Goal: Task Accomplishment & Management: Complete application form

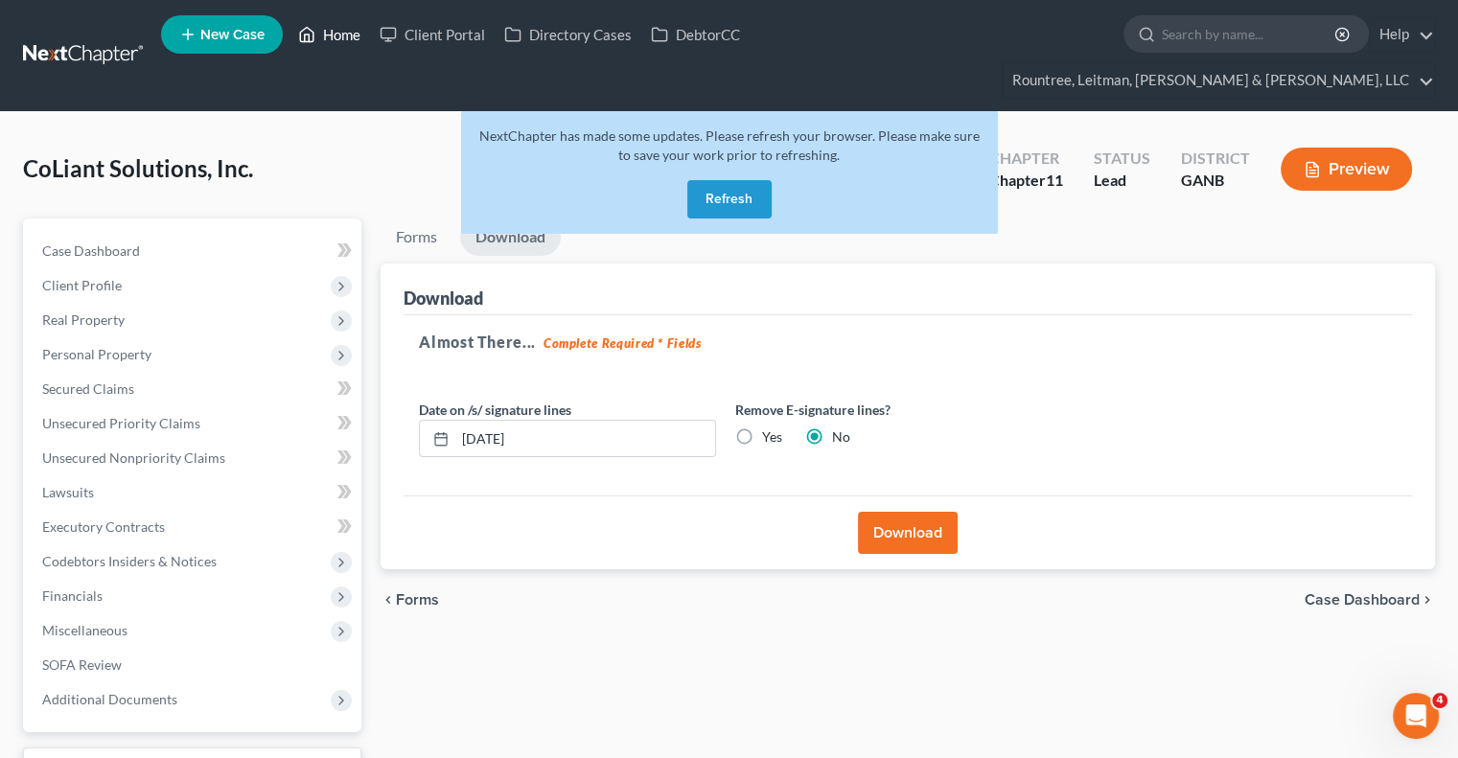
click at [345, 44] on link "Home" at bounding box center [328, 34] width 81 height 34
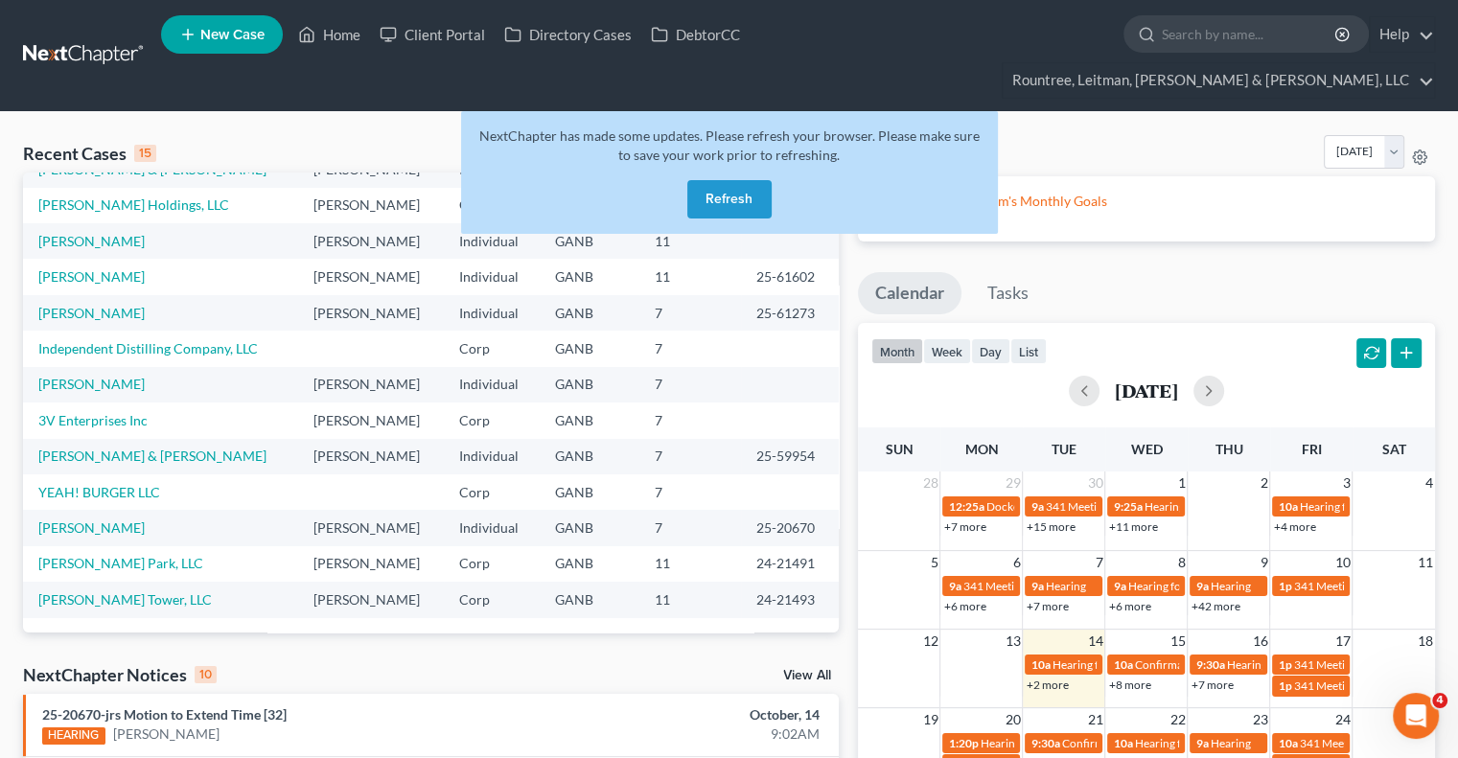
click at [712, 180] on button "Refresh" at bounding box center [729, 199] width 84 height 38
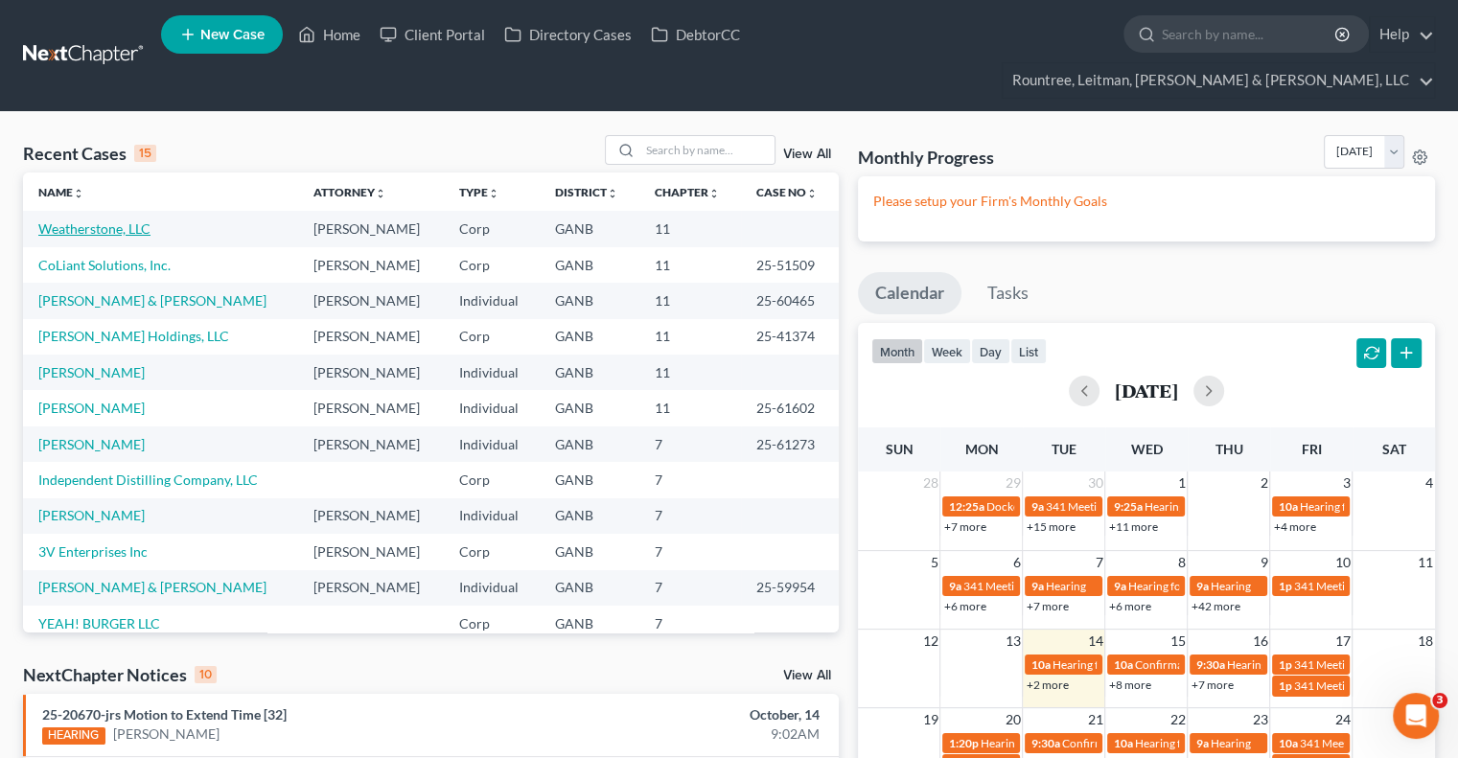
click at [95, 220] on link "Weatherstone, LLC" at bounding box center [94, 228] width 112 height 16
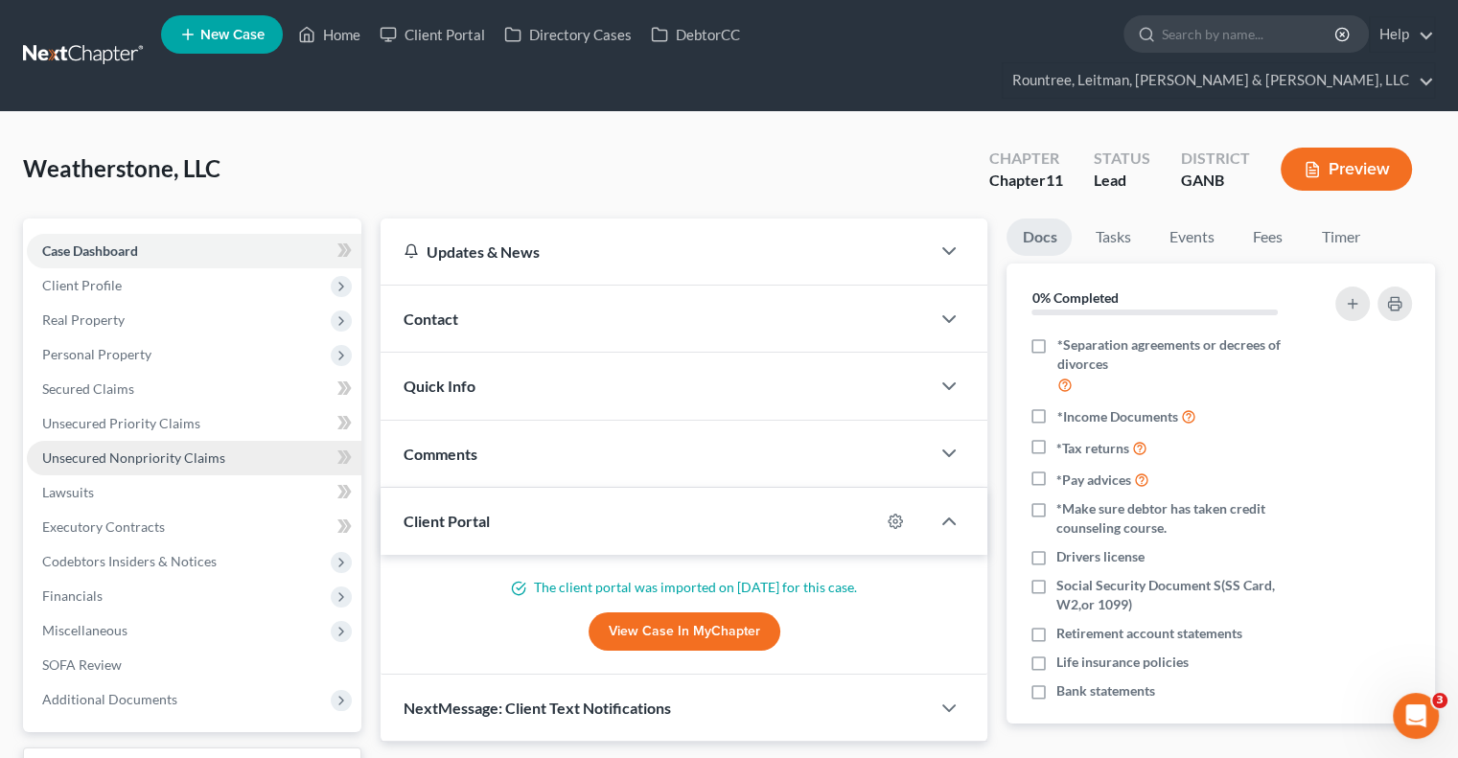
click at [88, 441] on link "Unsecured Nonpriority Claims" at bounding box center [194, 458] width 334 height 34
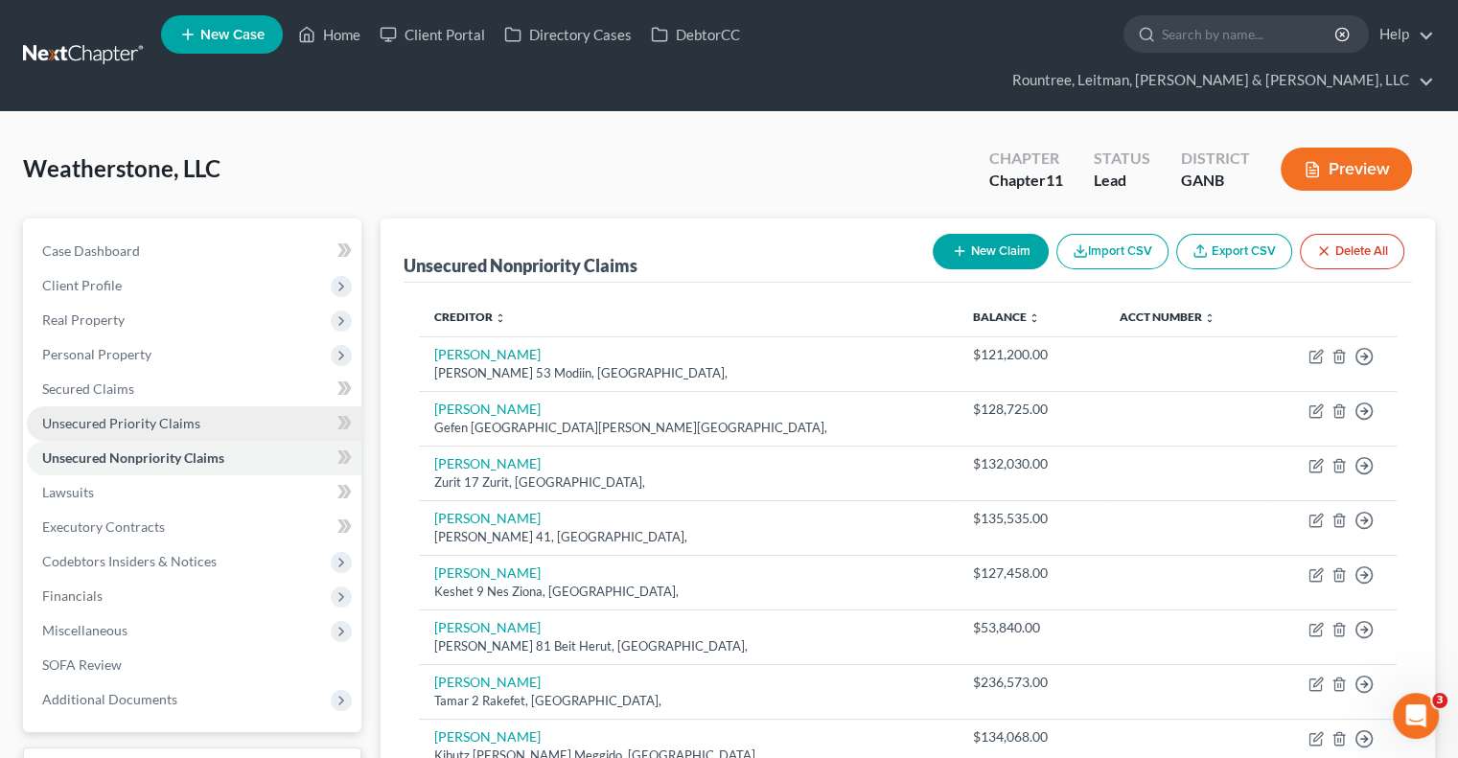
click at [90, 415] on span "Unsecured Priority Claims" at bounding box center [121, 423] width 158 height 16
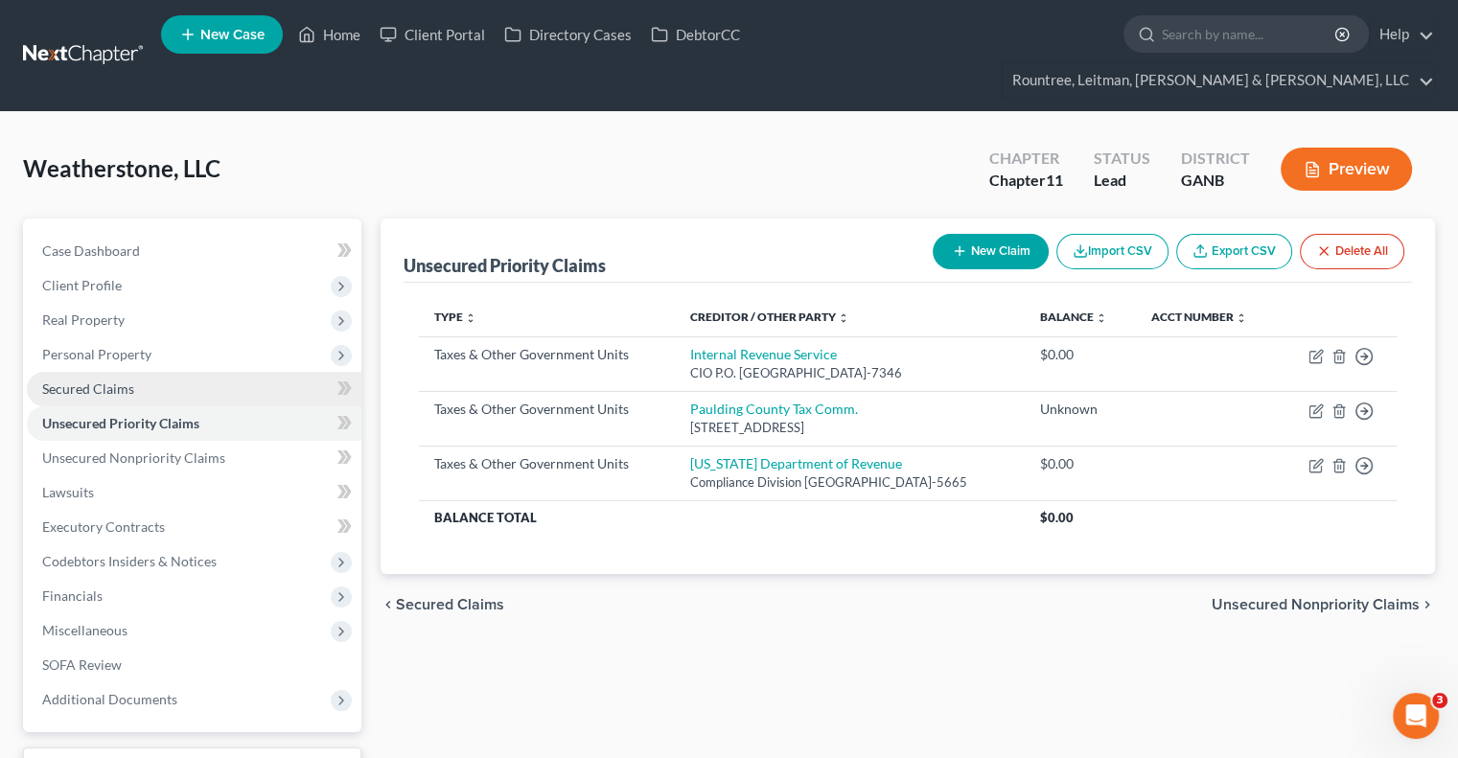
click at [89, 380] on span "Secured Claims" at bounding box center [88, 388] width 92 height 16
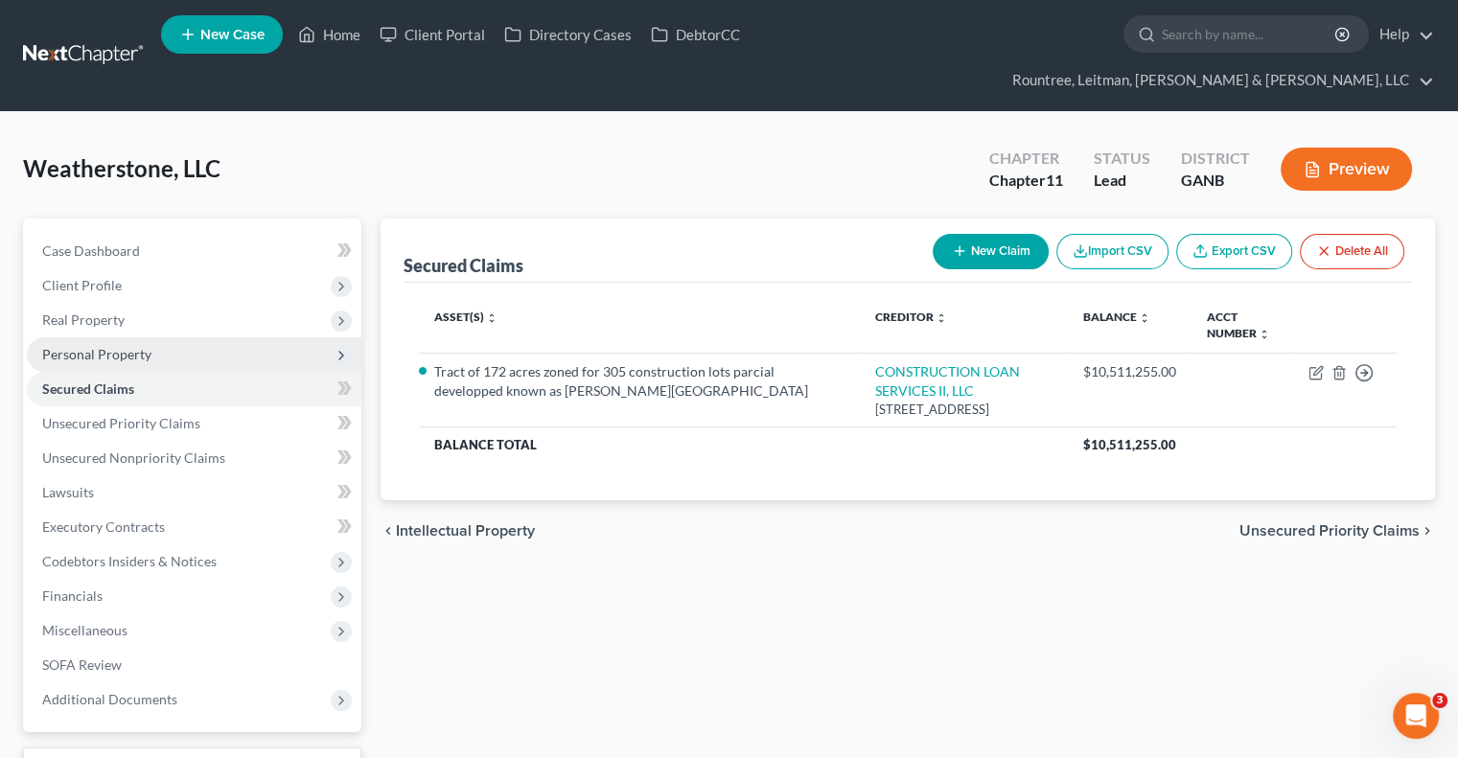
click at [75, 346] on span "Personal Property" at bounding box center [96, 354] width 109 height 16
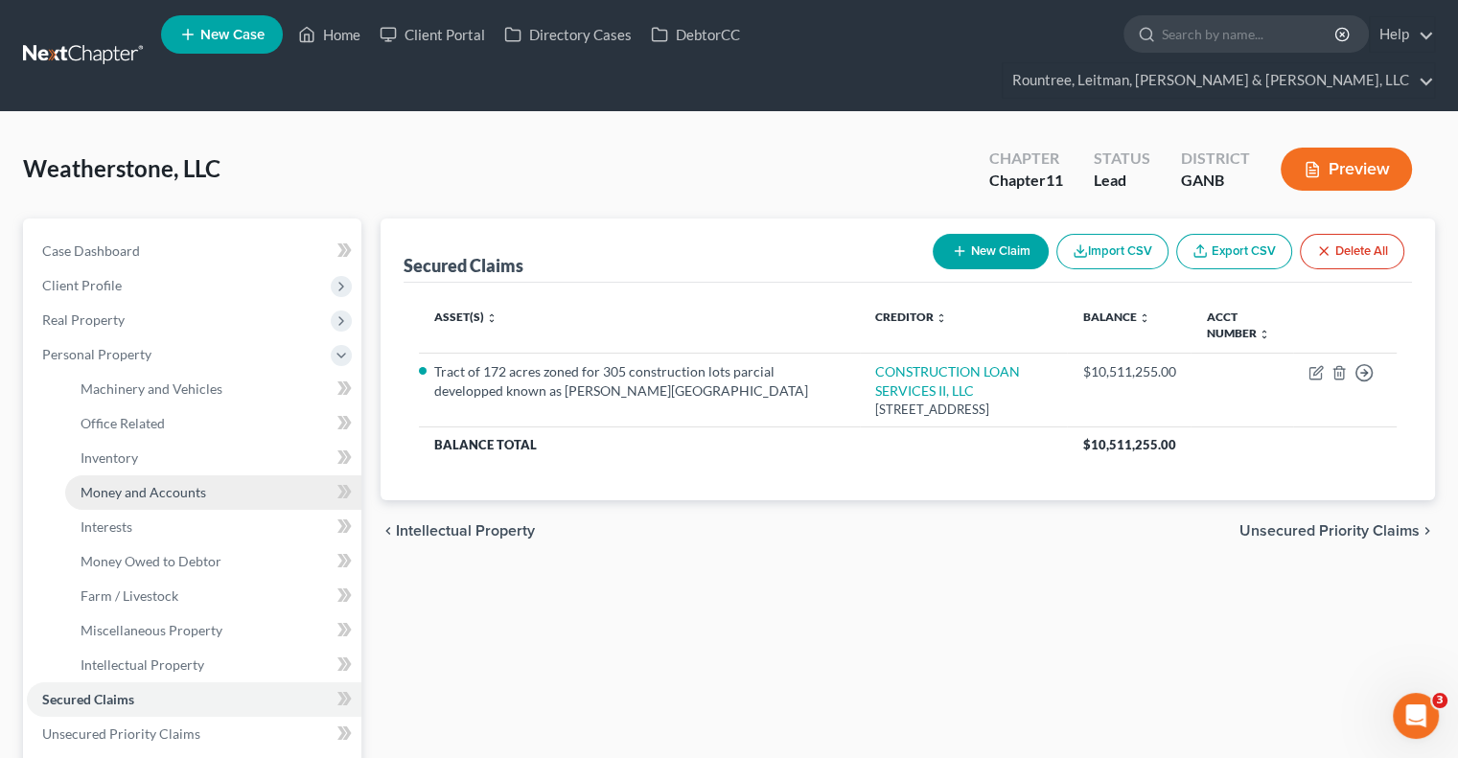
click at [121, 475] on link "Money and Accounts" at bounding box center [213, 492] width 296 height 34
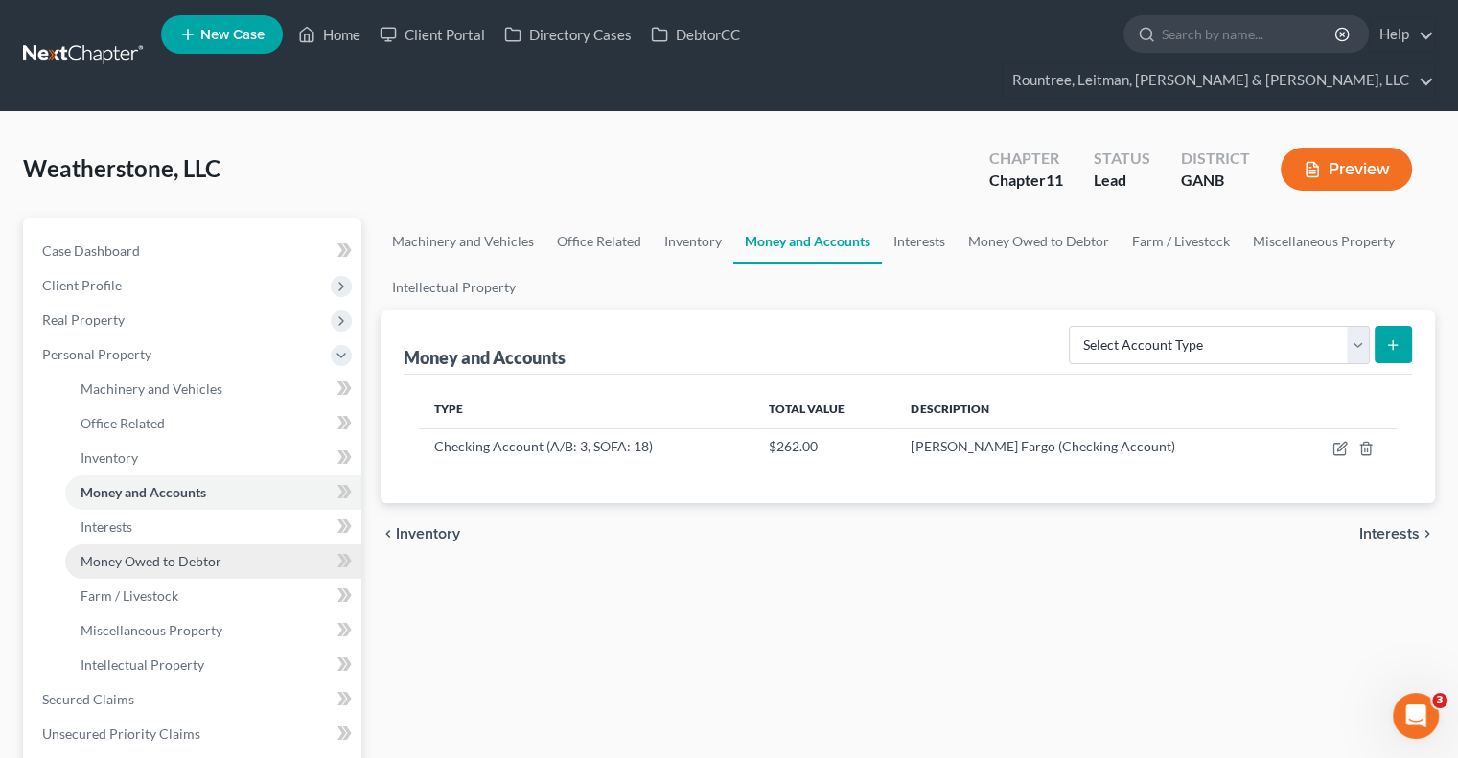
click at [124, 553] on span "Money Owed to Debtor" at bounding box center [150, 561] width 141 height 16
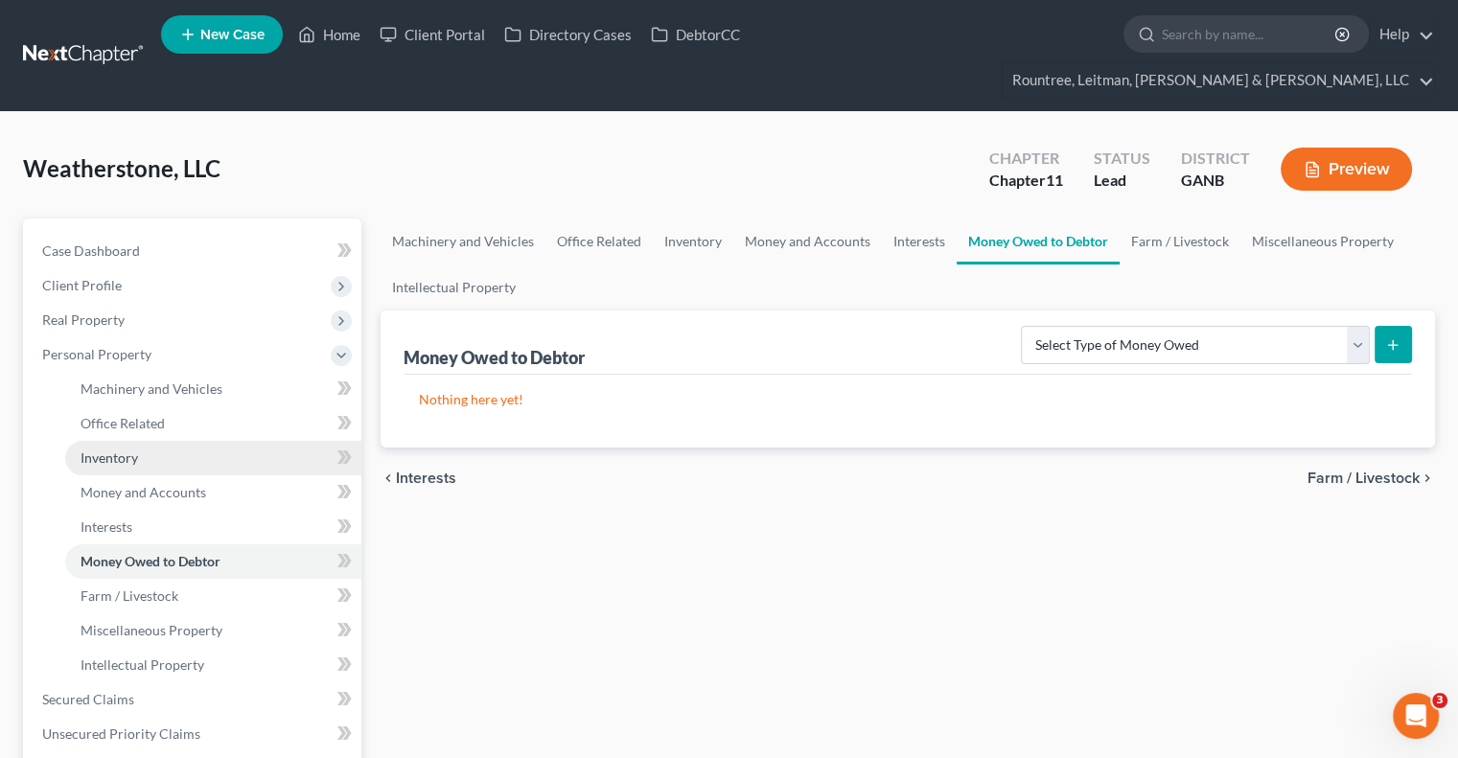
click at [117, 449] on span "Inventory" at bounding box center [108, 457] width 57 height 16
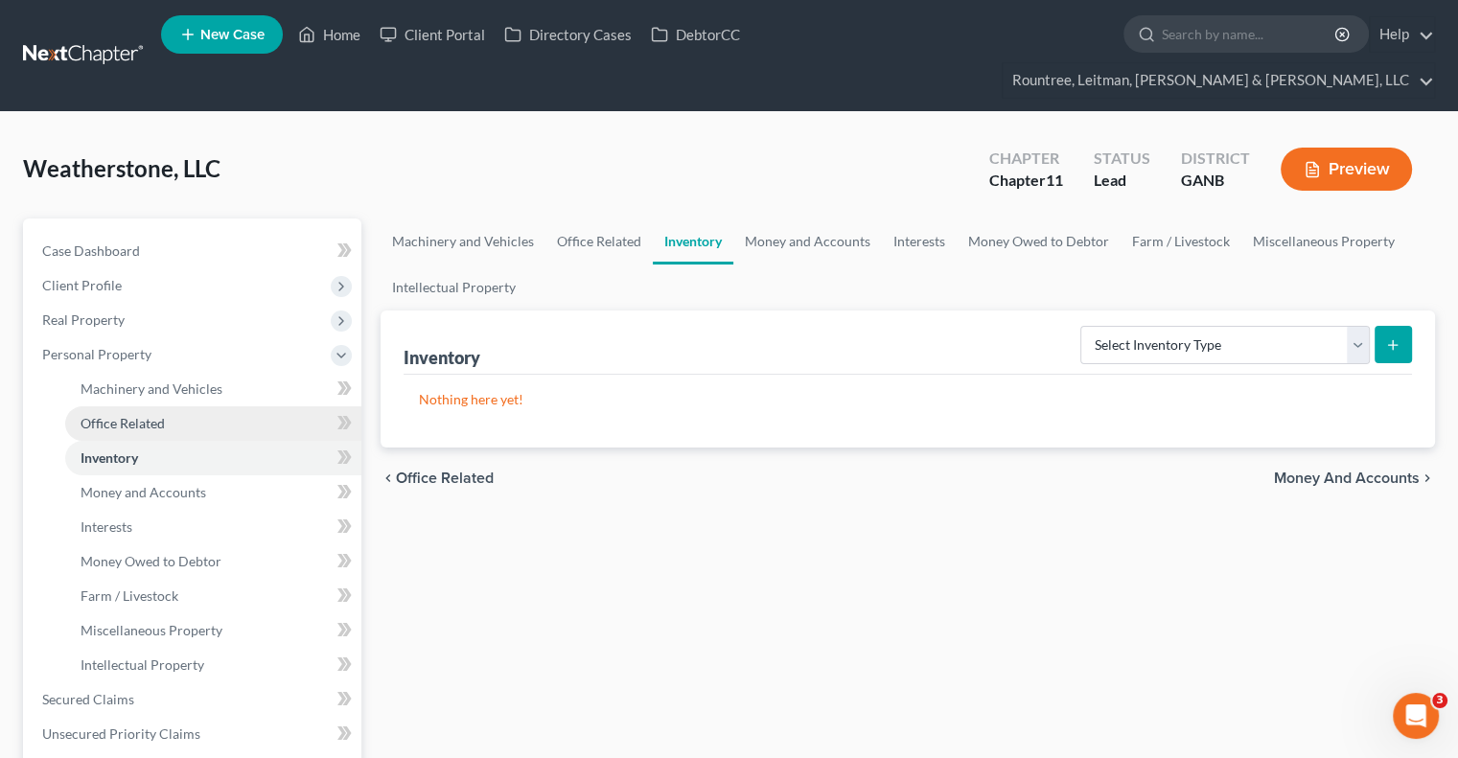
click at [124, 415] on span "Office Related" at bounding box center [122, 423] width 84 height 16
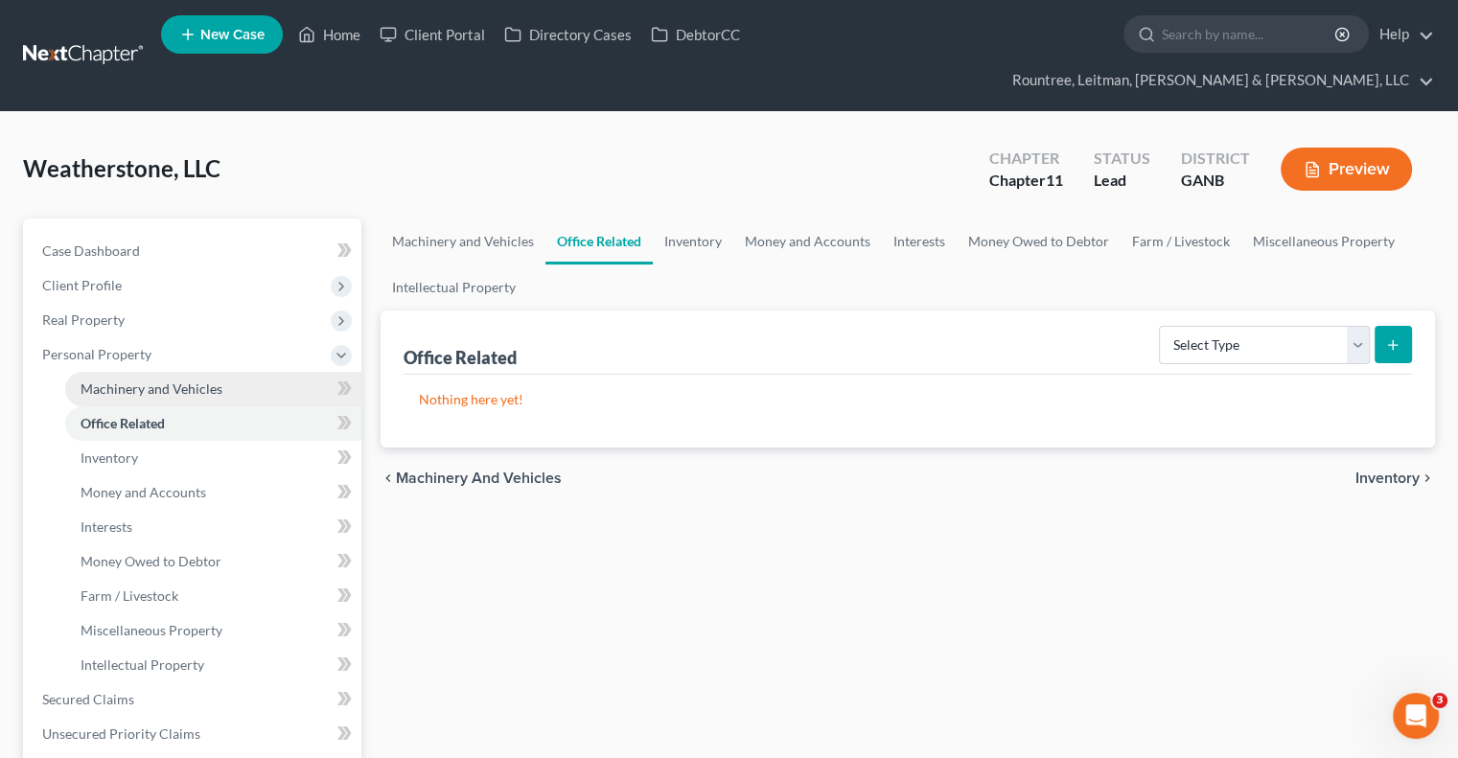
click at [122, 380] on span "Machinery and Vehicles" at bounding box center [151, 388] width 142 height 16
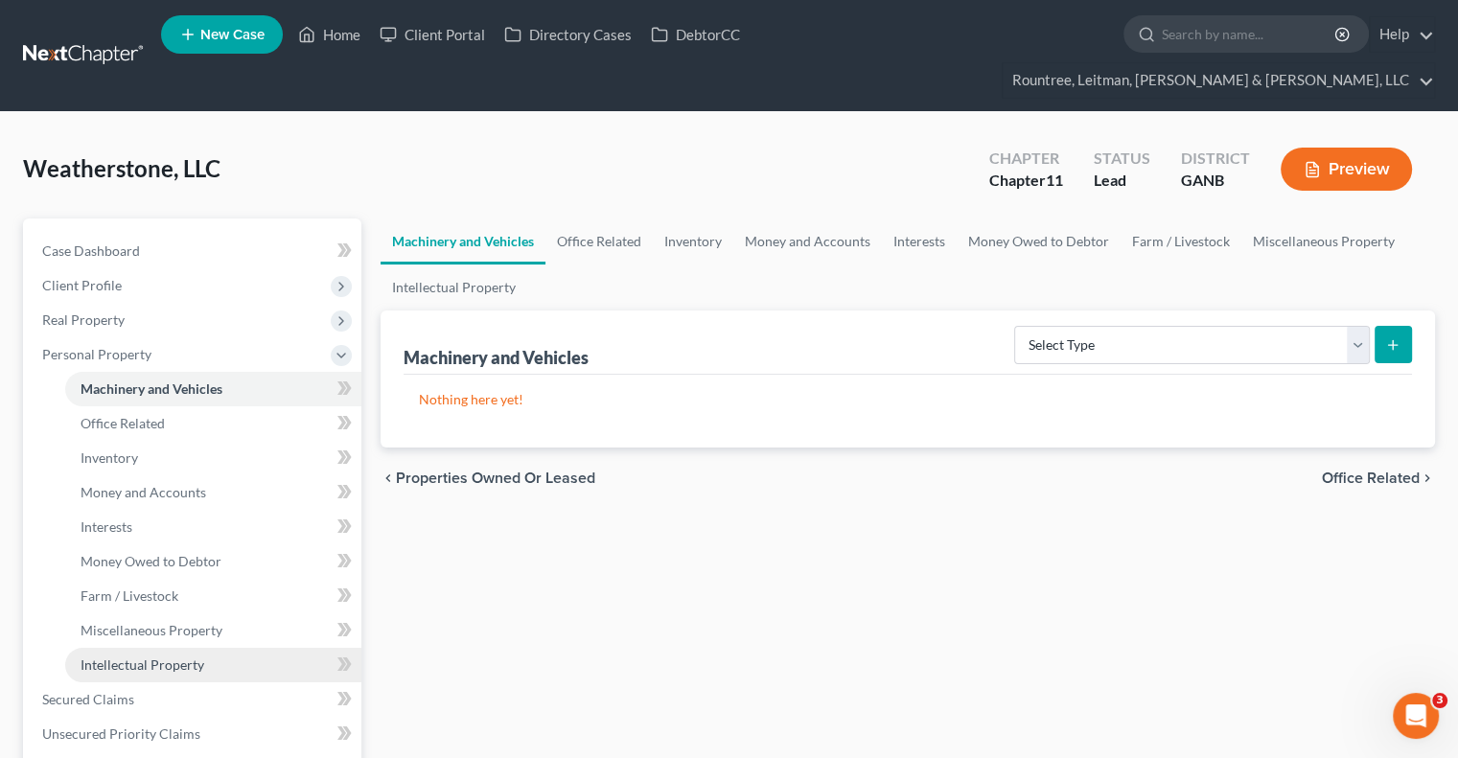
click at [110, 656] on span "Intellectual Property" at bounding box center [142, 664] width 124 height 16
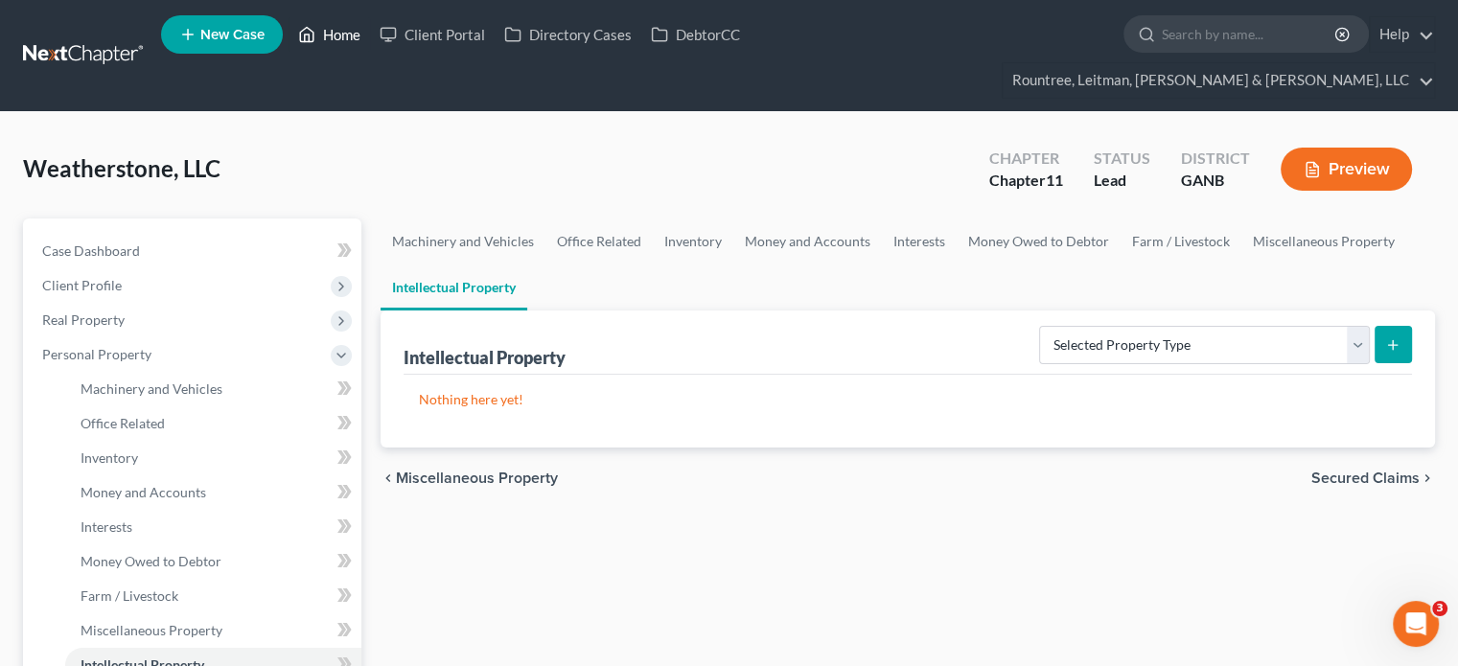
click at [332, 37] on link "Home" at bounding box center [328, 34] width 81 height 34
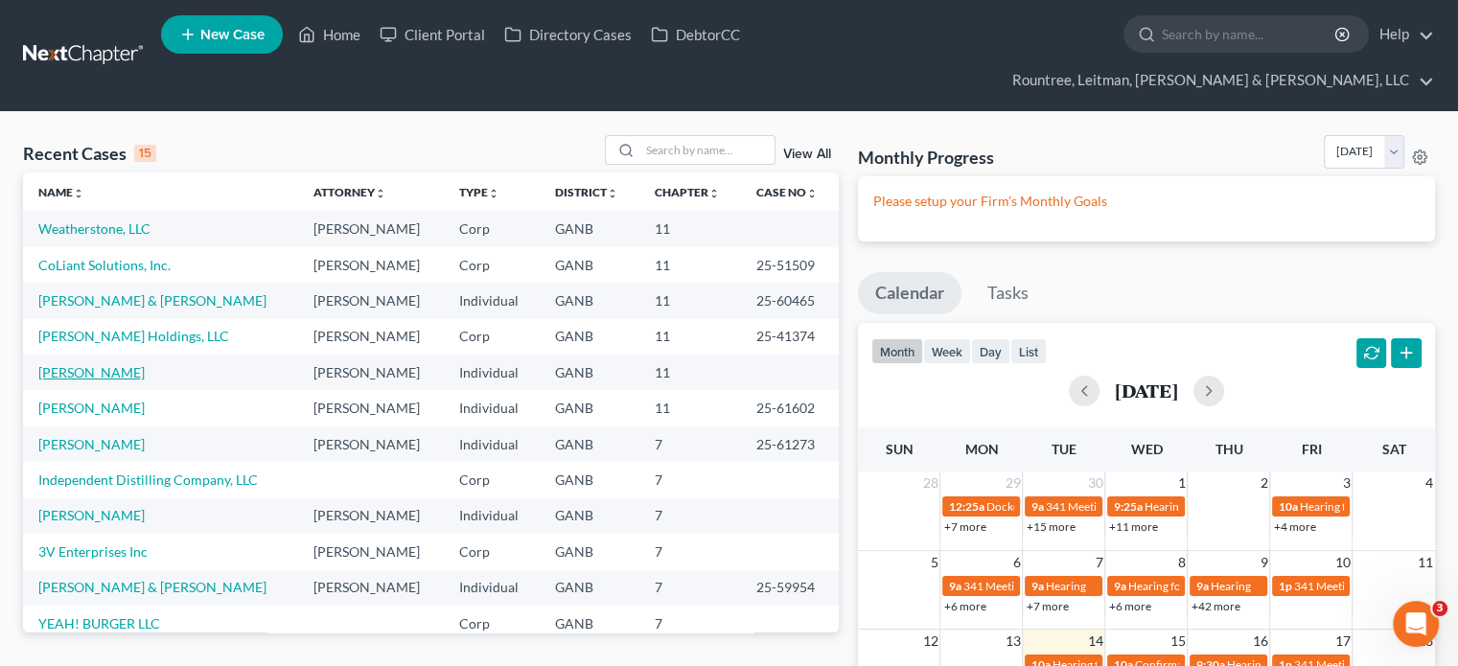
click at [88, 364] on link "[PERSON_NAME]" at bounding box center [91, 372] width 106 height 16
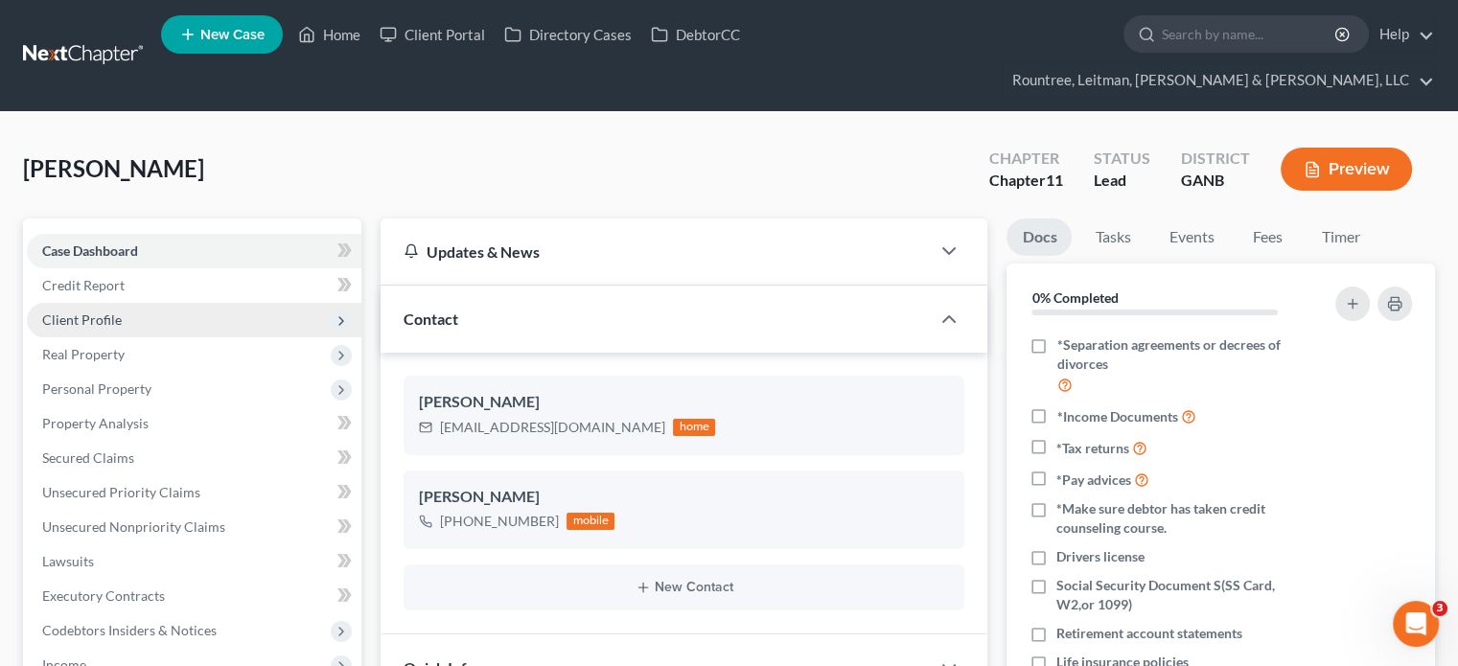
click at [73, 311] on span "Client Profile" at bounding box center [82, 319] width 80 height 16
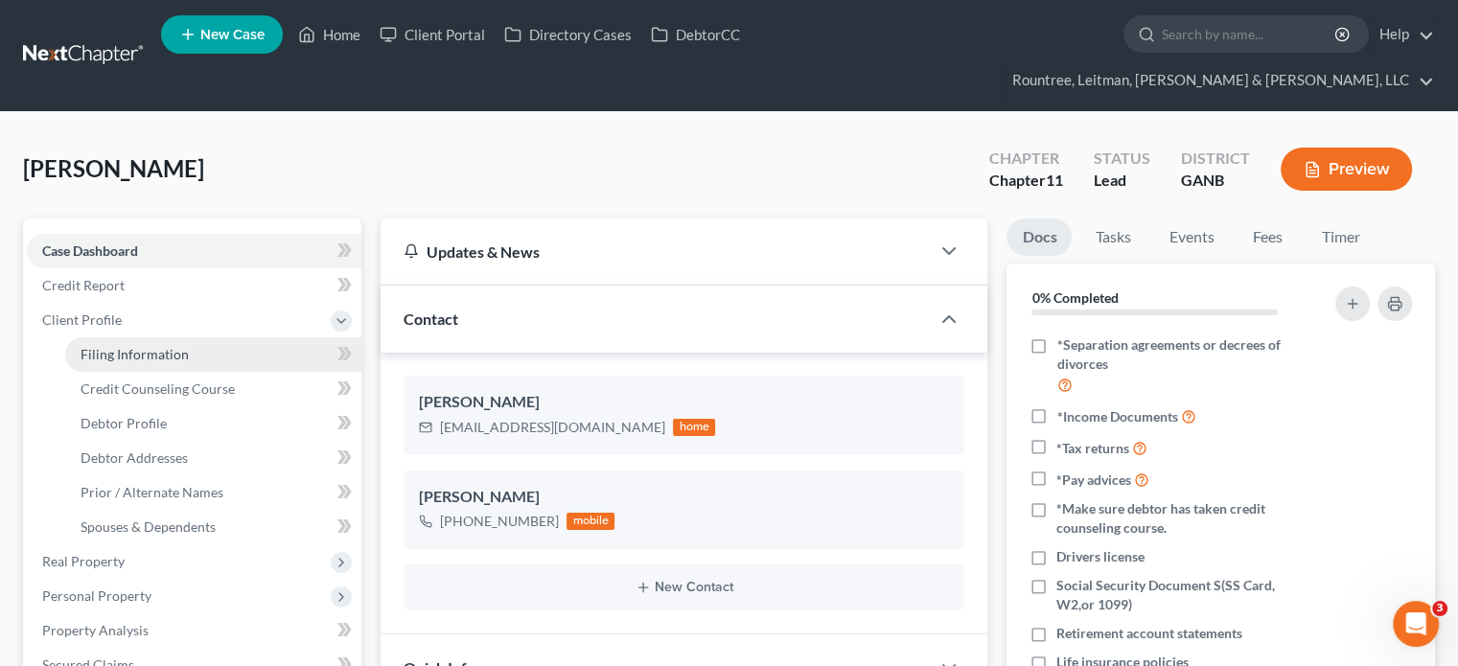
click at [126, 346] on span "Filing Information" at bounding box center [134, 354] width 108 height 16
select select "1"
select select "0"
select select "1"
select select "10"
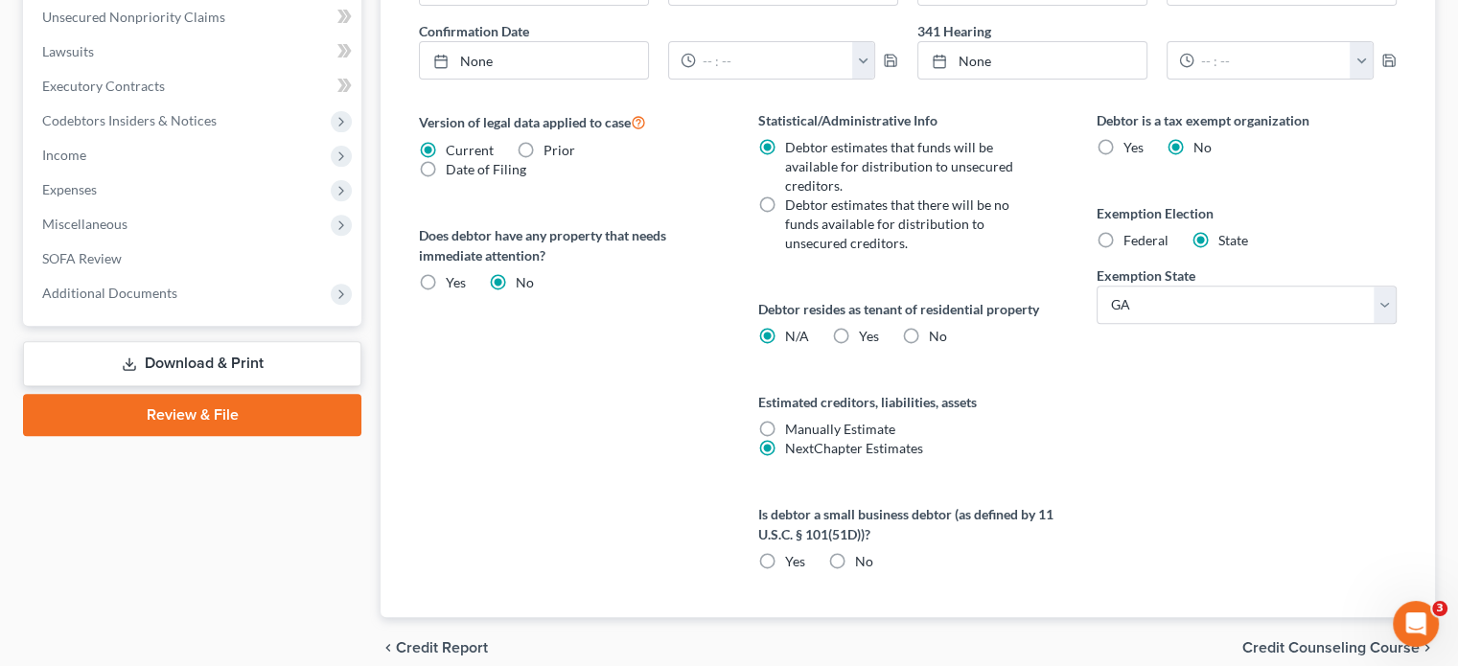
scroll to position [765, 0]
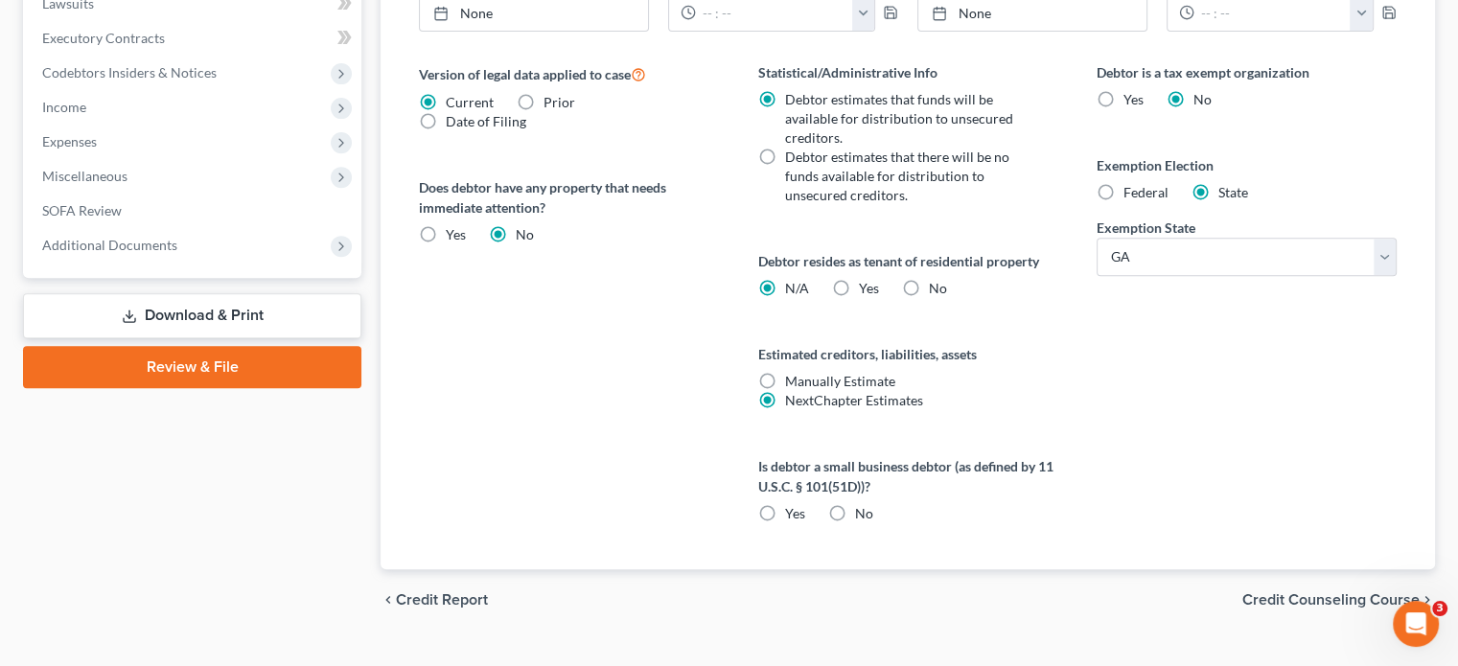
click at [855, 504] on label "No" at bounding box center [864, 513] width 18 height 19
click at [862, 504] on input "No" at bounding box center [868, 510] width 12 height 12
radio input "true"
click at [1322, 592] on span "Credit Counseling Course" at bounding box center [1330, 599] width 177 height 15
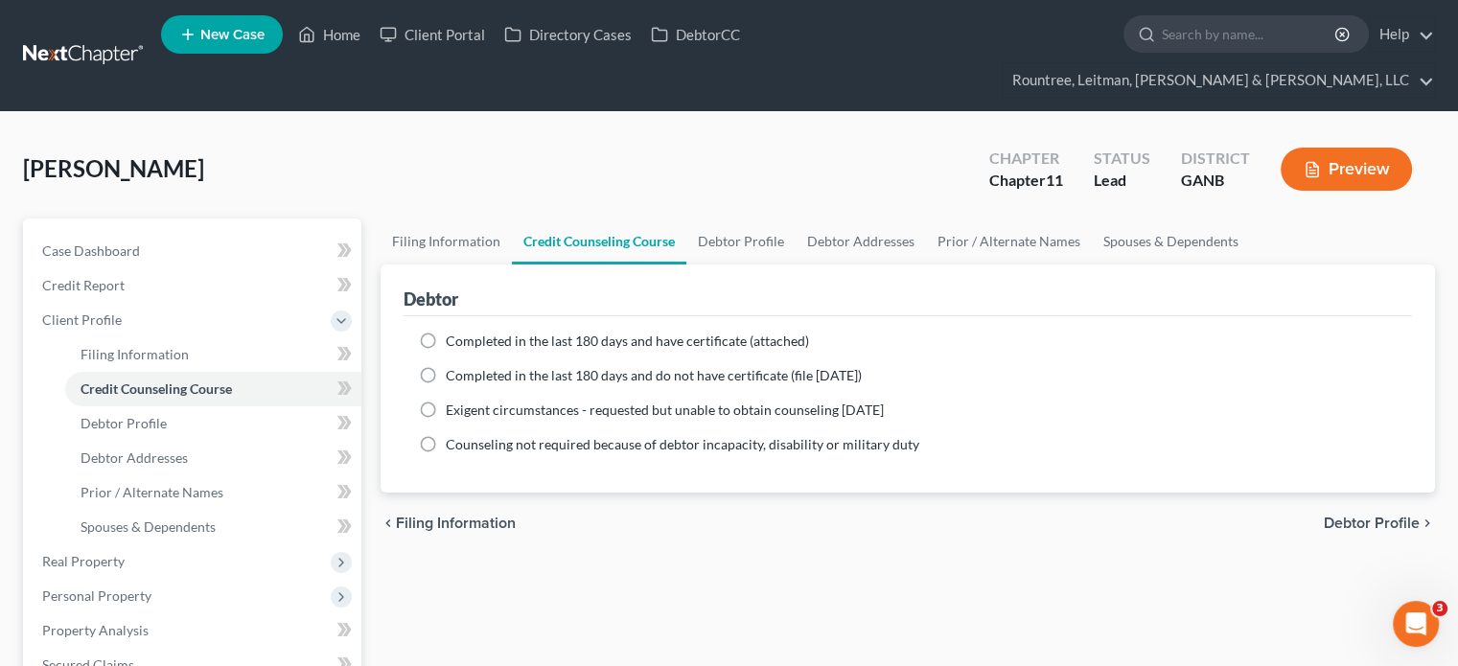
click at [446, 332] on label "Completed in the last 180 days and have certificate (attached)" at bounding box center [627, 341] width 363 height 19
click at [453, 332] on input "Completed in the last 180 days and have certificate (attached)" at bounding box center [459, 338] width 12 height 12
radio input "true"
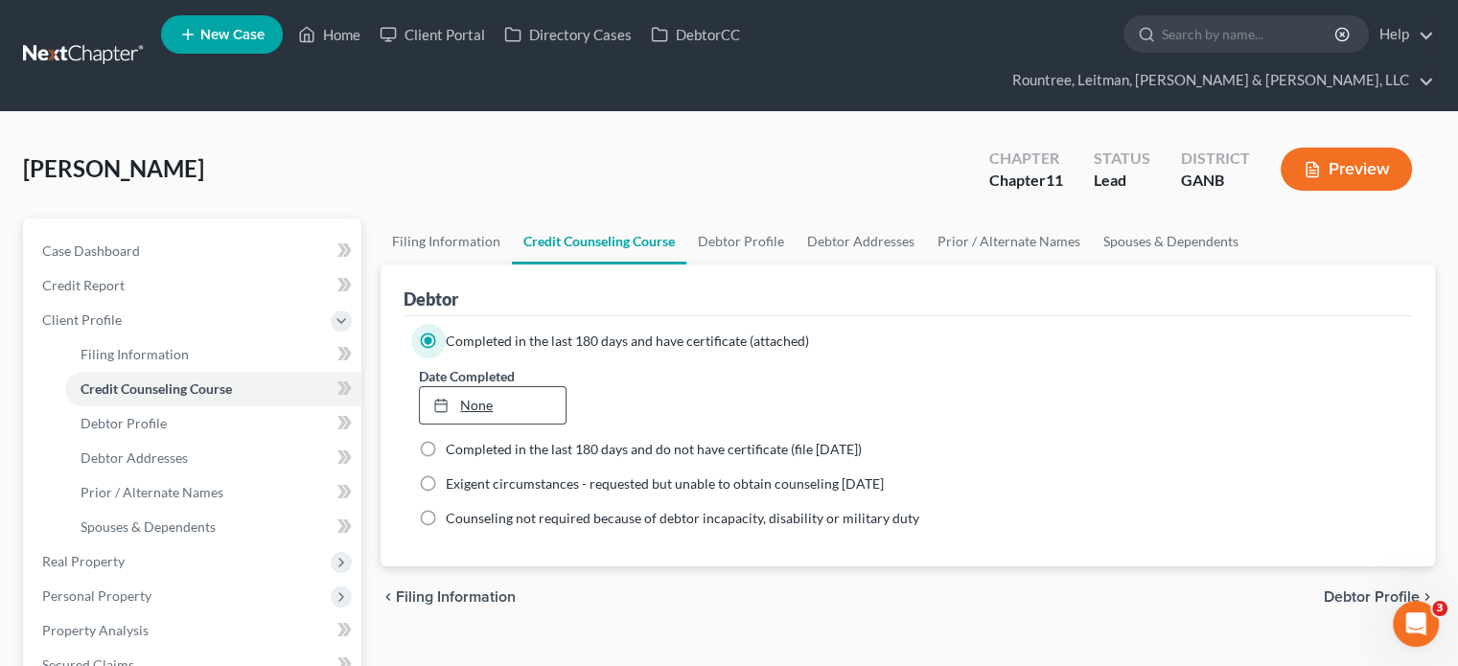
type input "[DATE]"
click at [506, 387] on link "None" at bounding box center [492, 405] width 145 height 36
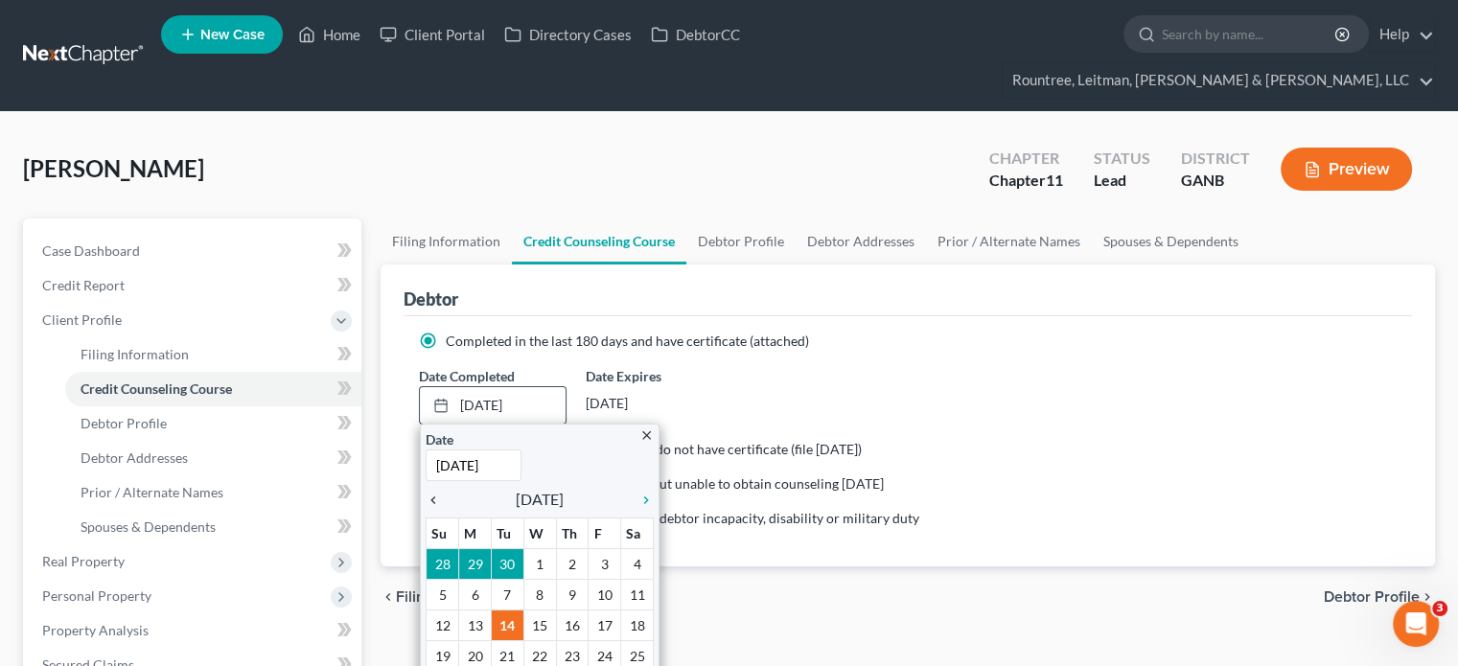
click at [429, 493] on icon "chevron_left" at bounding box center [437, 500] width 25 height 15
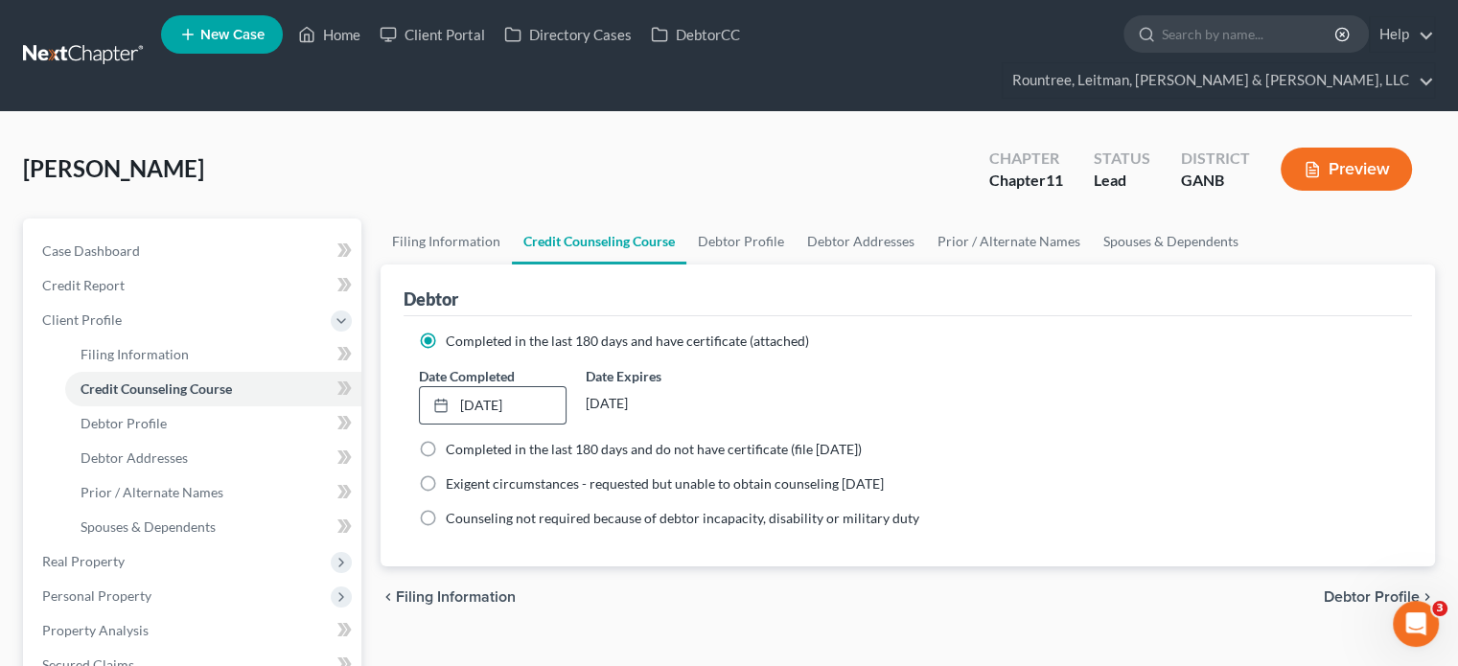
click at [1386, 589] on span "Debtor Profile" at bounding box center [1371, 596] width 96 height 15
select select "0"
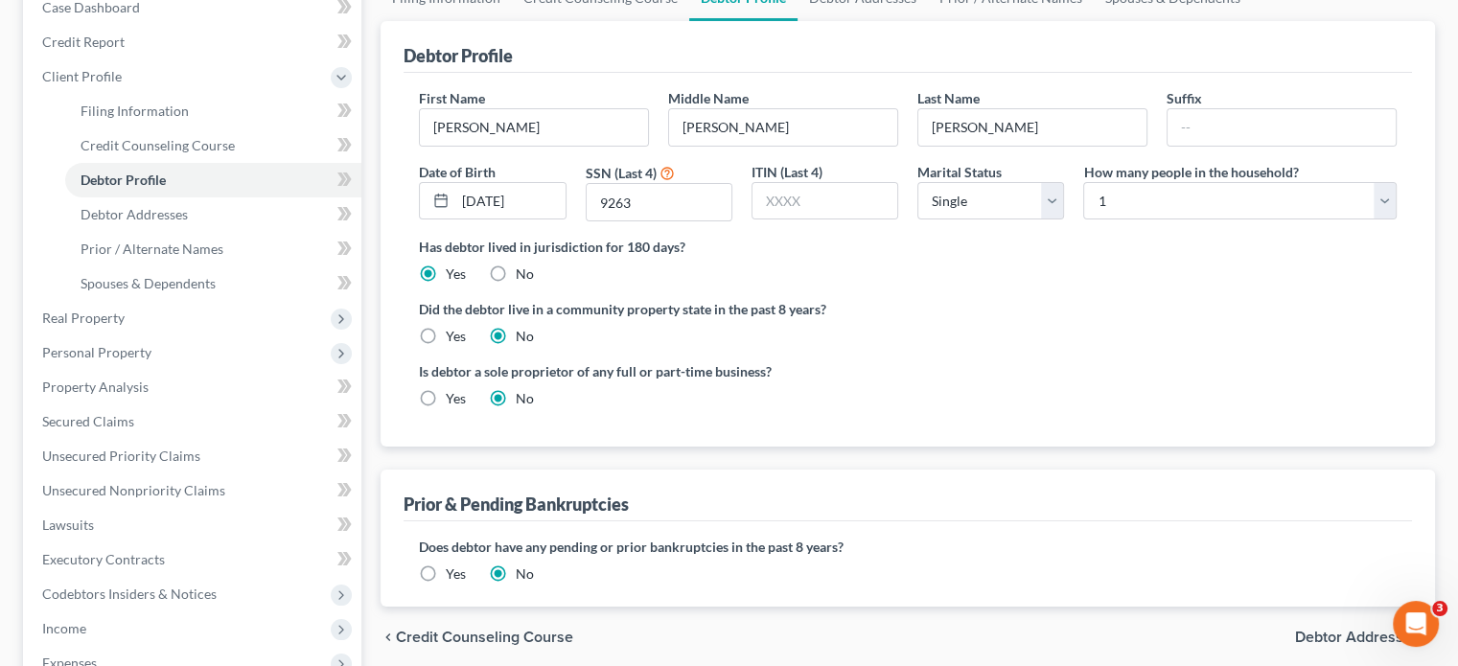
scroll to position [287, 0]
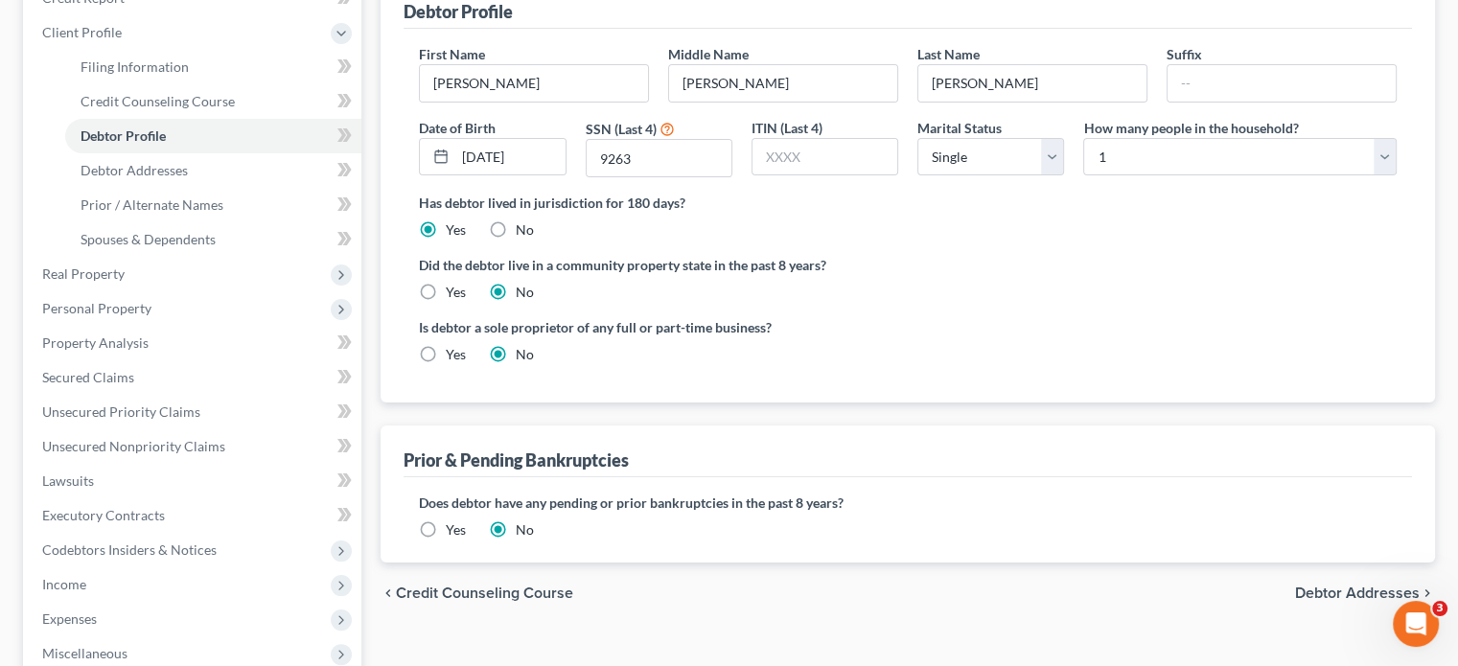
click at [446, 520] on label "Yes" at bounding box center [456, 529] width 20 height 19
click at [453, 520] on input "Yes" at bounding box center [459, 526] width 12 height 12
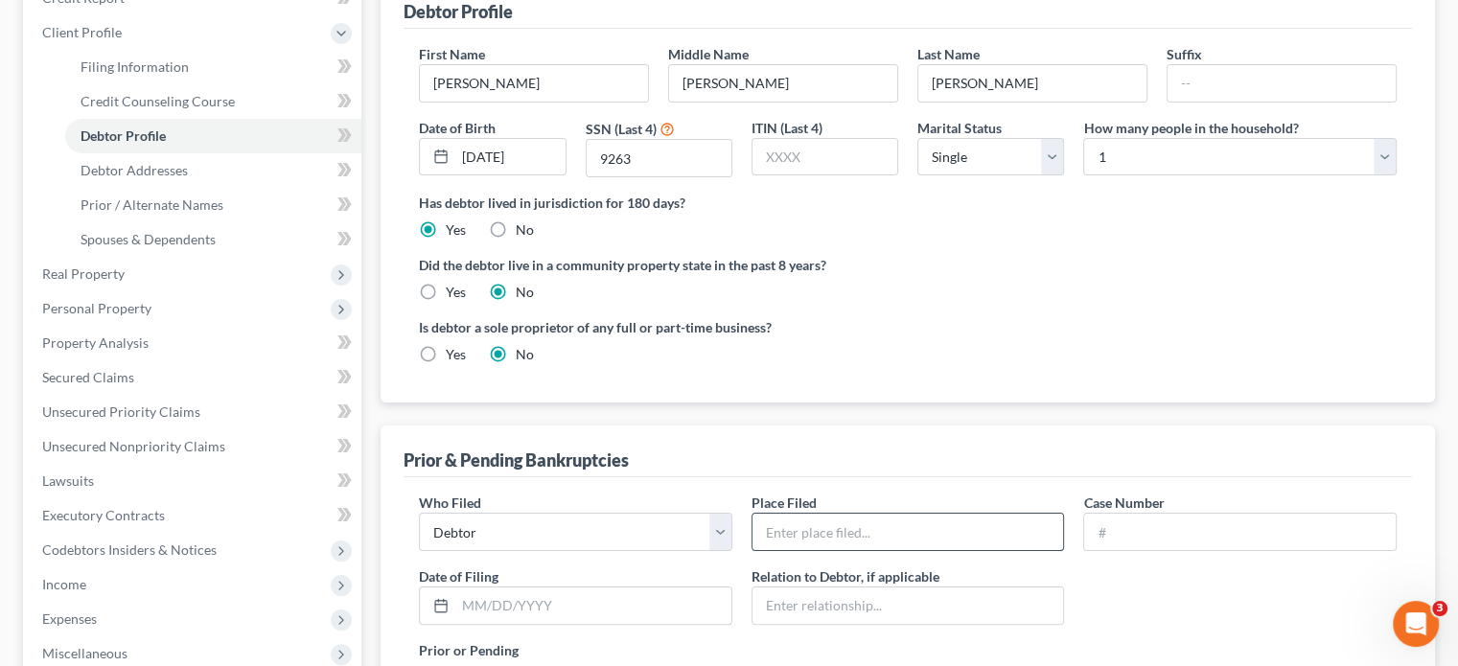
click at [874, 514] on input "text" at bounding box center [907, 532] width 311 height 36
type input "[GEOGRAPHIC_DATA][US_STATE]"
click at [1140, 514] on input "text" at bounding box center [1239, 532] width 311 height 36
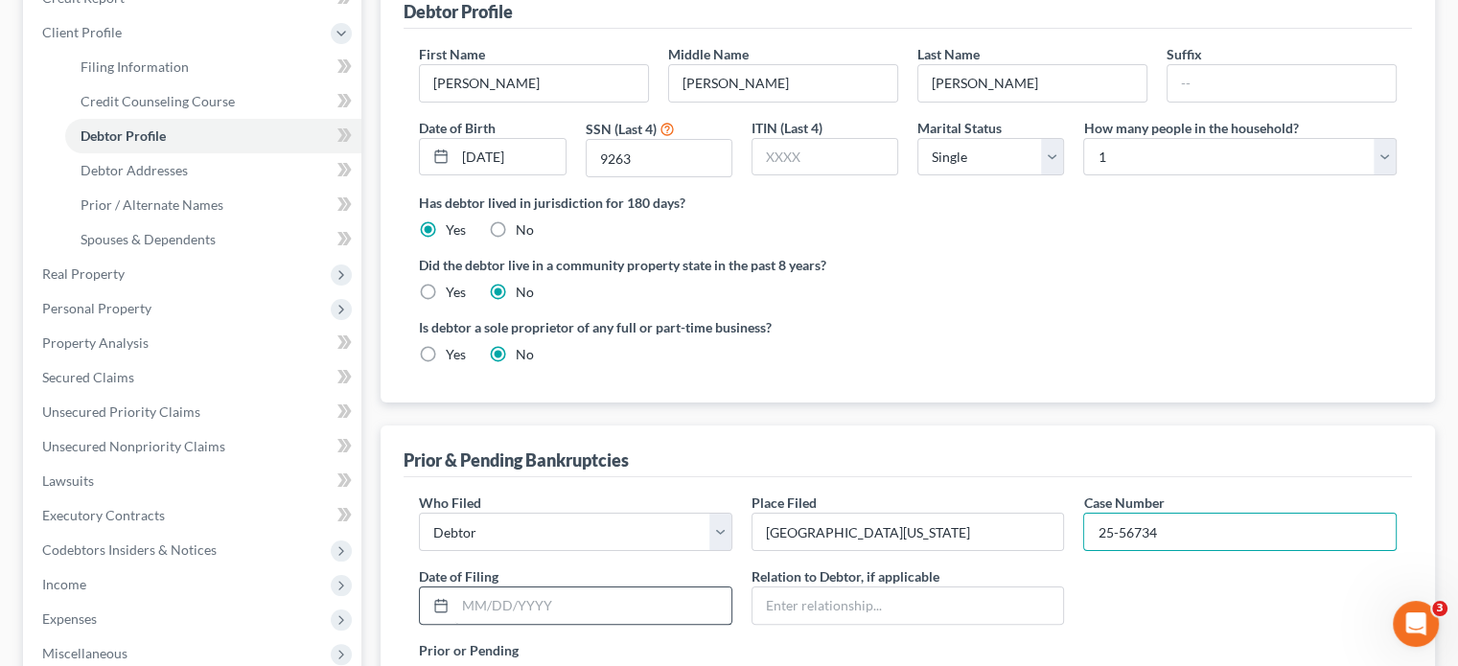
type input "25-56734"
click at [560, 587] on input "text" at bounding box center [593, 605] width 276 height 36
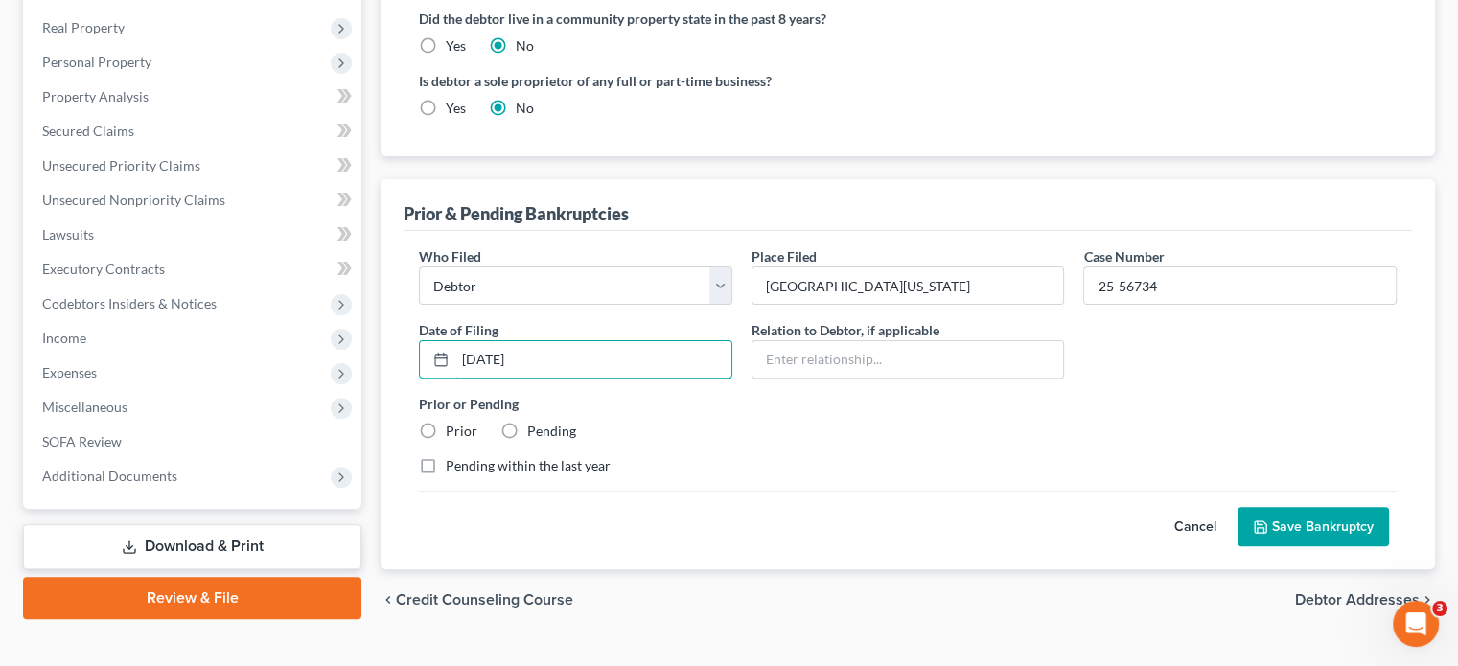
type input "[DATE]"
click at [446, 422] on label "Prior" at bounding box center [462, 431] width 32 height 19
click at [453, 422] on input "Prior" at bounding box center [459, 428] width 12 height 12
radio input "true"
click at [527, 422] on label "Pending" at bounding box center [551, 431] width 49 height 19
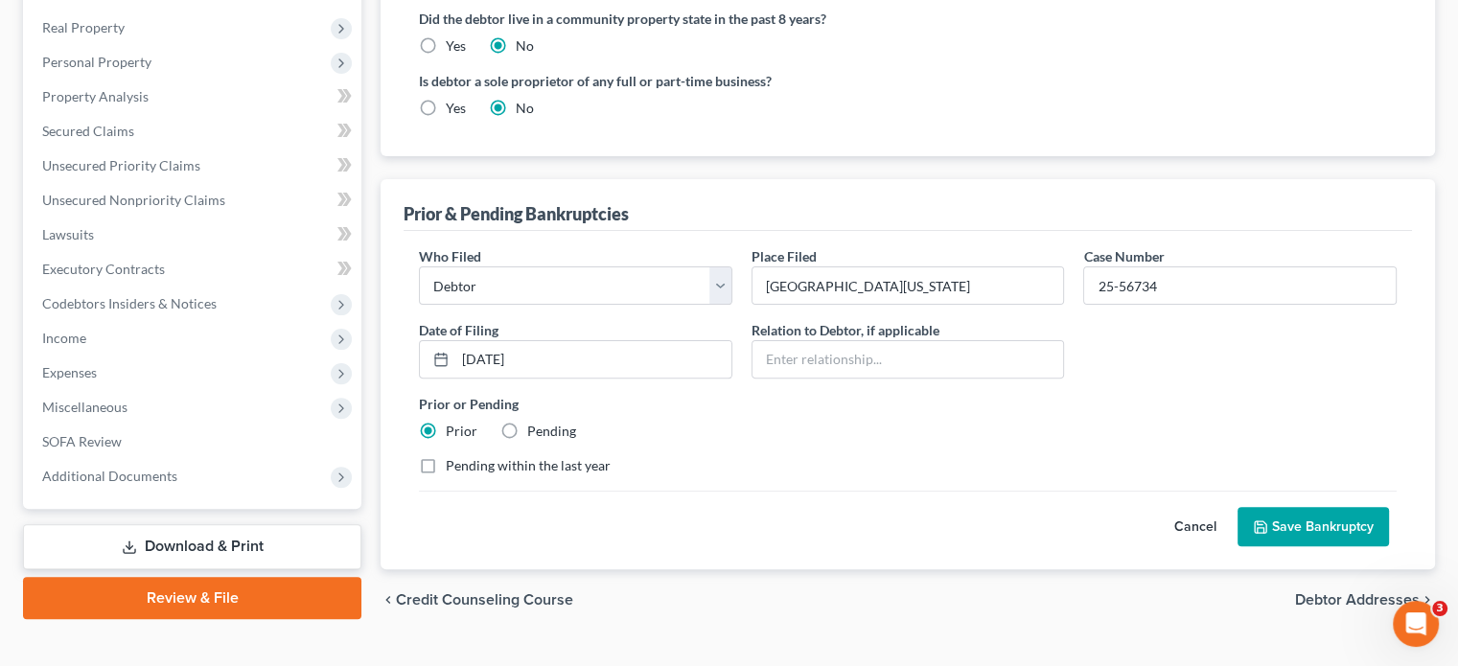
click at [535, 422] on input "Pending" at bounding box center [541, 428] width 12 height 12
radio input "true"
radio input "false"
click at [446, 456] on label "Pending within the last year" at bounding box center [528, 465] width 165 height 19
click at [453, 456] on input "Pending within the last year" at bounding box center [459, 462] width 12 height 12
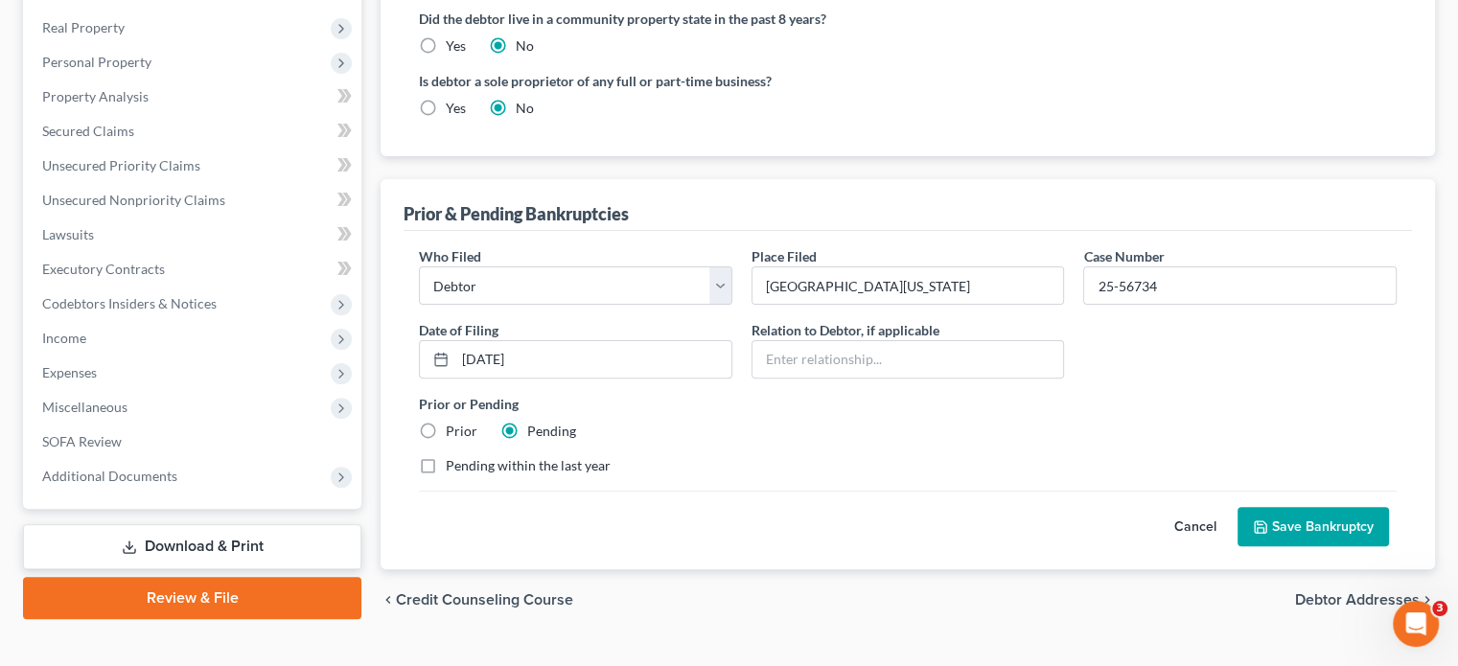
checkbox input "true"
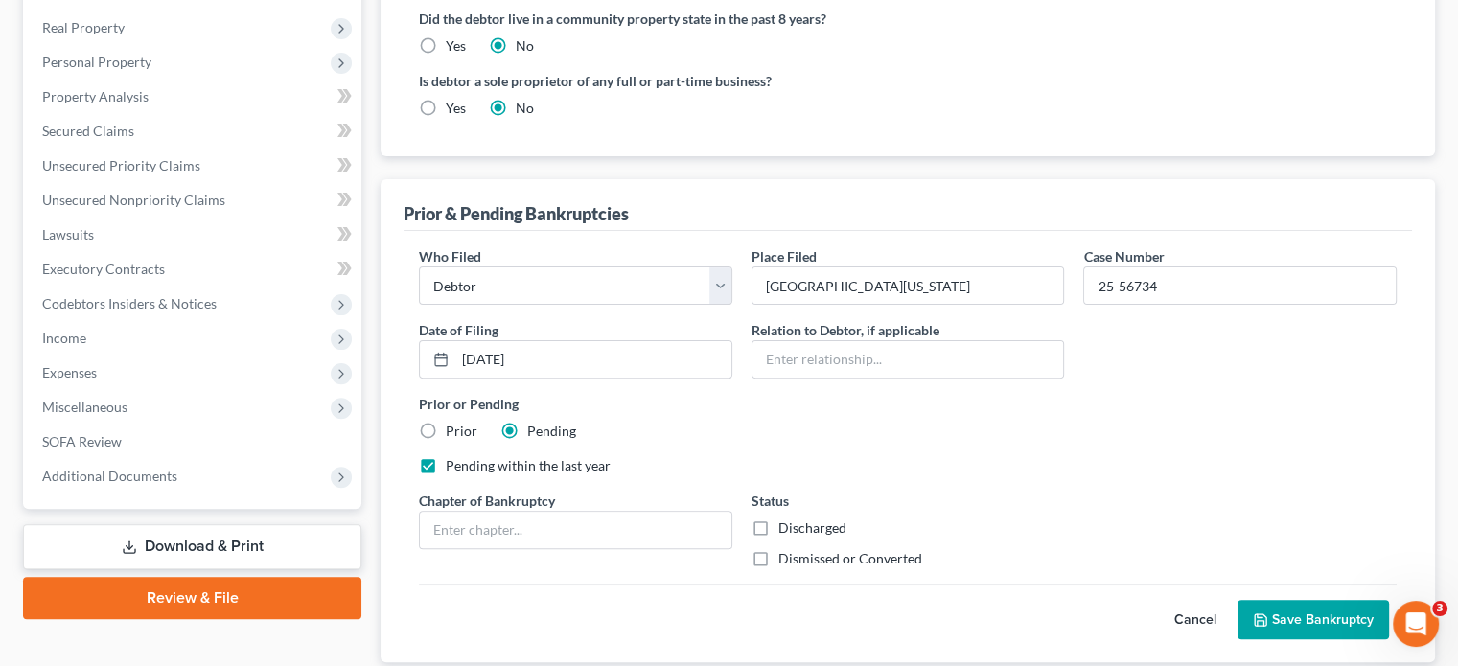
click at [446, 422] on label "Prior" at bounding box center [462, 431] width 32 height 19
click at [453, 422] on input "Prior" at bounding box center [459, 428] width 12 height 12
radio input "true"
radio input "false"
click at [483, 512] on input "text" at bounding box center [575, 530] width 311 height 36
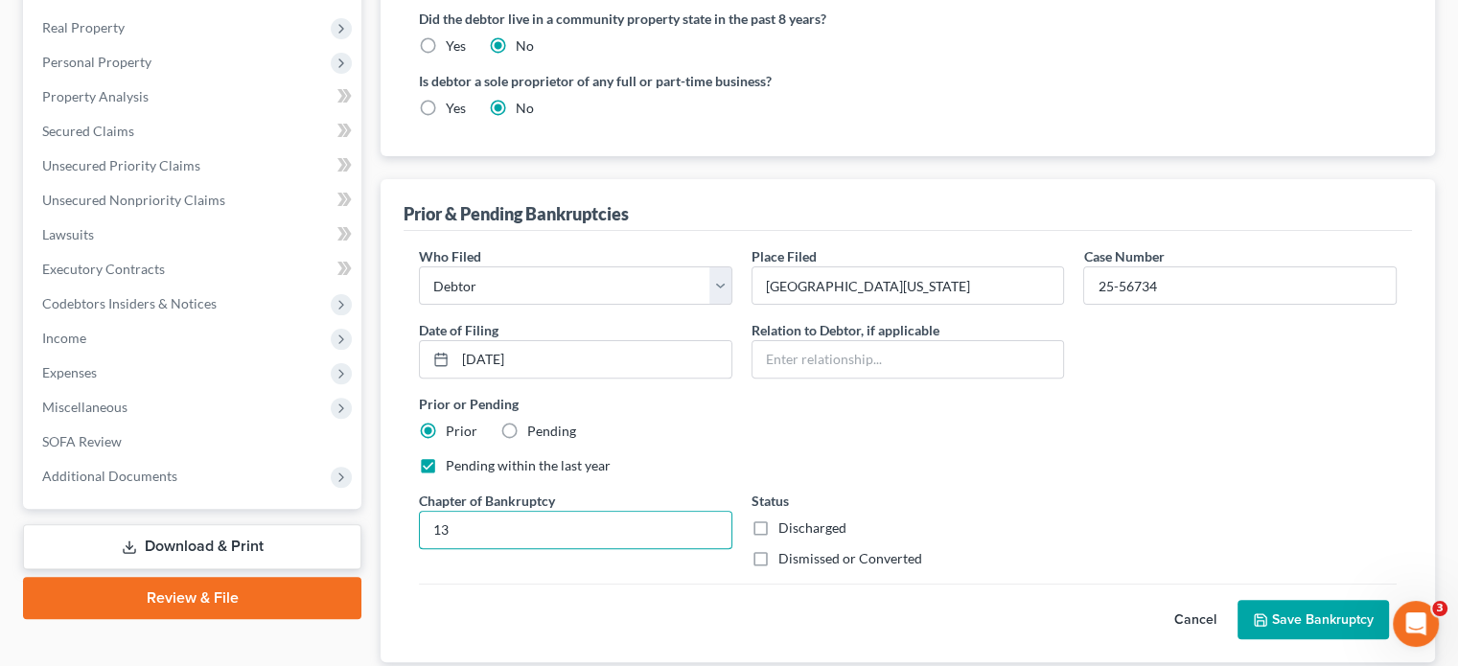
type input "13"
click at [778, 549] on label "Dismissed or Converted" at bounding box center [850, 558] width 144 height 19
click at [786, 549] on input "Dismissed or Converted" at bounding box center [792, 555] width 12 height 12
checkbox input "true"
click at [1312, 600] on button "Save Bankruptcy" at bounding box center [1312, 620] width 151 height 40
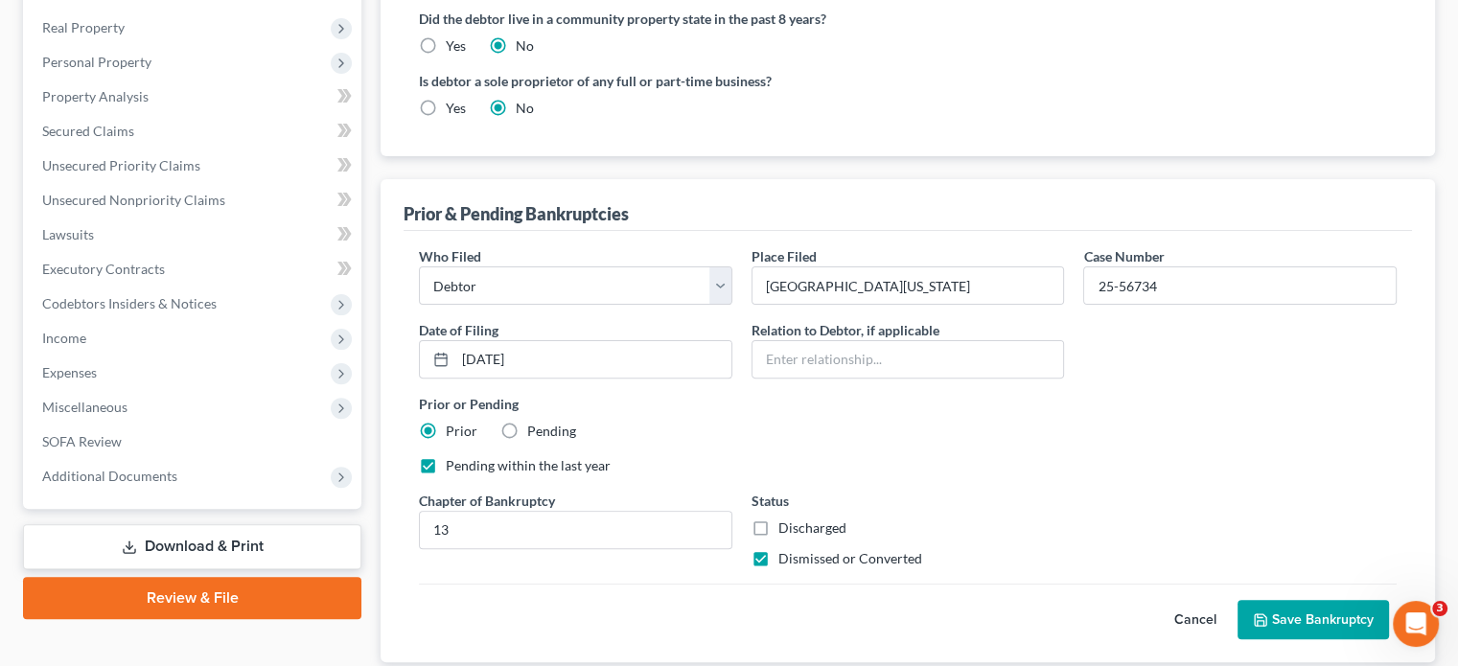
scroll to position [523, 0]
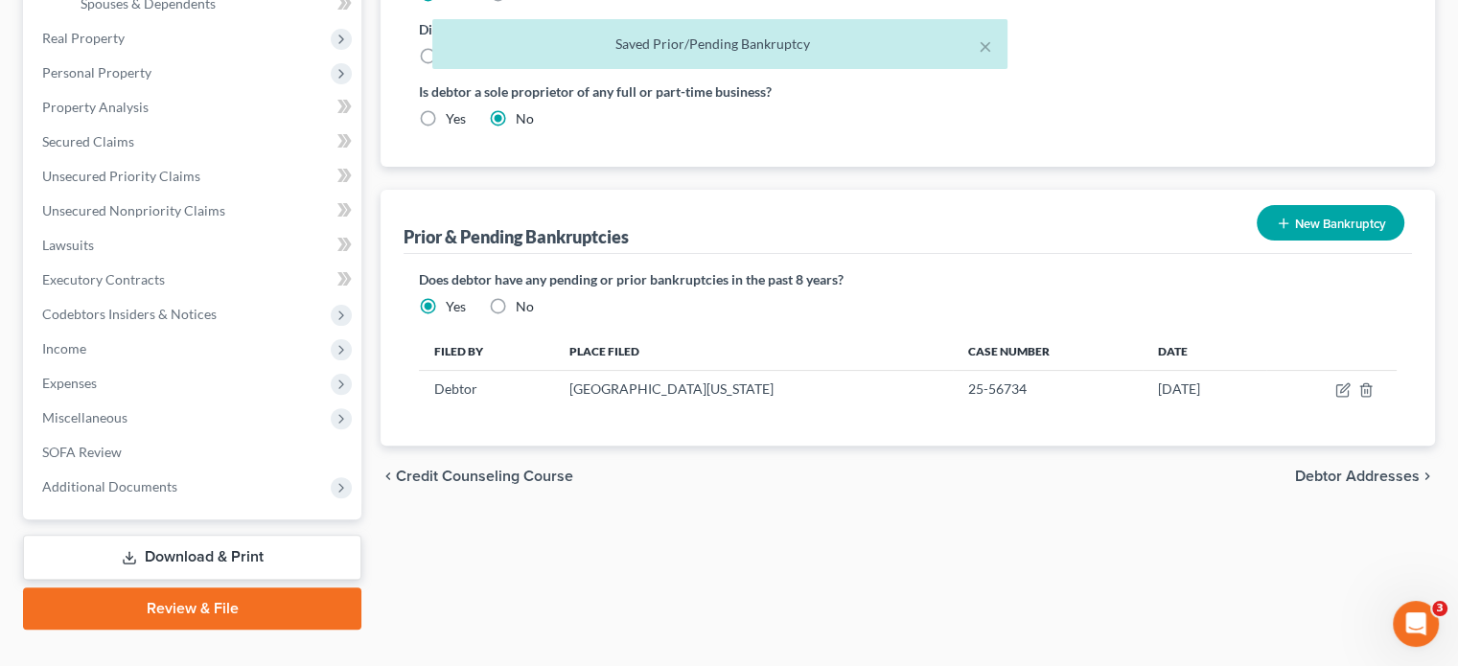
click at [1347, 469] on span "Debtor Addresses" at bounding box center [1357, 476] width 125 height 15
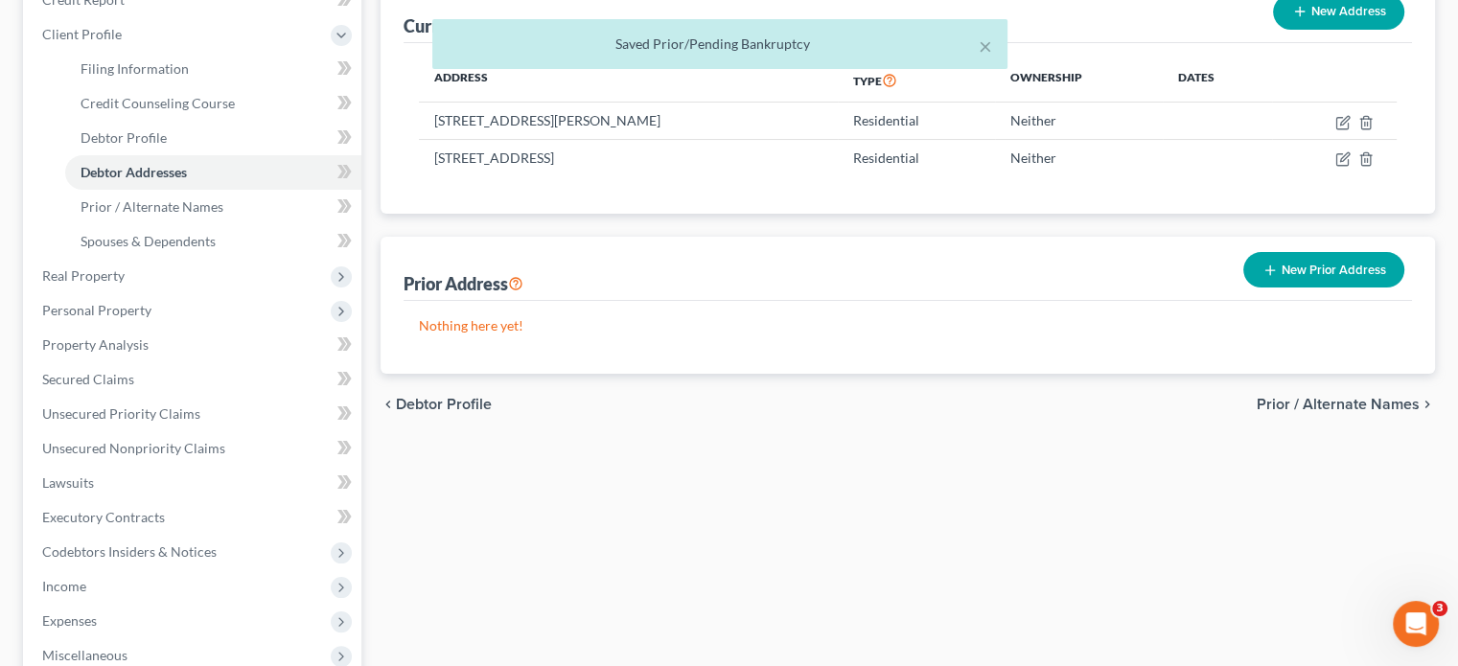
scroll to position [383, 0]
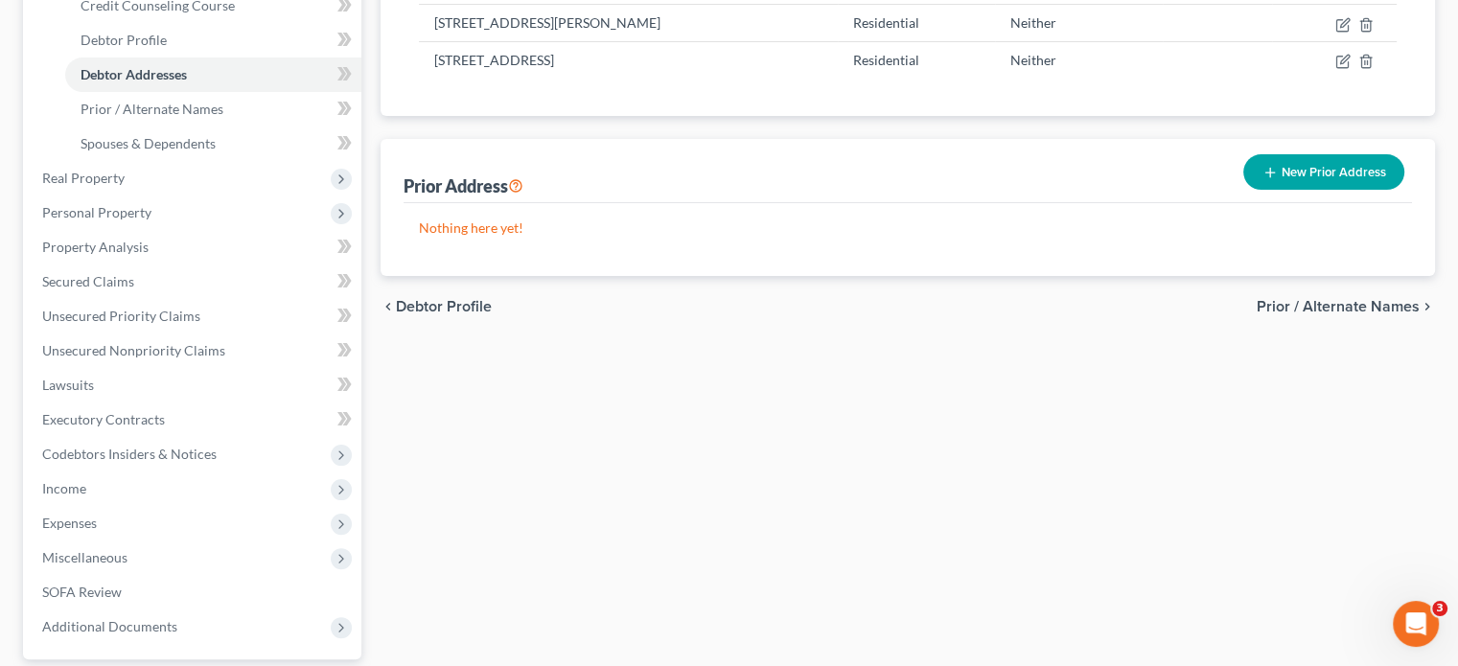
click at [1351, 299] on span "Prior / Alternate Names" at bounding box center [1337, 306] width 163 height 15
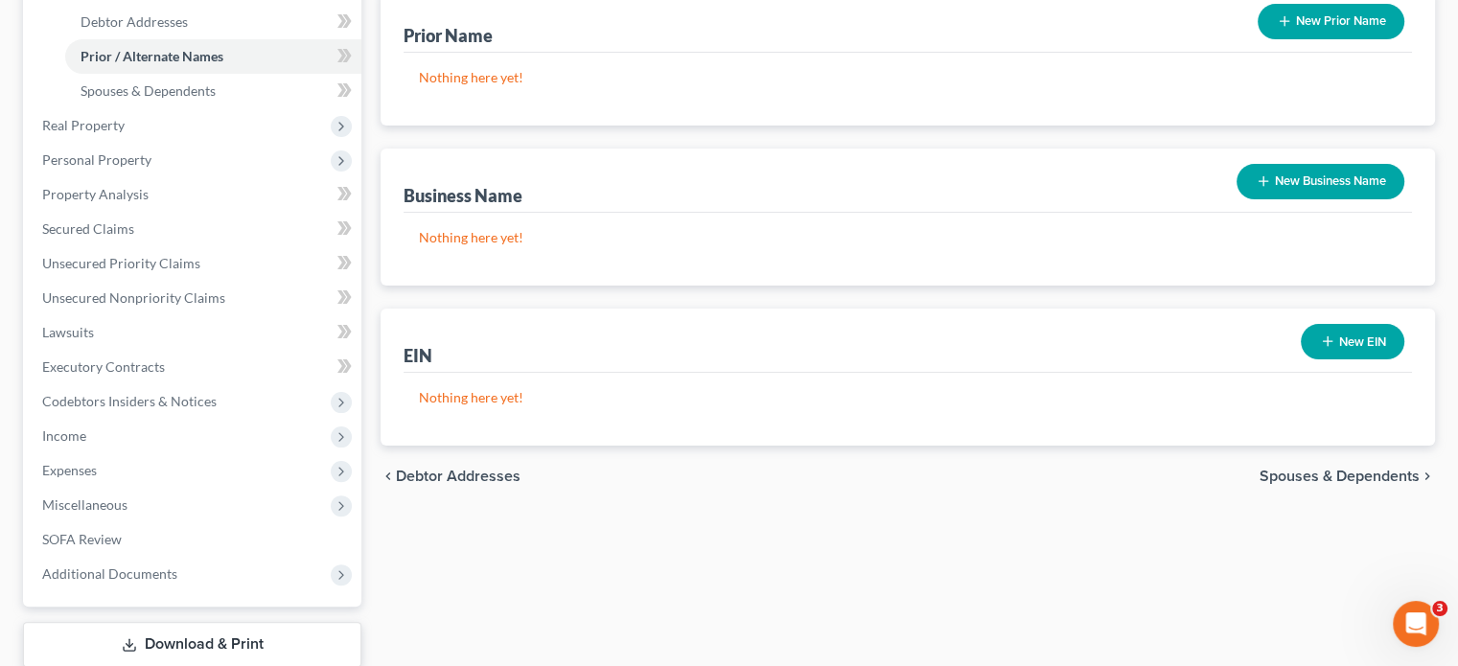
scroll to position [332, 0]
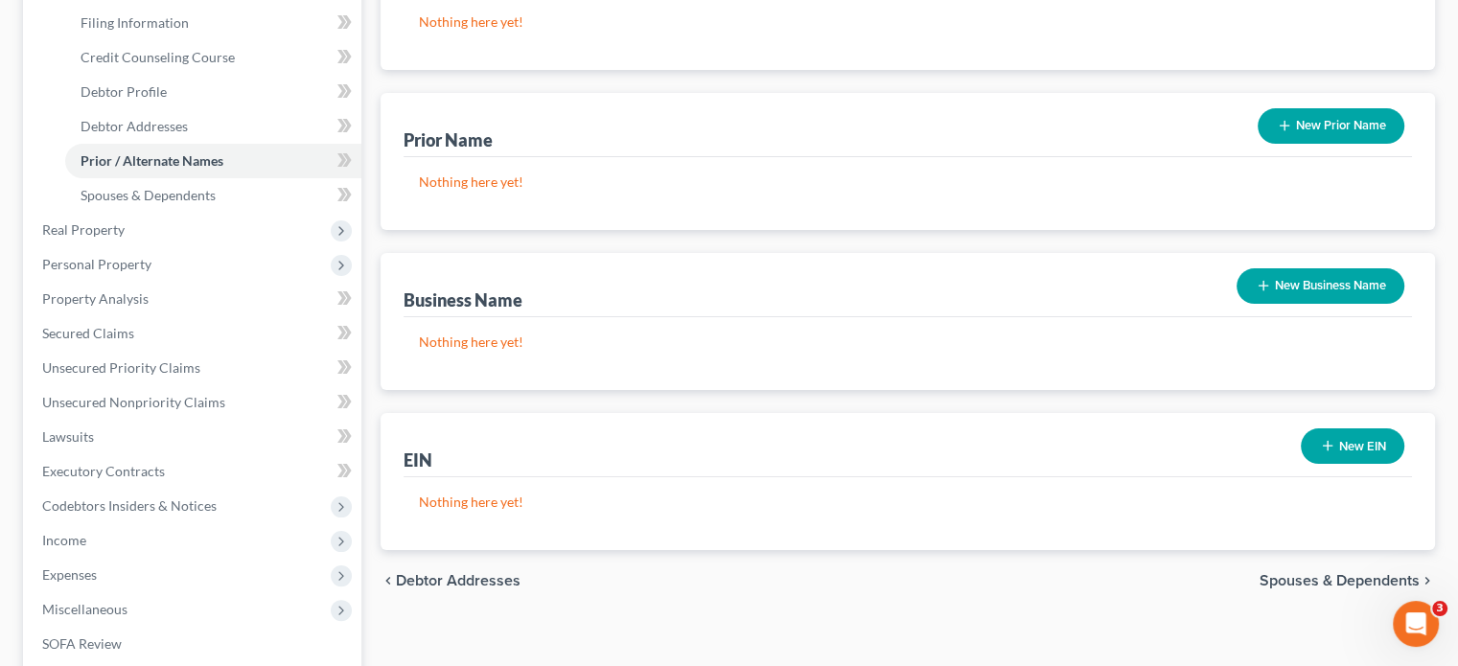
click at [1315, 573] on span "Spouses & Dependents" at bounding box center [1339, 580] width 160 height 15
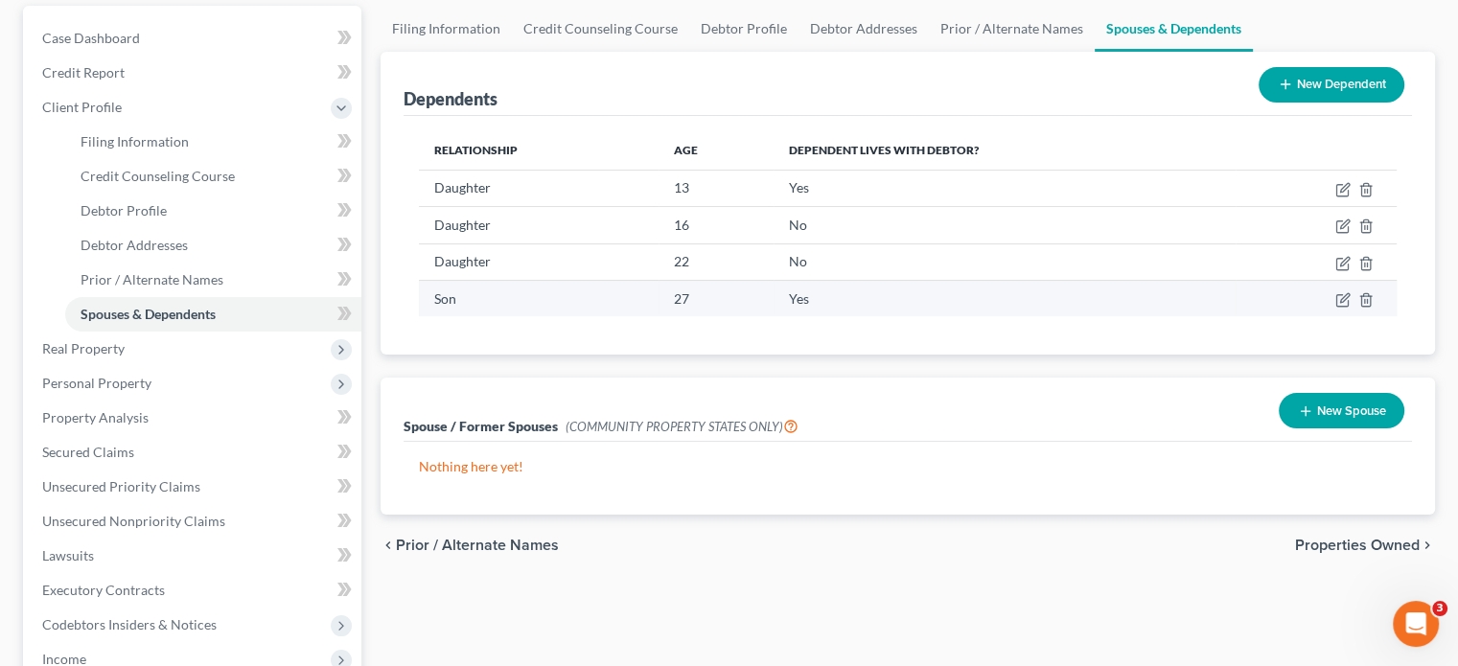
scroll to position [192, 0]
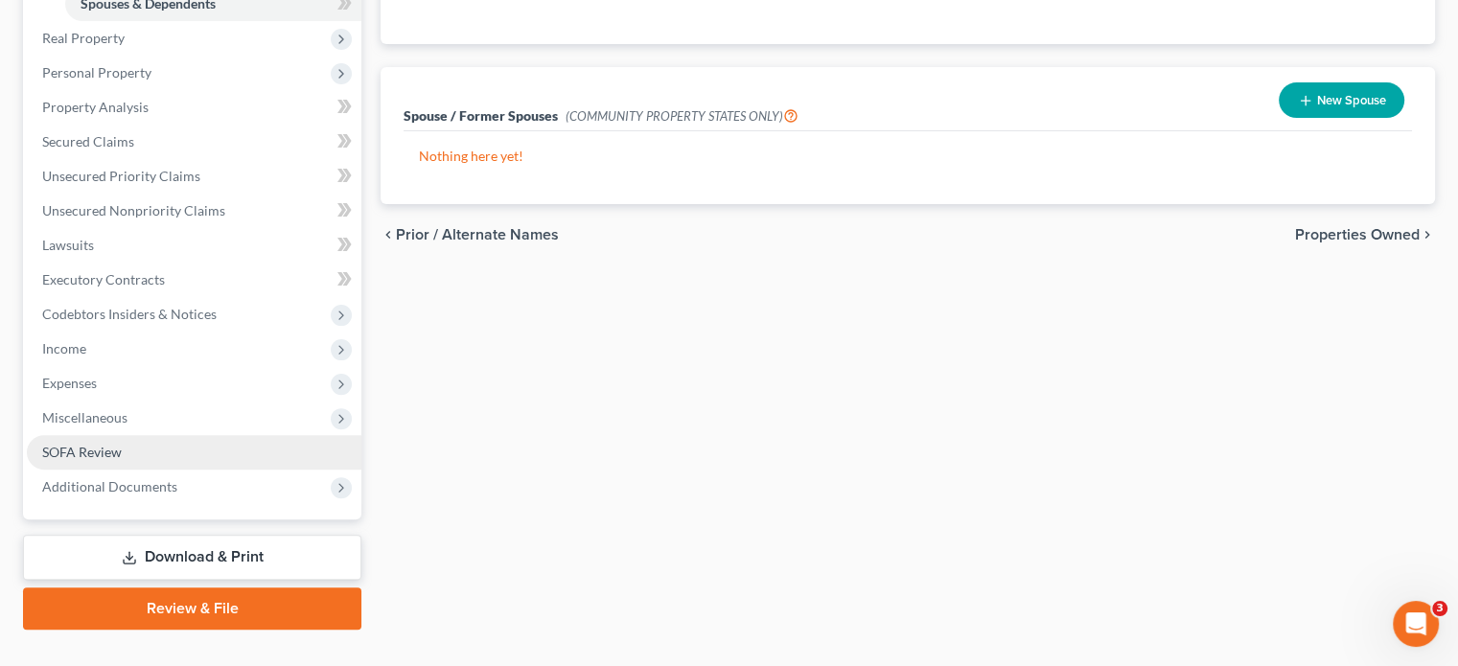
click at [91, 444] on span "SOFA Review" at bounding box center [82, 452] width 80 height 16
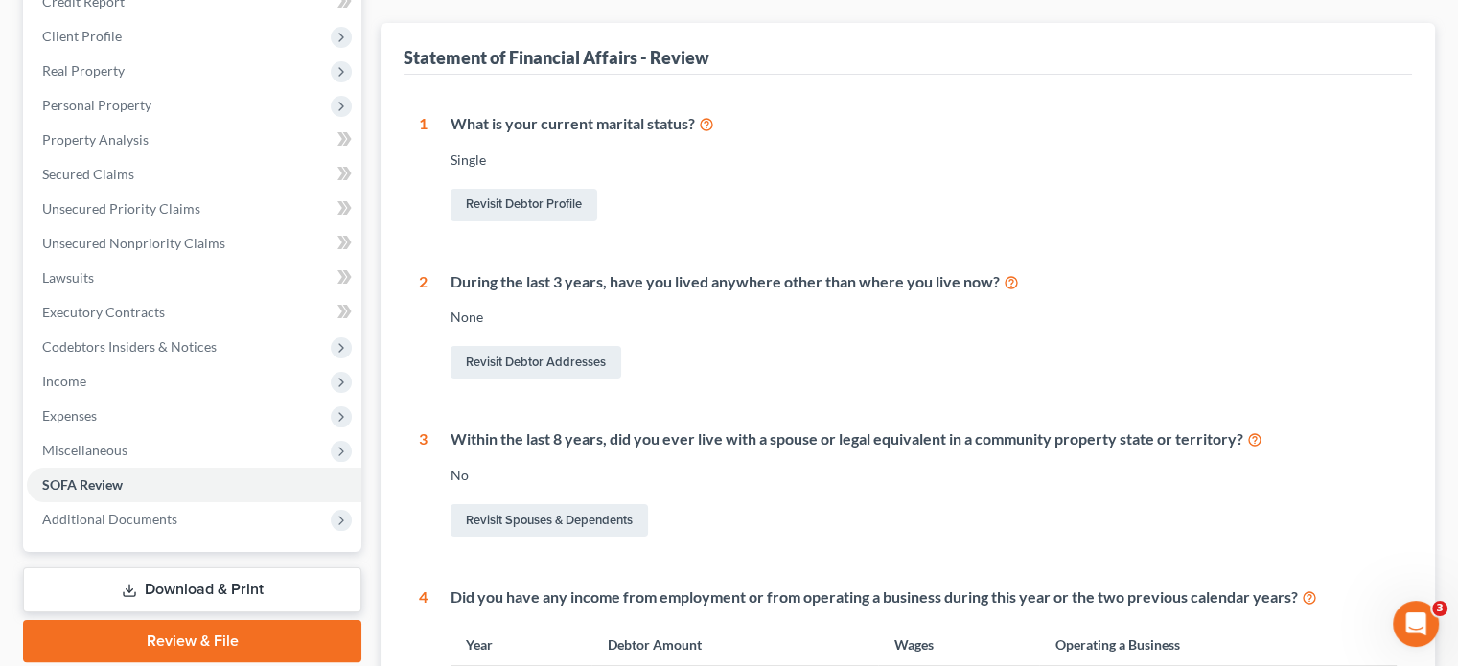
scroll to position [479, 0]
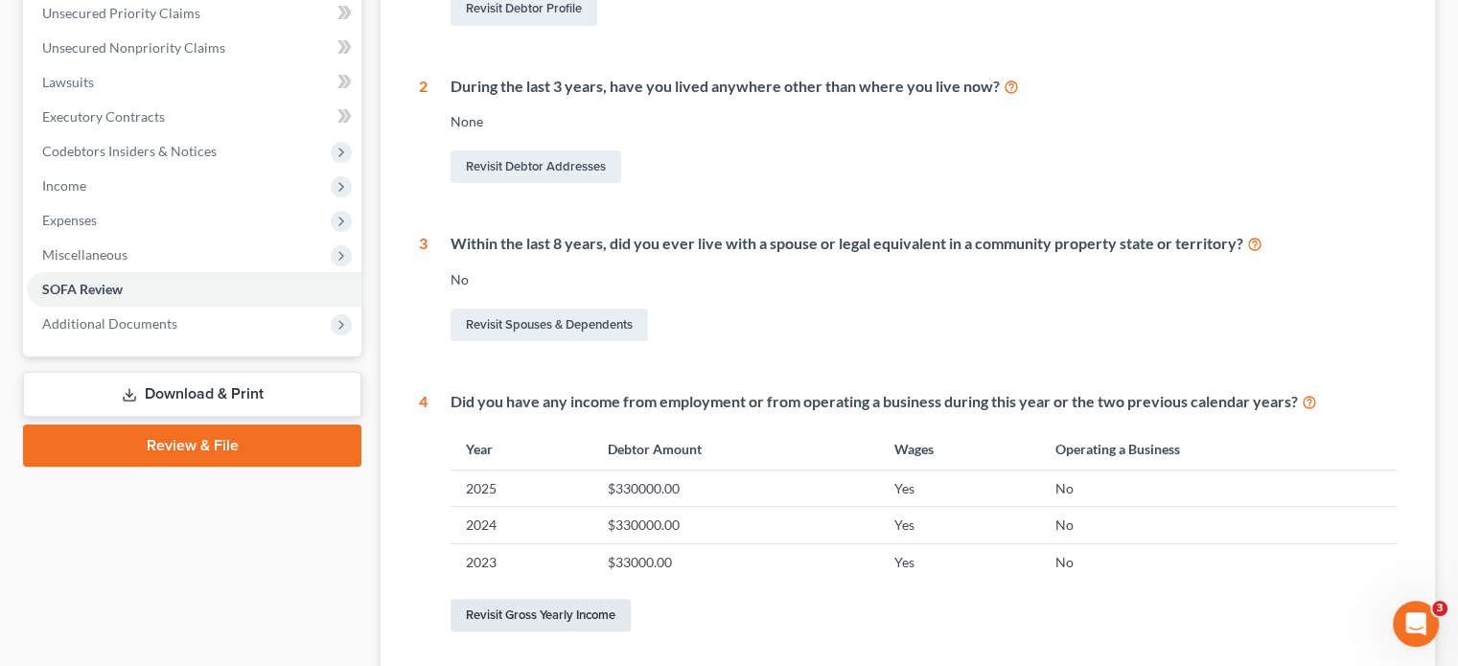
click at [553, 599] on link "Revisit Gross Yearly Income" at bounding box center [540, 615] width 180 height 33
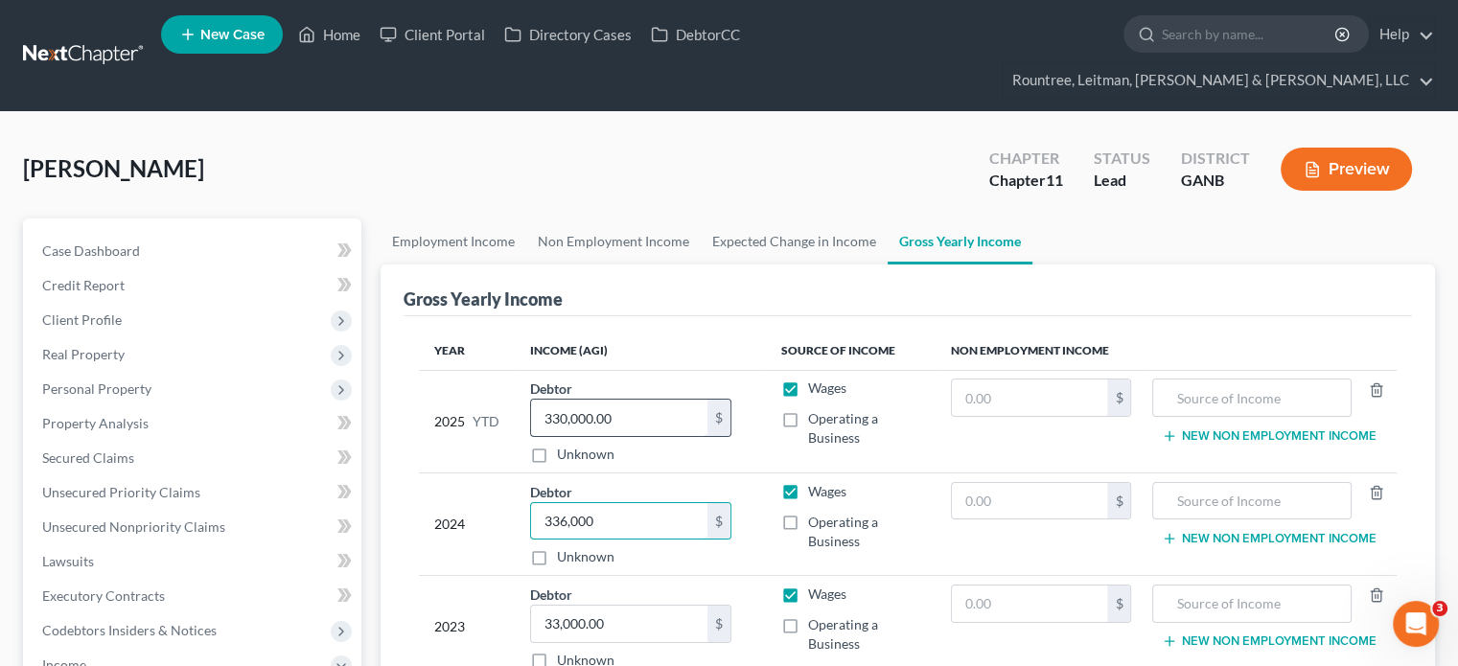
type input "336,000"
type input "157,000"
click at [641, 606] on input "33,000.00" at bounding box center [619, 624] width 176 height 36
click at [718, 648] on div "Year Income (AGI) Source of Income Non Employment Income 2025 YTD Debtor 157,00…" at bounding box center [907, 516] width 1008 height 401
click at [713, 264] on div "Gross Yearly Income" at bounding box center [907, 290] width 1008 height 52
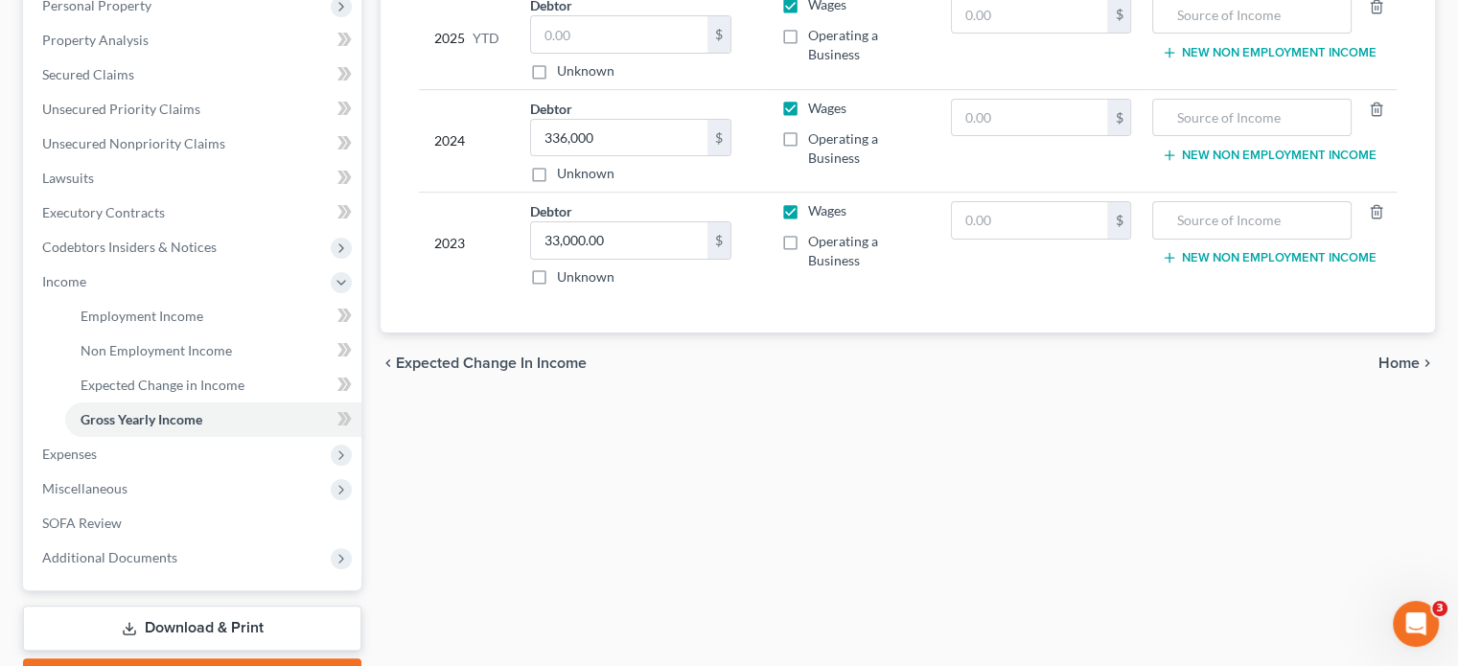
scroll to position [454, 0]
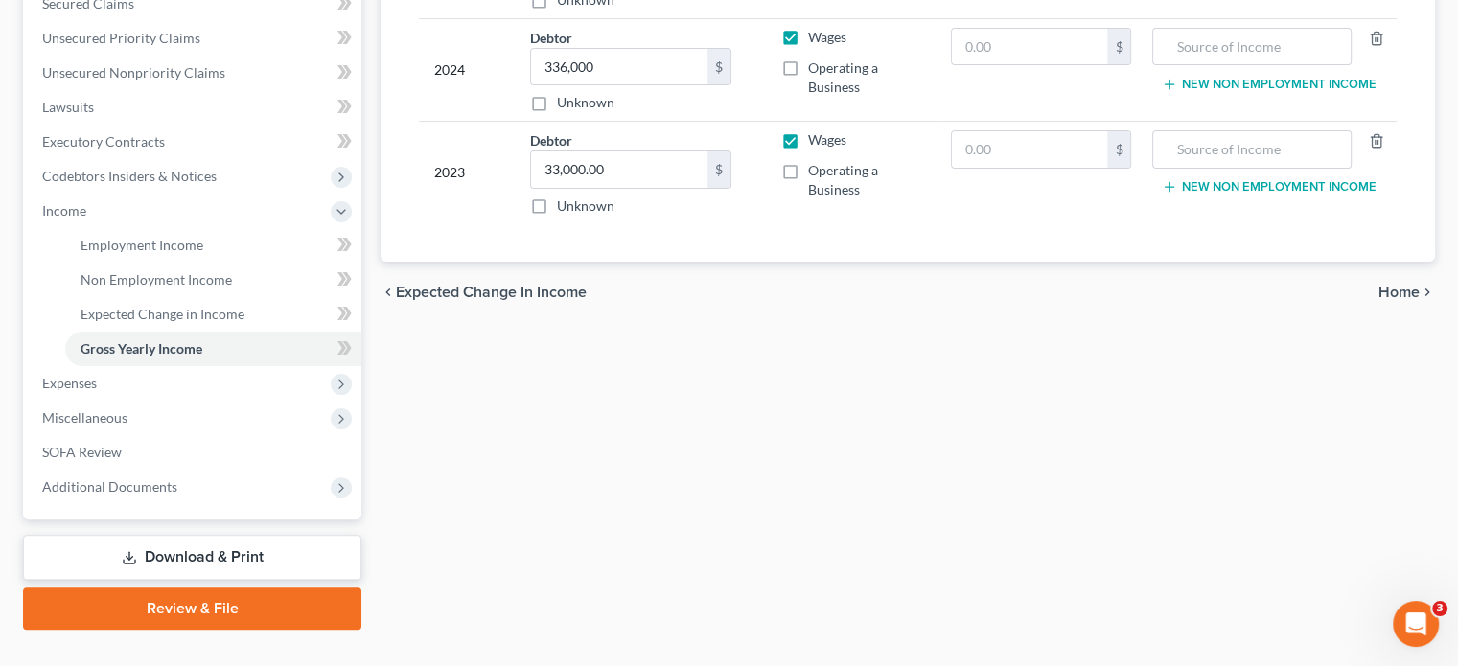
click at [1401, 285] on span "Home" at bounding box center [1398, 292] width 41 height 15
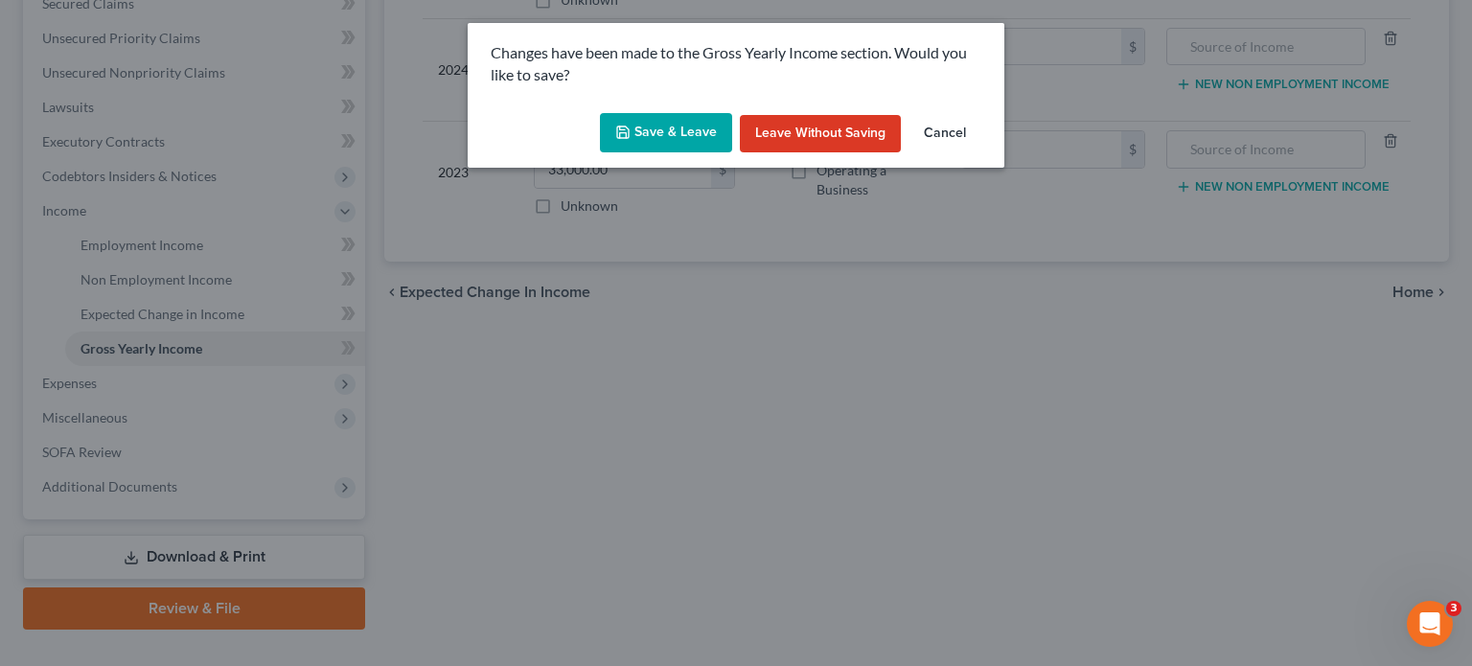
click at [652, 131] on button "Save & Leave" at bounding box center [666, 133] width 132 height 40
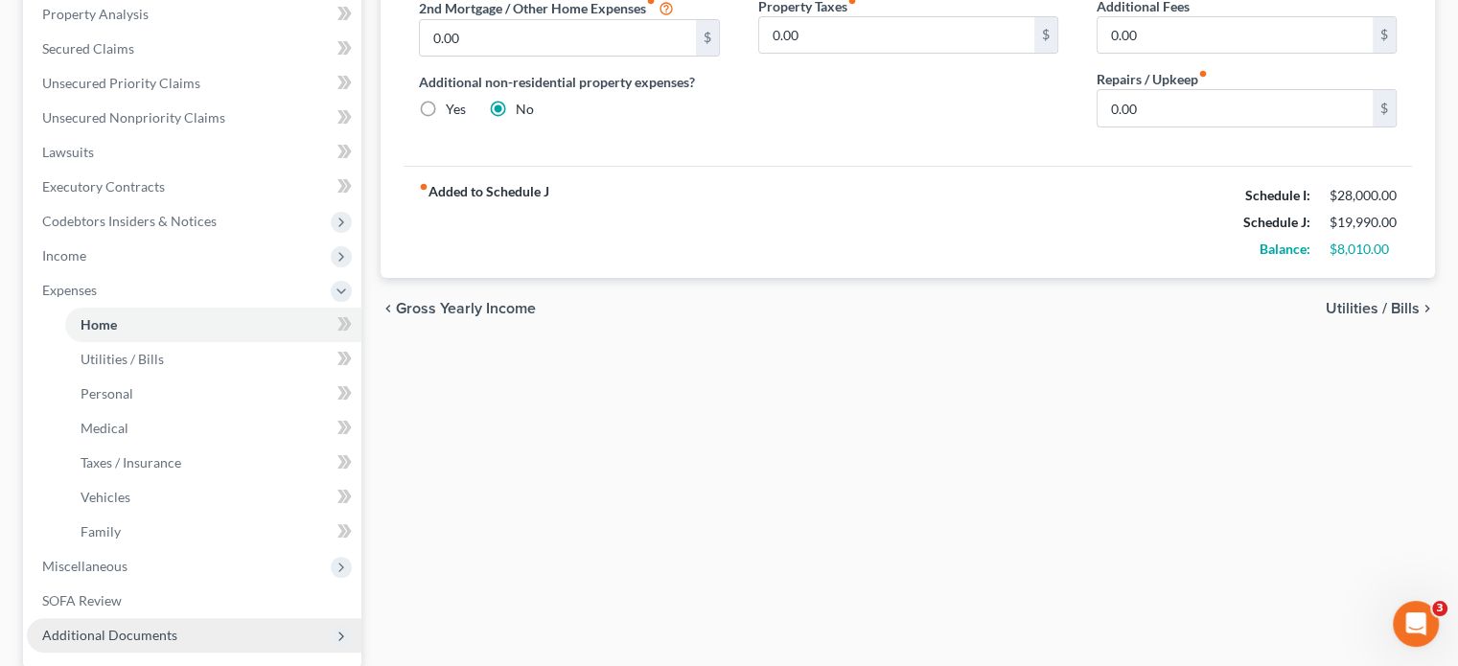
scroll to position [479, 0]
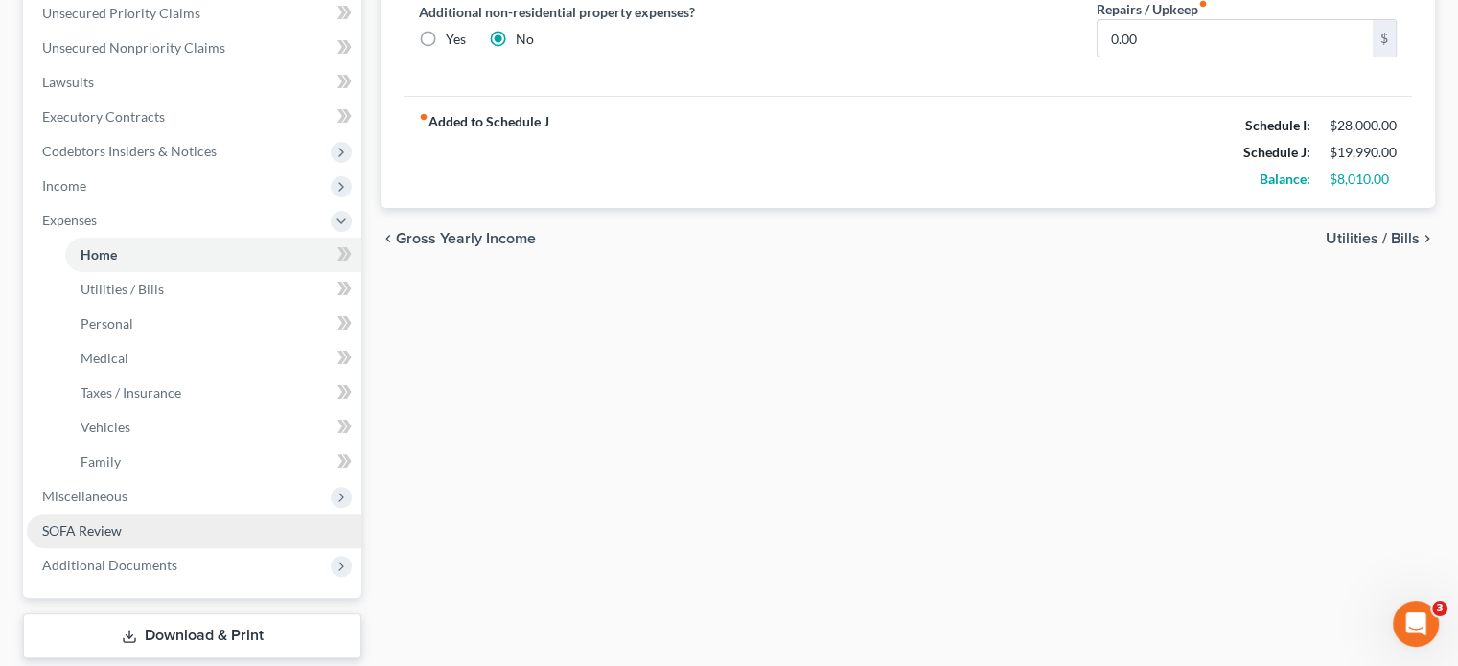
click at [85, 522] on span "SOFA Review" at bounding box center [82, 530] width 80 height 16
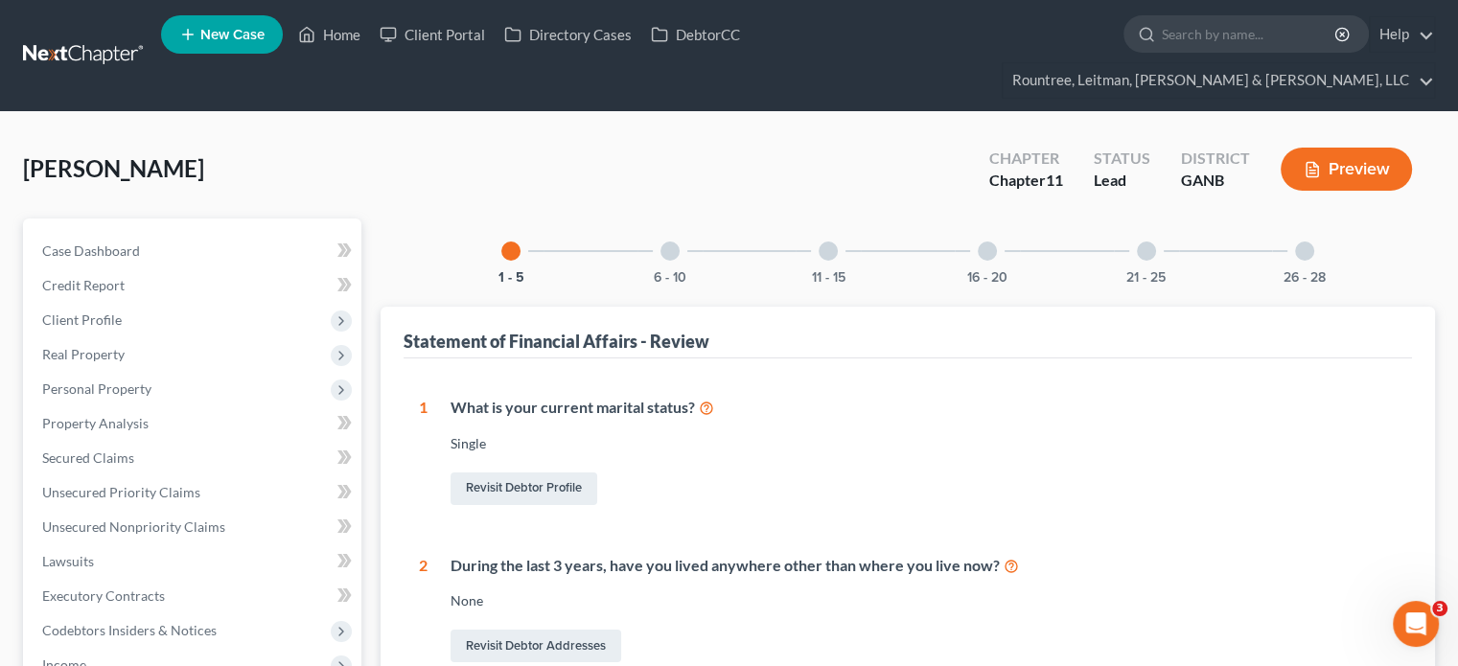
click at [672, 241] on div at bounding box center [669, 250] width 19 height 19
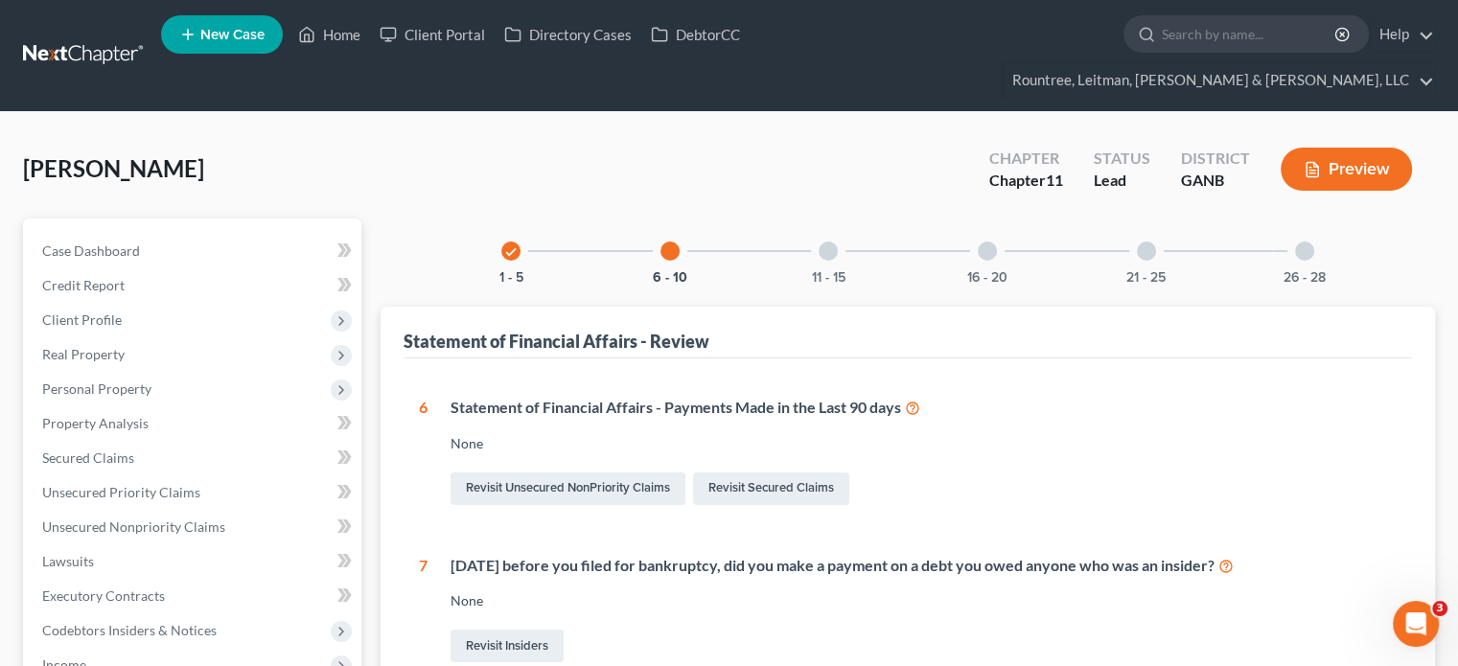
scroll to position [96, 0]
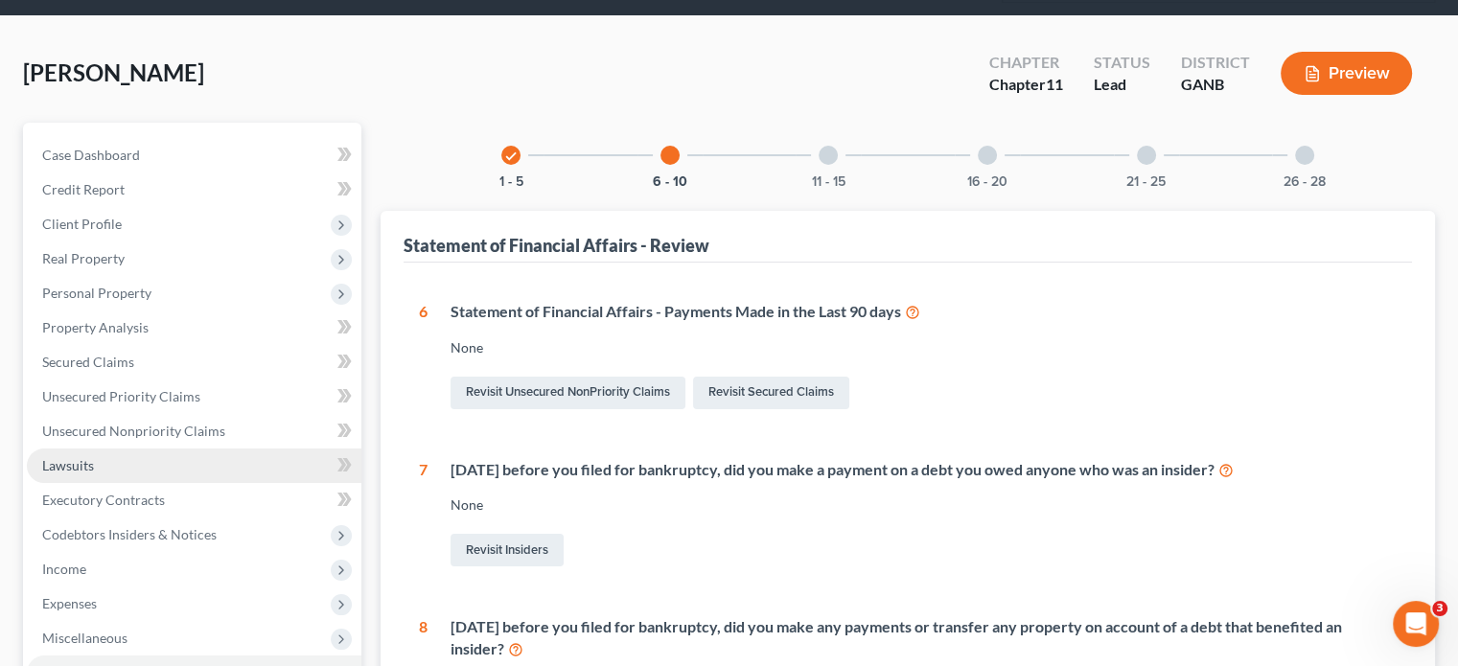
click at [77, 457] on span "Lawsuits" at bounding box center [68, 465] width 52 height 16
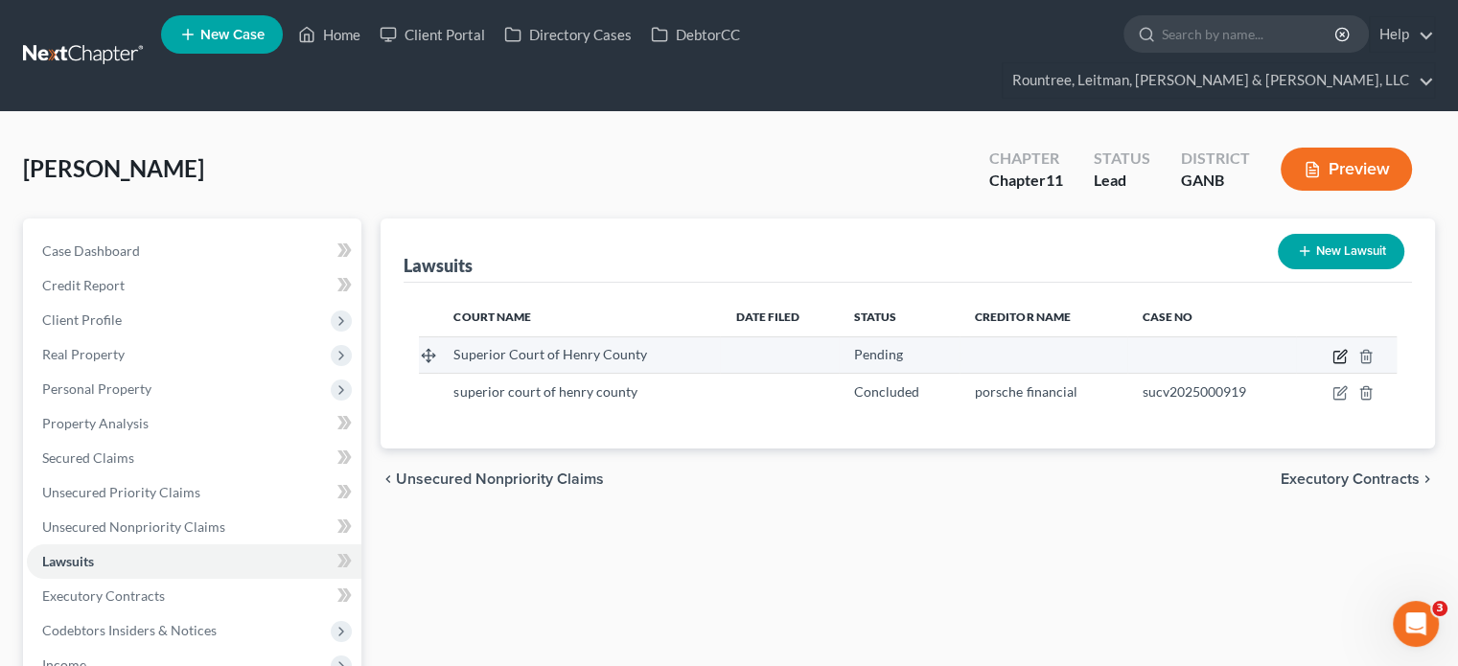
click at [1342, 350] on icon "button" at bounding box center [1341, 354] width 9 height 9
select select "0"
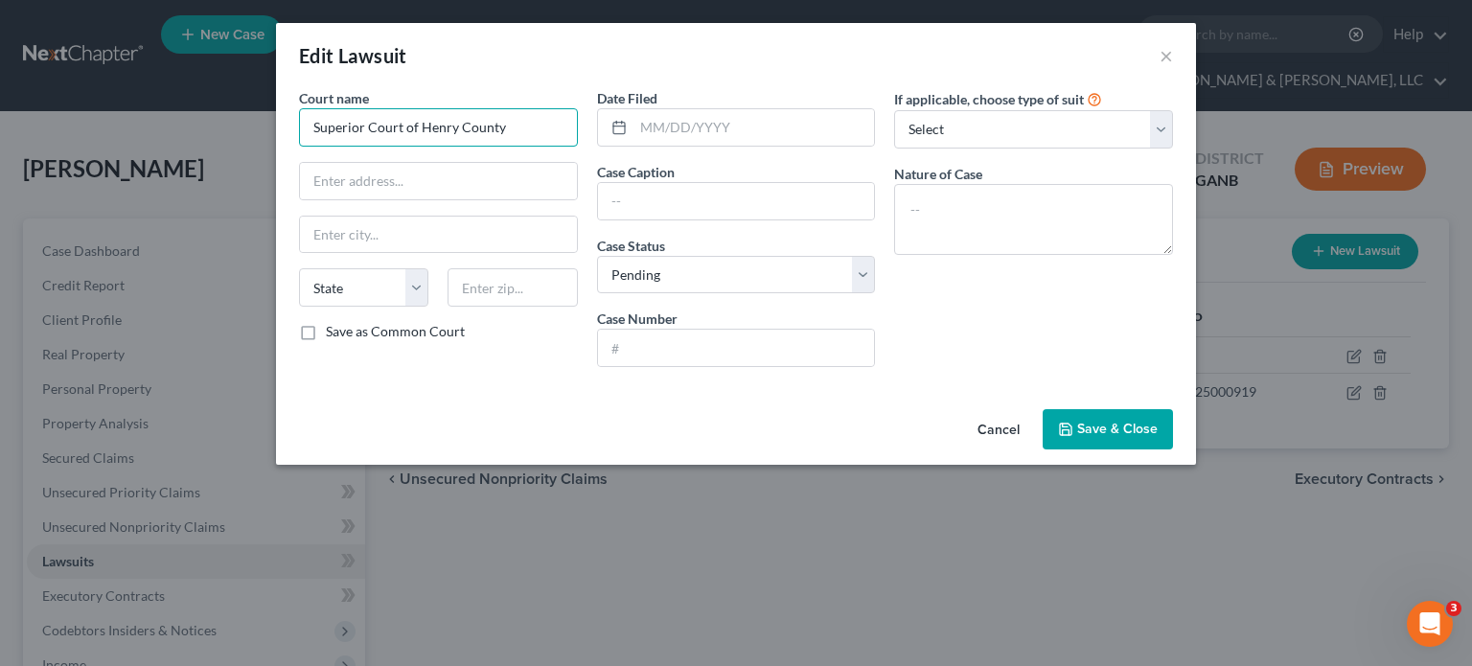
drag, startPoint x: 521, startPoint y: 131, endPoint x: -176, endPoint y: 131, distance: 697.6
click at [0, 131] on html "Home New Case Client Portal Directory Cases DebtorCC Rountree, [PERSON_NAME], […" at bounding box center [736, 509] width 1472 height 1019
drag, startPoint x: 505, startPoint y: 129, endPoint x: -20, endPoint y: 105, distance: 525.7
click at [0, 105] on html "Home New Case Client Portal Directory Cases DebtorCC Rountree, [PERSON_NAME], […" at bounding box center [736, 509] width 1472 height 1019
type input "Superior Court of Henry County"
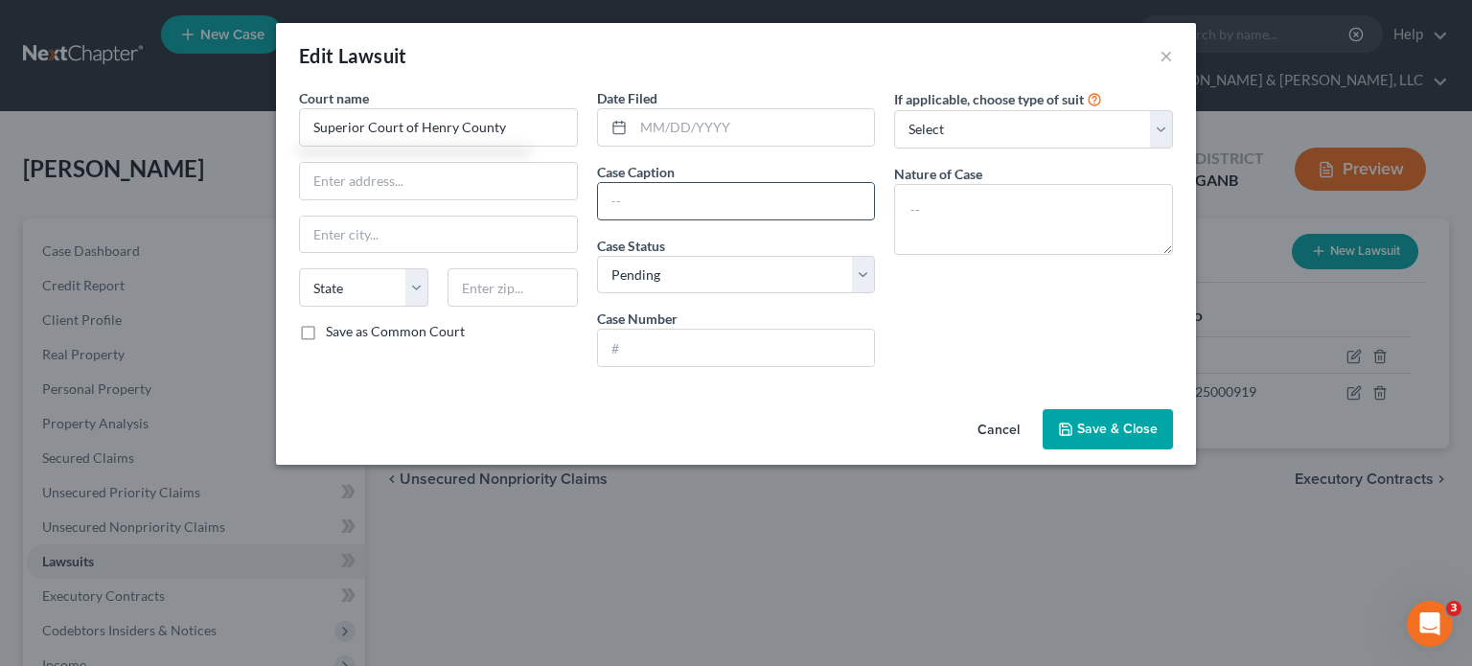
click at [664, 195] on input "text" at bounding box center [736, 201] width 277 height 36
type input "Porsche Financial Services, Inc. v. [PERSON_NAME]"
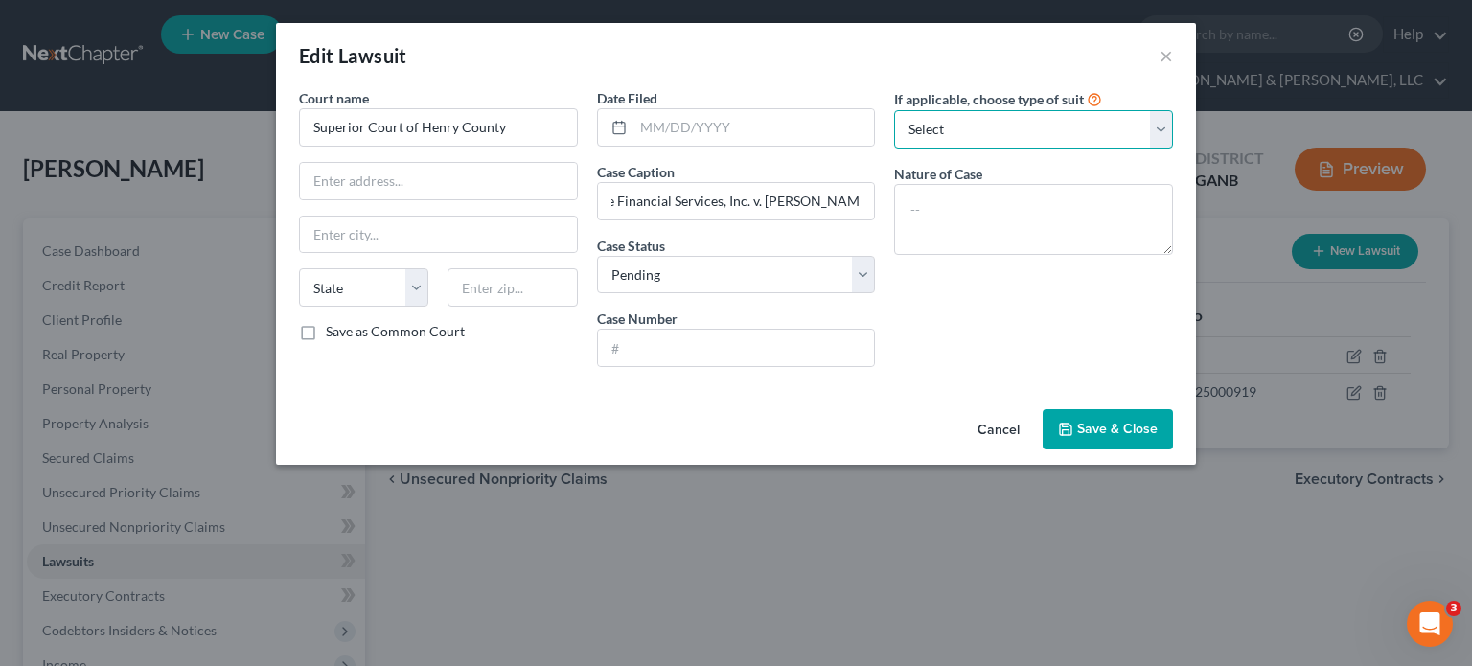
click at [1022, 136] on select "Select Repossession Garnishment Foreclosure Attached, Seized, Or Levied Other" at bounding box center [1033, 129] width 279 height 38
click at [1022, 132] on select "Select Repossession Garnishment Foreclosure Attached, Seized, Or Levied Other" at bounding box center [1033, 129] width 279 height 38
click at [1000, 118] on select "Select Repossession Garnishment Foreclosure Attached, Seized, Or Levied Other" at bounding box center [1033, 129] width 279 height 38
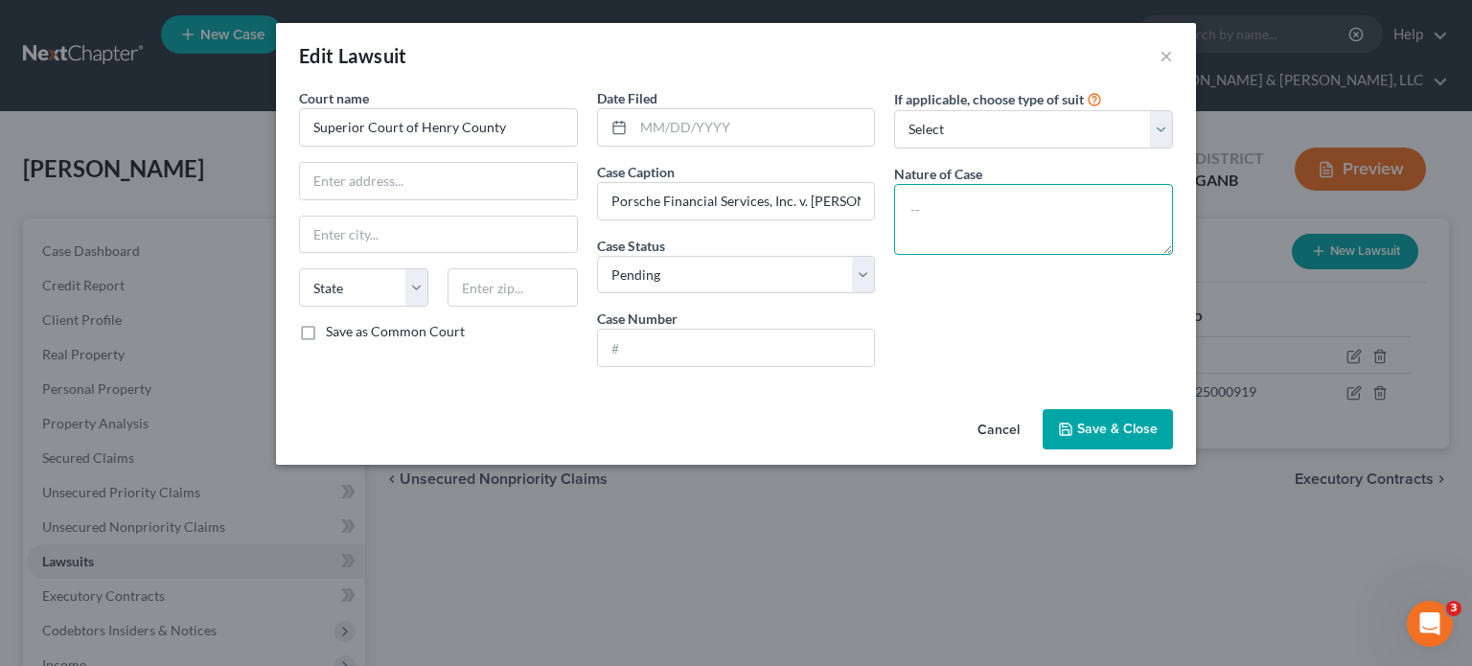
click at [1001, 208] on textarea at bounding box center [1033, 219] width 279 height 71
type textarea "Contract"
click at [688, 355] on input "text" at bounding box center [736, 348] width 277 height 36
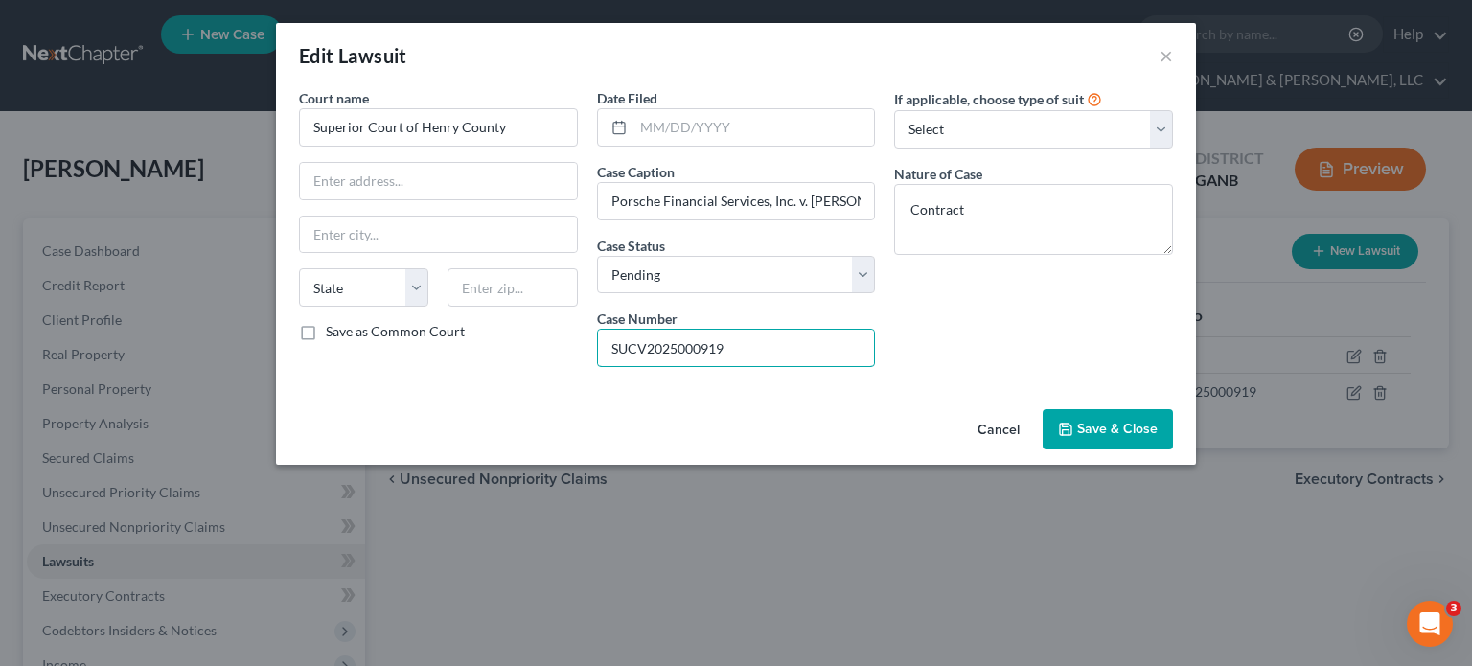
type input "SUCV2025000919"
click at [1139, 417] on button "Save & Close" at bounding box center [1108, 429] width 130 height 40
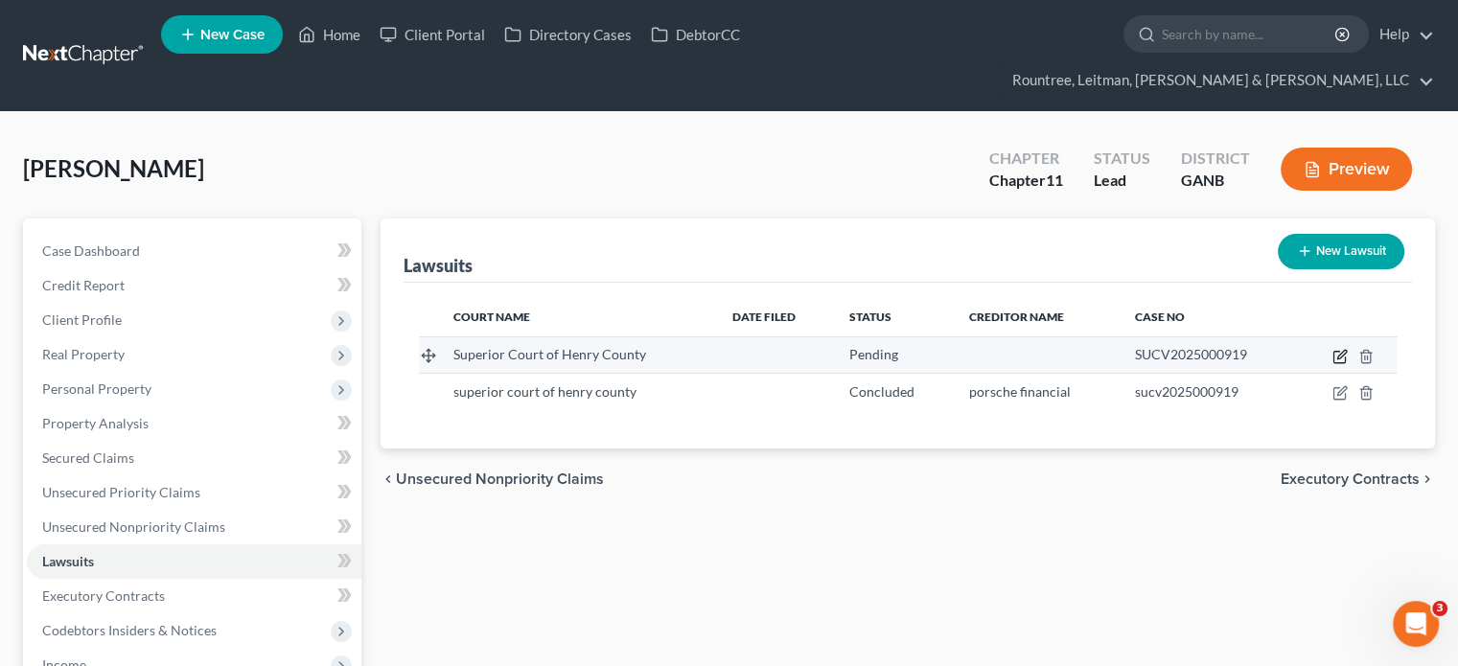
click at [1339, 352] on icon "button" at bounding box center [1338, 357] width 11 height 11
select select "0"
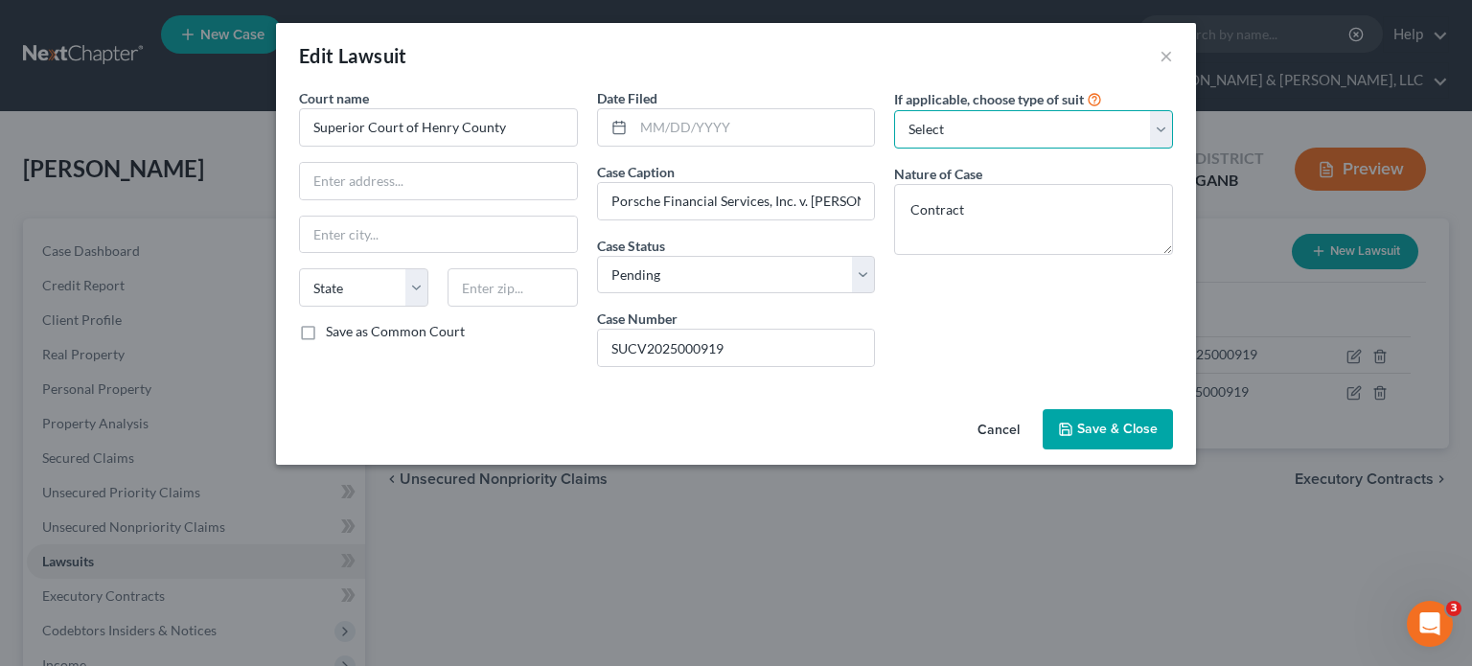
drag, startPoint x: 1161, startPoint y: 127, endPoint x: 1150, endPoint y: 134, distance: 13.3
click at [1161, 127] on select "Select Repossession Garnishment Foreclosure Attached, Seized, Or Levied Other" at bounding box center [1033, 129] width 279 height 38
select select "4"
click at [894, 110] on select "Select Repossession Garnishment Foreclosure Attached, Seized, Or Levied Other" at bounding box center [1033, 129] width 279 height 38
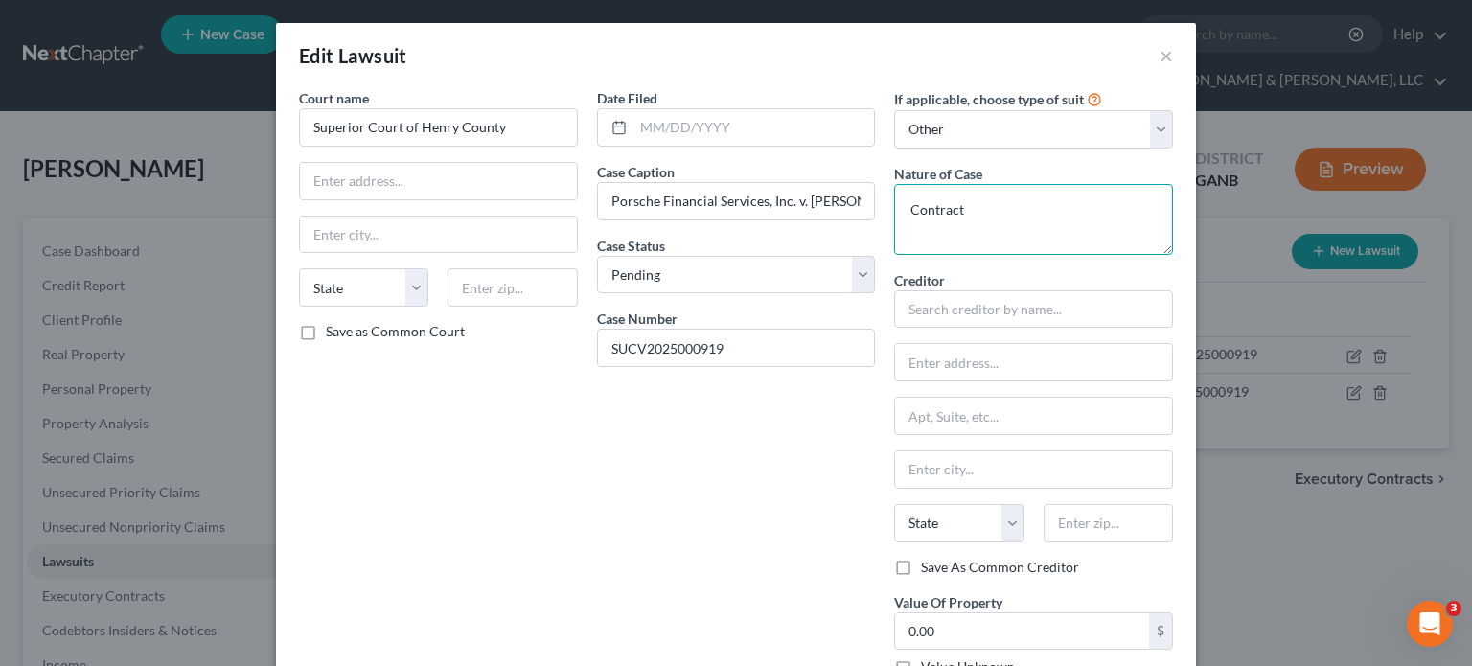
click at [1008, 225] on textarea "Contract" at bounding box center [1033, 219] width 279 height 71
click at [1018, 310] on input "text" at bounding box center [1033, 309] width 279 height 38
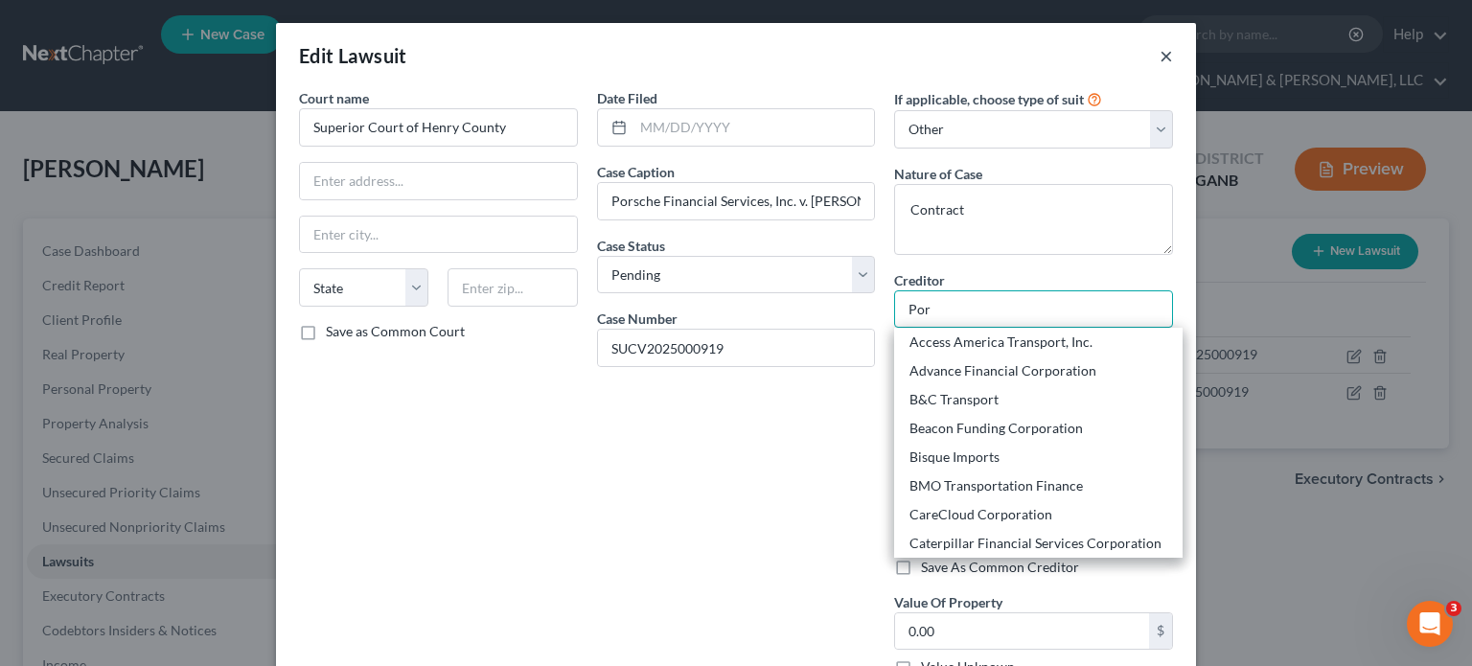
type input "Por"
click at [1161, 57] on button "×" at bounding box center [1165, 55] width 13 height 23
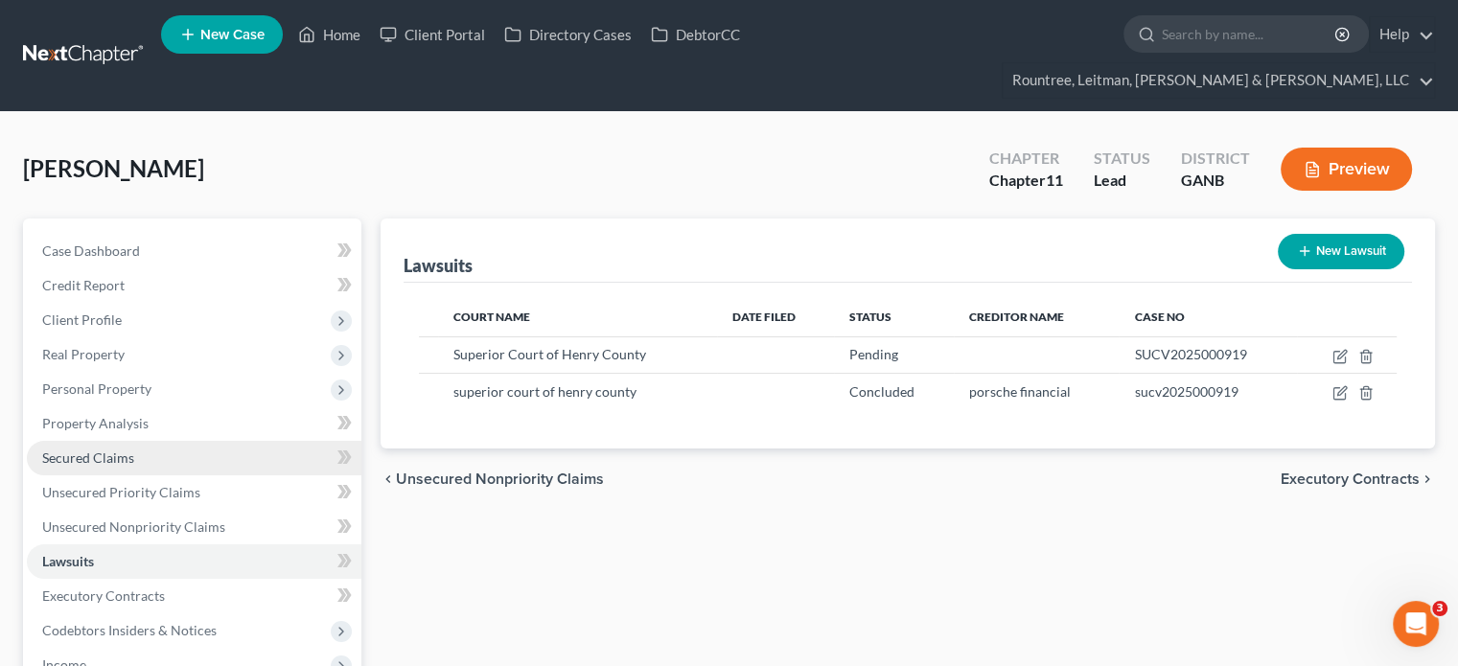
click at [103, 449] on span "Secured Claims" at bounding box center [88, 457] width 92 height 16
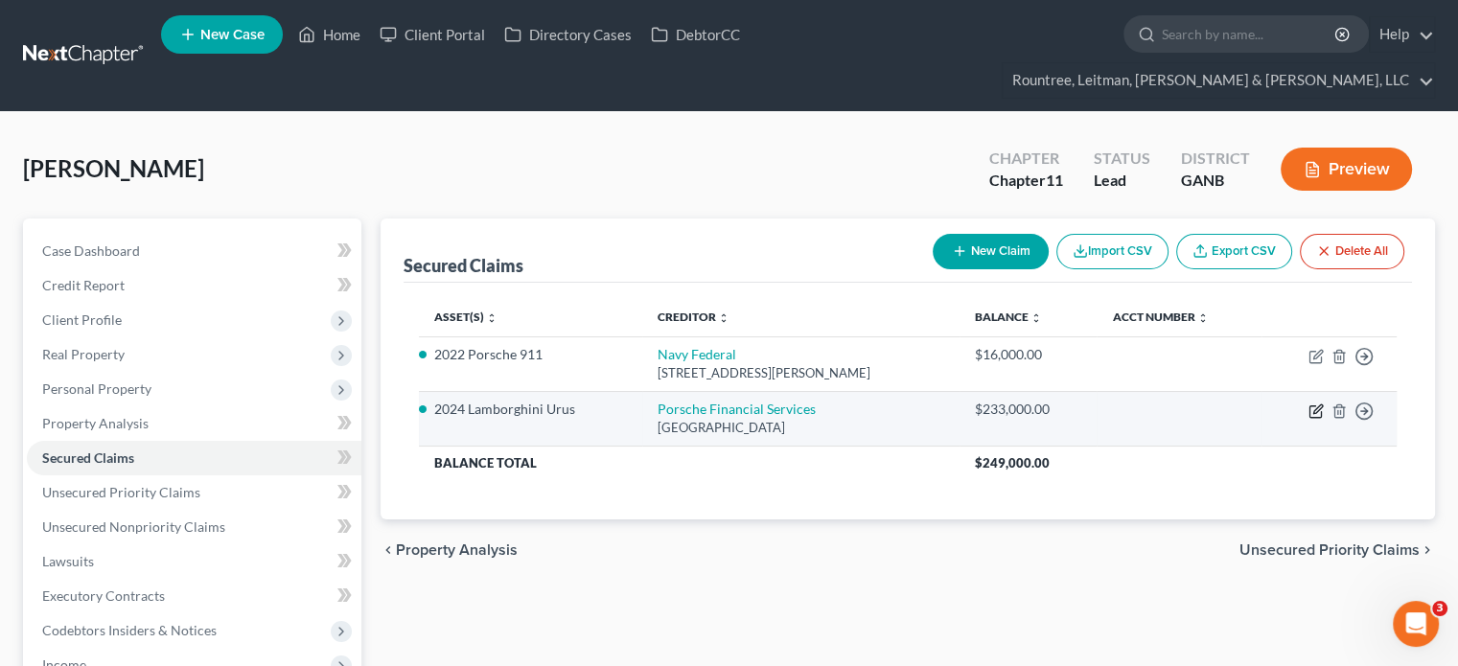
click at [1315, 404] on icon "button" at bounding box center [1317, 408] width 9 height 9
select select "10"
select select "0"
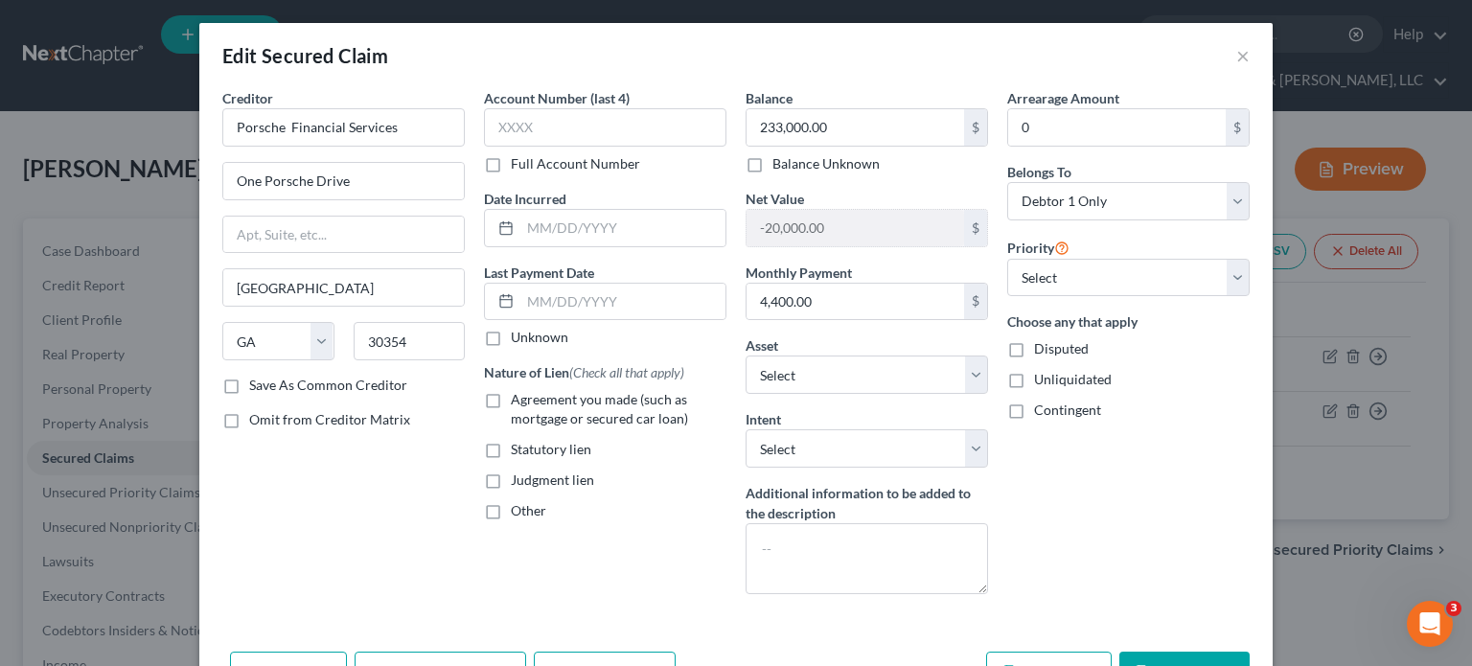
click at [249, 385] on label "Save As Common Creditor" at bounding box center [328, 385] width 158 height 19
click at [257, 385] on input "Save As Common Creditor" at bounding box center [263, 382] width 12 height 12
checkbox input "true"
click at [511, 398] on label "Agreement you made (such as mortgage or secured car loan)" at bounding box center [619, 409] width 216 height 38
click at [518, 398] on input "Agreement you made (such as mortgage or secured car loan)" at bounding box center [524, 396] width 12 height 12
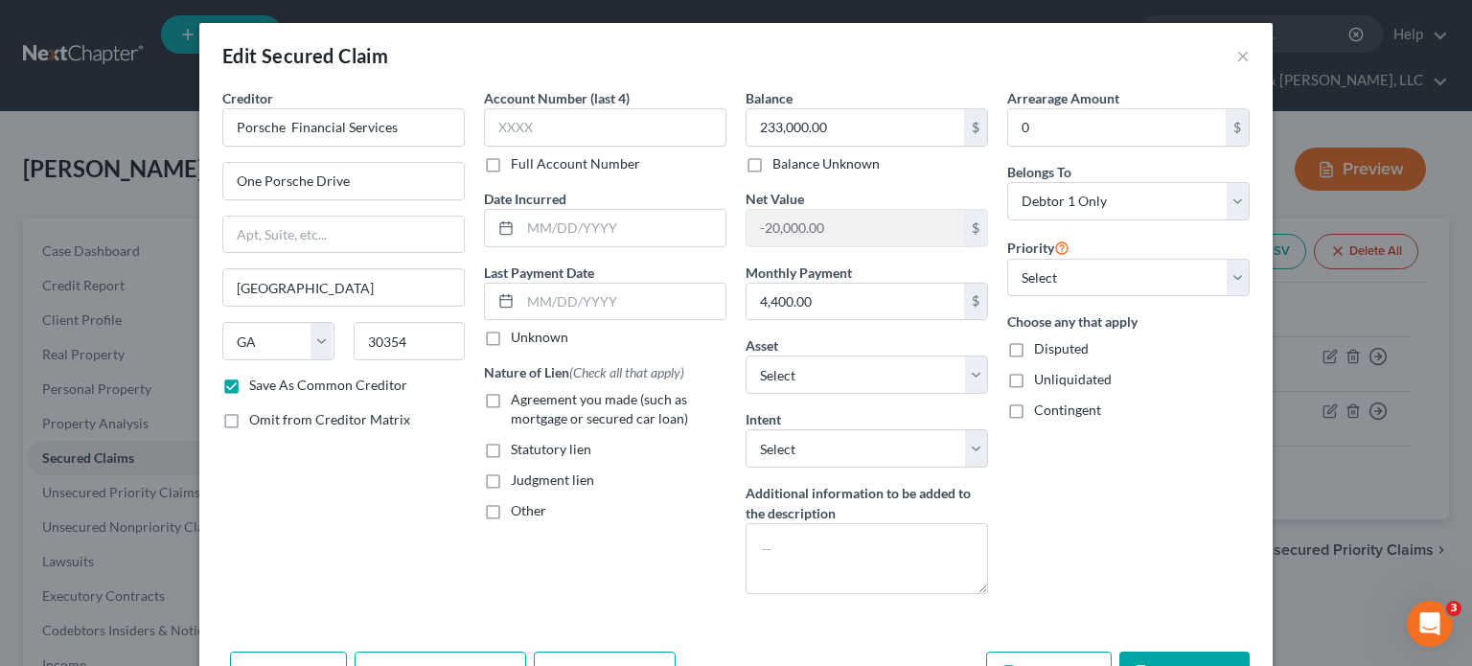
checkbox input "true"
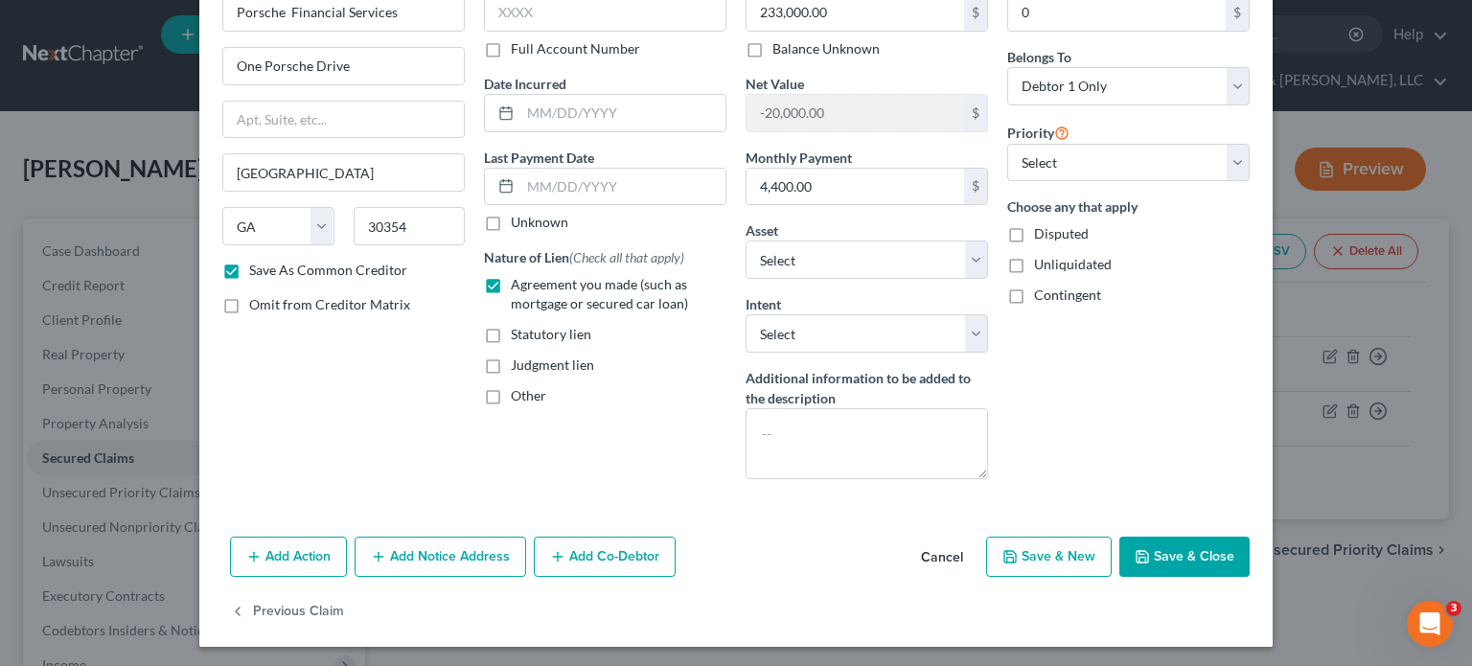
scroll to position [116, 0]
click at [264, 554] on button "Add Action" at bounding box center [288, 556] width 117 height 40
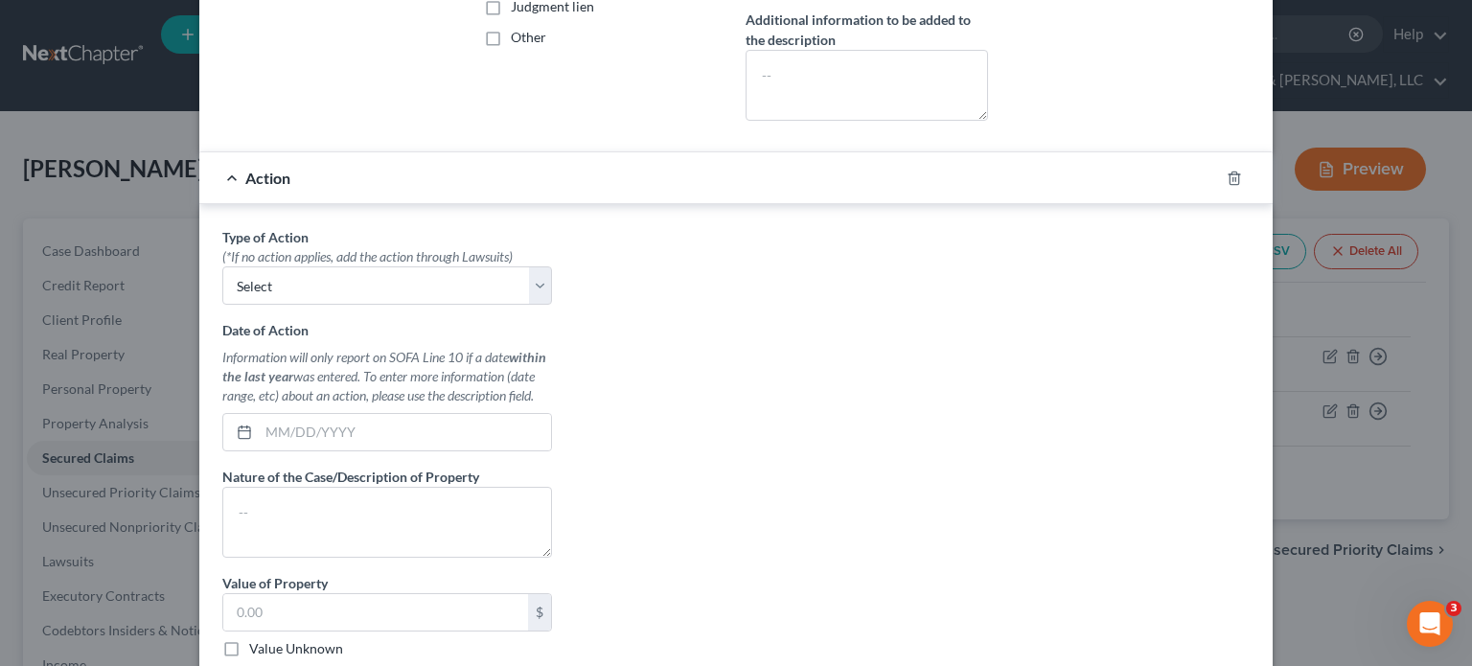
scroll to position [499, 0]
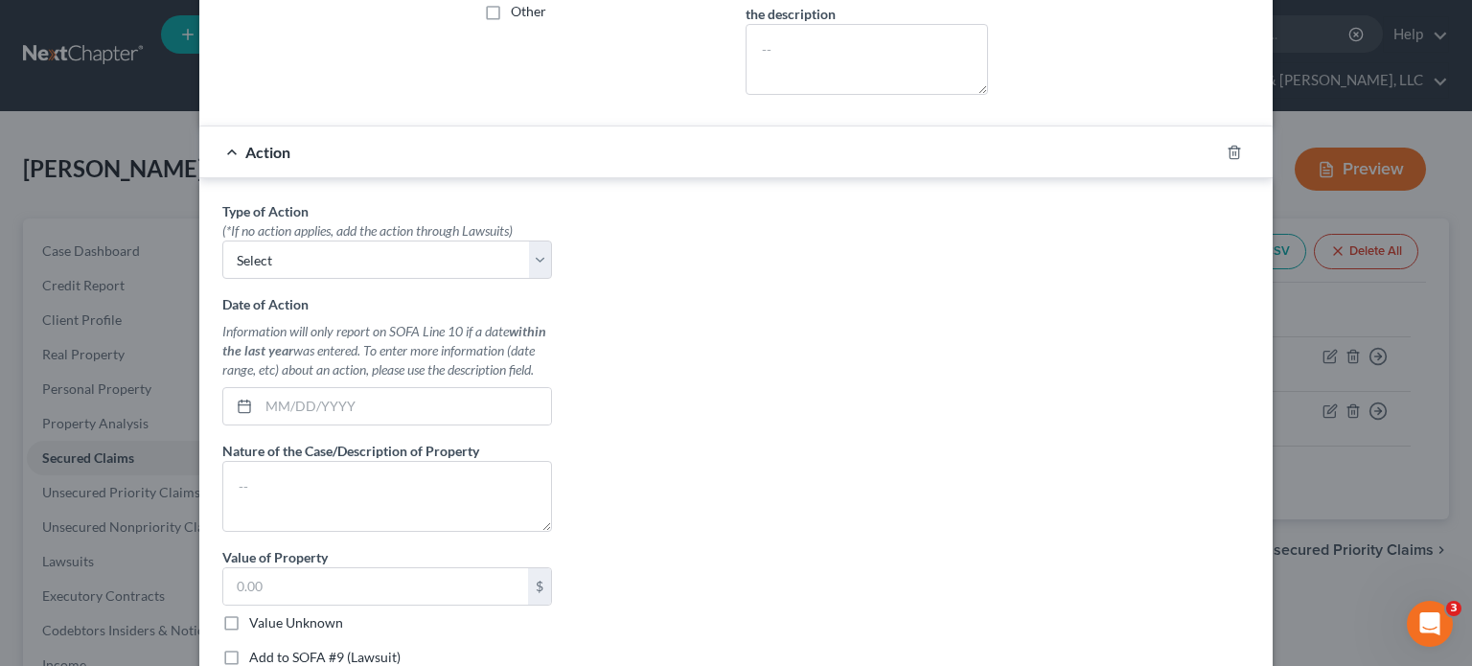
click at [546, 259] on div "Type of Action * (*If no action applies, add the action through Lawsuits) Selec…" at bounding box center [387, 441] width 349 height 480
click at [537, 257] on select "Select Repossession Garnishment Foreclosure Personal Injury Attached, Seized, O…" at bounding box center [387, 260] width 330 height 38
click at [864, 262] on div "Type of Action * (*If no action applies, add the action through Lawsuits) Selec…" at bounding box center [736, 441] width 1046 height 480
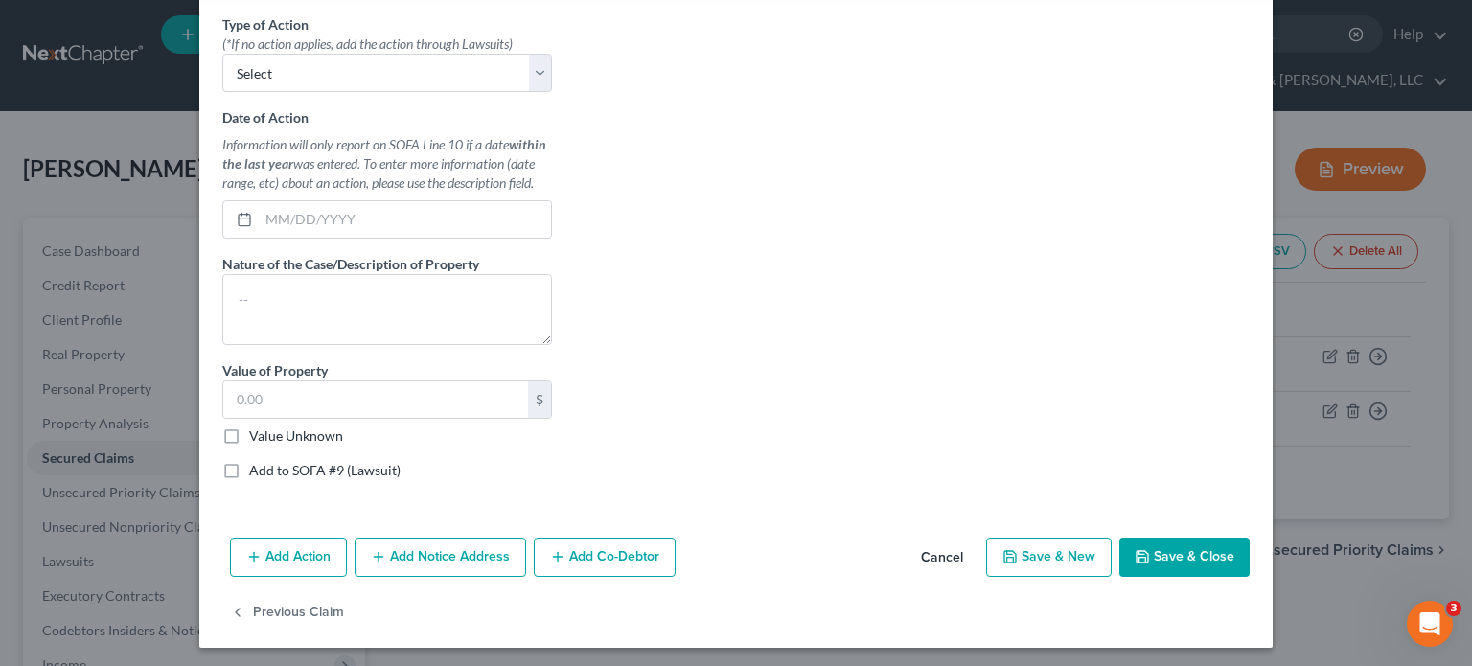
scroll to position [399, 0]
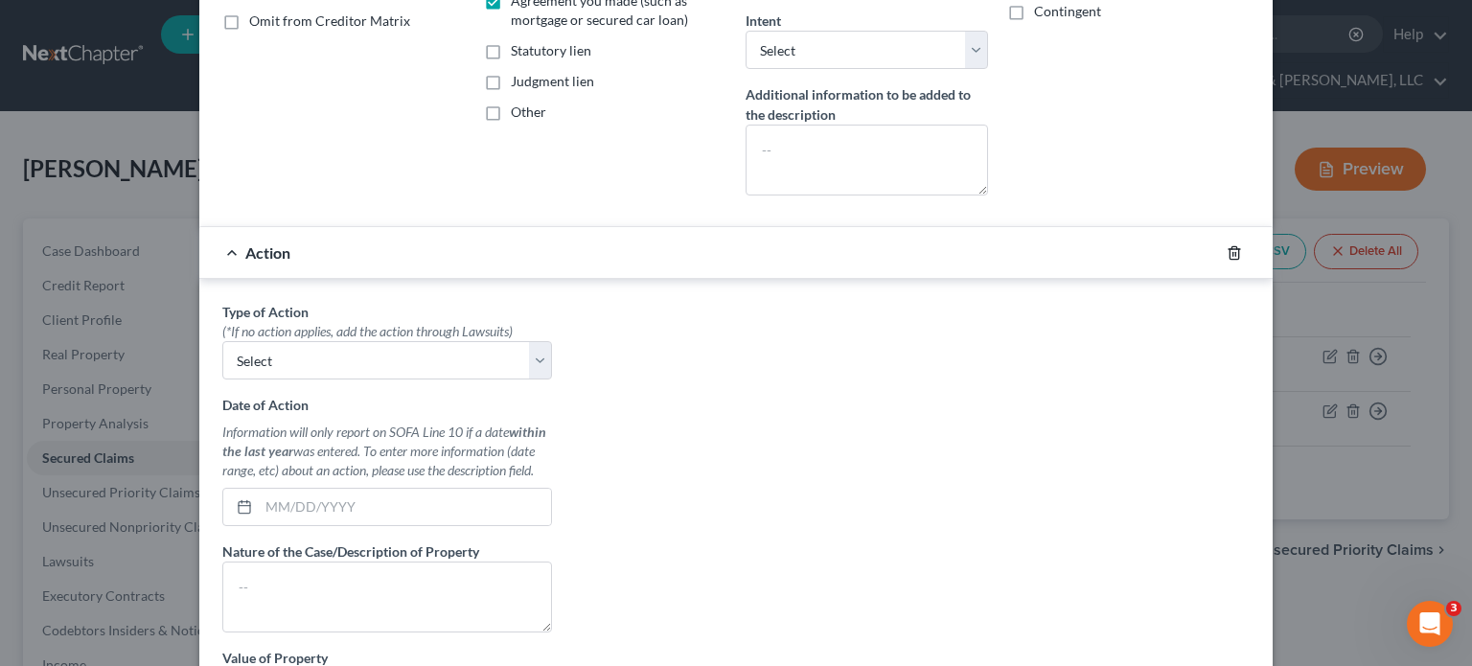
click at [1227, 248] on icon "button" at bounding box center [1234, 252] width 15 height 15
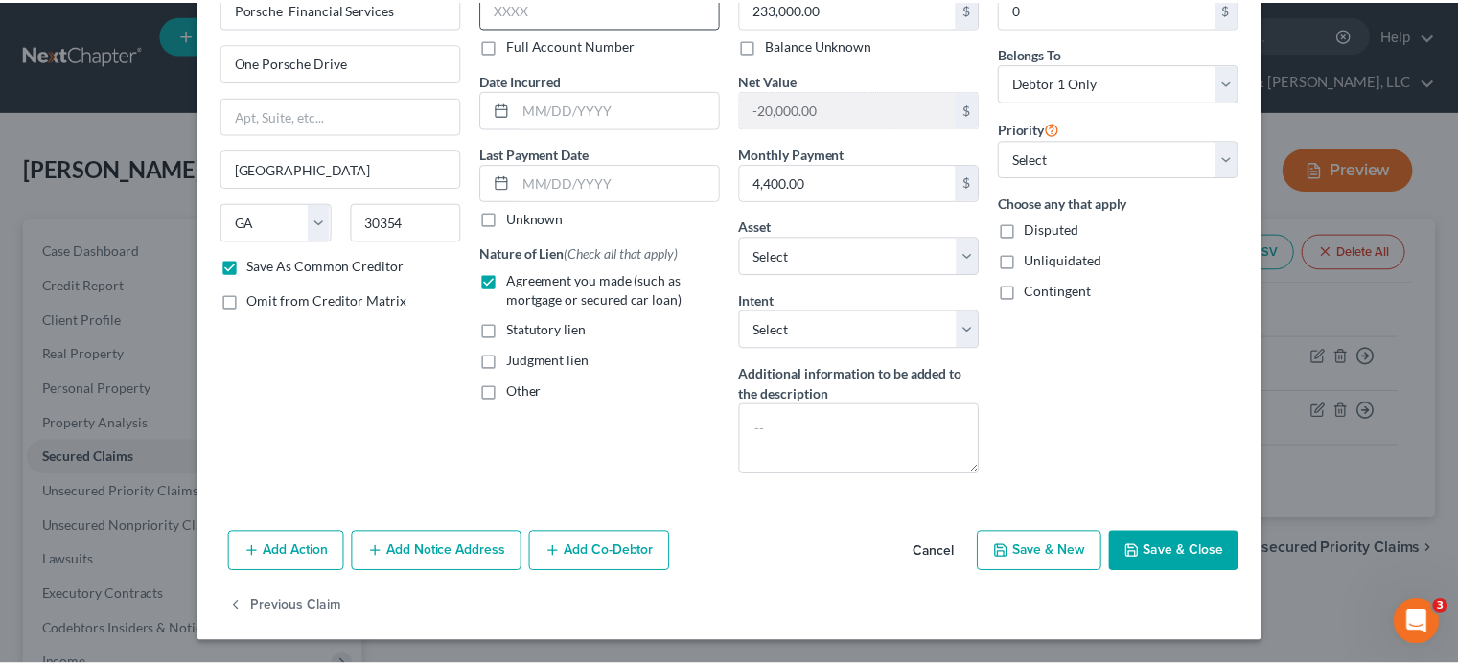
scroll to position [116, 0]
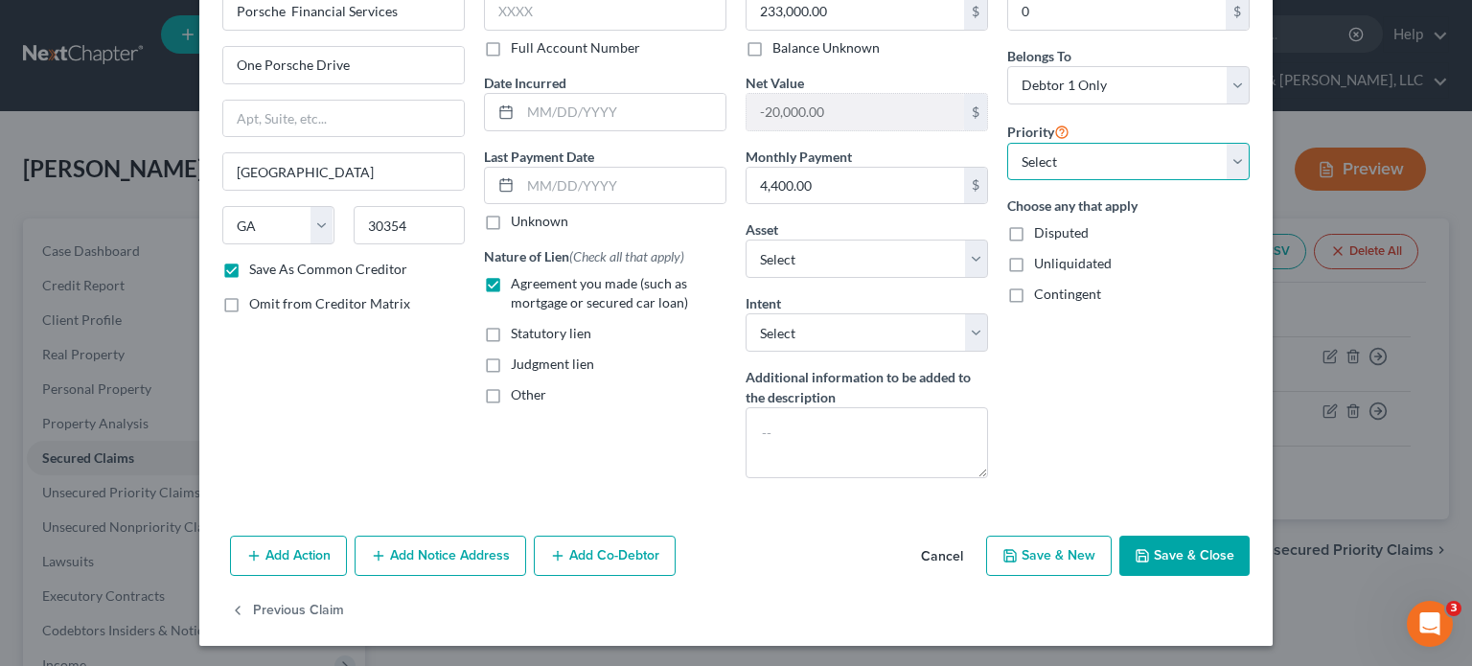
drag, startPoint x: 1228, startPoint y: 158, endPoint x: 1205, endPoint y: 173, distance: 27.6
click at [1228, 158] on select "Select 1st 2nd 3rd 4th 5th 6th 7th 8th 9th 10th 11th 12th 13th 14th 15th 16th 1…" at bounding box center [1128, 162] width 242 height 38
select select "0"
click at [1007, 143] on select "Select 1st 2nd 3rd 4th 5th 6th 7th 8th 9th 10th 11th 12th 13th 14th 15th 16th 1…" at bounding box center [1128, 162] width 242 height 38
drag, startPoint x: 1003, startPoint y: 228, endPoint x: 1100, endPoint y: 402, distance: 198.6
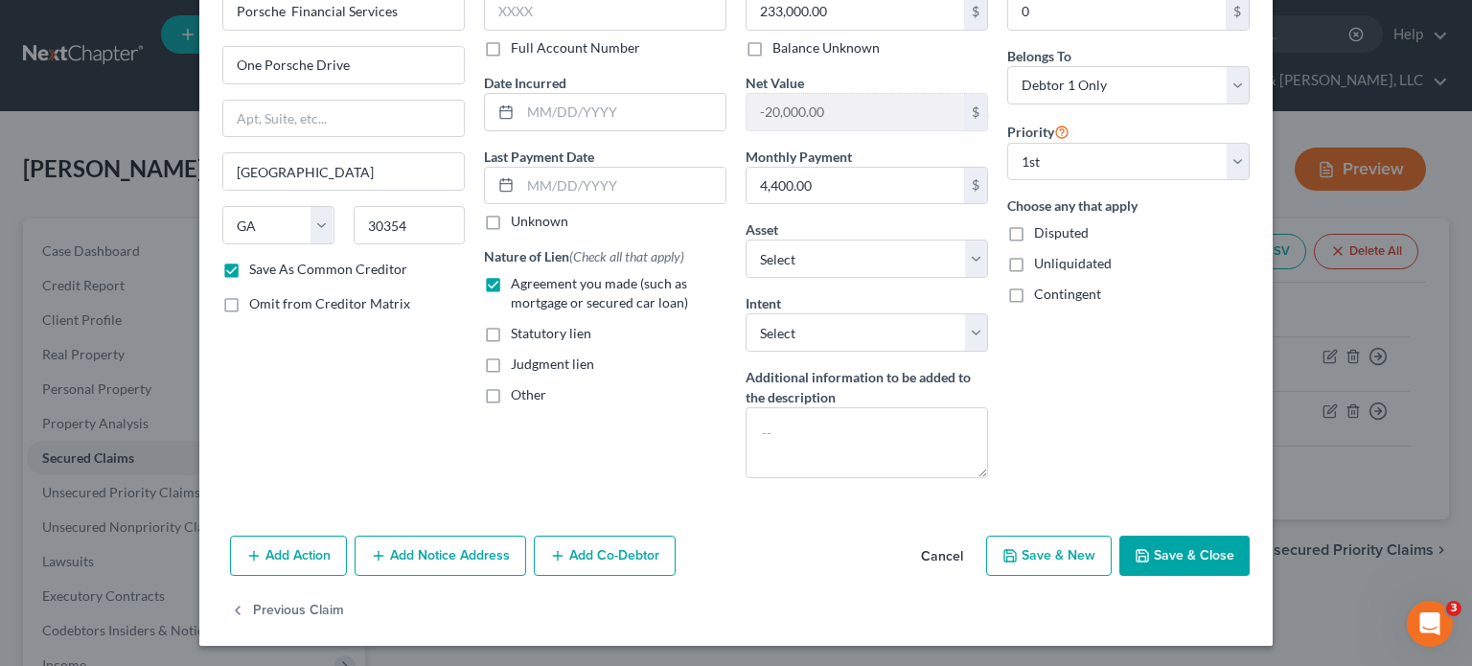
click at [1034, 235] on label "Disputed" at bounding box center [1061, 232] width 55 height 19
click at [1042, 235] on input "Disputed" at bounding box center [1048, 229] width 12 height 12
checkbox input "true"
click at [1178, 555] on button "Save & Close" at bounding box center [1184, 556] width 130 height 40
checkbox input "false"
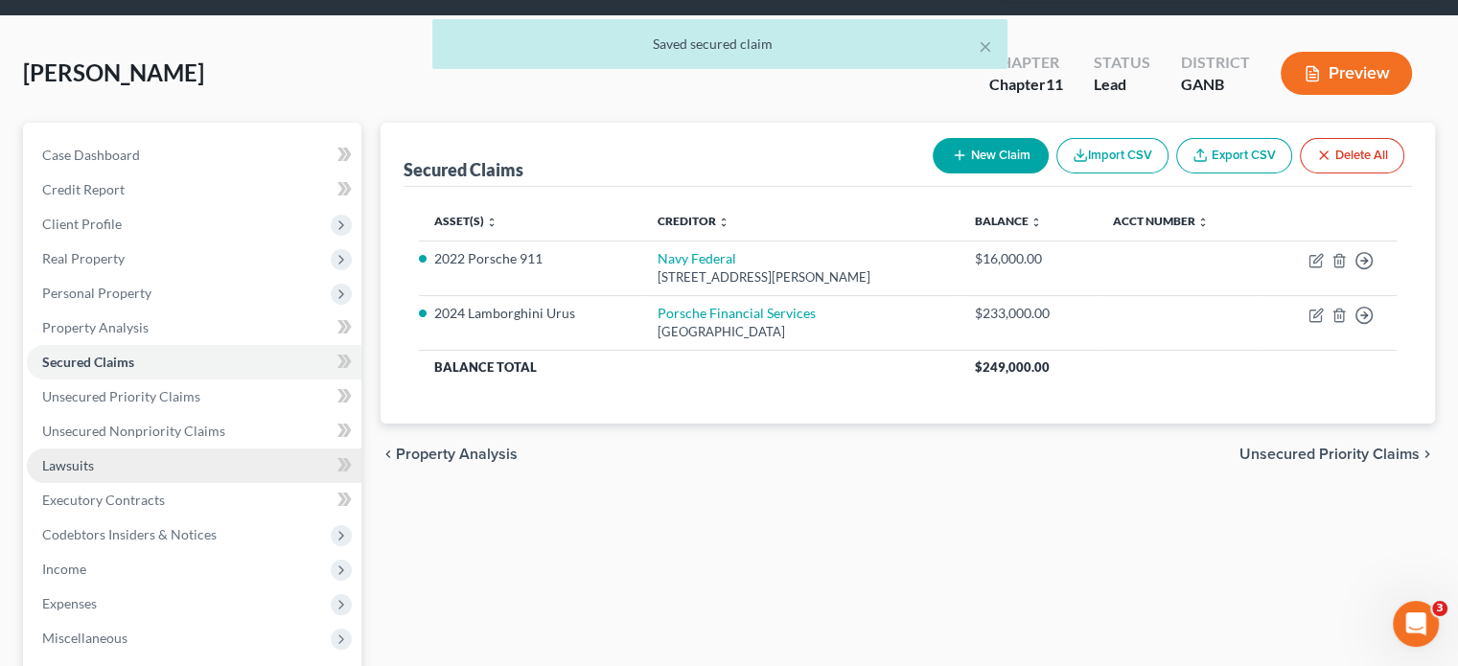
drag, startPoint x: 87, startPoint y: 429, endPoint x: 104, endPoint y: 425, distance: 17.7
click at [87, 457] on span "Lawsuits" at bounding box center [68, 465] width 52 height 16
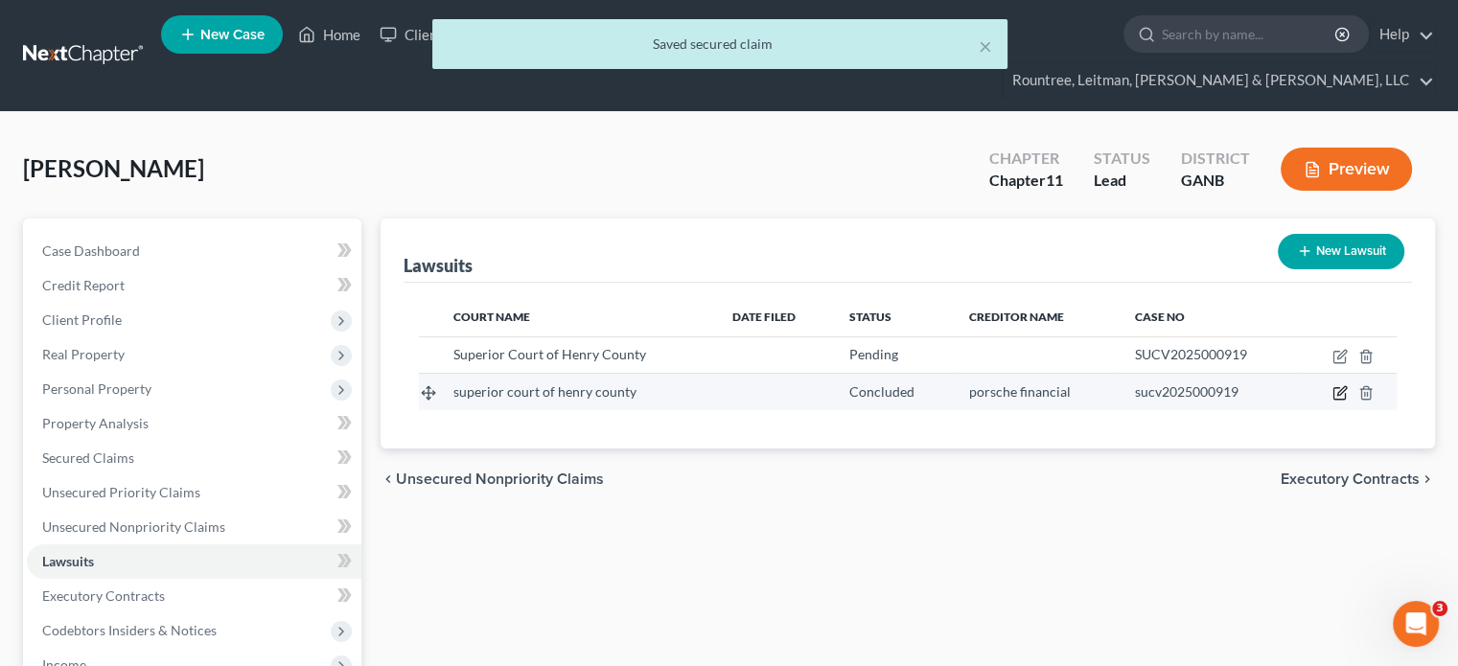
click at [1337, 385] on icon "button" at bounding box center [1339, 392] width 15 height 15
select select "10"
select select "2"
select select "0"
select select "10"
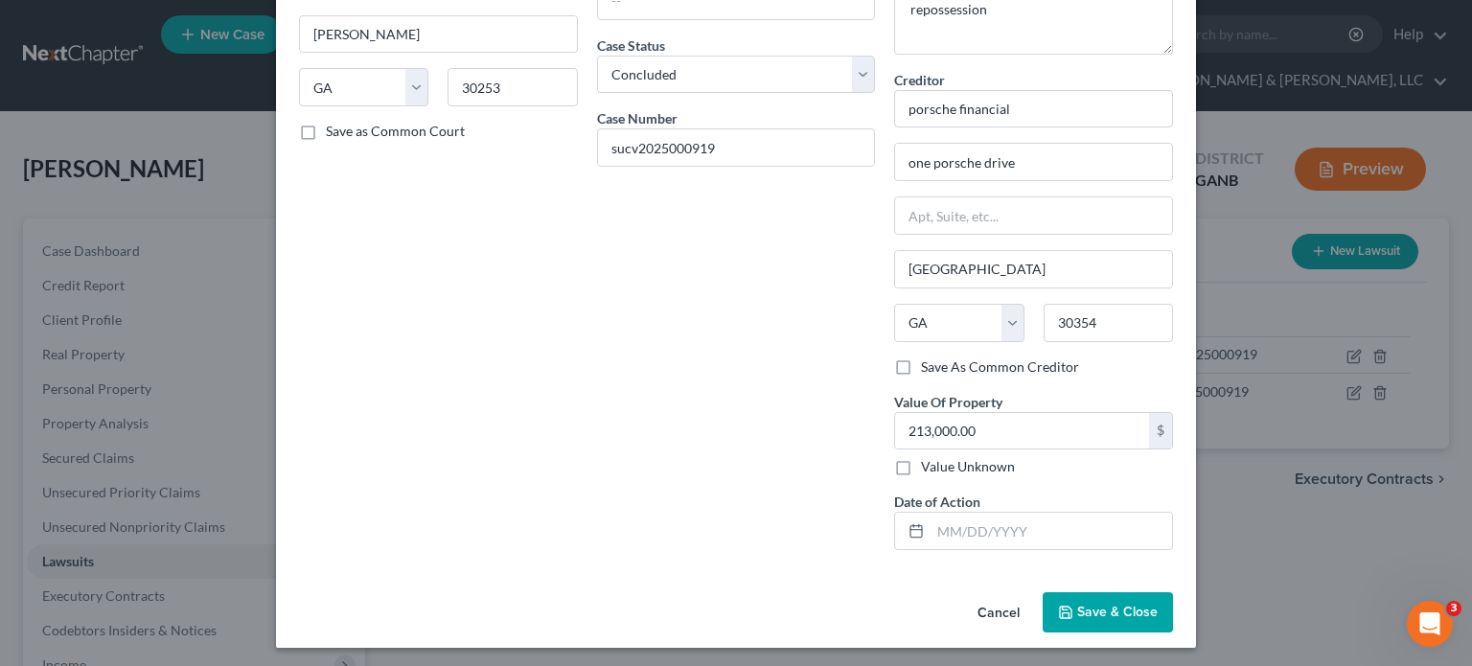
scroll to position [201, 0]
click at [1102, 609] on span "Save & Close" at bounding box center [1117, 611] width 80 height 16
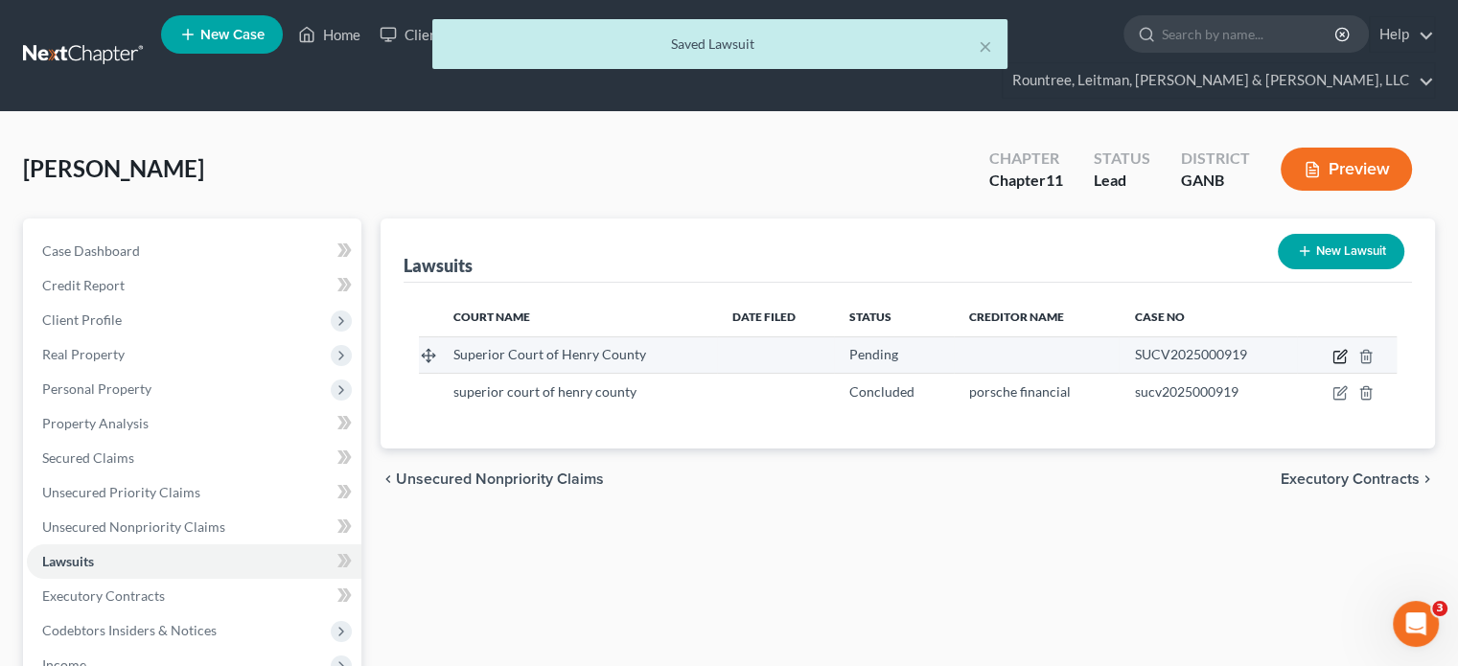
click at [1339, 352] on icon "button" at bounding box center [1338, 357] width 11 height 11
select select "0"
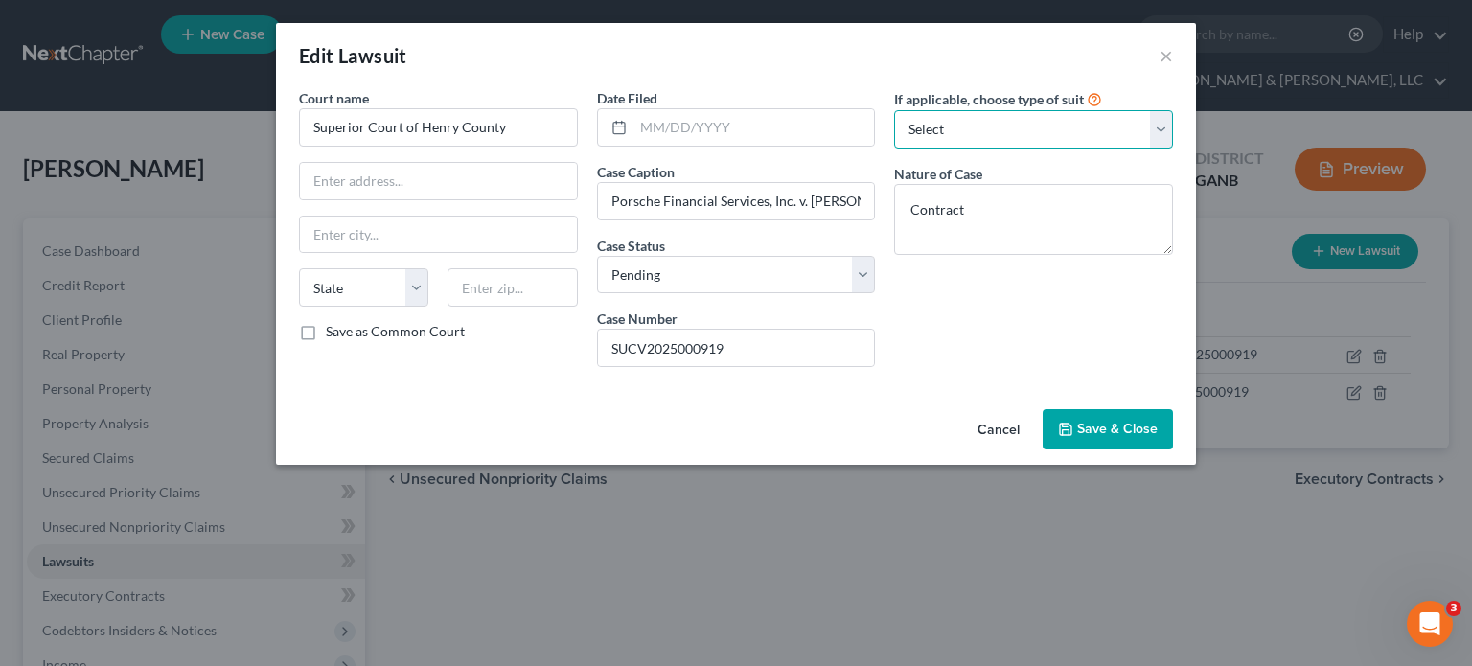
click at [1165, 128] on select "Select Repossession Garnishment Foreclosure Attached, Seized, Or Levied Other" at bounding box center [1033, 129] width 279 height 38
select select "4"
click at [894, 110] on select "Select Repossession Garnishment Foreclosure Attached, Seized, Or Levied Other" at bounding box center [1033, 129] width 279 height 38
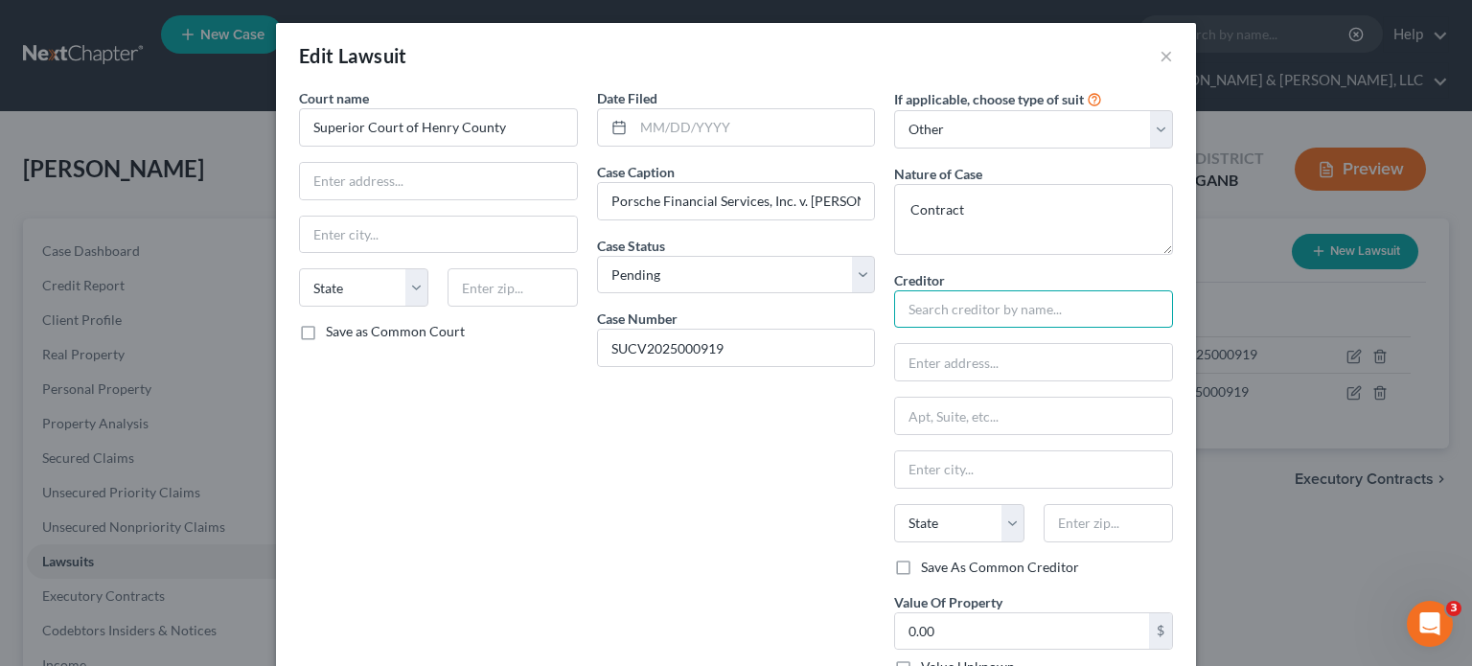
click at [961, 313] on input "text" at bounding box center [1033, 309] width 279 height 38
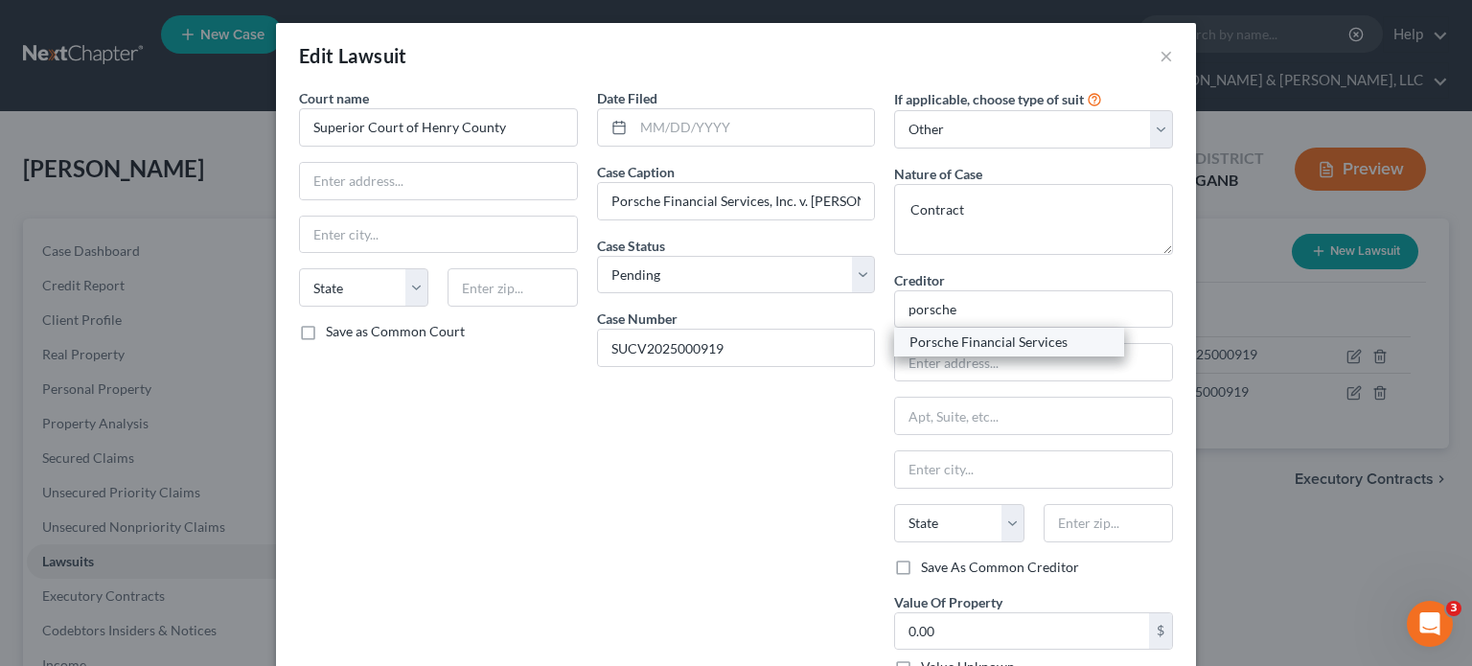
click at [964, 351] on div "Porsche Financial Services" at bounding box center [1008, 342] width 199 height 19
type input "Porsche Financial Services"
type input "One Porsche Drive"
type input "[GEOGRAPHIC_DATA]"
select select "10"
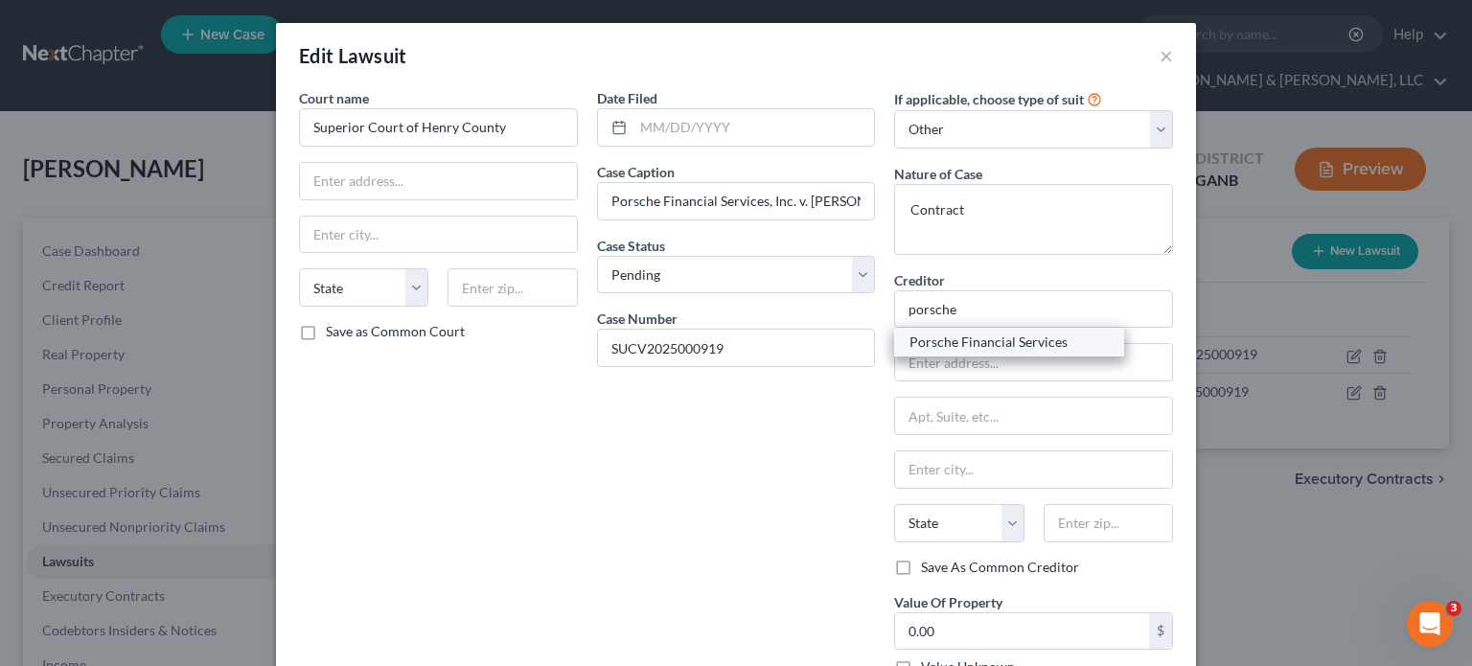
type input "30354"
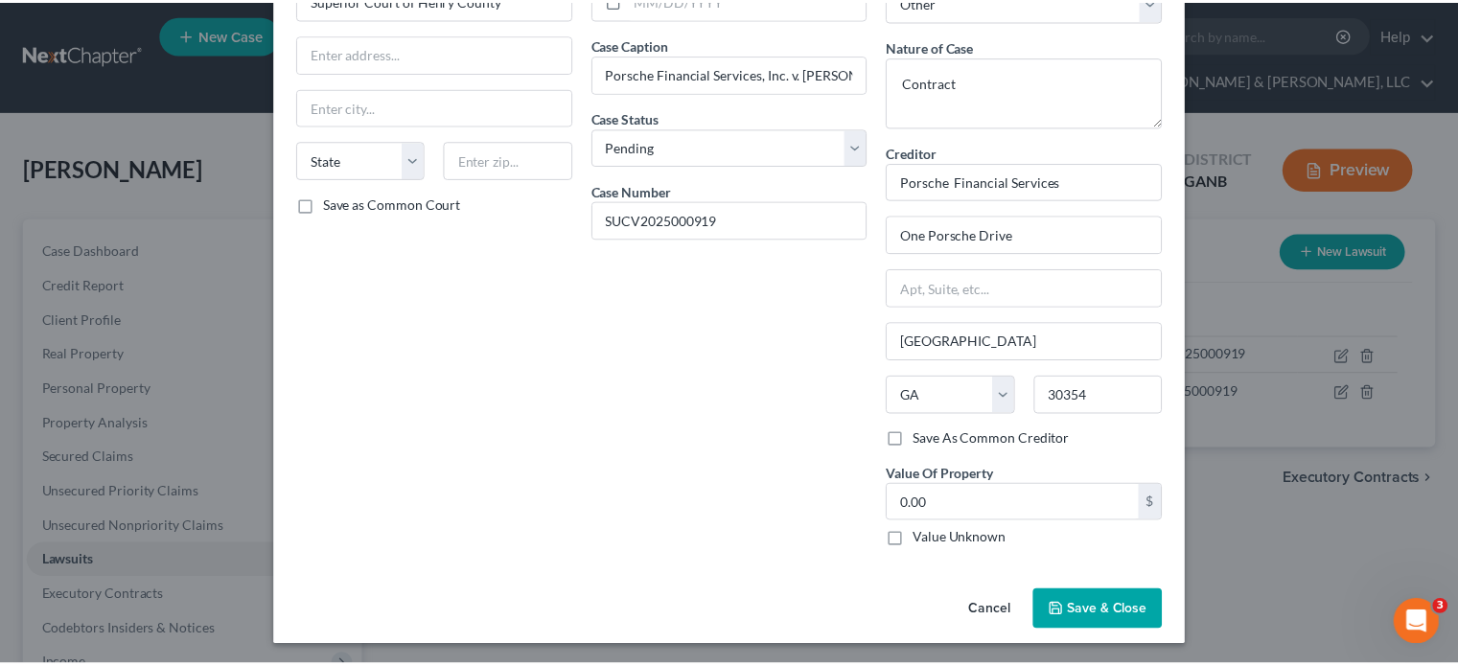
scroll to position [128, 0]
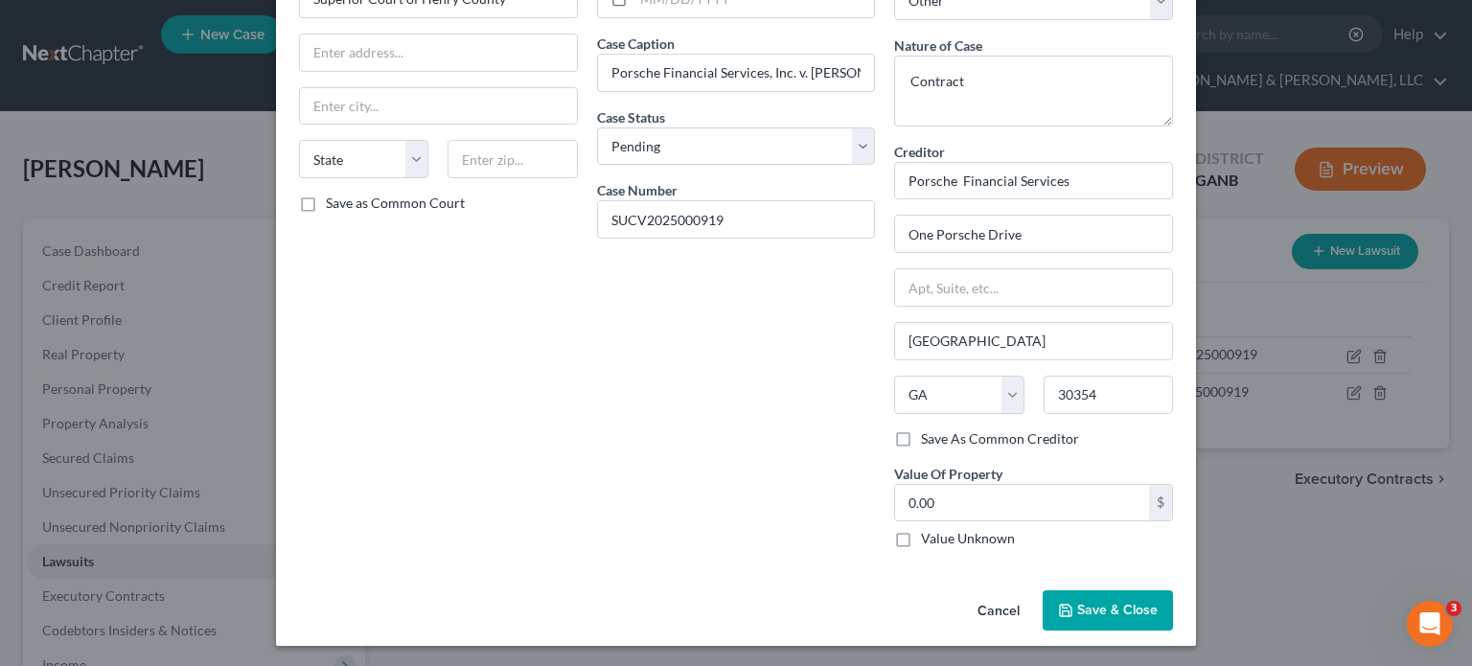
click at [1114, 606] on span "Save & Close" at bounding box center [1117, 610] width 80 height 16
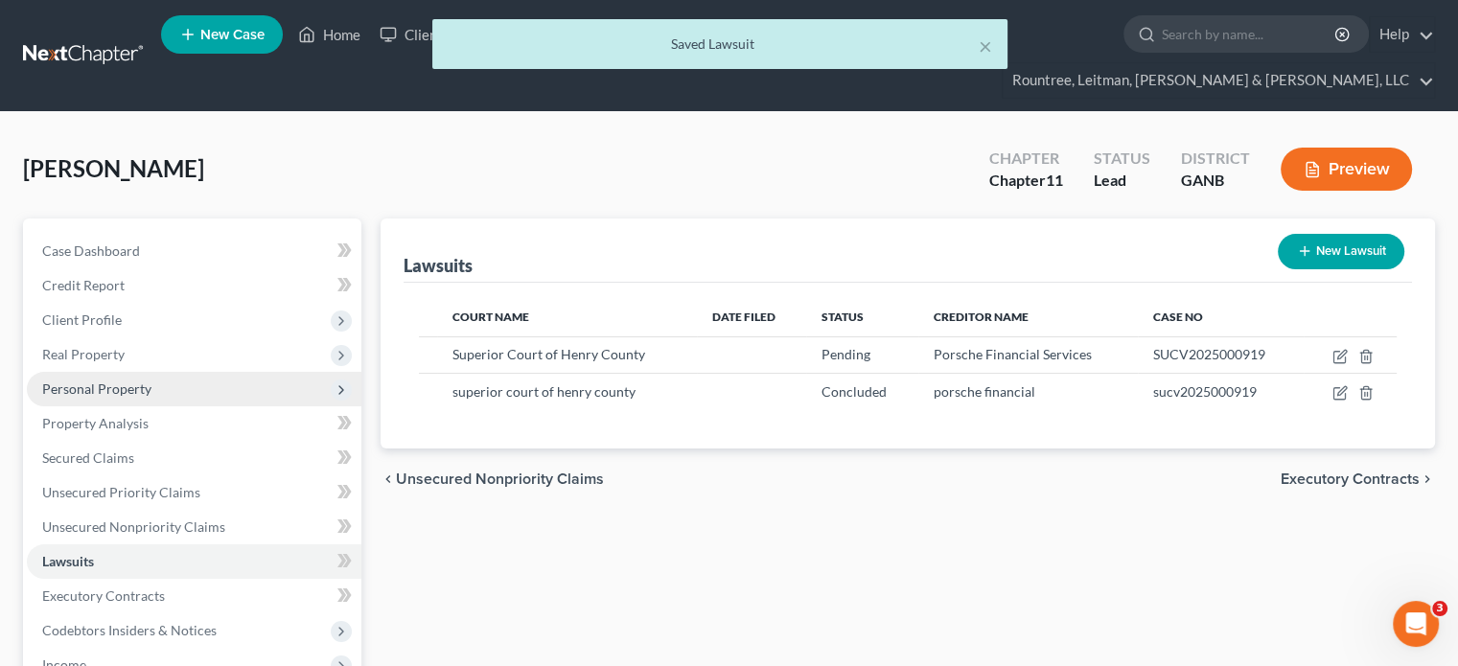
click at [104, 380] on span "Personal Property" at bounding box center [96, 388] width 109 height 16
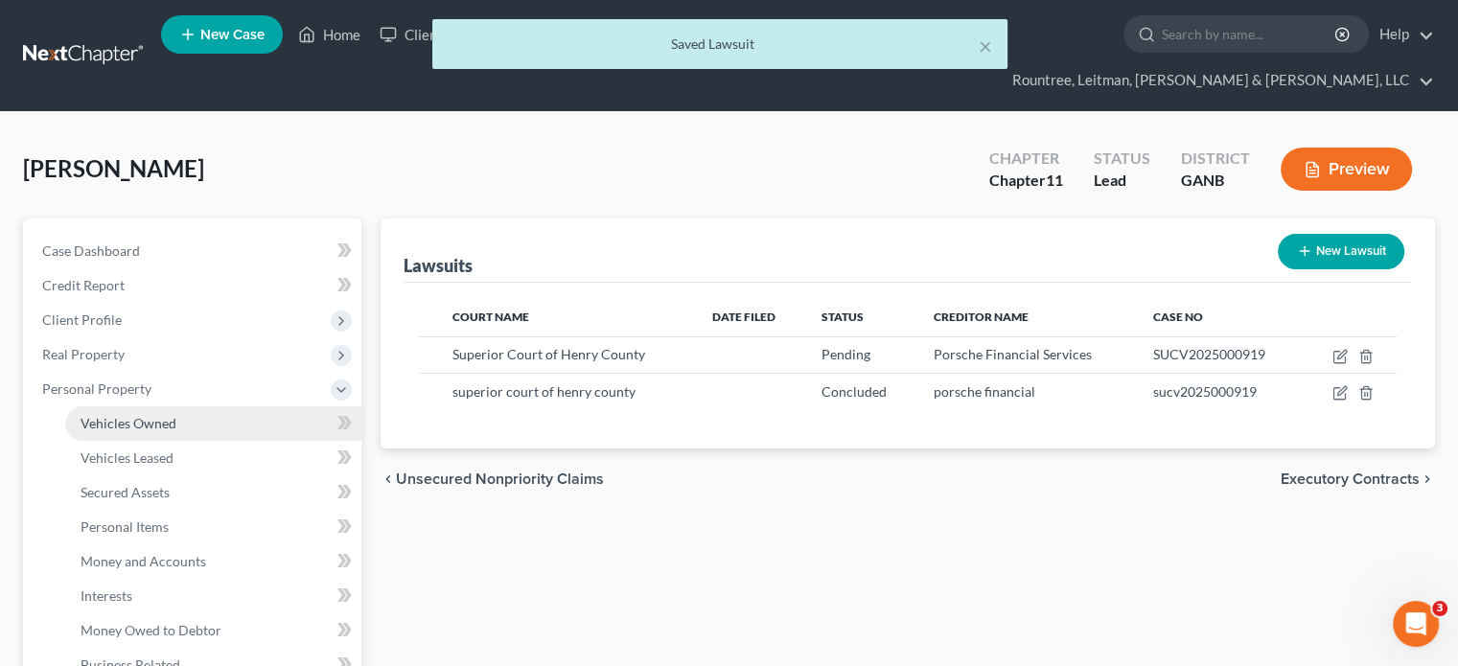
click at [115, 415] on span "Vehicles Owned" at bounding box center [128, 423] width 96 height 16
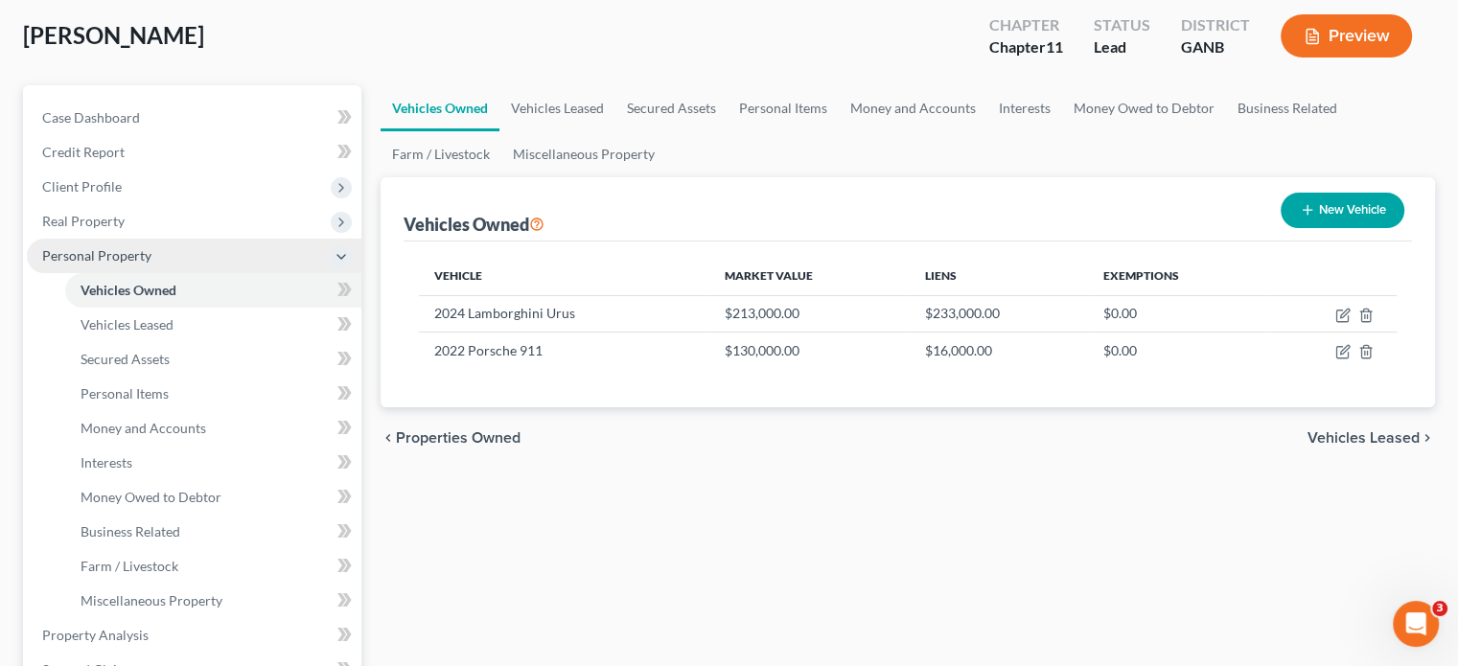
scroll to position [192, 0]
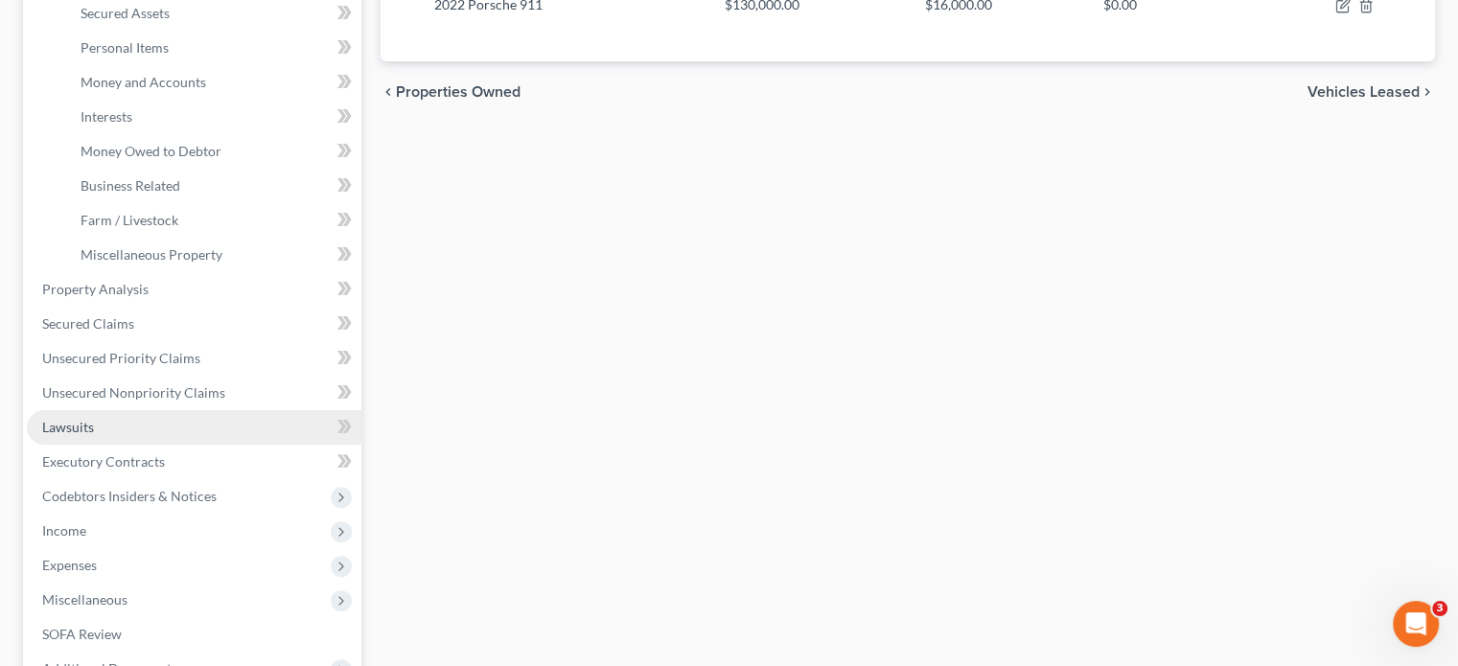
click at [92, 410] on link "Lawsuits" at bounding box center [194, 427] width 334 height 34
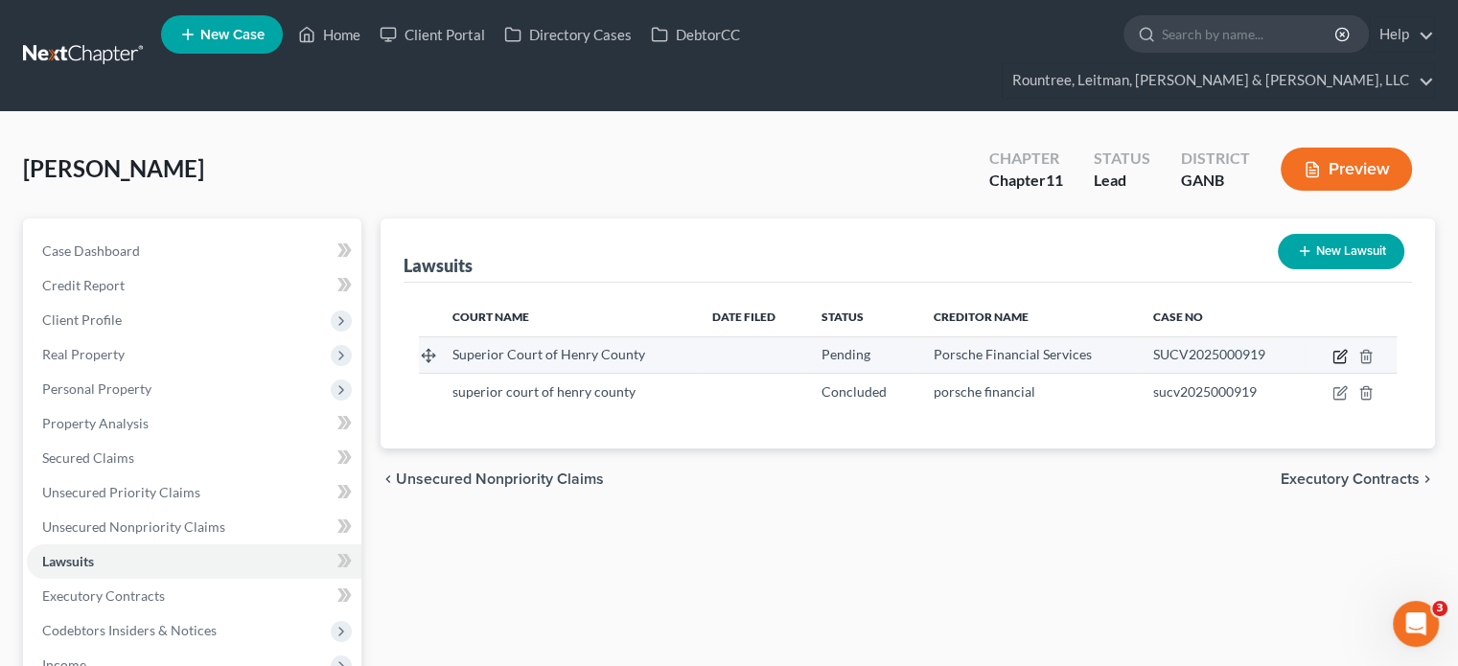
click at [1338, 349] on icon "button" at bounding box center [1339, 356] width 15 height 15
select select "0"
select select "4"
select select "10"
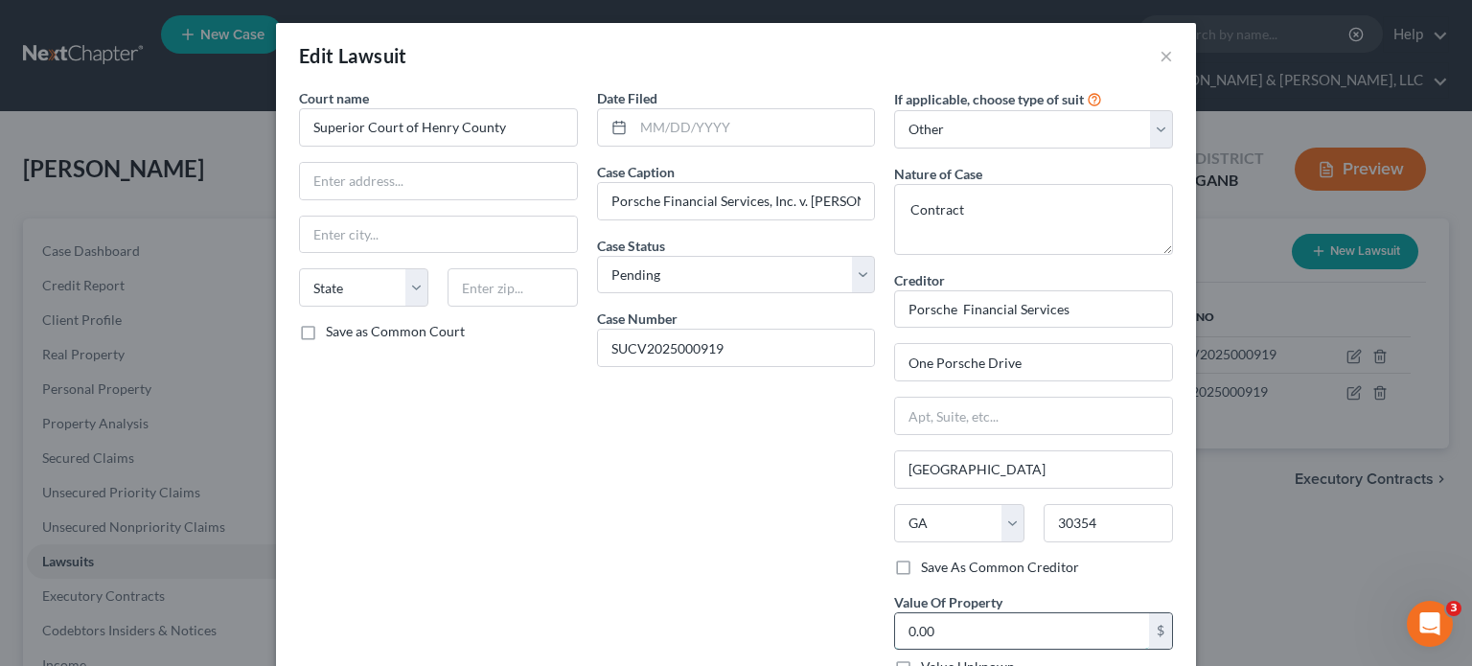
click at [953, 624] on input "0.00" at bounding box center [1022, 631] width 254 height 36
type input "213,000"
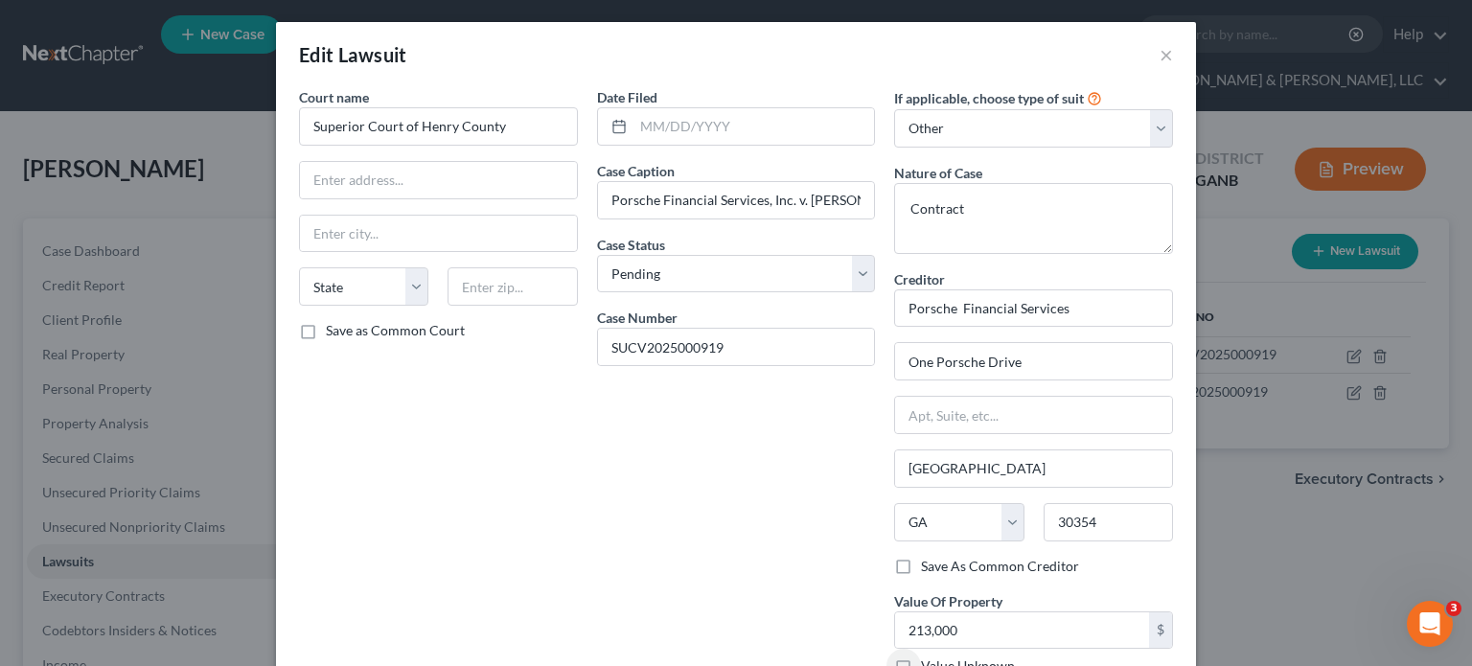
scroll to position [128, 0]
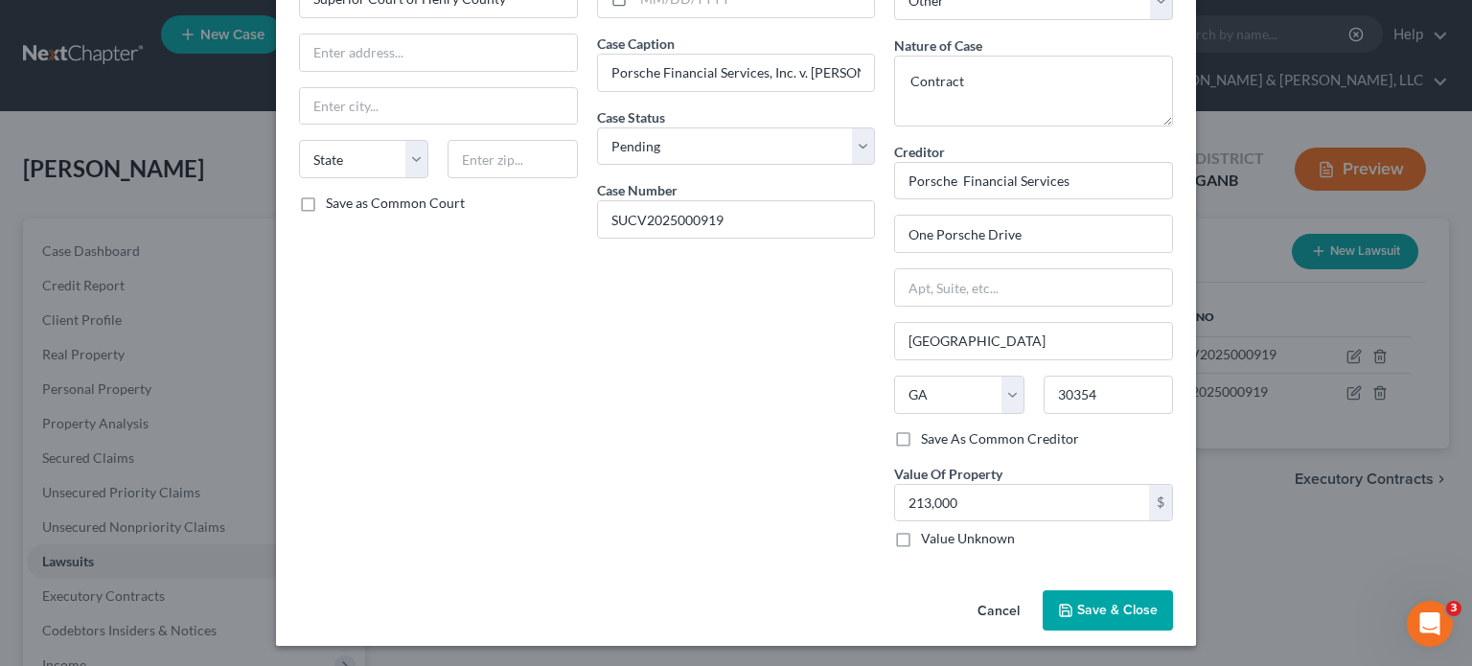
click at [1101, 612] on span "Save & Close" at bounding box center [1117, 610] width 80 height 16
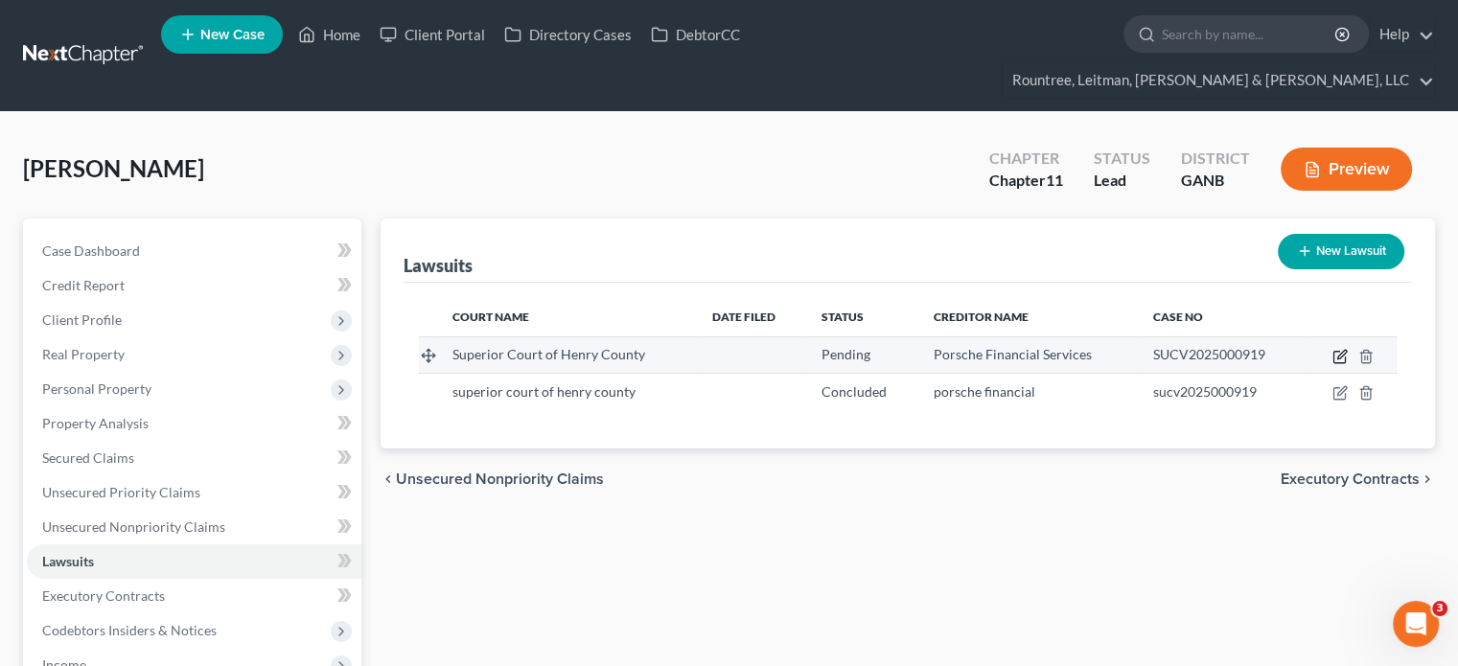
click at [1338, 349] on icon "button" at bounding box center [1339, 356] width 15 height 15
select select "0"
select select "4"
select select "10"
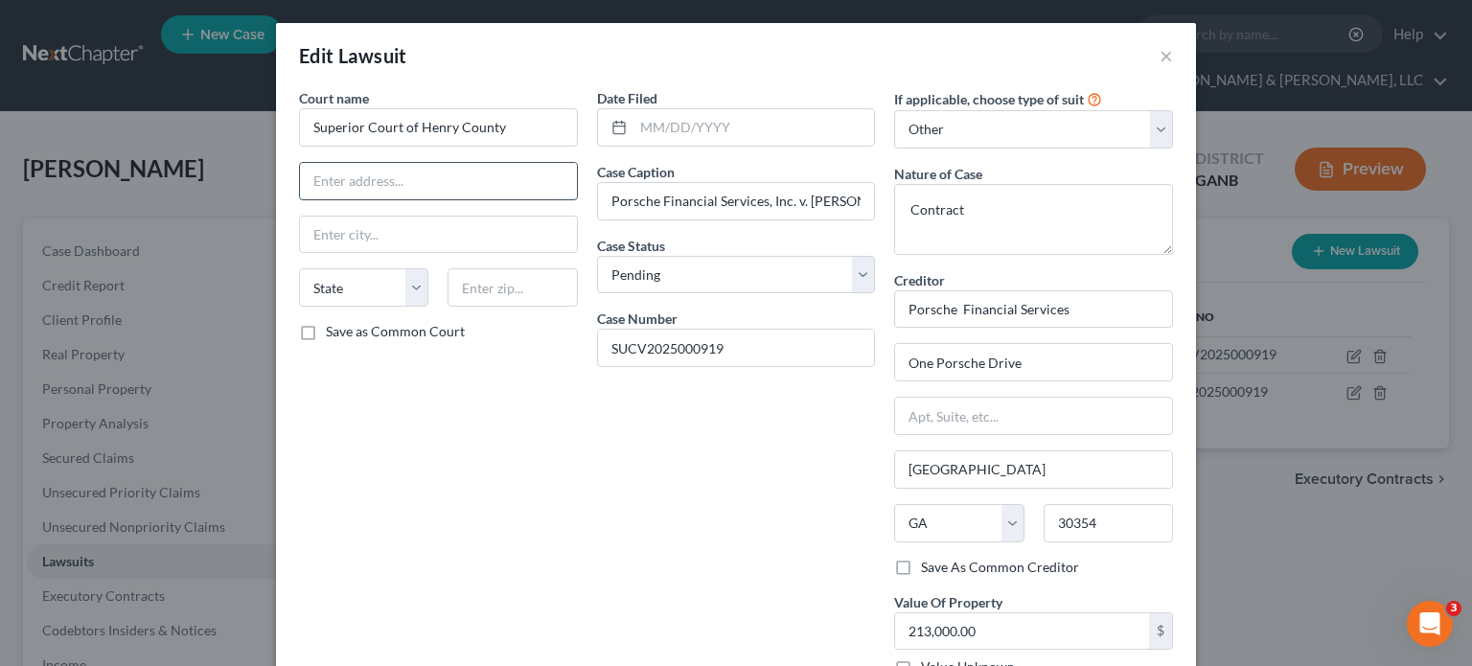
click at [433, 183] on input "text" at bounding box center [438, 181] width 277 height 36
paste input "1 Courthouse SQ"
type input "1 Courthouse SQ"
click at [491, 281] on input "text" at bounding box center [512, 287] width 129 height 38
type input "30253"
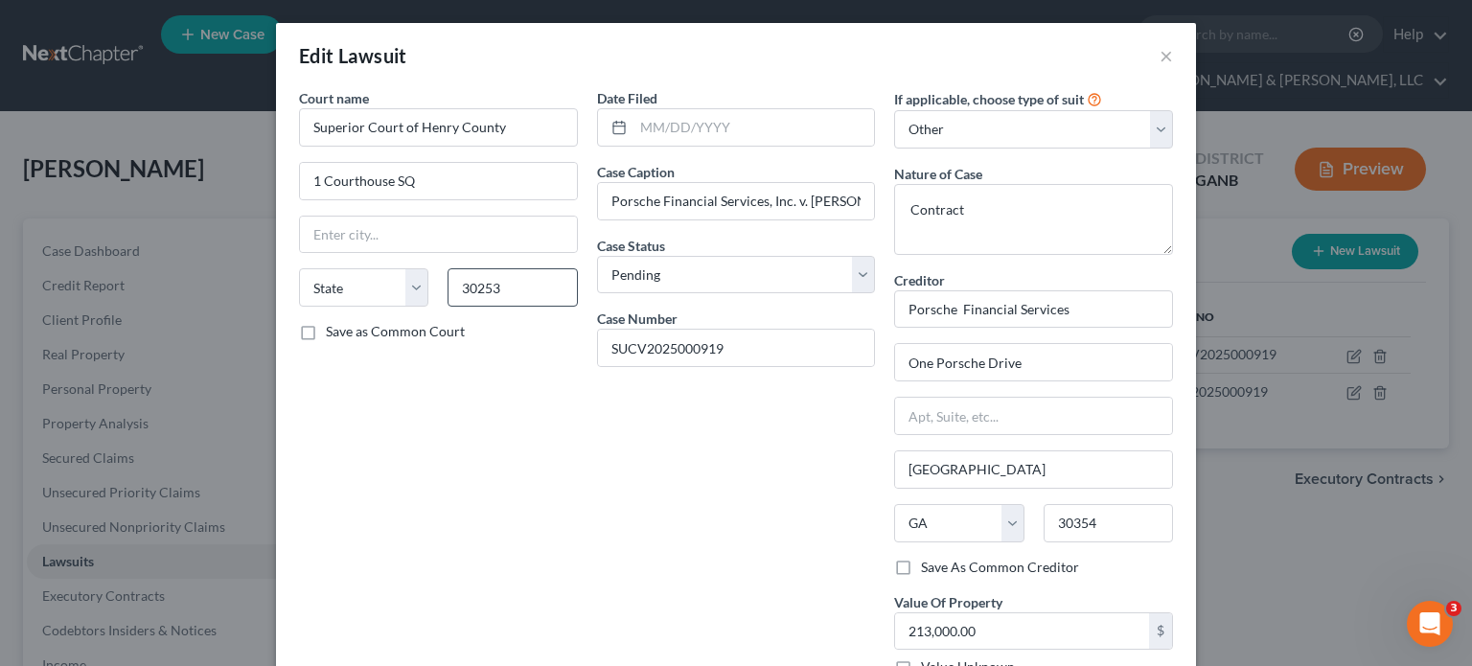
type input "[PERSON_NAME]"
select select "10"
click at [326, 329] on label "Save as Common Court" at bounding box center [395, 331] width 139 height 19
click at [333, 329] on input "Save as Common Court" at bounding box center [339, 328] width 12 height 12
checkbox input "true"
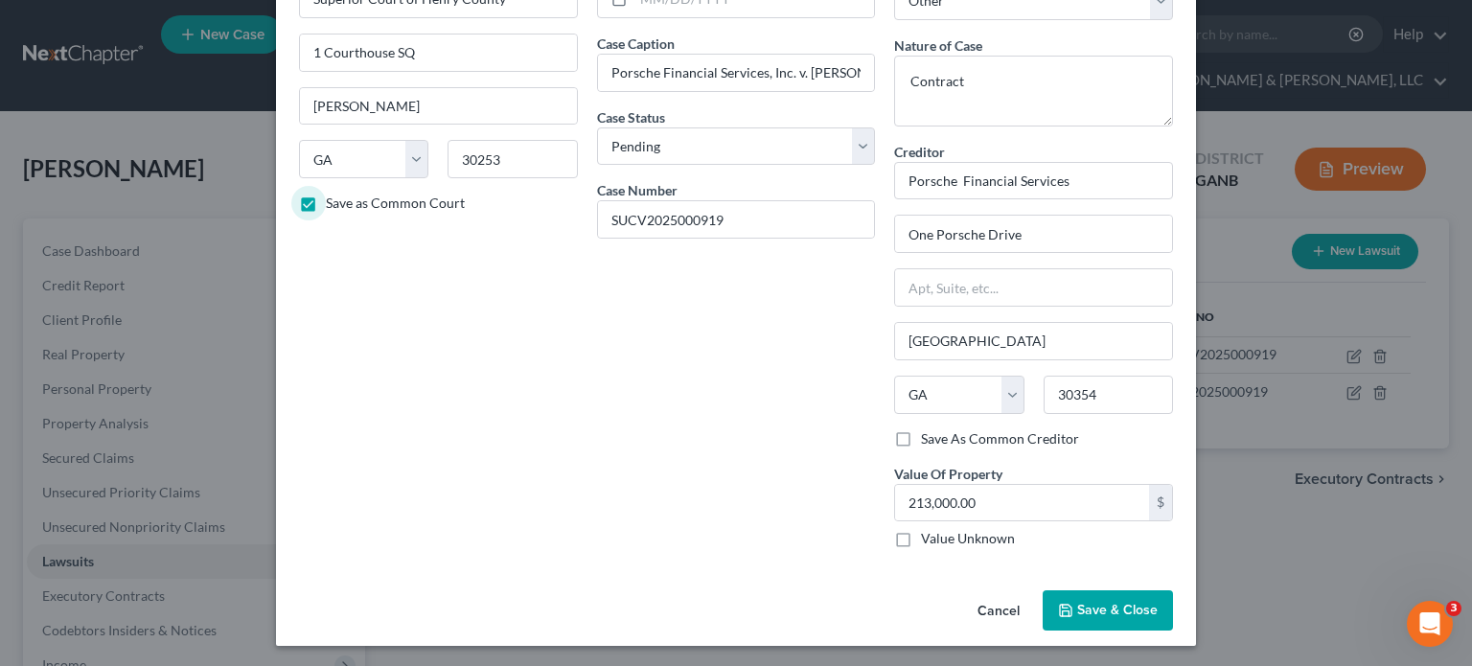
click at [1127, 605] on span "Save & Close" at bounding box center [1117, 610] width 80 height 16
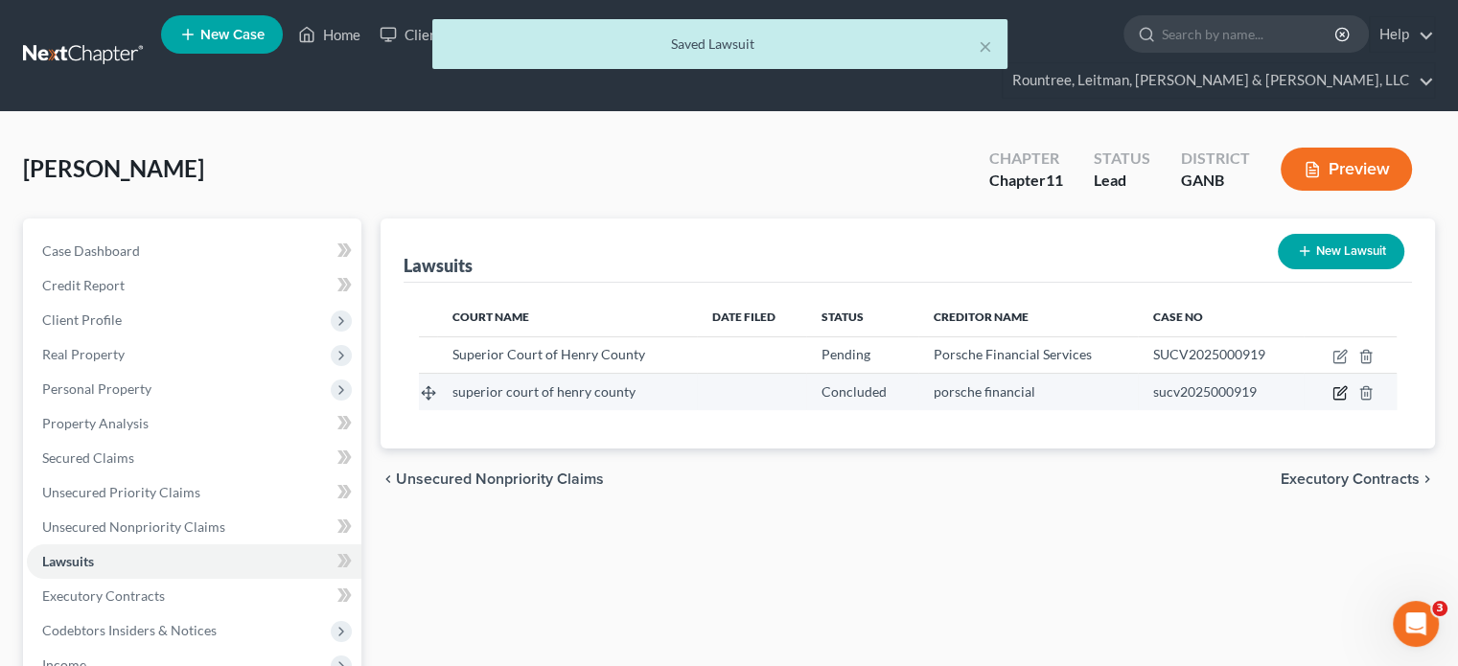
click at [1338, 388] on icon "button" at bounding box center [1338, 393] width 11 height 11
select select "10"
select select "2"
select select "0"
select select "10"
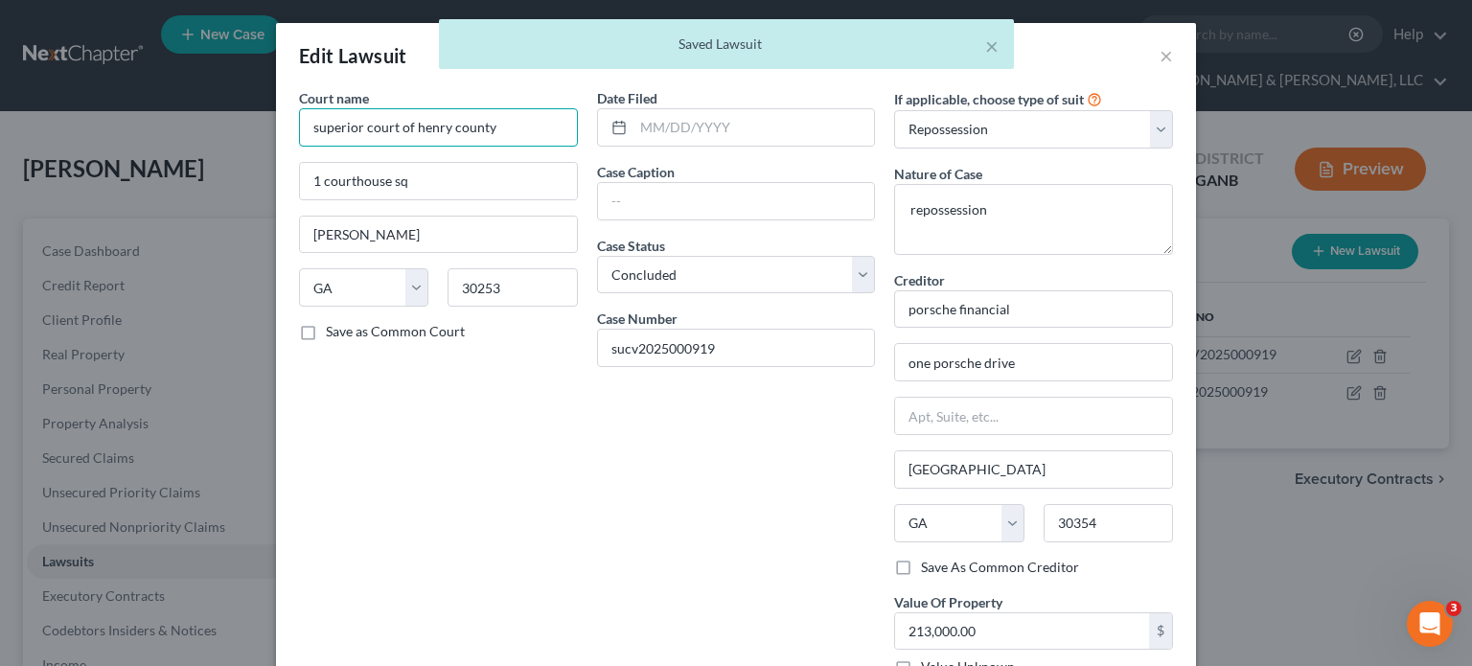
drag, startPoint x: 532, startPoint y: 126, endPoint x: -226, endPoint y: 112, distance: 758.1
click at [0, 112] on html "Home New Case Client Portal Directory Cases DebtorCC Rountree, [PERSON_NAME], […" at bounding box center [736, 509] width 1472 height 1019
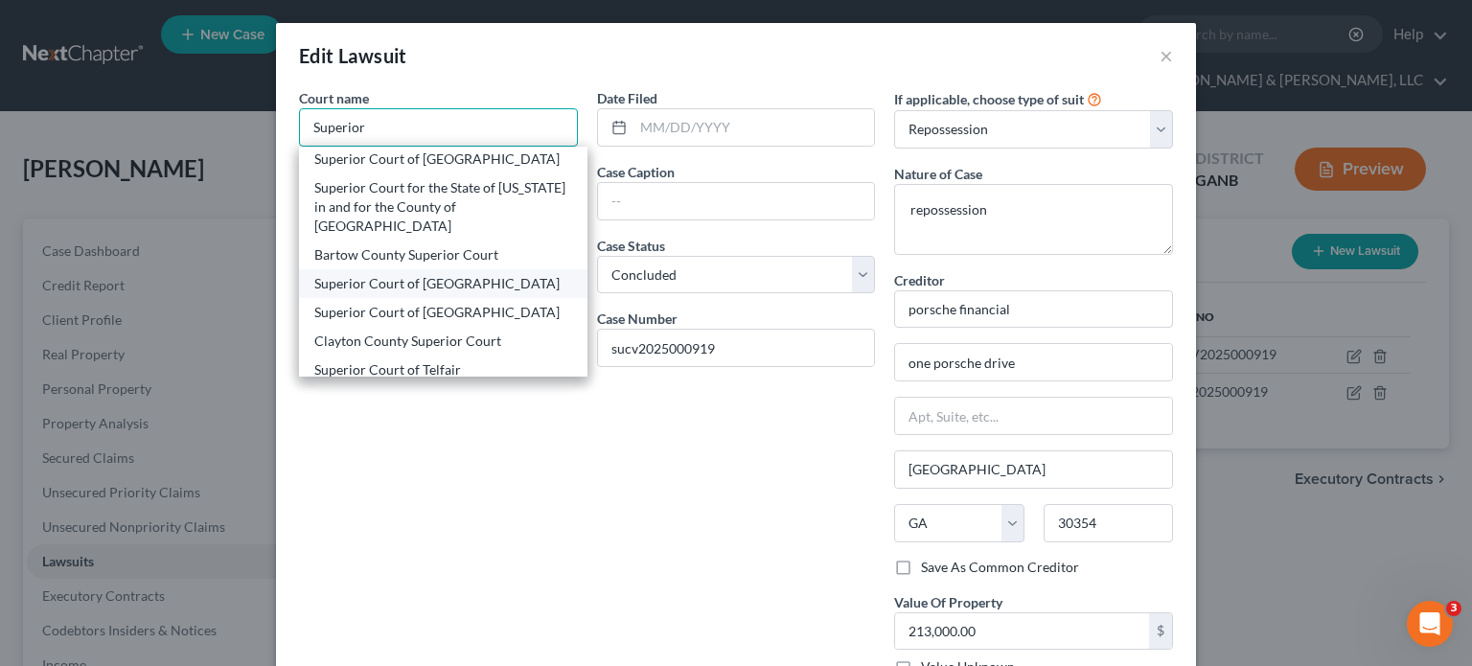
scroll to position [430, 0]
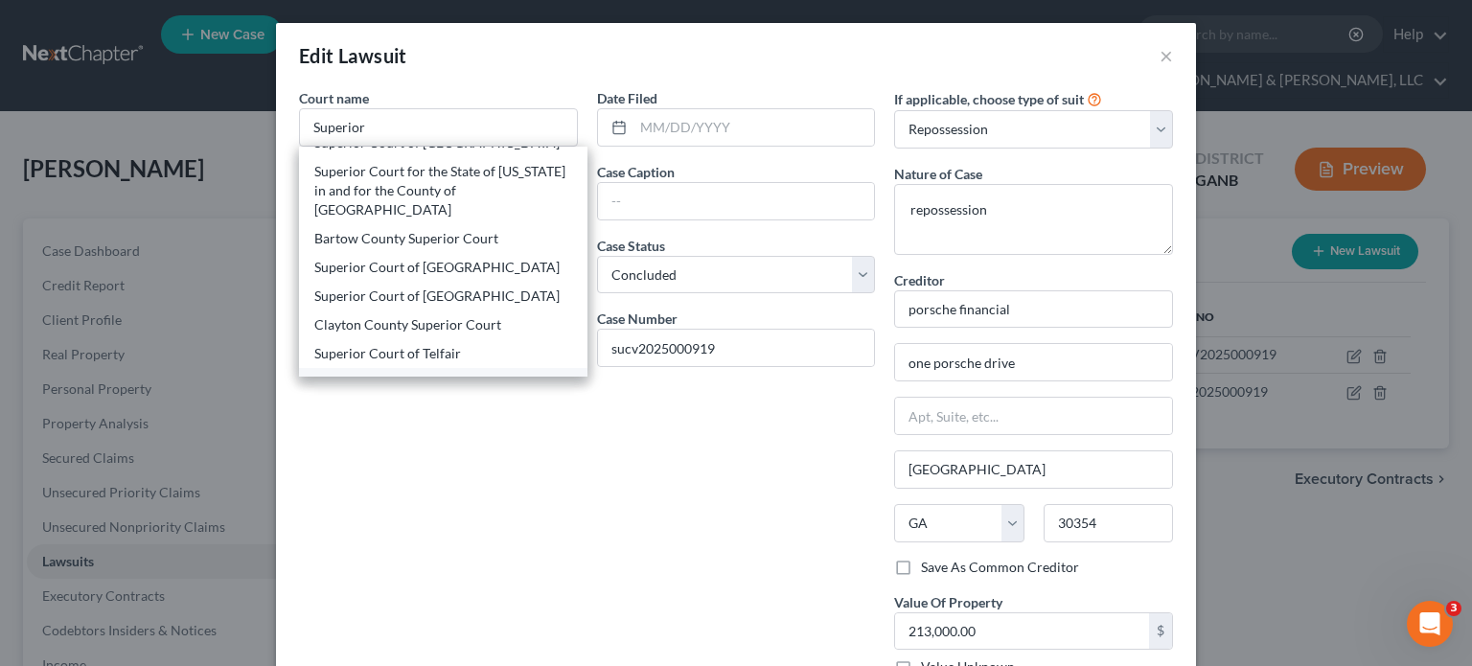
click at [503, 373] on div "Superior Court of Henry County" at bounding box center [443, 382] width 258 height 19
type input "Superior Court of Henry County"
type input "1 Courthouse SQ"
type input "[PERSON_NAME]"
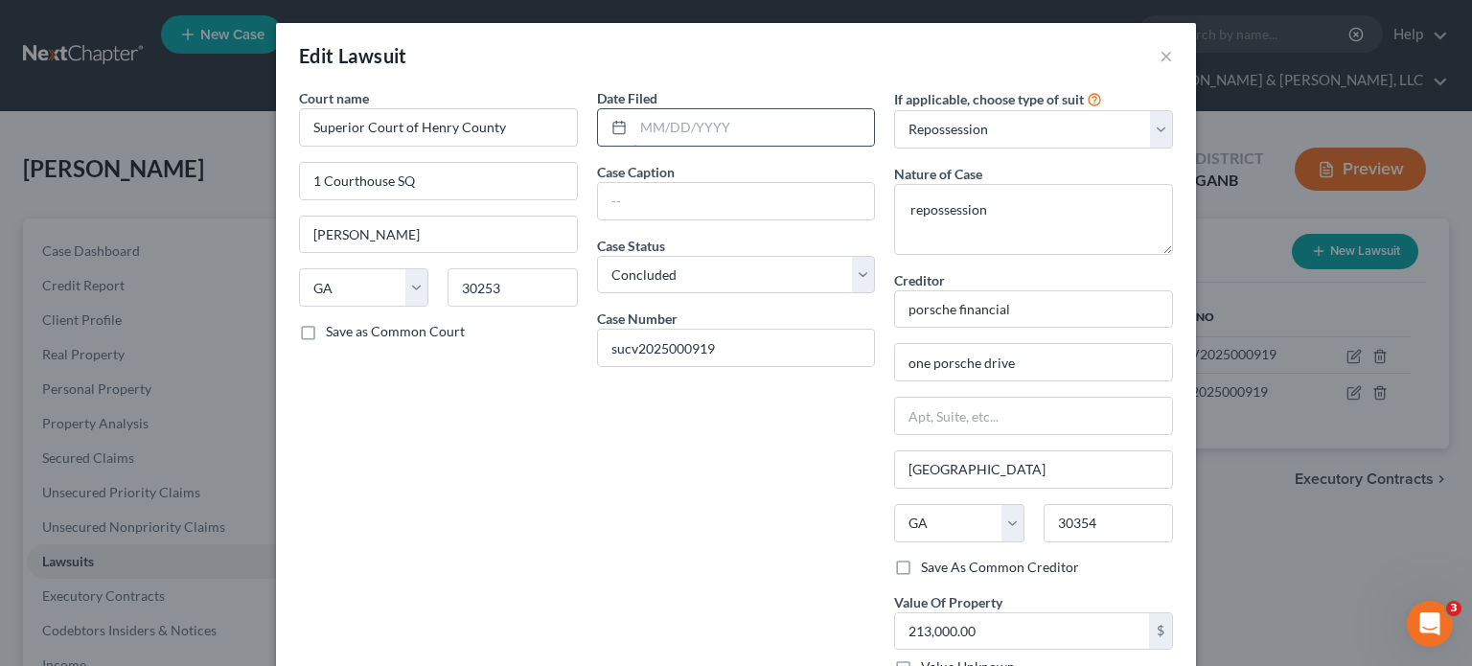
click at [689, 123] on input "text" at bounding box center [753, 127] width 241 height 36
click at [661, 196] on input "text" at bounding box center [736, 201] width 277 height 36
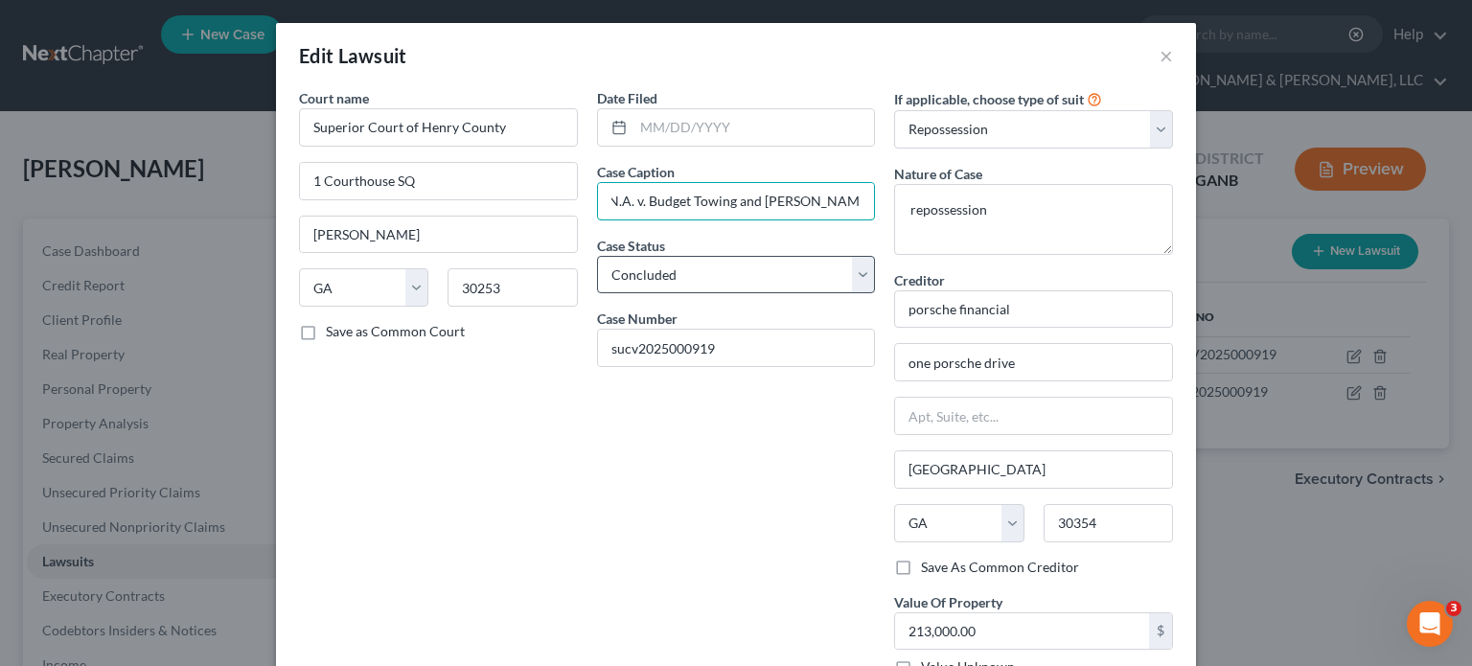
type input "JPMorgan Chase Bank, N.A. v. Budget Towing and [PERSON_NAME]"
click at [859, 272] on select "Select Pending On Appeal Concluded" at bounding box center [736, 275] width 279 height 38
select select "0"
click at [597, 256] on select "Select Pending On Appeal Concluded" at bounding box center [736, 275] width 279 height 38
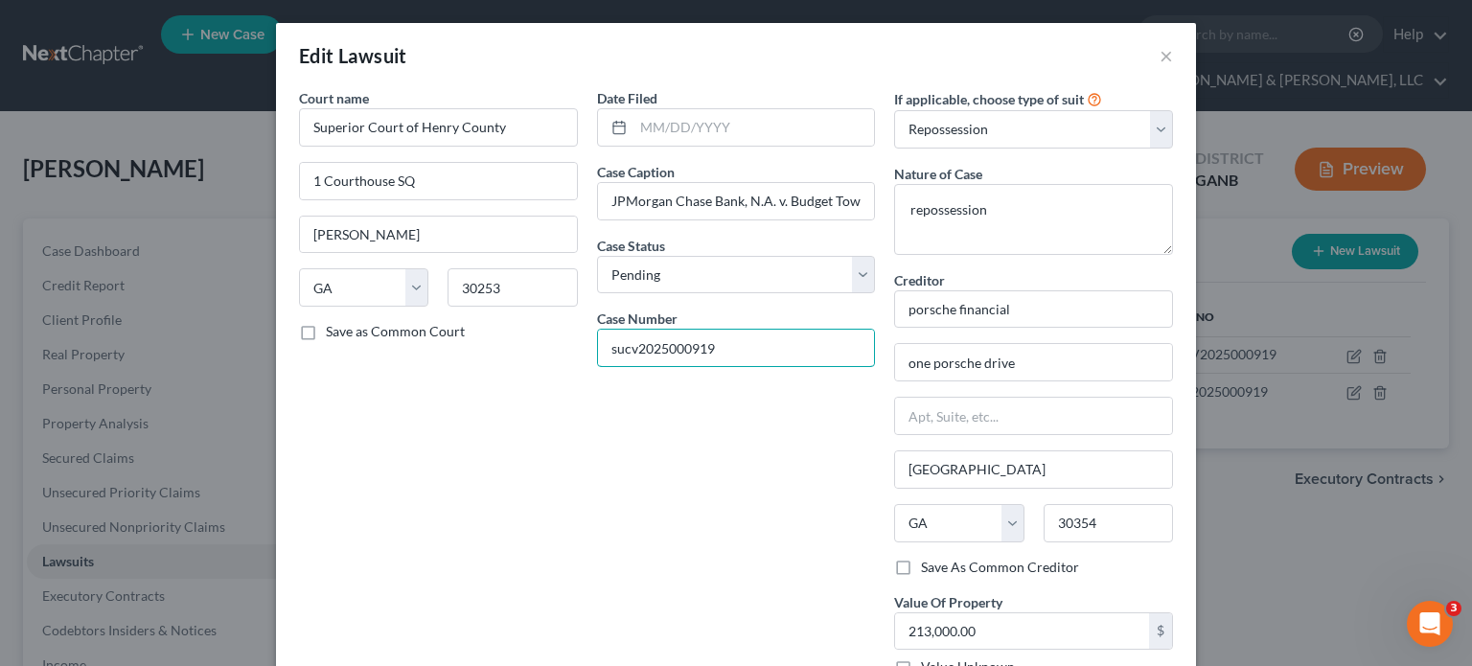
drag, startPoint x: 768, startPoint y: 355, endPoint x: 376, endPoint y: 349, distance: 392.0
click at [376, 349] on div "Court name * Superior Court of Henry County 1 Courthouse SQ [PERSON_NAME] State…" at bounding box center [735, 426] width 893 height 677
type input "SUCV2025001060"
click at [1158, 126] on select "Select Repossession Garnishment Foreclosure Attached, Seized, Or Levied Other" at bounding box center [1033, 129] width 279 height 38
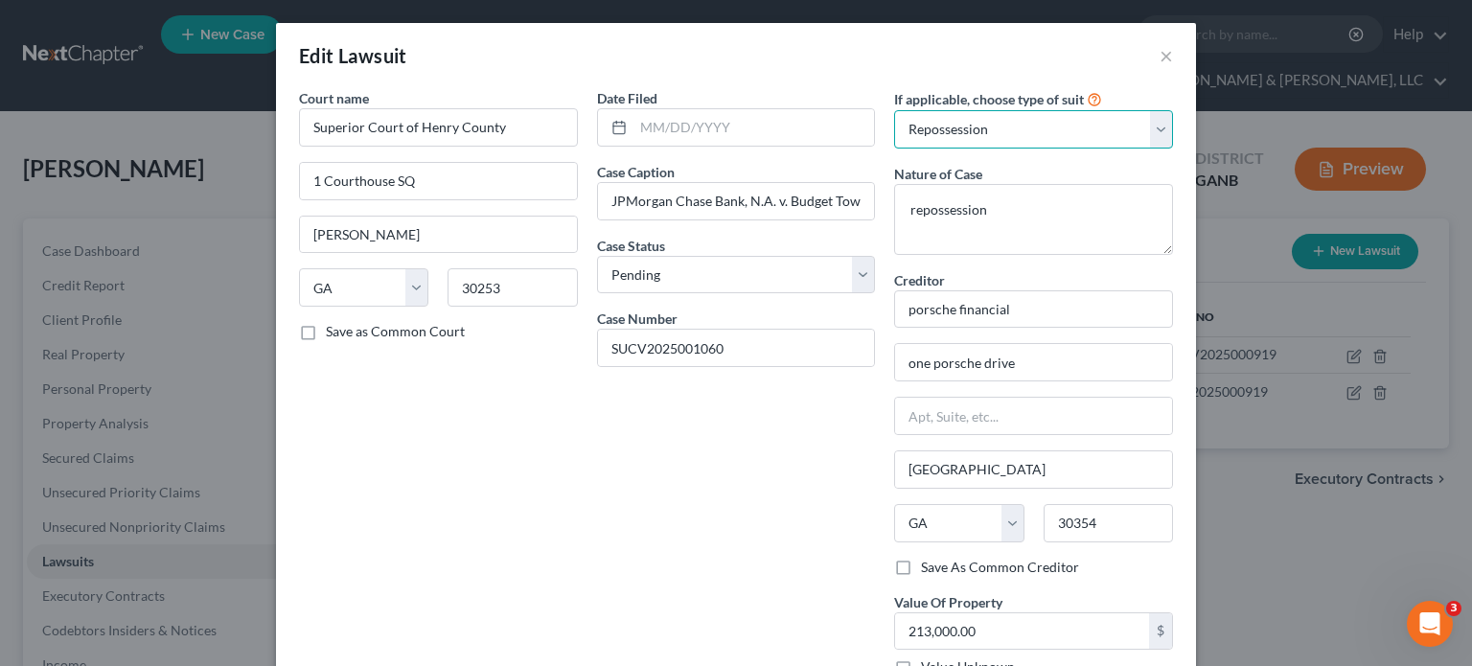
select select "4"
click at [894, 110] on select "Select Repossession Garnishment Foreclosure Attached, Seized, Or Levied Other" at bounding box center [1033, 129] width 279 height 38
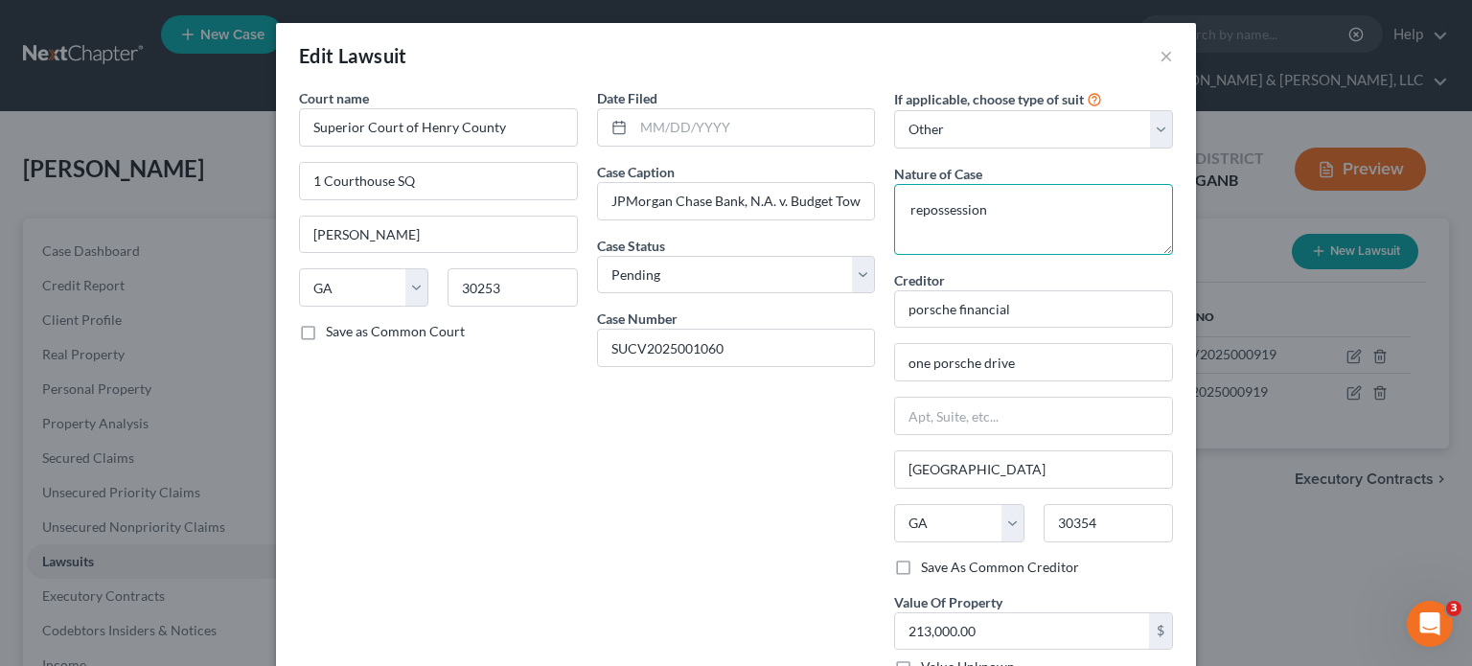
click at [1069, 218] on textarea "repossession" at bounding box center [1033, 219] width 279 height 71
drag, startPoint x: 1035, startPoint y: 216, endPoint x: 793, endPoint y: 206, distance: 241.7
click at [793, 206] on div "Court name * Superior Court of Henry County 1 Courthouse SQ [PERSON_NAME] State…" at bounding box center [735, 390] width 893 height 604
type textarea "C"
type textarea "Collection"
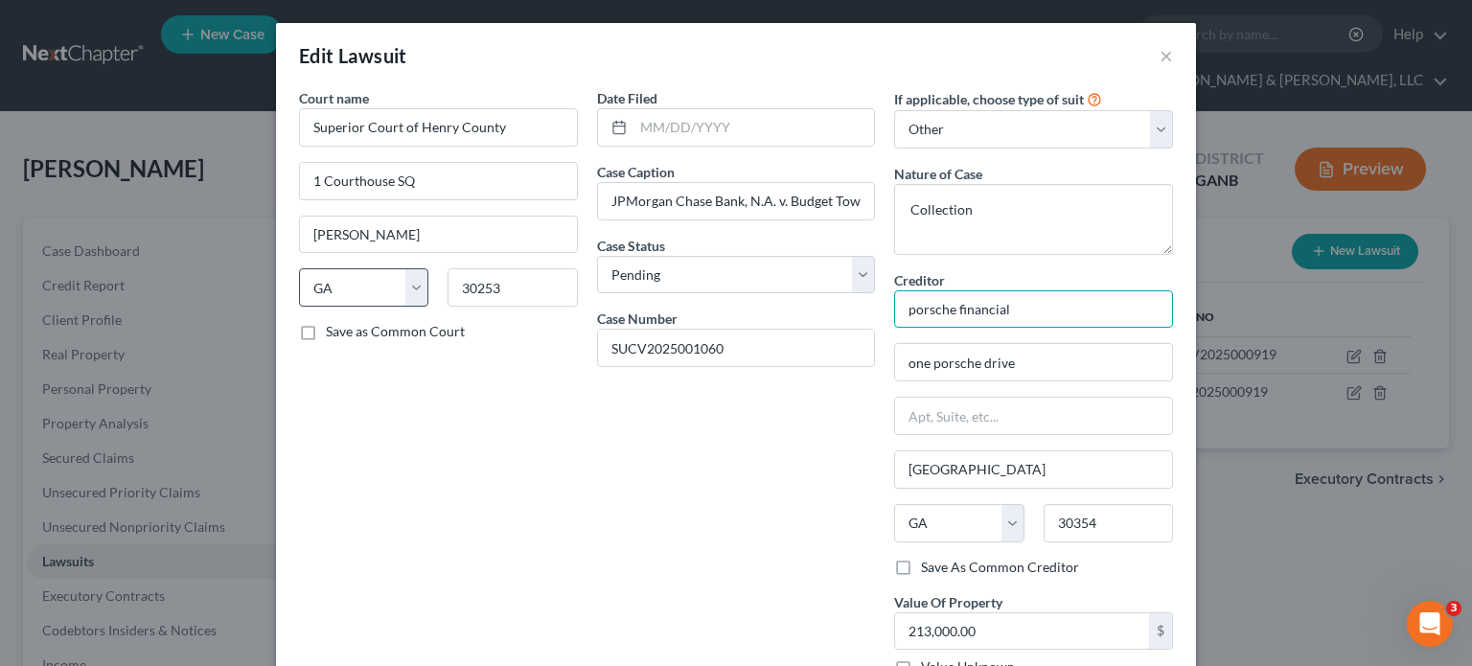
drag, startPoint x: 1044, startPoint y: 298, endPoint x: 372, endPoint y: 303, distance: 671.8
click at [373, 303] on div "Court name * Superior Court of Henry County 1 Courthouse SQ [PERSON_NAME] State…" at bounding box center [735, 390] width 893 height 604
type input "JPMorgan Chase Bank, N.A."
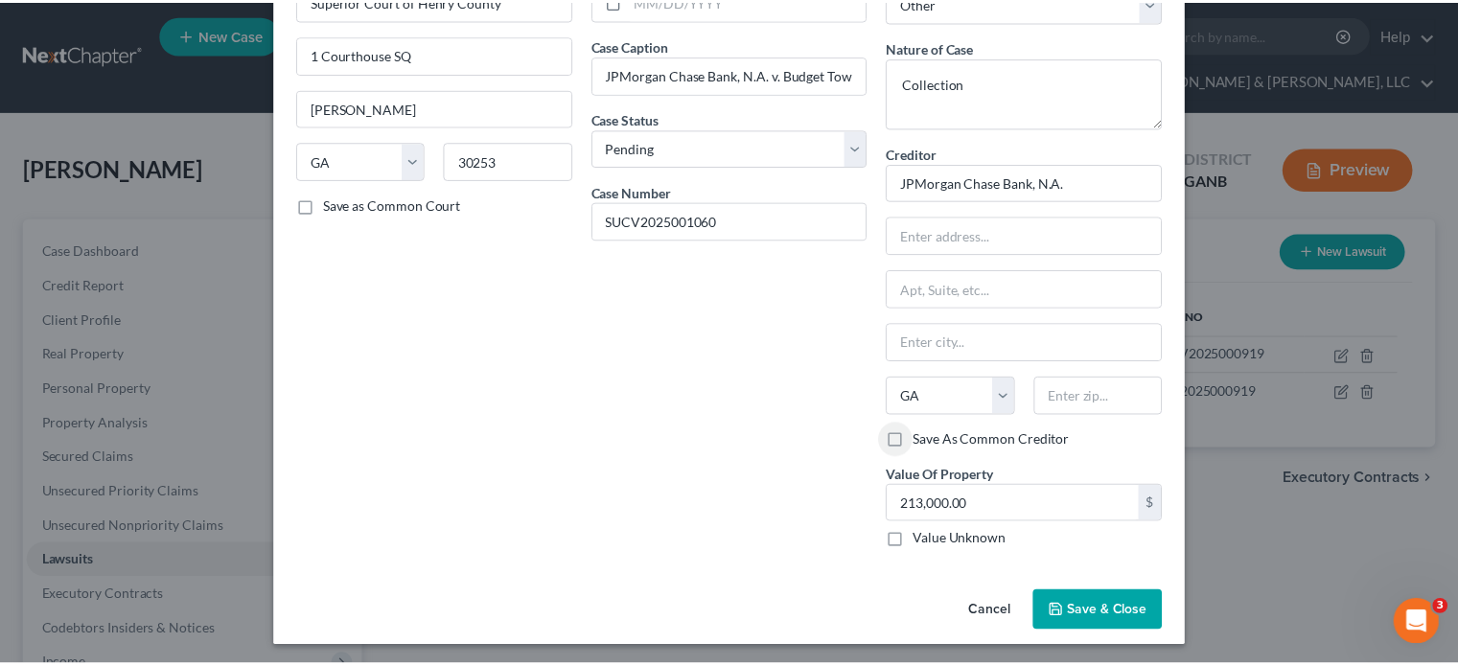
scroll to position [128, 0]
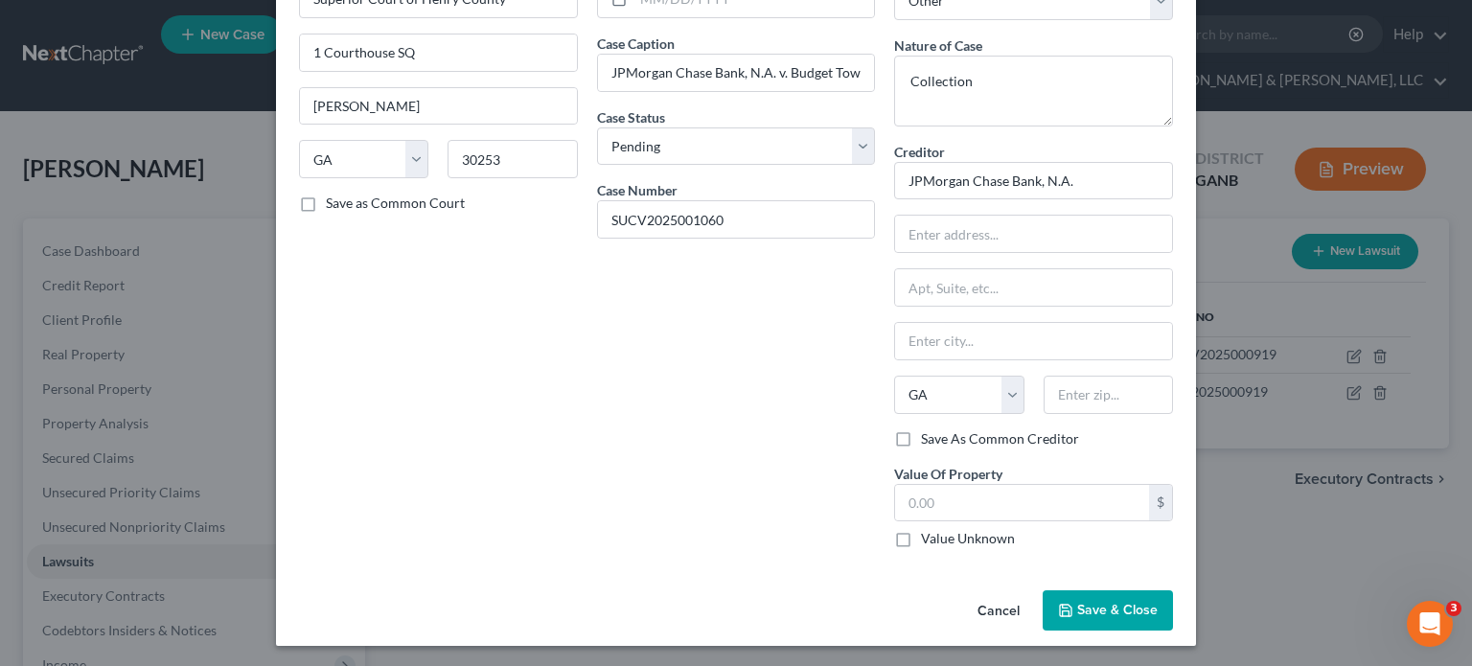
click at [1119, 609] on span "Save & Close" at bounding box center [1117, 610] width 80 height 16
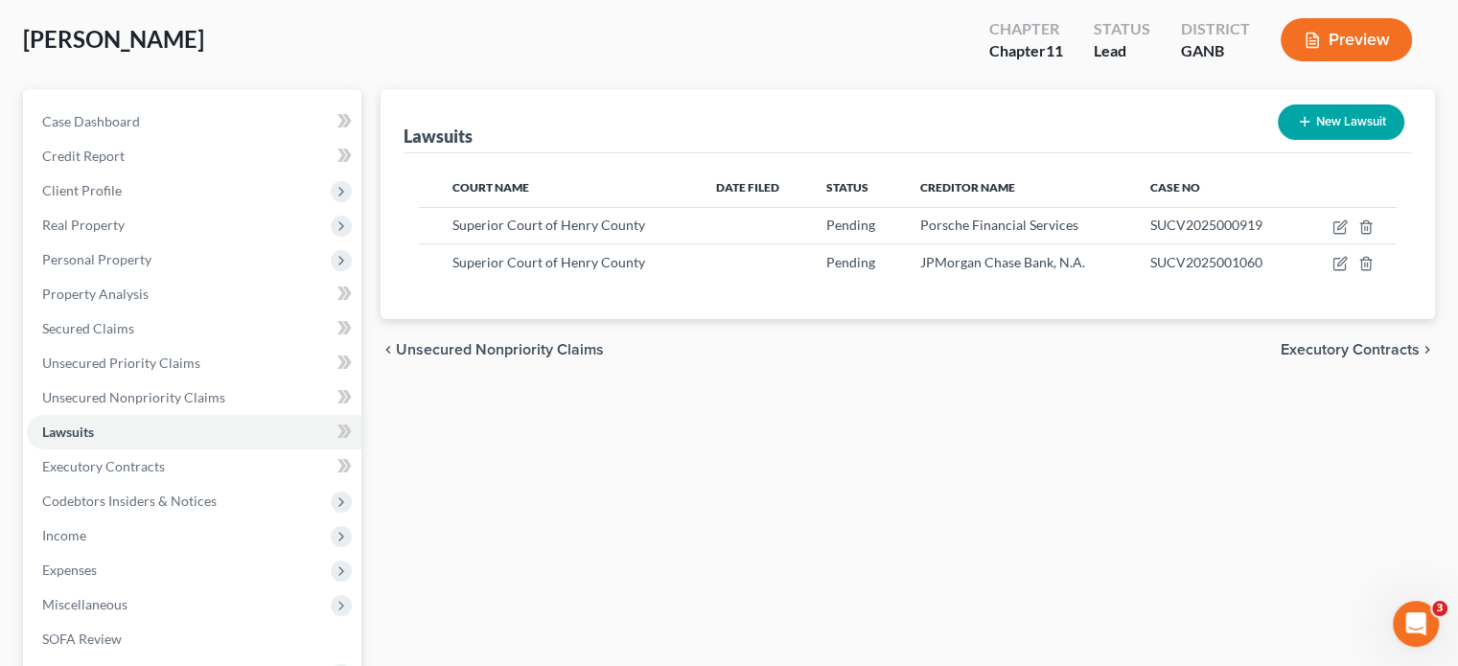
scroll to position [316, 0]
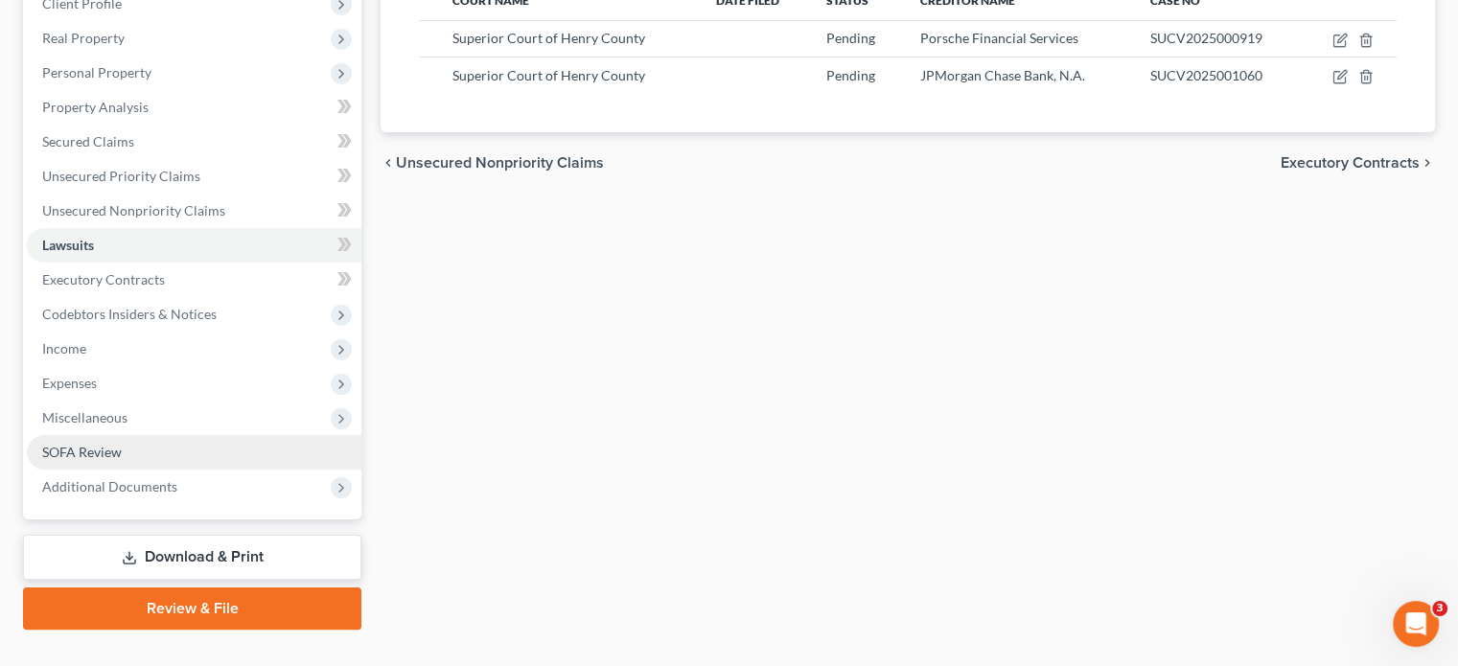
click at [70, 444] on span "SOFA Review" at bounding box center [82, 452] width 80 height 16
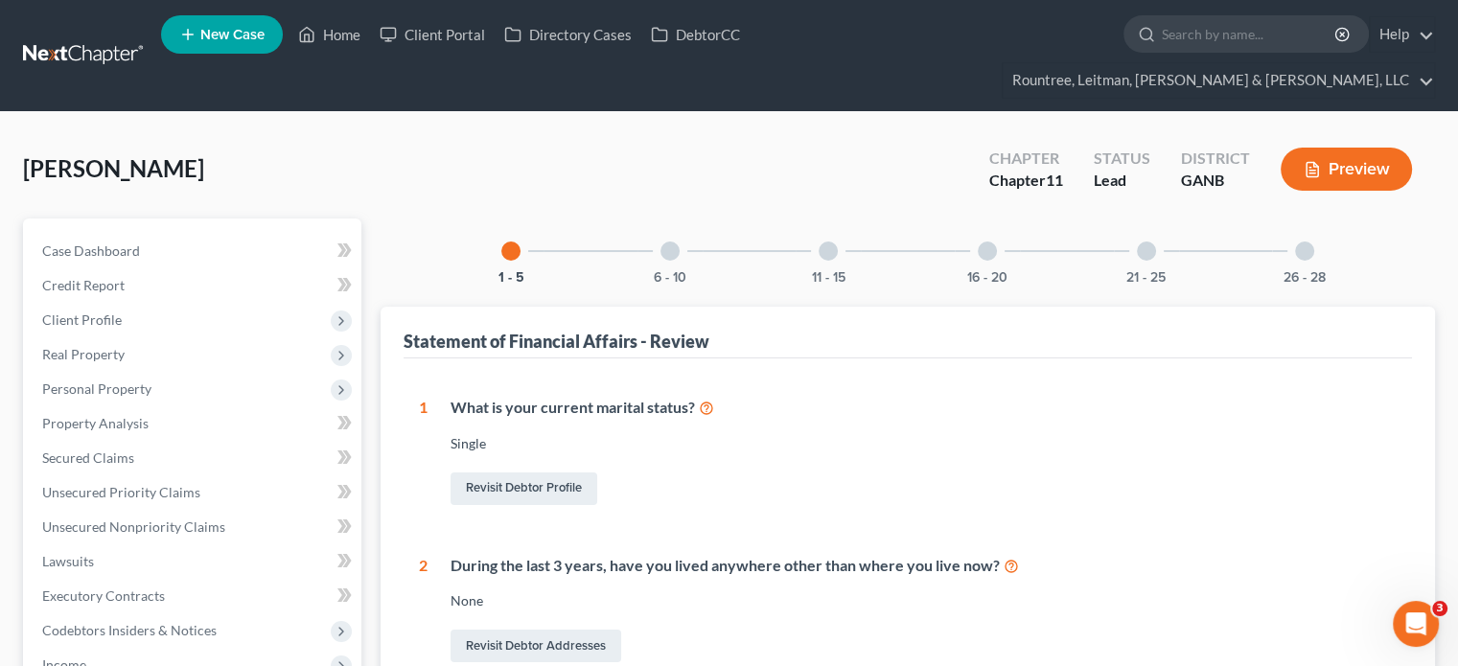
click at [1300, 241] on div at bounding box center [1304, 250] width 19 height 19
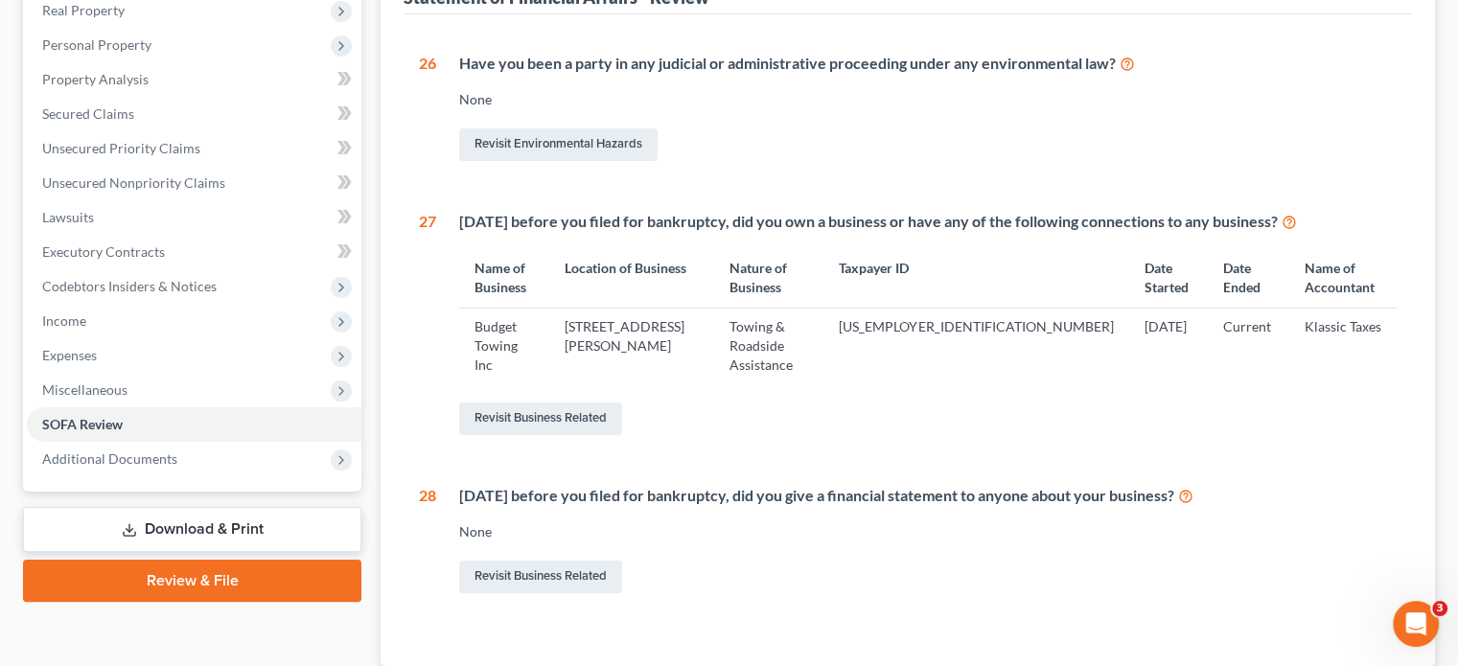
scroll to position [383, 0]
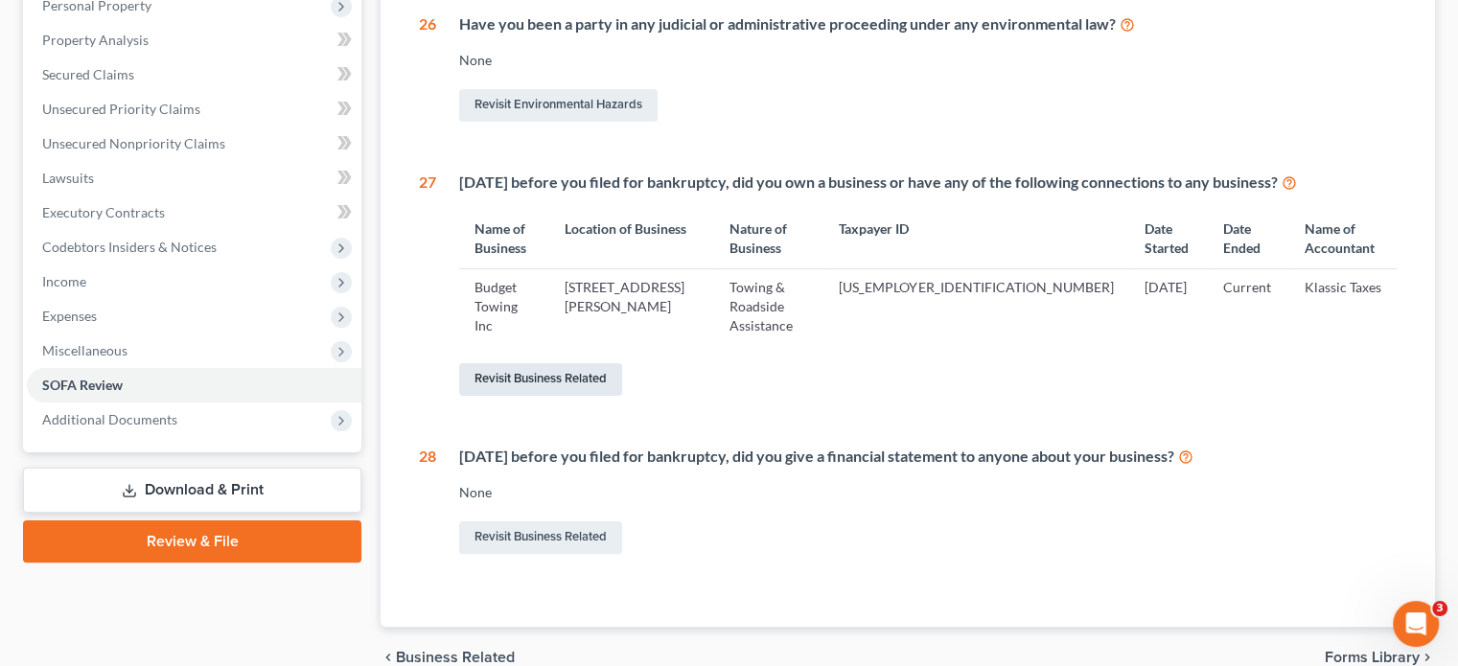
click at [505, 363] on link "Revisit Business Related" at bounding box center [540, 379] width 163 height 33
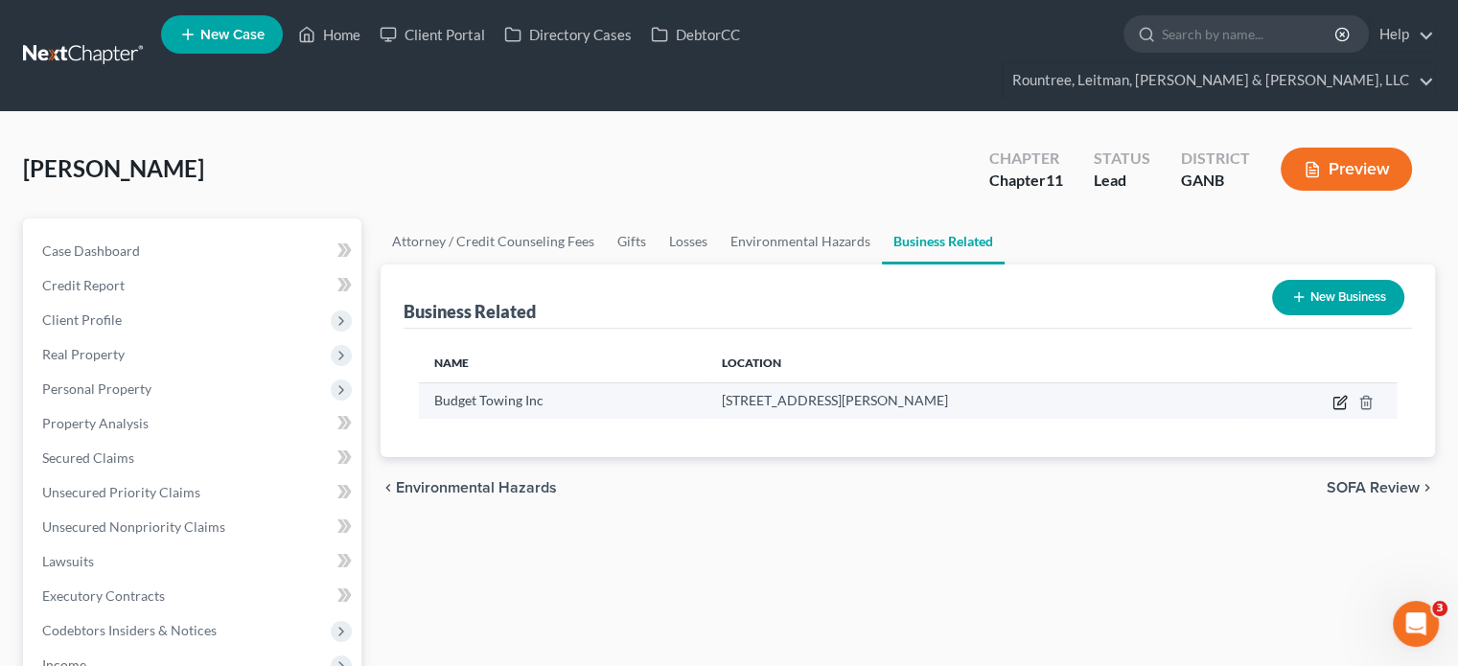
click at [1335, 395] on icon "button" at bounding box center [1339, 402] width 15 height 15
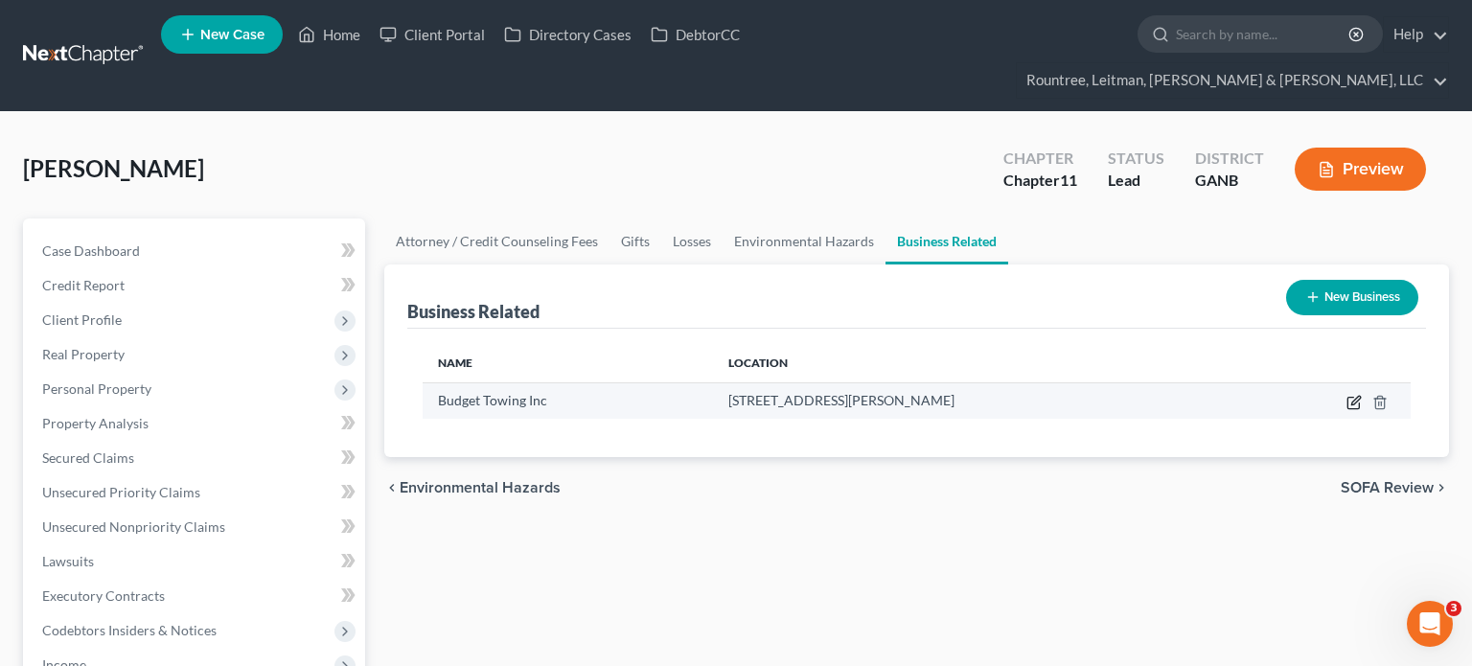
select select "officer"
select select "10"
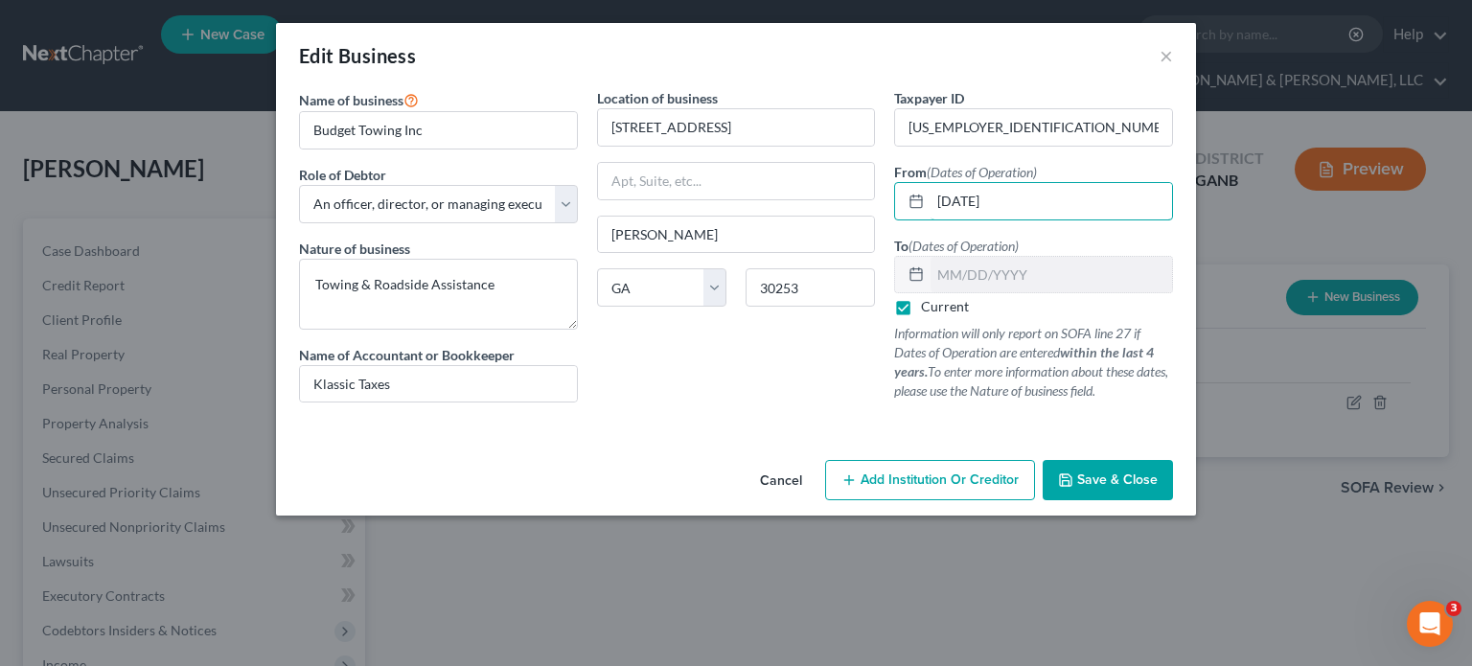
drag, startPoint x: 1046, startPoint y: 202, endPoint x: 804, endPoint y: 200, distance: 242.4
click at [805, 200] on div "Name of business * Budget Towing Inc Role of Debtor * Select A member of a limi…" at bounding box center [735, 260] width 893 height 345
type input "[DATE]"
click at [1106, 482] on span "Save & Close" at bounding box center [1117, 479] width 80 height 16
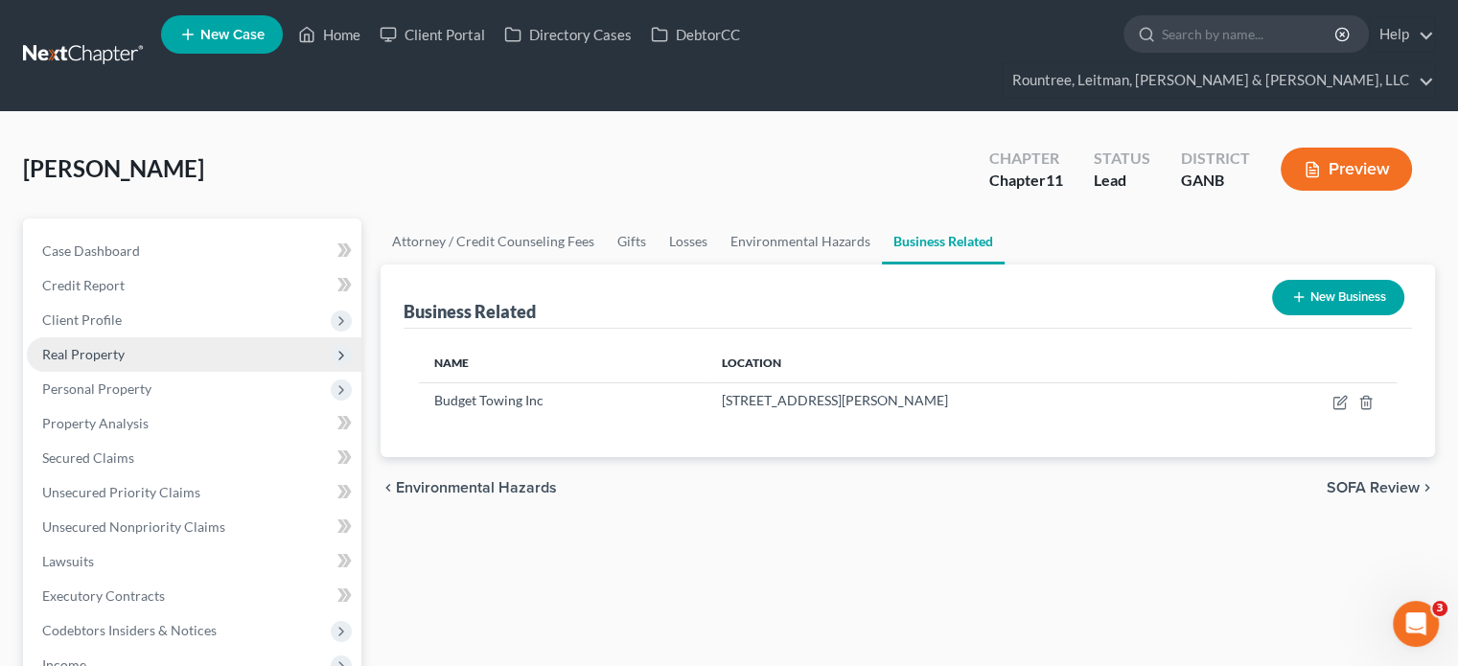
click at [113, 346] on span "Real Property" at bounding box center [83, 354] width 82 height 16
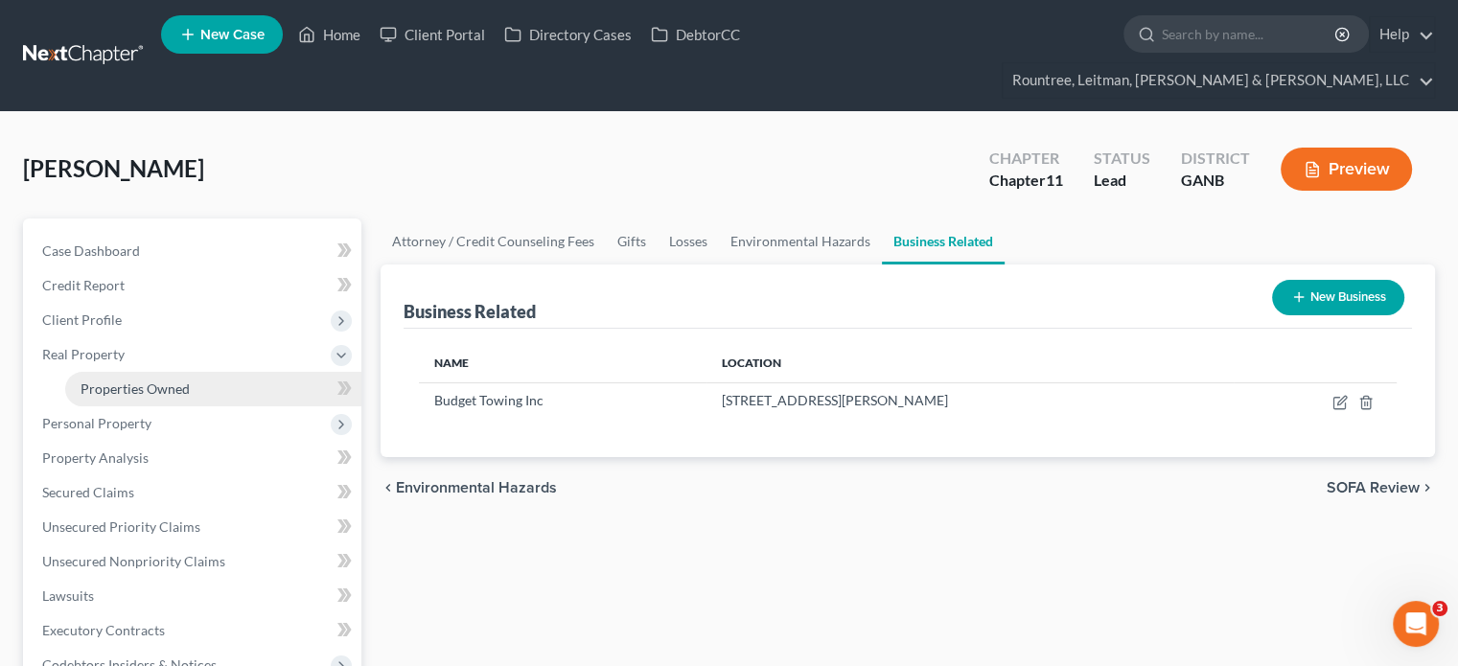
click at [141, 380] on span "Properties Owned" at bounding box center [134, 388] width 109 height 16
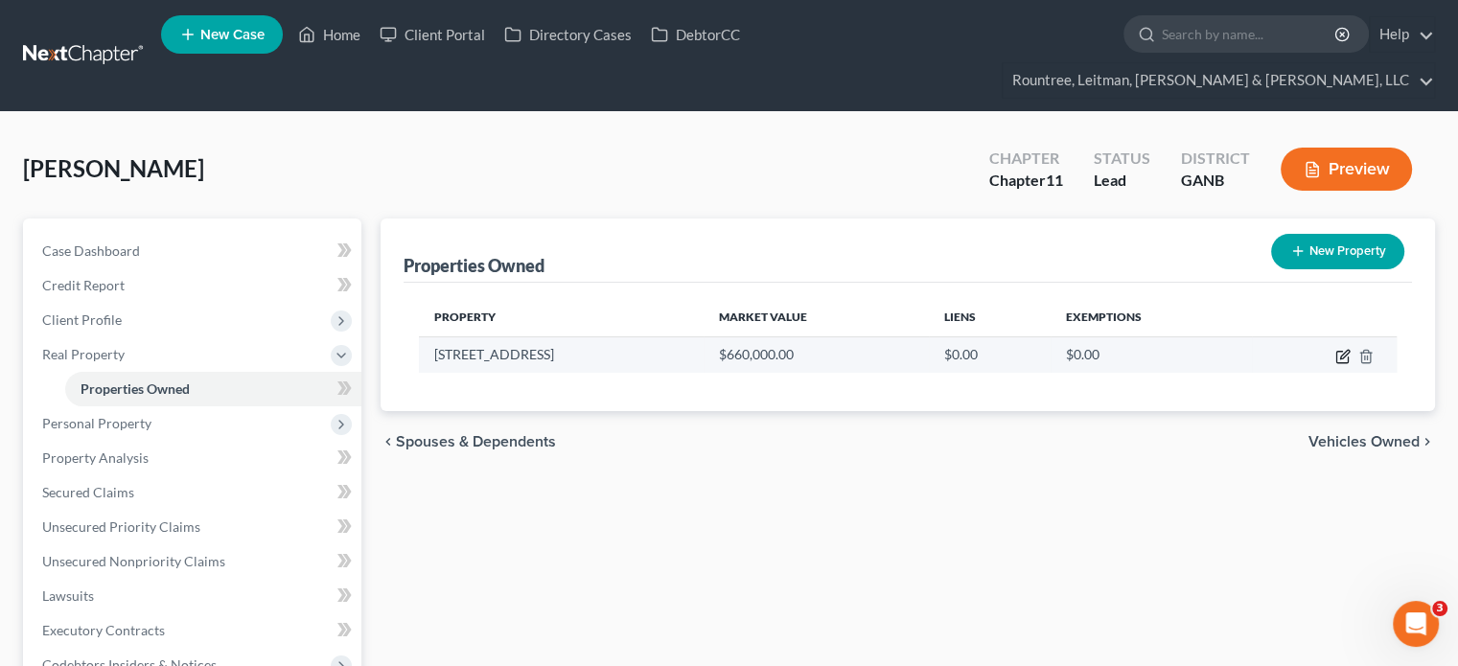
click at [1336, 352] on icon "button" at bounding box center [1341, 357] width 11 height 11
select select "10"
select select "0"
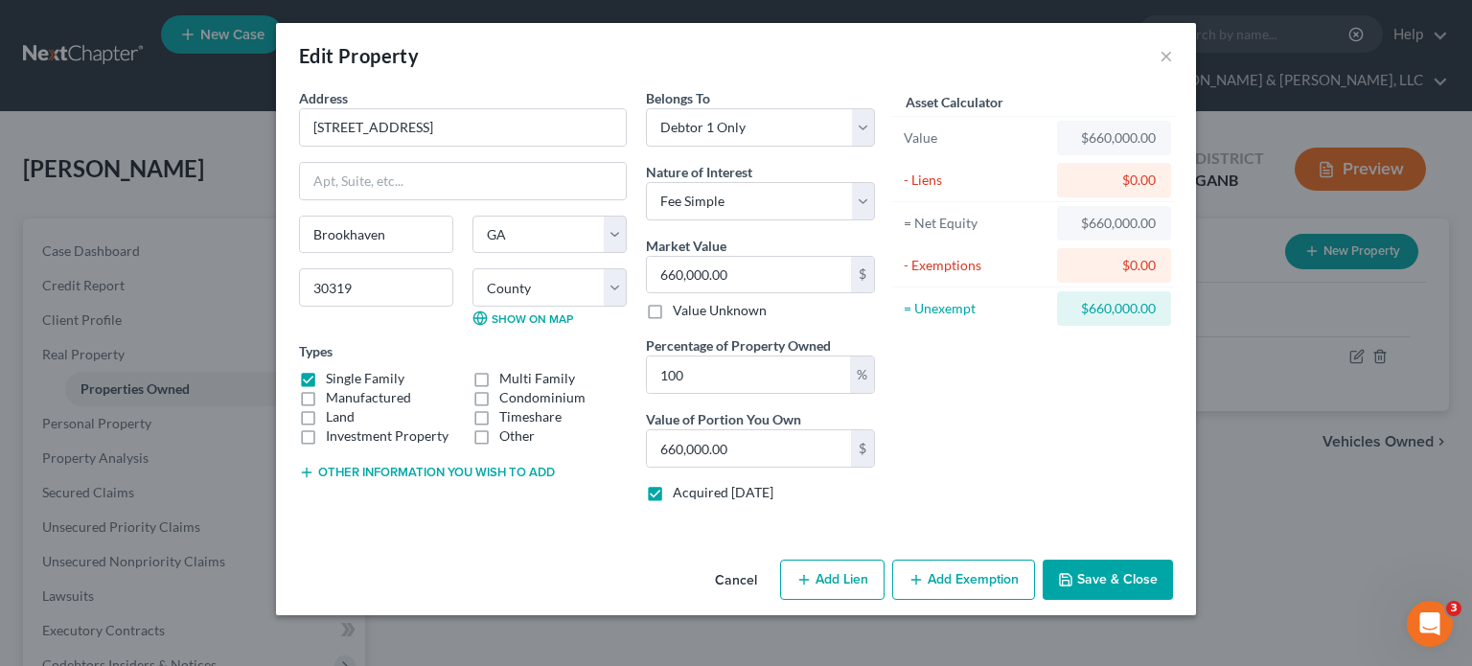
click at [940, 577] on button "Add Exemption" at bounding box center [963, 580] width 143 height 40
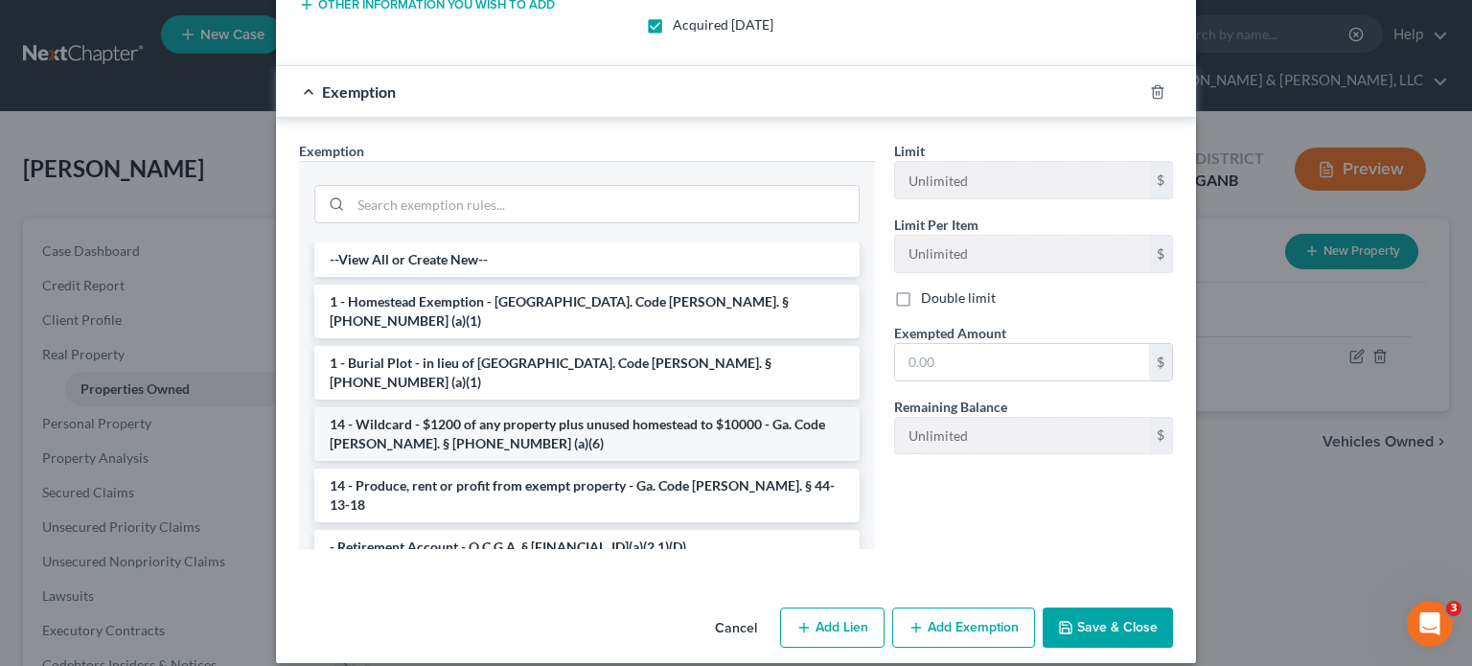
scroll to position [479, 0]
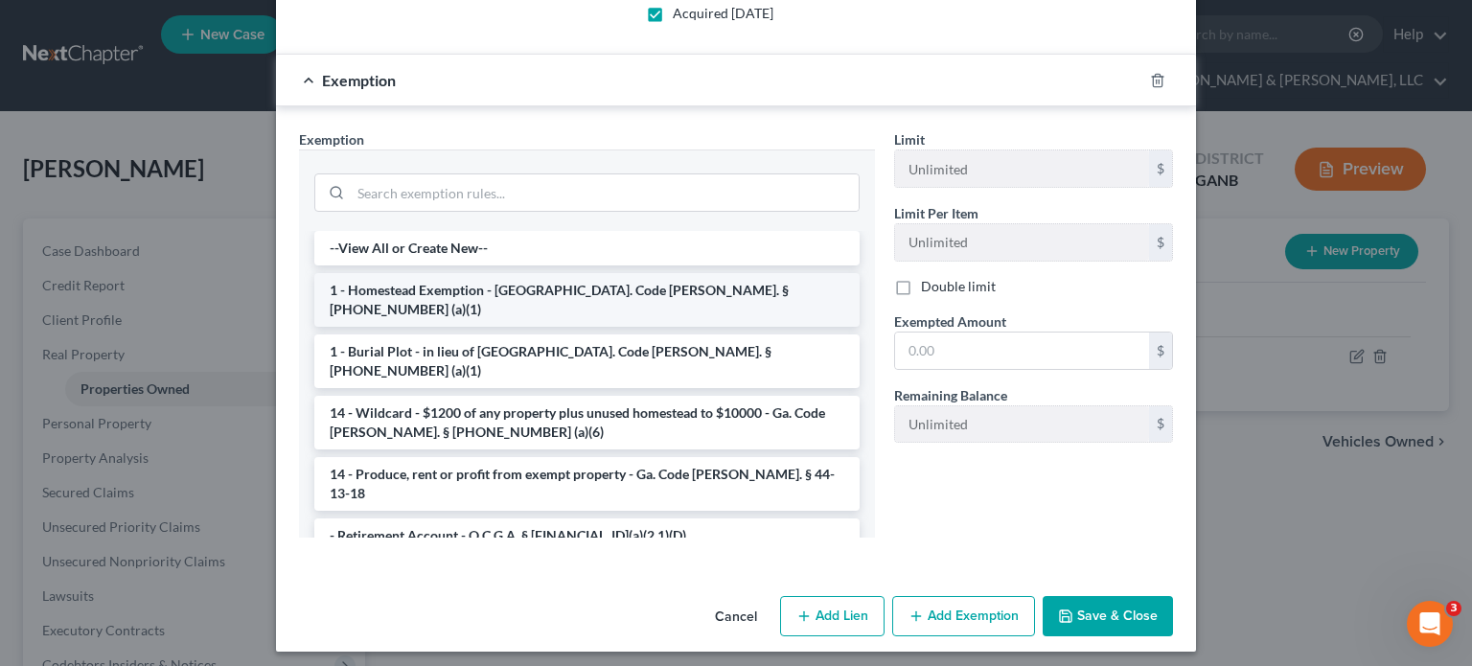
click at [625, 287] on li "1 - Homestead Exemption - [GEOGRAPHIC_DATA]. Code [PERSON_NAME]. § [PHONE_NUMBE…" at bounding box center [586, 300] width 545 height 54
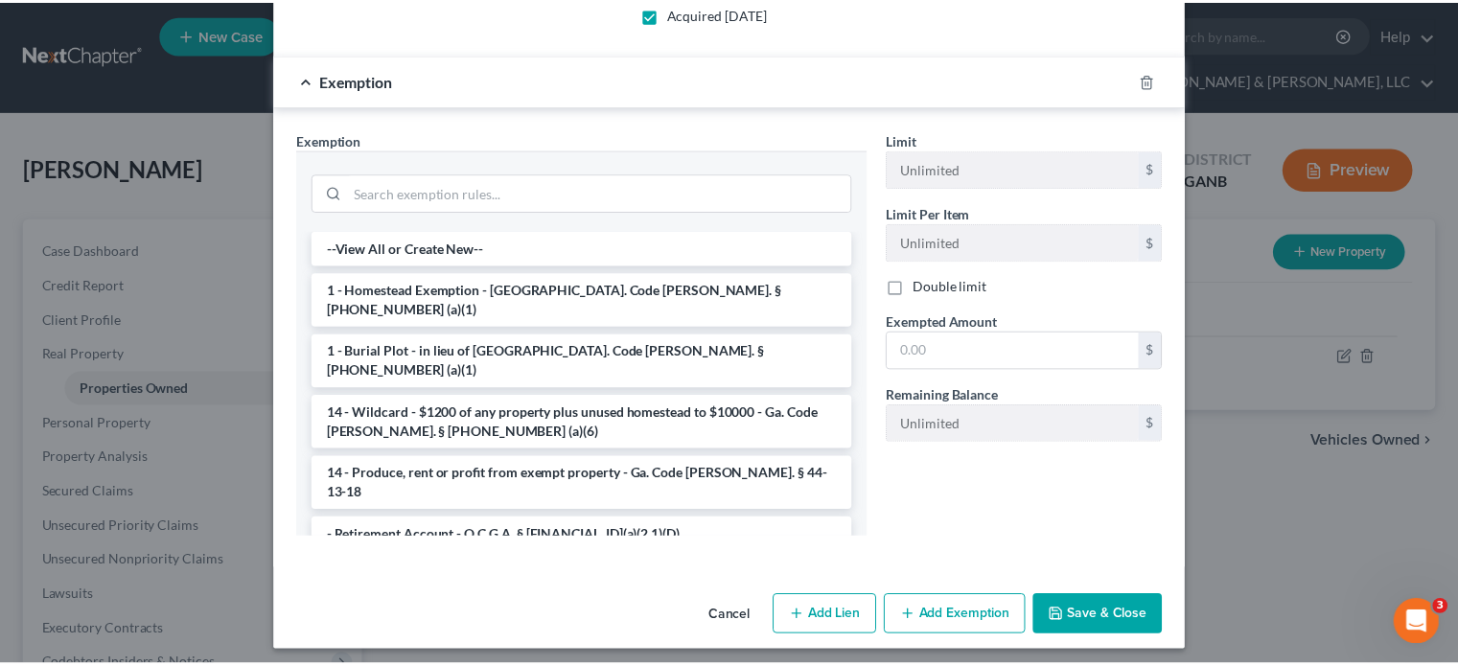
scroll to position [391, 0]
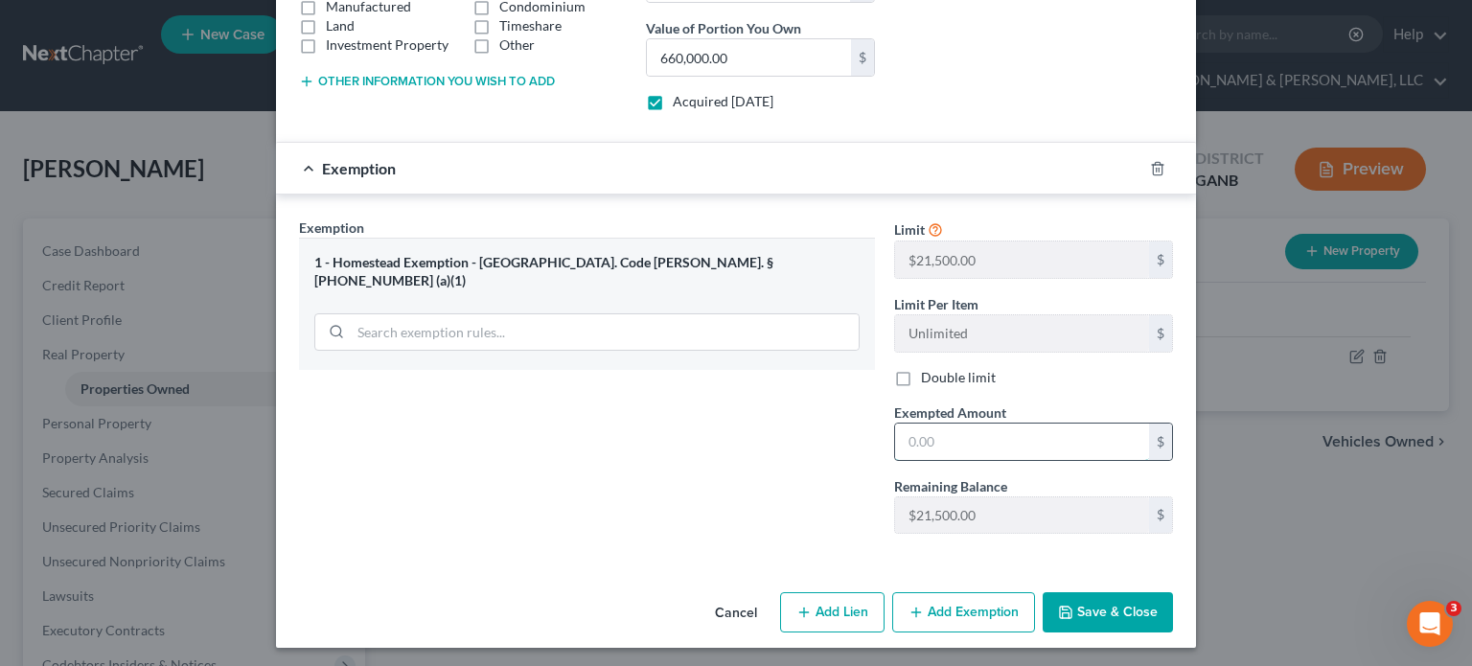
click at [1004, 437] on input "text" at bounding box center [1022, 442] width 254 height 36
type input "21,500.00"
click at [1098, 607] on button "Save & Close" at bounding box center [1108, 612] width 130 height 40
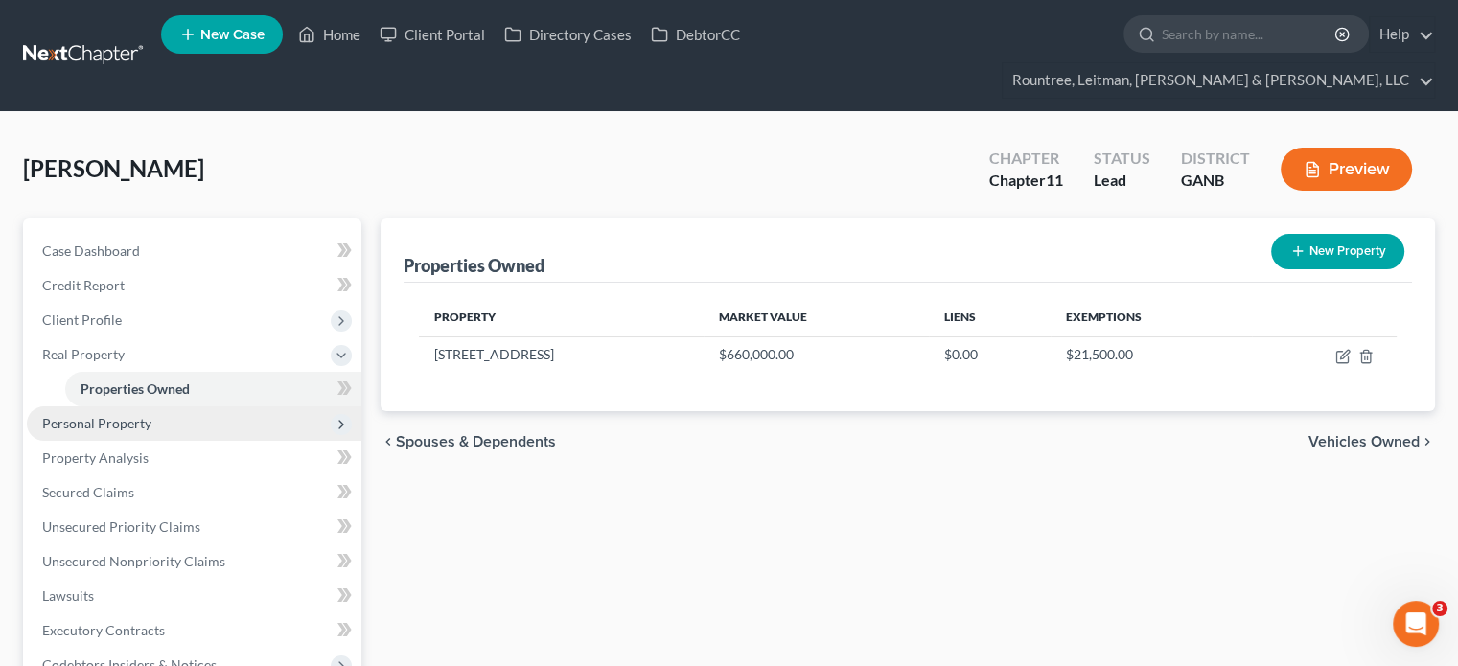
click at [77, 415] on span "Personal Property" at bounding box center [96, 423] width 109 height 16
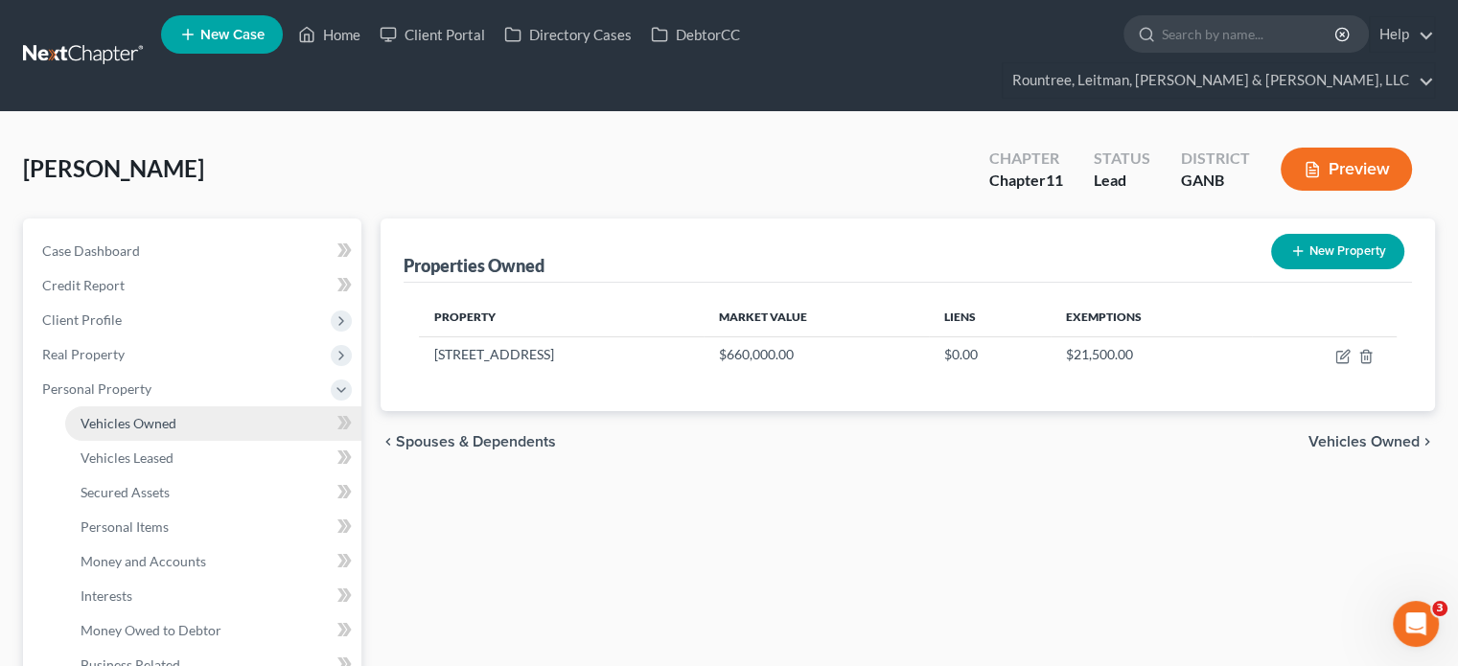
click at [132, 415] on span "Vehicles Owned" at bounding box center [128, 423] width 96 height 16
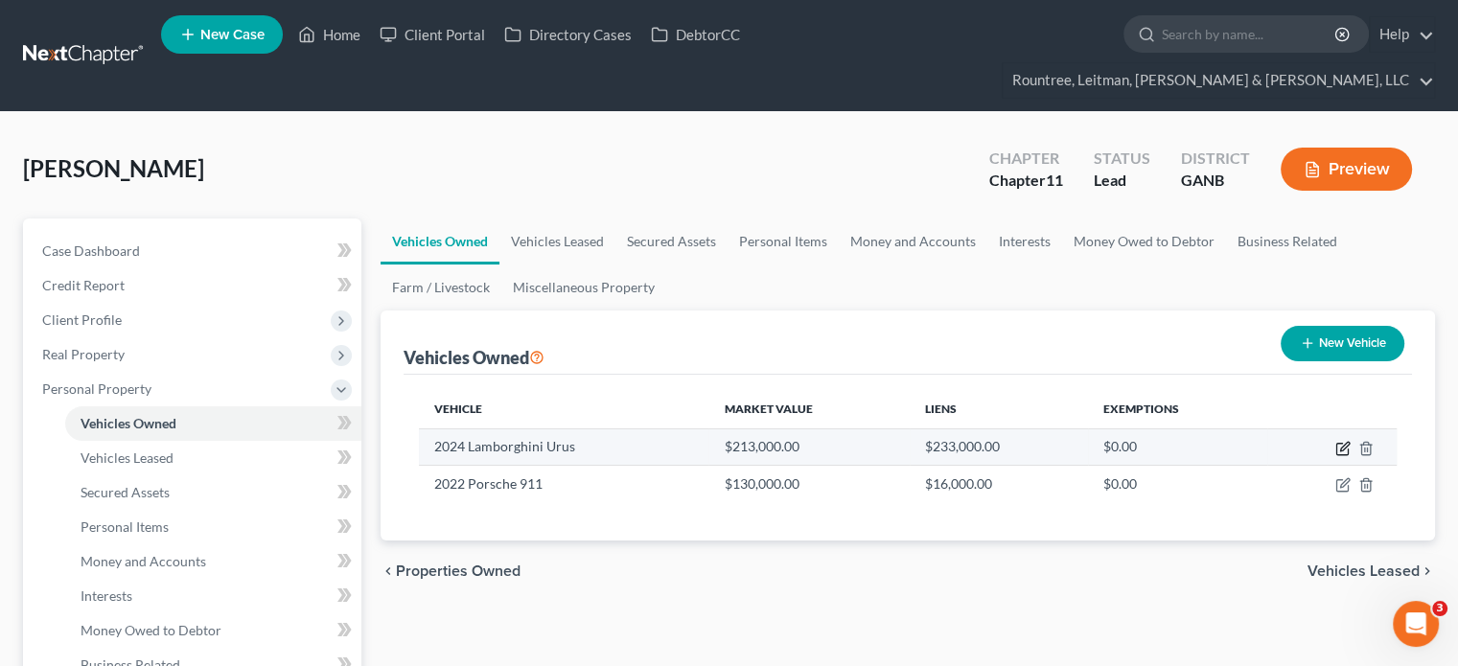
click at [1337, 441] on icon "button" at bounding box center [1342, 448] width 15 height 15
select select "0"
select select "2"
select select "0"
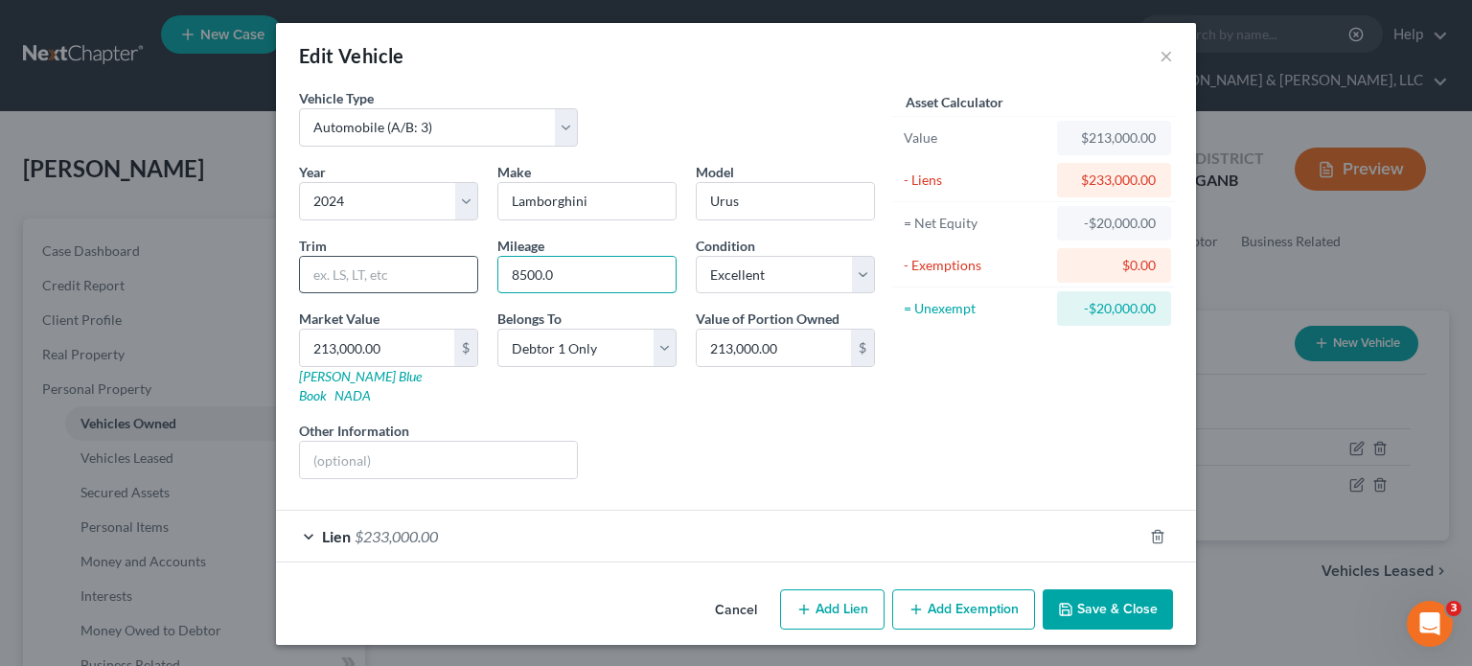
drag, startPoint x: 633, startPoint y: 279, endPoint x: 408, endPoint y: 275, distance: 225.2
click at [411, 275] on div "Year Select 2026 2025 2024 2023 2022 2021 2020 2019 2018 2017 2016 2015 2014 20…" at bounding box center [586, 328] width 595 height 333
type input "11000"
click at [1111, 589] on button "Save & Close" at bounding box center [1108, 609] width 130 height 40
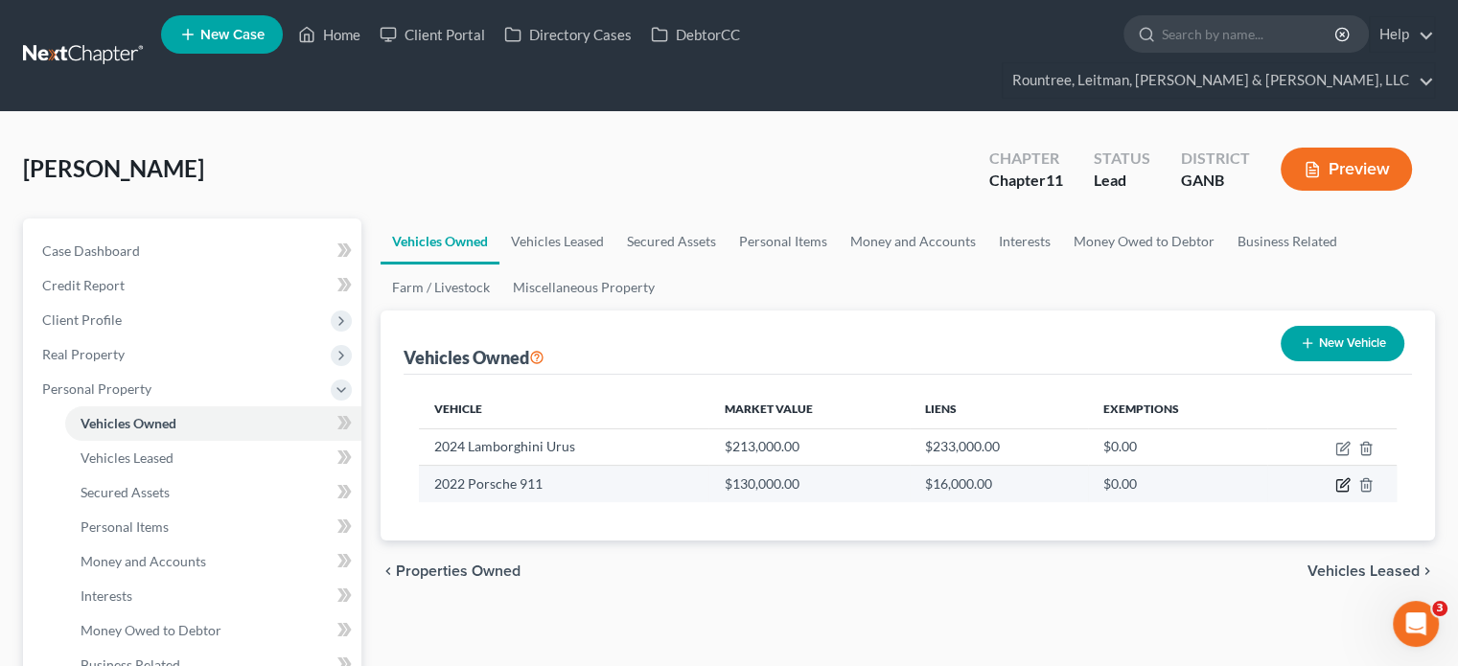
click at [1342, 477] on icon "button" at bounding box center [1342, 484] width 15 height 15
select select "0"
select select "4"
select select "0"
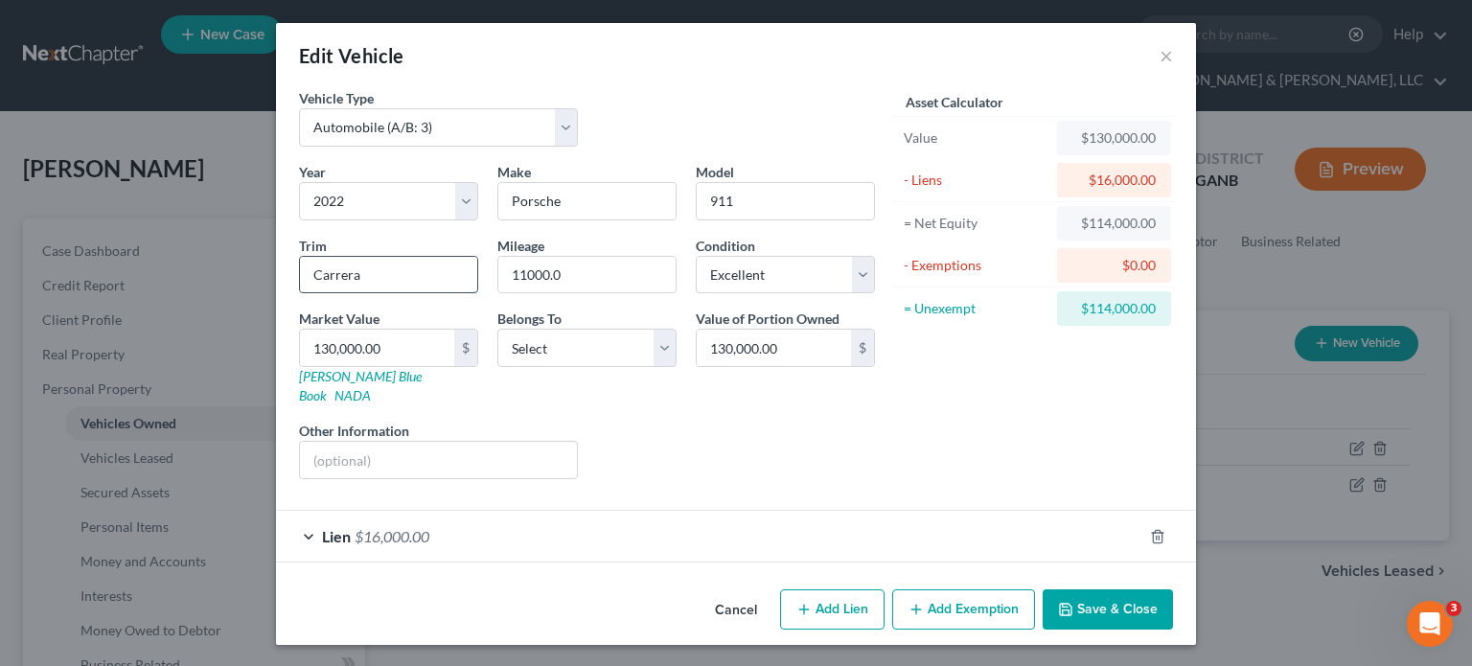
click at [419, 281] on input "Carrera" at bounding box center [388, 275] width 177 height 36
type input "Carrera S"
drag, startPoint x: 667, startPoint y: 346, endPoint x: 658, endPoint y: 354, distance: 11.5
click at [665, 346] on select "Select Debtor 1 Only Debtor 2 Only Debtor 1 And Debtor 2 Only At Least One Of T…" at bounding box center [586, 348] width 179 height 38
select select "0"
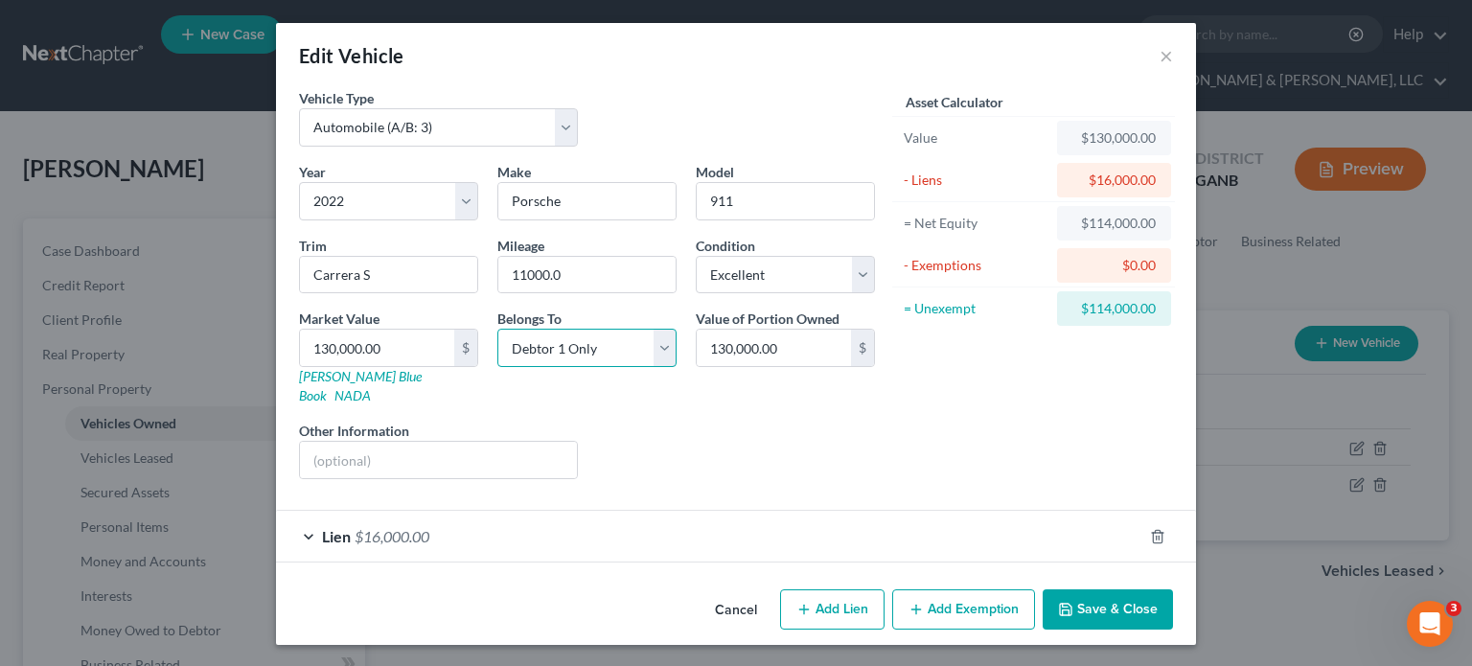
click at [497, 329] on select "Select Debtor 1 Only Debtor 2 Only Debtor 1 And Debtor 2 Only At Least One Of T…" at bounding box center [586, 348] width 179 height 38
drag, startPoint x: 591, startPoint y: 271, endPoint x: 86, endPoint y: 263, distance: 505.1
click at [109, 264] on div "Edit Vehicle × Vehicle Type Select Automobile (A/B: 3) Truck (A/B: 3) Trailer (…" at bounding box center [736, 333] width 1472 height 666
type input "29000"
click at [1110, 589] on button "Save & Close" at bounding box center [1108, 609] width 130 height 40
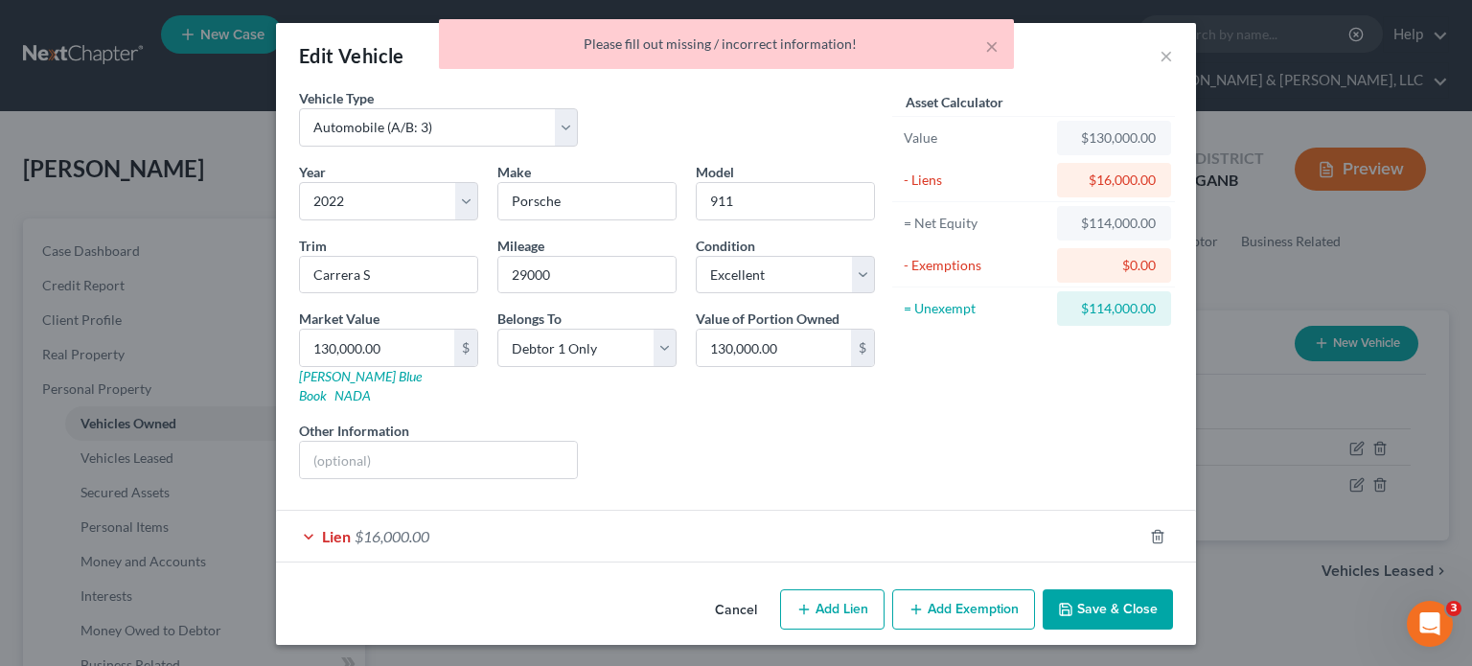
click at [381, 527] on span "$16,000.00" at bounding box center [392, 536] width 75 height 18
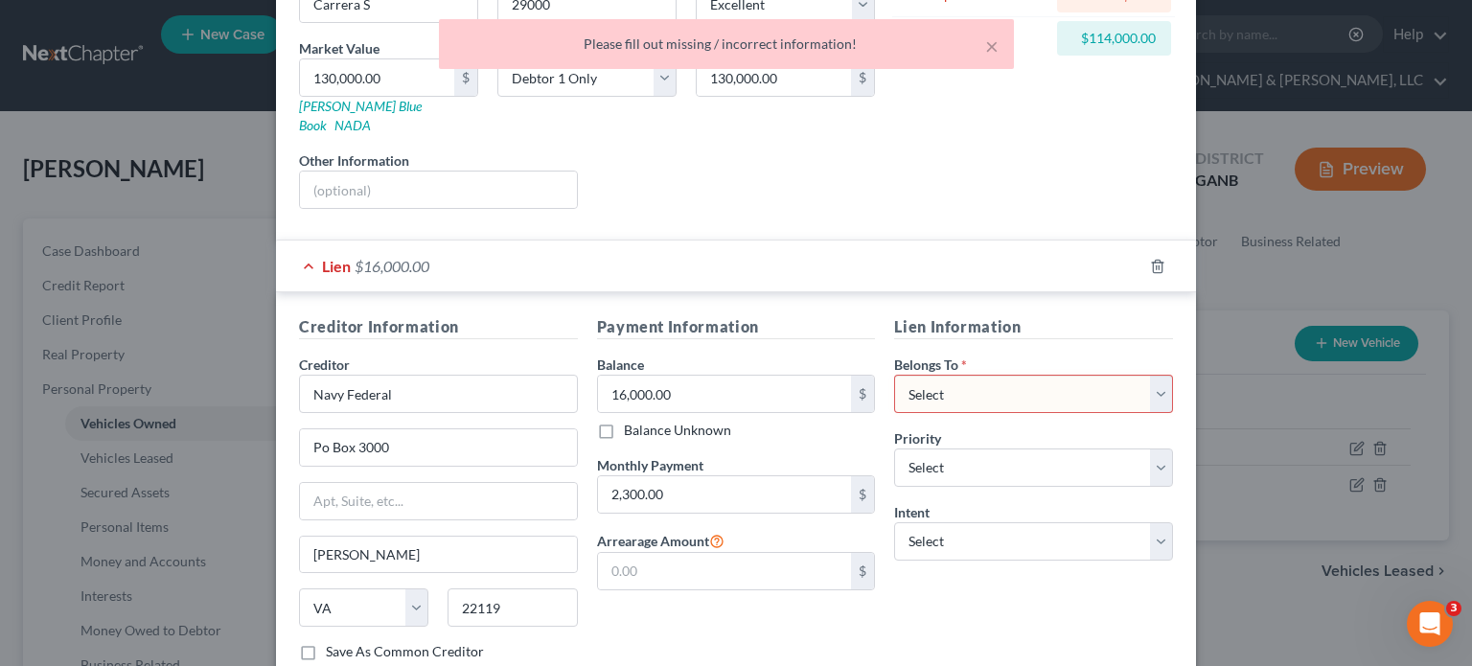
scroll to position [287, 0]
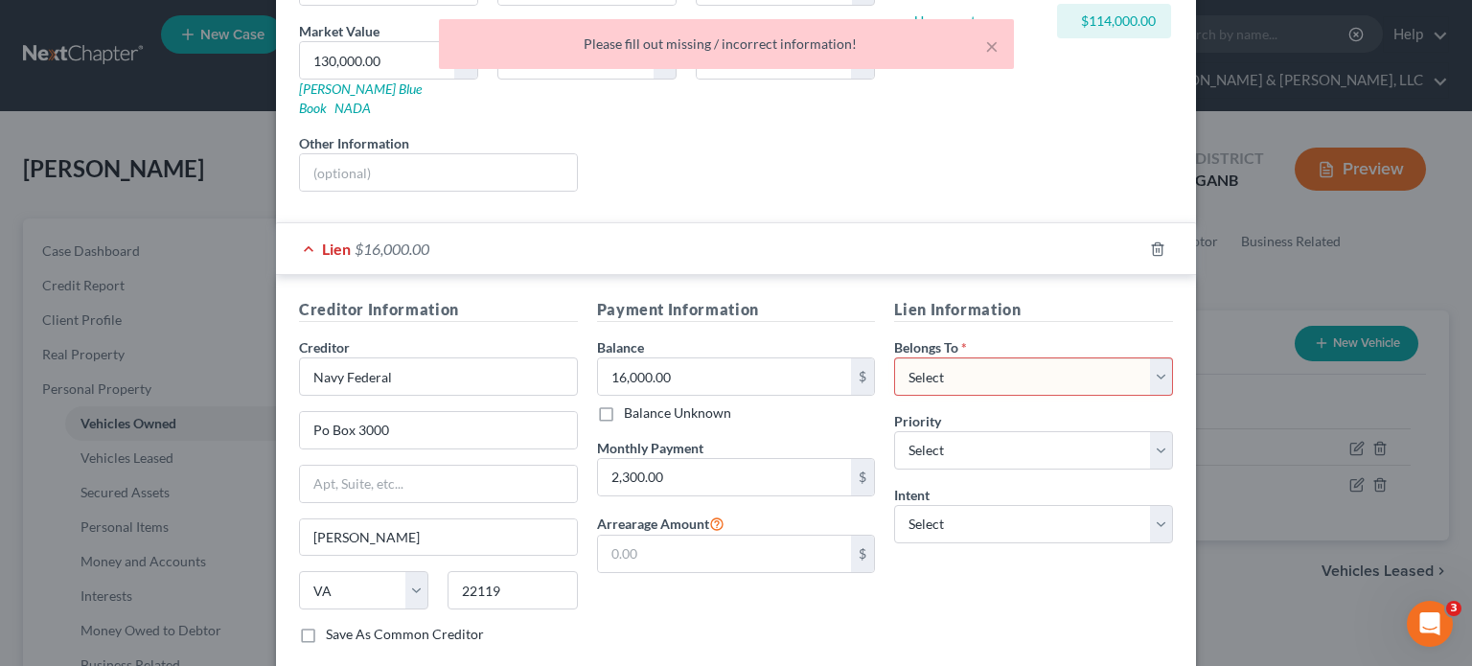
click at [954, 357] on select "Select Debtor 1 Only Debtor 2 Only Debtor 1 And Debtor 2 Only At Least One Of T…" at bounding box center [1033, 376] width 279 height 38
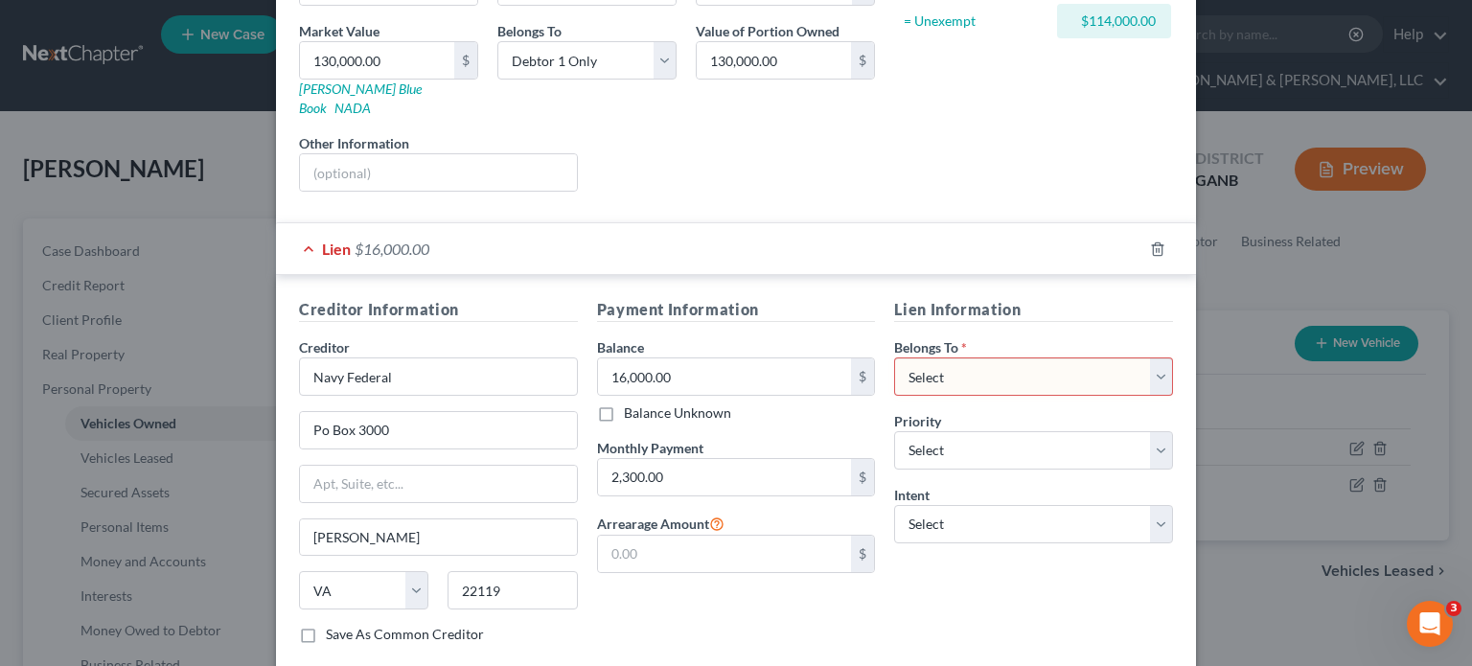
select select "0"
click at [894, 357] on select "Select Debtor 1 Only Debtor 2 Only Debtor 1 And Debtor 2 Only At Least One Of T…" at bounding box center [1033, 376] width 279 height 38
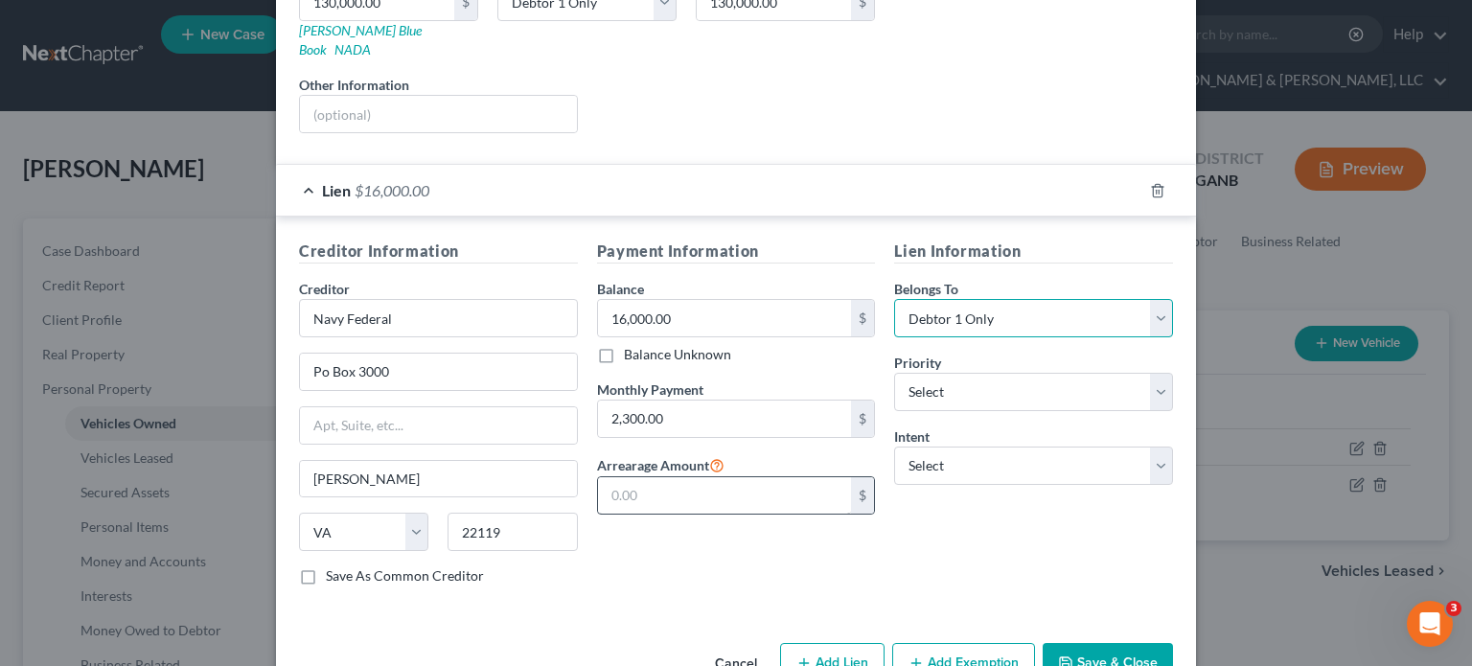
scroll to position [378, 0]
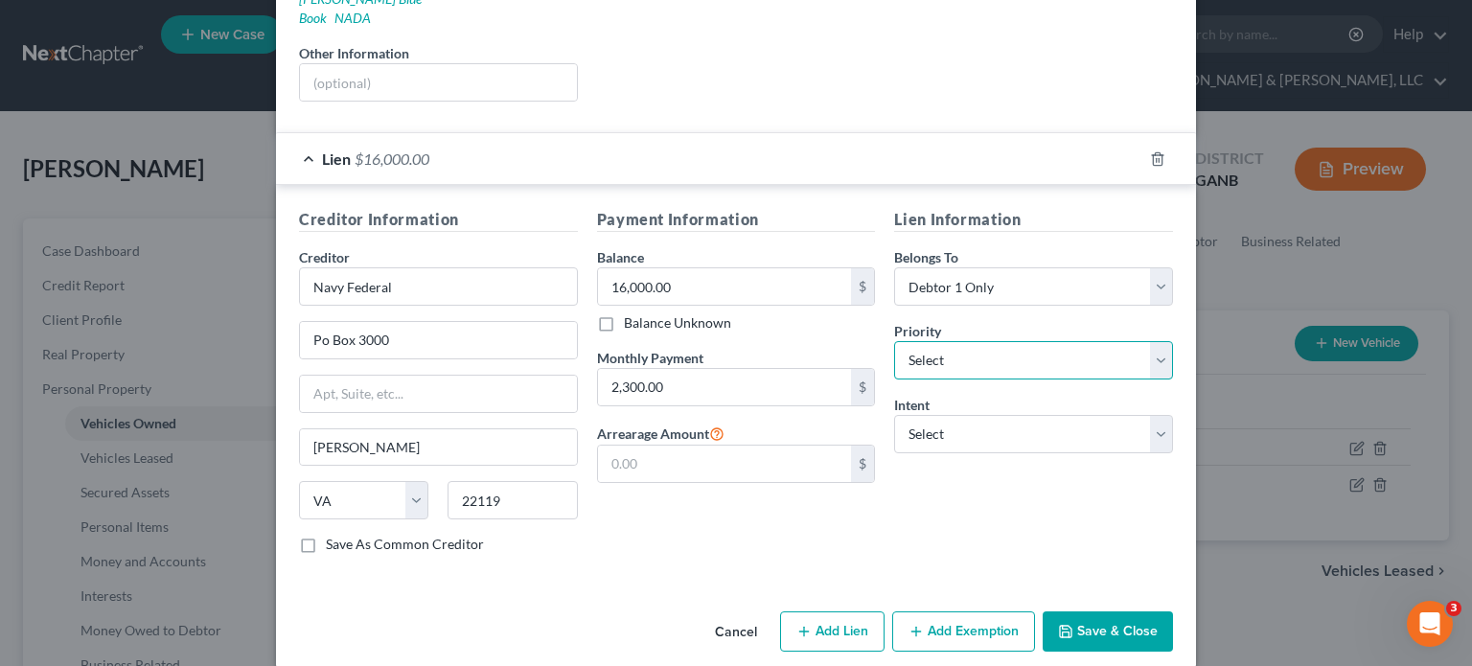
click at [978, 341] on select "Select 1st 2nd 3rd 4th 5th 6th 7th 8th 9th 10th 11th 12th 13th 14th 15th 16th 1…" at bounding box center [1033, 360] width 279 height 38
select select "0"
click at [894, 341] on select "Select 1st 2nd 3rd 4th 5th 6th 7th 8th 9th 10th 11th 12th 13th 14th 15th 16th 1…" at bounding box center [1033, 360] width 279 height 38
click at [1089, 616] on button "Save & Close" at bounding box center [1108, 631] width 130 height 40
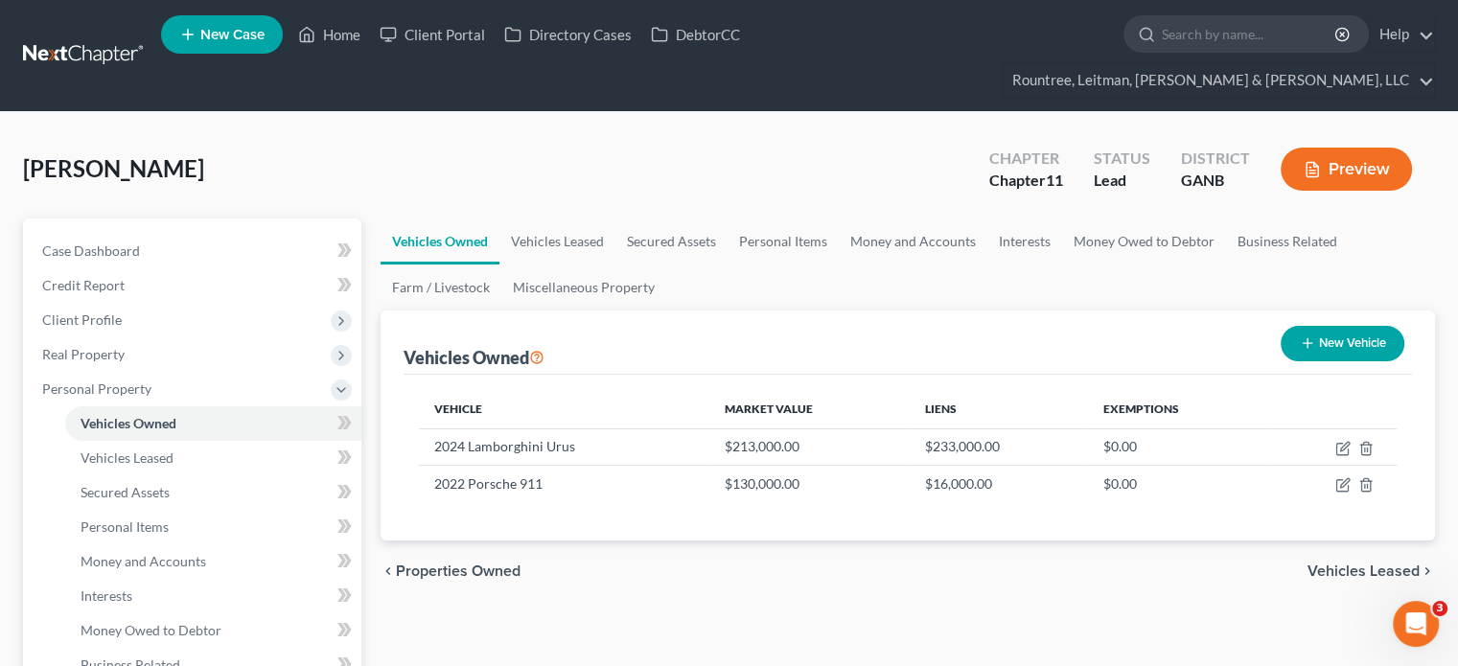
click at [1352, 326] on button "New Vehicle" at bounding box center [1342, 343] width 124 height 35
select select "0"
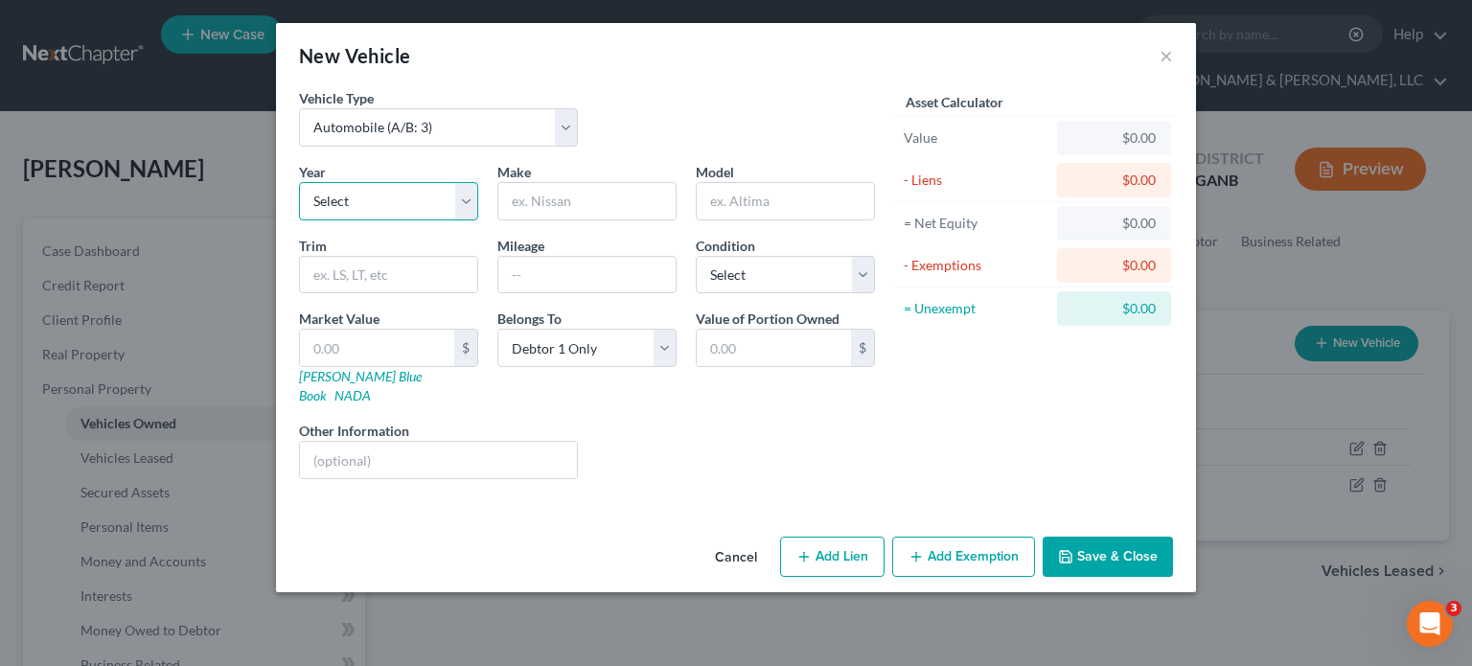
click at [406, 197] on select "Select 2026 2025 2024 2023 2022 2021 2020 2019 2018 2017 2016 2015 2014 2013 20…" at bounding box center [388, 201] width 179 height 38
select select "2"
click at [299, 182] on select "Select 2026 2025 2024 2023 2022 2021 2020 2019 2018 2017 2016 2015 2014 2013 20…" at bounding box center [388, 201] width 179 height 38
click at [543, 195] on input "text" at bounding box center [586, 201] width 177 height 36
type input "Bentley"
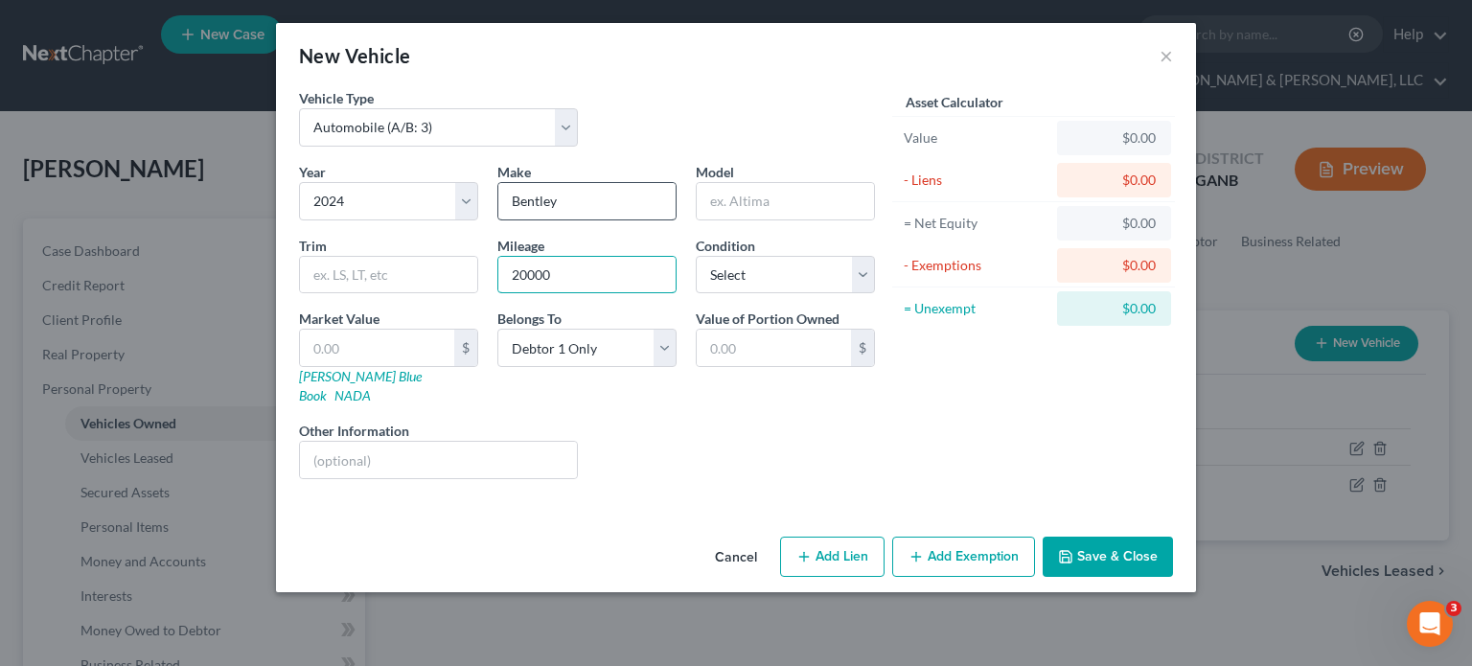
type input "20000"
click at [861, 268] on select "Select Excellent Very Good Good Fair Poor" at bounding box center [785, 275] width 179 height 38
select select "1"
click at [696, 256] on select "Select Excellent Very Good Good Fair Poor" at bounding box center [785, 275] width 179 height 38
click at [810, 339] on input "text" at bounding box center [774, 348] width 154 height 36
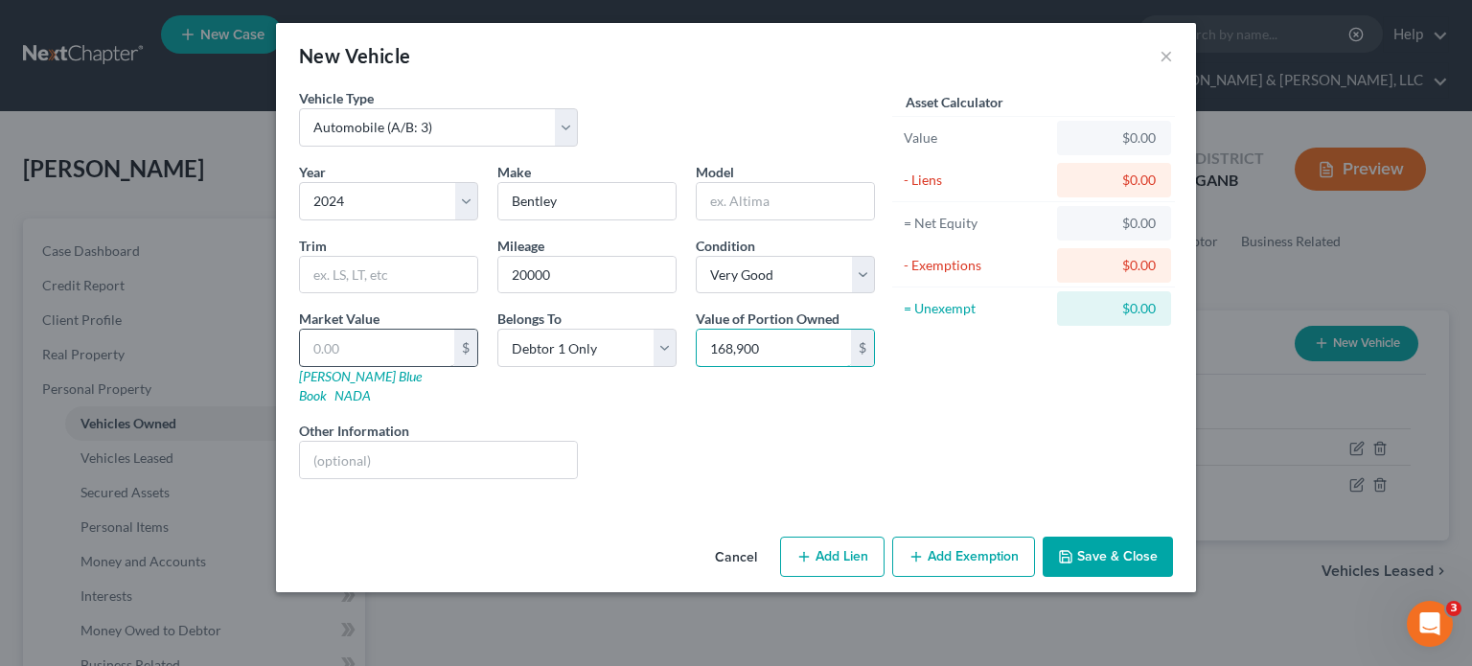
type input "168,900"
click at [422, 340] on input "text" at bounding box center [377, 348] width 154 height 36
type input "1"
type input "1.00"
type input "16"
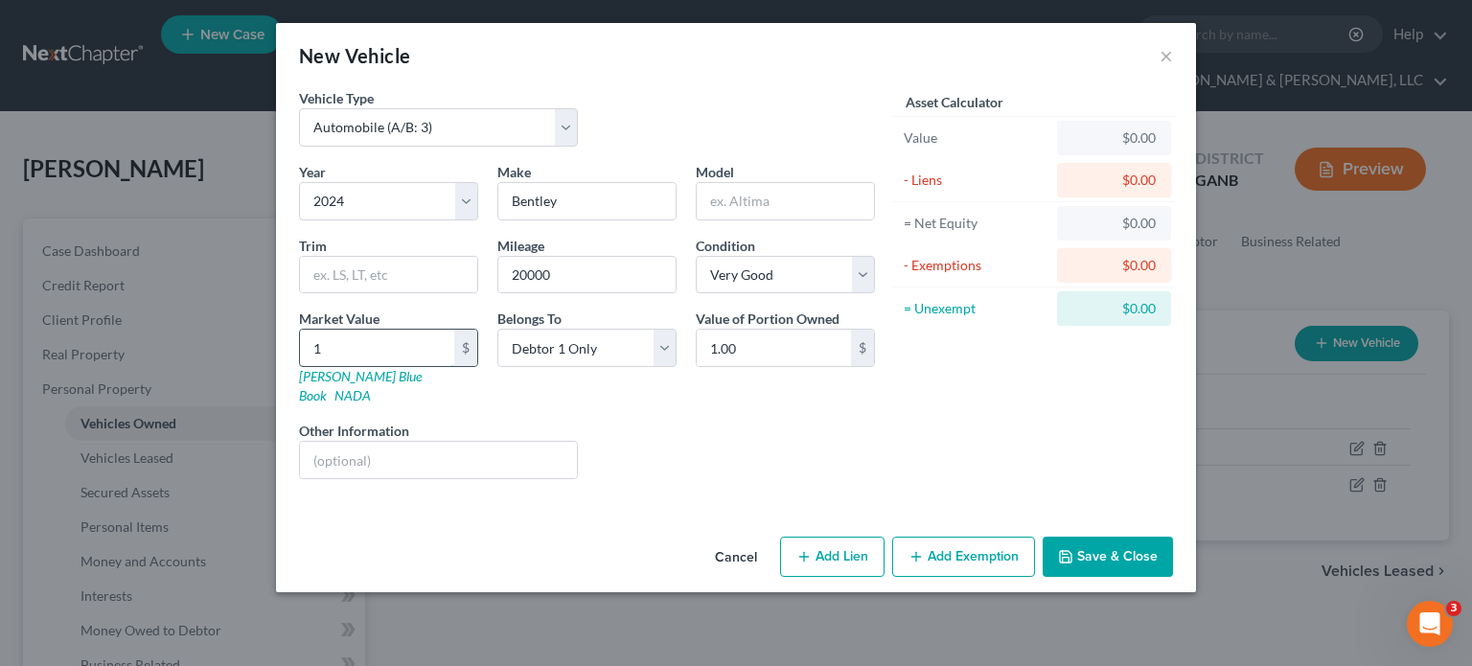
type input "16.00"
type input "168"
type input "168.00"
type input "1689"
type input "1,689.00"
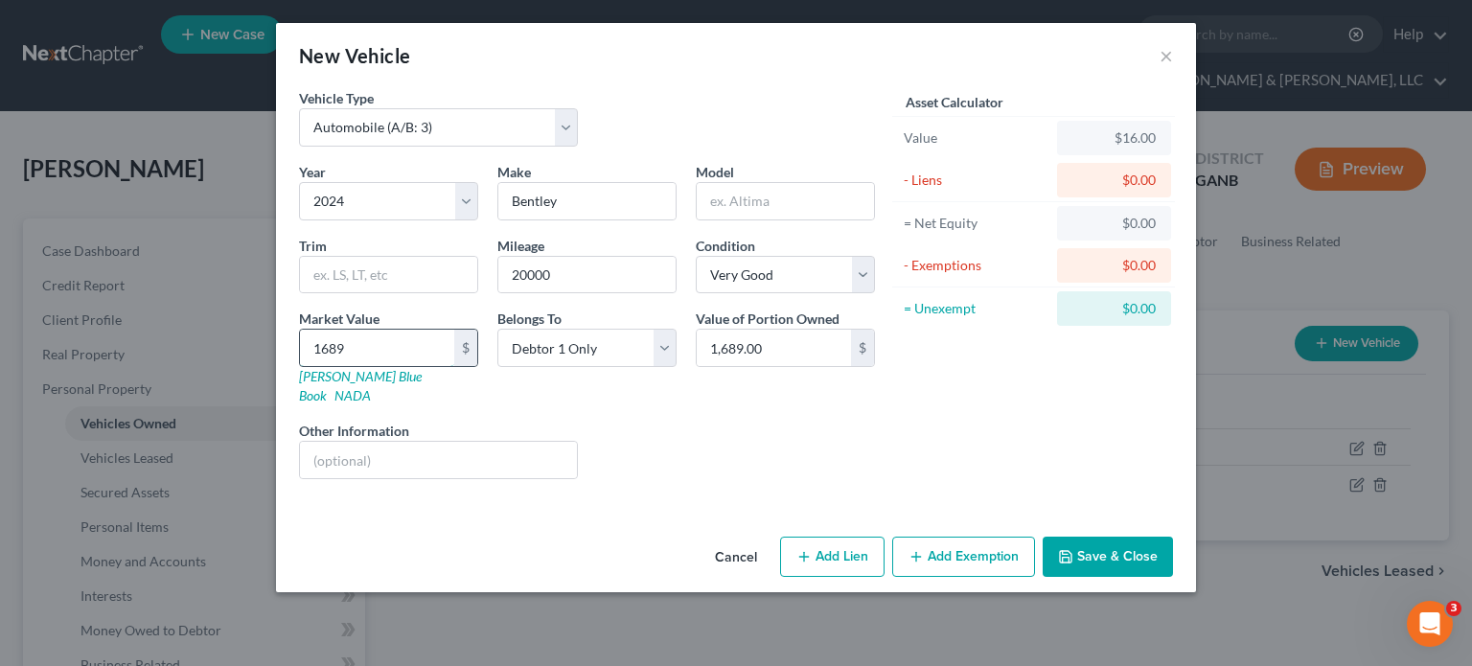
type input "16890"
type input "16,890.00"
type input "16,8900"
type input "168,900.00"
type input "168,900"
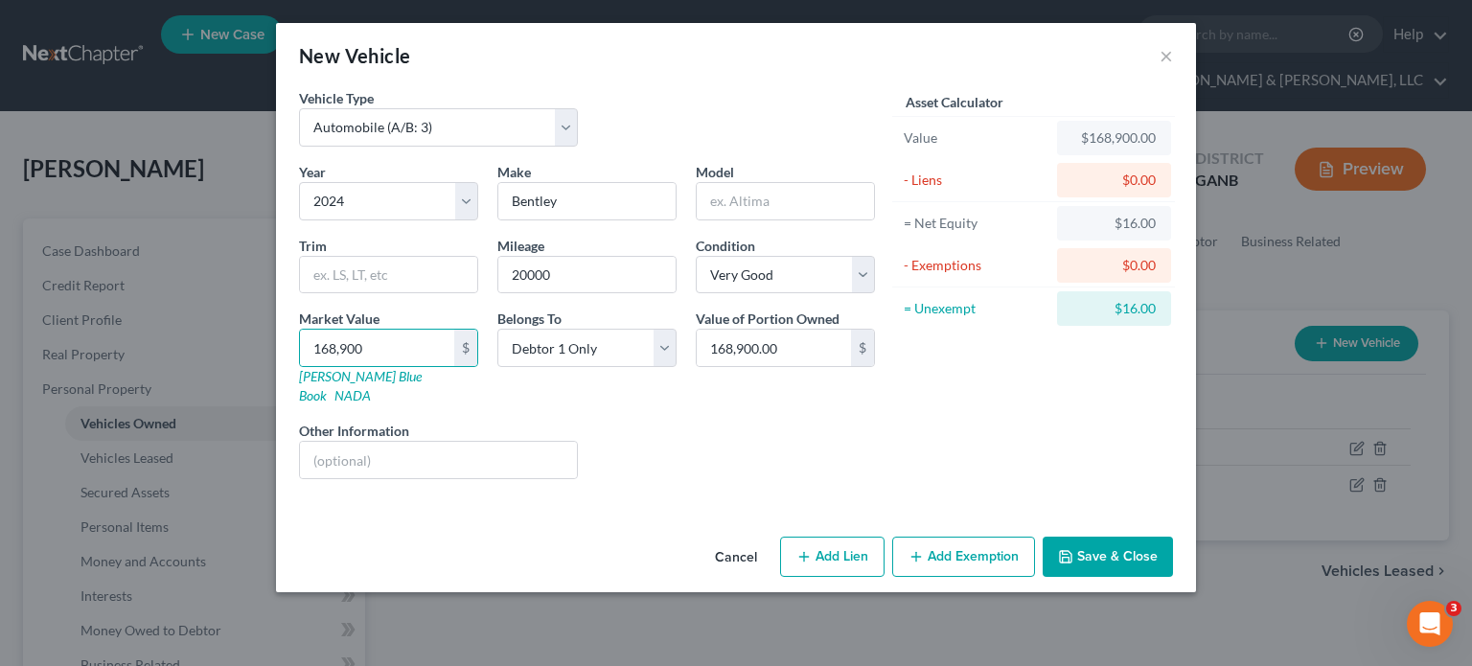
click at [1118, 537] on button "Save & Close" at bounding box center [1108, 557] width 130 height 40
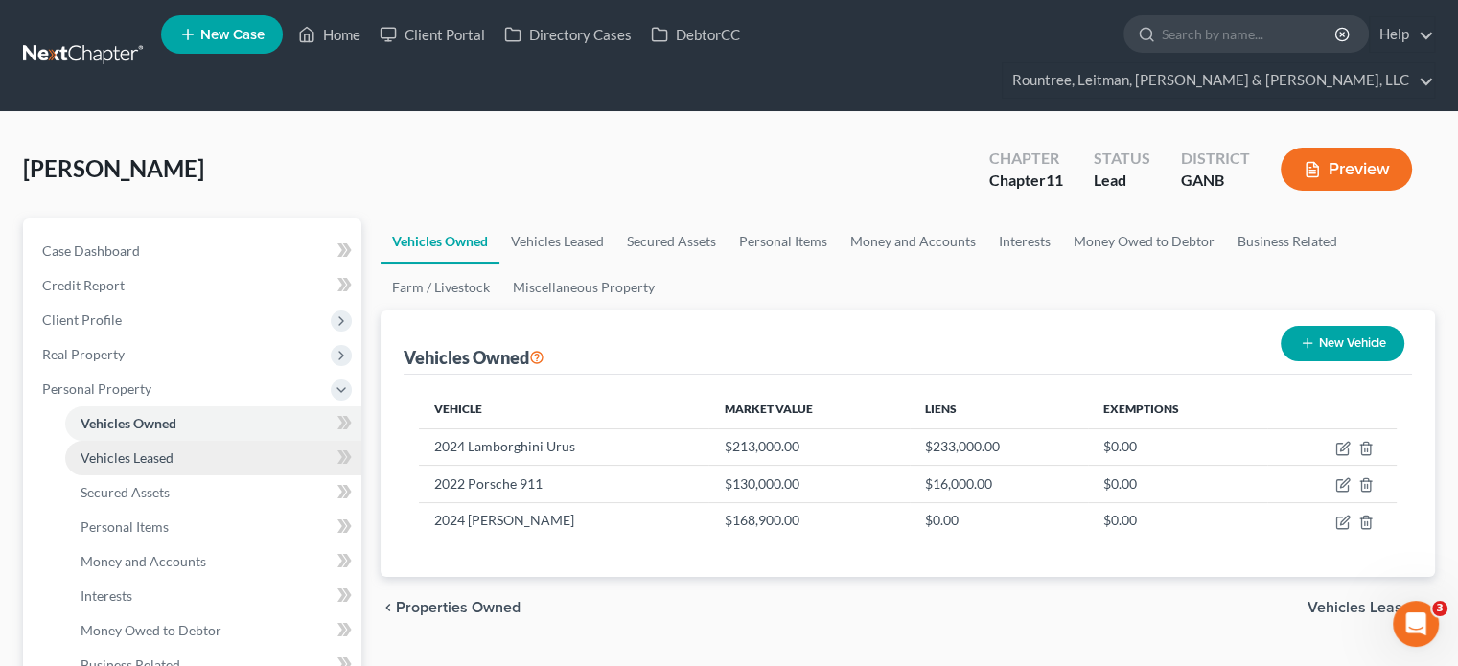
click at [150, 449] on span "Vehicles Leased" at bounding box center [126, 457] width 93 height 16
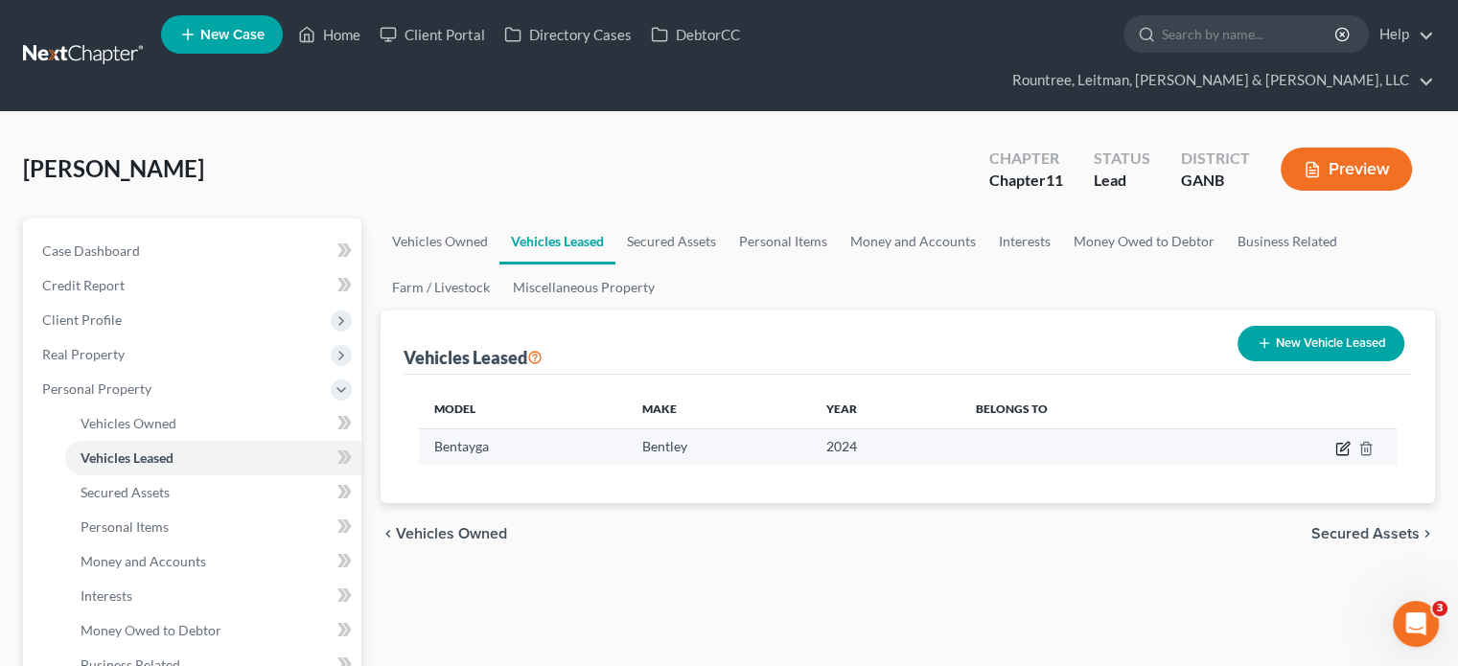
click at [1338, 444] on icon "button" at bounding box center [1341, 449] width 11 height 11
select select "2"
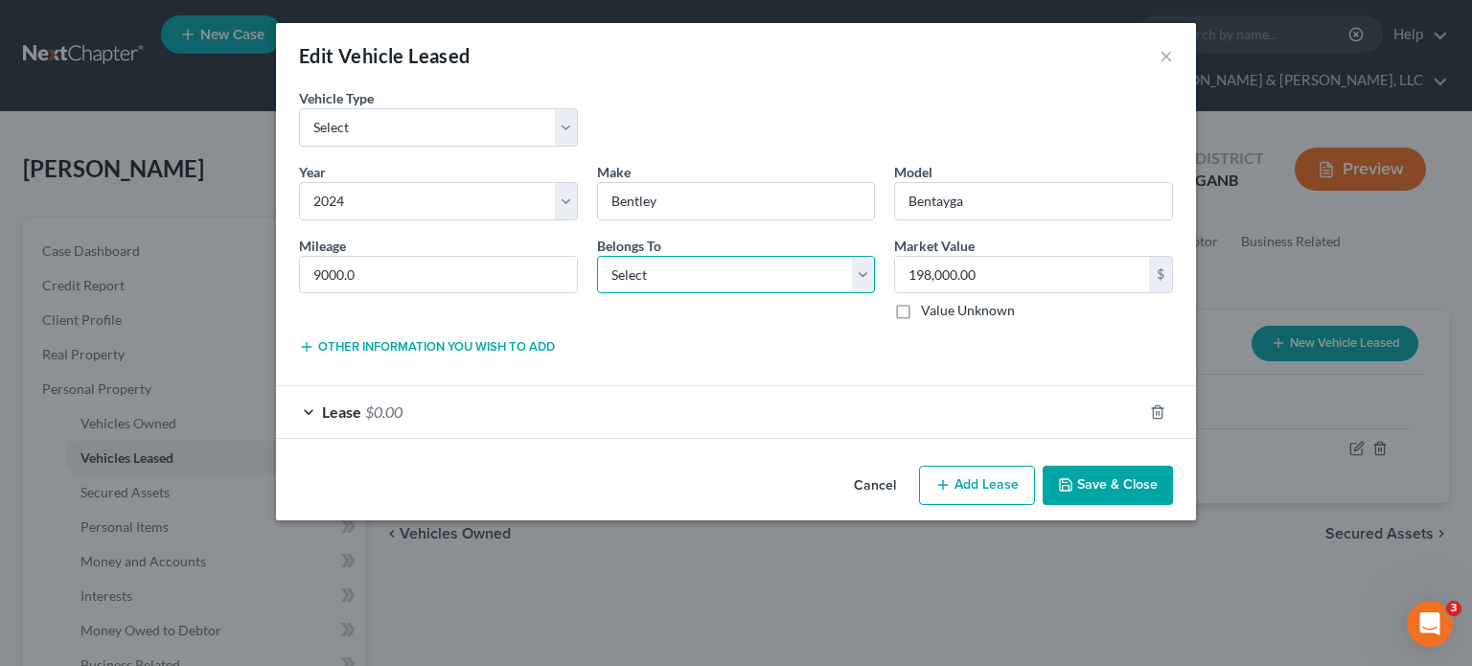
click at [868, 271] on select "Select Debtor 1 Only Debtor 2 Only Debtor 1 And Debtor 2 Only At Least One Of T…" at bounding box center [736, 275] width 279 height 38
select select "0"
click at [597, 256] on select "Select Debtor 1 Only Debtor 2 Only Debtor 1 And Debtor 2 Only At Least One Of T…" at bounding box center [736, 275] width 279 height 38
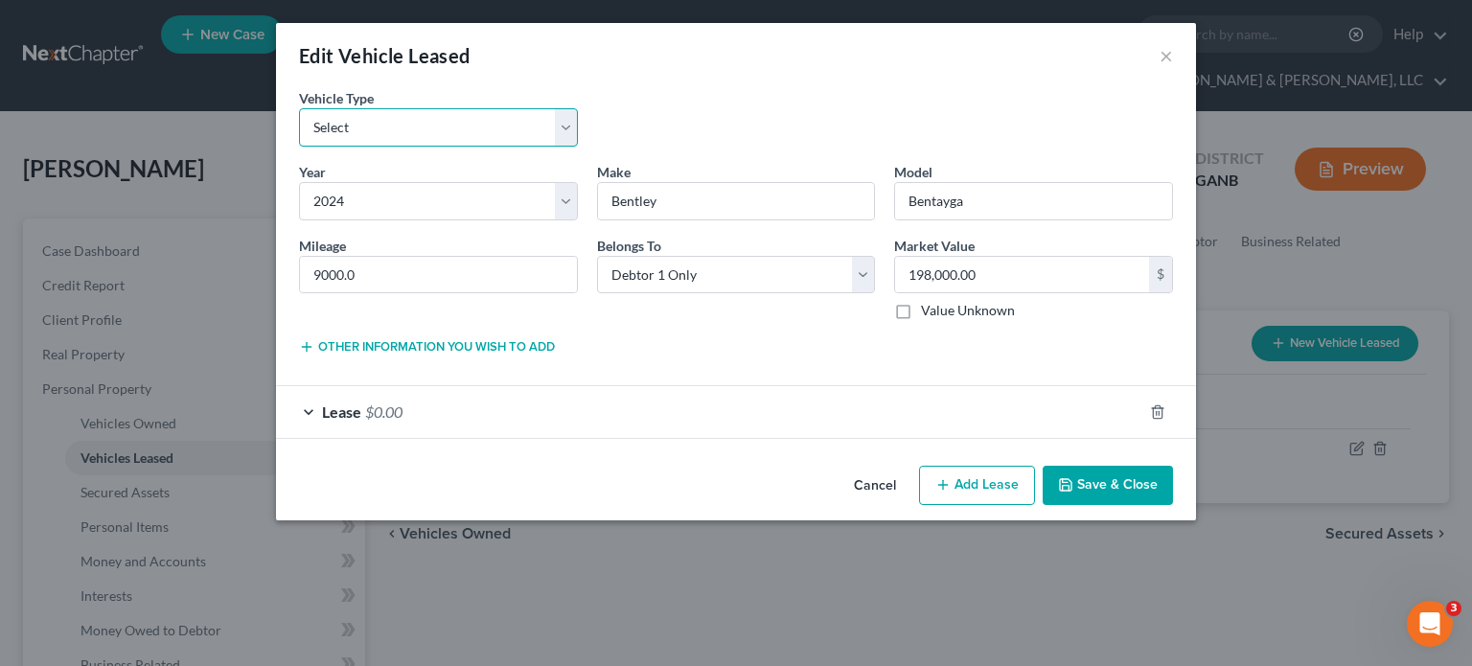
click at [558, 132] on select "Select Automobile (A/B: 3) Truck (A/B: 3) Trailer (A/B: 4) Watercraft (A/B: 4) …" at bounding box center [438, 127] width 279 height 38
select select "0"
click at [299, 108] on select "Select Automobile (A/B: 3) Truck (A/B: 3) Trailer (A/B: 4) Watercraft (A/B: 4) …" at bounding box center [438, 127] width 279 height 38
click at [1112, 483] on button "Save & Close" at bounding box center [1108, 486] width 130 height 40
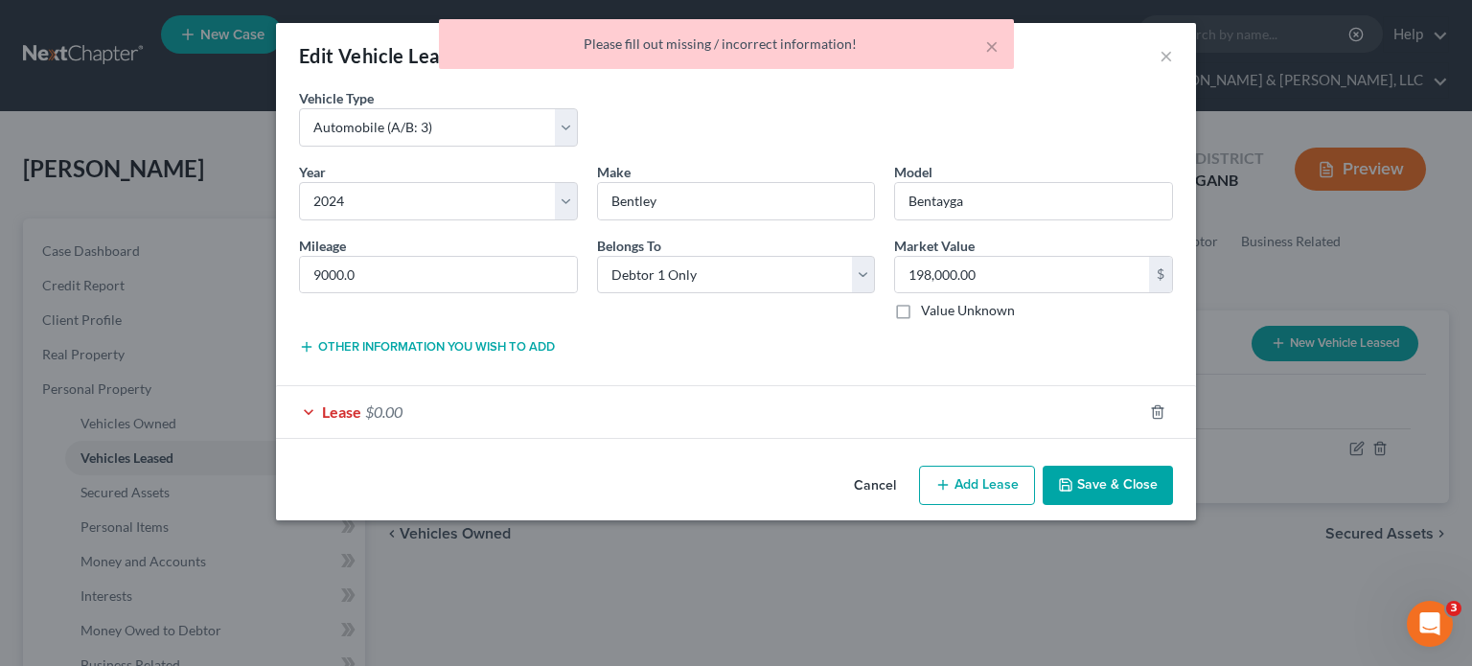
click at [433, 410] on div "Lease $0.00" at bounding box center [709, 411] width 866 height 51
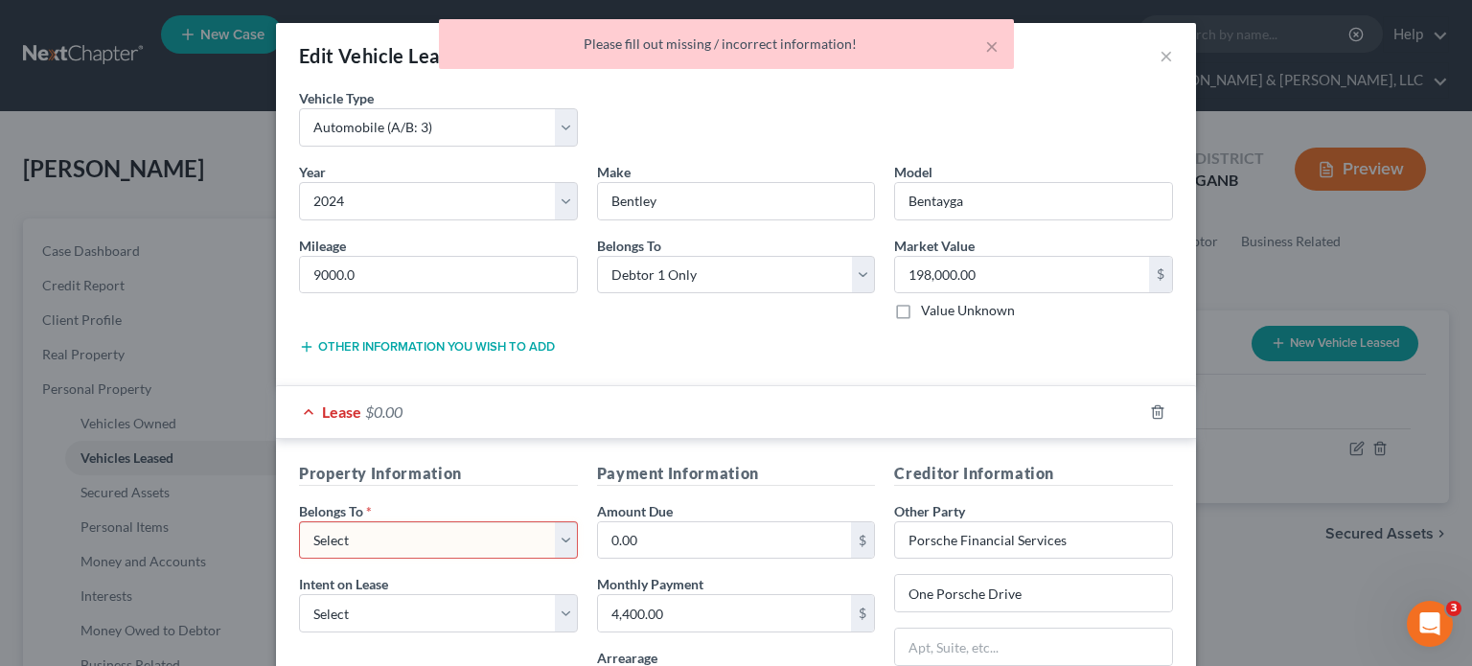
scroll to position [192, 0]
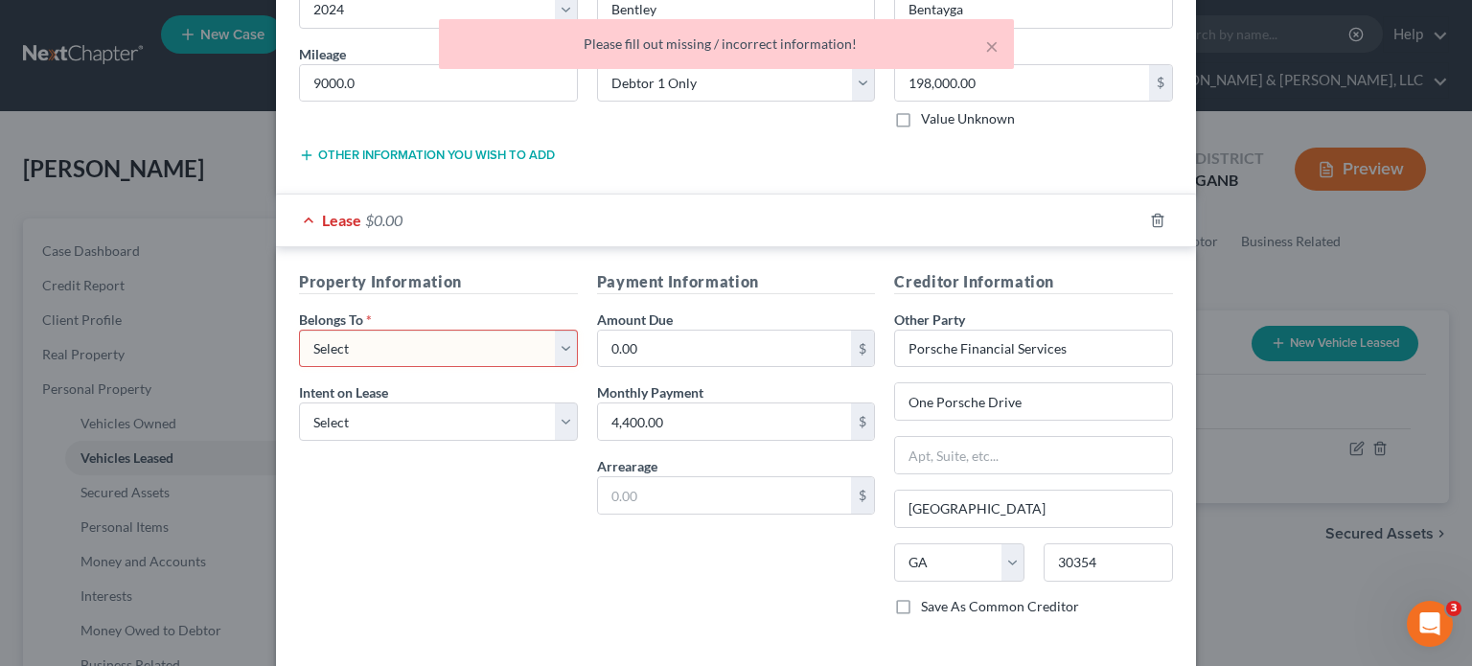
click at [552, 350] on select "Select Debtor 1 Only Debtor 2 Only Debtor 1 And Debtor 2 Only At Least One Of T…" at bounding box center [438, 349] width 279 height 38
select select "0"
click at [299, 330] on select "Select Debtor 1 Only Debtor 2 Only Debtor 1 And Debtor 2 Only At Least One Of T…" at bounding box center [438, 349] width 279 height 38
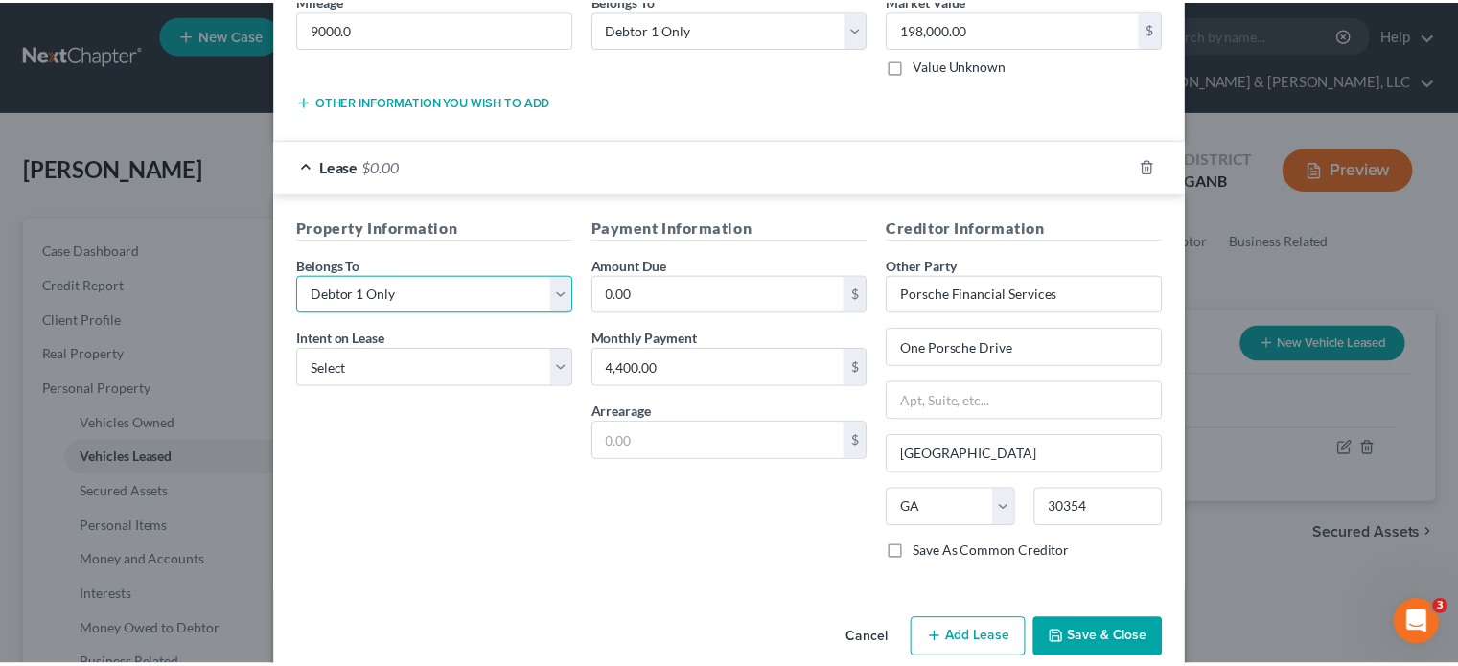
scroll to position [273, 0]
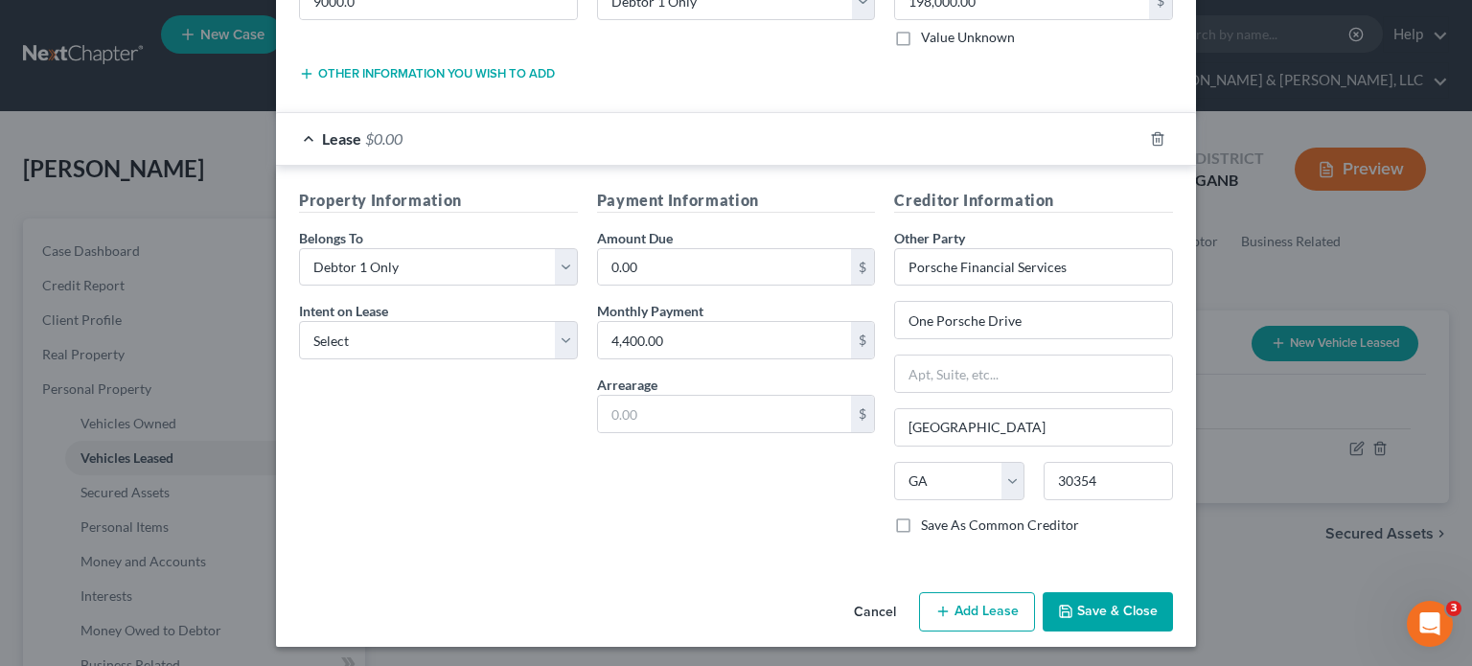
click at [1081, 605] on button "Save & Close" at bounding box center [1108, 612] width 130 height 40
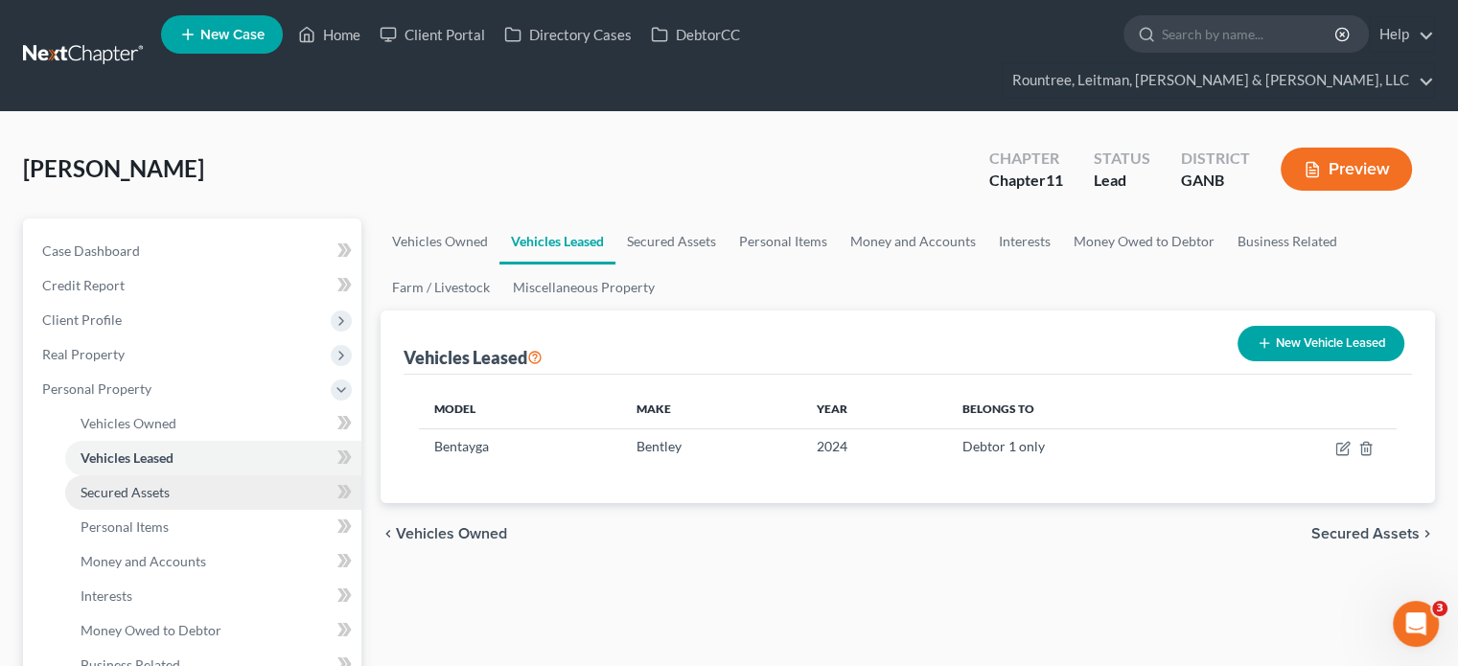
click at [149, 484] on span "Secured Assets" at bounding box center [124, 492] width 89 height 16
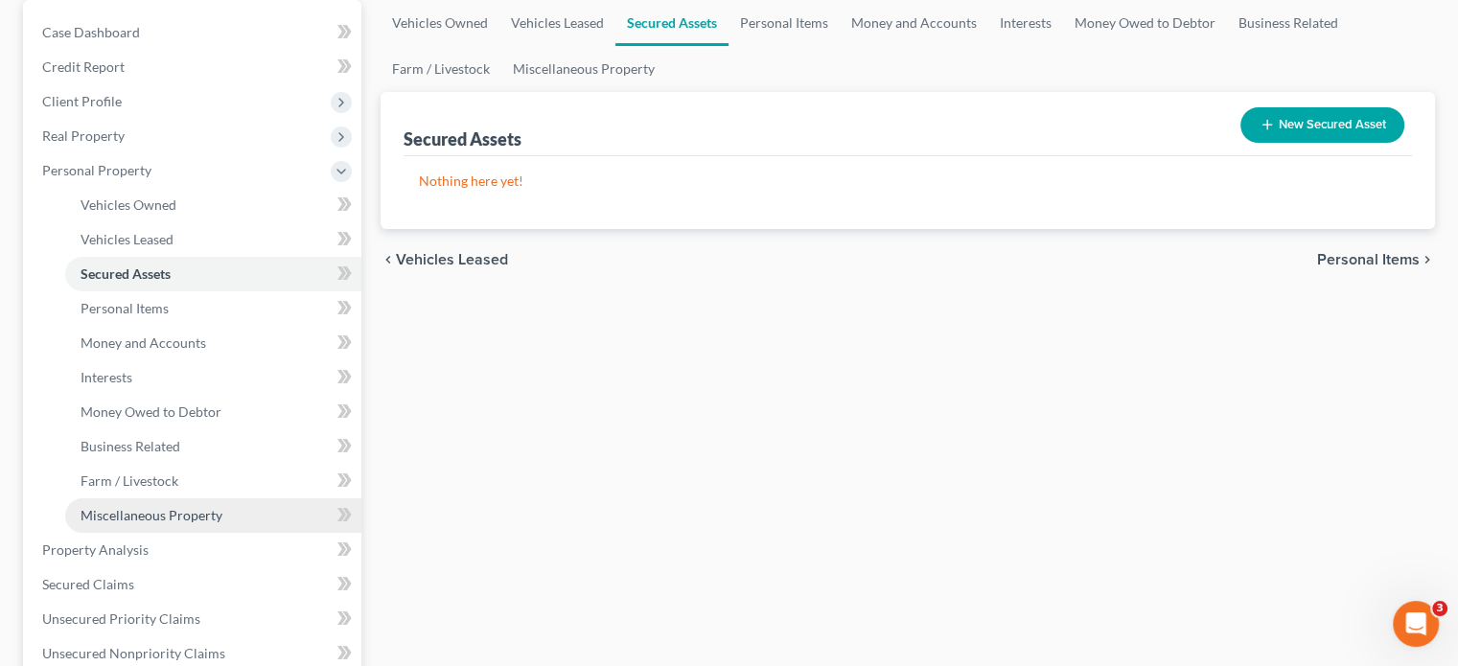
scroll to position [287, 0]
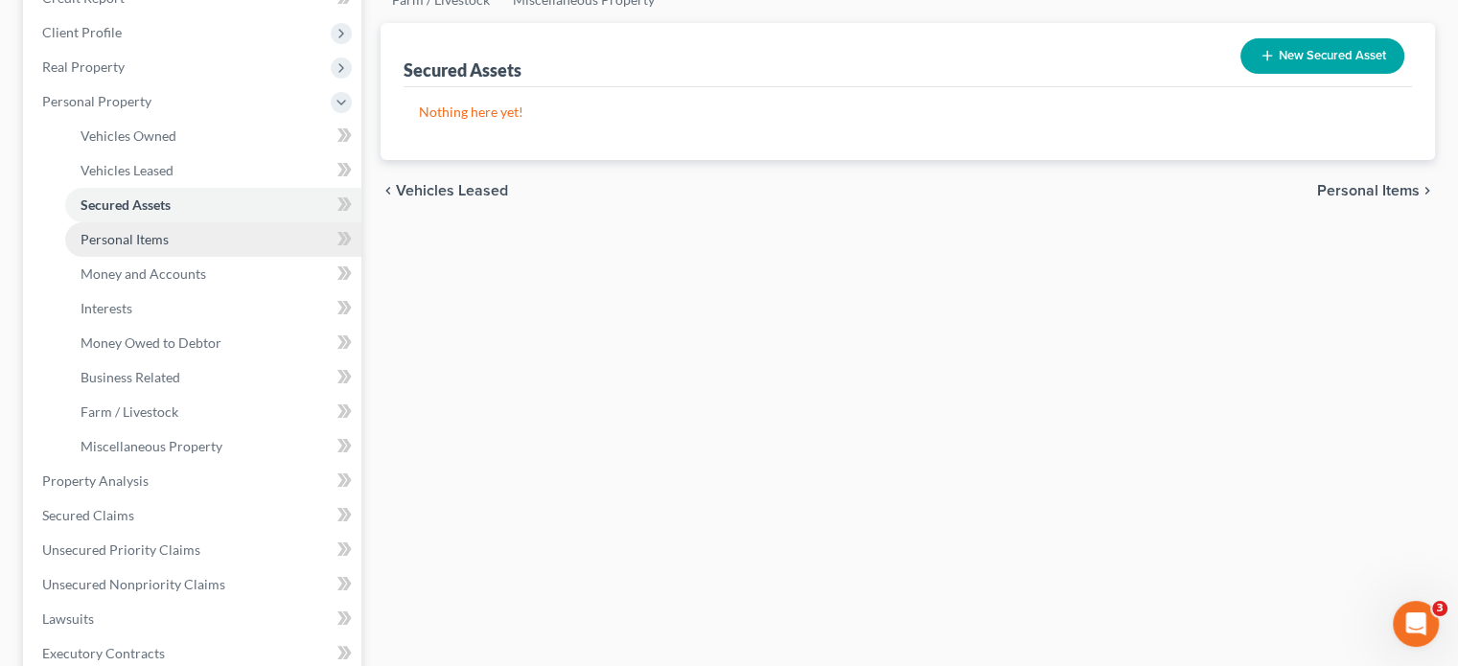
click at [123, 231] on span "Personal Items" at bounding box center [124, 239] width 88 height 16
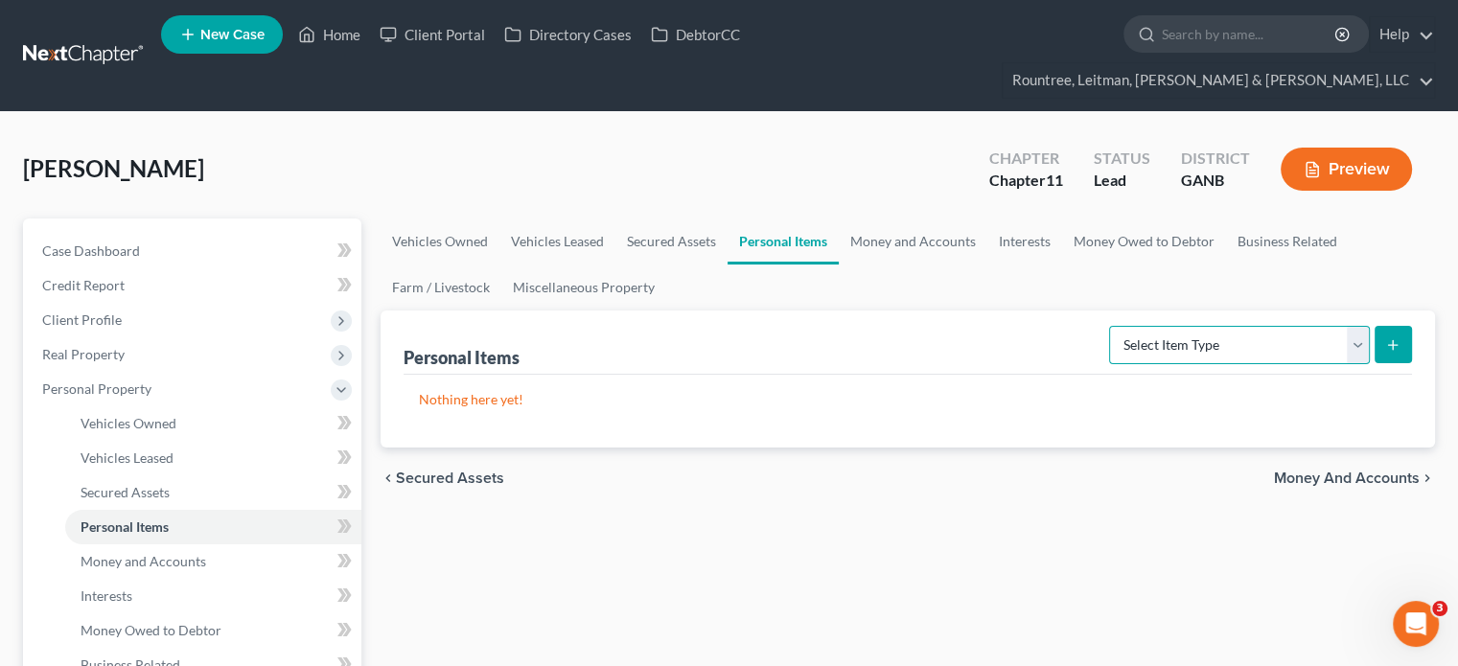
click at [1363, 326] on select "Select Item Type Clothing (A/B: 11) Collectibles Of Value (A/B: 8) Electronics …" at bounding box center [1239, 345] width 261 height 38
select select "household_goods"
click at [1112, 326] on select "Select Item Type Clothing (A/B: 11) Collectibles Of Value (A/B: 8) Electronics …" at bounding box center [1239, 345] width 261 height 38
click at [1395, 337] on icon "submit" at bounding box center [1392, 344] width 15 height 15
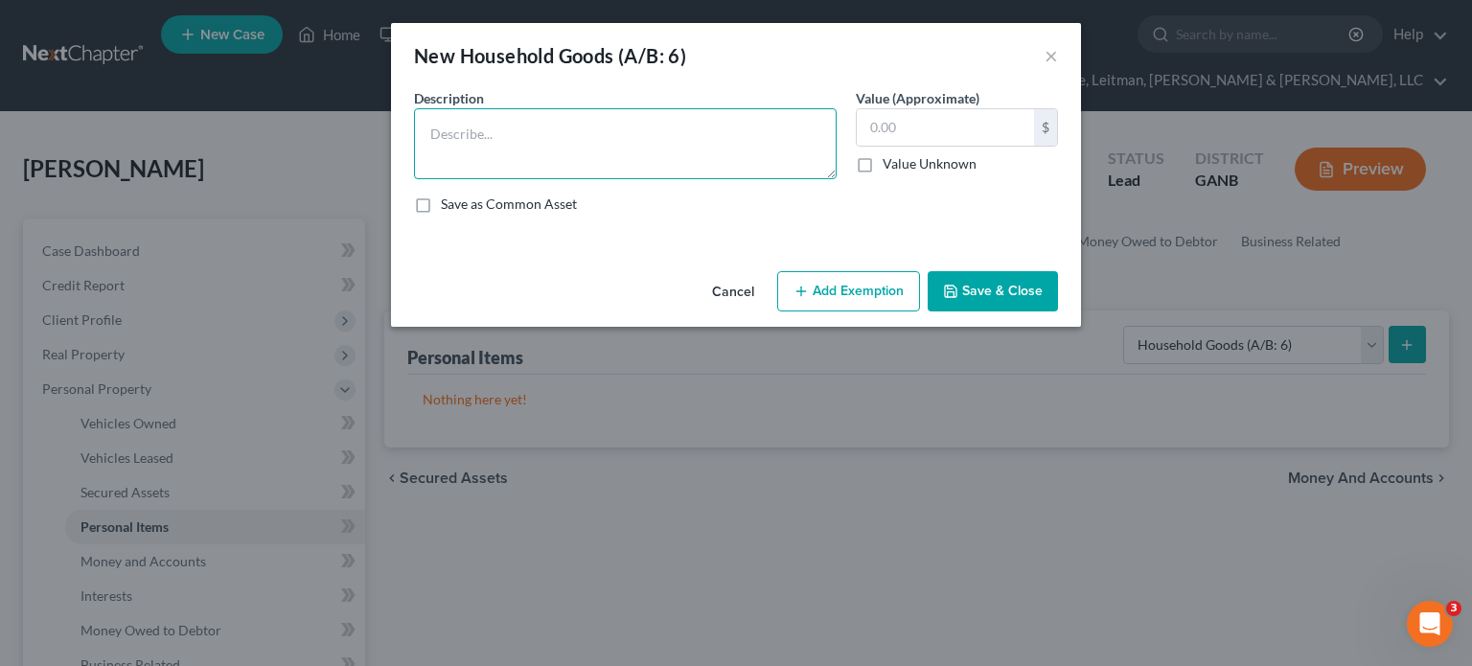
click at [529, 123] on textarea at bounding box center [625, 143] width 423 height 71
type textarea "Furniture and household goods"
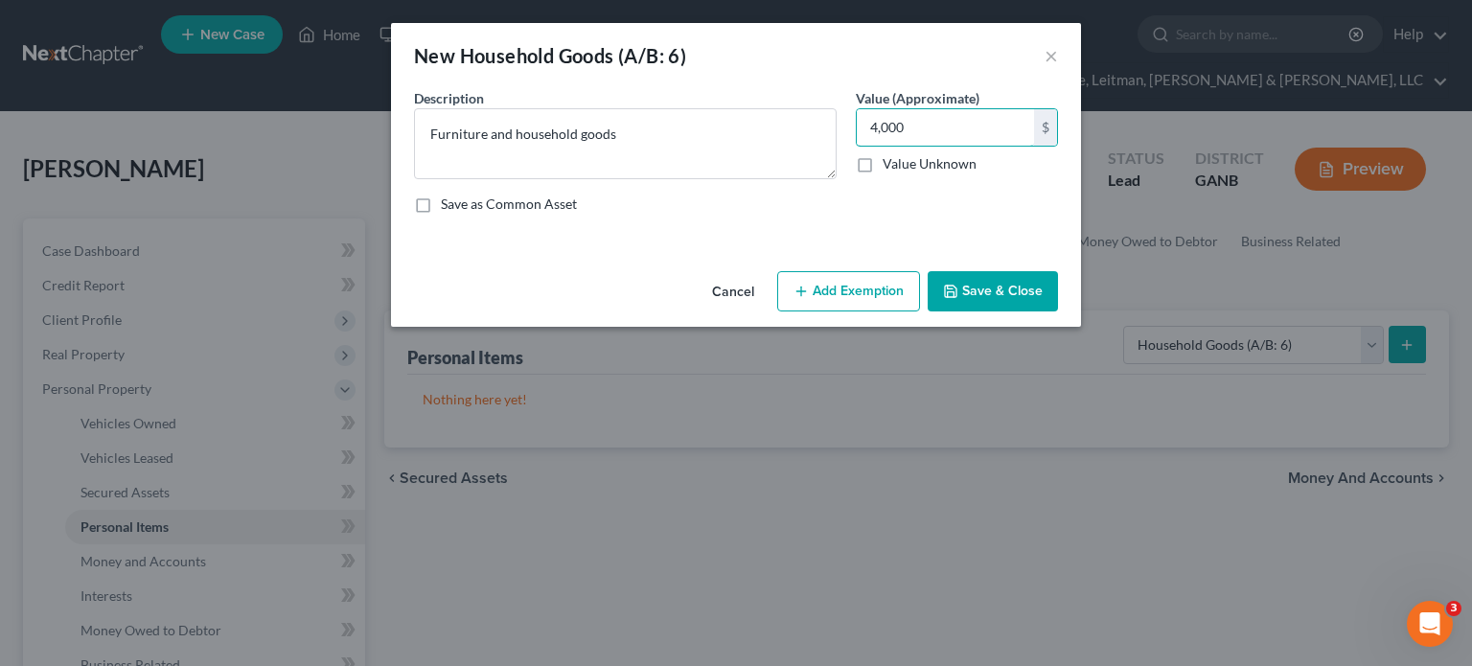
type input "4,000"
click at [866, 290] on button "Add Exemption" at bounding box center [848, 291] width 143 height 40
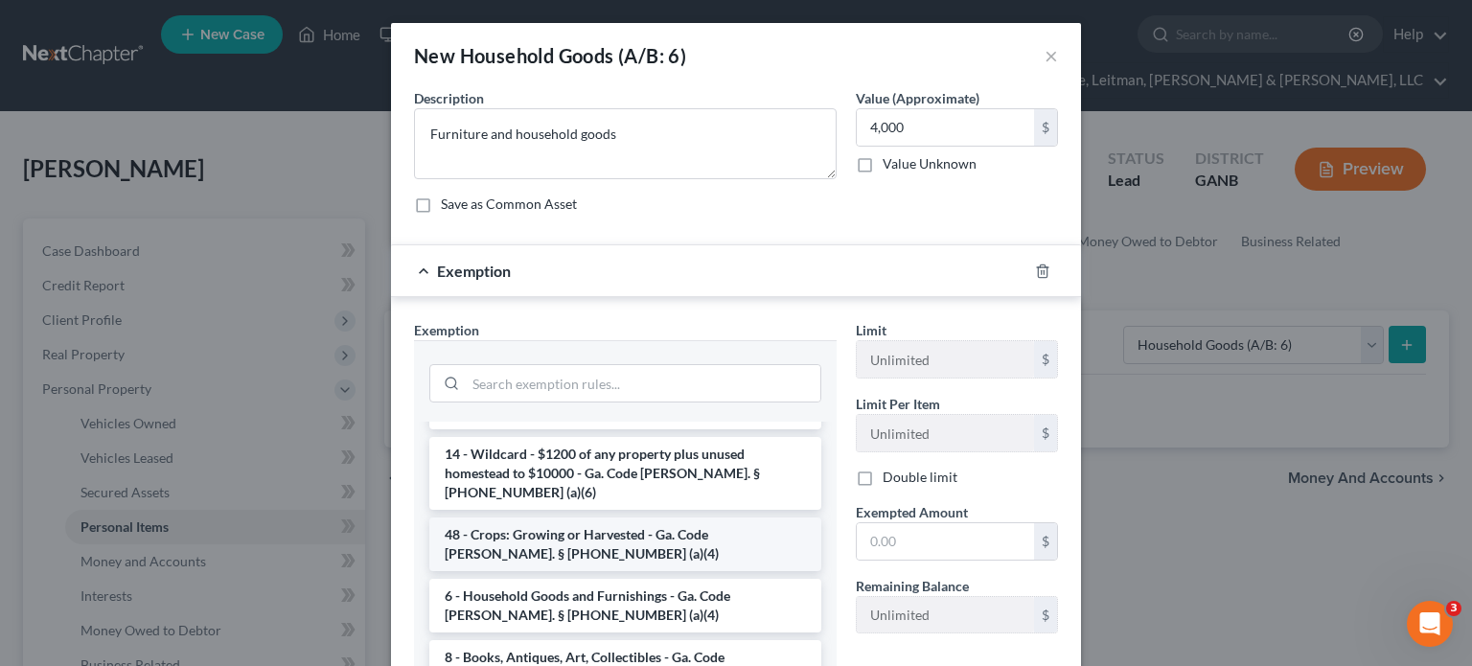
scroll to position [192, 0]
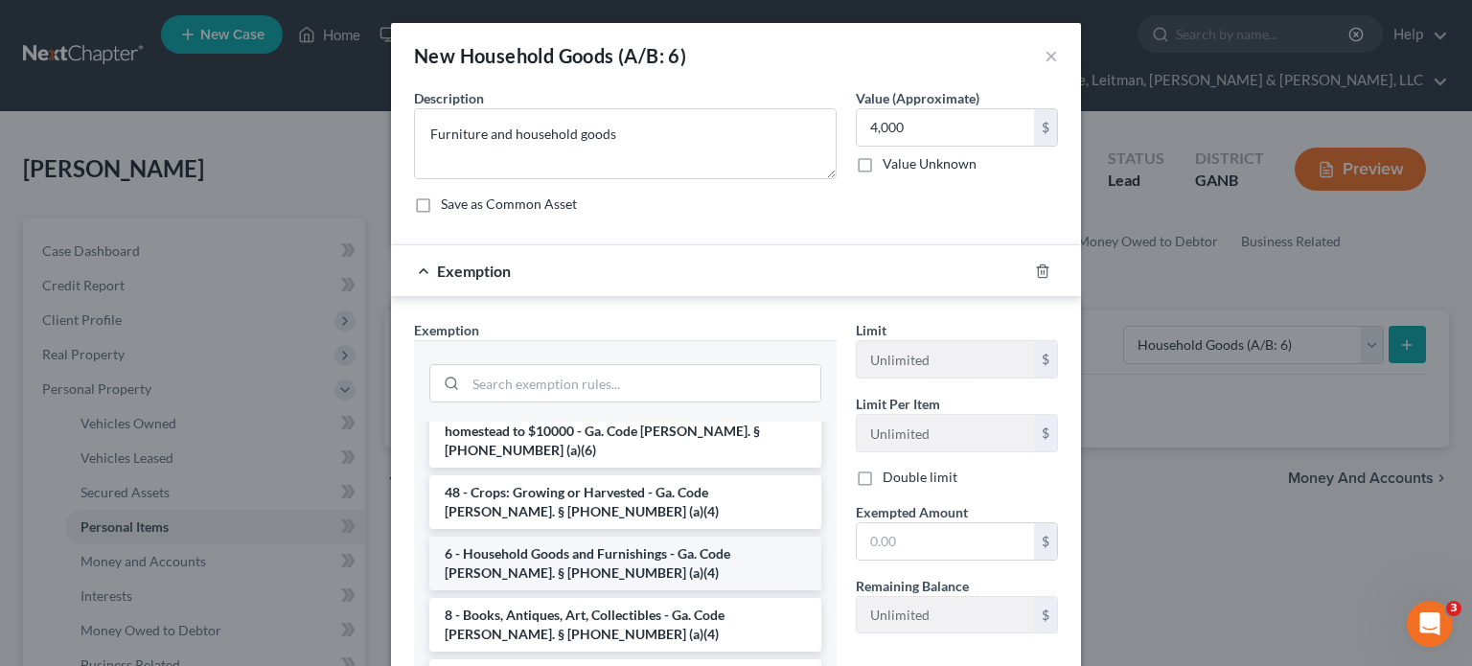
click at [672, 537] on li "6 - Household Goods and Furnishings - Ga. Code [PERSON_NAME]. § [PHONE_NUMBER] …" at bounding box center [625, 564] width 392 height 54
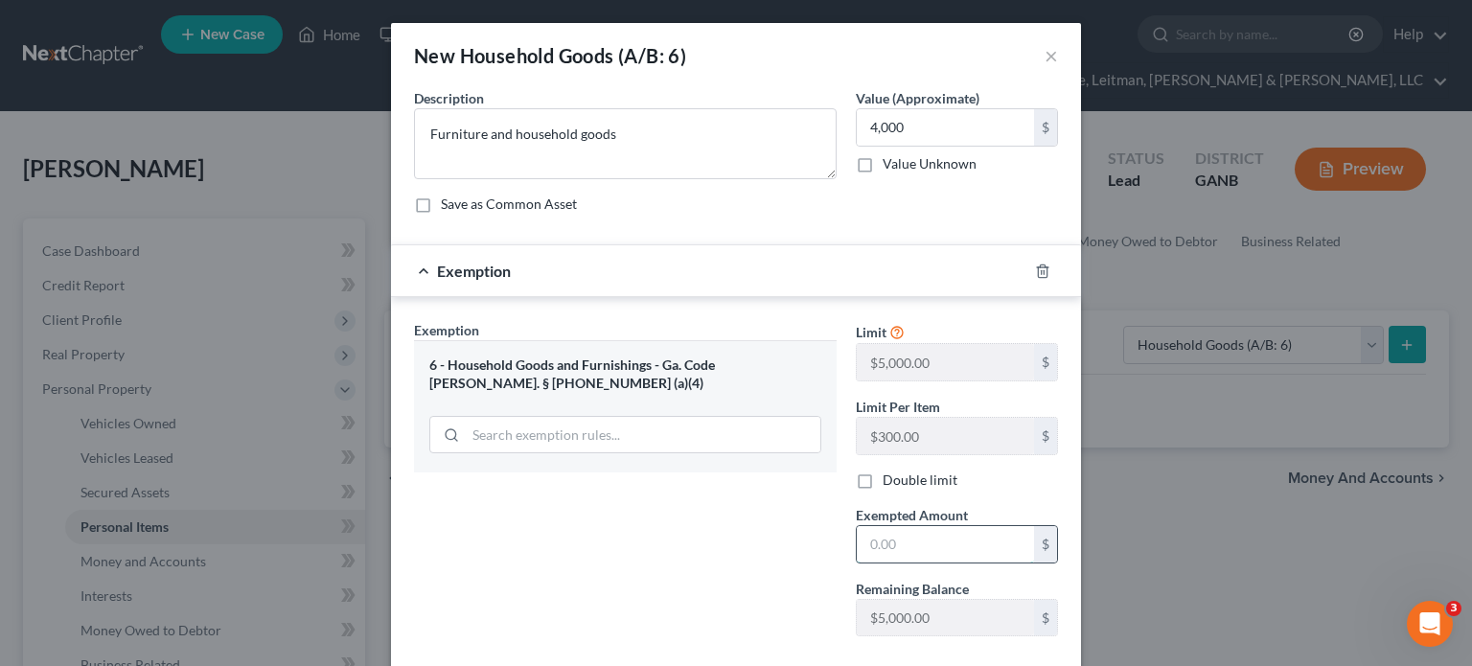
click at [914, 532] on input "text" at bounding box center [945, 544] width 177 height 36
type input "4,000"
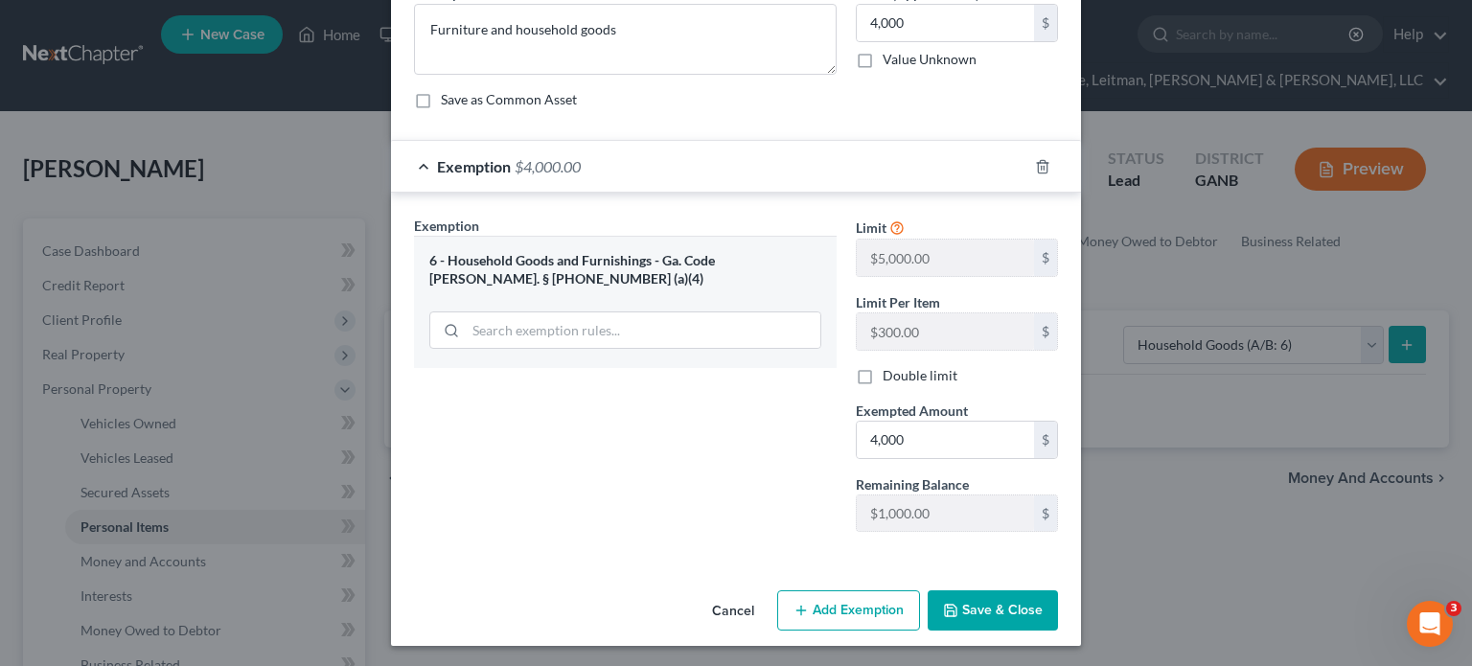
click at [971, 599] on button "Save & Close" at bounding box center [993, 610] width 130 height 40
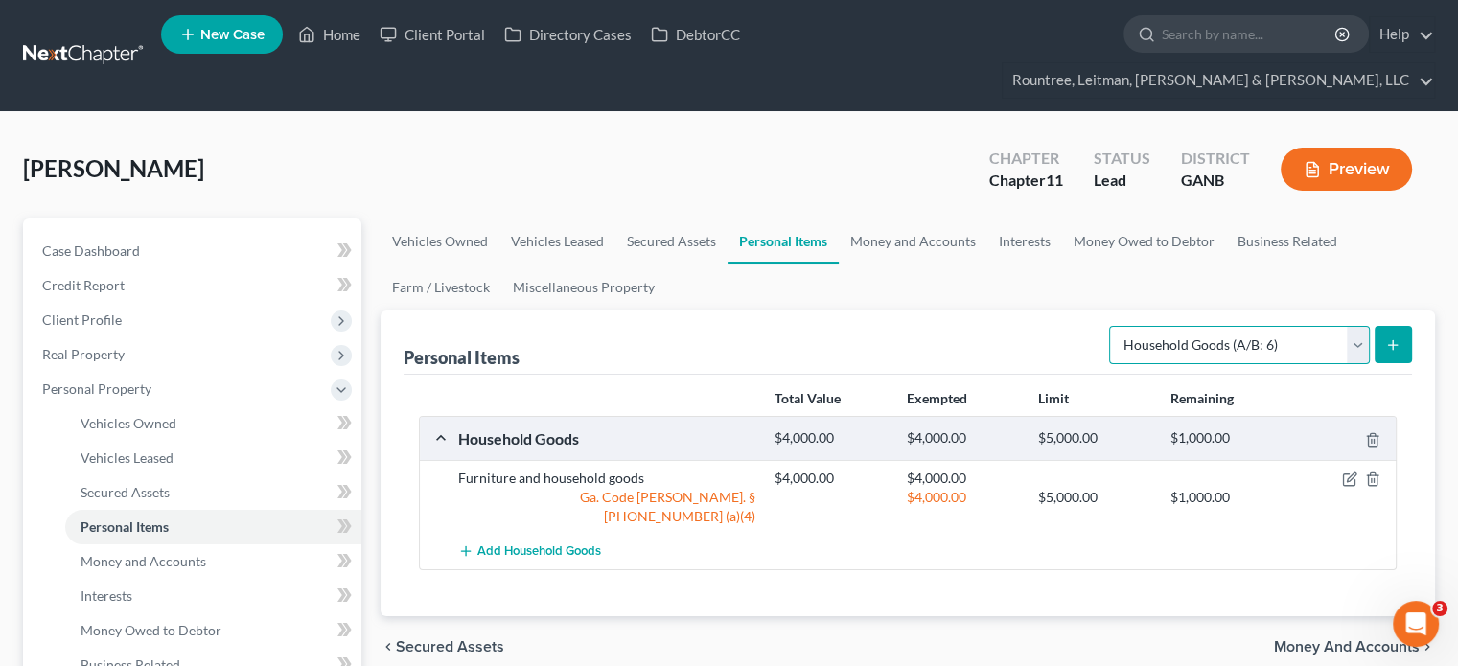
click at [1361, 326] on select "Select Item Type Clothing (A/B: 11) Collectibles Of Value (A/B: 8) Electronics …" at bounding box center [1239, 345] width 261 height 38
select select "electronics"
click at [1112, 326] on select "Select Item Type Clothing (A/B: 11) Collectibles Of Value (A/B: 8) Electronics …" at bounding box center [1239, 345] width 261 height 38
click at [1388, 337] on icon "submit" at bounding box center [1392, 344] width 15 height 15
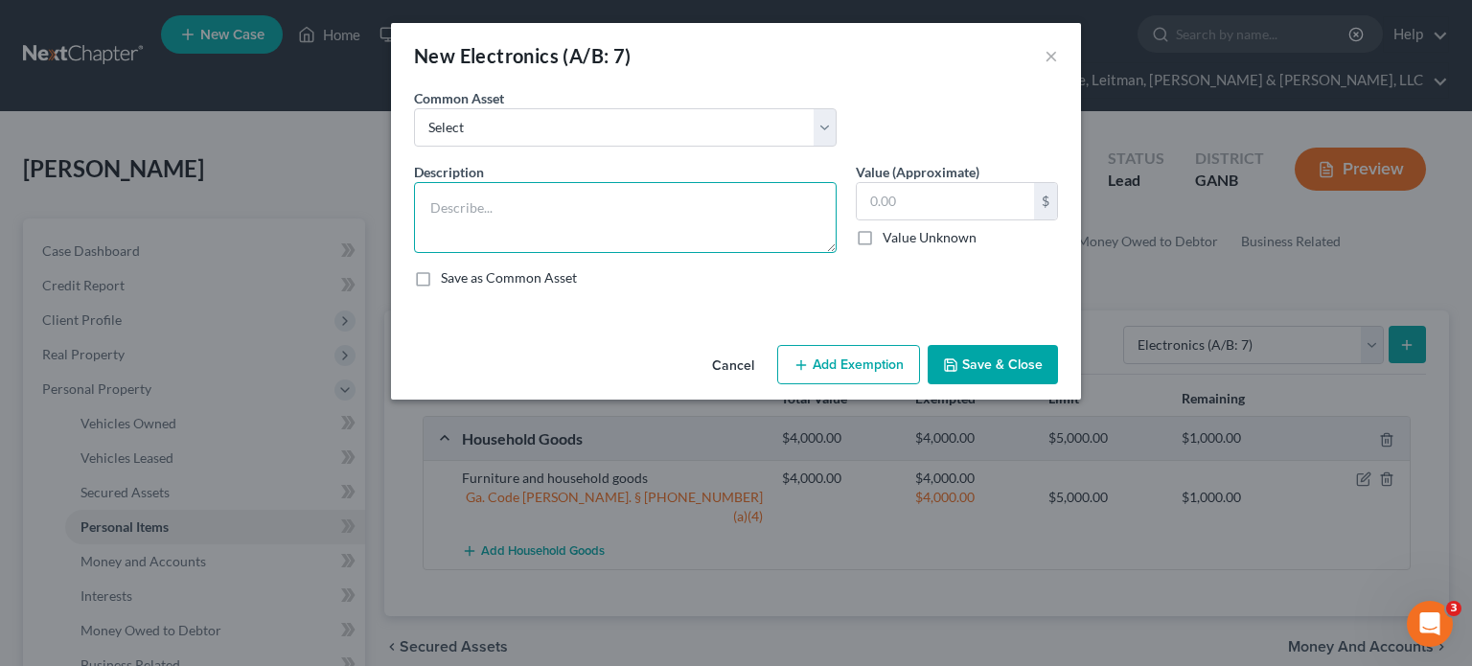
click at [507, 209] on textarea at bounding box center [625, 217] width 423 height 71
type textarea "Televisions, audio/video, computers"
click at [951, 197] on input "text" at bounding box center [945, 201] width 177 height 36
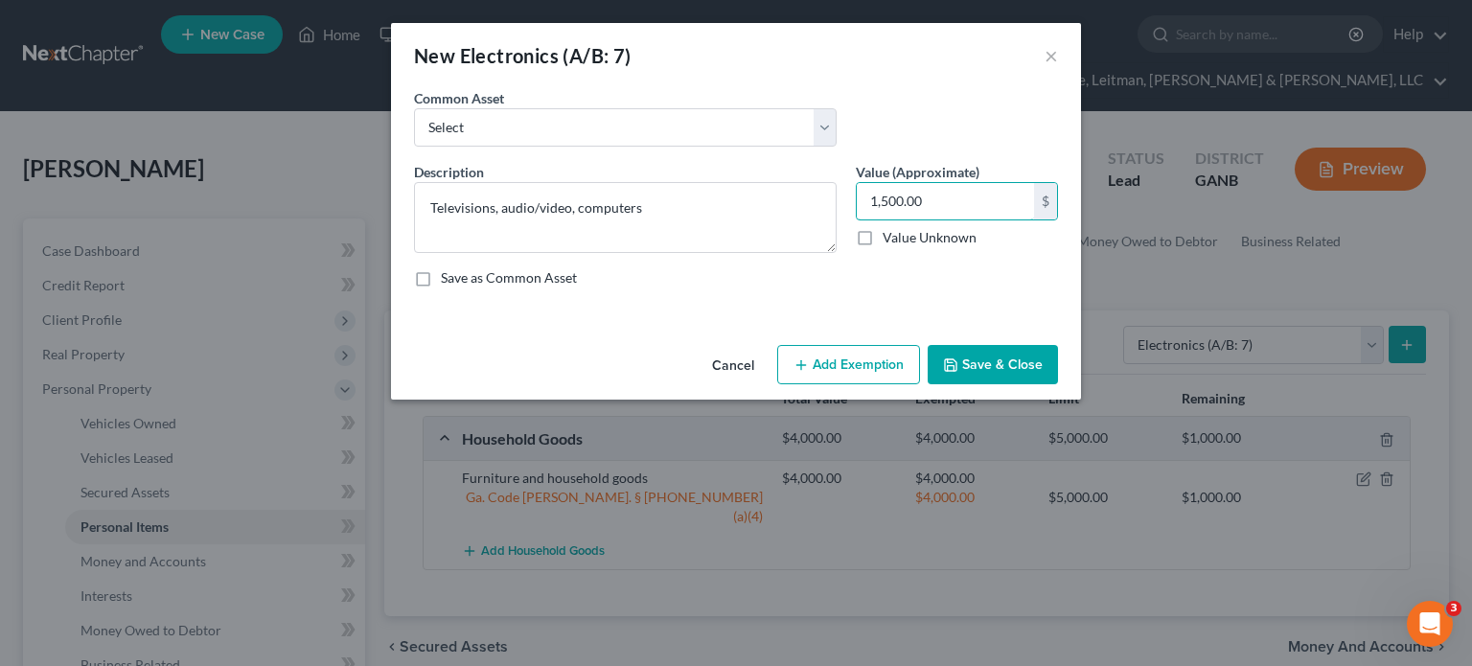
type input "1,500.00"
click at [840, 362] on button "Add Exemption" at bounding box center [848, 365] width 143 height 40
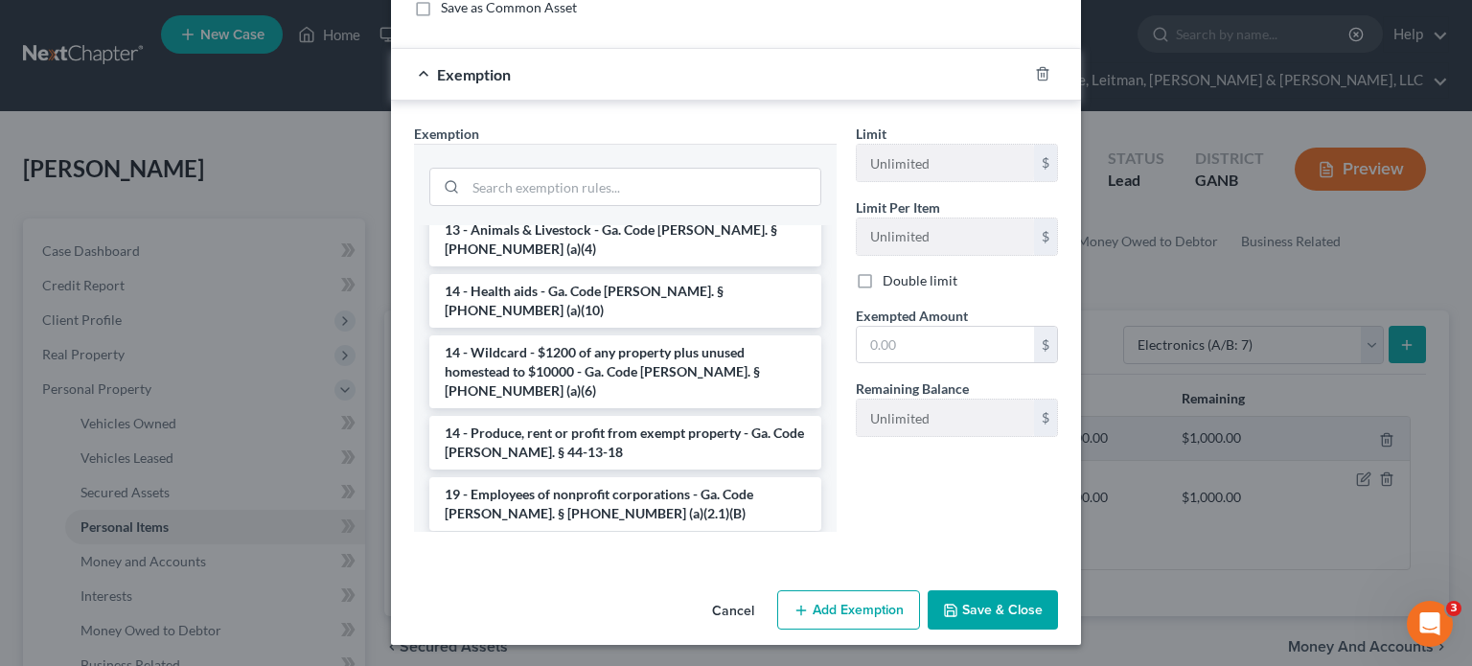
scroll to position [383, 0]
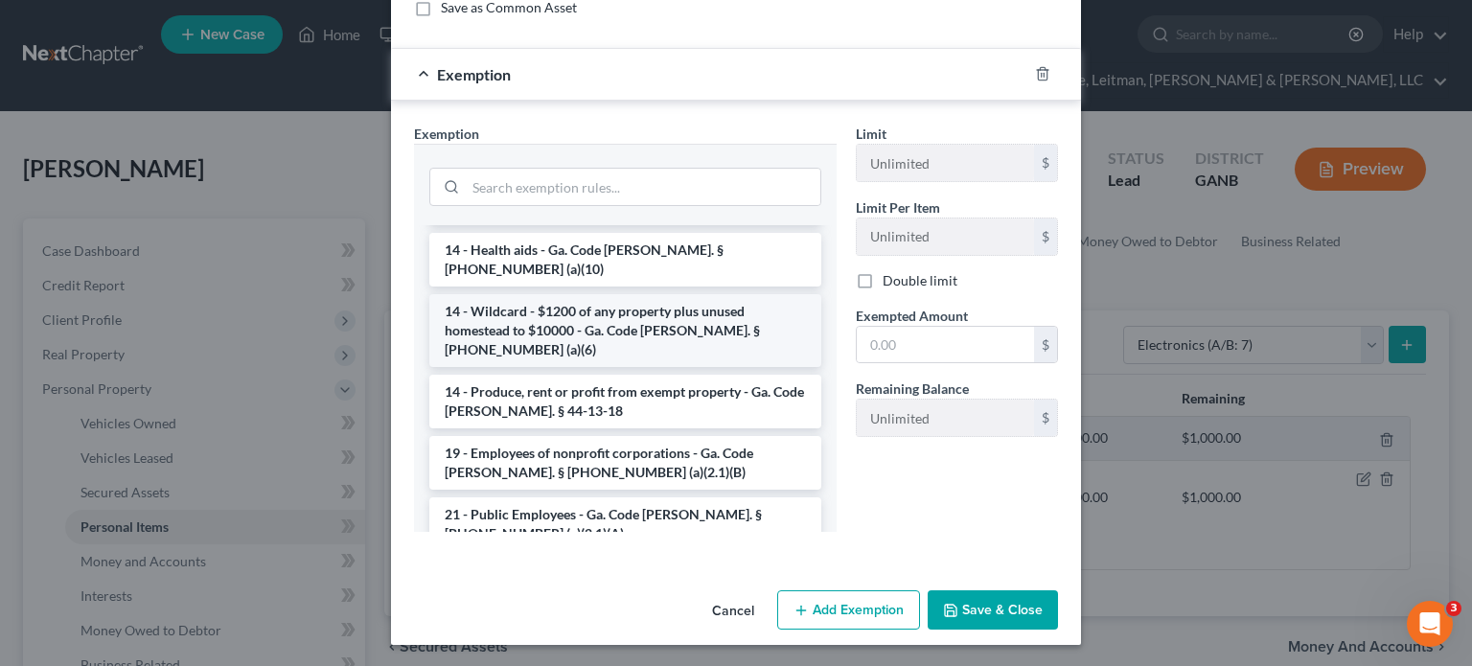
click at [566, 294] on li "14 - Wildcard - $1200 of any property plus unused homestead to $10000 - Ga. Cod…" at bounding box center [625, 330] width 392 height 73
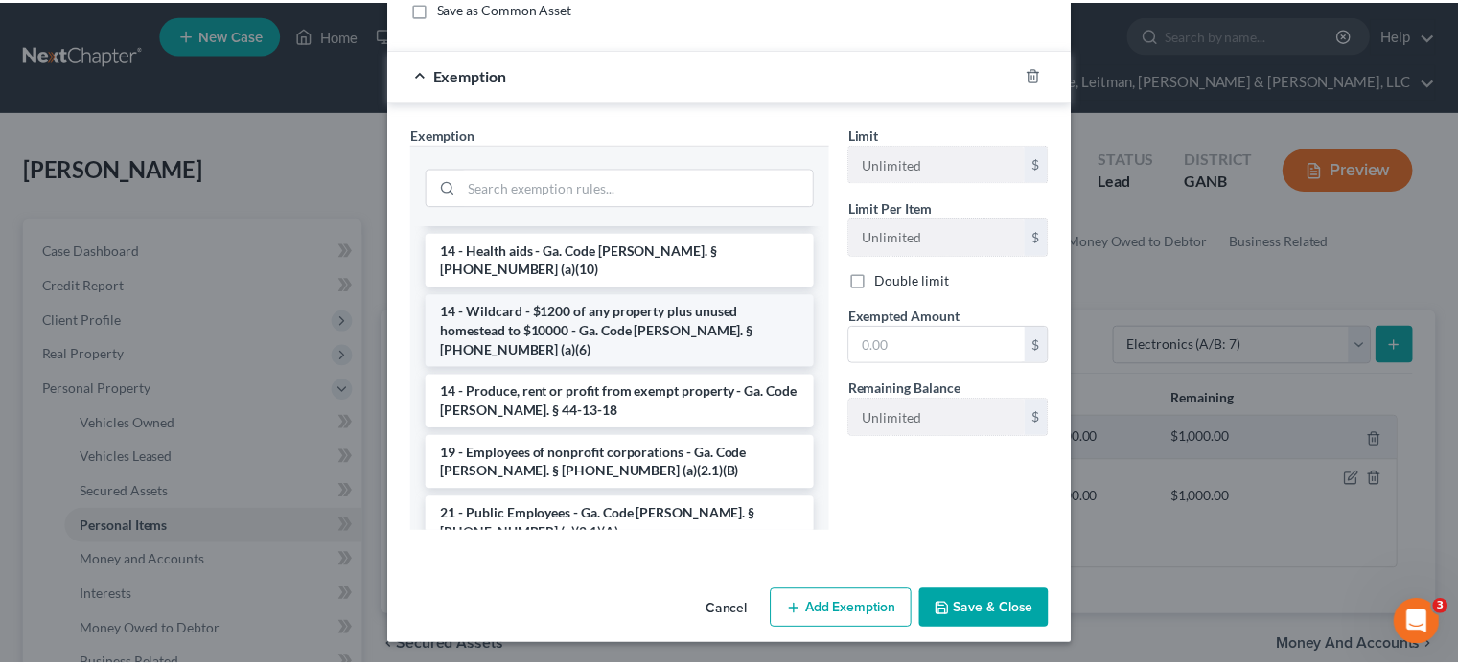
scroll to position [178, 0]
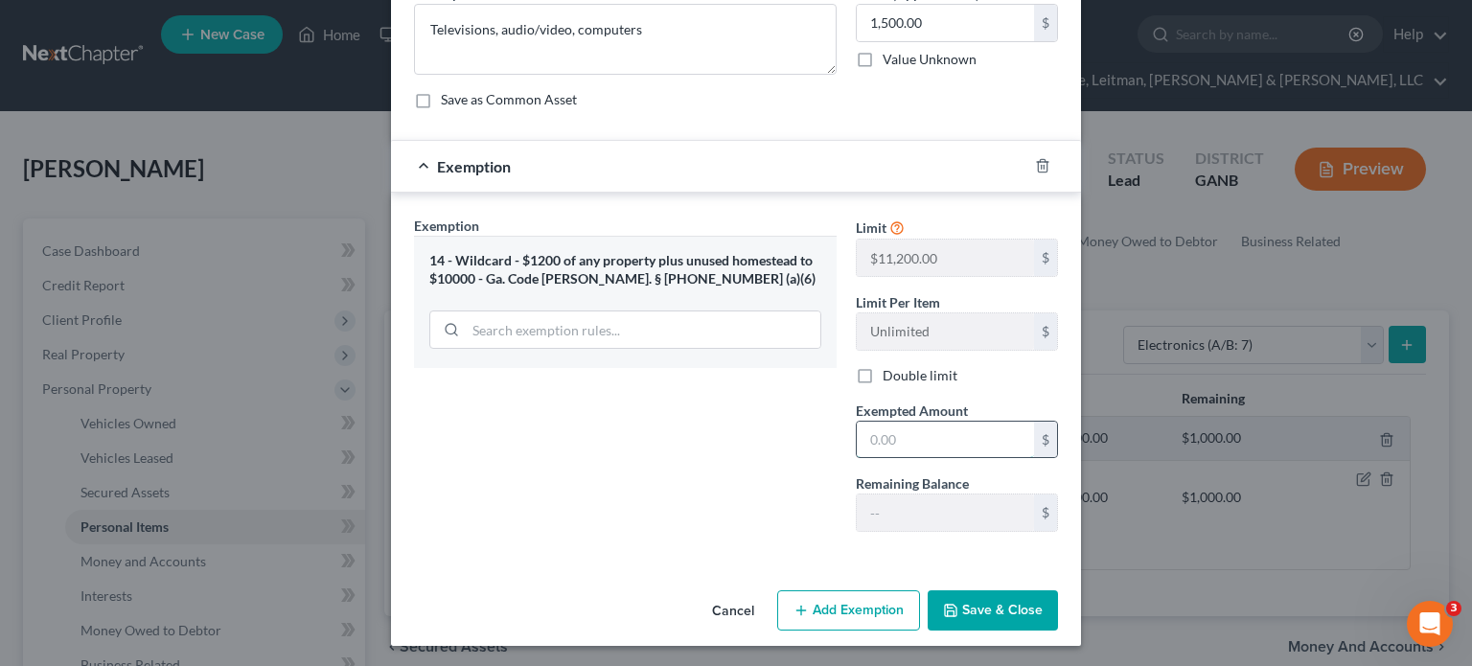
click at [962, 431] on input "text" at bounding box center [945, 440] width 177 height 36
drag, startPoint x: 948, startPoint y: 432, endPoint x: 693, endPoint y: 435, distance: 254.9
click at [693, 435] on div "Exemption Set must be selected for CA. Exemption * 14 - Wildcard - $1200 of any…" at bounding box center [735, 382] width 663 height 333
type input "1,200.00"
click at [983, 603] on button "Save & Close" at bounding box center [993, 610] width 130 height 40
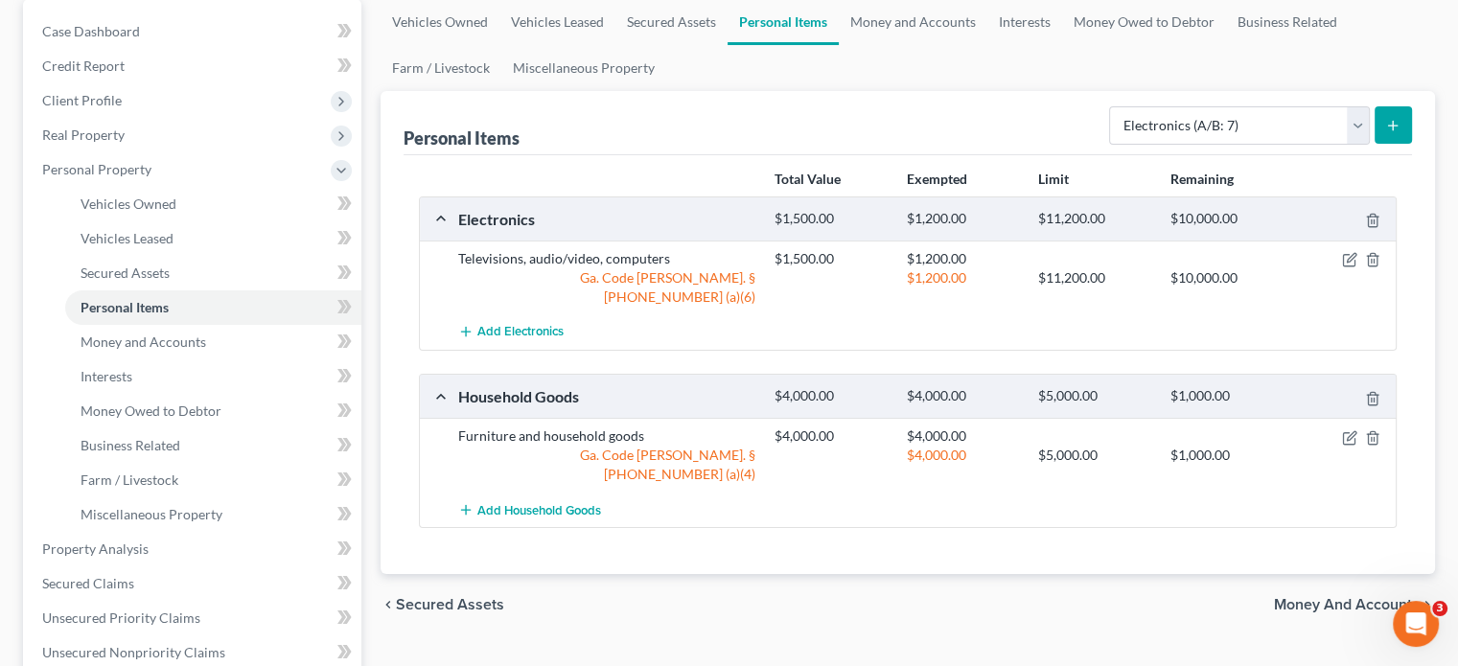
scroll to position [287, 0]
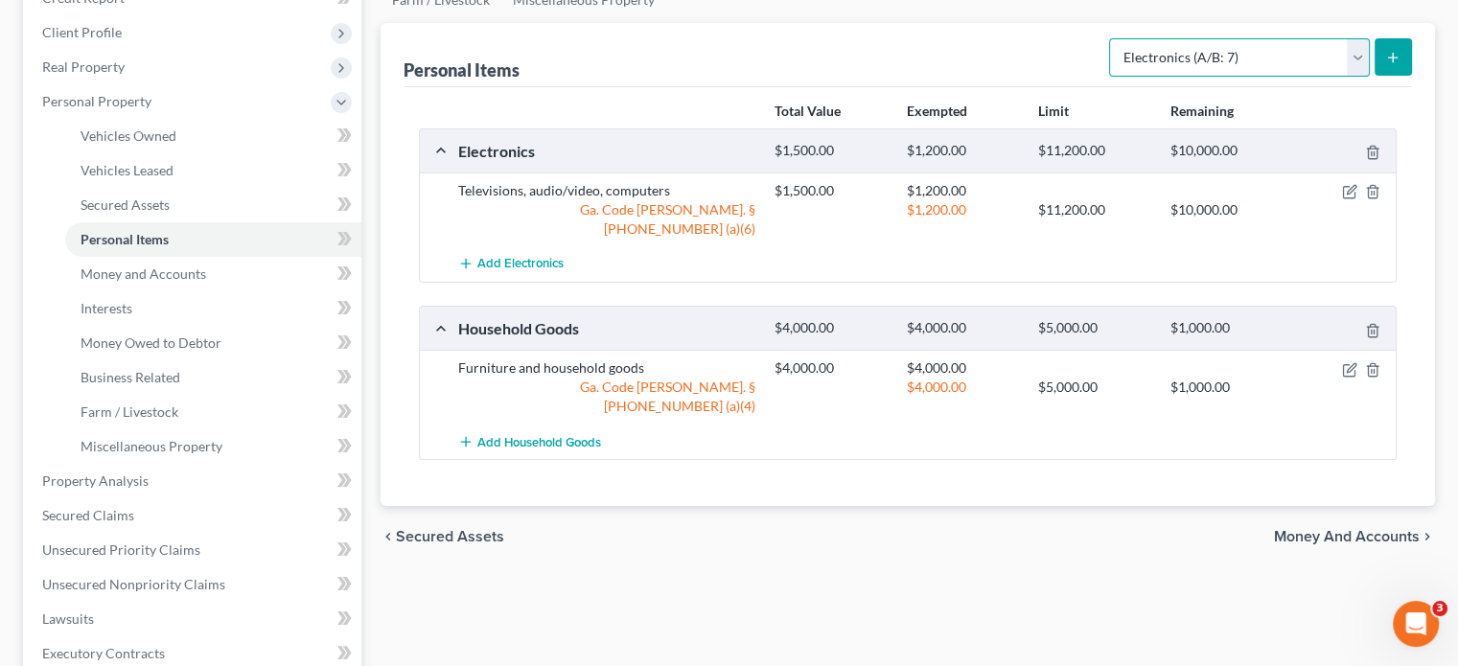
click at [1357, 38] on select "Select Item Type Clothing (A/B: 11) Collectibles Of Value (A/B: 8) Electronics …" at bounding box center [1239, 57] width 261 height 38
select select "clothing"
click at [1112, 38] on select "Select Item Type Clothing (A/B: 11) Collectibles Of Value (A/B: 8) Electronics …" at bounding box center [1239, 57] width 261 height 38
click at [1401, 38] on button "submit" at bounding box center [1392, 56] width 37 height 37
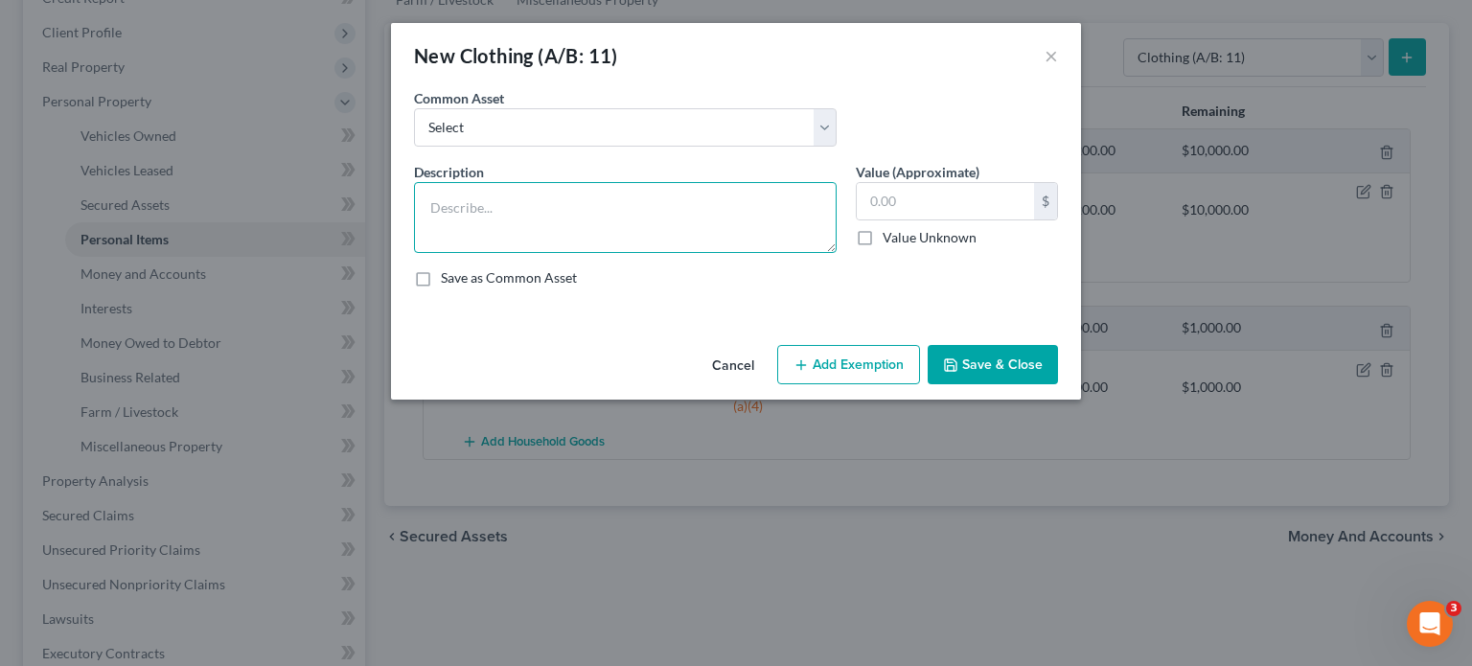
click at [547, 209] on textarea at bounding box center [625, 217] width 423 height 71
type textarea "Everyday clothing"
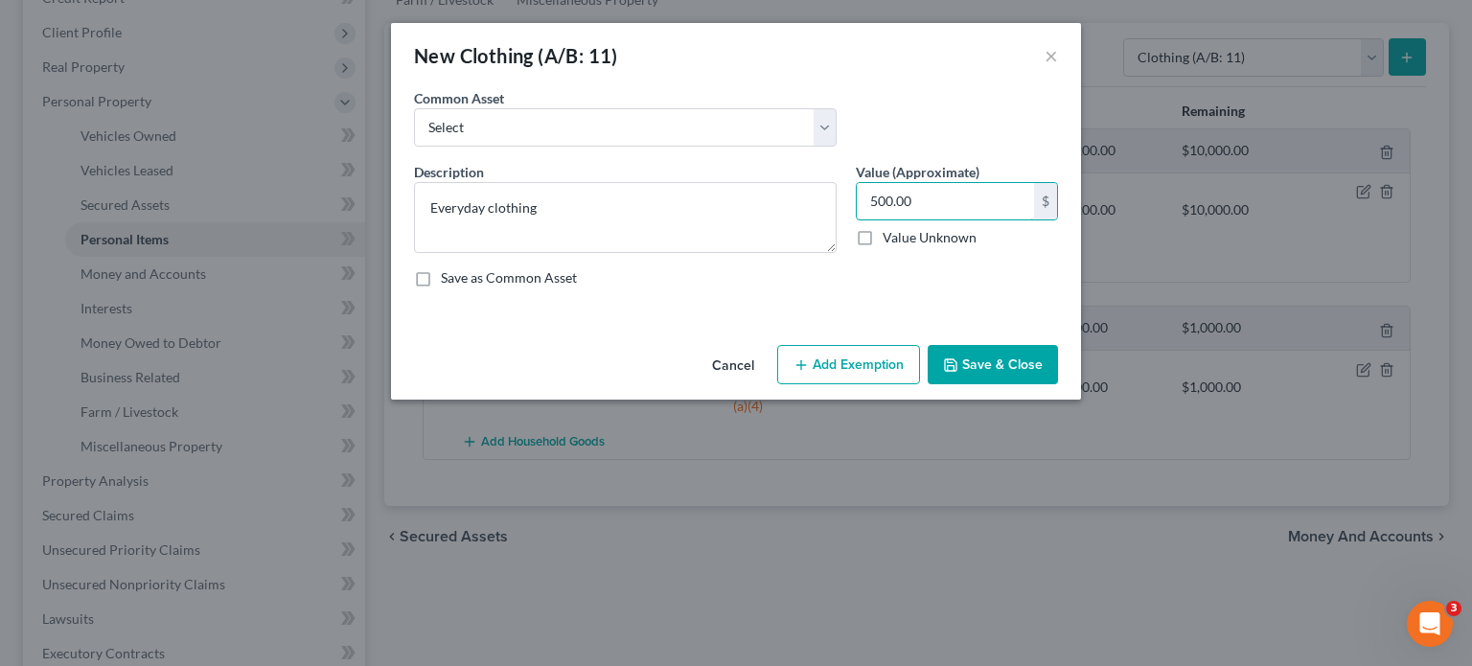
type input "500.00"
click at [998, 363] on button "Save & Close" at bounding box center [993, 365] width 130 height 40
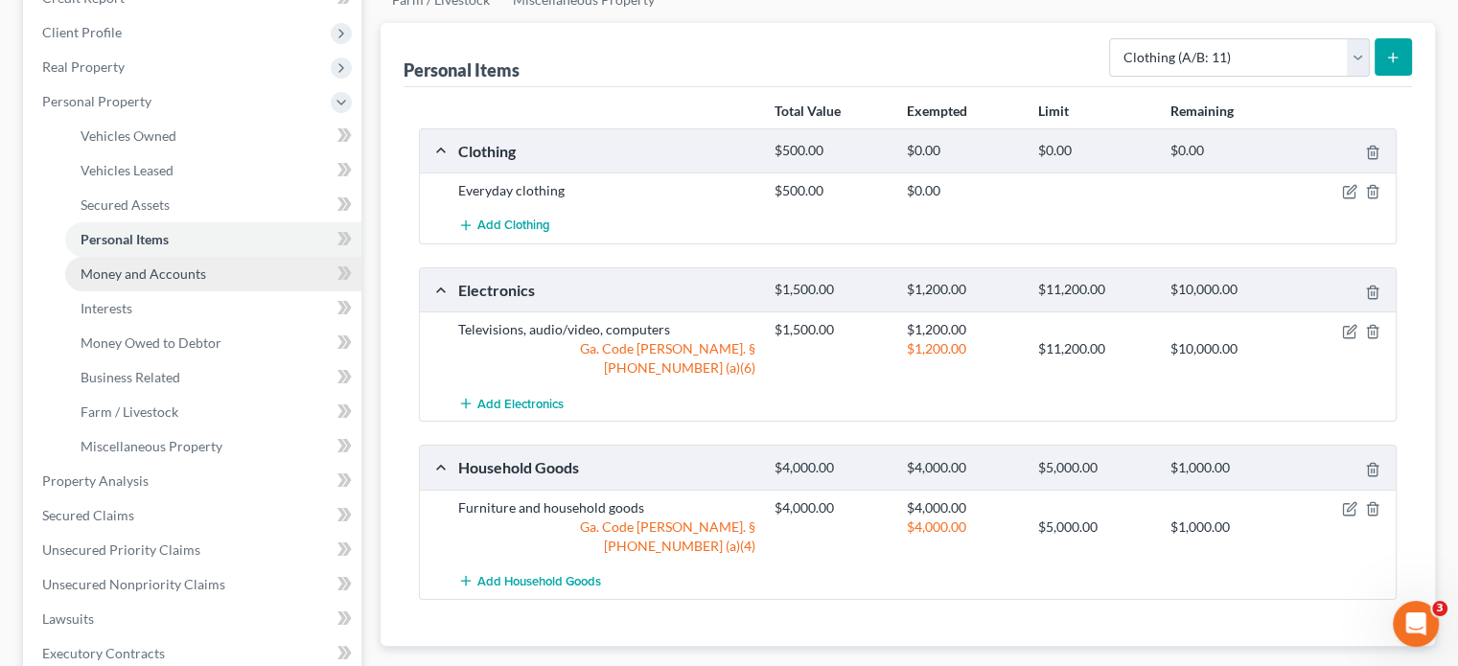
click at [110, 265] on span "Money and Accounts" at bounding box center [143, 273] width 126 height 16
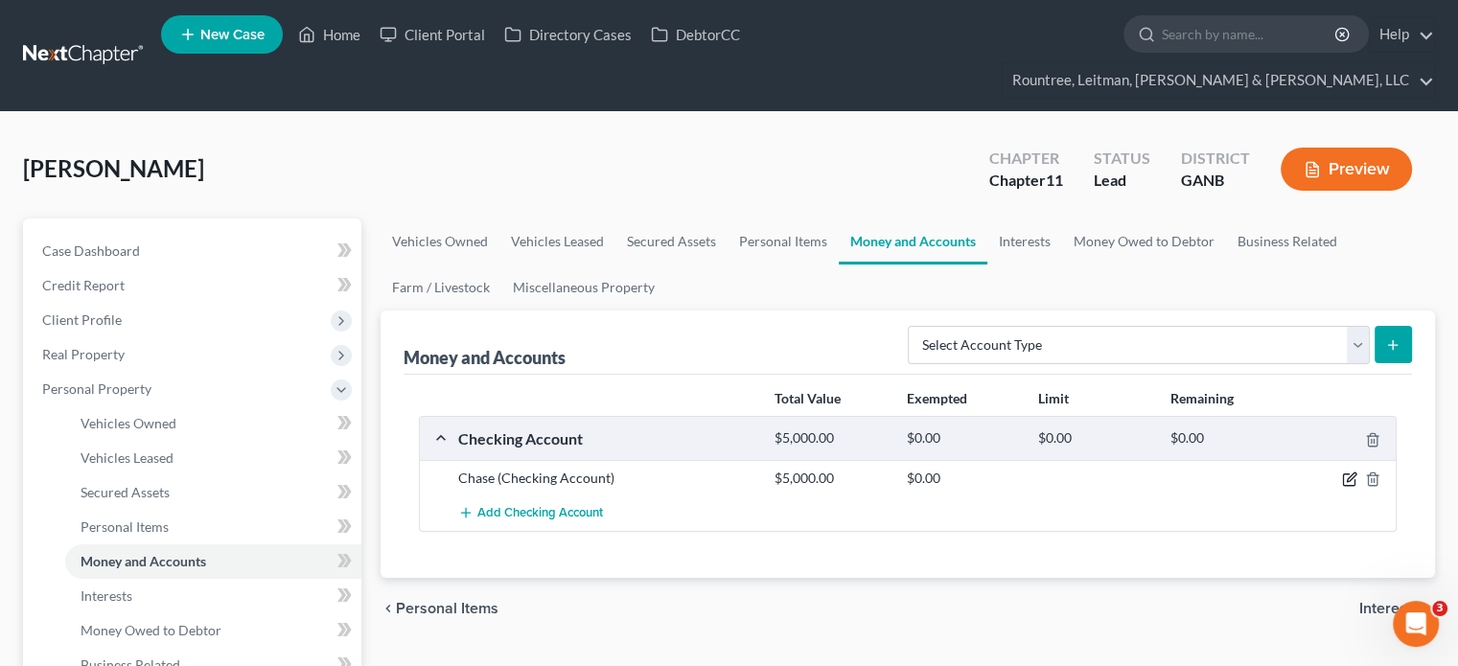
click at [1343, 474] on icon "button" at bounding box center [1348, 479] width 11 height 11
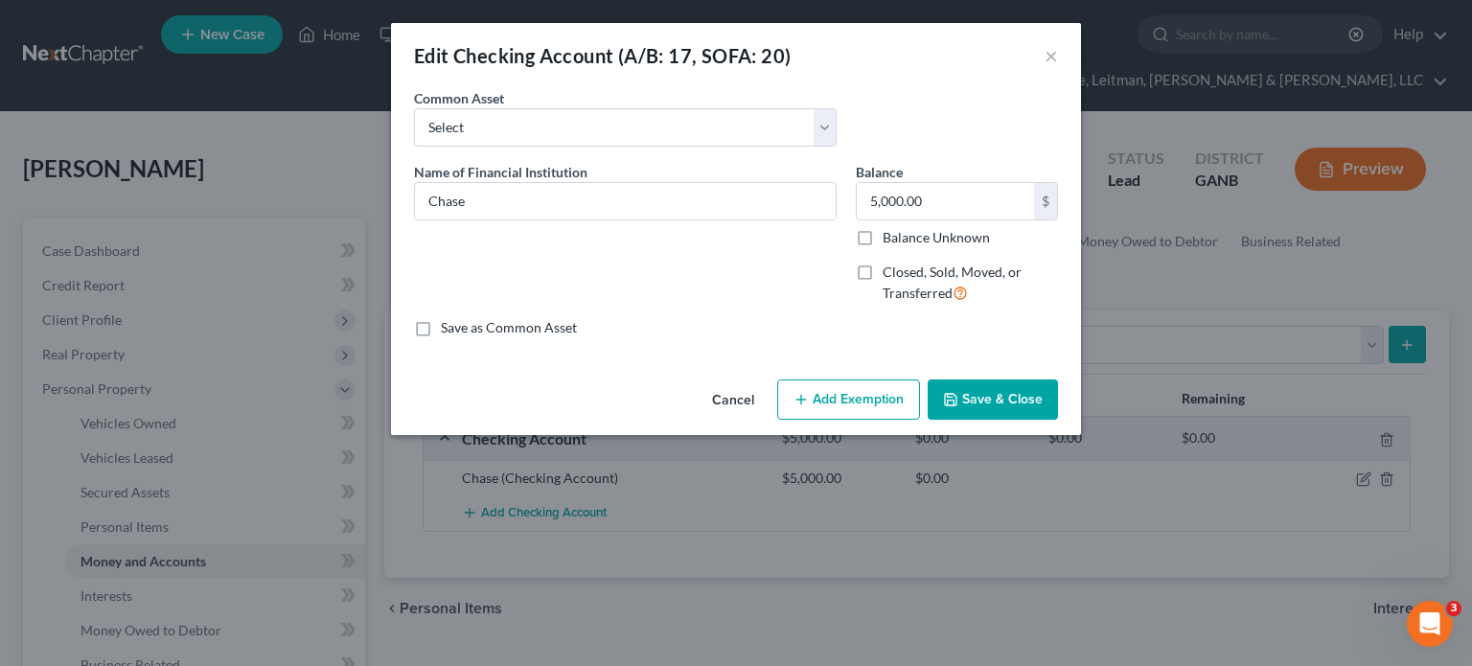
click at [998, 396] on button "Save & Close" at bounding box center [993, 399] width 130 height 40
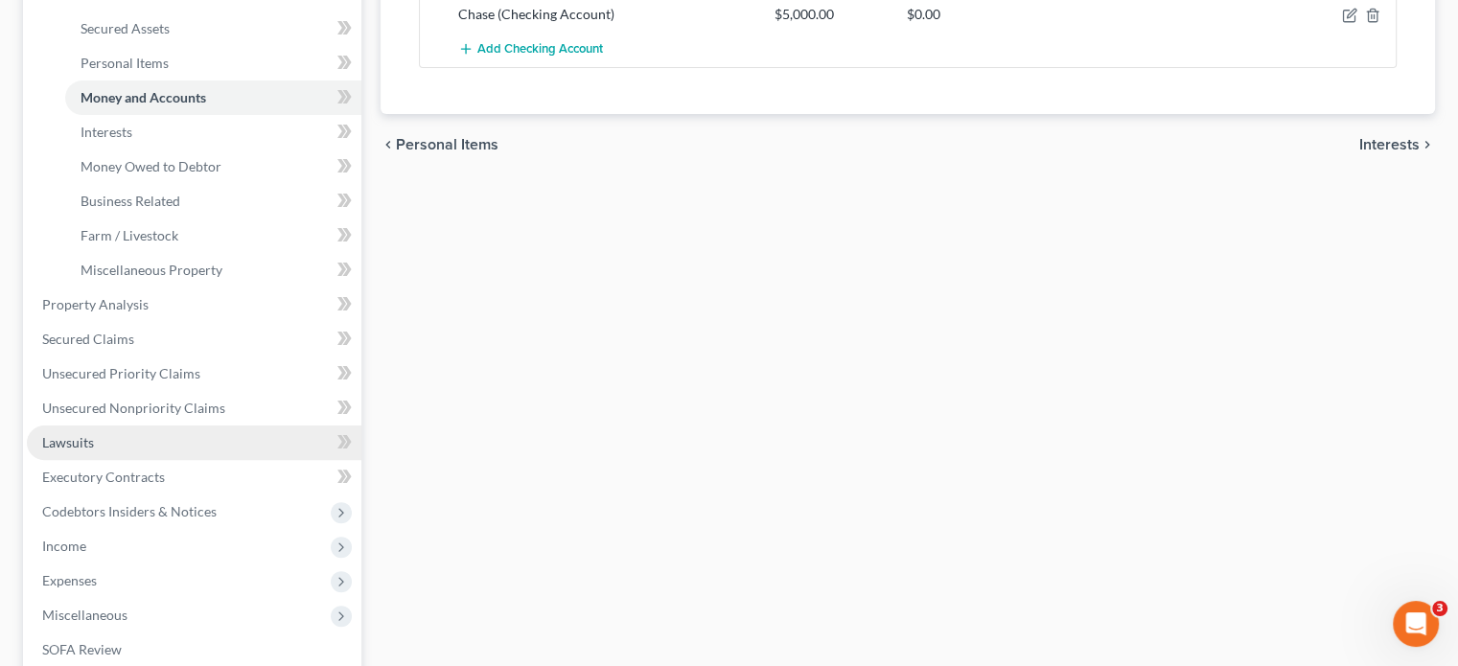
scroll to position [479, 0]
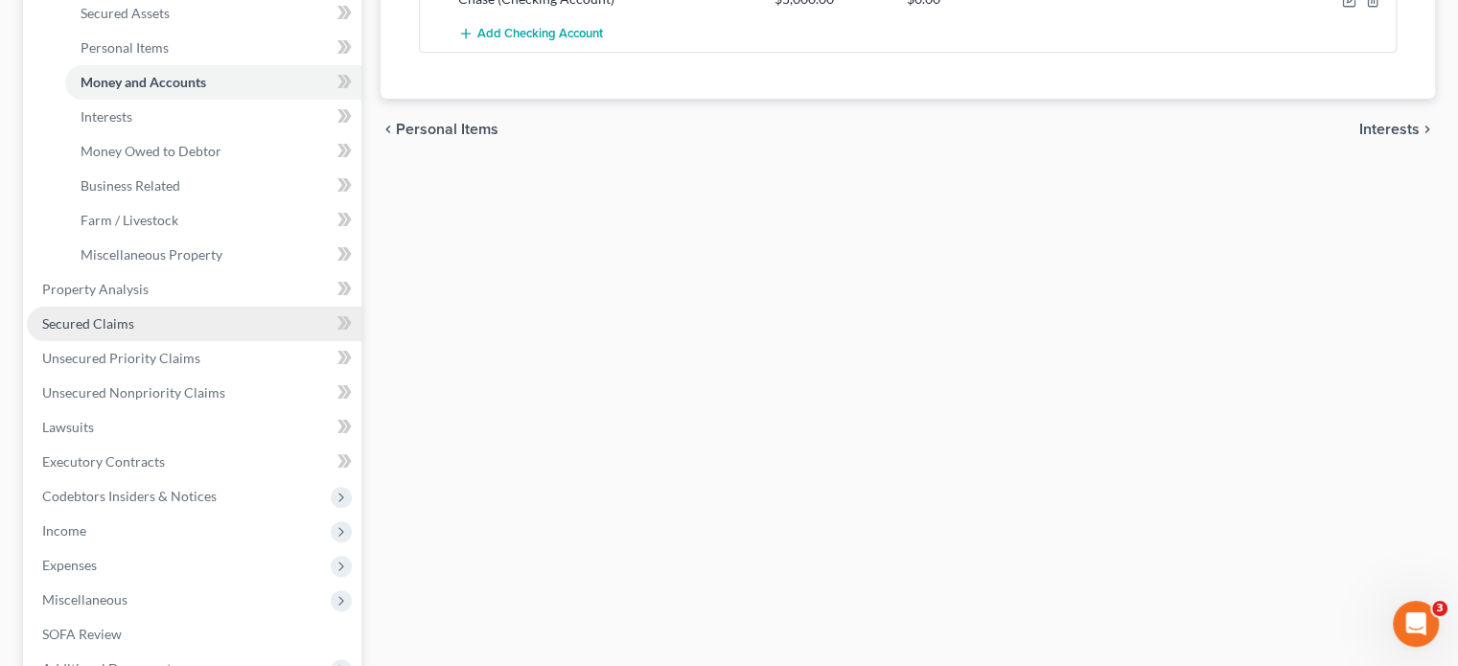
drag, startPoint x: 103, startPoint y: 286, endPoint x: 115, endPoint y: 283, distance: 12.8
click at [103, 315] on span "Secured Claims" at bounding box center [88, 323] width 92 height 16
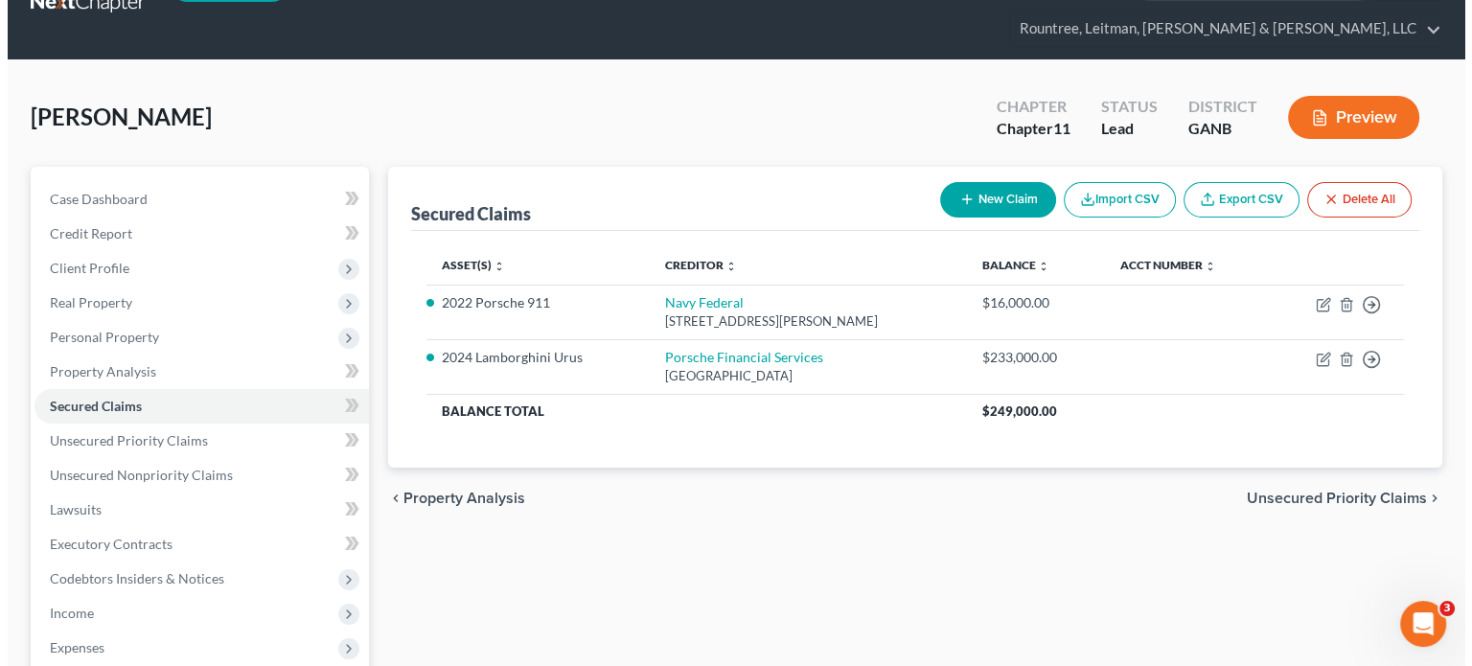
scroll to position [96, 0]
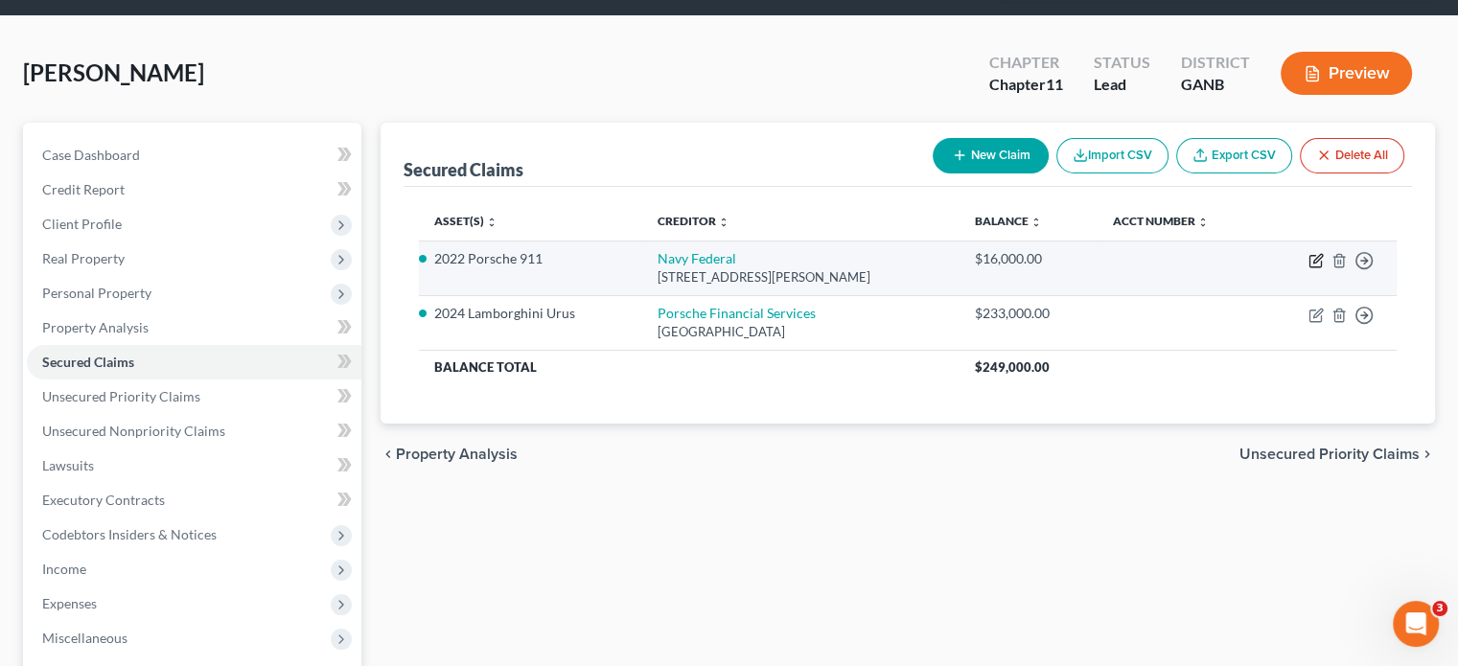
click at [1313, 253] on icon "button" at bounding box center [1315, 260] width 15 height 15
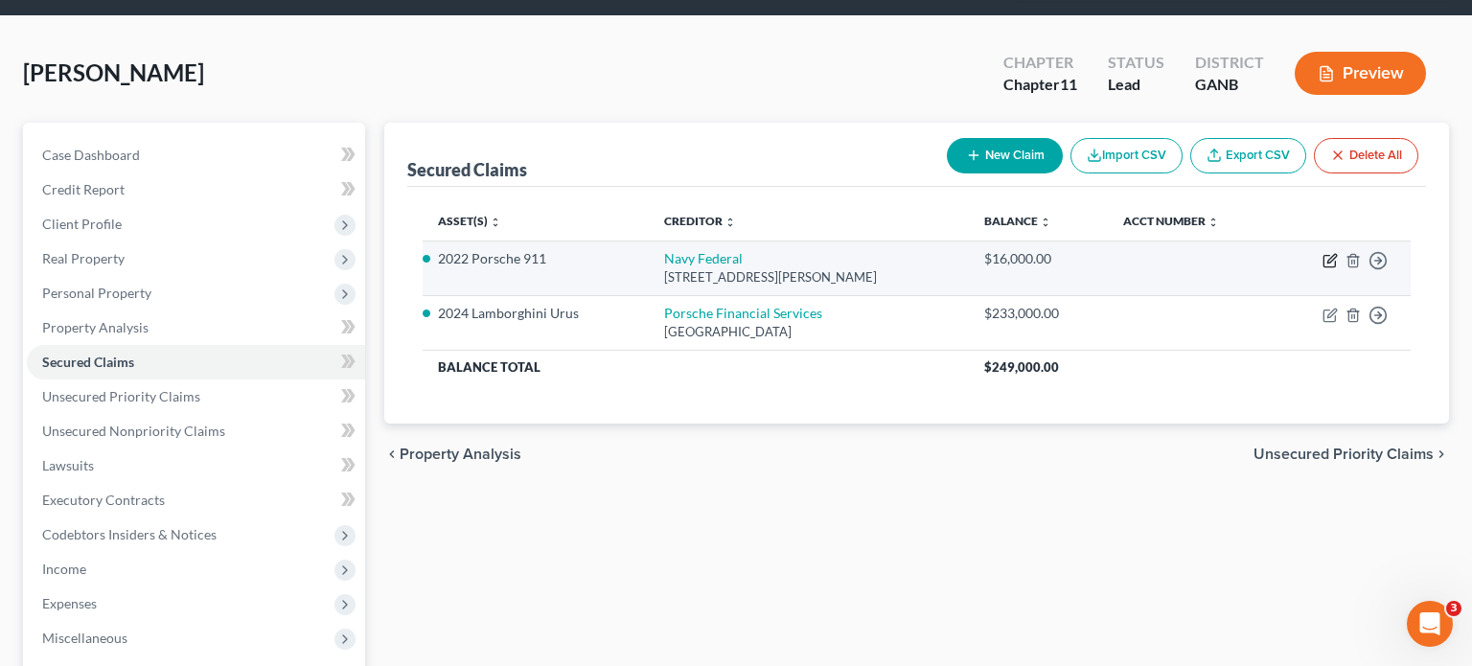
select select "48"
select select "6"
select select "0"
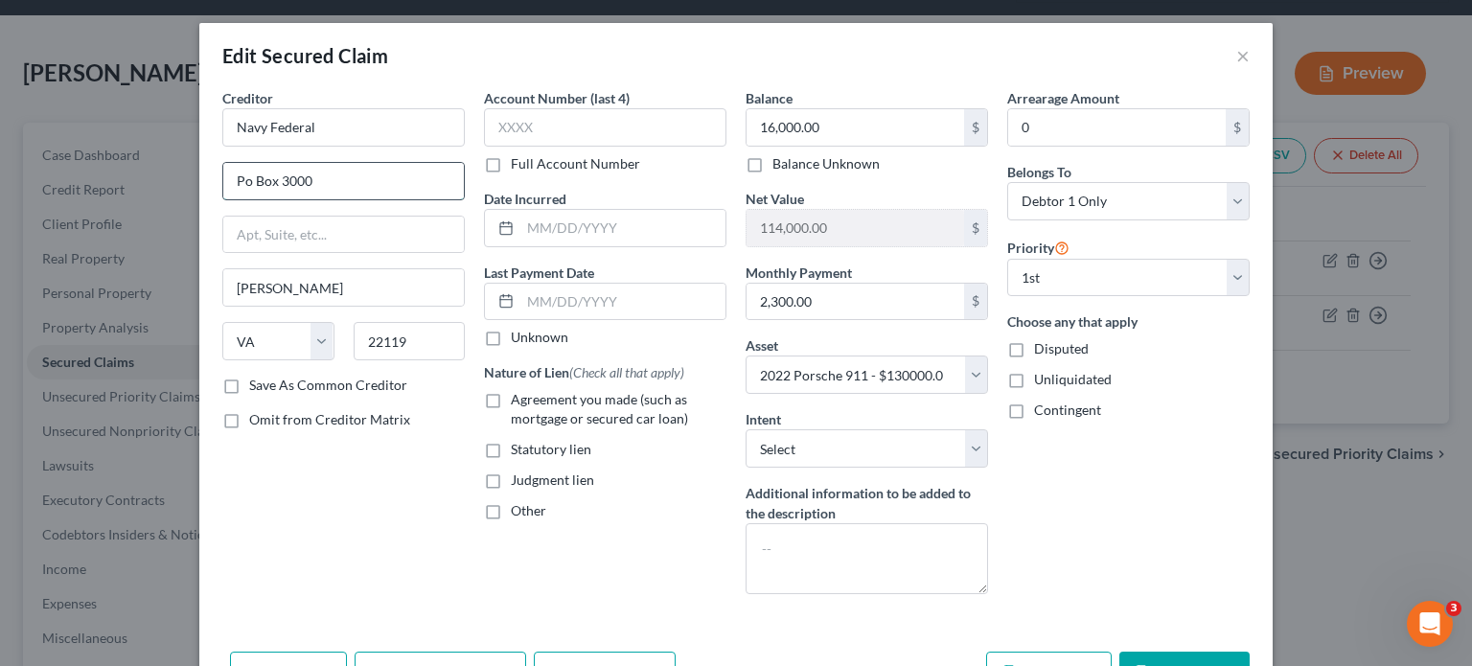
click at [247, 179] on input "Po Box 3000" at bounding box center [343, 181] width 241 height 36
drag, startPoint x: 285, startPoint y: 179, endPoint x: 411, endPoint y: 195, distance: 127.4
click at [414, 194] on input "PO Box 3000" at bounding box center [343, 181] width 241 height 36
type input "PO Box 3100"
click at [652, 129] on input "text" at bounding box center [605, 127] width 242 height 38
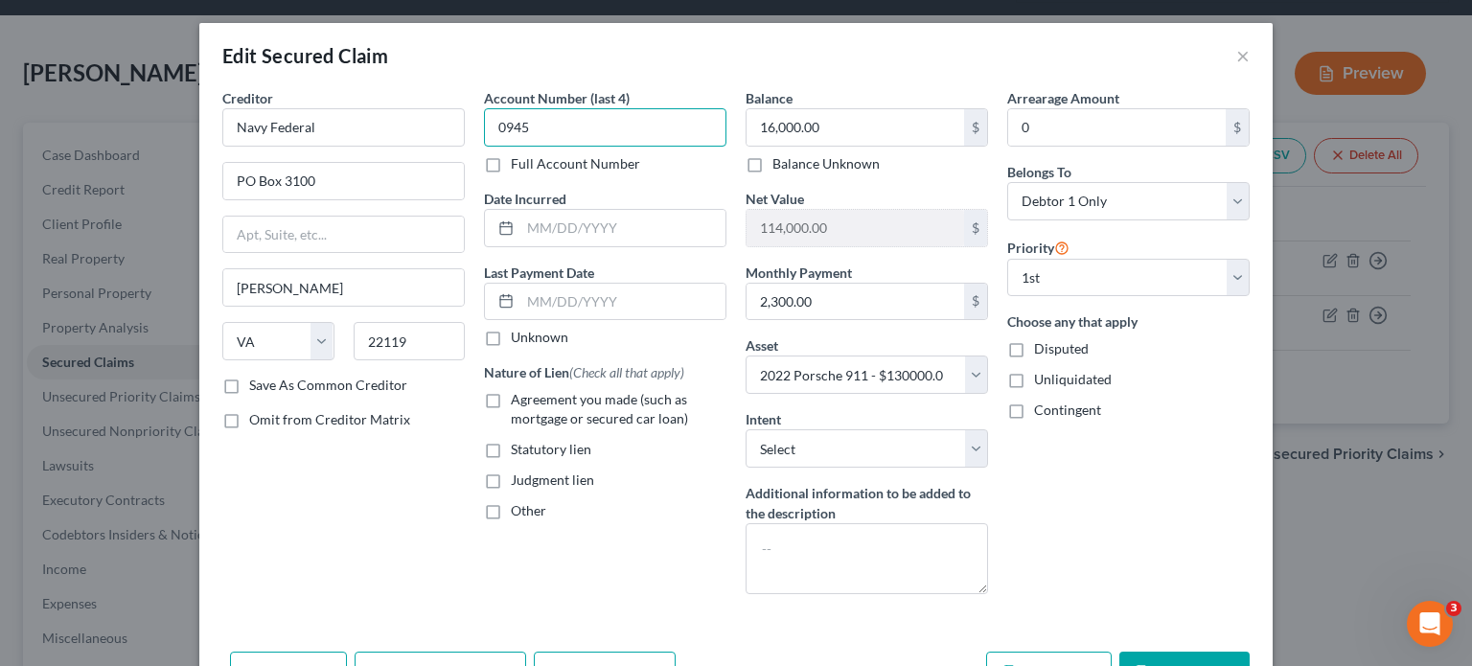
type input "0945"
click at [414, 569] on div "Creditor * [GEOGRAPHIC_DATA][PERSON_NAME] [US_STATE] AK AR AZ CA CO CT DE DC [G…" at bounding box center [344, 348] width 262 height 521
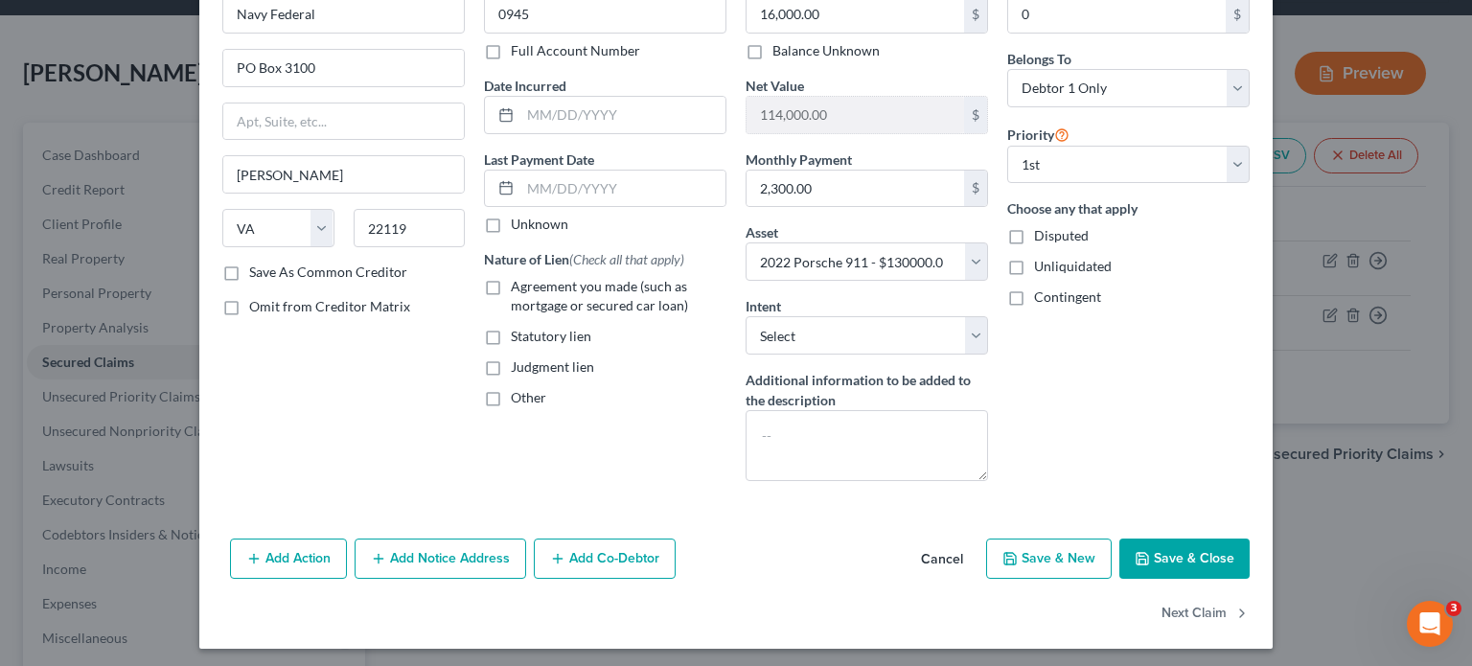
scroll to position [116, 0]
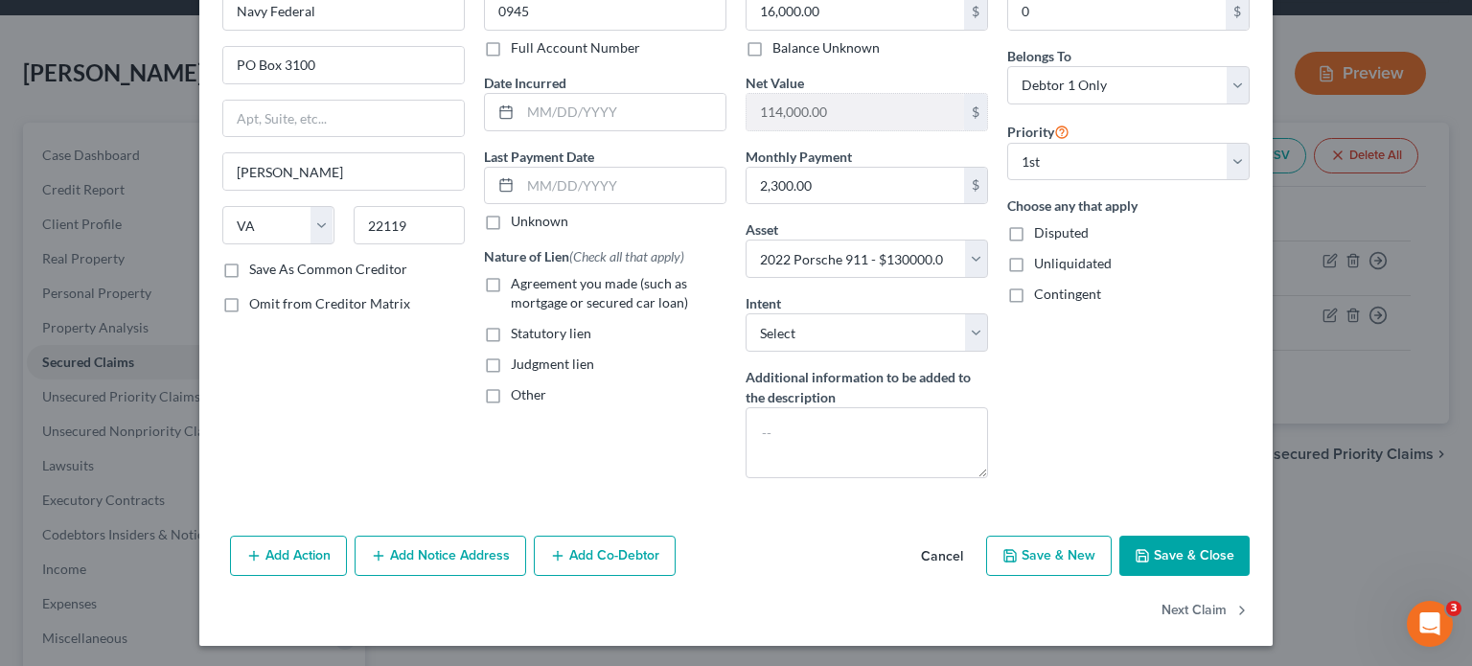
click at [249, 265] on label "Save As Common Creditor" at bounding box center [328, 269] width 158 height 19
click at [257, 265] on input "Save As Common Creditor" at bounding box center [263, 266] width 12 height 12
checkbox input "true"
click at [511, 284] on label "Agreement you made (such as mortgage or secured car loan)" at bounding box center [619, 293] width 216 height 38
click at [518, 284] on input "Agreement you made (such as mortgage or secured car loan)" at bounding box center [524, 280] width 12 height 12
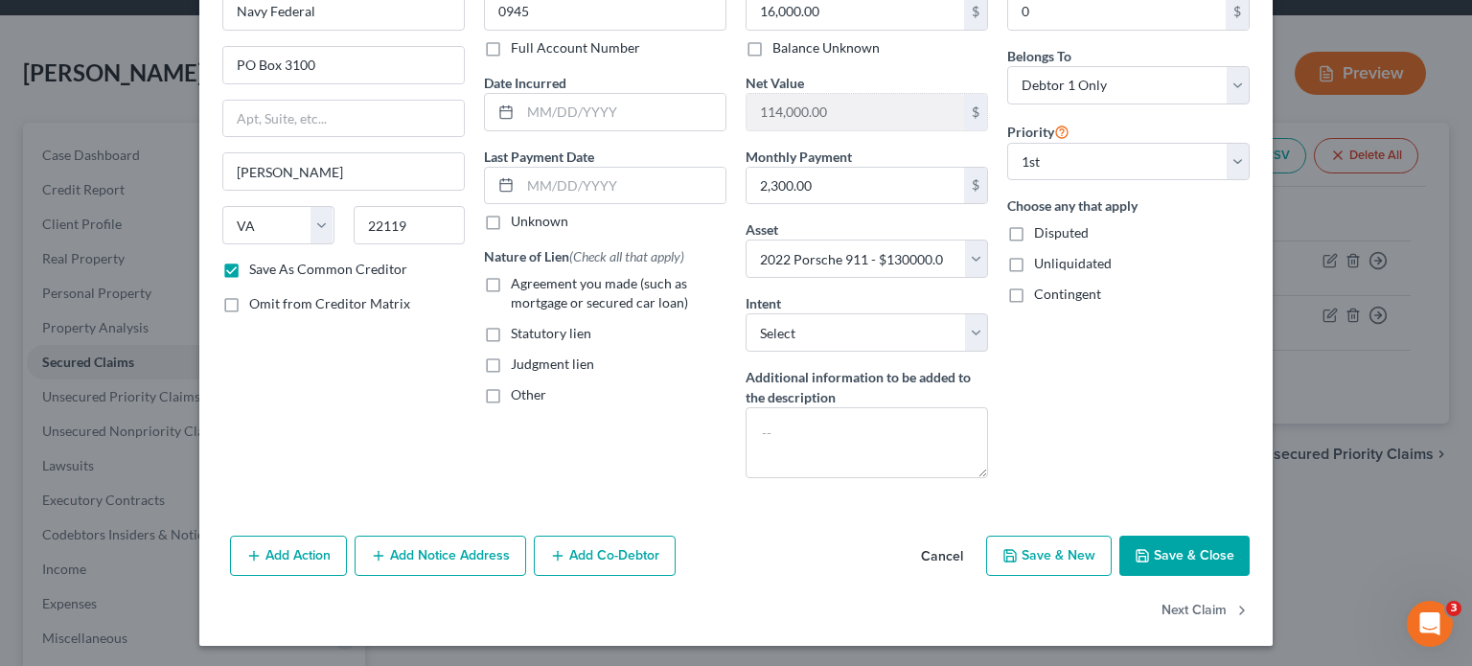
checkbox input "true"
click at [1193, 551] on button "Save & Close" at bounding box center [1184, 556] width 130 height 40
checkbox input "false"
select select
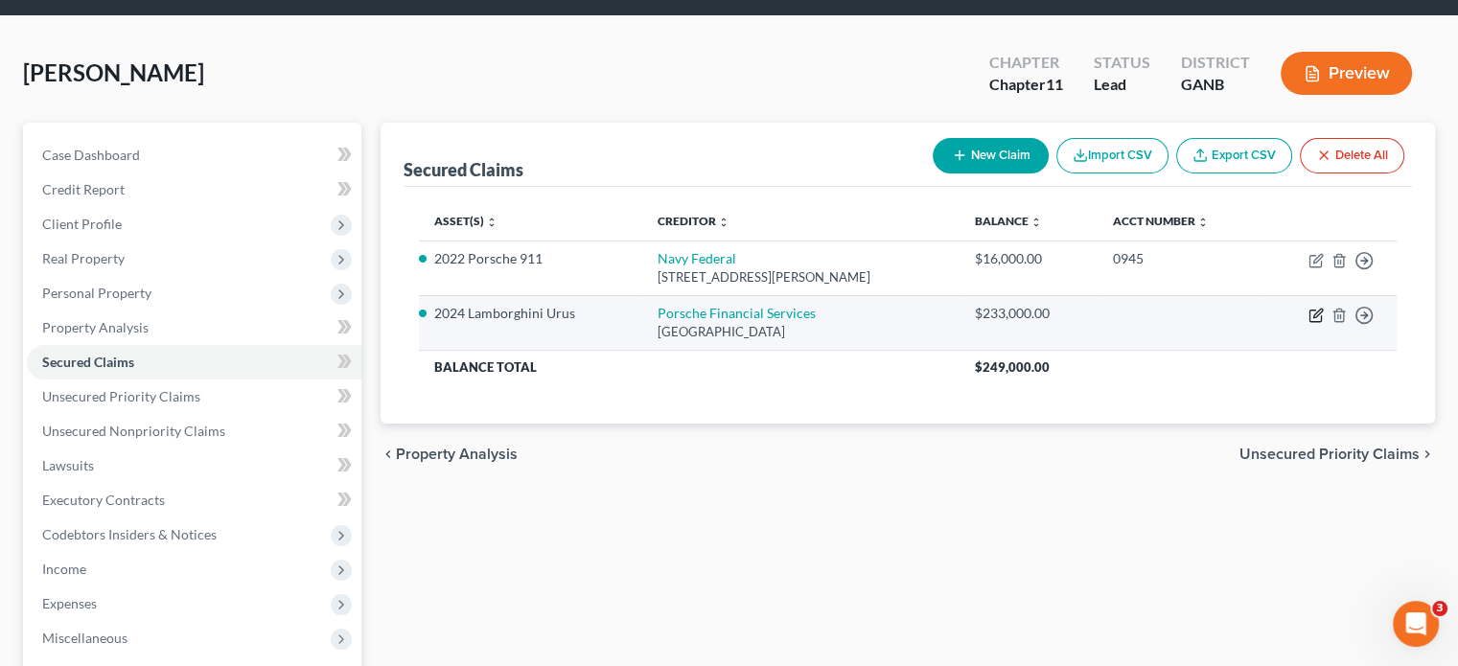
click at [1315, 309] on icon "button" at bounding box center [1317, 313] width 9 height 9
select select "10"
select select "0"
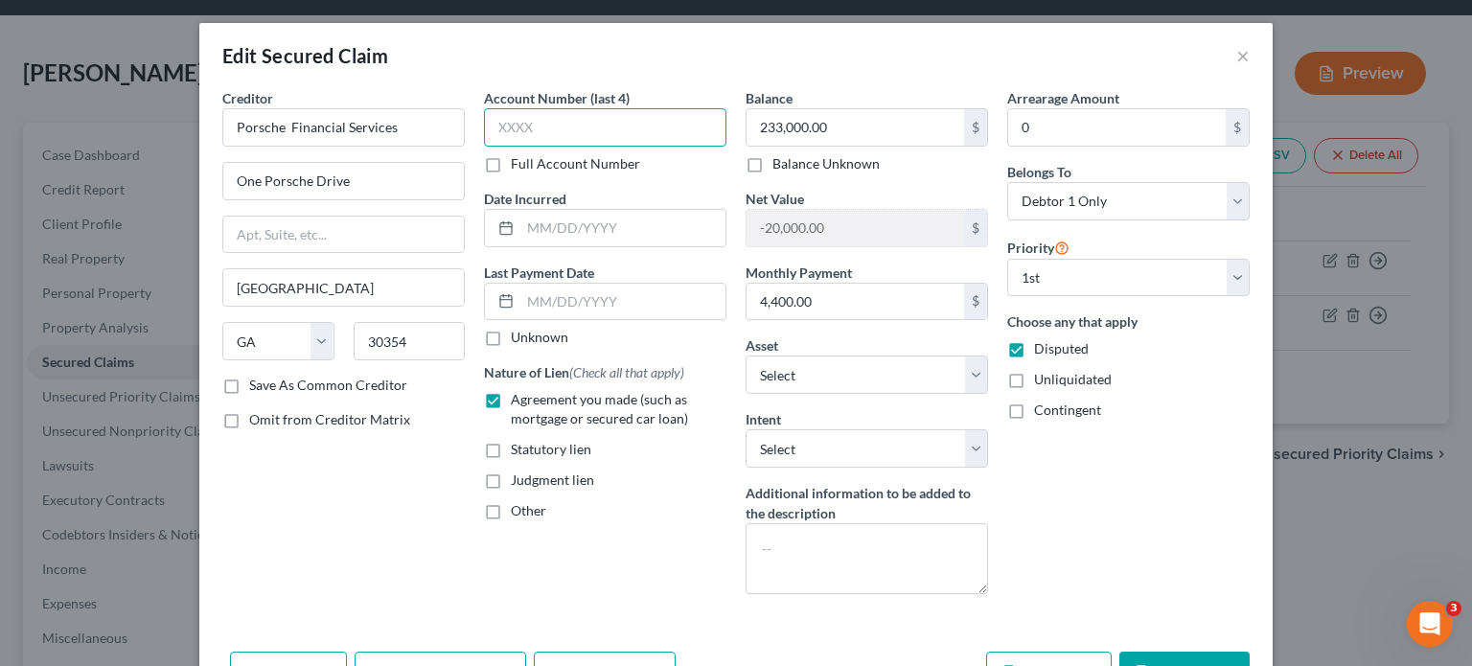
click at [637, 126] on input "text" at bounding box center [605, 127] width 242 height 38
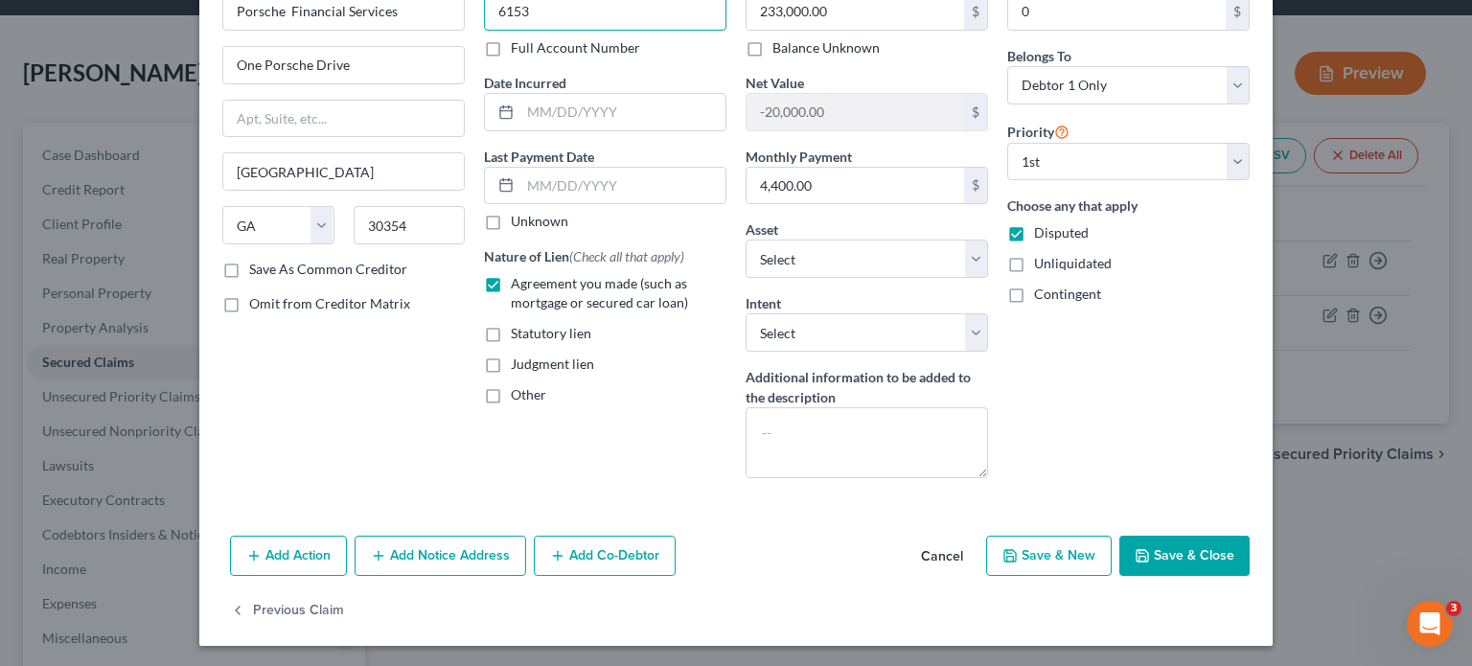
type input "6153"
click at [1177, 551] on button "Save & Close" at bounding box center [1184, 556] width 130 height 40
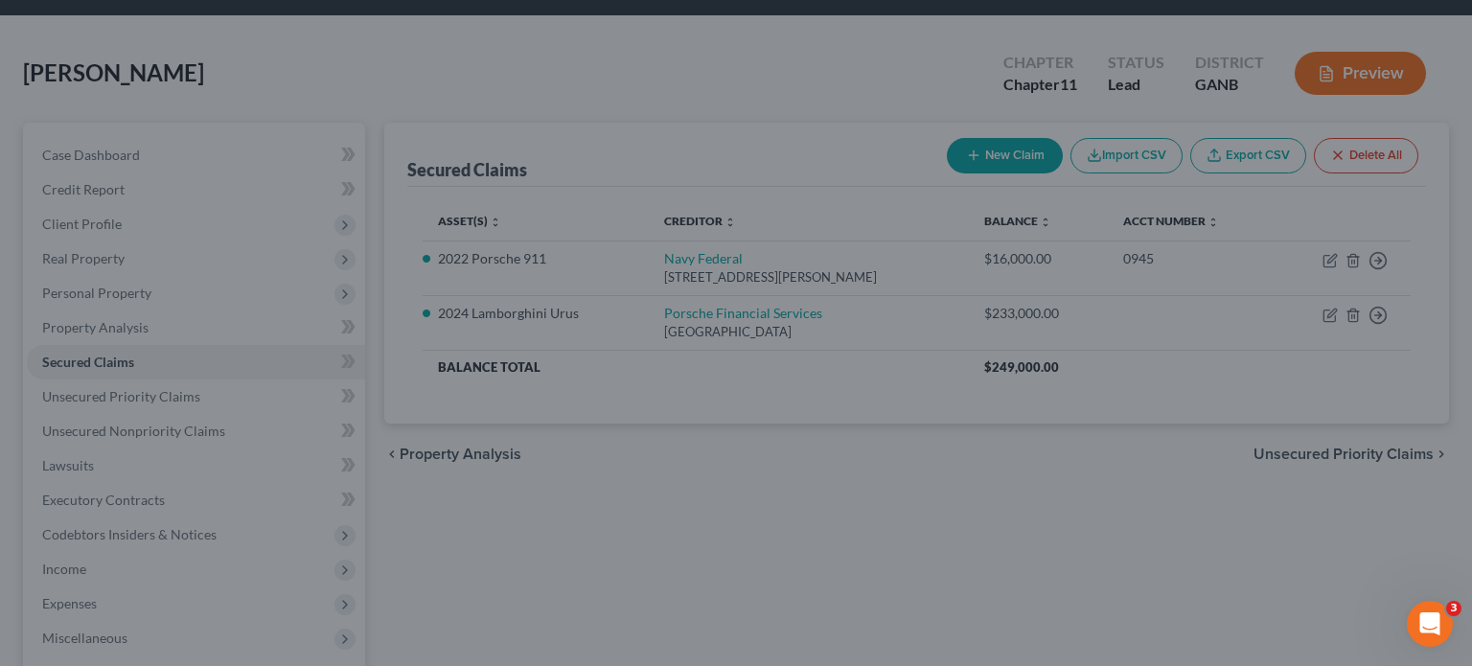
select select "3"
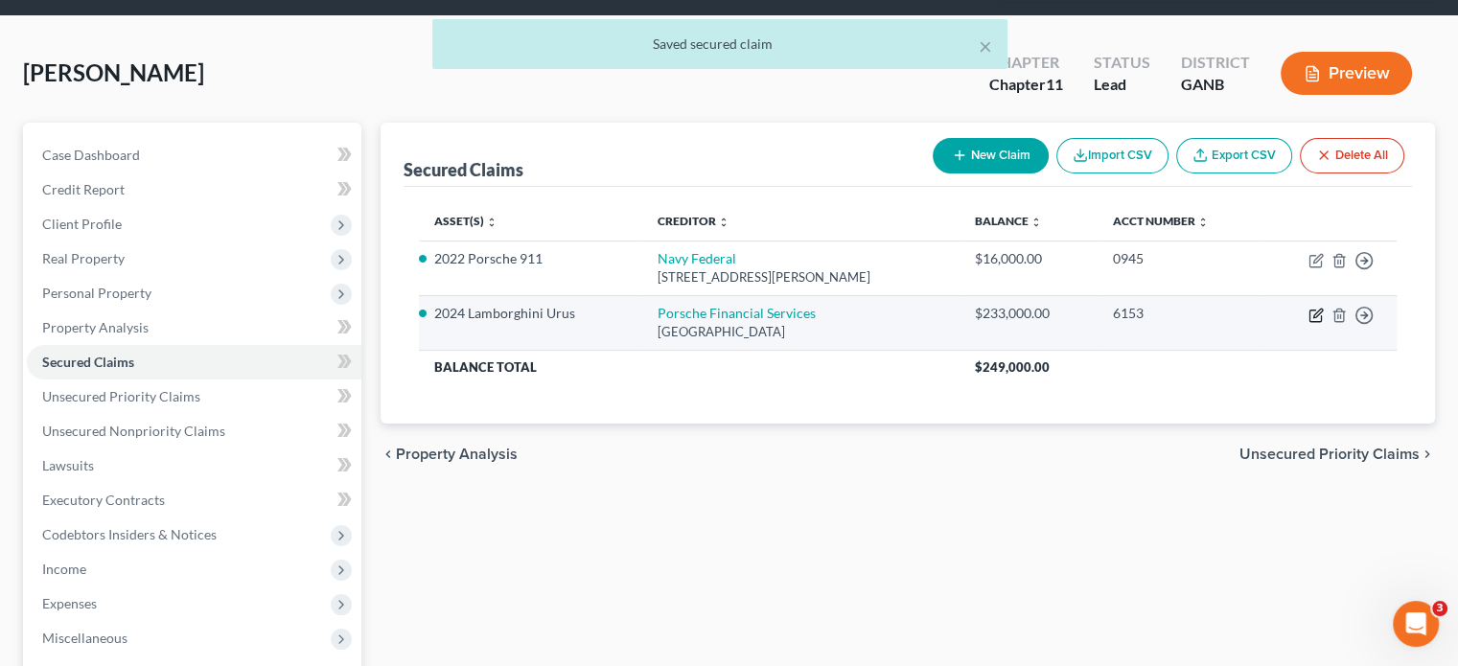
drag, startPoint x: 1310, startPoint y: 271, endPoint x: 1146, endPoint y: 271, distance: 163.9
click at [1310, 295] on td "Move to E Move to F Move to G Move to Notice Only" at bounding box center [1328, 322] width 135 height 55
click at [1315, 308] on icon "button" at bounding box center [1315, 315] width 15 height 15
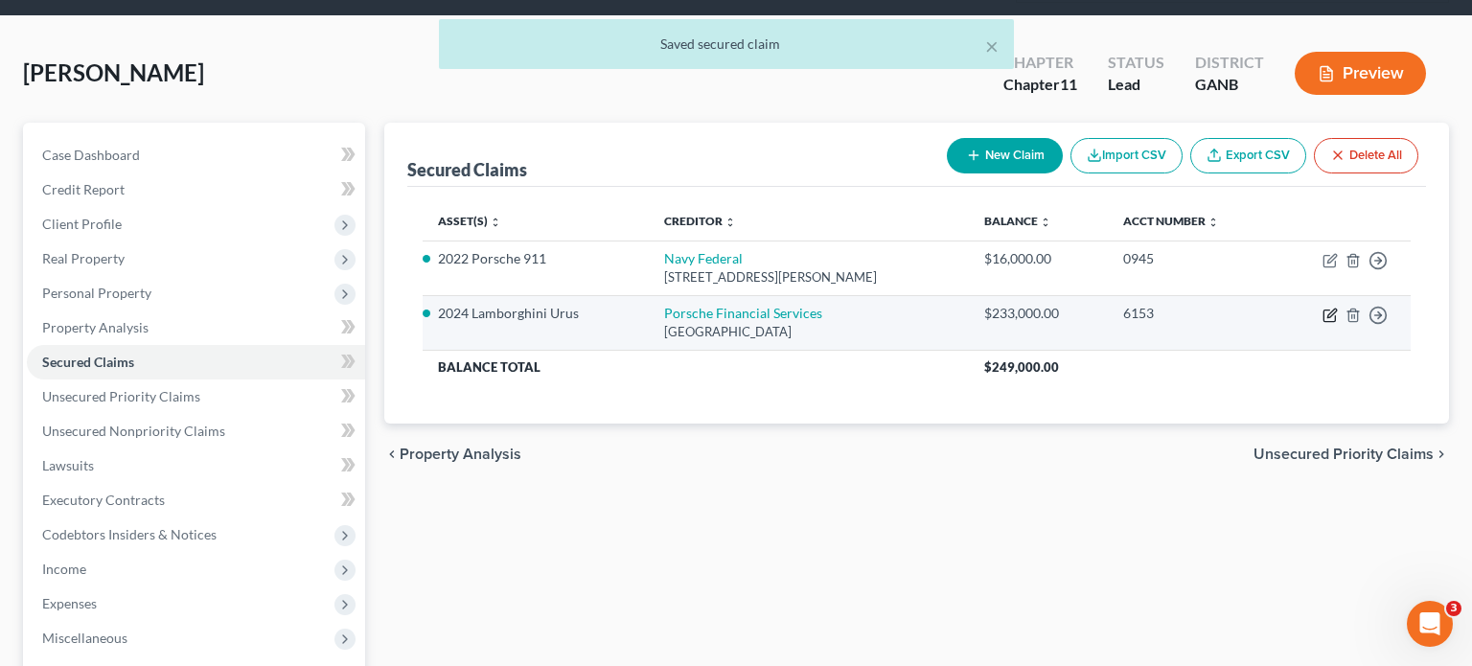
select select "10"
select select "3"
select select "0"
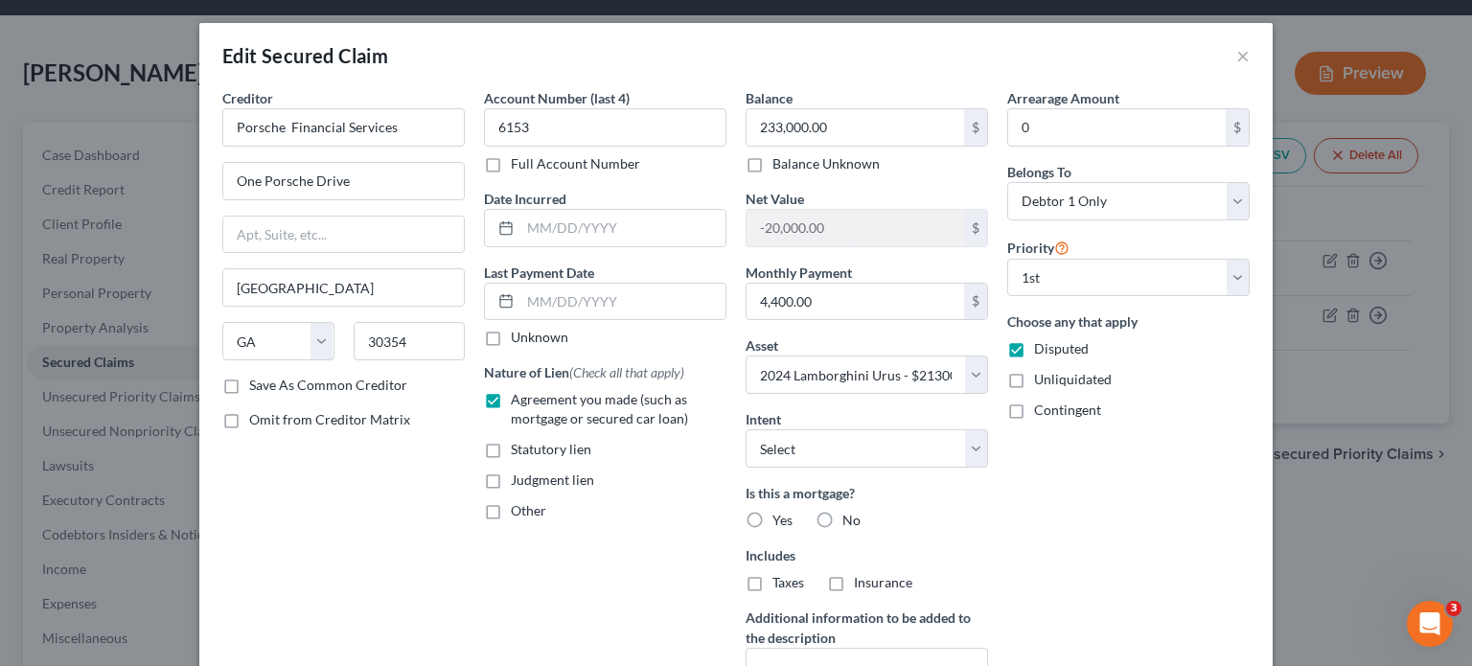
click at [249, 386] on label "Save As Common Creditor" at bounding box center [328, 385] width 158 height 19
click at [257, 386] on input "Save As Common Creditor" at bounding box center [263, 382] width 12 height 12
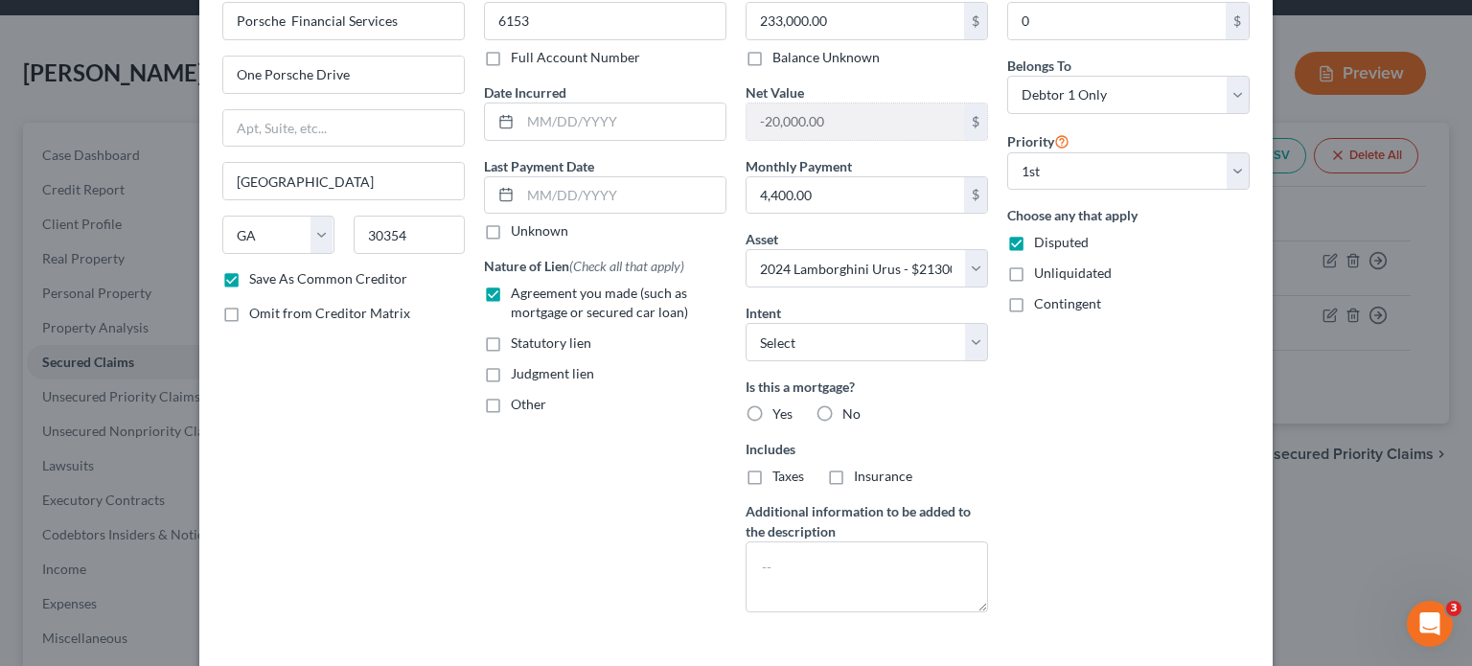
scroll to position [241, 0]
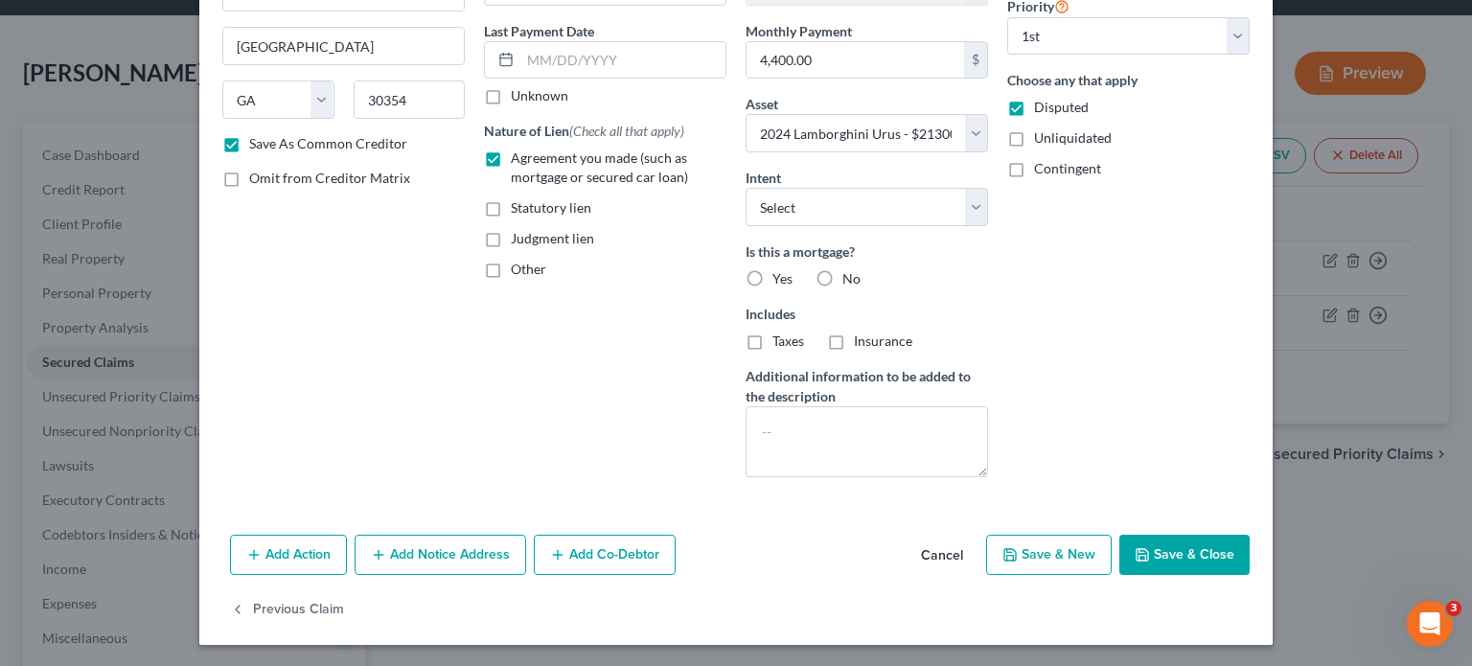
click at [1196, 540] on button "Save & Close" at bounding box center [1184, 555] width 130 height 40
checkbox input "false"
select select
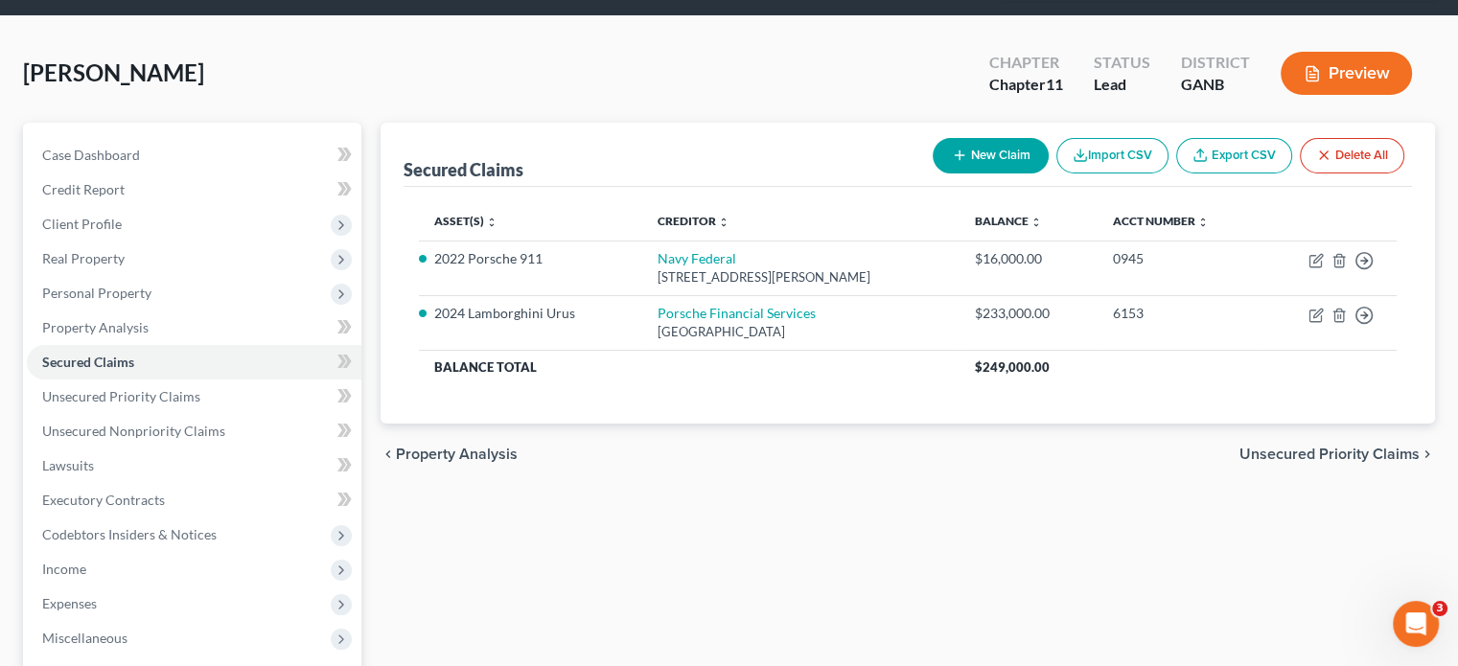
click at [1012, 138] on button "New Claim" at bounding box center [990, 155] width 116 height 35
select select "0"
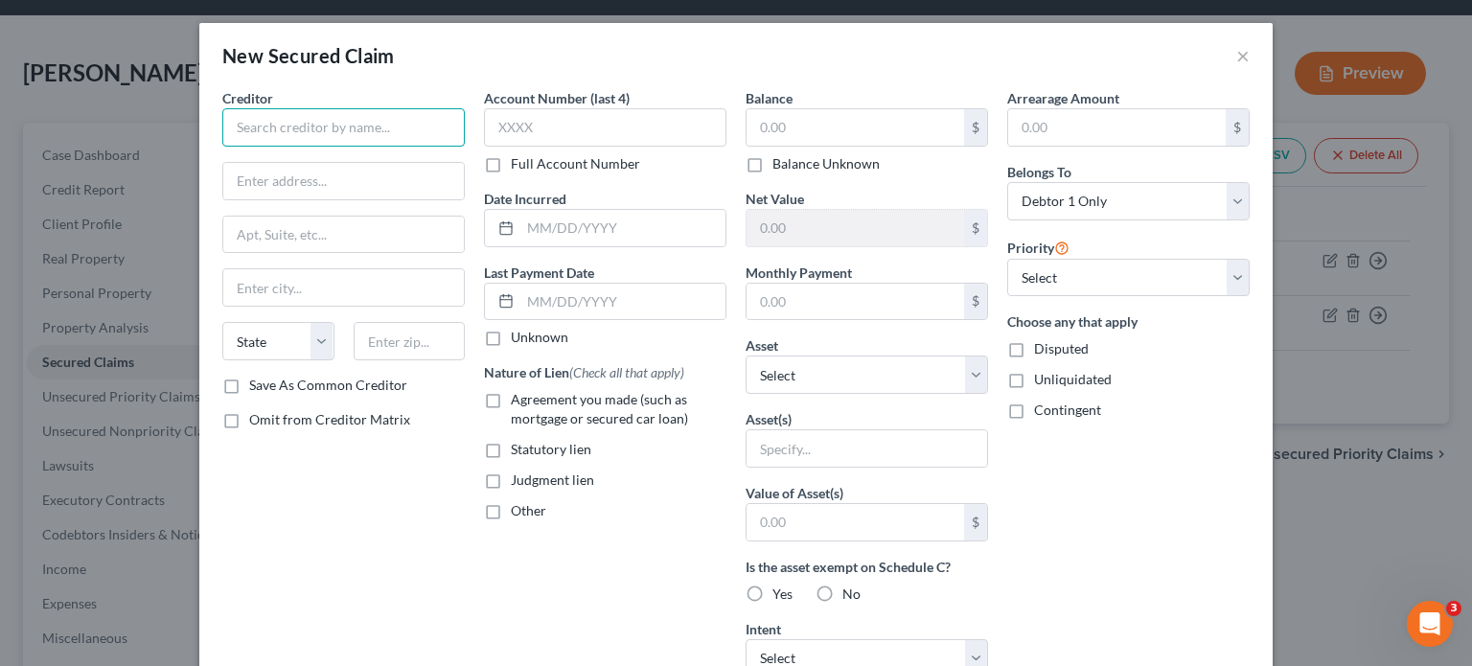
click at [323, 111] on input "text" at bounding box center [343, 127] width 242 height 38
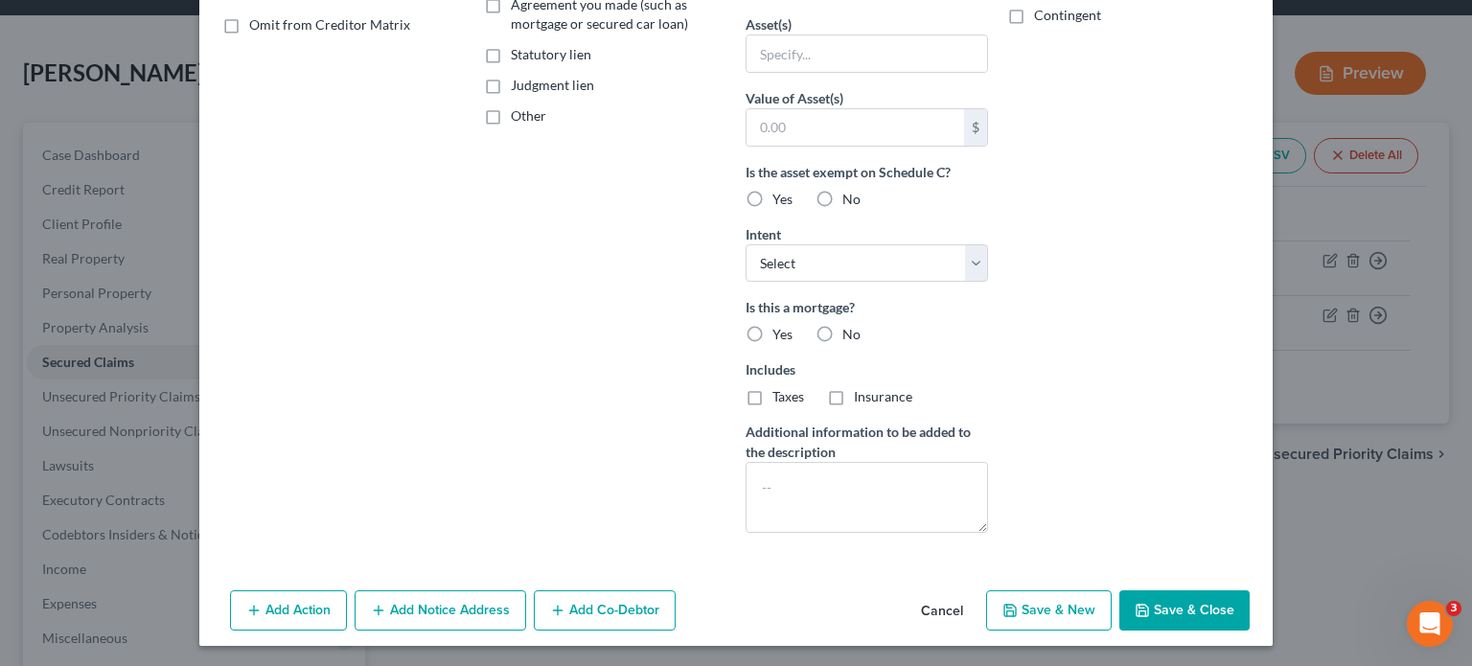
type input "Bentley Financial Services"
click at [1202, 609] on button "Save & Close" at bounding box center [1184, 610] width 130 height 40
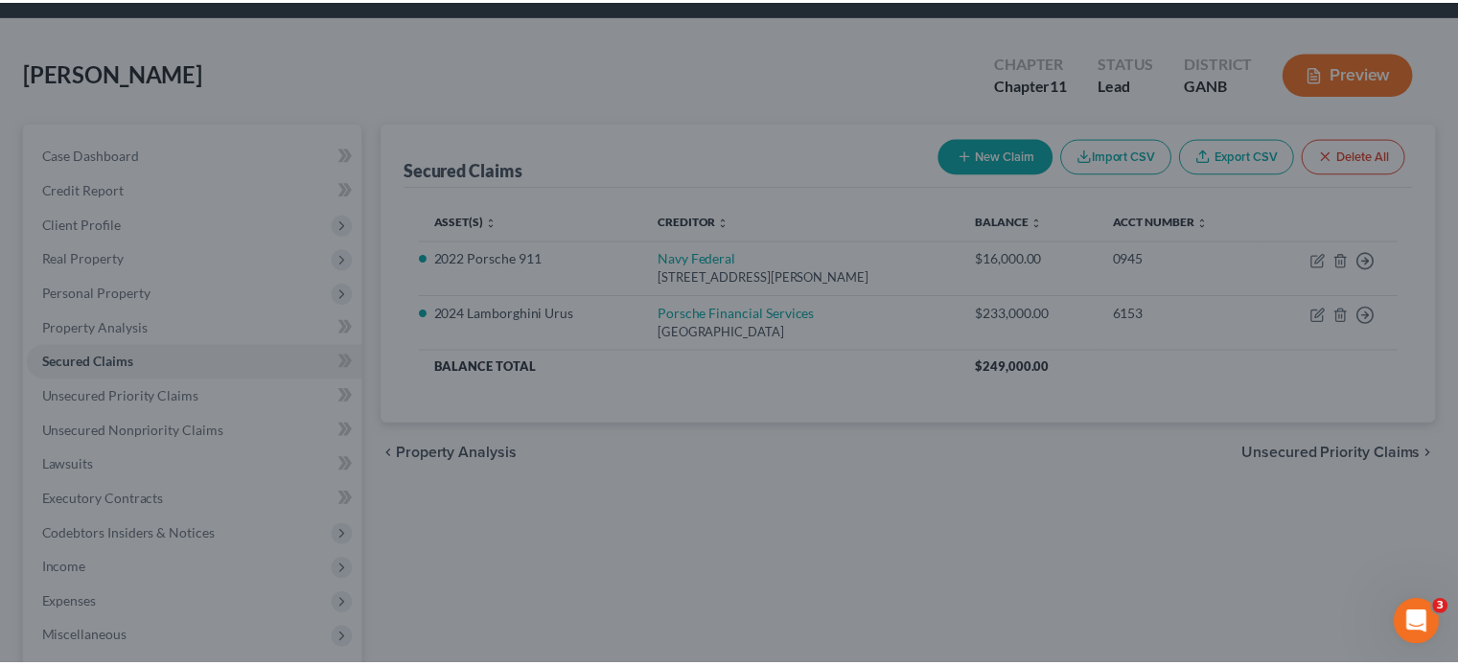
scroll to position [186, 0]
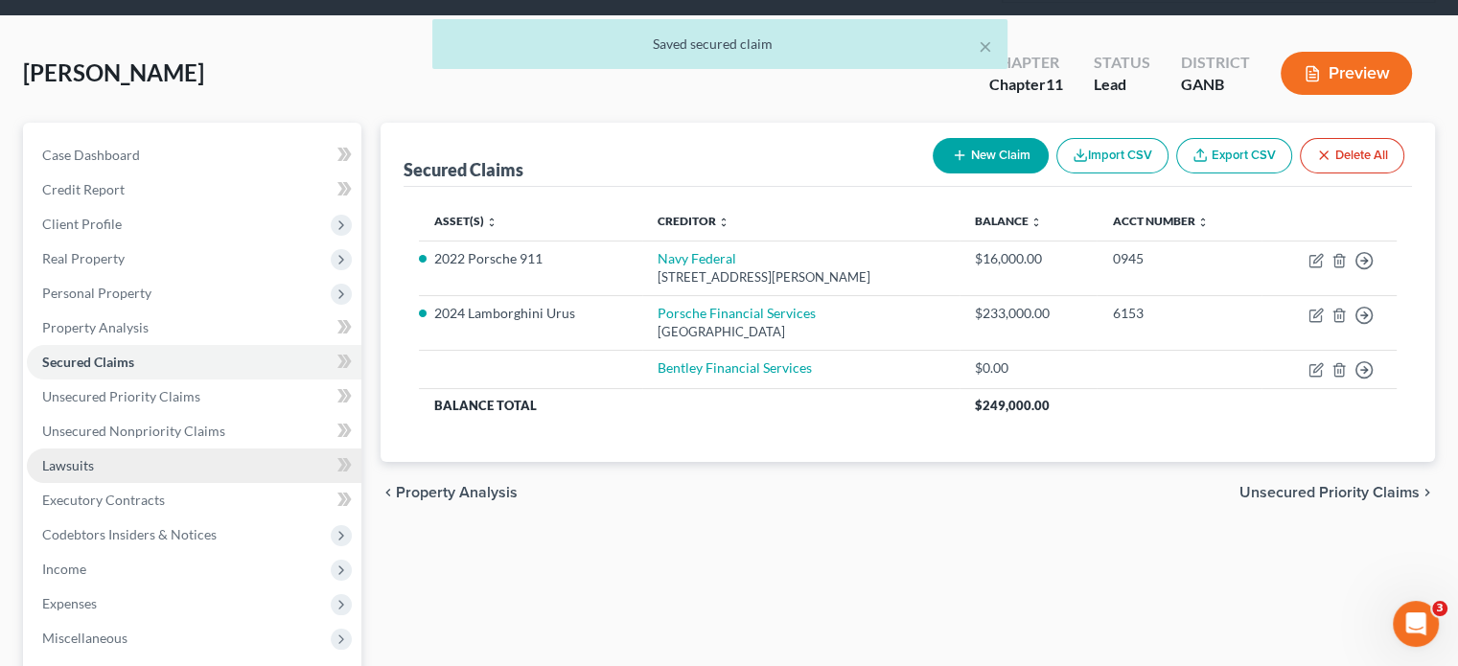
click at [120, 448] on link "Lawsuits" at bounding box center [194, 465] width 334 height 34
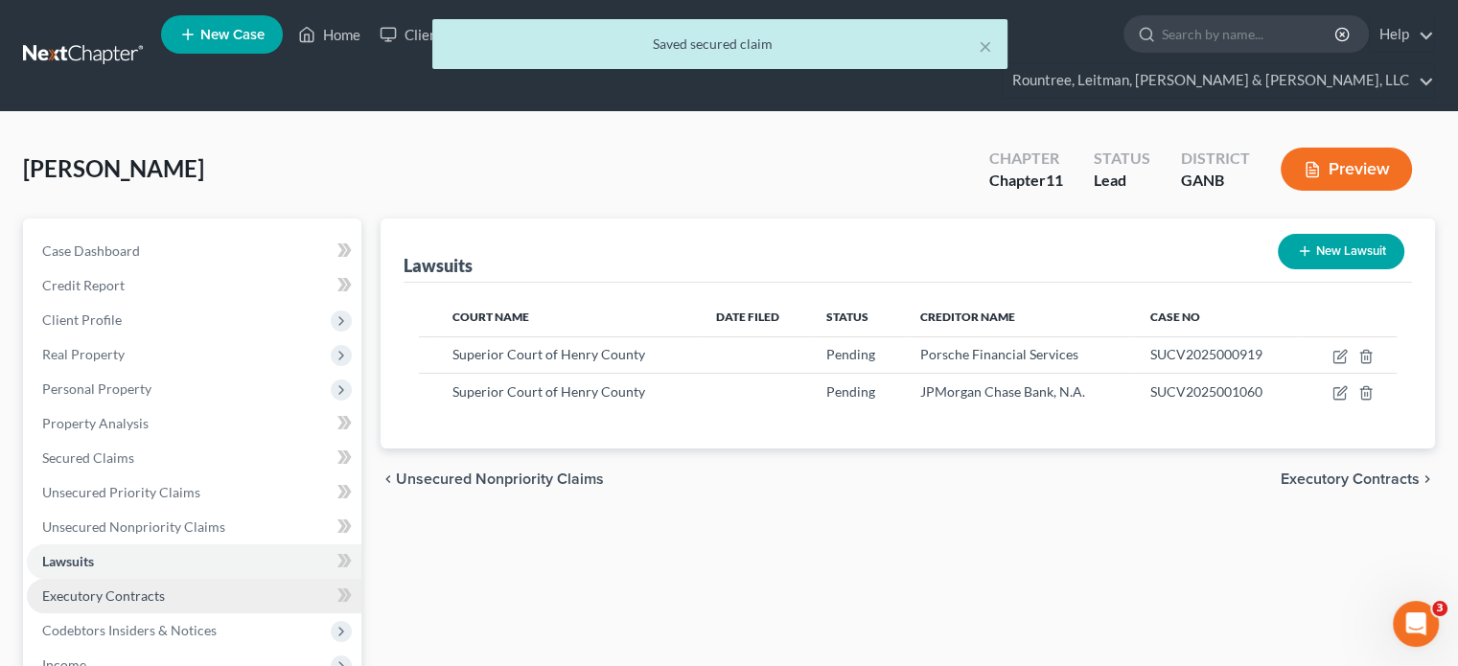
click at [136, 587] on span "Executory Contracts" at bounding box center [103, 595] width 123 height 16
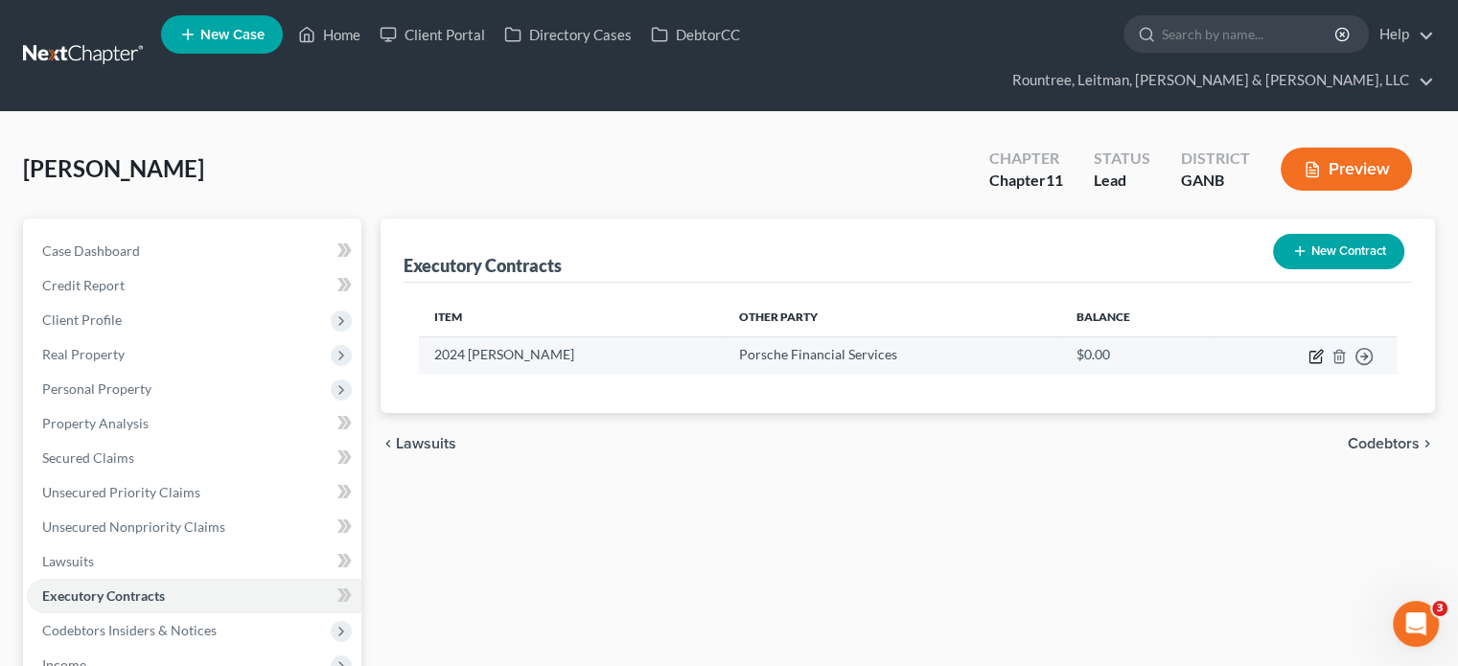
click at [1319, 350] on icon "button" at bounding box center [1317, 354] width 9 height 9
select select "10"
select select "0"
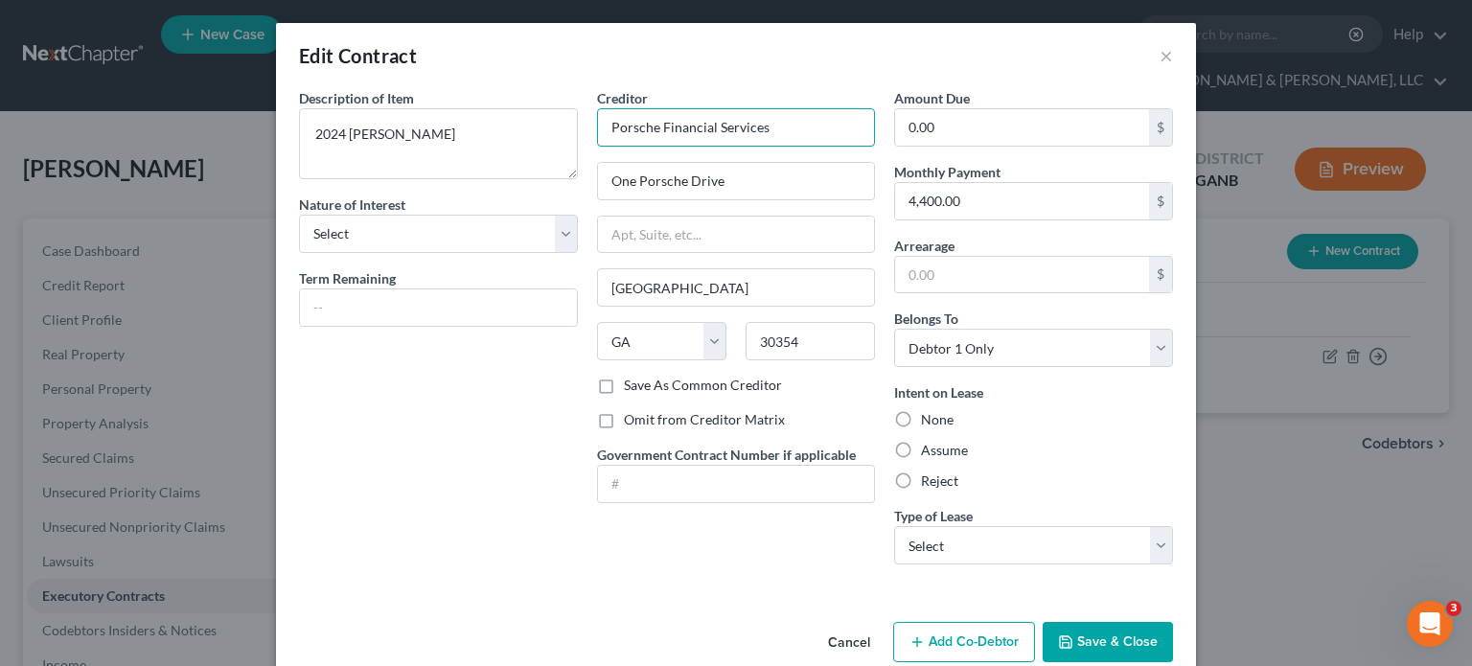
drag, startPoint x: 782, startPoint y: 126, endPoint x: 155, endPoint y: 119, distance: 626.7
click at [157, 118] on div "Edit Contract × Description of non-residential real property * Description of I…" at bounding box center [736, 333] width 1472 height 666
type input "Bentley Financial Services"
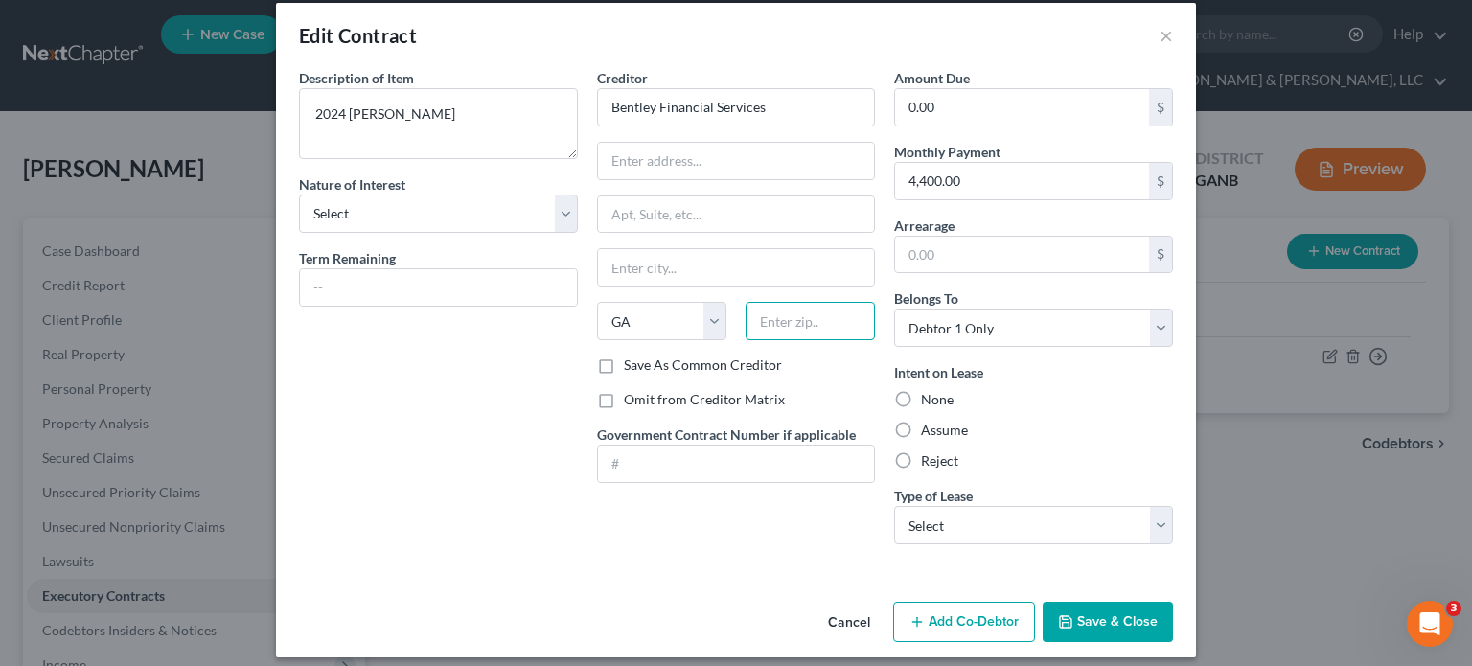
scroll to position [32, 0]
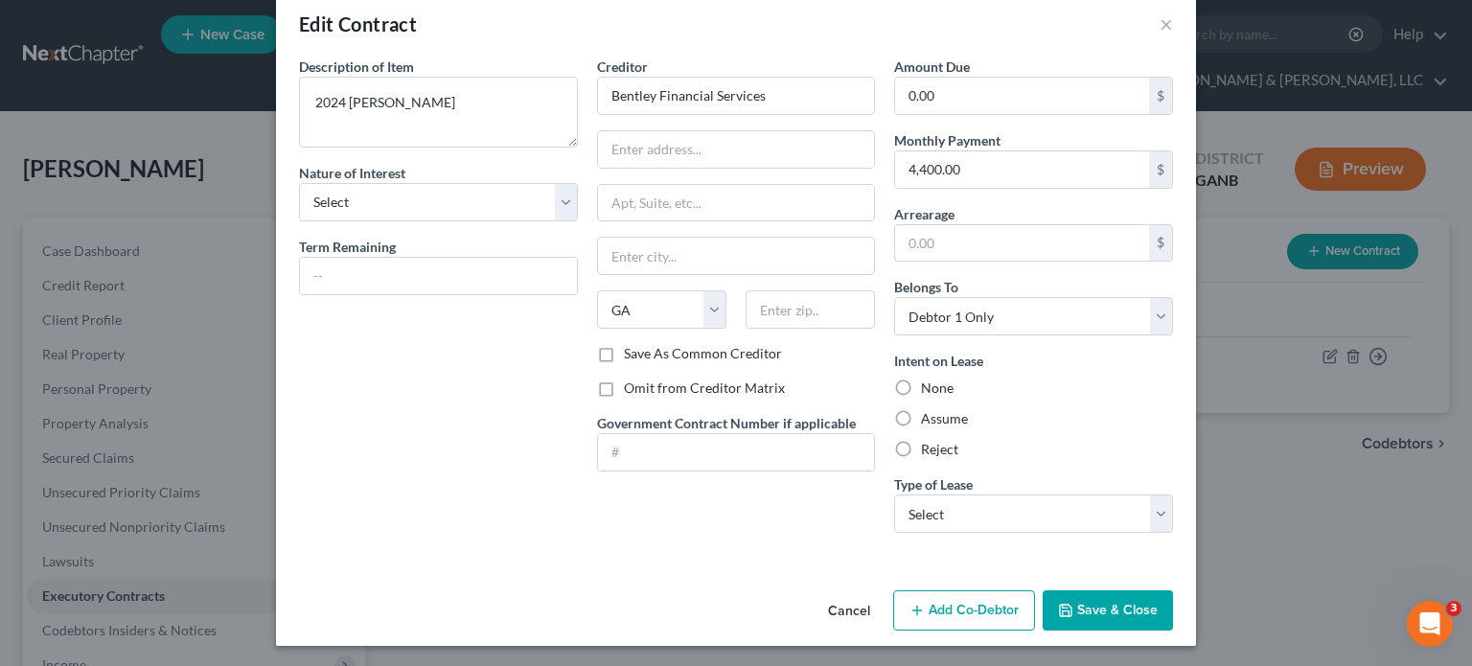
click at [1131, 611] on button "Save & Close" at bounding box center [1108, 610] width 130 height 40
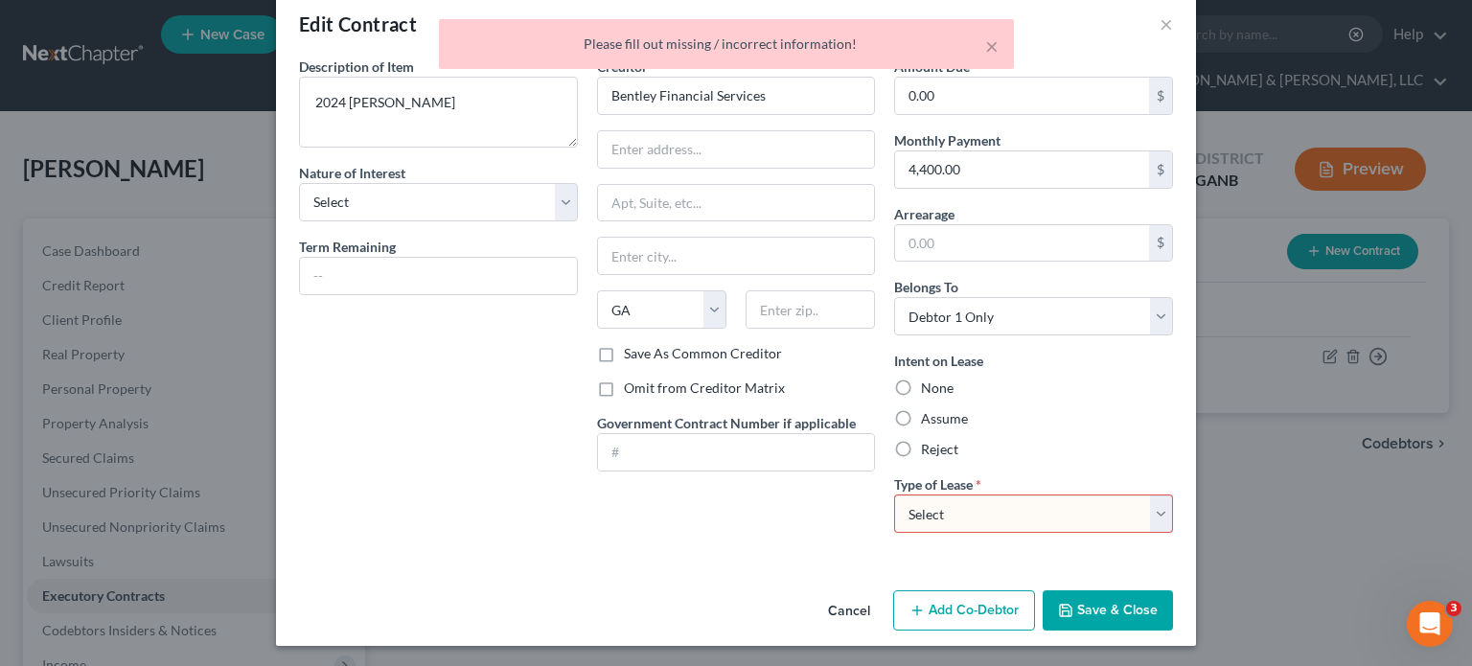
drag, startPoint x: 928, startPoint y: 497, endPoint x: 931, endPoint y: 517, distance: 20.5
click at [928, 497] on select "Select Real Estate Car Other" at bounding box center [1033, 513] width 279 height 38
select select "1"
click at [894, 494] on select "Select Real Estate Car Other" at bounding box center [1033, 513] width 279 height 38
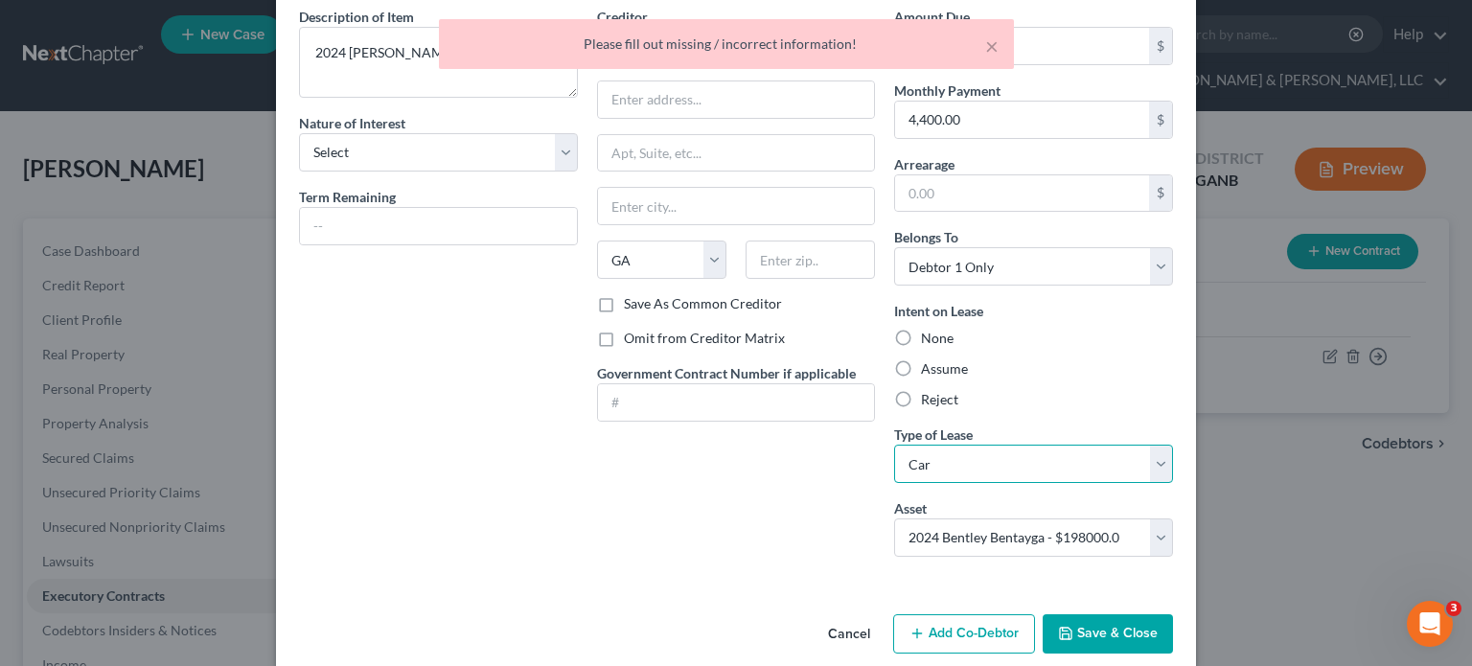
scroll to position [104, 0]
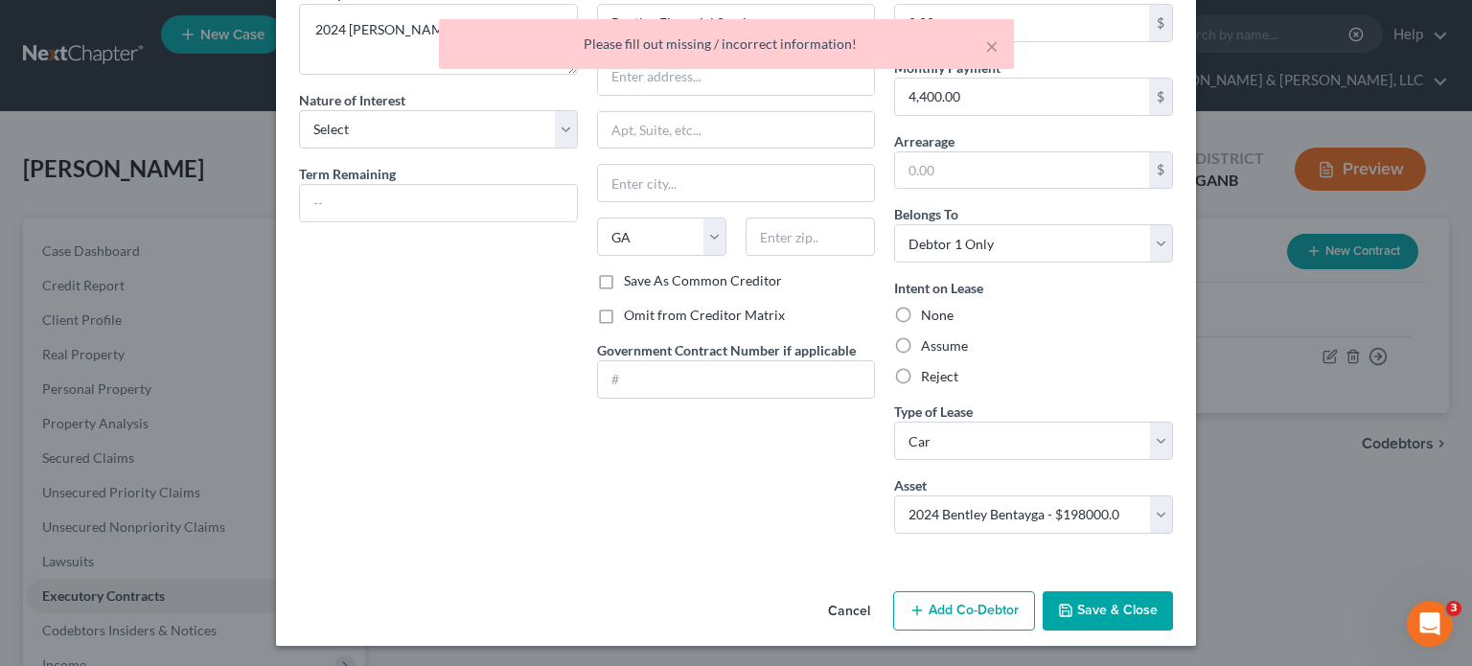
click at [1104, 608] on button "Save & Close" at bounding box center [1108, 611] width 130 height 40
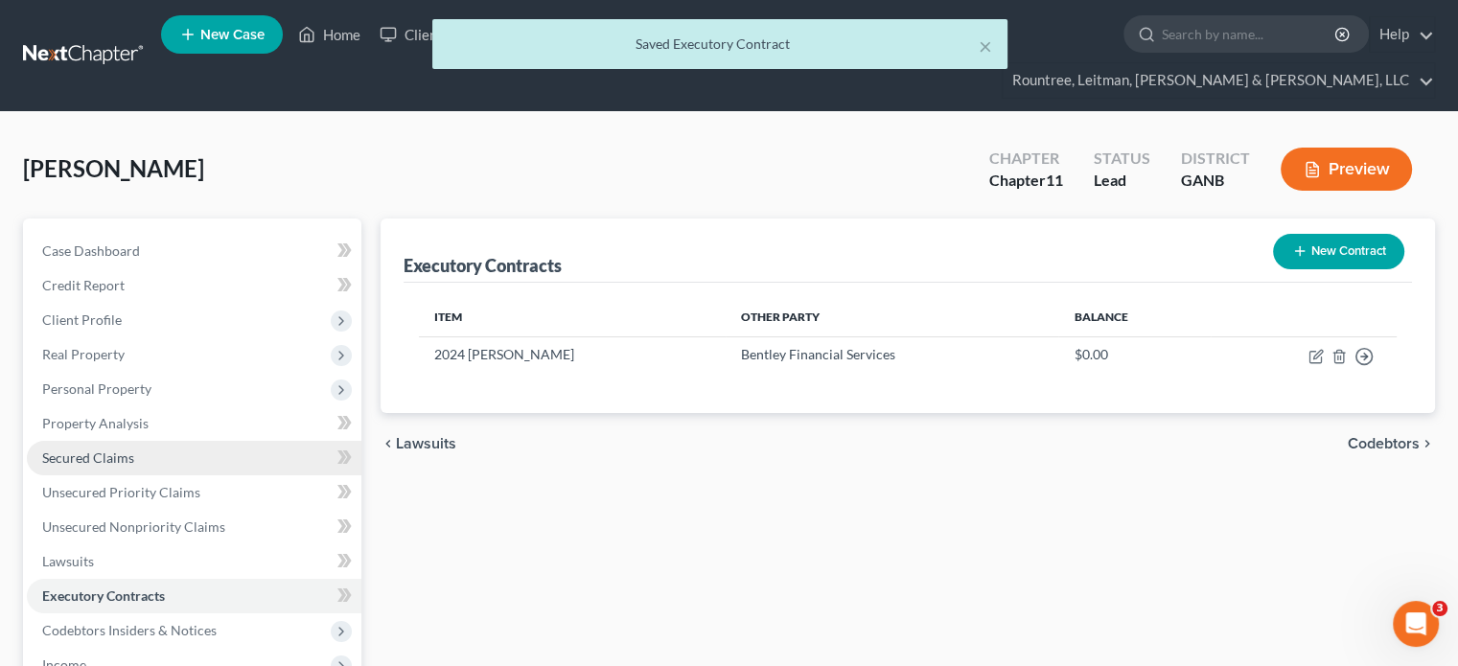
click at [84, 449] on span "Secured Claims" at bounding box center [88, 457] width 92 height 16
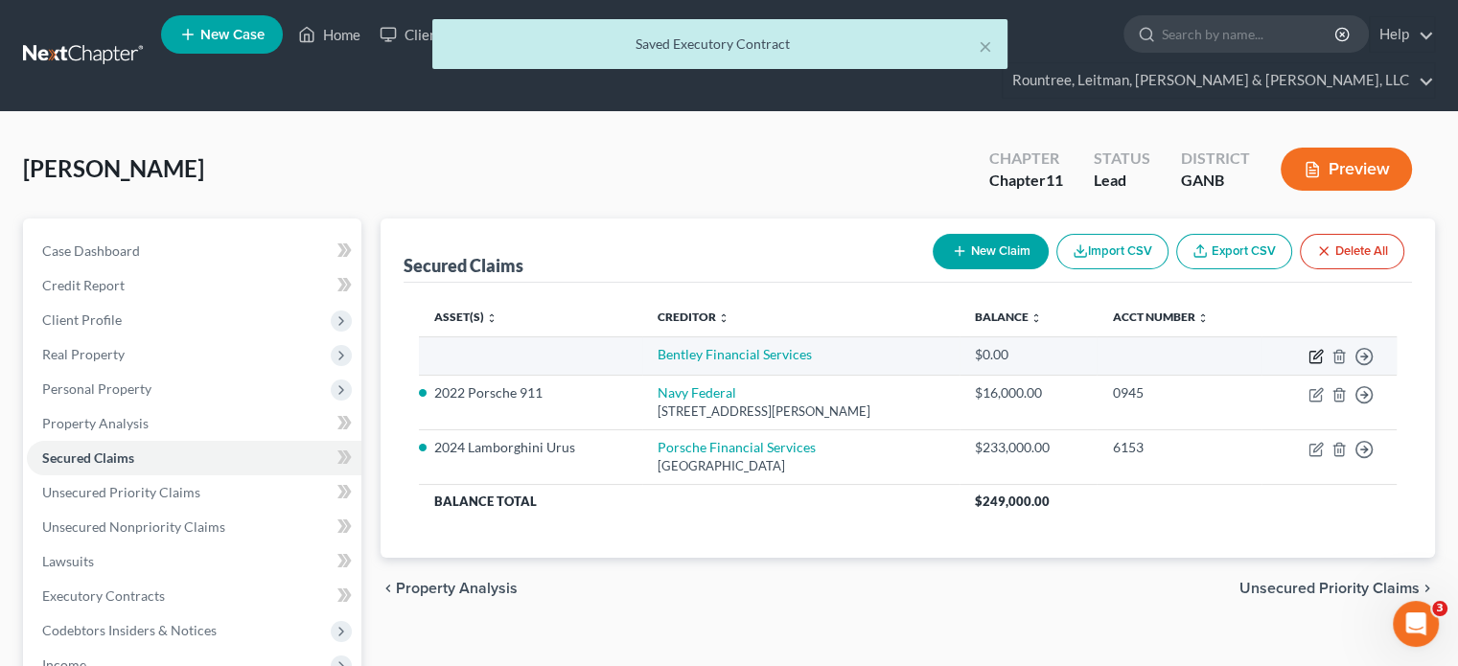
click at [1310, 349] on icon "button" at bounding box center [1315, 356] width 15 height 15
select select "0"
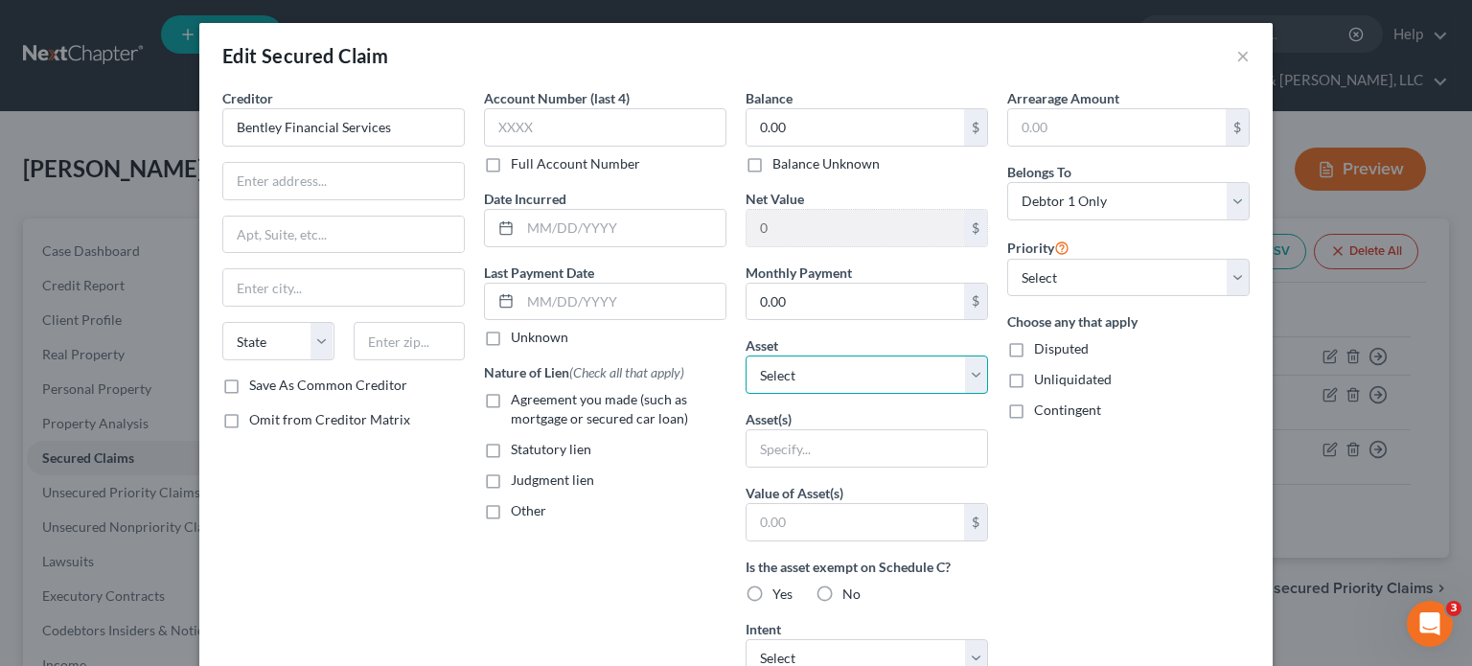
click at [964, 371] on select "Select Other Multiple Assets 1915 Saxon Valley Circle - $660000.0 2024 Lamborgh…" at bounding box center [867, 375] width 242 height 38
select select "8"
click at [746, 356] on select "Select Other Multiple Assets 1915 Saxon Valley Circle - $660000.0 2024 Lamborgh…" at bounding box center [867, 375] width 242 height 38
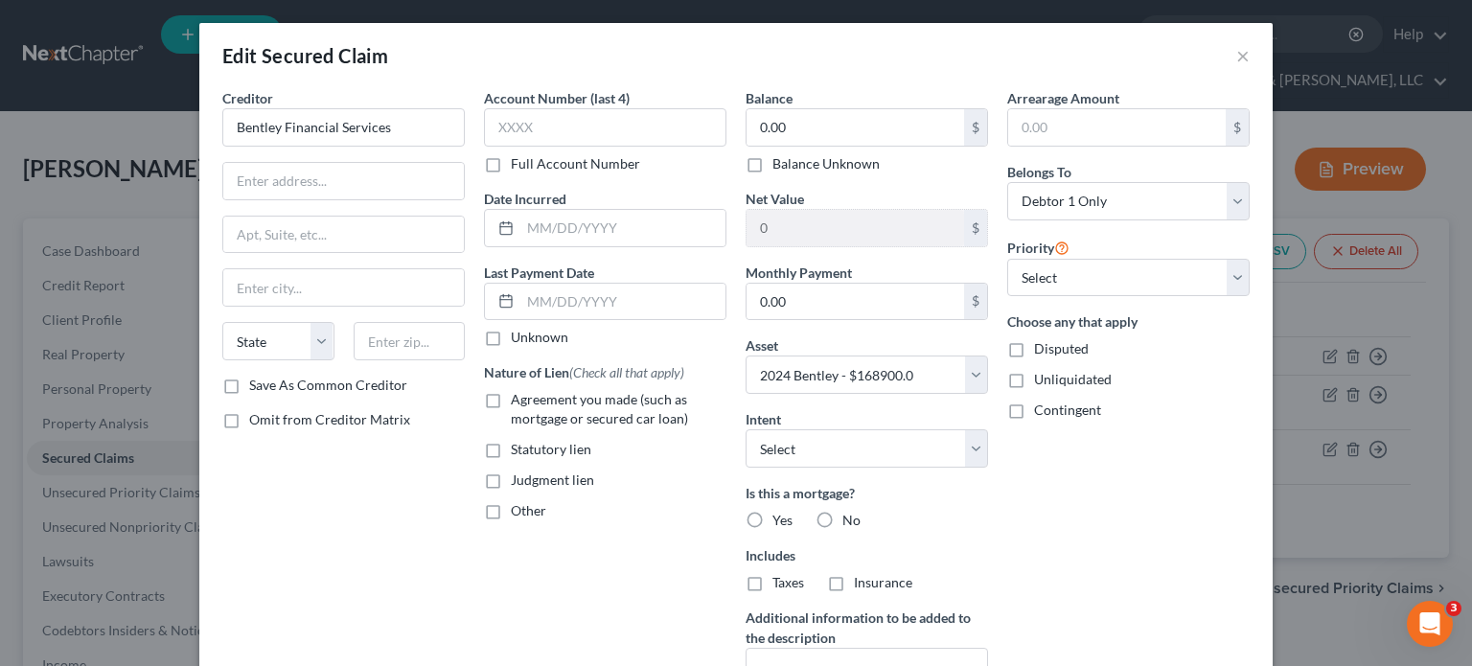
click at [842, 514] on label "No" at bounding box center [851, 520] width 18 height 19
click at [850, 514] on input "No" at bounding box center [856, 517] width 12 height 12
radio input "true"
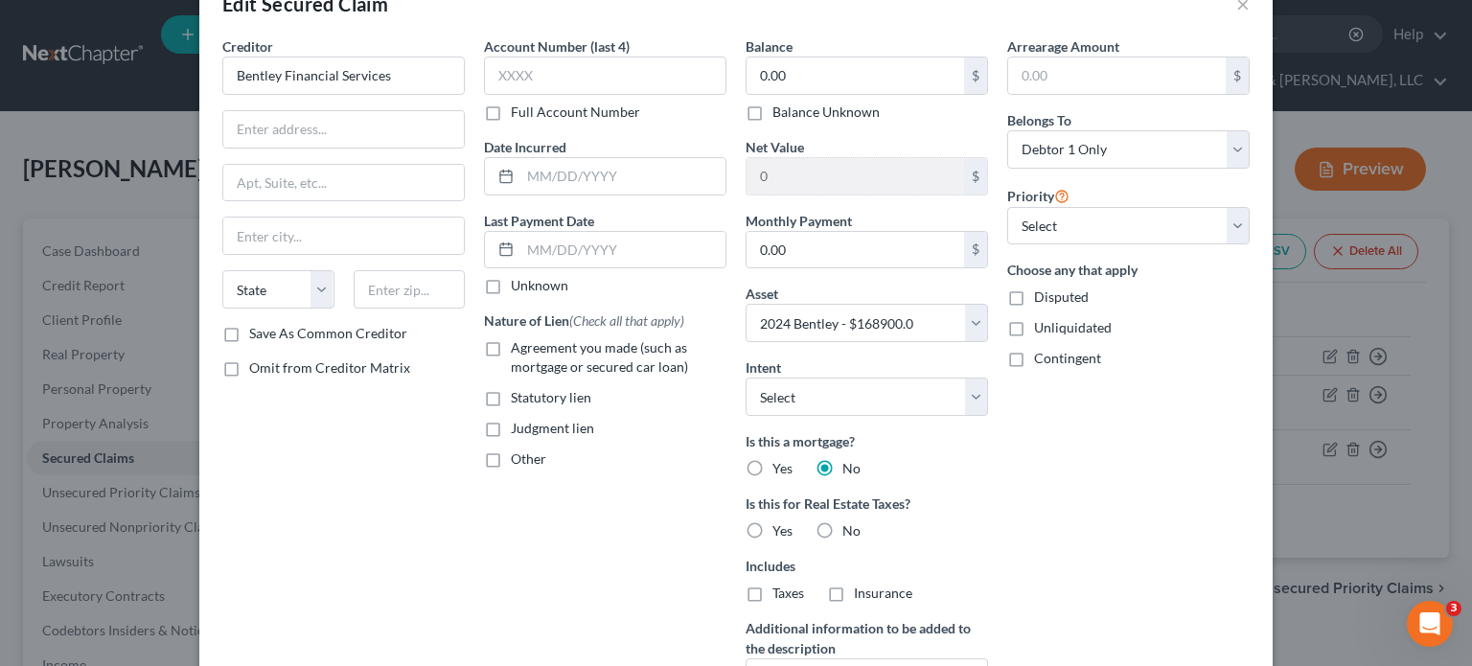
scroll to position [192, 0]
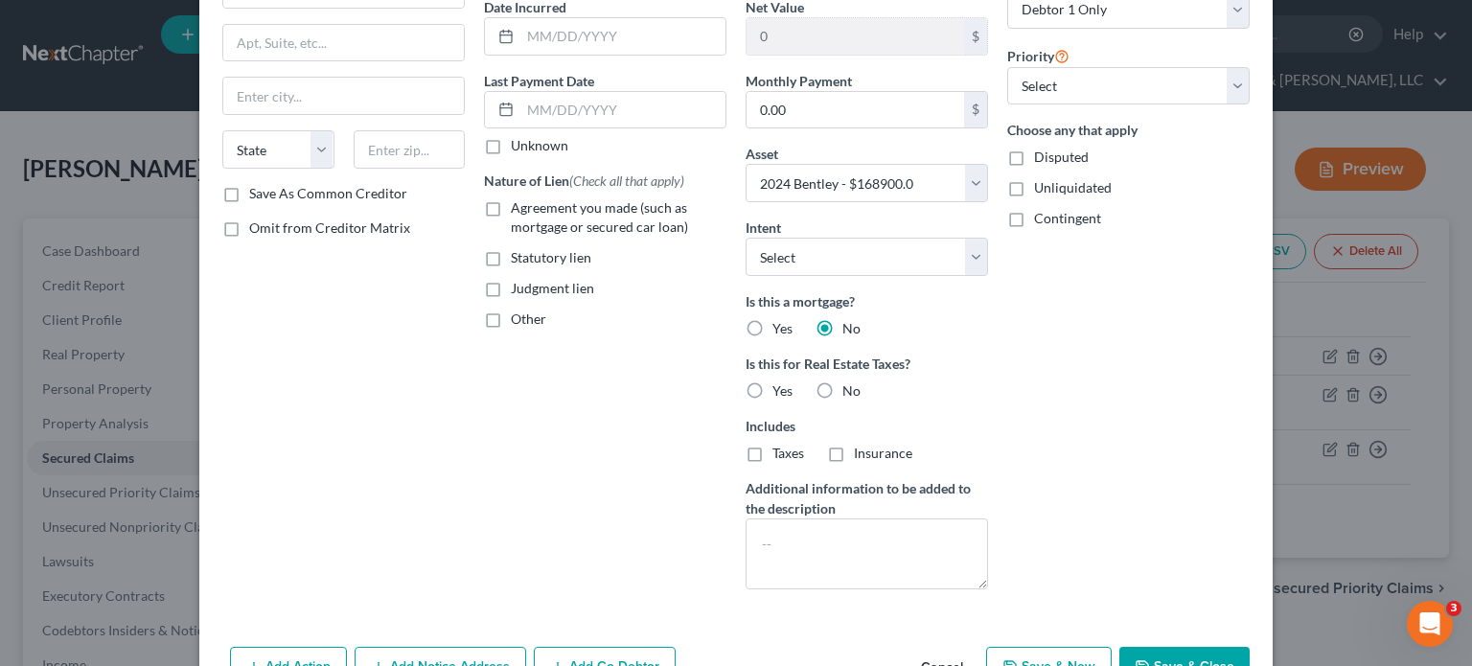
click at [842, 391] on label "No" at bounding box center [851, 390] width 18 height 19
click at [850, 391] on input "No" at bounding box center [856, 387] width 12 height 12
radio input "true"
drag, startPoint x: 487, startPoint y: 209, endPoint x: 923, endPoint y: 293, distance: 444.1
click at [511, 208] on label "Agreement you made (such as mortgage or secured car loan)" at bounding box center [619, 217] width 216 height 38
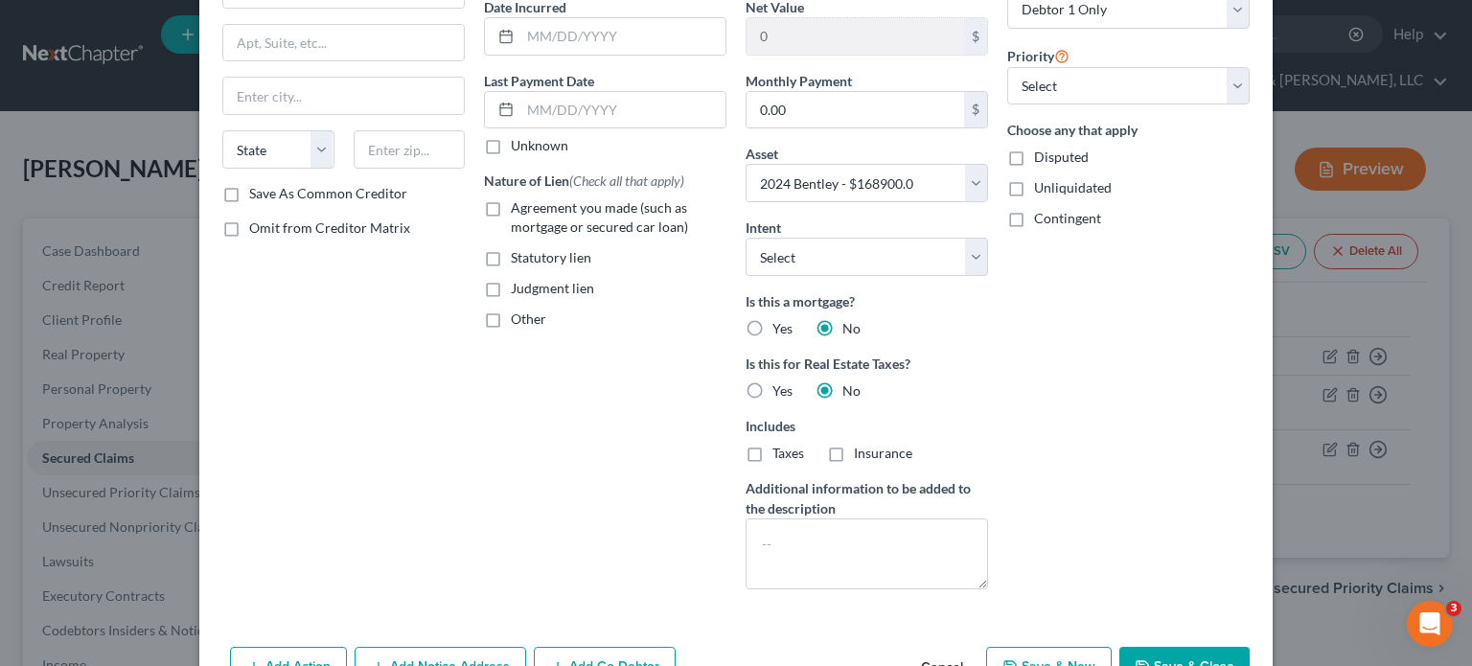
click at [518, 208] on input "Agreement you made (such as mortgage or secured car loan)" at bounding box center [524, 204] width 12 height 12
checkbox input "true"
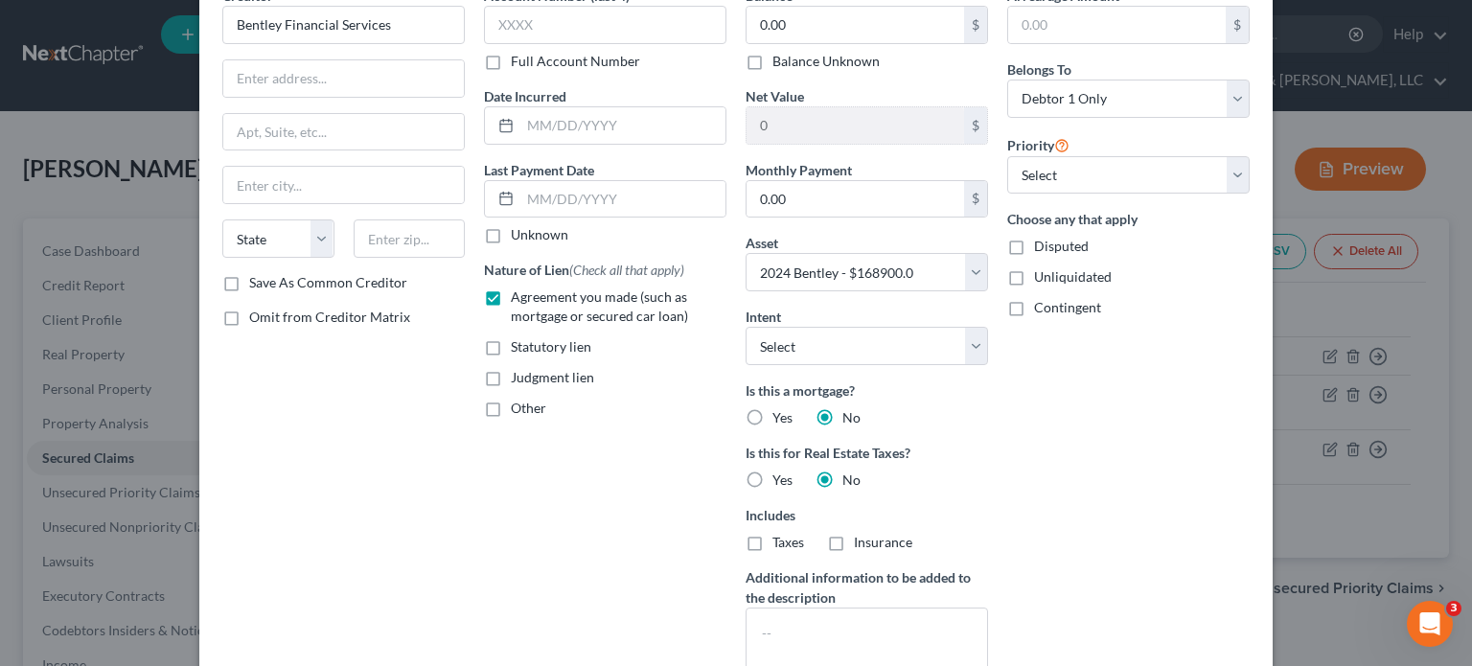
scroll to position [96, 0]
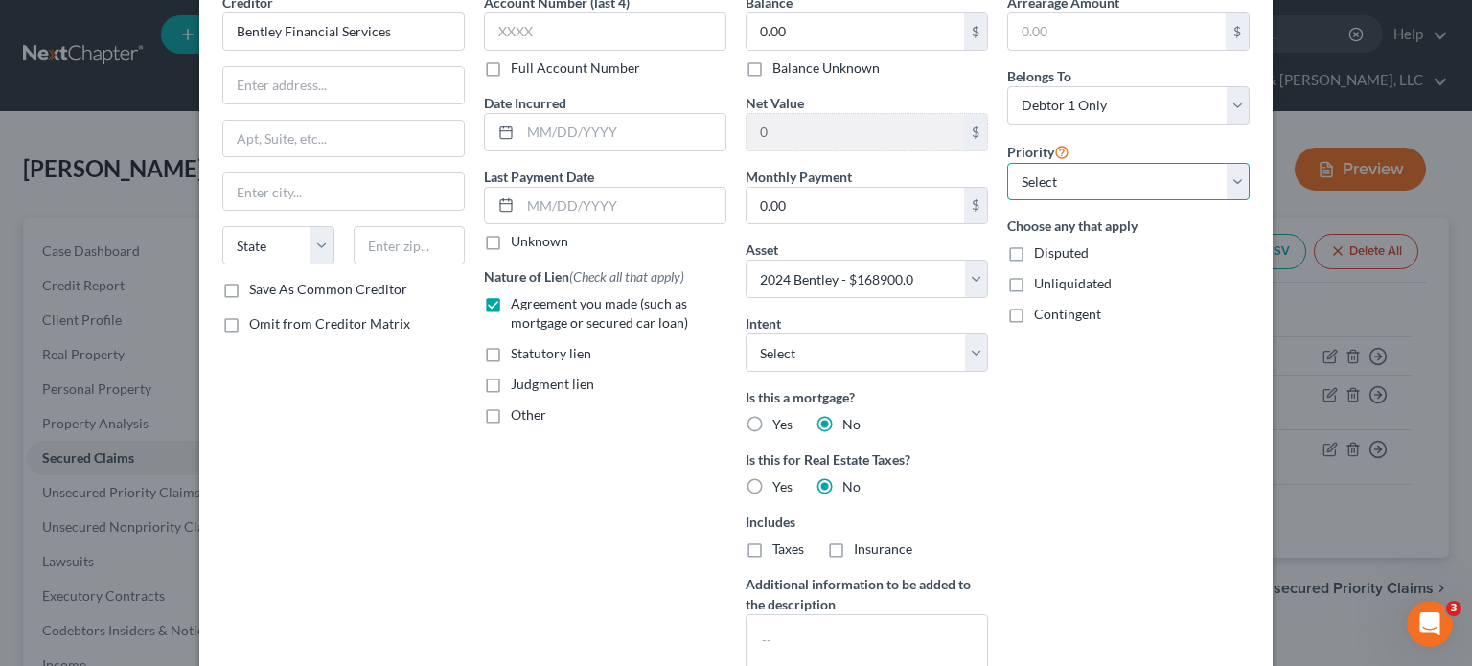
click at [1223, 172] on select "Select 1st 2nd 3rd 4th 5th 6th 7th 8th 9th 10th 11th 12th 13th 14th 15th 16th 1…" at bounding box center [1128, 182] width 242 height 38
select select "0"
click at [1007, 163] on select "Select 1st 2nd 3rd 4th 5th 6th 7th 8th 9th 10th 11th 12th 13th 14th 15th 16th 1…" at bounding box center [1128, 182] width 242 height 38
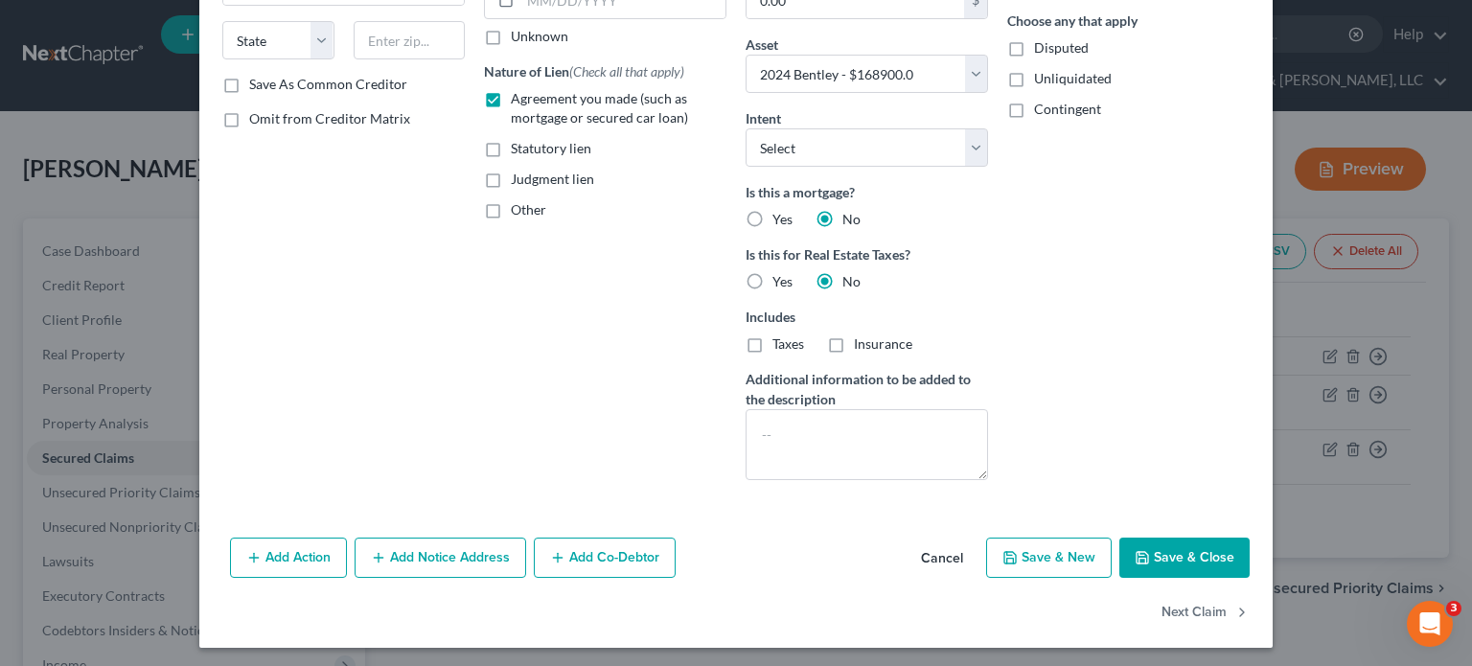
scroll to position [303, 0]
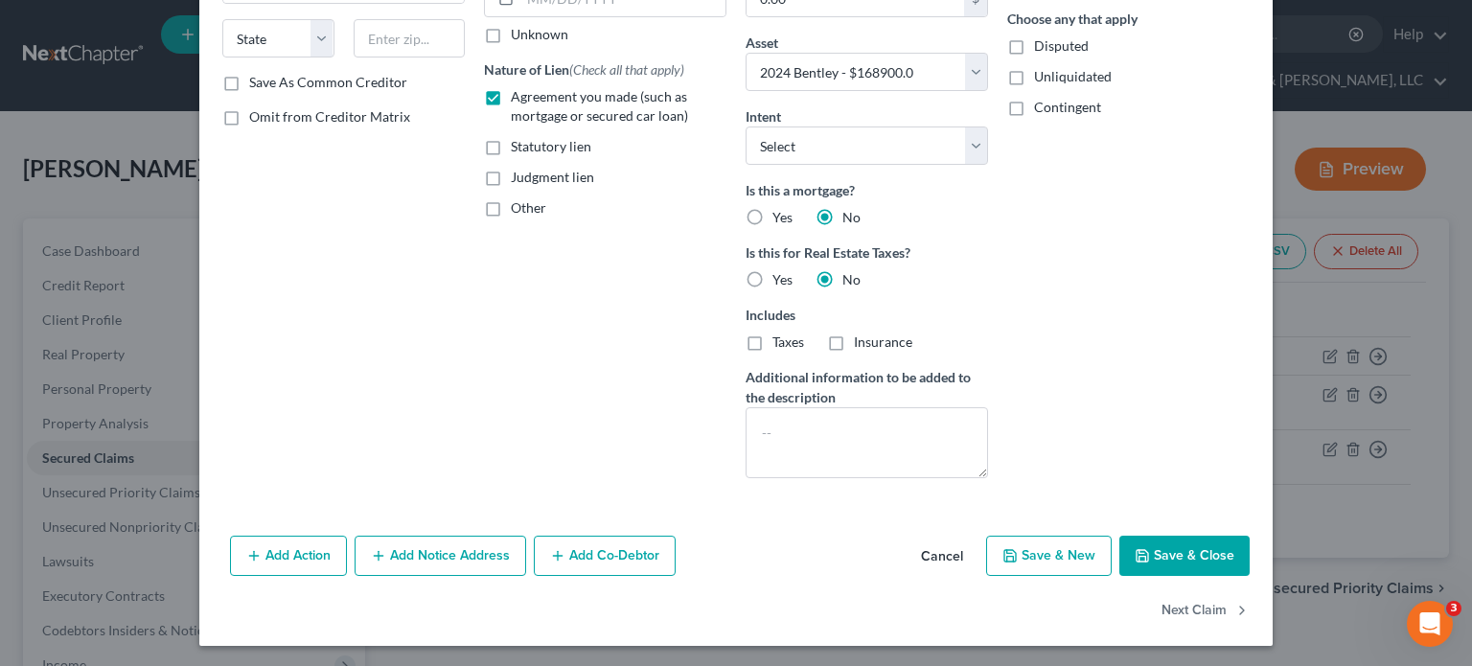
click at [1193, 554] on button "Save & Close" at bounding box center [1184, 556] width 130 height 40
select select
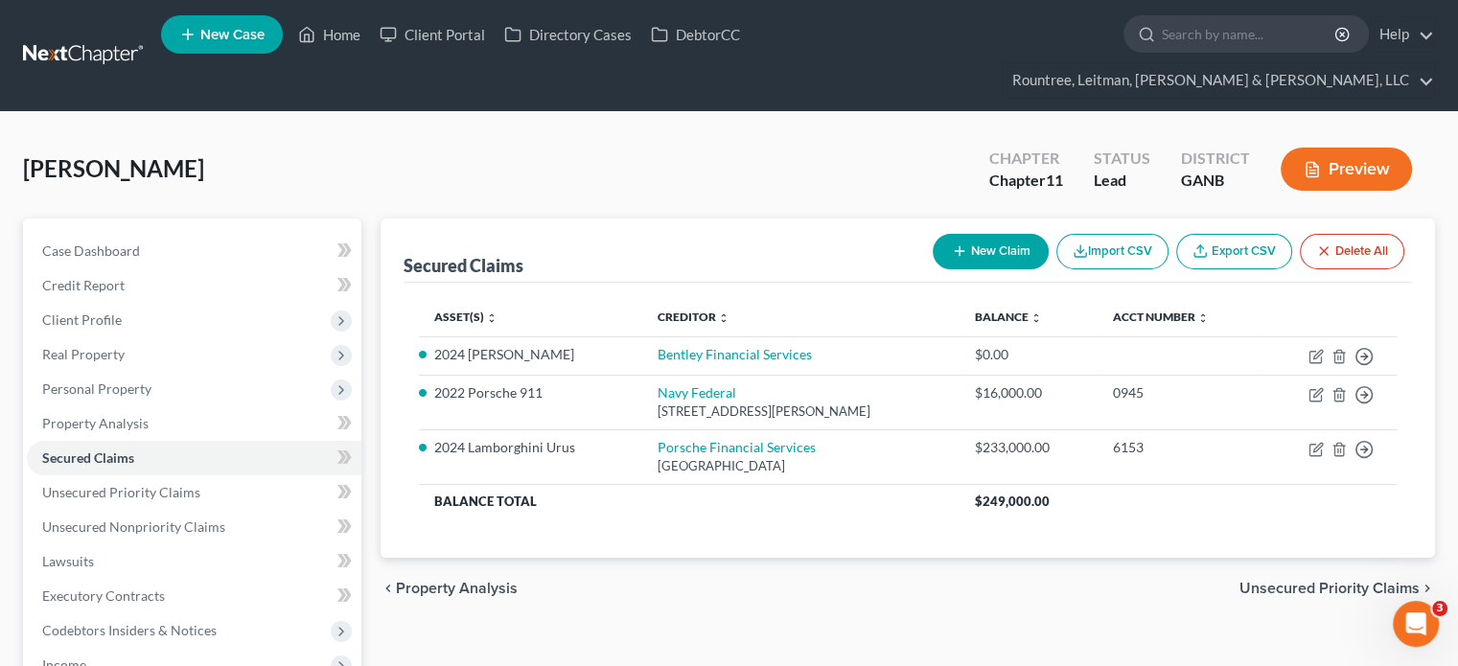
click at [999, 234] on button "New Claim" at bounding box center [990, 251] width 116 height 35
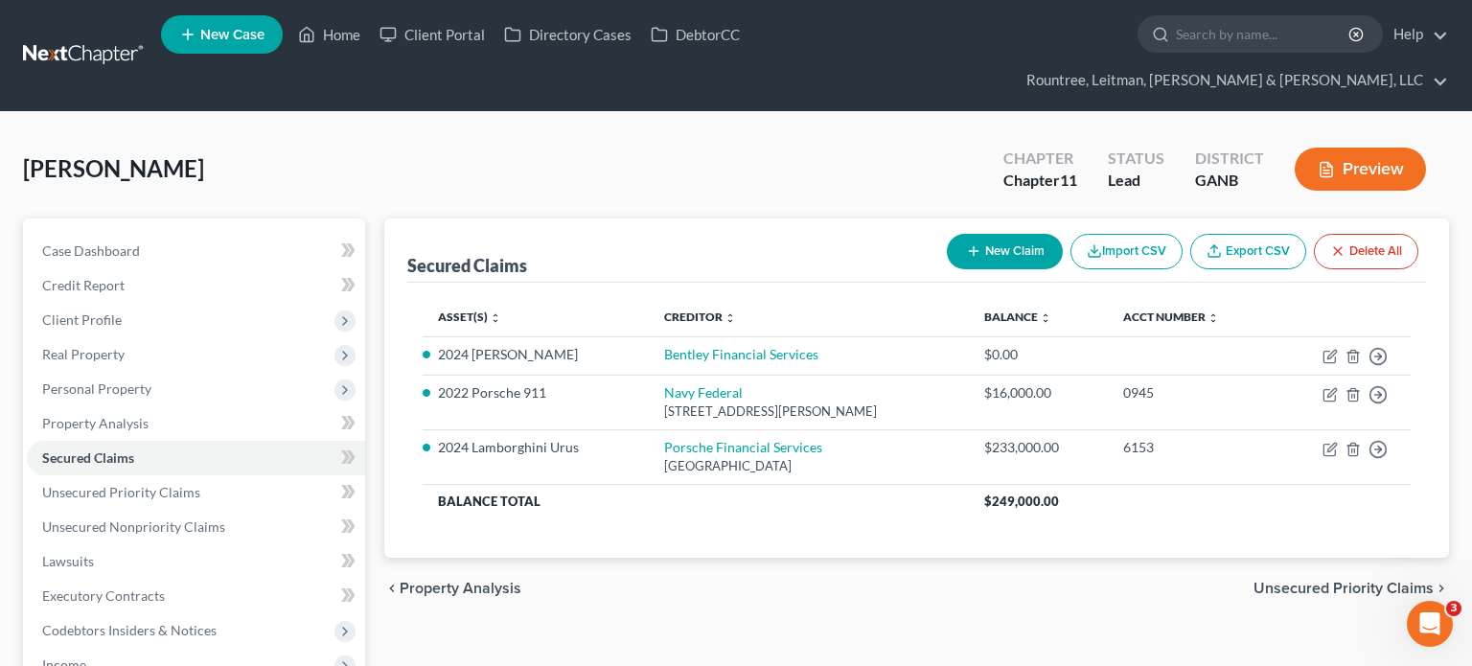
select select "0"
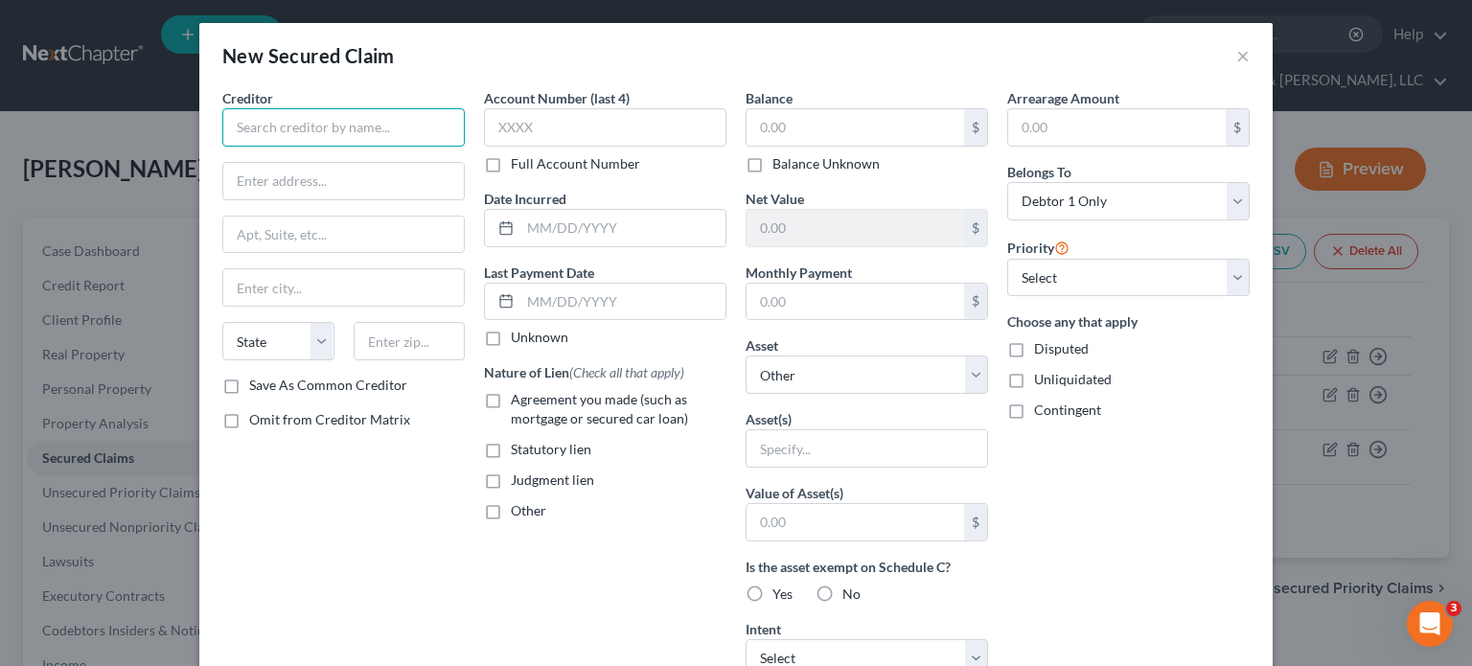
click at [353, 138] on input "text" at bounding box center [343, 127] width 242 height 38
type input "Chrysler Credit"
click at [311, 174] on input "text" at bounding box center [343, 181] width 241 height 36
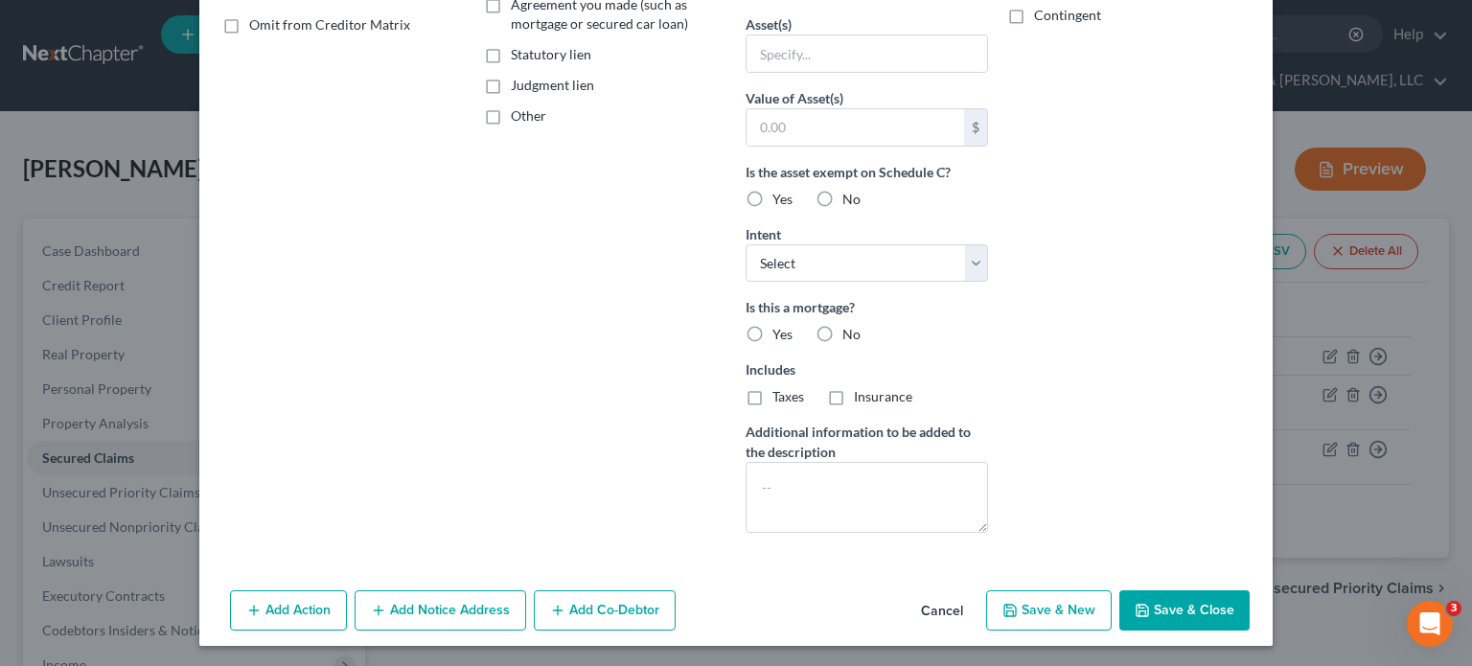
click at [1172, 602] on button "Save & Close" at bounding box center [1184, 610] width 130 height 40
select select
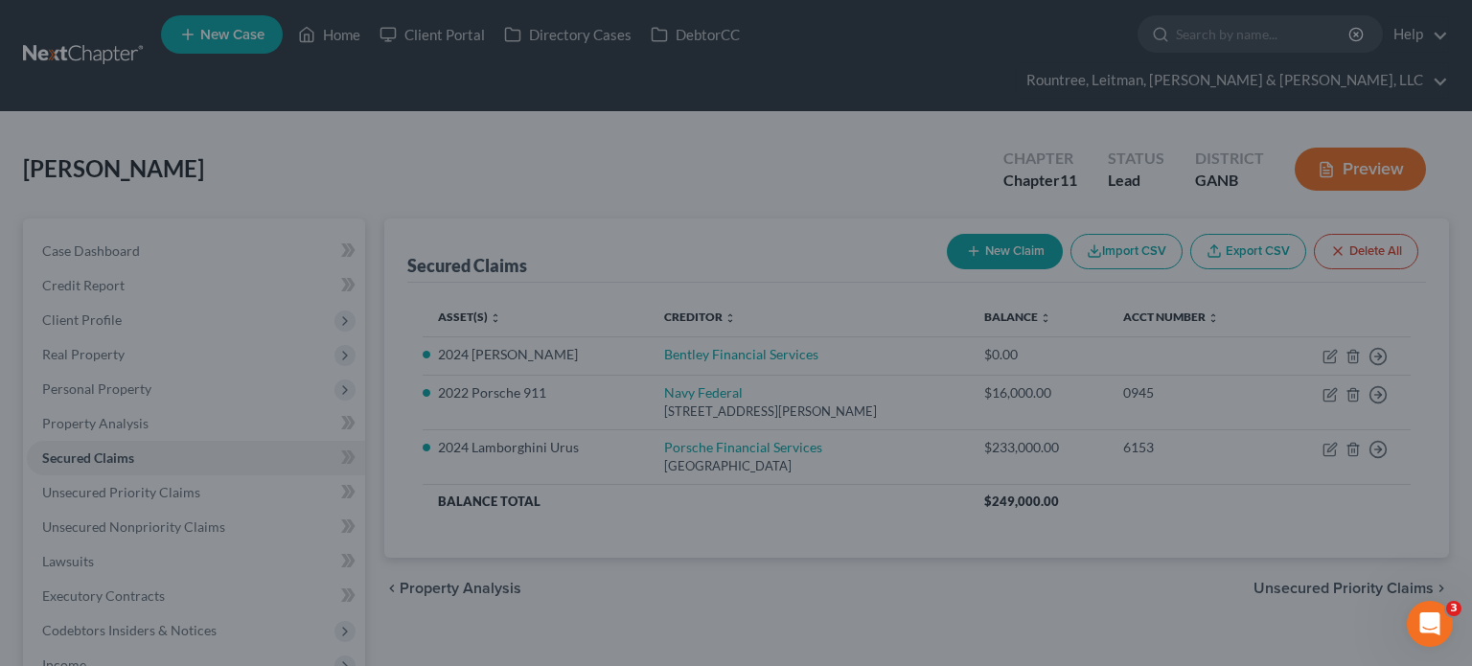
type input "0.00"
type input "0"
type input "0.00"
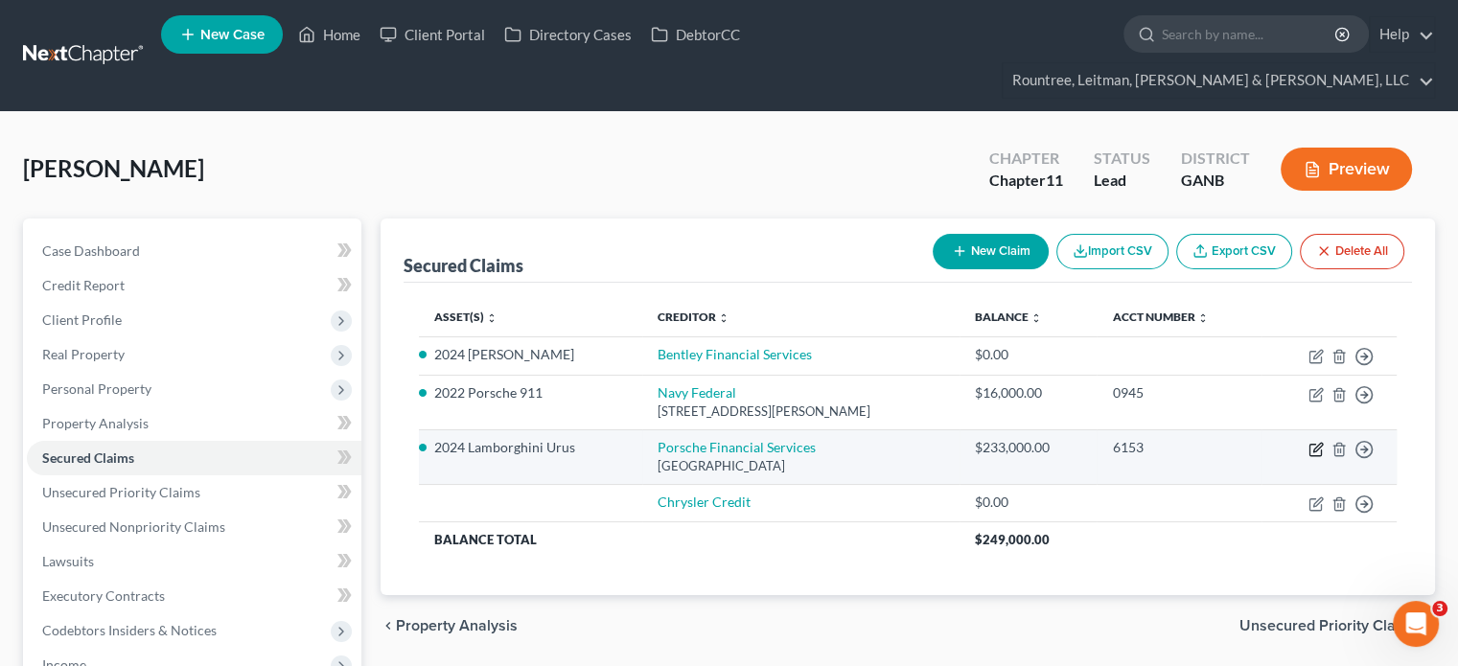
click at [1310, 442] on icon "button" at bounding box center [1315, 449] width 15 height 15
select select "10"
select select "0"
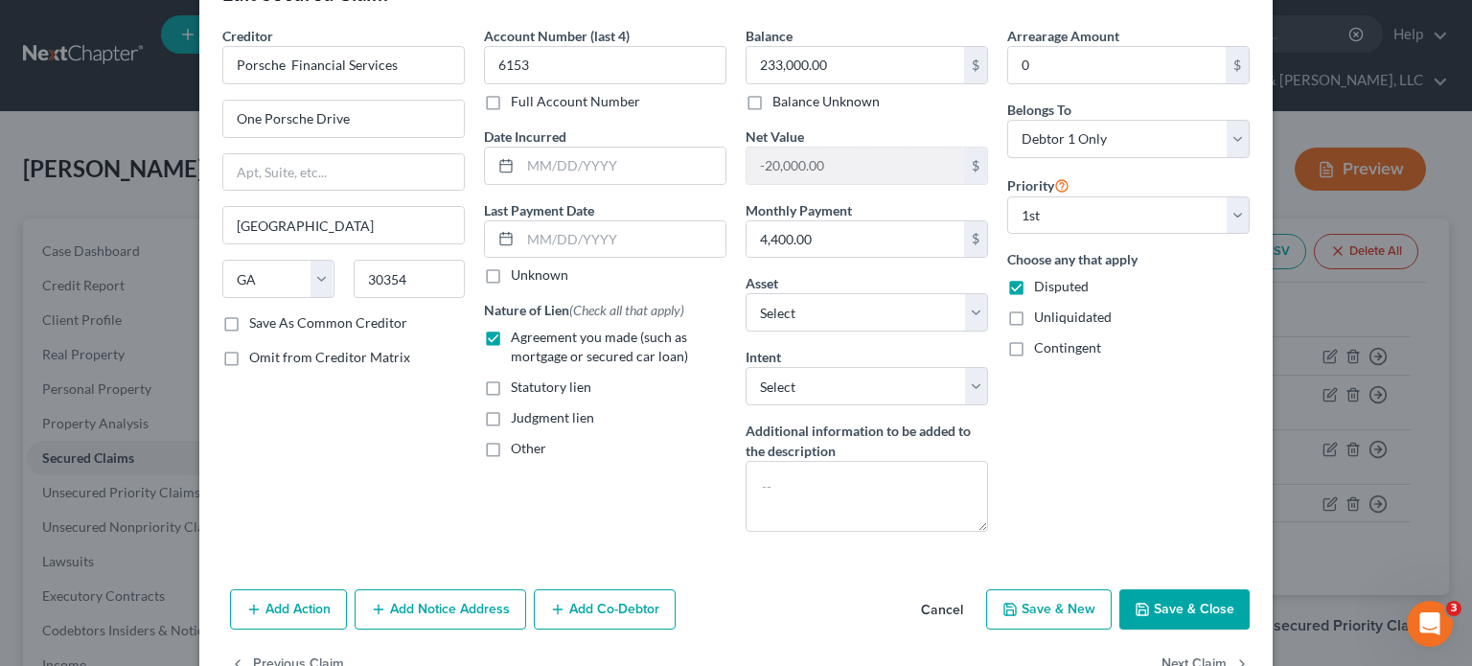
scroll to position [116, 0]
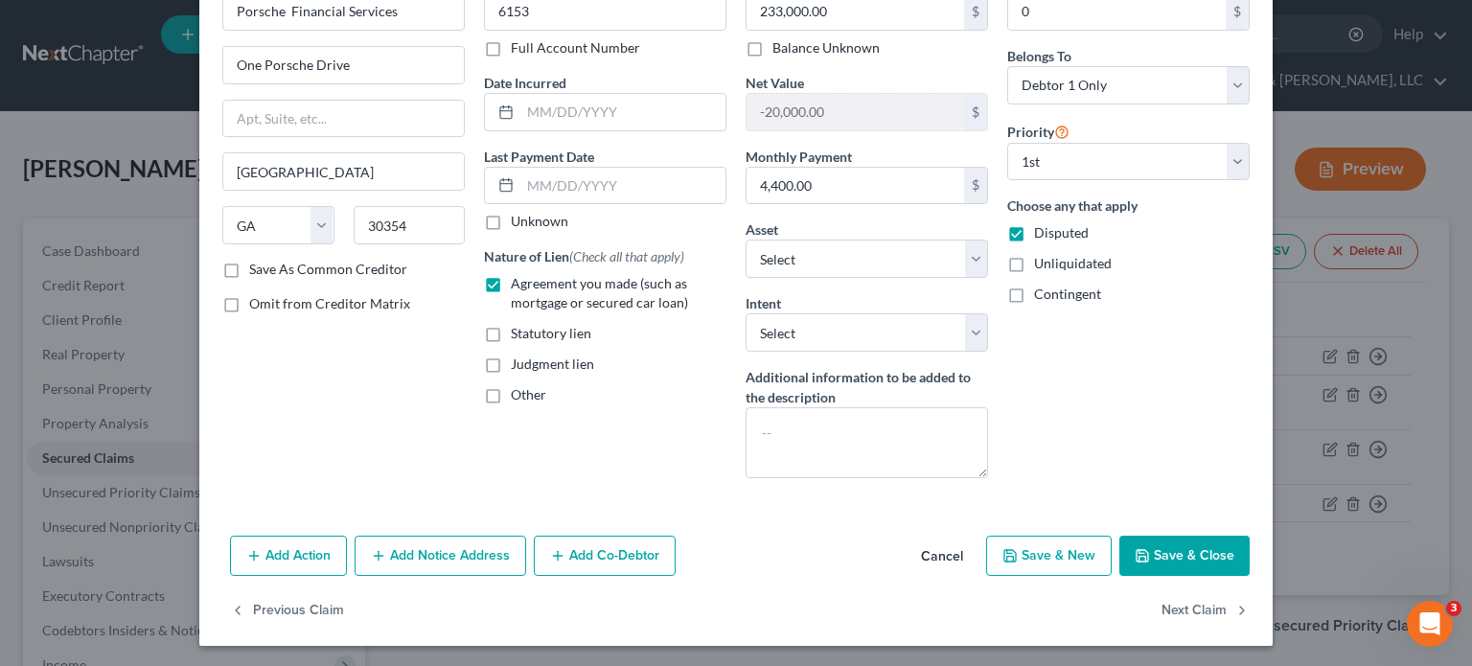
click at [466, 546] on button "Add Notice Address" at bounding box center [441, 556] width 172 height 40
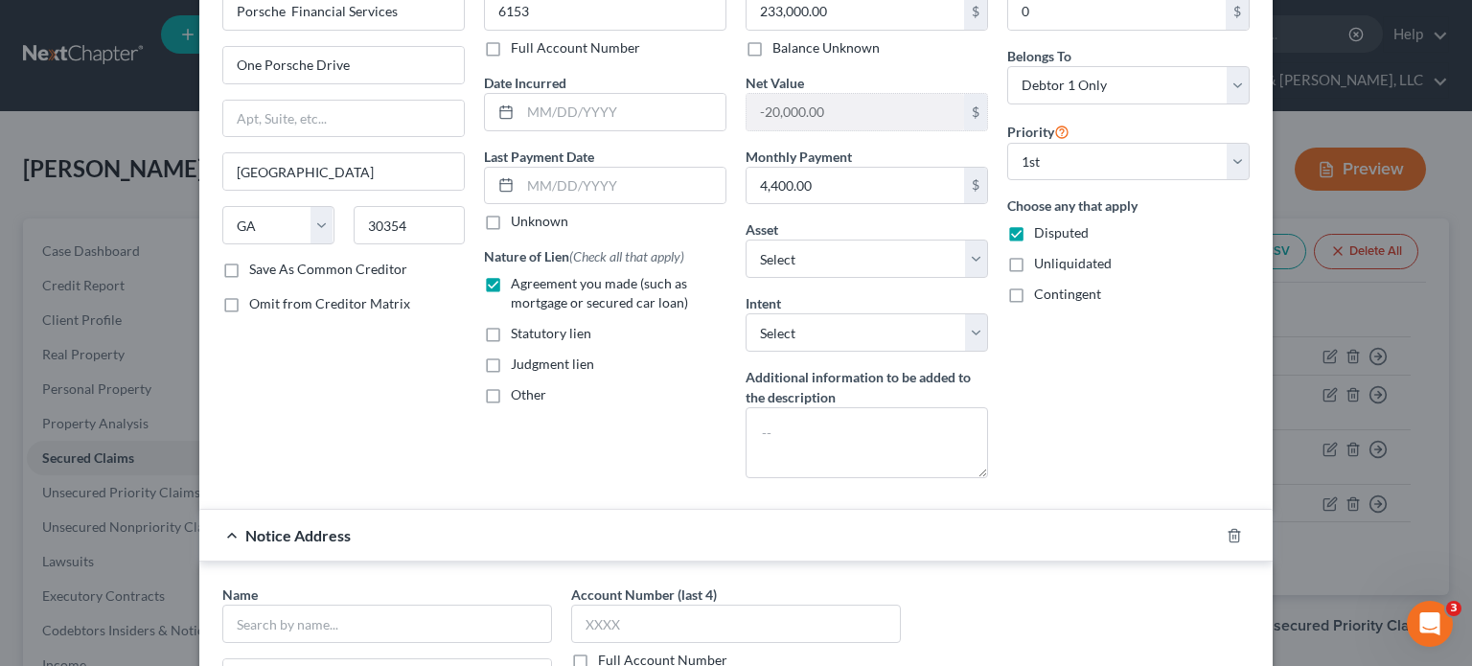
scroll to position [499, 0]
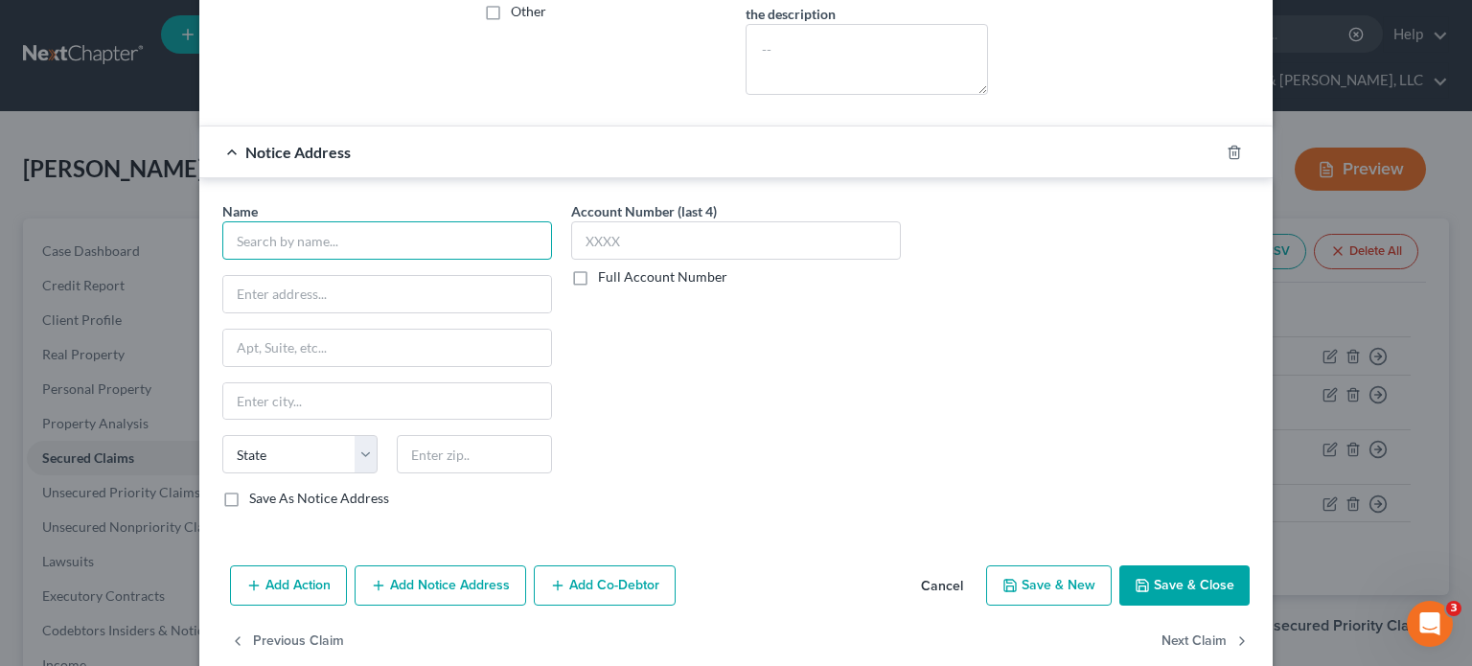
click at [323, 242] on input "text" at bounding box center [387, 240] width 330 height 38
type input "[PERSON_NAME], Esq."
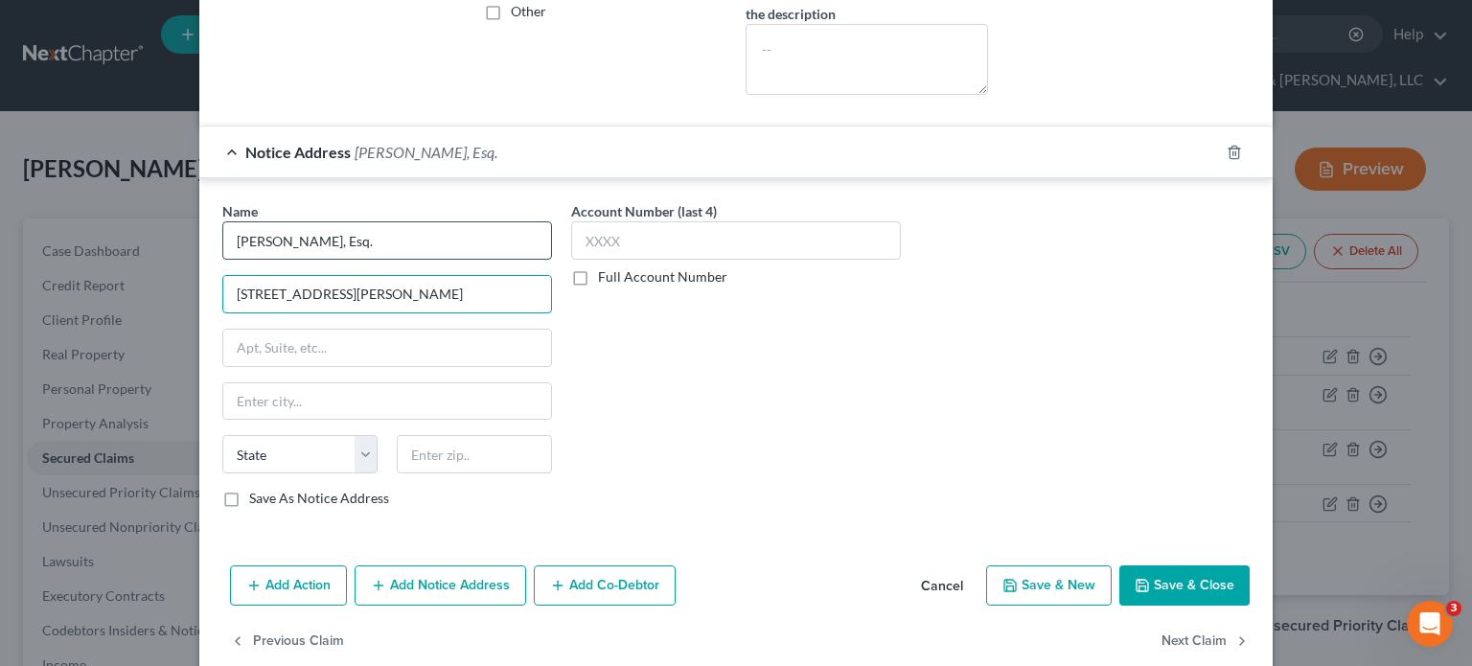
type input "[STREET_ADDRESS][PERSON_NAME]"
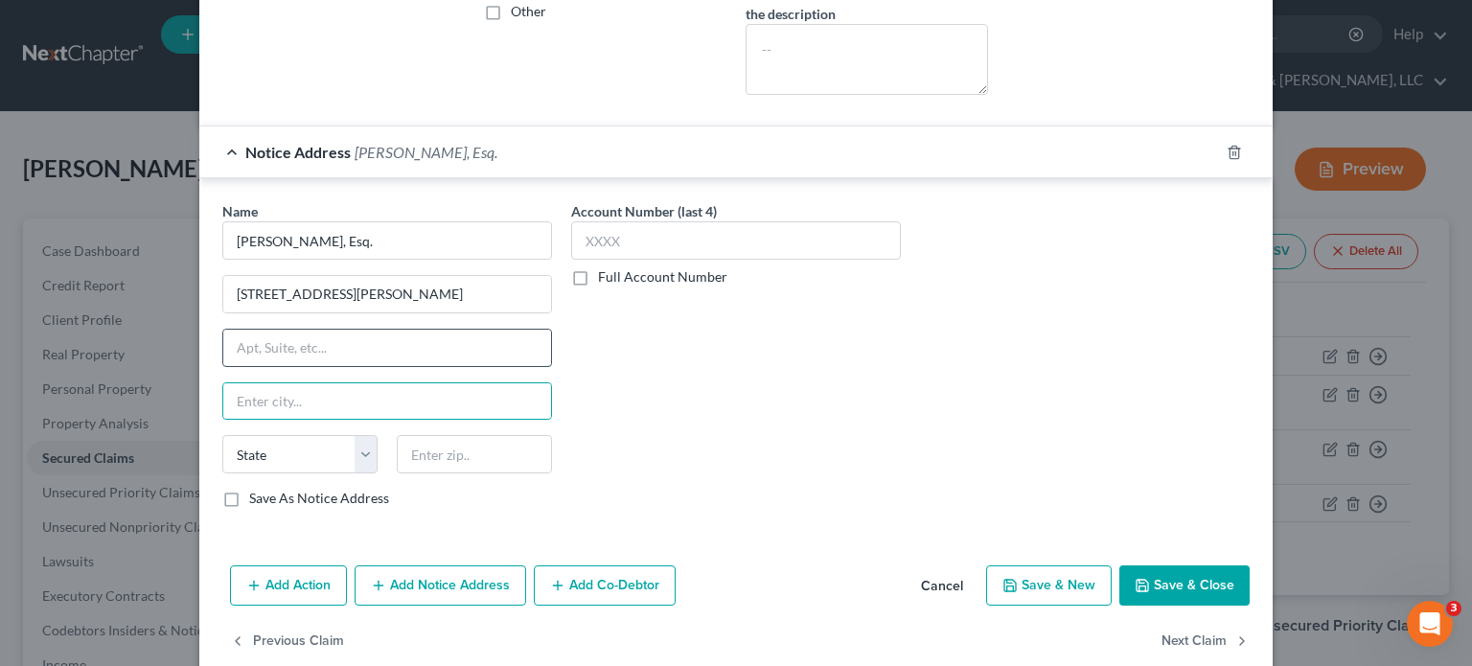
click at [314, 339] on input "text" at bounding box center [387, 348] width 328 height 36
click at [250, 342] on input "Ste, 800" at bounding box center [387, 348] width 328 height 36
type input "Ste. 800"
click at [339, 404] on input "text" at bounding box center [387, 401] width 328 height 36
type input "[GEOGRAPHIC_DATA]"
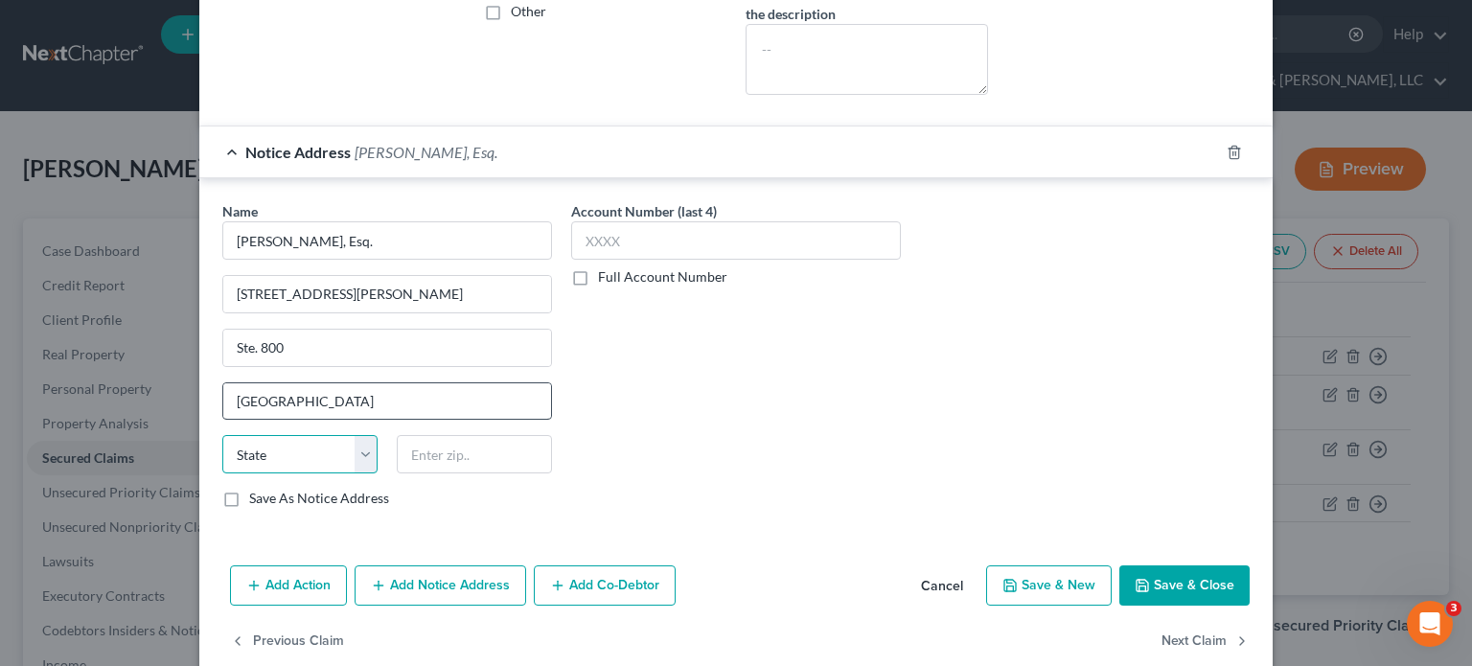
select select "44"
type input "38120"
click at [249, 489] on label "Save As Notice Address" at bounding box center [319, 498] width 140 height 19
click at [257, 489] on input "Save As Notice Address" at bounding box center [263, 495] width 12 height 12
click at [1169, 577] on button "Save & Close" at bounding box center [1184, 585] width 130 height 40
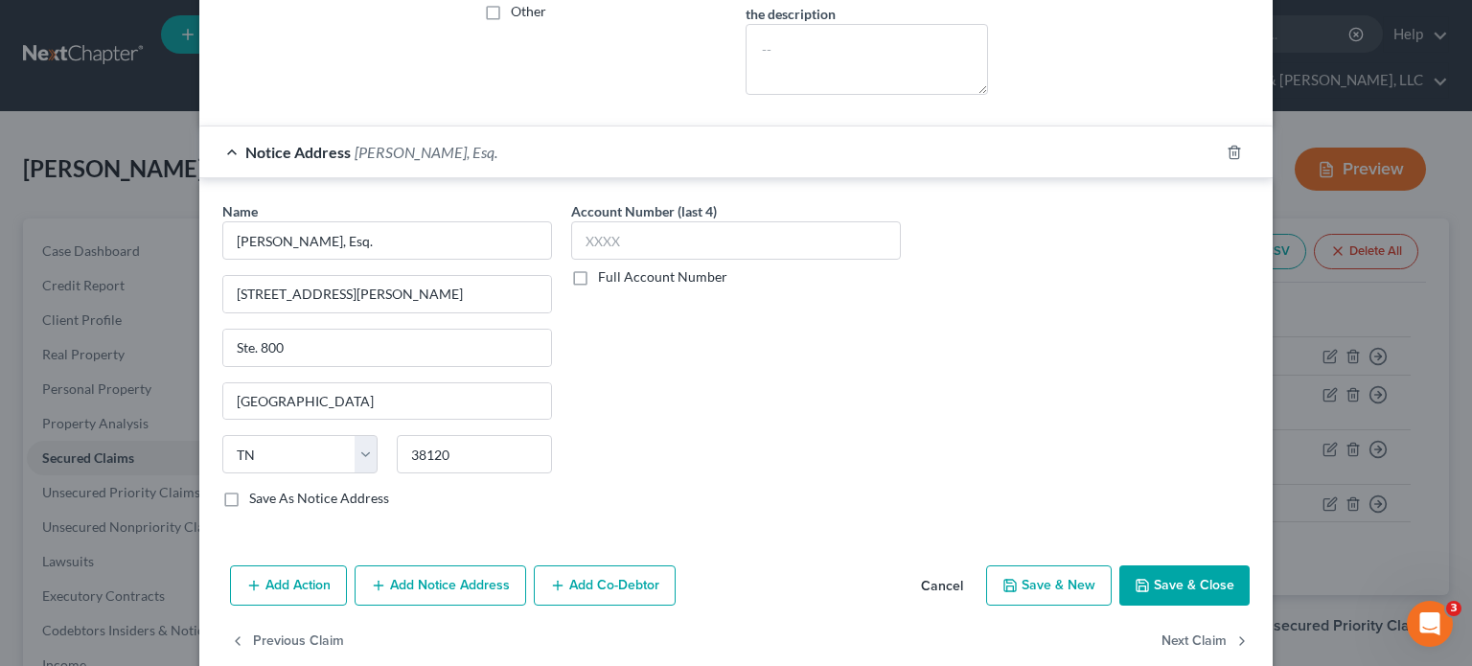
checkbox input "false"
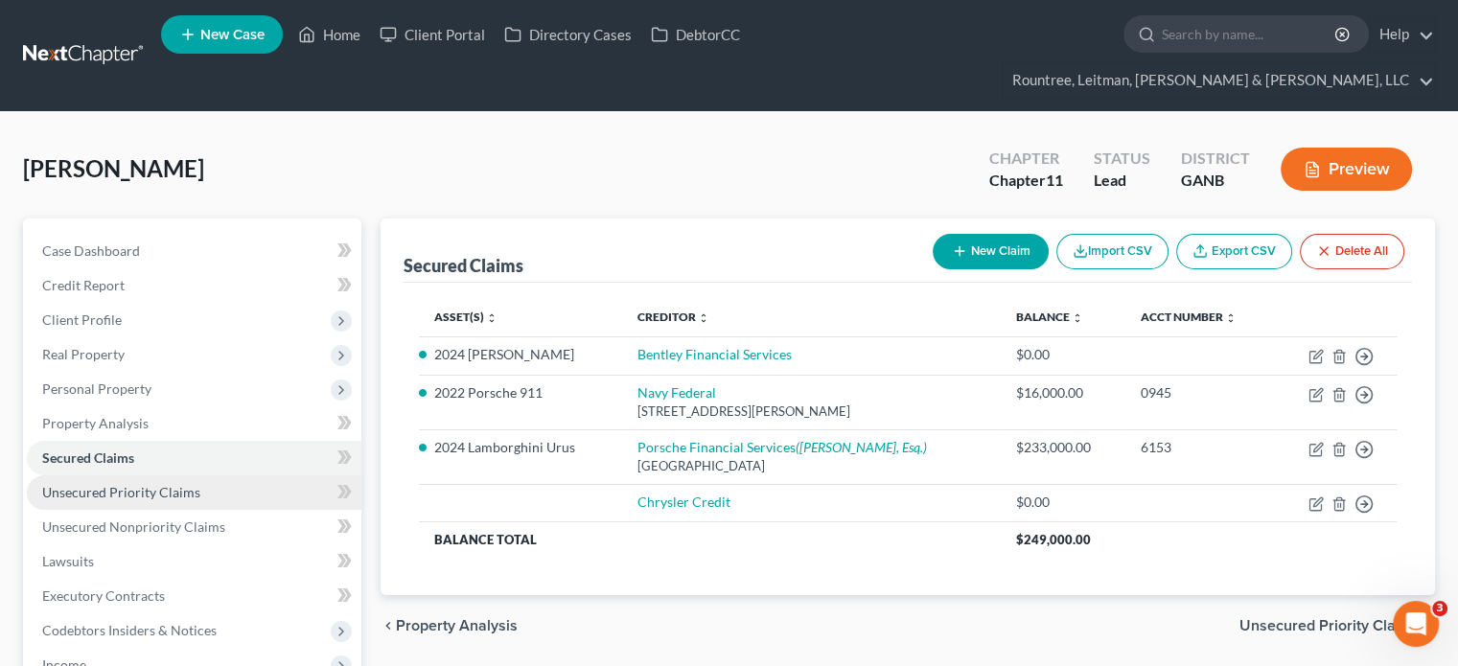
click at [183, 484] on span "Unsecured Priority Claims" at bounding box center [121, 492] width 158 height 16
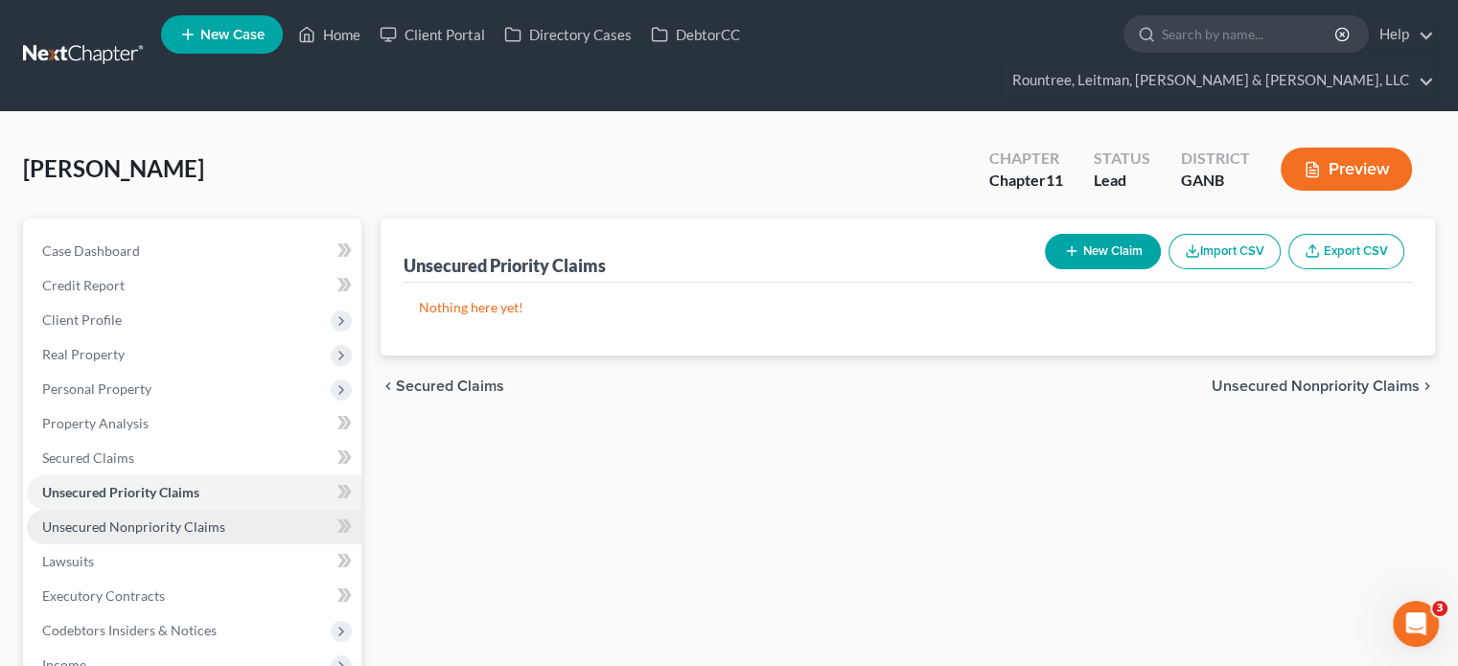
click at [183, 518] on span "Unsecured Nonpriority Claims" at bounding box center [133, 526] width 183 height 16
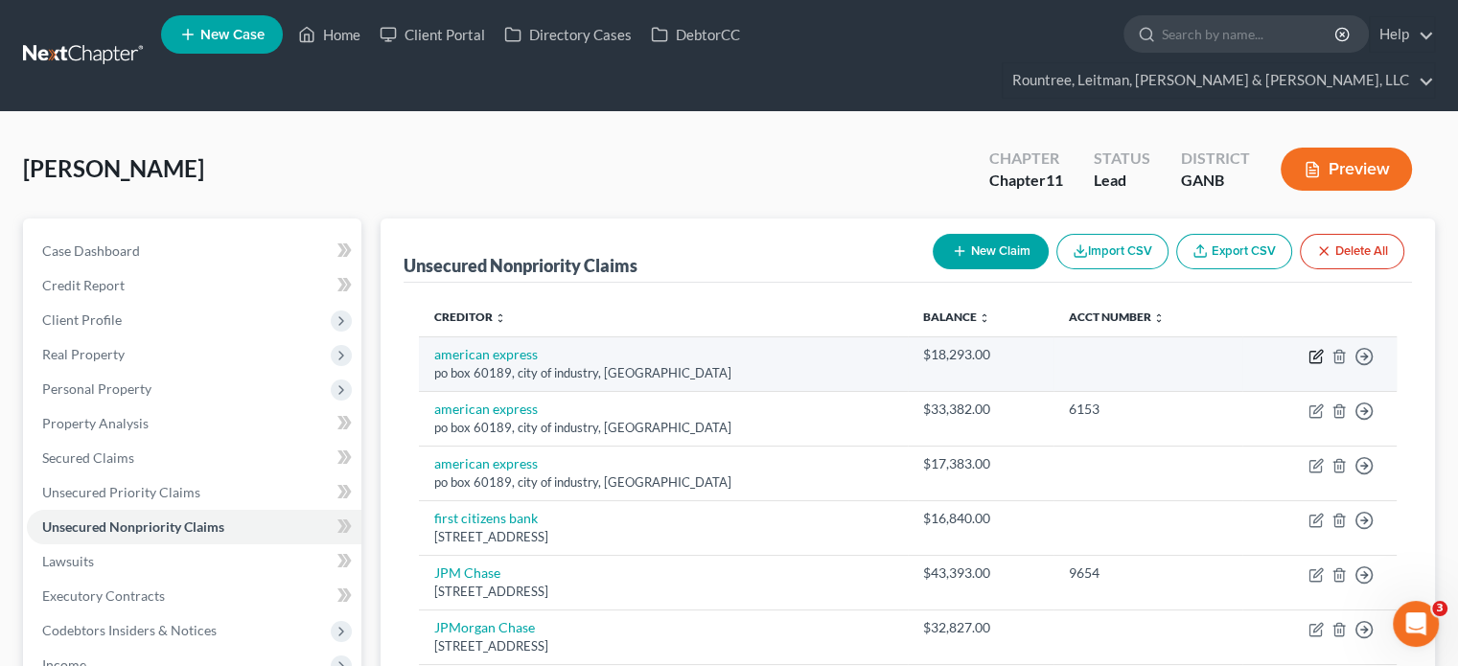
click at [1315, 349] on icon "button" at bounding box center [1315, 356] width 15 height 15
select select "4"
select select "2"
select select "0"
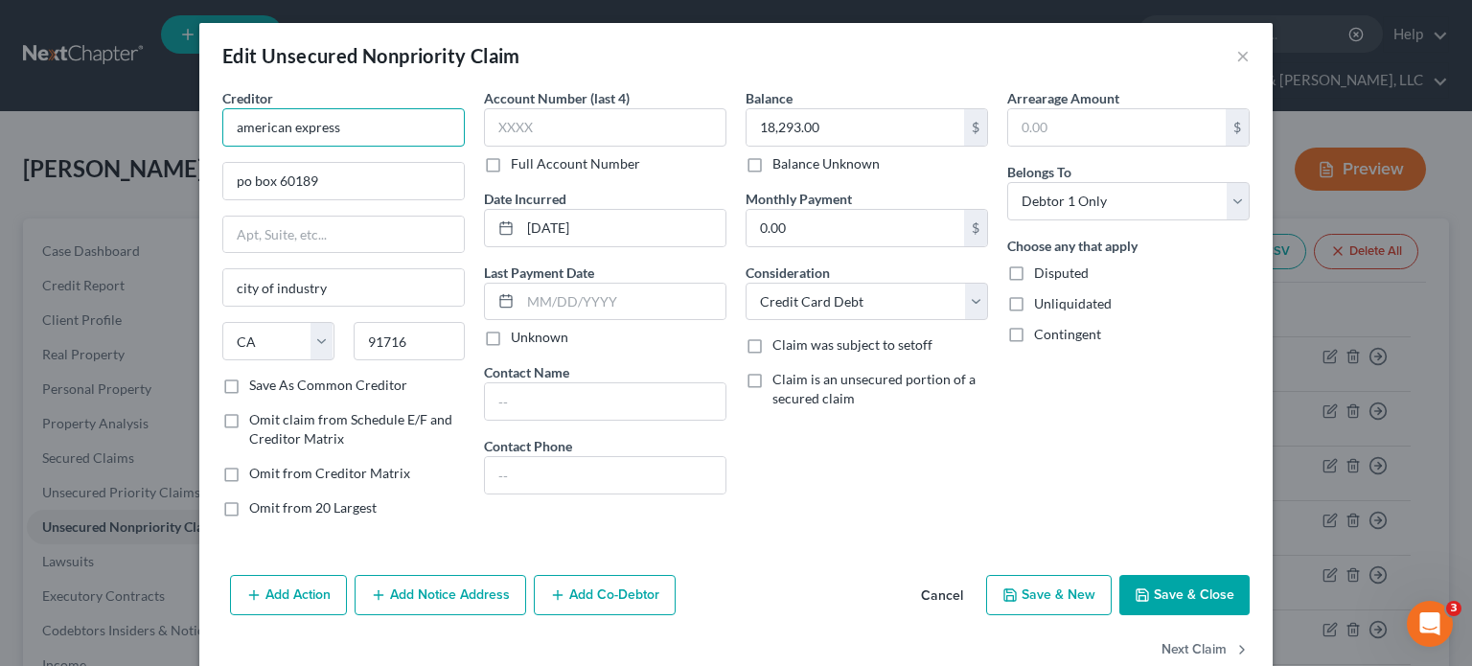
drag, startPoint x: 355, startPoint y: 130, endPoint x: -122, endPoint y: 148, distance: 476.6
click at [0, 148] on html "Home New Case Client Portal Directory Cases DebtorCC Rountree, [PERSON_NAME], […" at bounding box center [736, 509] width 1472 height 1019
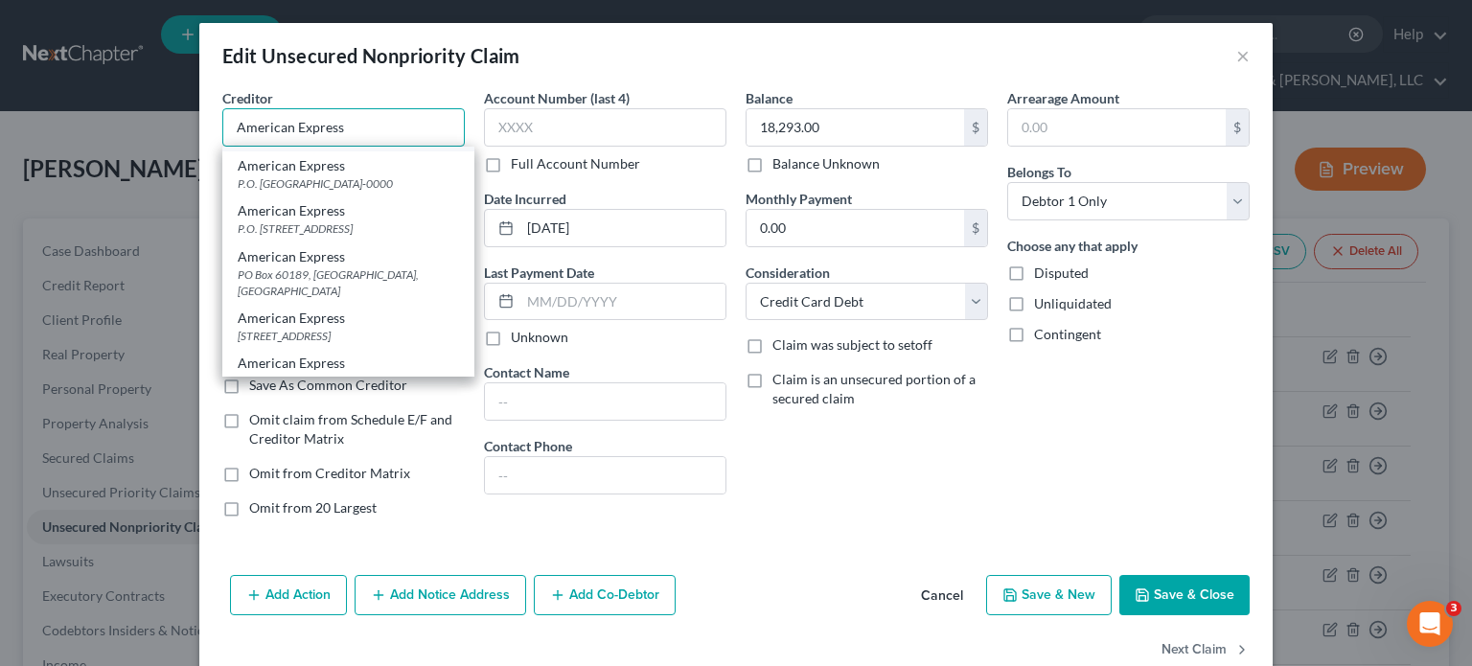
scroll to position [192, 0]
type input "American Express"
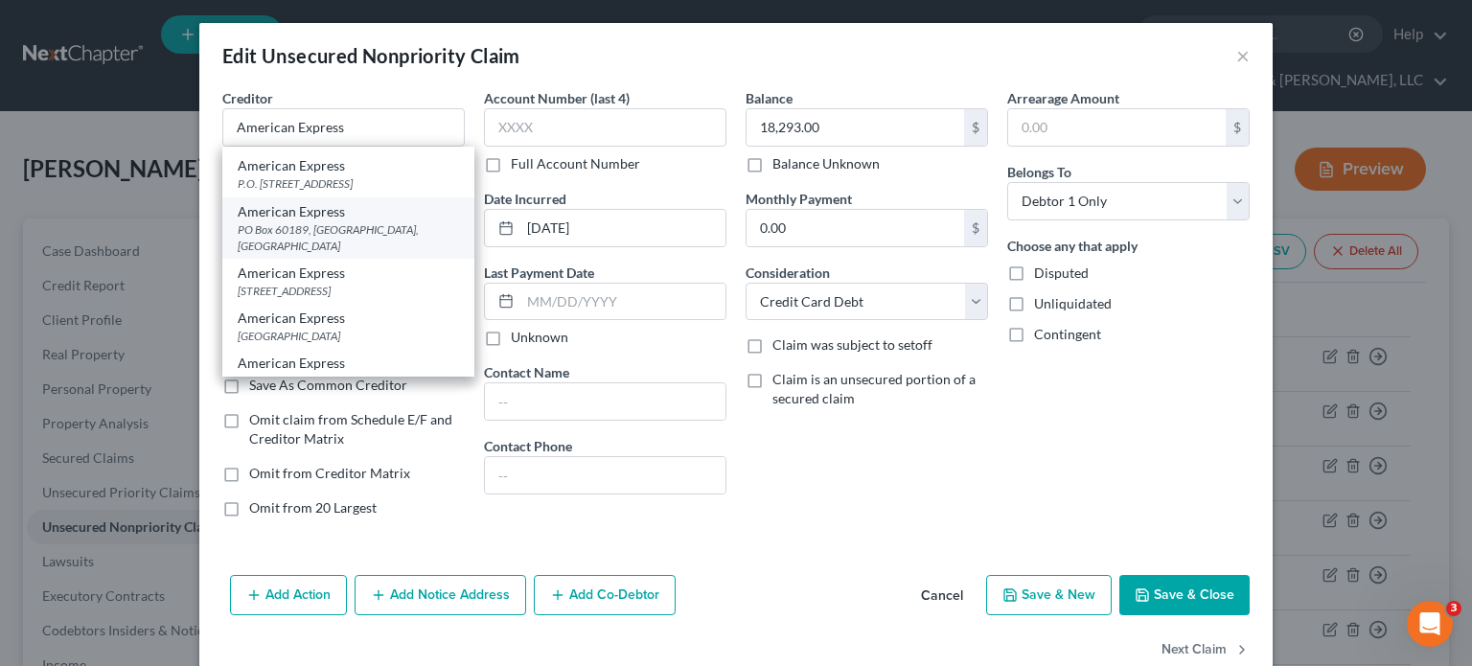
click at [322, 225] on div "PO Box 60189, [GEOGRAPHIC_DATA], [GEOGRAPHIC_DATA]" at bounding box center [348, 237] width 221 height 33
type input "PO Box 60189"
type input "City of Industry"
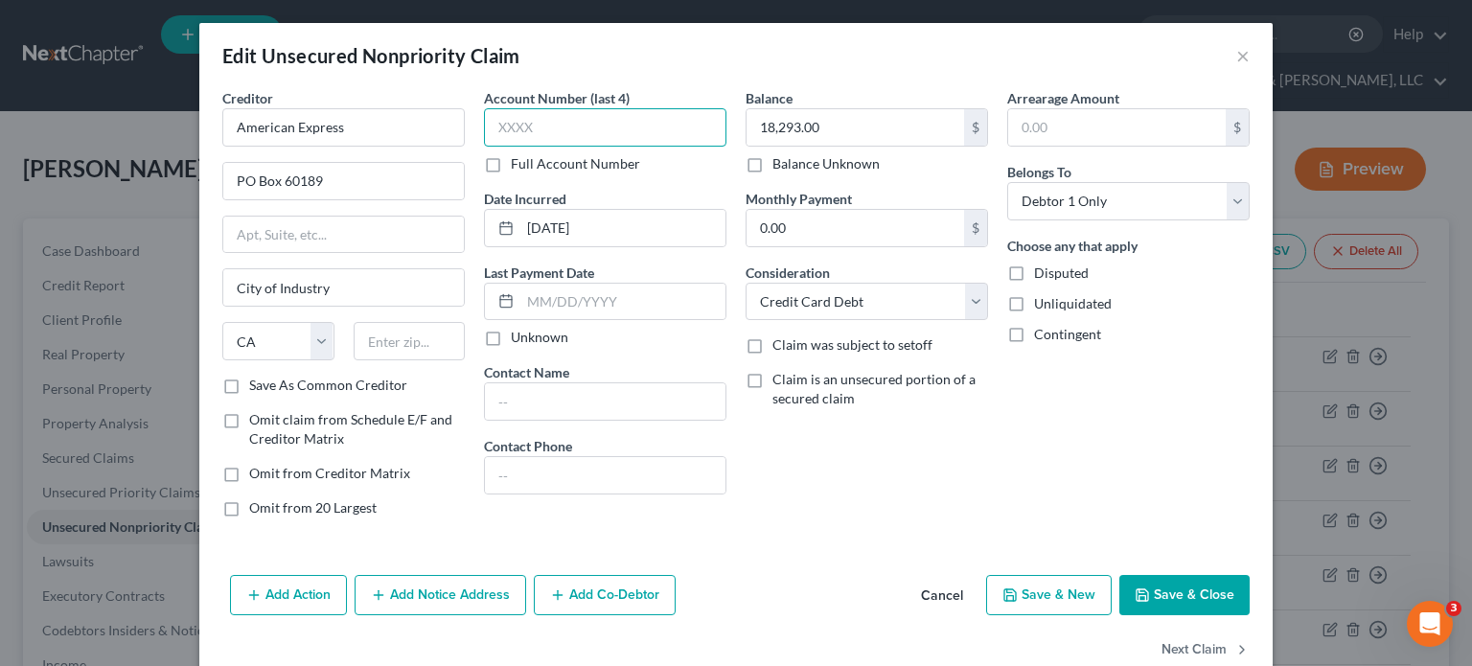
click at [563, 118] on input "text" at bounding box center [605, 127] width 242 height 38
click at [1183, 593] on button "Save & Close" at bounding box center [1184, 595] width 130 height 40
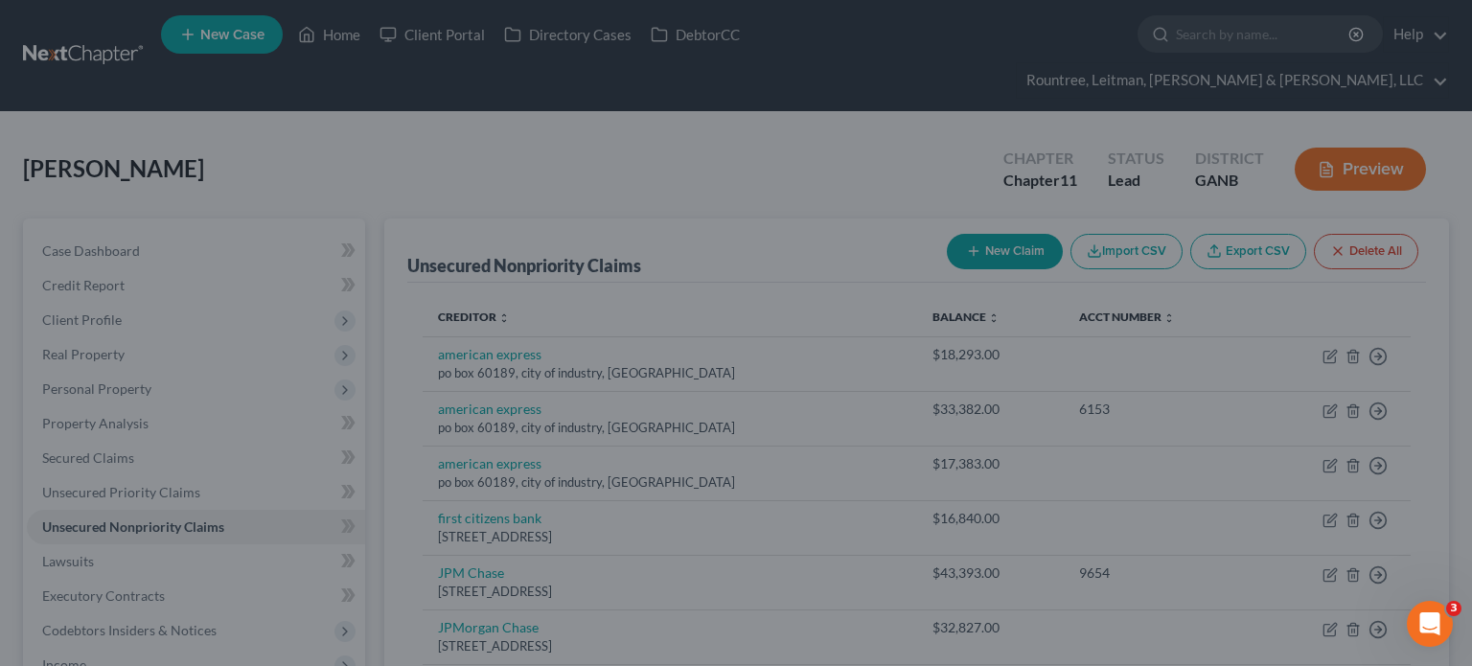
type input "0"
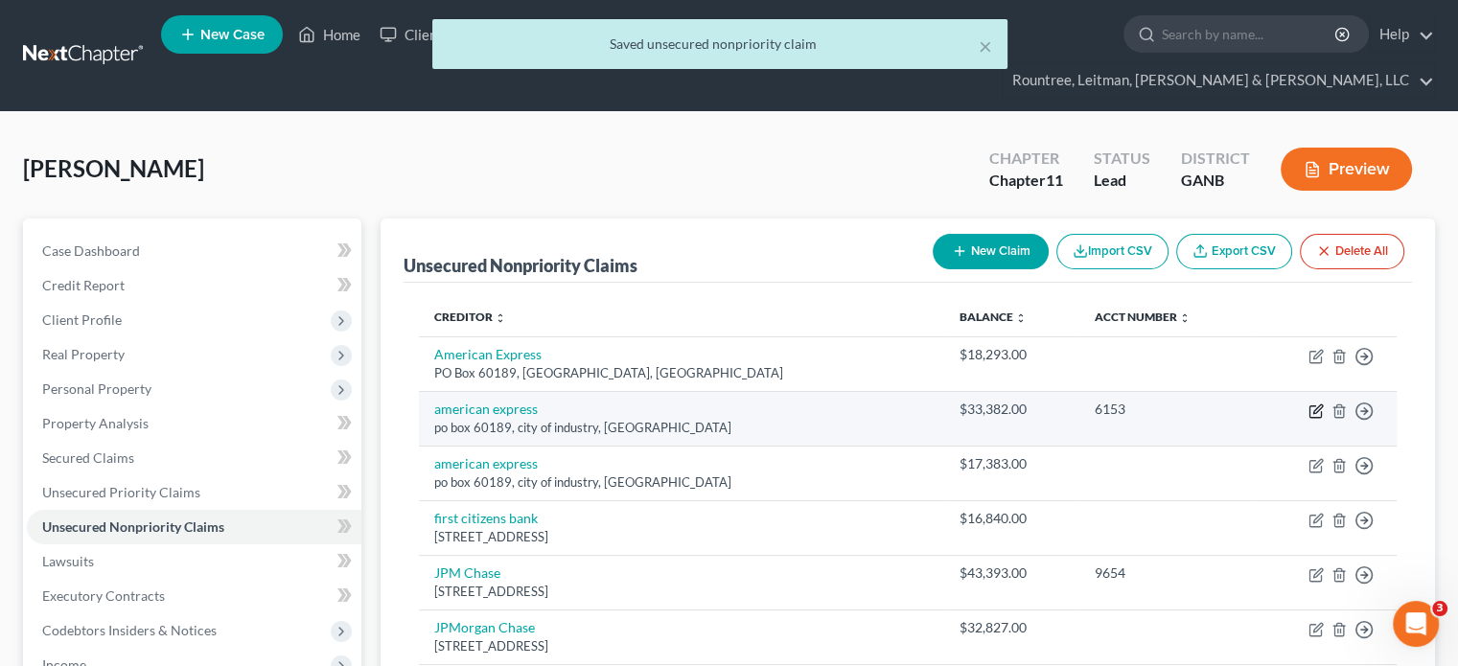
click at [1313, 404] on icon "button" at bounding box center [1317, 408] width 9 height 9
select select "4"
select select "2"
select select "0"
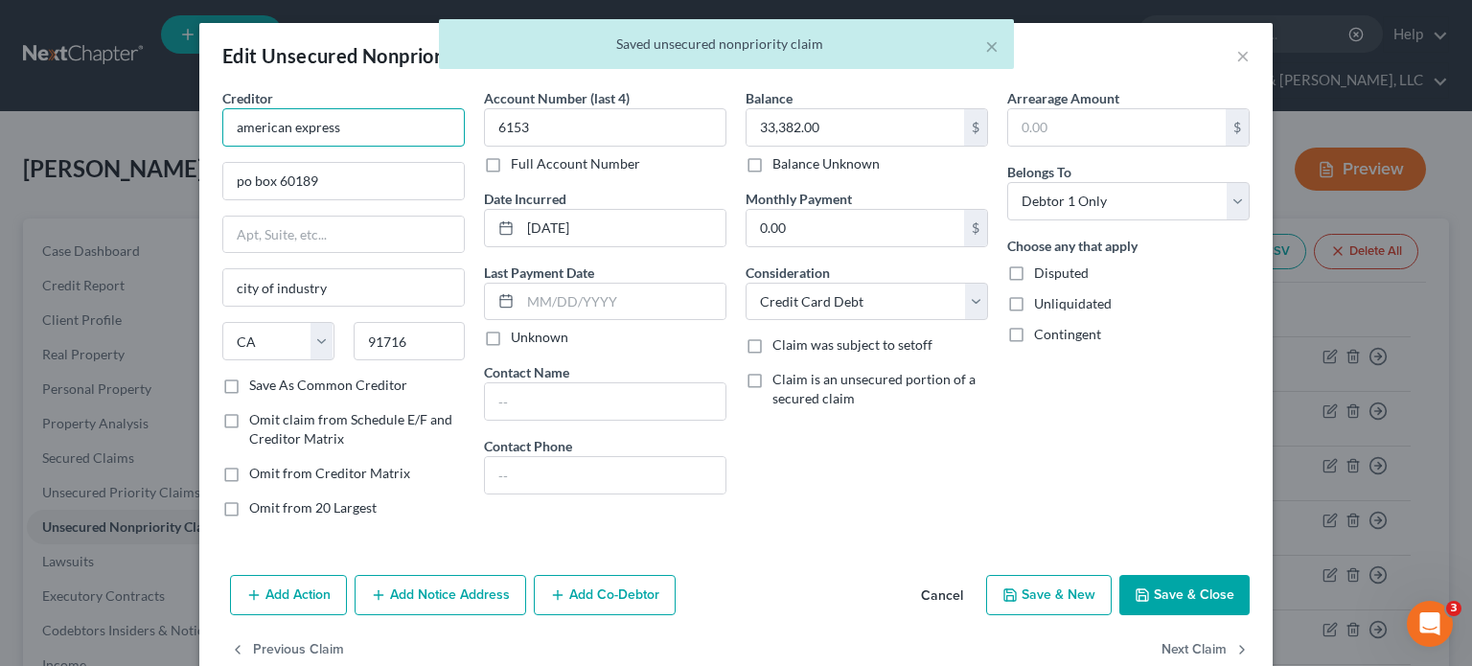
drag, startPoint x: 348, startPoint y: 121, endPoint x: -469, endPoint y: 149, distance: 816.9
click at [0, 149] on html "Home New Case Client Portal Directory Cases DebtorCC Rountree, [PERSON_NAME], […" at bounding box center [736, 509] width 1472 height 1019
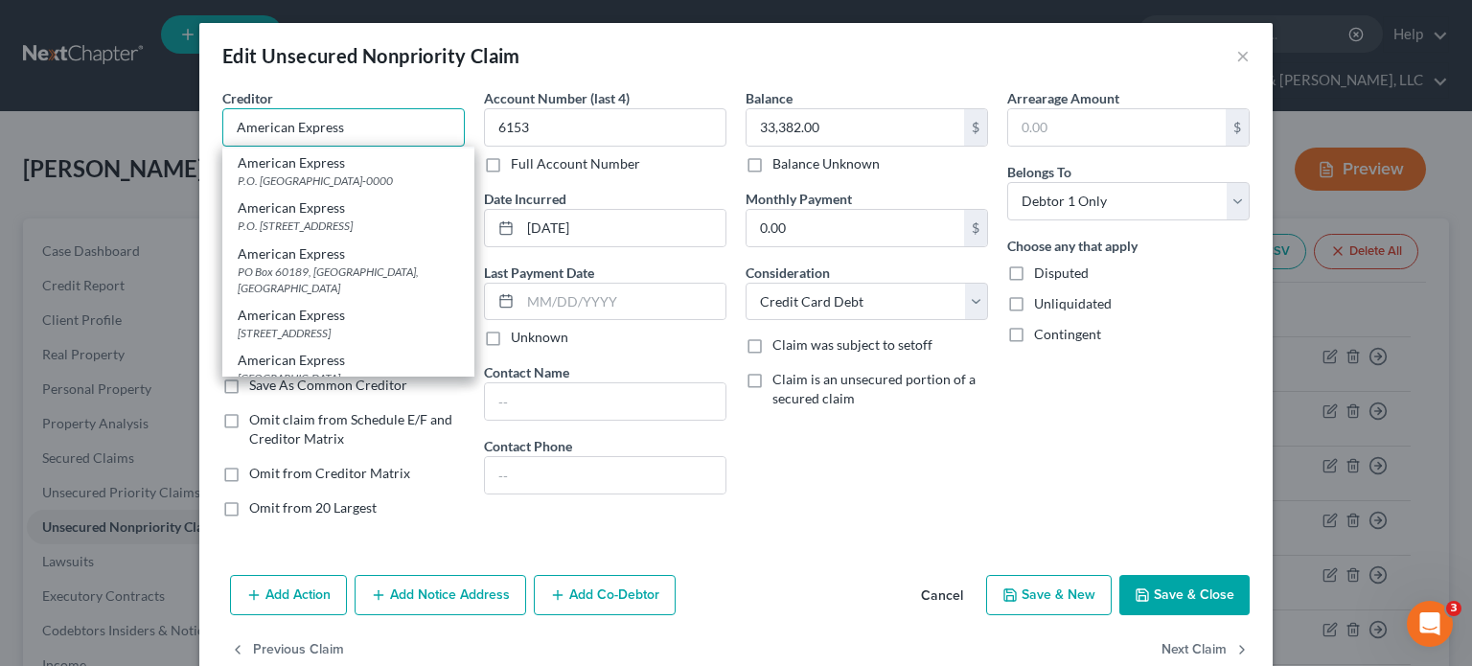
scroll to position [192, 0]
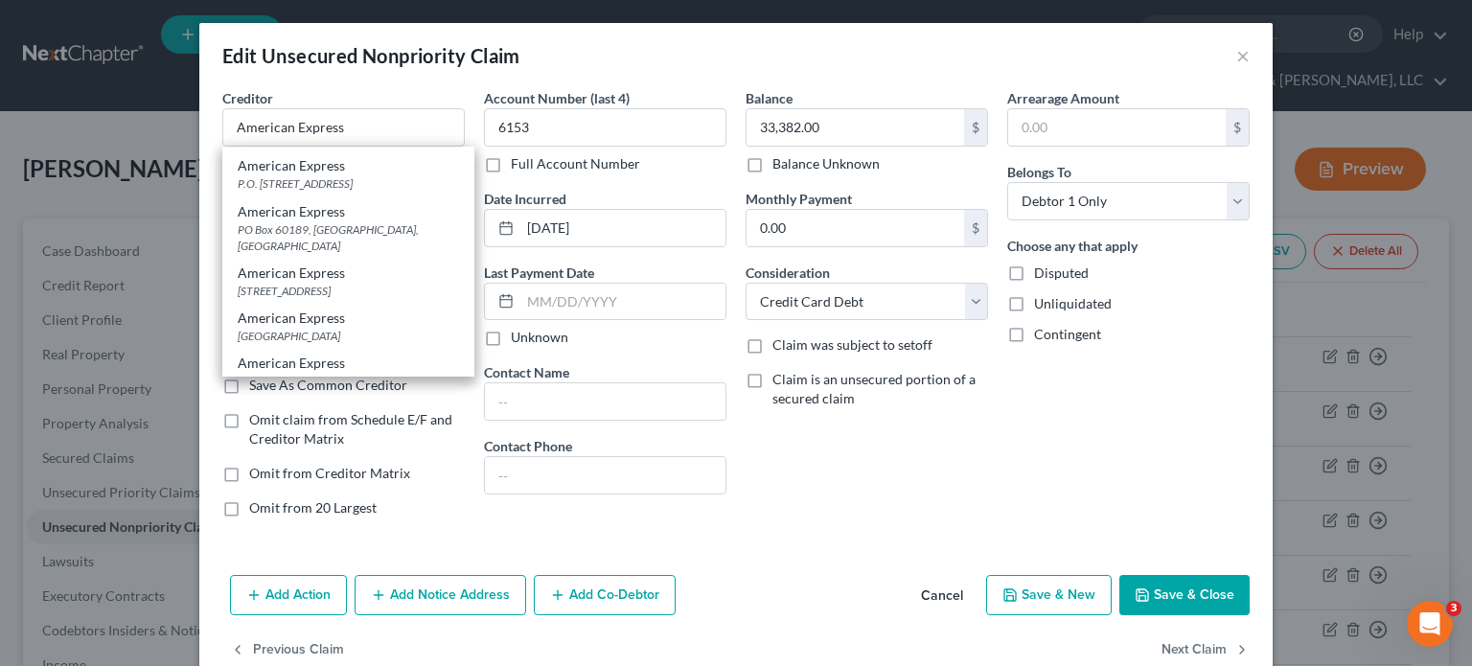
click at [318, 221] on div "PO Box 60189, [GEOGRAPHIC_DATA], [GEOGRAPHIC_DATA]" at bounding box center [348, 237] width 221 height 33
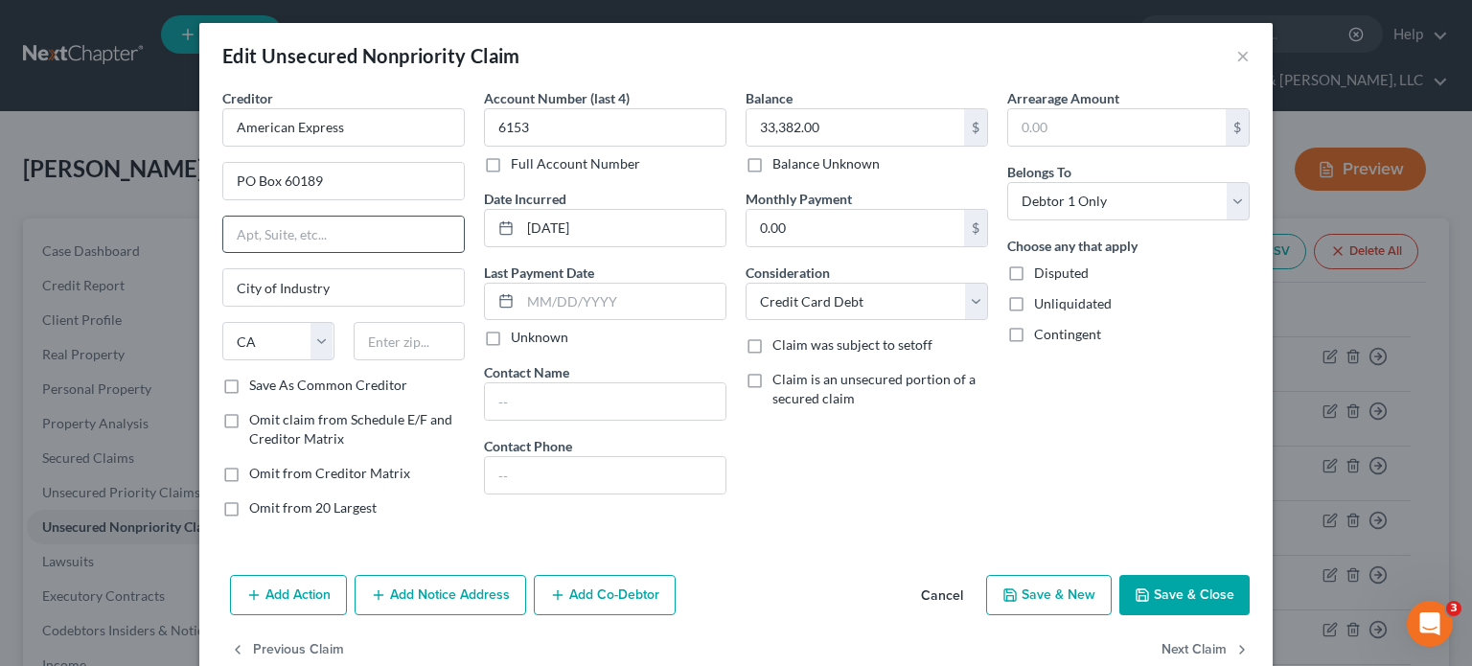
scroll to position [0, 0]
click at [1182, 590] on button "Save & Close" at bounding box center [1184, 595] width 130 height 40
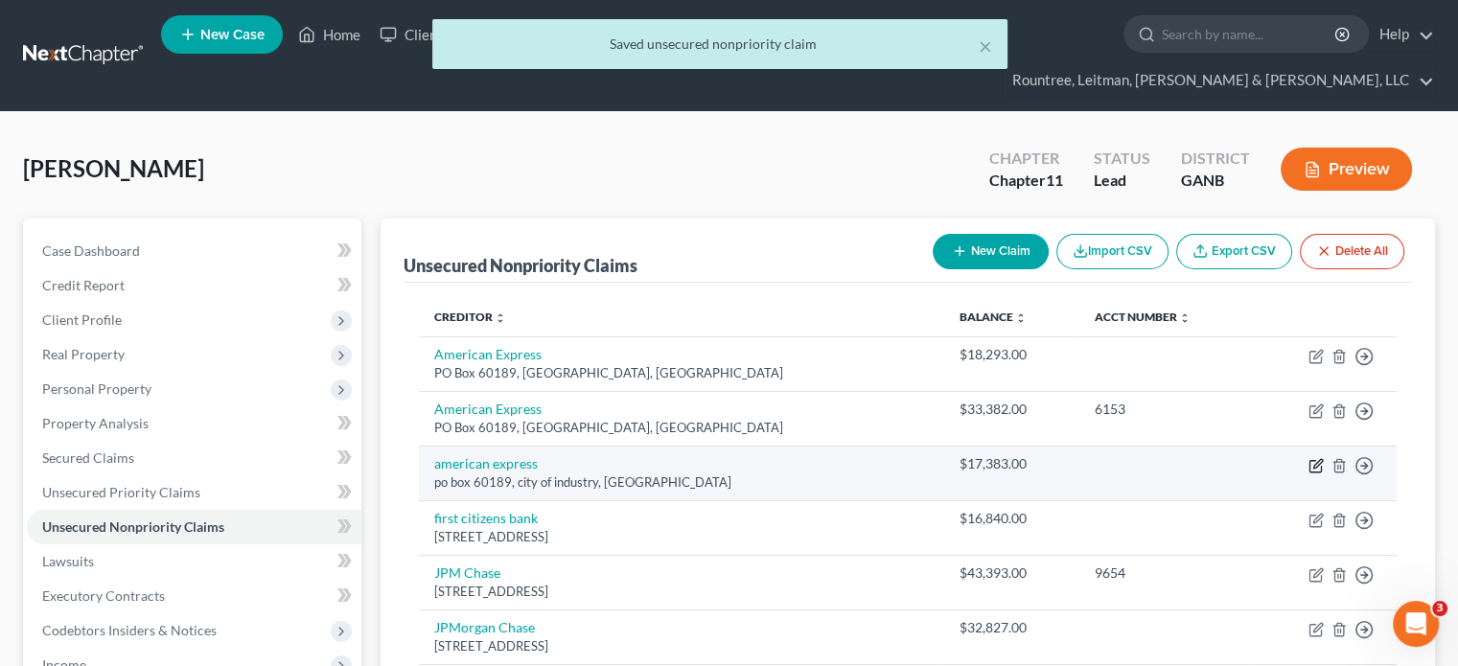
click at [1316, 459] on icon "button" at bounding box center [1317, 463] width 9 height 9
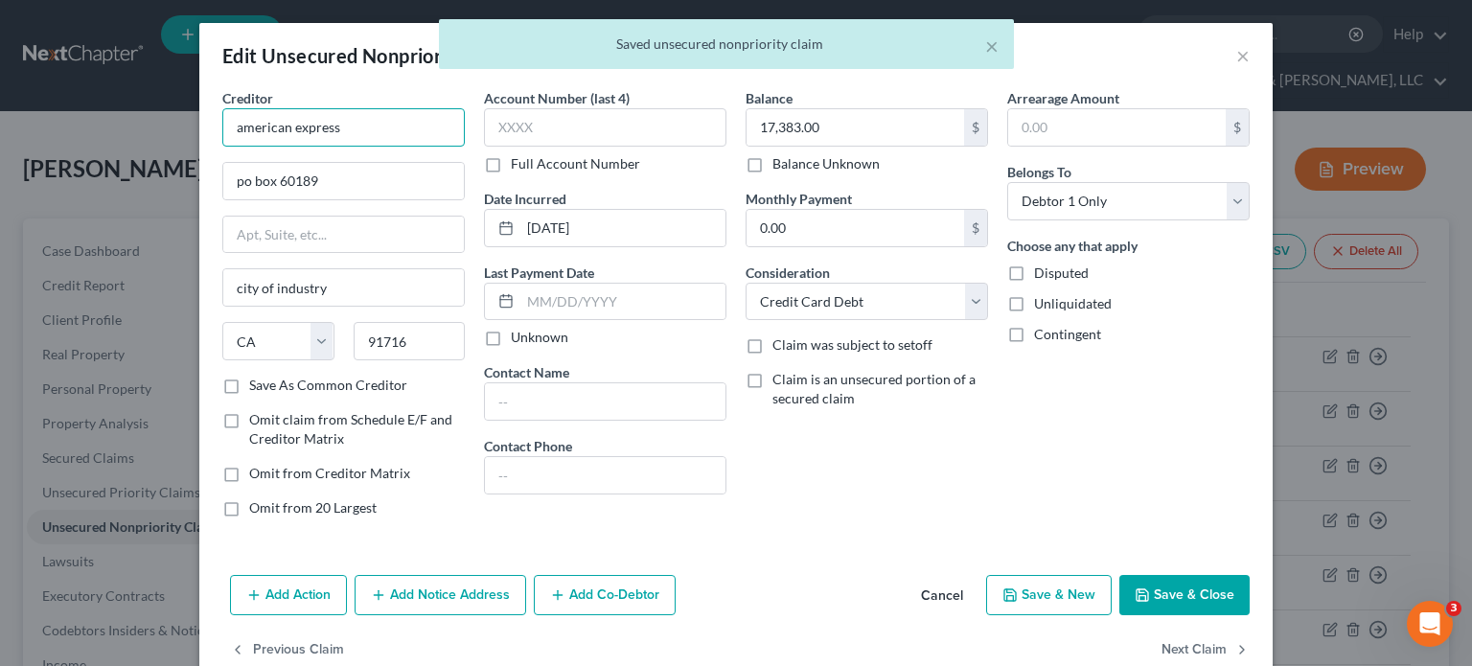
drag, startPoint x: 364, startPoint y: 131, endPoint x: -464, endPoint y: 145, distance: 828.0
click at [0, 145] on html "Home New Case Client Portal Directory Cases DebtorCC Rountree, [PERSON_NAME], […" at bounding box center [736, 509] width 1472 height 1019
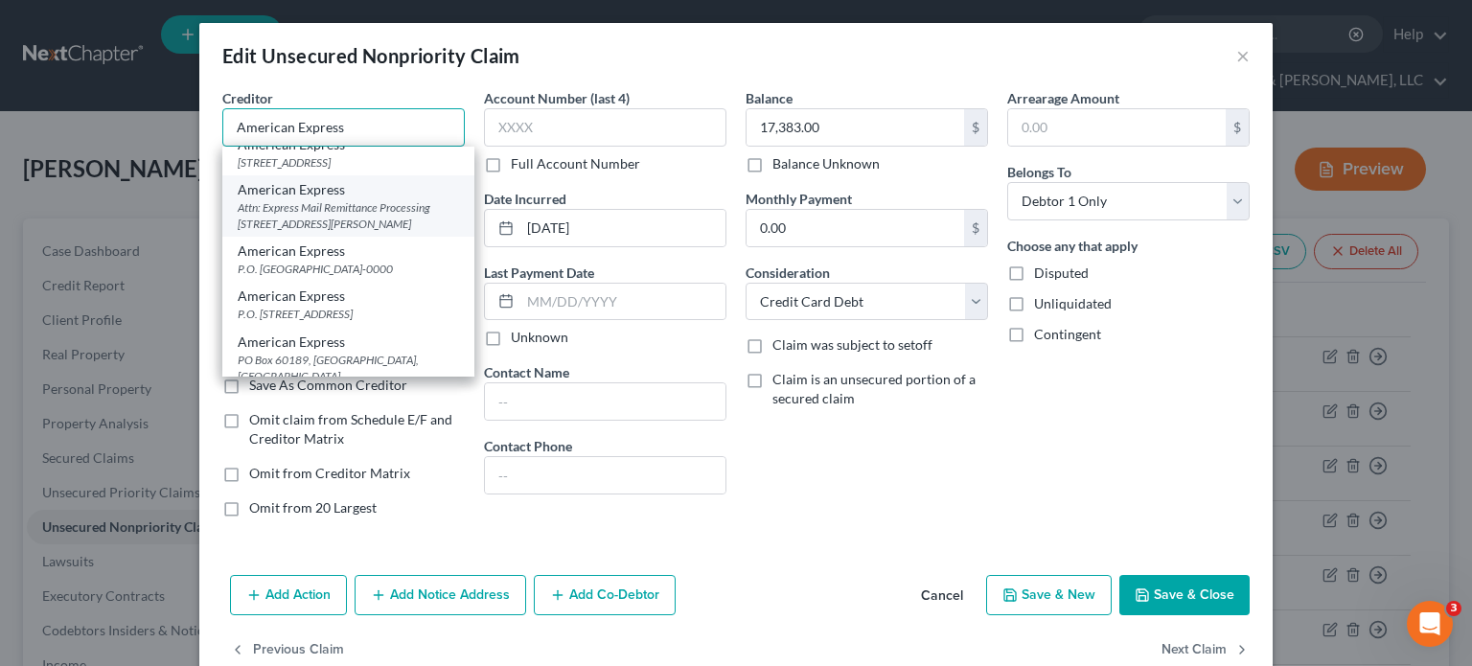
scroll to position [96, 0]
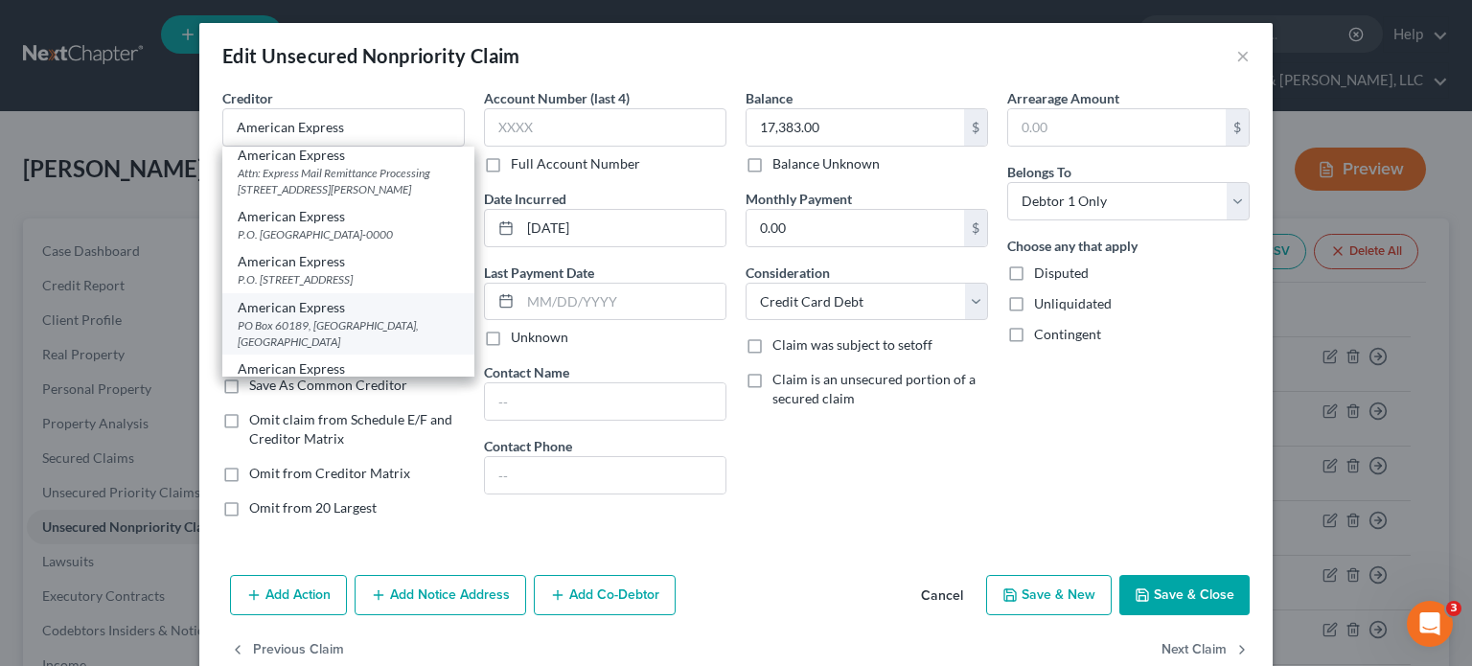
click at [322, 320] on div "PO Box 60189, [GEOGRAPHIC_DATA], [GEOGRAPHIC_DATA]" at bounding box center [348, 333] width 221 height 33
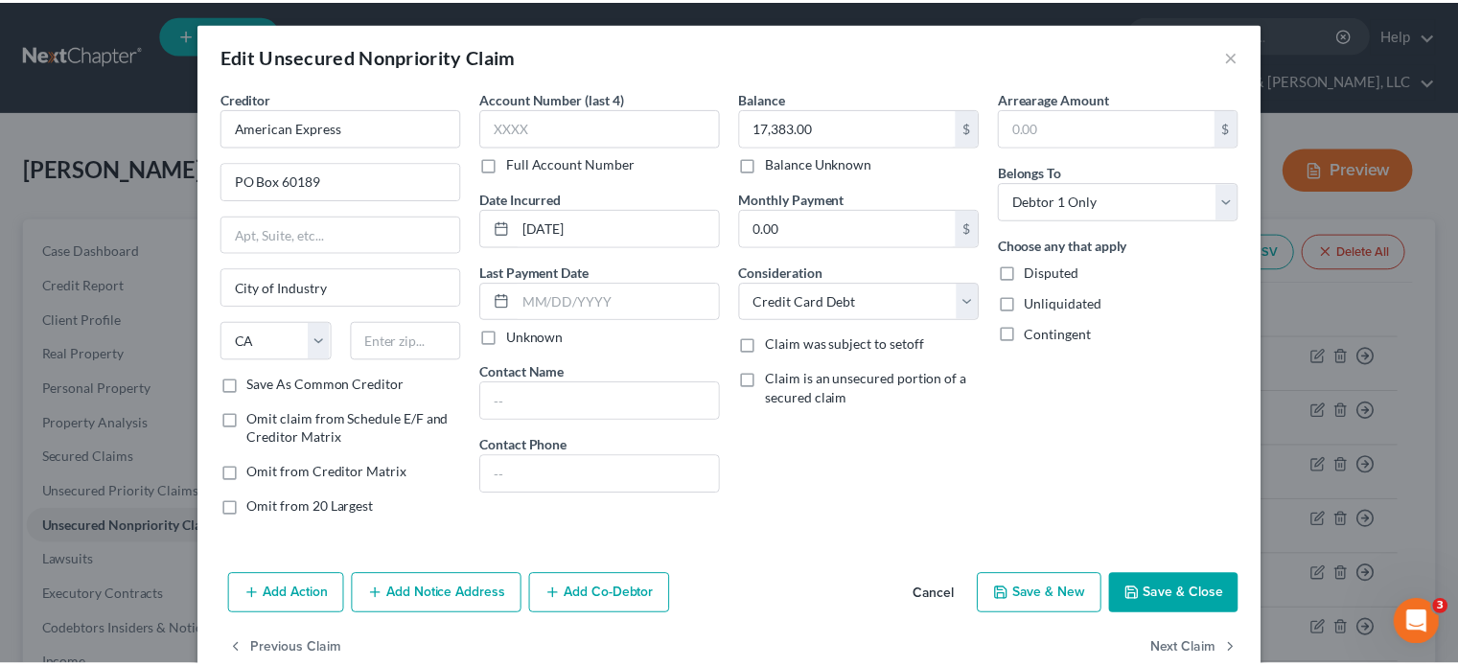
scroll to position [40, 0]
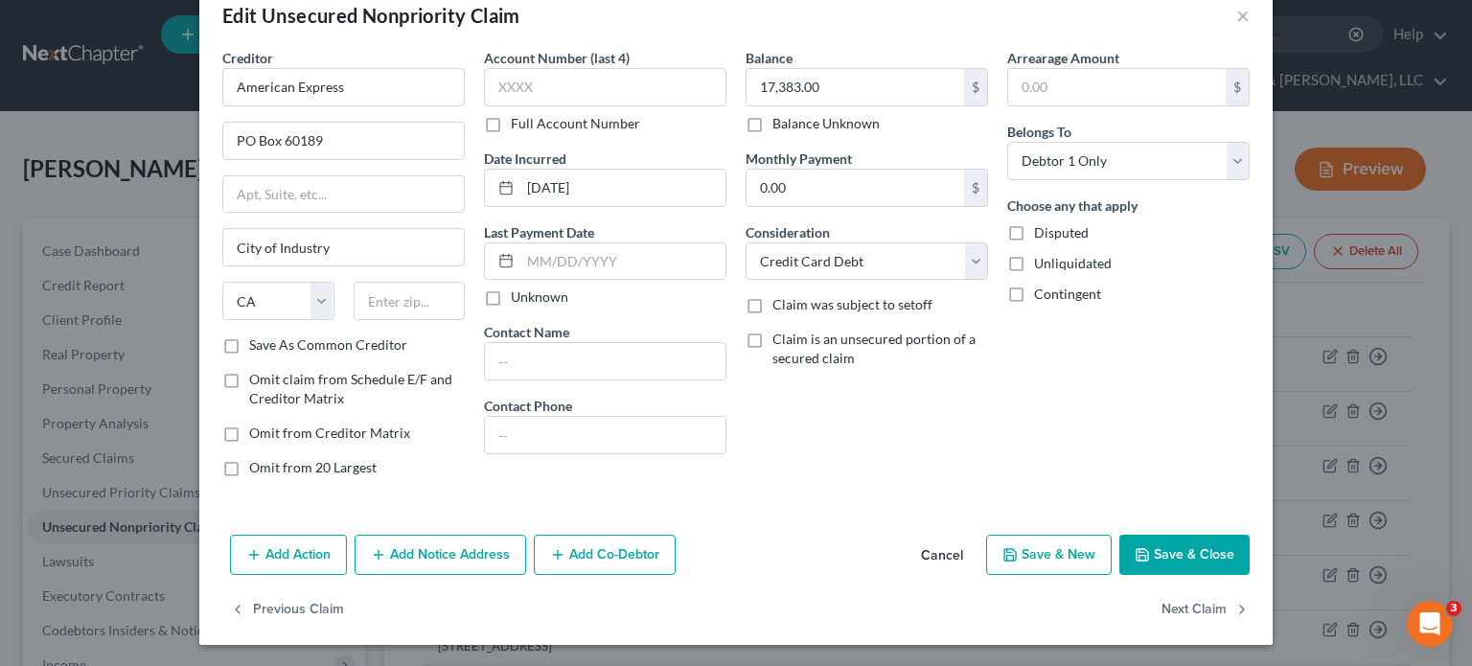
click at [1170, 541] on button "Save & Close" at bounding box center [1184, 555] width 130 height 40
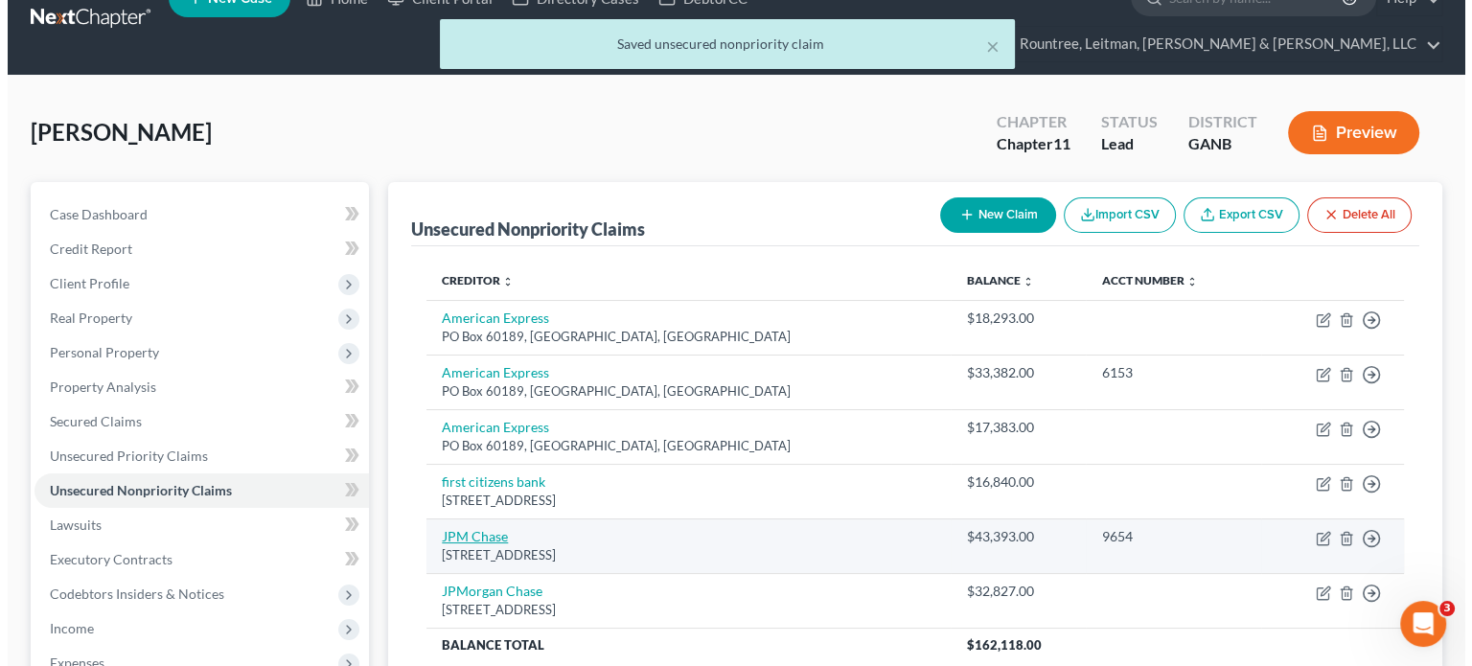
scroll to position [96, 0]
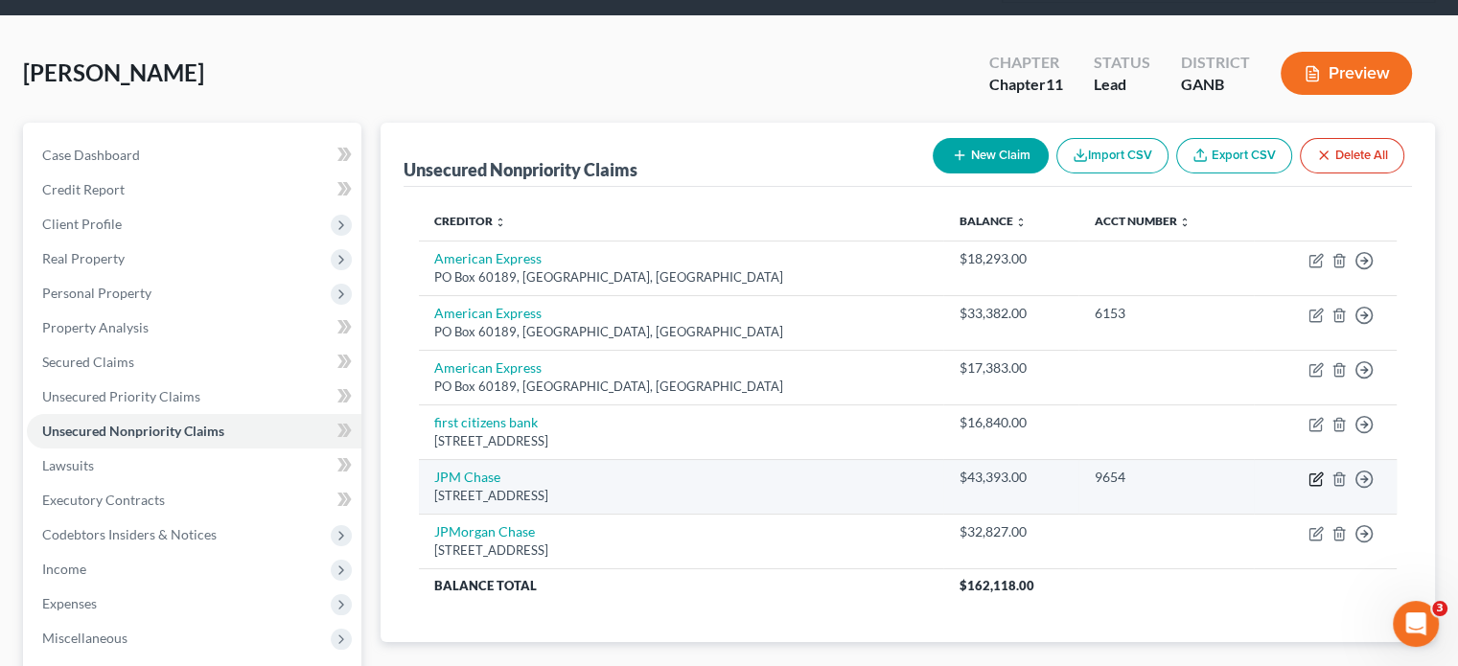
click at [1319, 471] on icon "button" at bounding box center [1315, 478] width 15 height 15
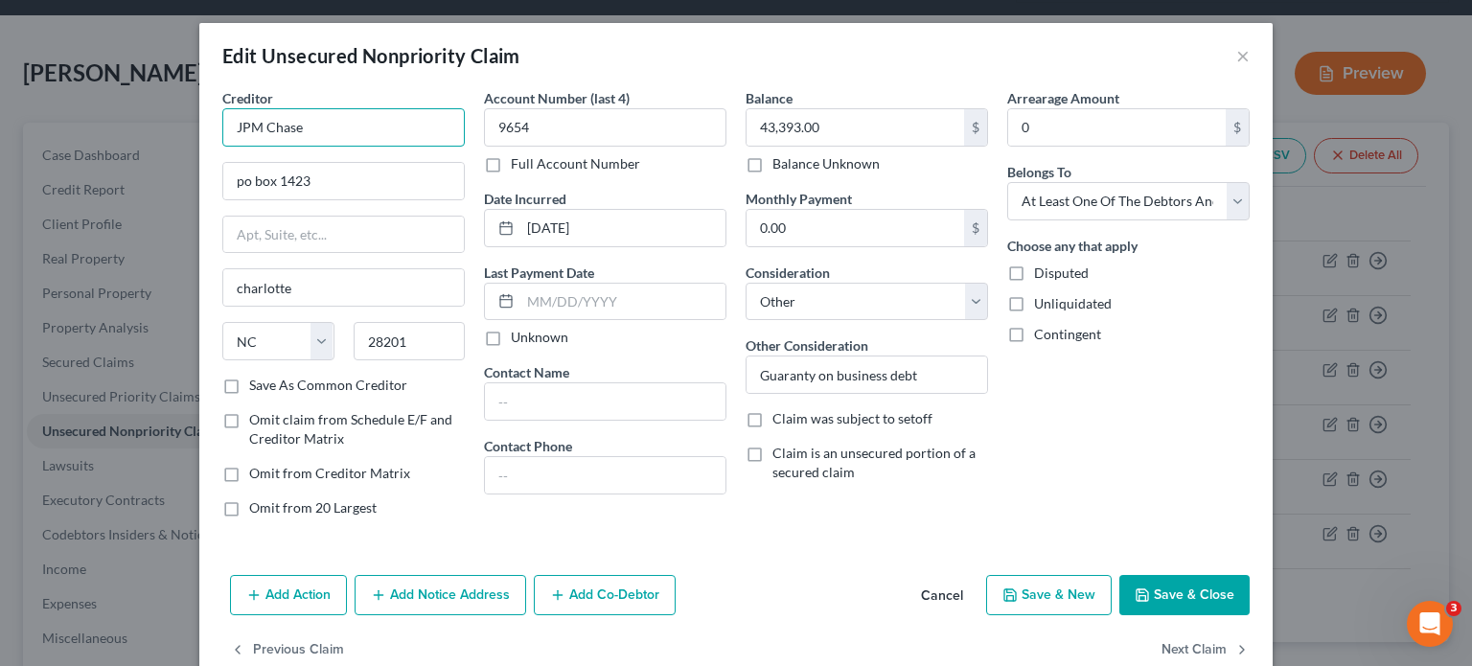
drag, startPoint x: 362, startPoint y: 126, endPoint x: -147, endPoint y: 139, distance: 509.0
click at [0, 139] on html "Home New Case Client Portal Directory Cases DebtorCC Rountree, [PERSON_NAME], […" at bounding box center [736, 413] width 1472 height 1019
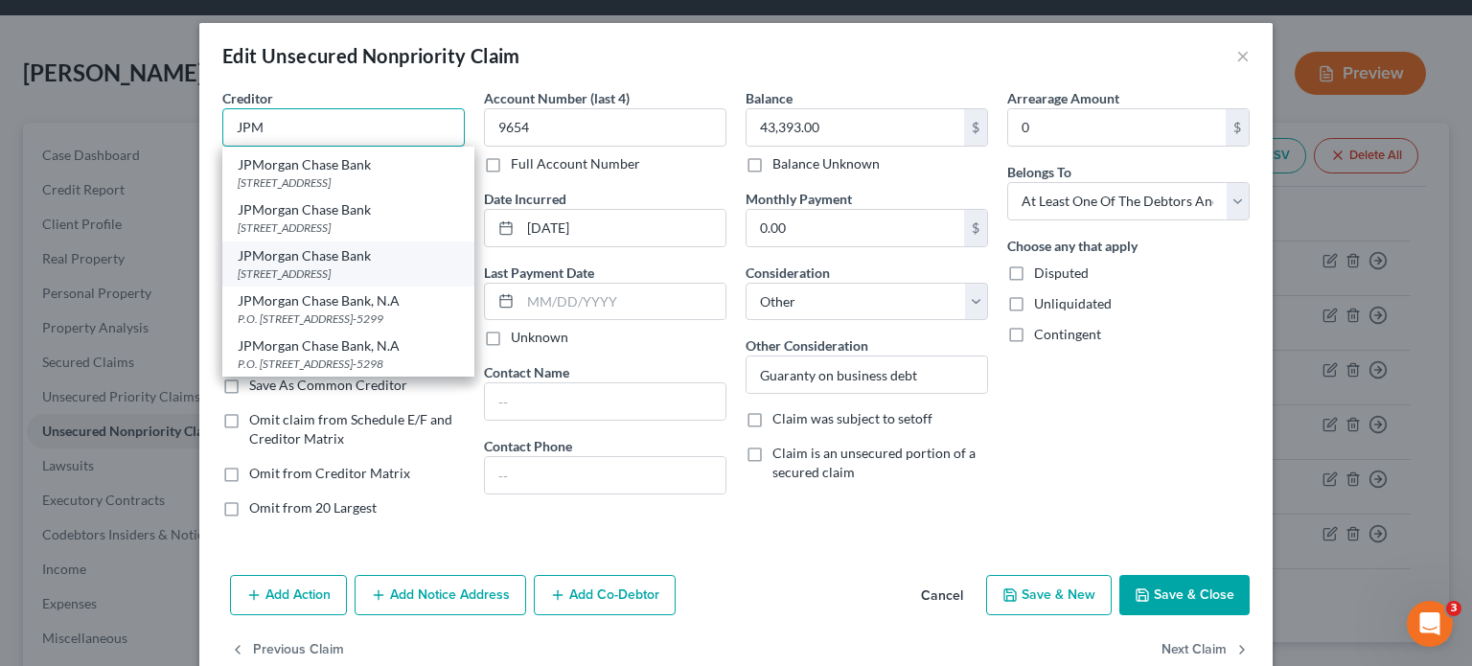
scroll to position [225, 0]
click at [268, 246] on div "JPMorgan Chase Bank" at bounding box center [348, 255] width 221 height 19
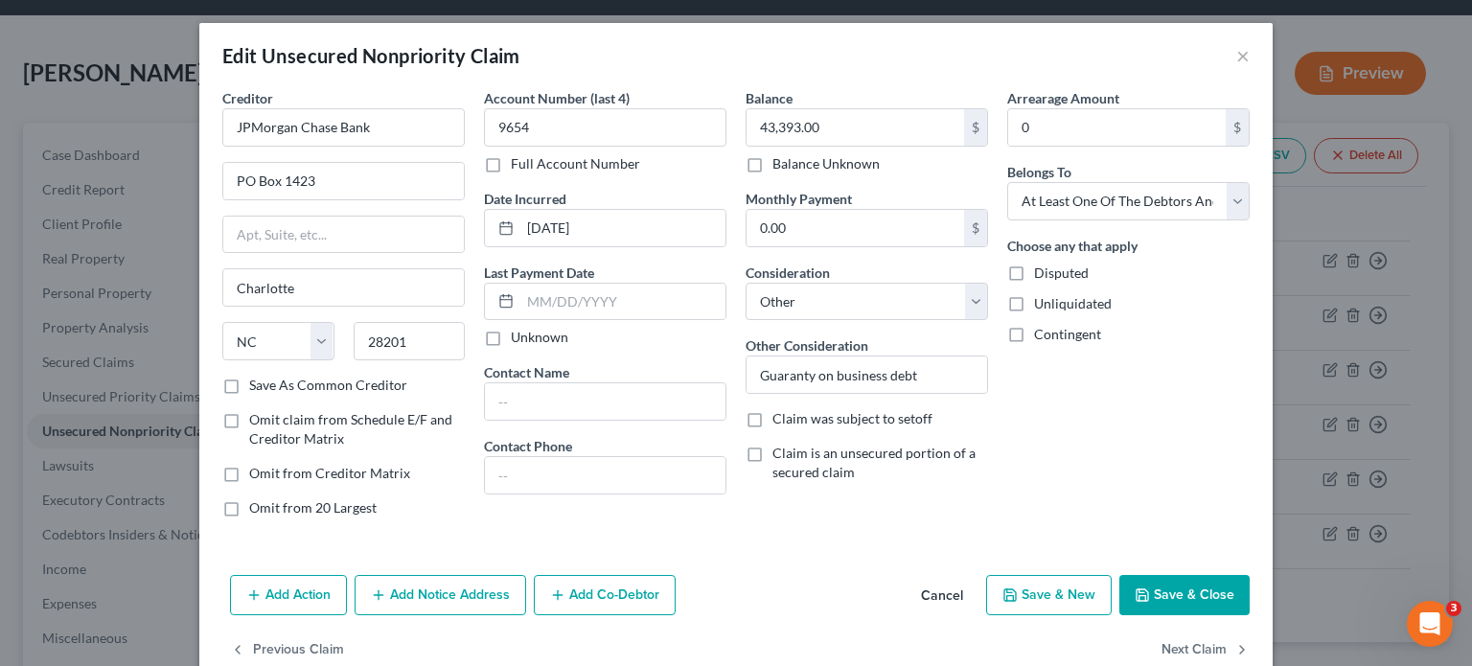
scroll to position [0, 0]
click at [1198, 588] on button "Save & Close" at bounding box center [1184, 595] width 130 height 40
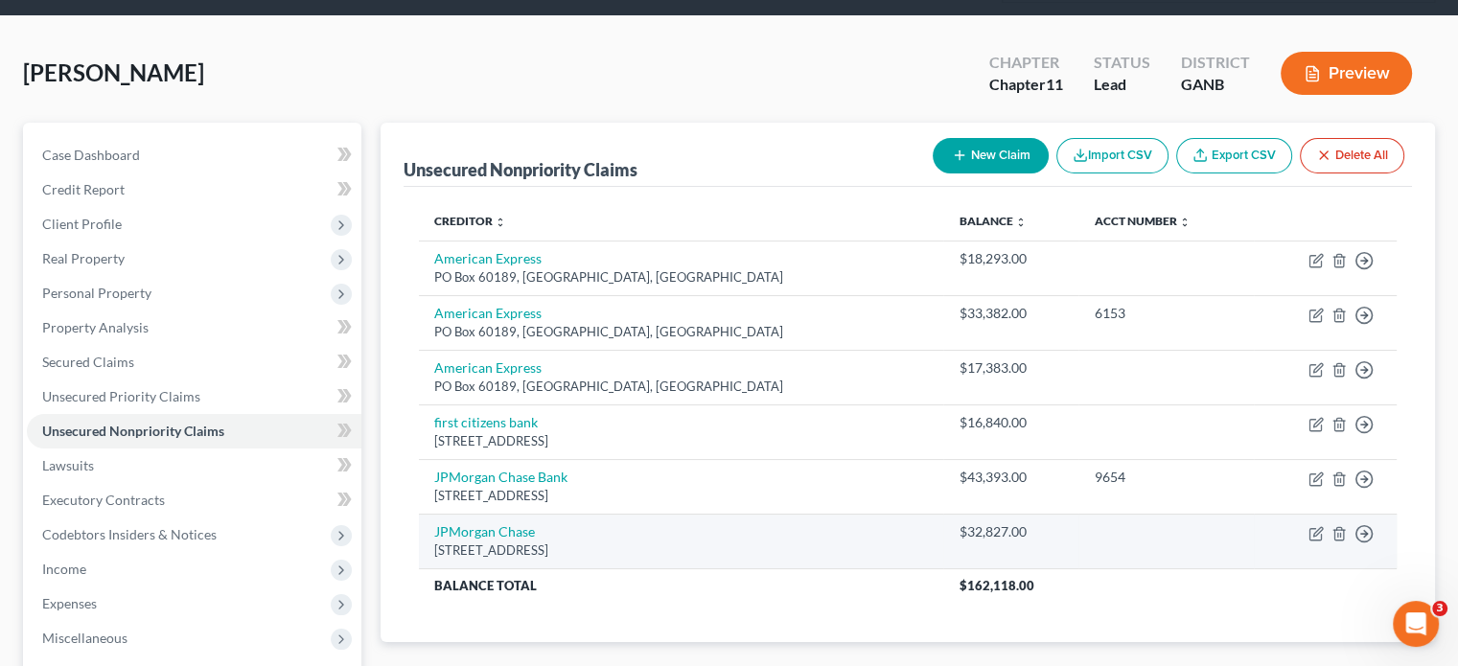
click at [1323, 514] on td "Move to D Move to E Move to G Move to Notice Only" at bounding box center [1324, 541] width 143 height 55
click at [1311, 526] on icon "button" at bounding box center [1315, 533] width 15 height 15
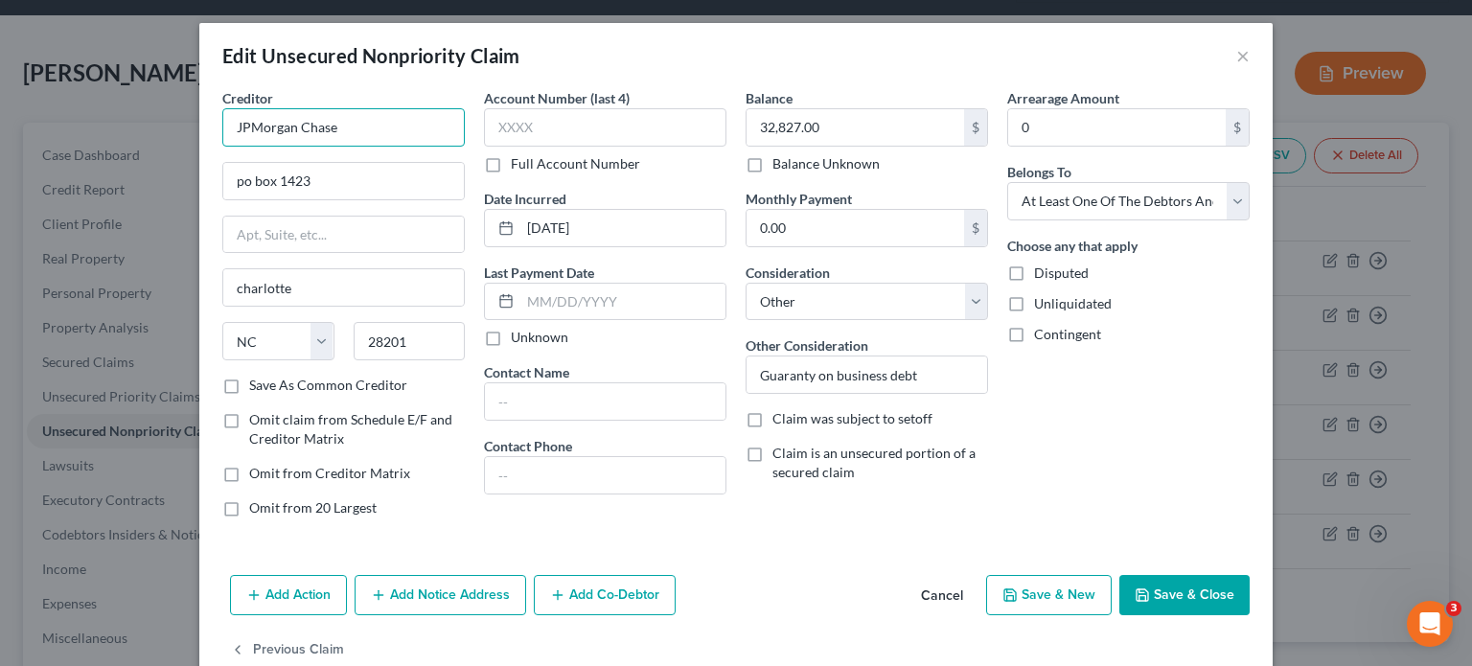
drag, startPoint x: 403, startPoint y: 142, endPoint x: -243, endPoint y: 159, distance: 647.1
click at [0, 159] on html "Home New Case Client Portal Directory Cases DebtorCC Rountree, [PERSON_NAME], […" at bounding box center [736, 413] width 1472 height 1019
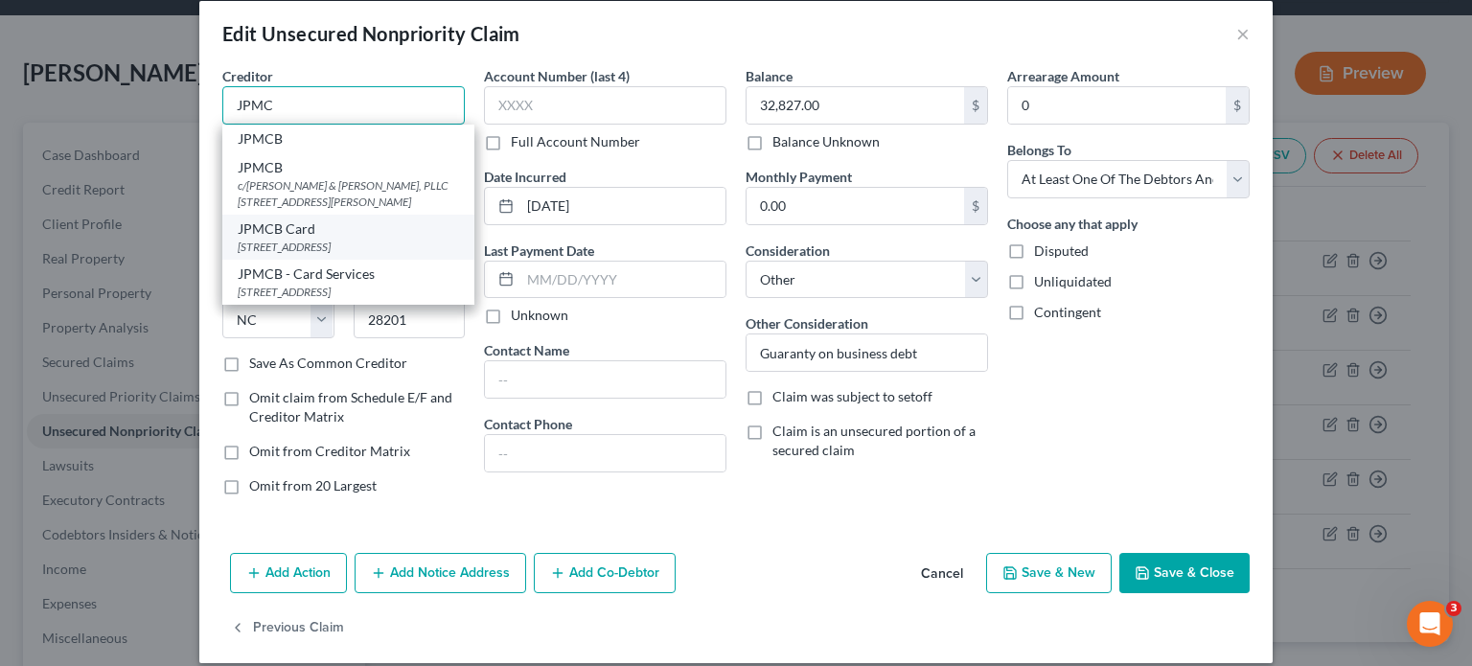
scroll to position [40, 0]
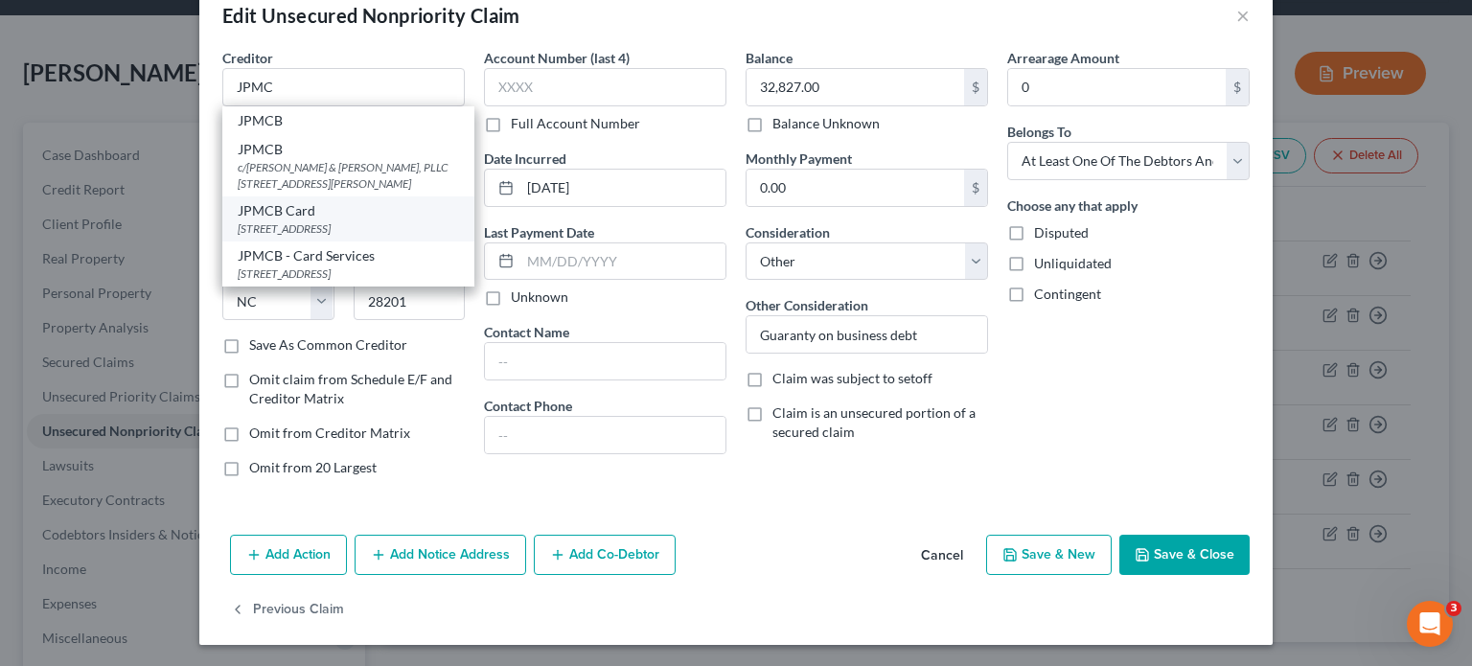
click at [448, 235] on div "JPMCB Card [STREET_ADDRESS]" at bounding box center [348, 218] width 252 height 45
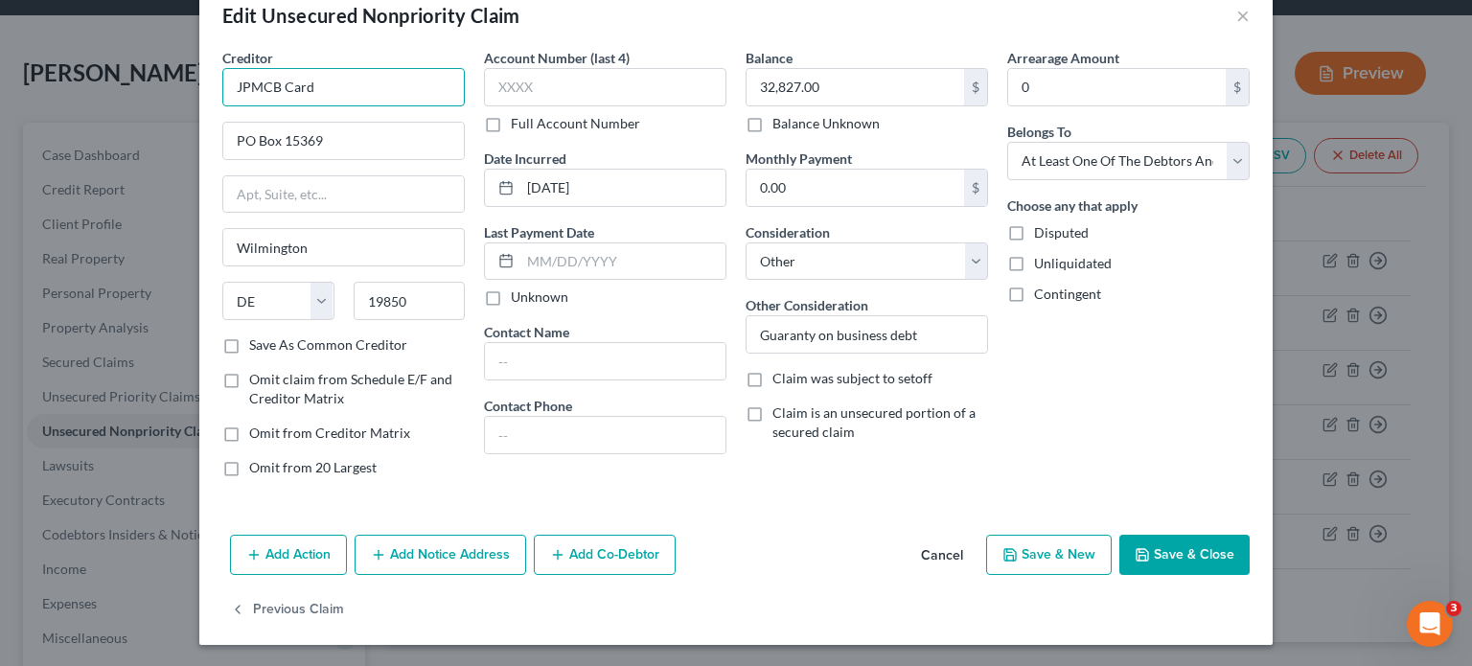
drag, startPoint x: 341, startPoint y: 78, endPoint x: -402, endPoint y: 133, distance: 744.7
click at [0, 133] on html "Home New Case Client Portal Directory Cases DebtorCC Rountree, [PERSON_NAME], […" at bounding box center [736, 413] width 1472 height 1019
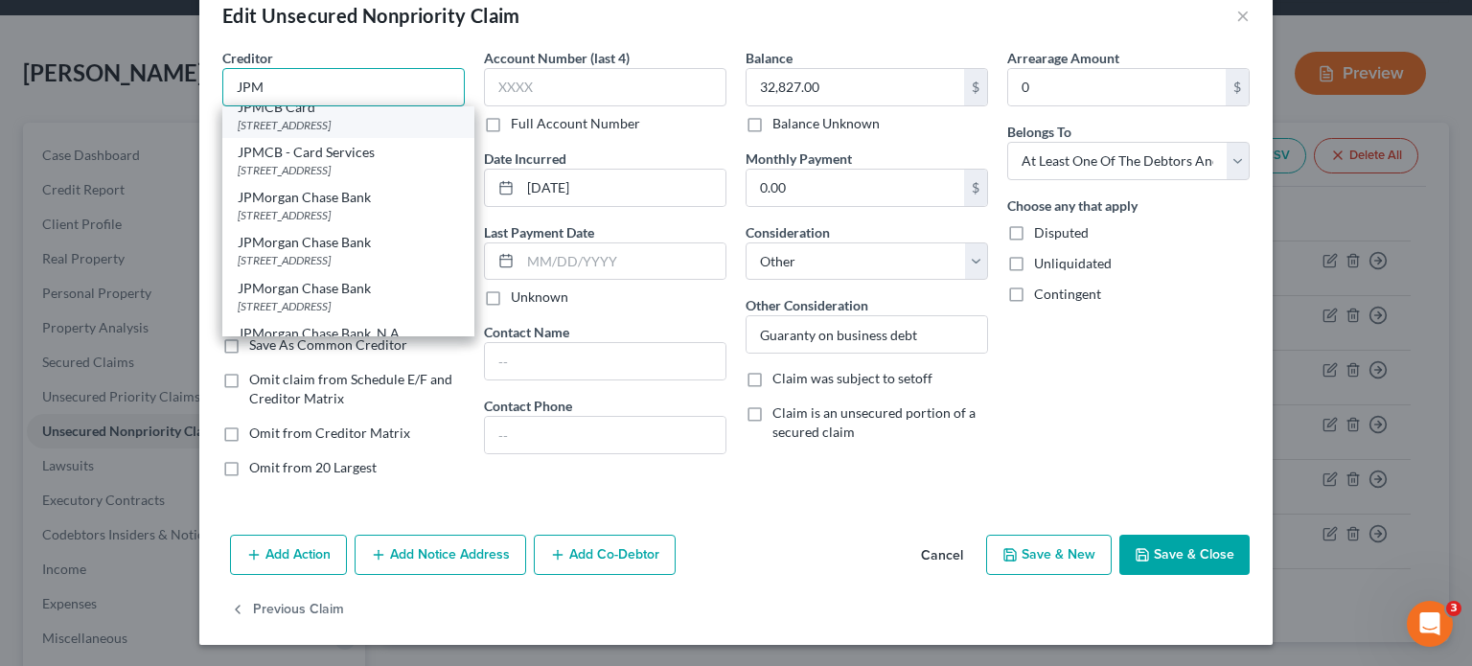
scroll to position [192, 0]
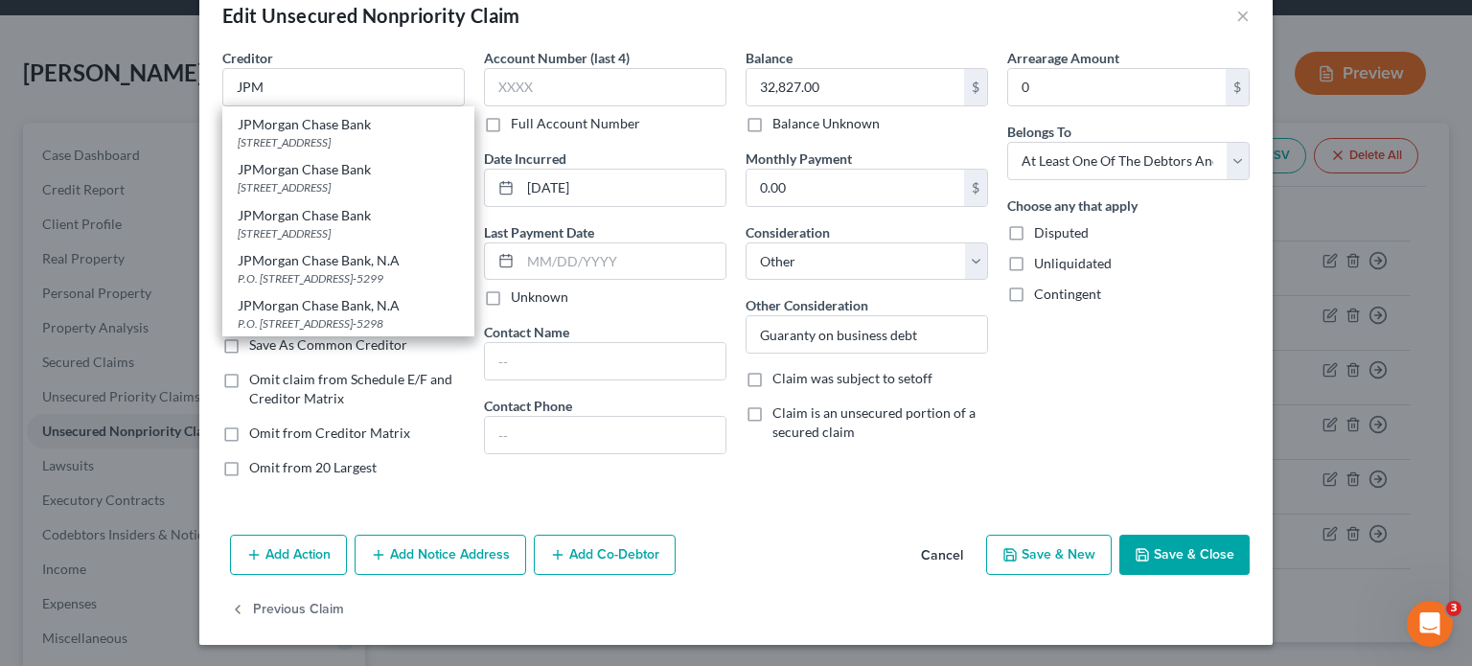
click at [318, 234] on div "[STREET_ADDRESS]" at bounding box center [348, 233] width 221 height 16
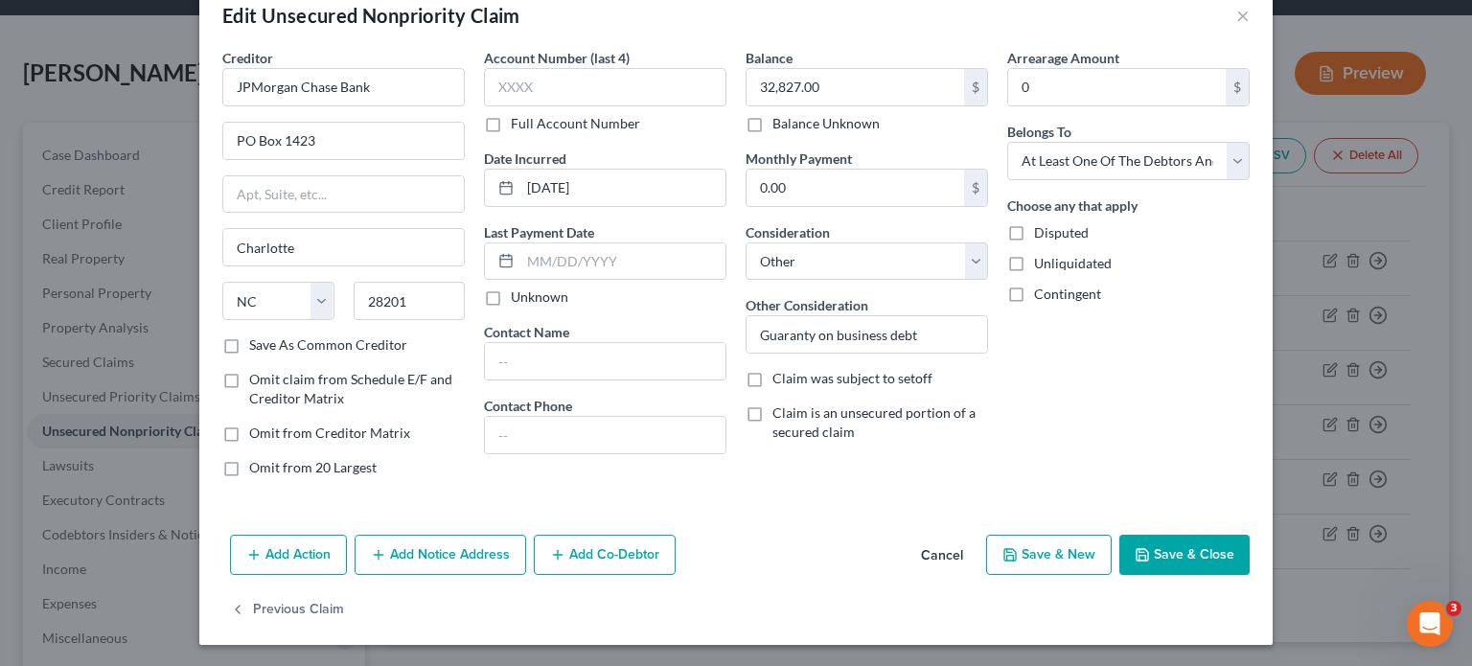
scroll to position [0, 0]
click at [647, 80] on input "text" at bounding box center [605, 87] width 242 height 38
click at [1165, 547] on button "Save & Close" at bounding box center [1184, 555] width 130 height 40
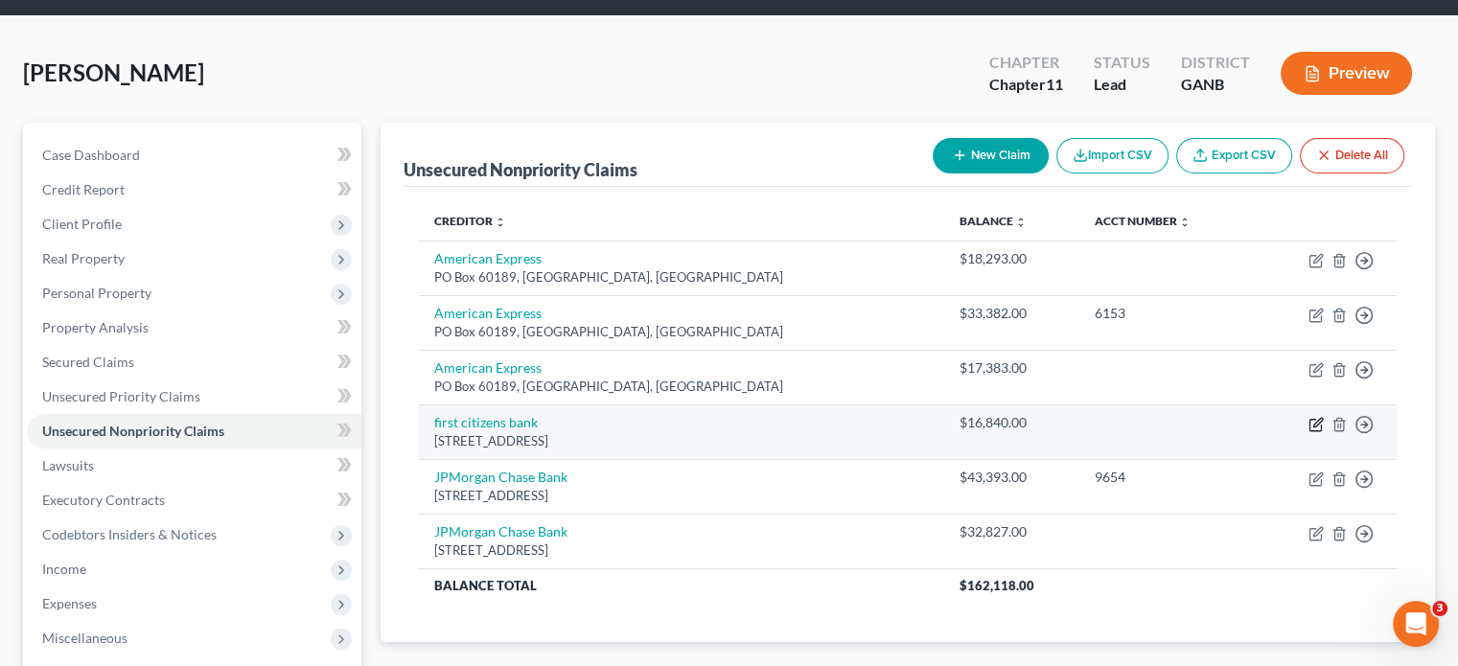
click at [1310, 417] on icon "button" at bounding box center [1315, 424] width 15 height 15
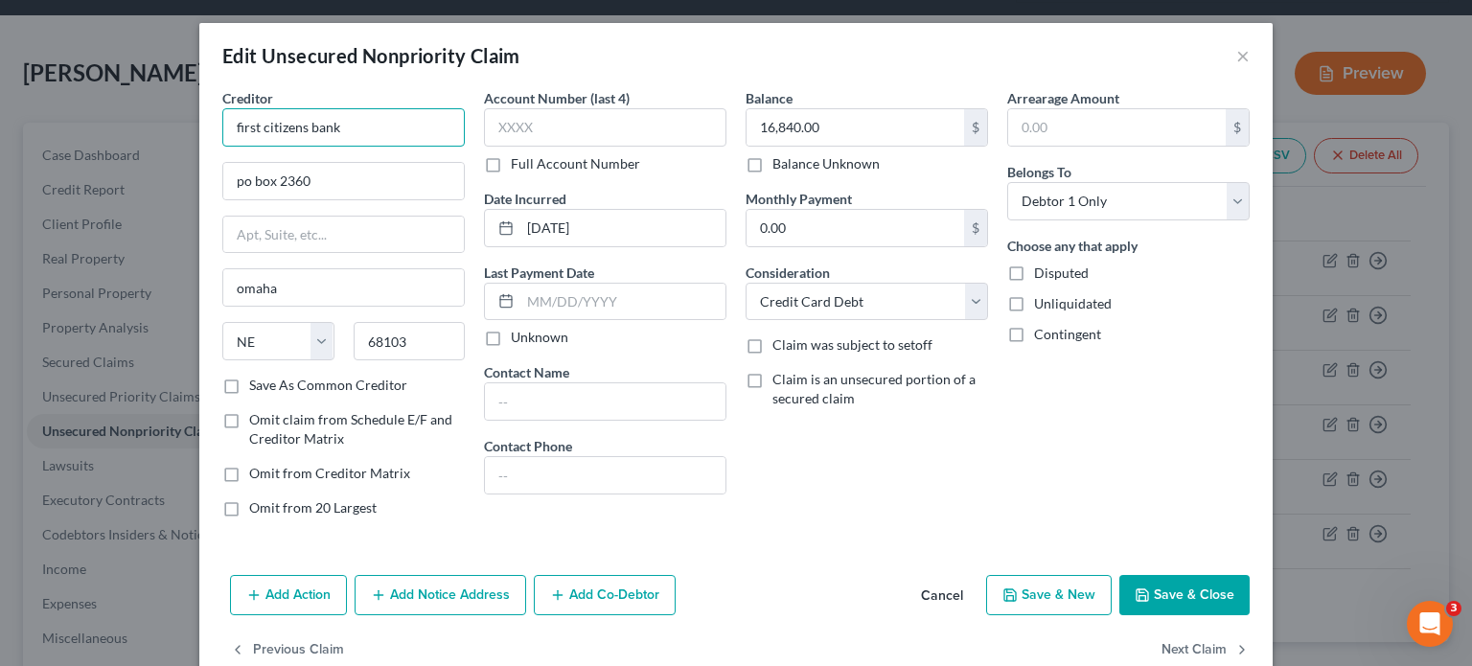
drag, startPoint x: 400, startPoint y: 132, endPoint x: -156, endPoint y: 144, distance: 555.9
click at [0, 144] on html "Home New Case Client Portal Directory Cases DebtorCC Rountree, [PERSON_NAME], […" at bounding box center [736, 413] width 1472 height 1019
drag, startPoint x: 449, startPoint y: 336, endPoint x: -72, endPoint y: 363, distance: 522.0
click at [0, 363] on html "Home New Case Client Portal Directory Cases DebtorCC Rountree, [PERSON_NAME], […" at bounding box center [736, 413] width 1472 height 1019
click at [777, 520] on div "Balance 16,840.00 $ Balance Unknown Balance Undetermined 16,840.00 $ Balance Un…" at bounding box center [867, 310] width 262 height 445
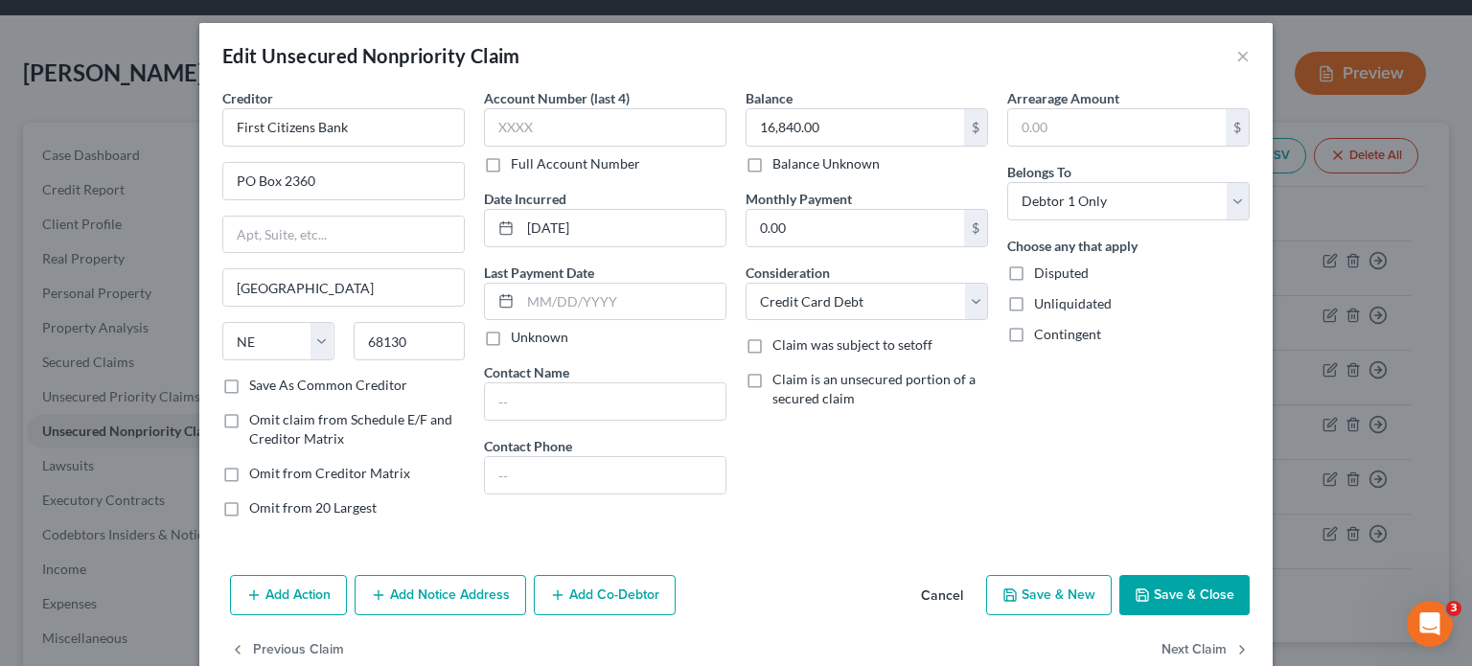
click at [1164, 586] on button "Save & Close" at bounding box center [1184, 595] width 130 height 40
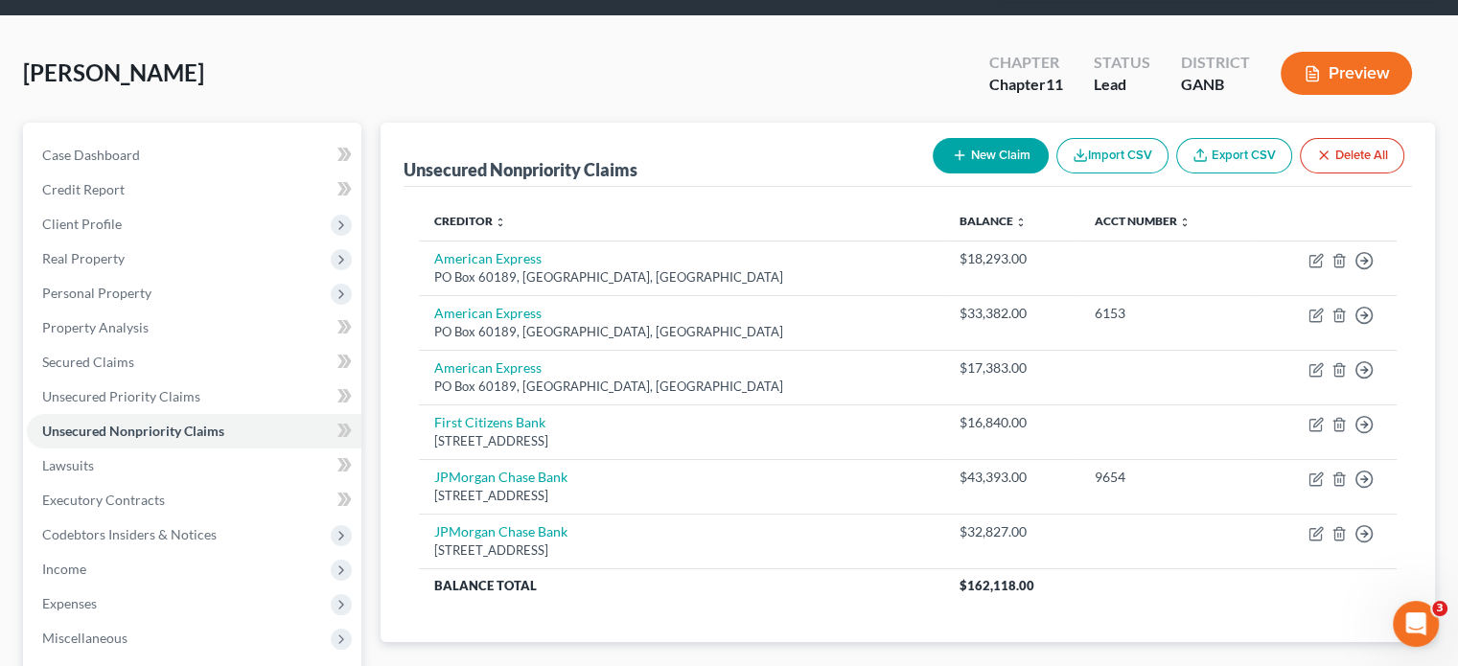
click at [1019, 138] on button "New Claim" at bounding box center [990, 155] width 116 height 35
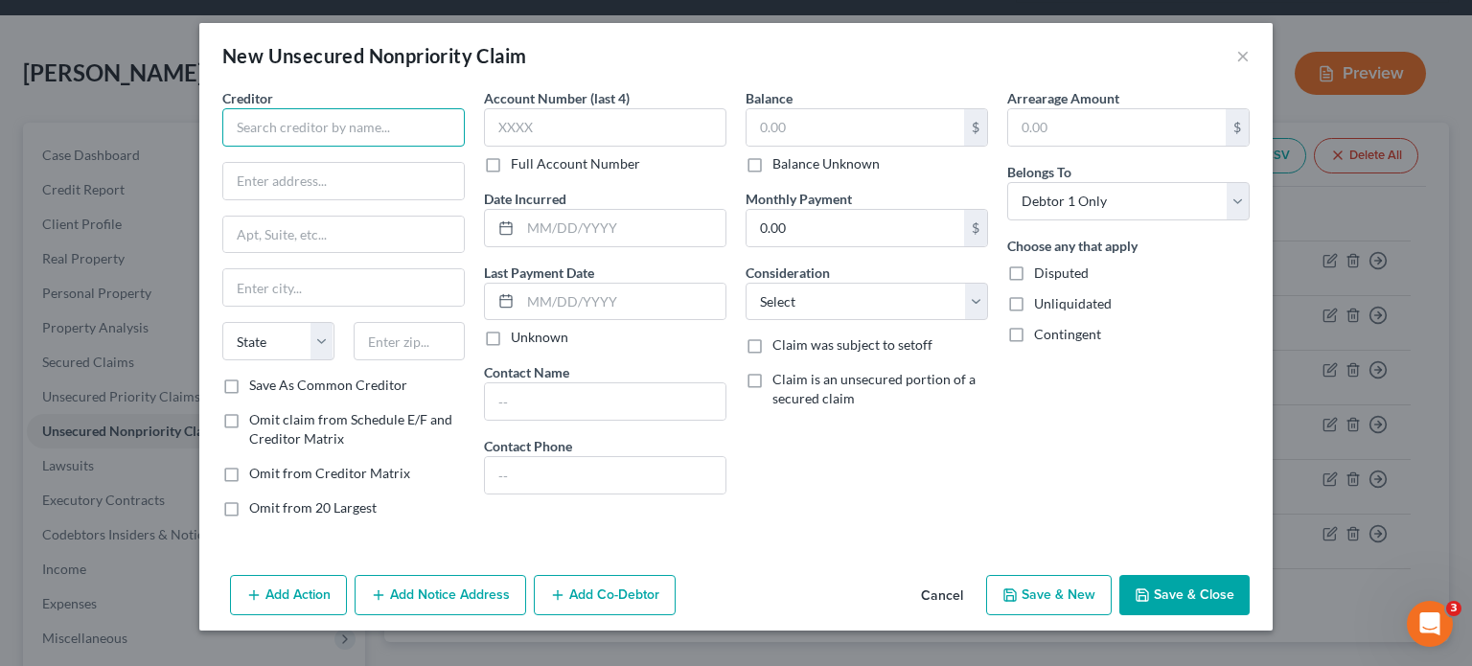
click at [333, 118] on input "text" at bounding box center [343, 127] width 242 height 38
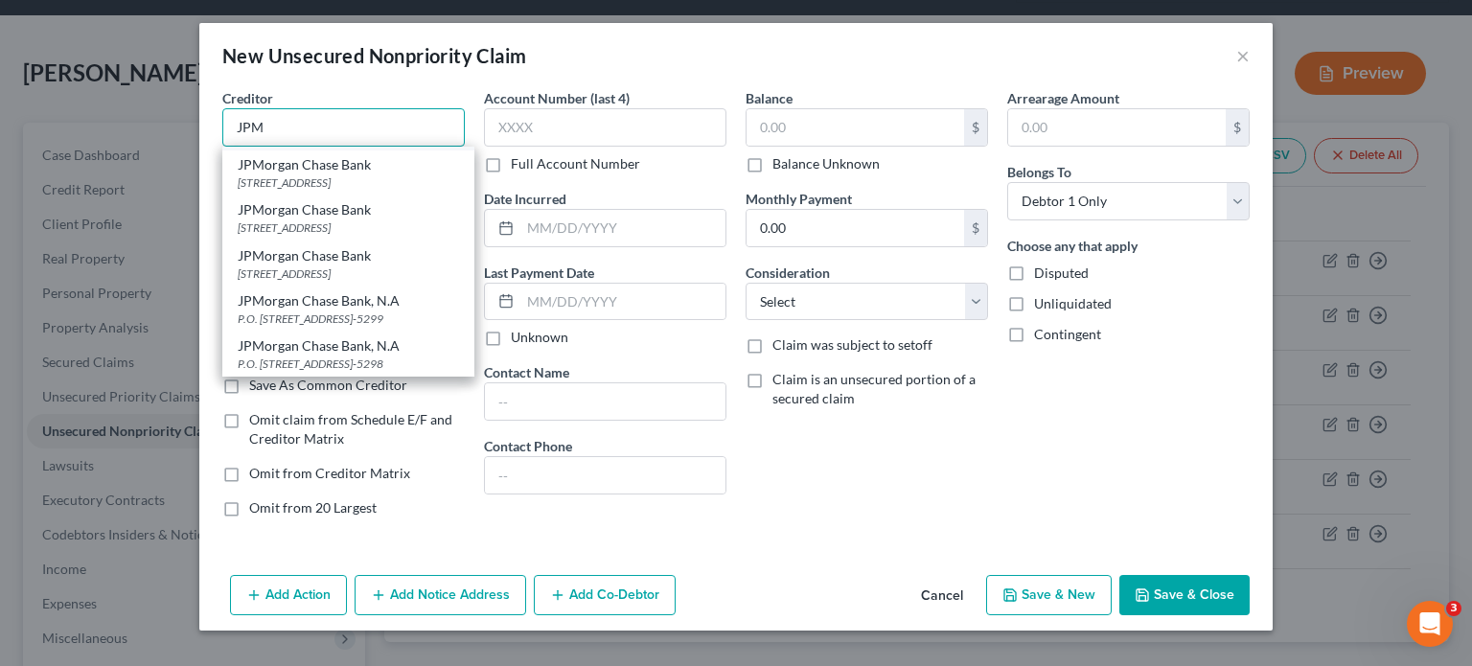
scroll to position [225, 0]
click at [342, 241] on div "JPMorgan Chase Bank [STREET_ADDRESS]" at bounding box center [348, 263] width 252 height 45
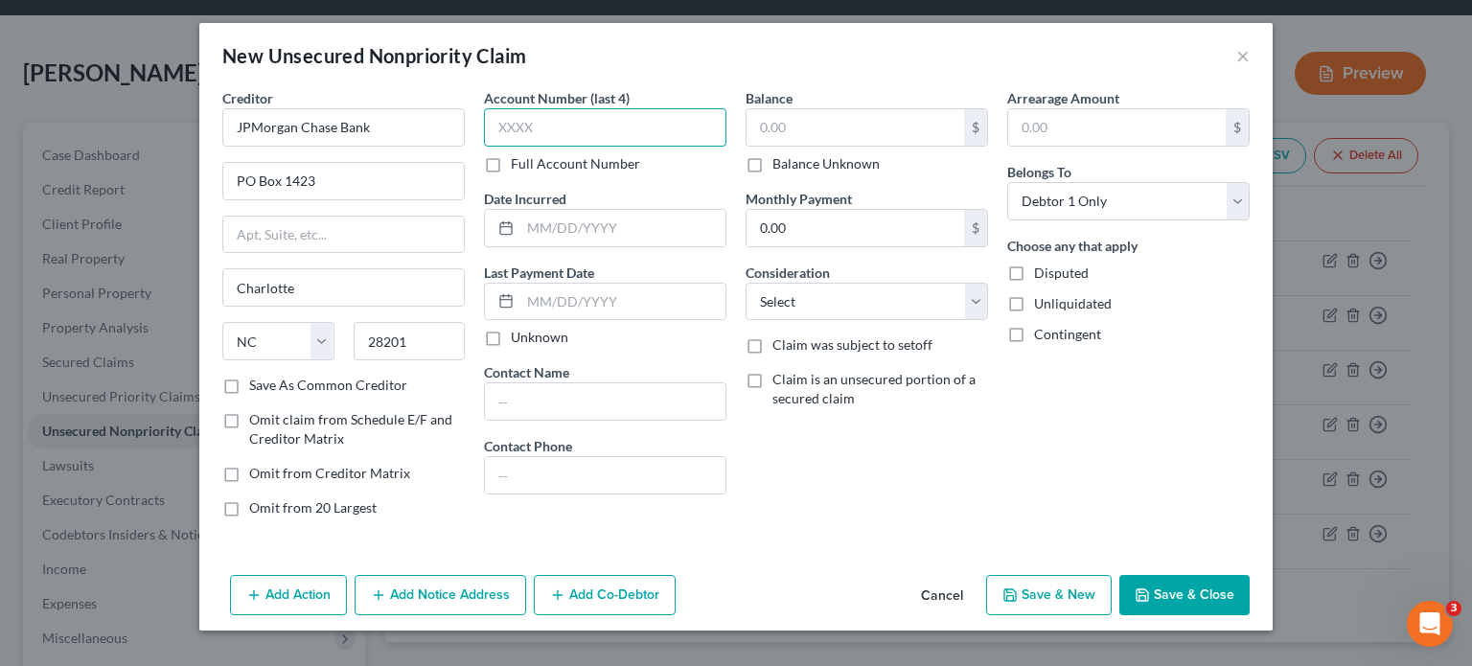
click at [580, 126] on input "text" at bounding box center [605, 127] width 242 height 38
click at [1034, 267] on label "Disputed" at bounding box center [1061, 273] width 55 height 19
click at [1042, 267] on input "Disputed" at bounding box center [1048, 270] width 12 height 12
click at [943, 133] on input "text" at bounding box center [855, 127] width 218 height 36
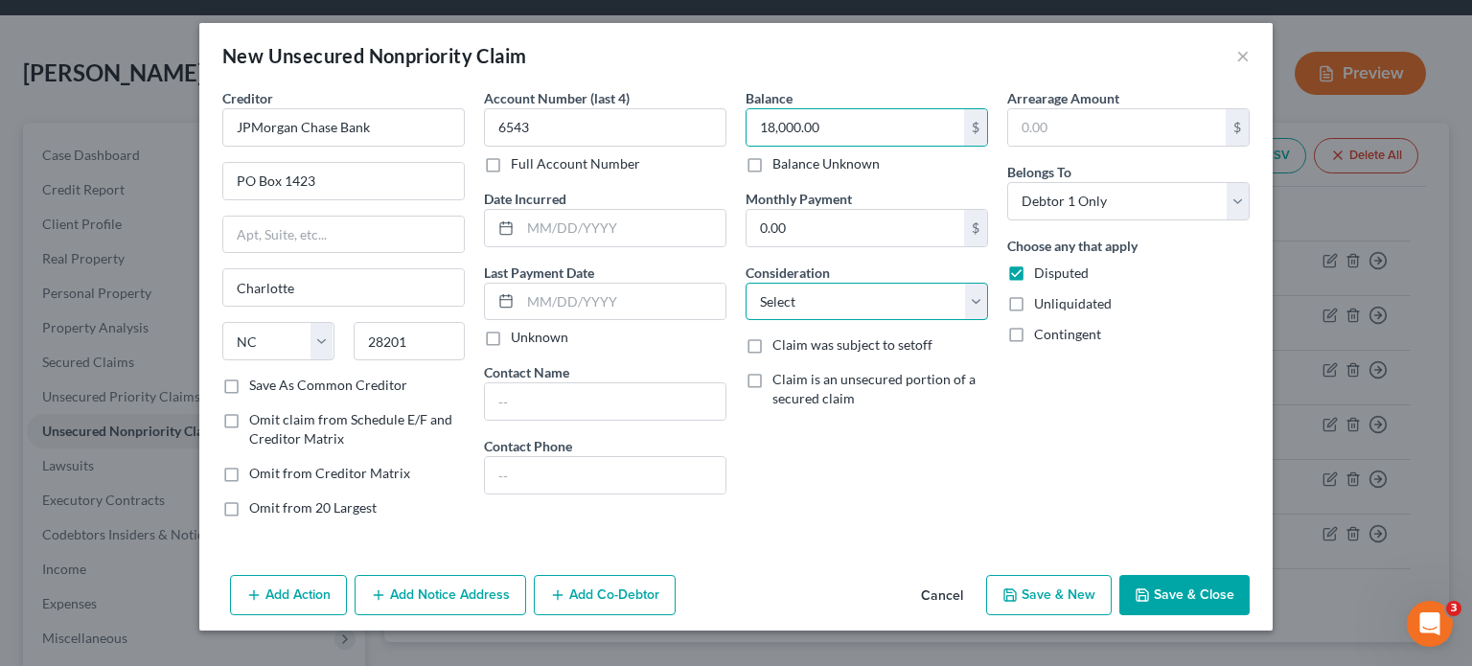
click at [860, 289] on select "Select Cable / Satellite Services Collection Agency Credit Card Debt Debt Couns…" at bounding box center [867, 302] width 242 height 38
click at [746, 283] on select "Select Cable / Satellite Services Collection Agency Credit Card Debt Debt Couns…" at bounding box center [867, 302] width 242 height 38
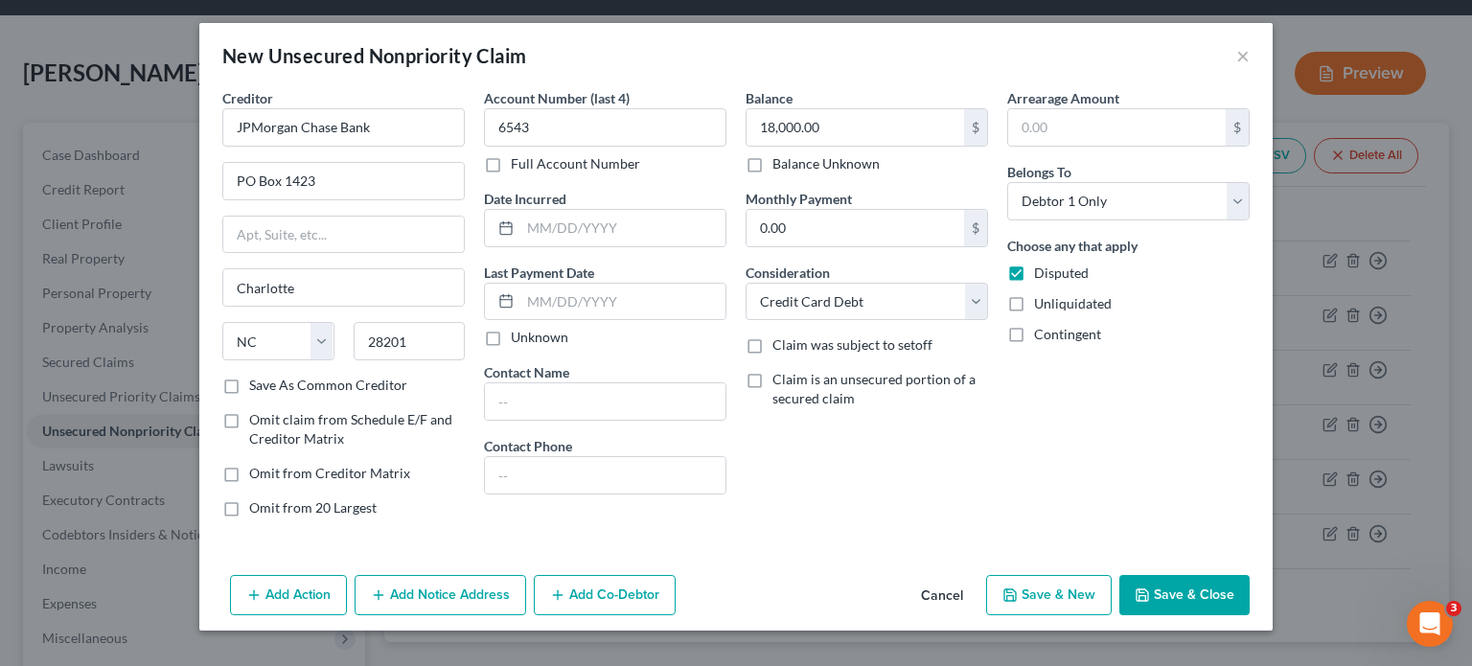
click at [447, 592] on button "Add Notice Address" at bounding box center [441, 595] width 172 height 40
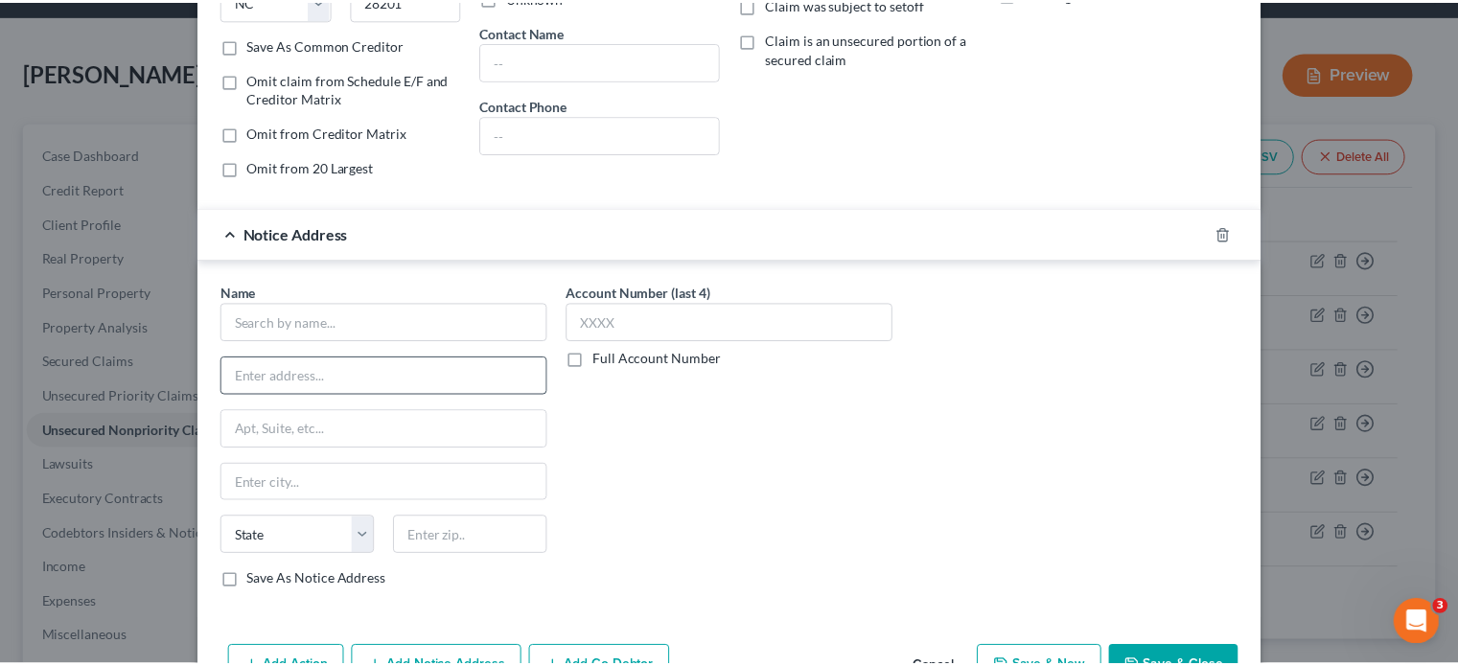
scroll to position [383, 0]
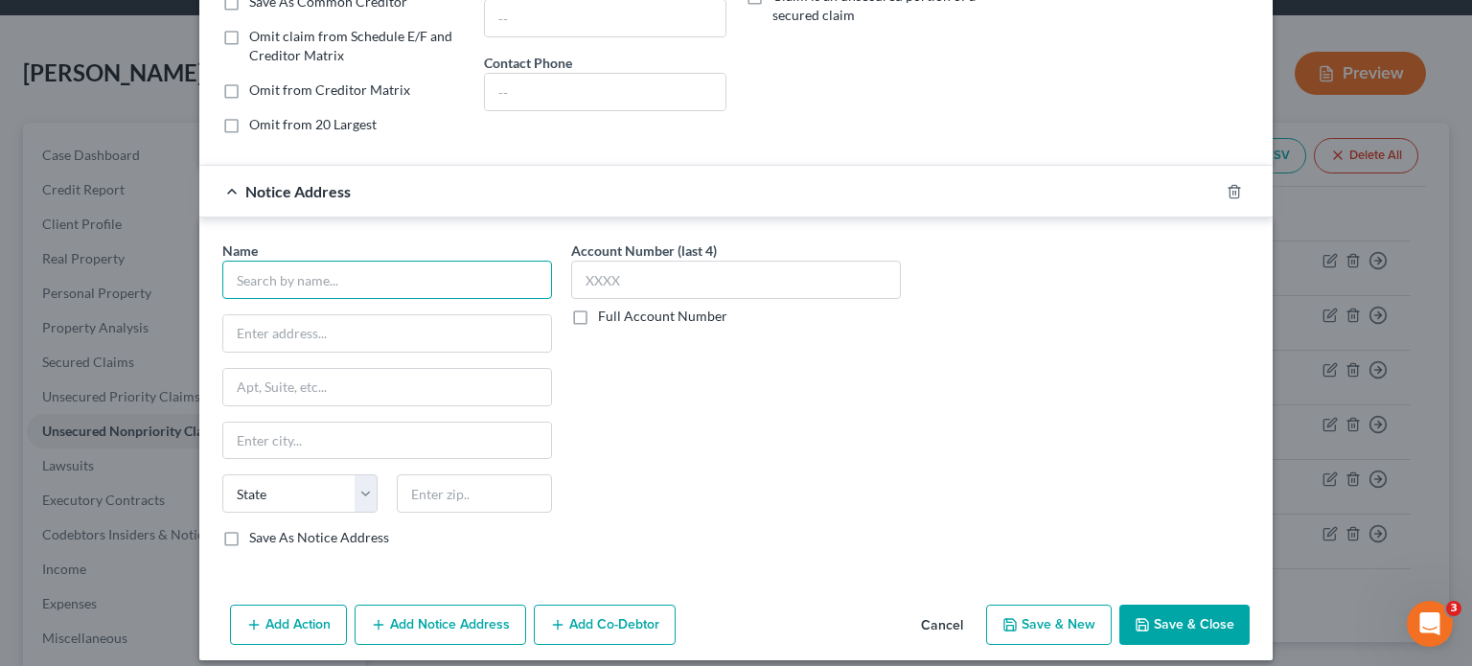
click at [304, 284] on input "text" at bounding box center [387, 280] width 330 height 38
click at [439, 286] on input "[PERSON_NAME], Esq." at bounding box center [387, 280] width 330 height 38
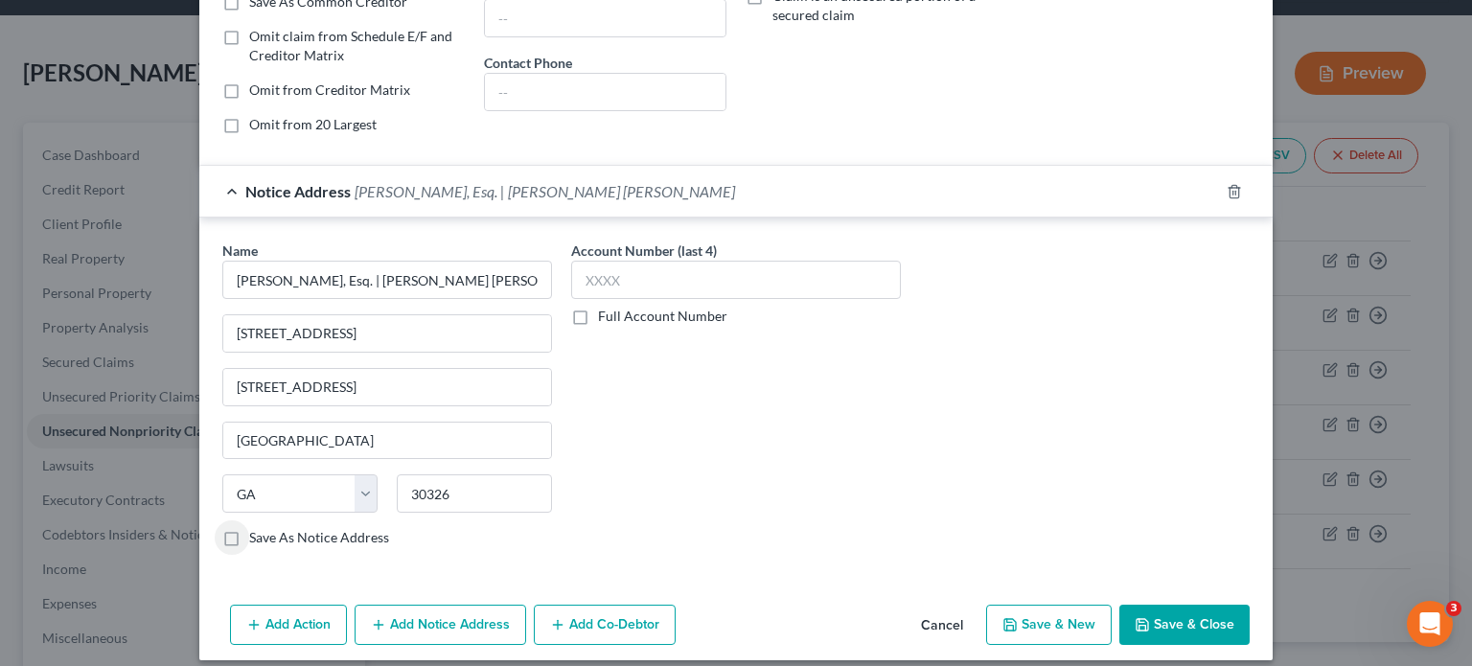
click at [199, 528] on div "Name * [PERSON_NAME], Esq. | [PERSON_NAME][GEOGRAPHIC_DATA][PERSON_NAME][STREET…" at bounding box center [735, 398] width 1073 height 360
click at [1195, 622] on button "Save & Close" at bounding box center [1184, 625] width 130 height 40
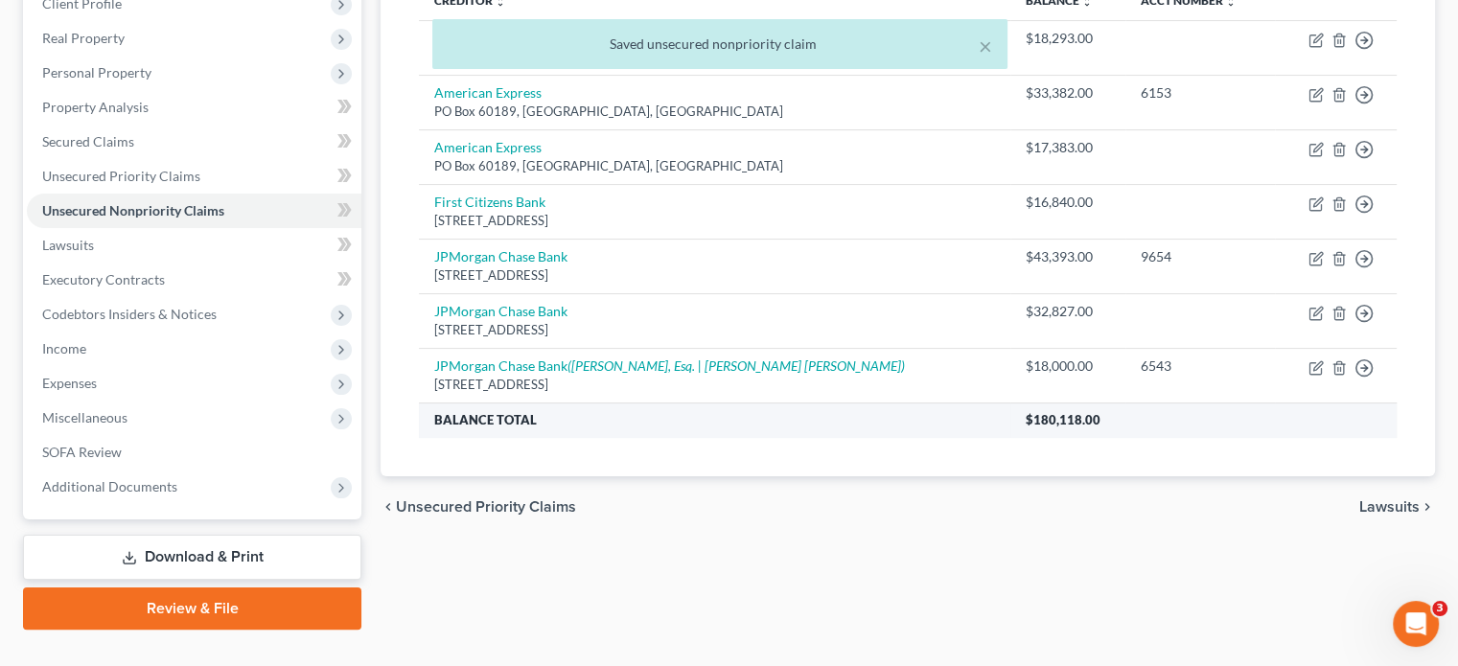
scroll to position [29, 0]
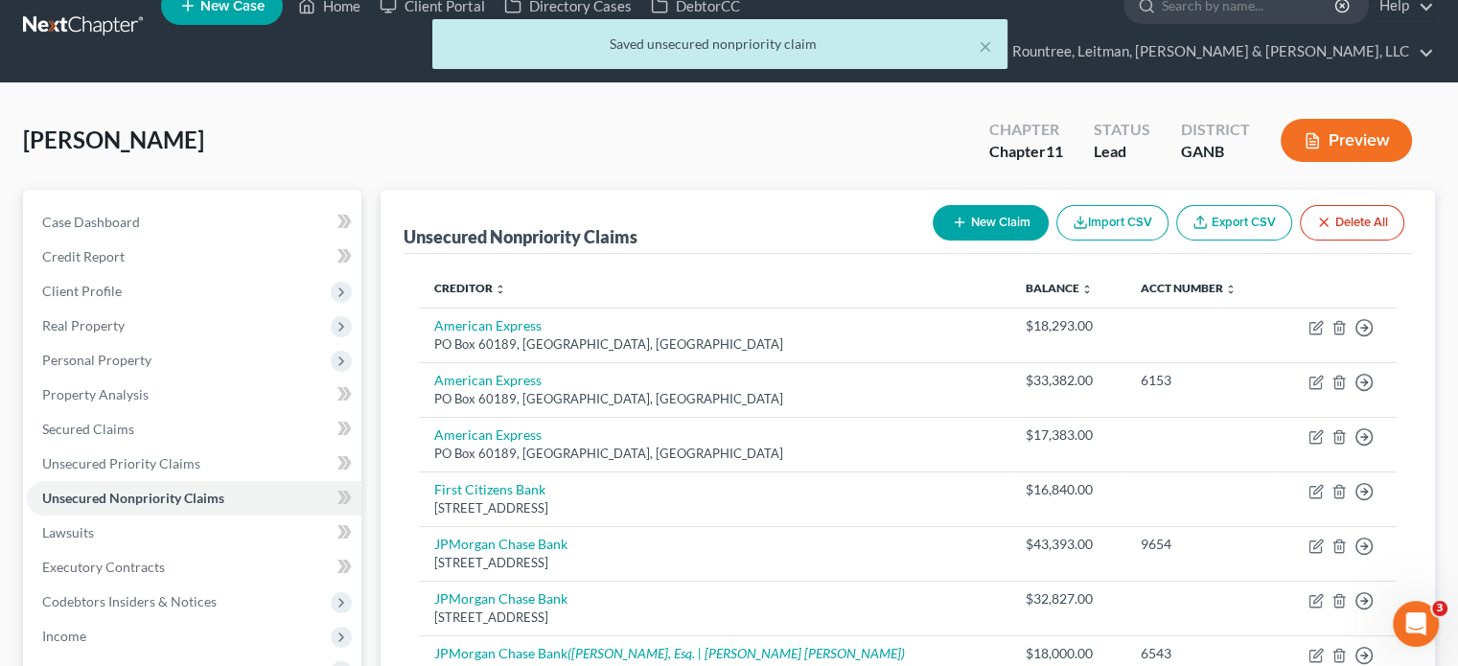
click at [993, 205] on button "New Claim" at bounding box center [990, 222] width 116 height 35
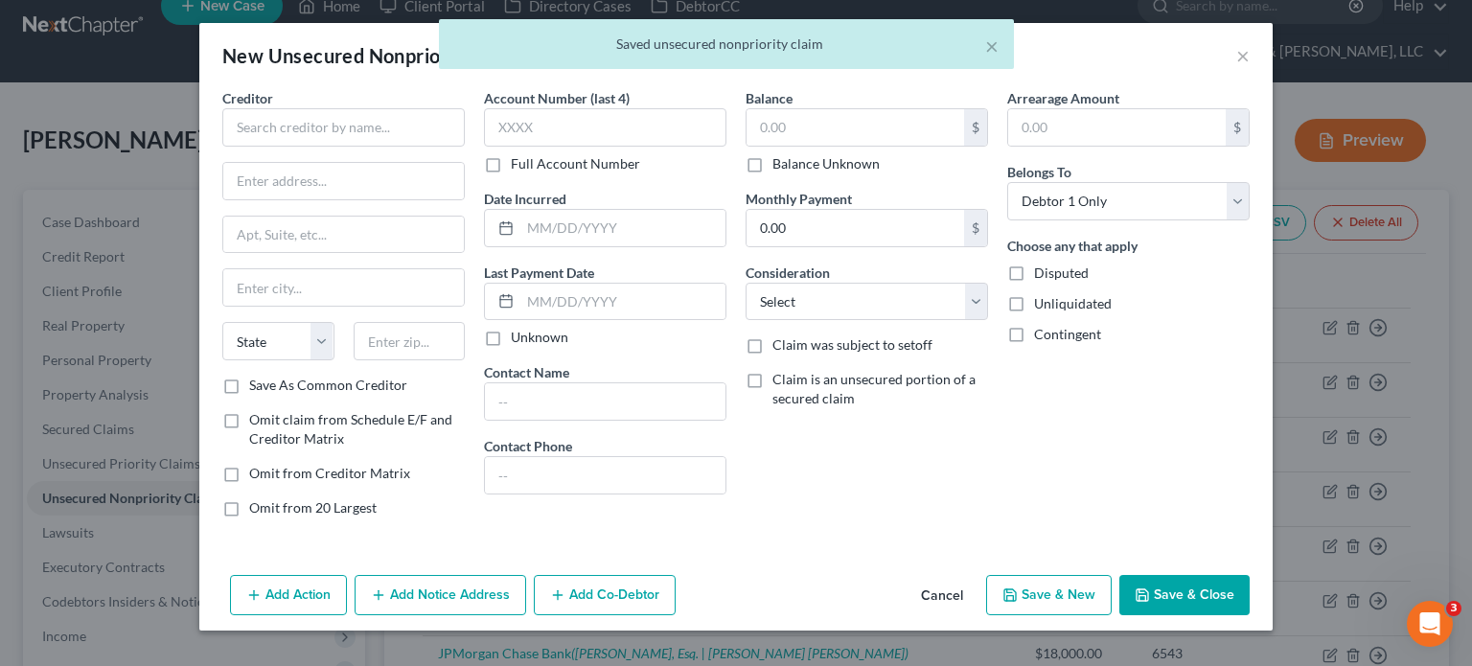
drag, startPoint x: 345, startPoint y: 97, endPoint x: 348, endPoint y: 118, distance: 21.3
click at [346, 98] on div "Creditor *" at bounding box center [343, 117] width 242 height 58
click at [348, 117] on input "text" at bounding box center [343, 127] width 242 height 38
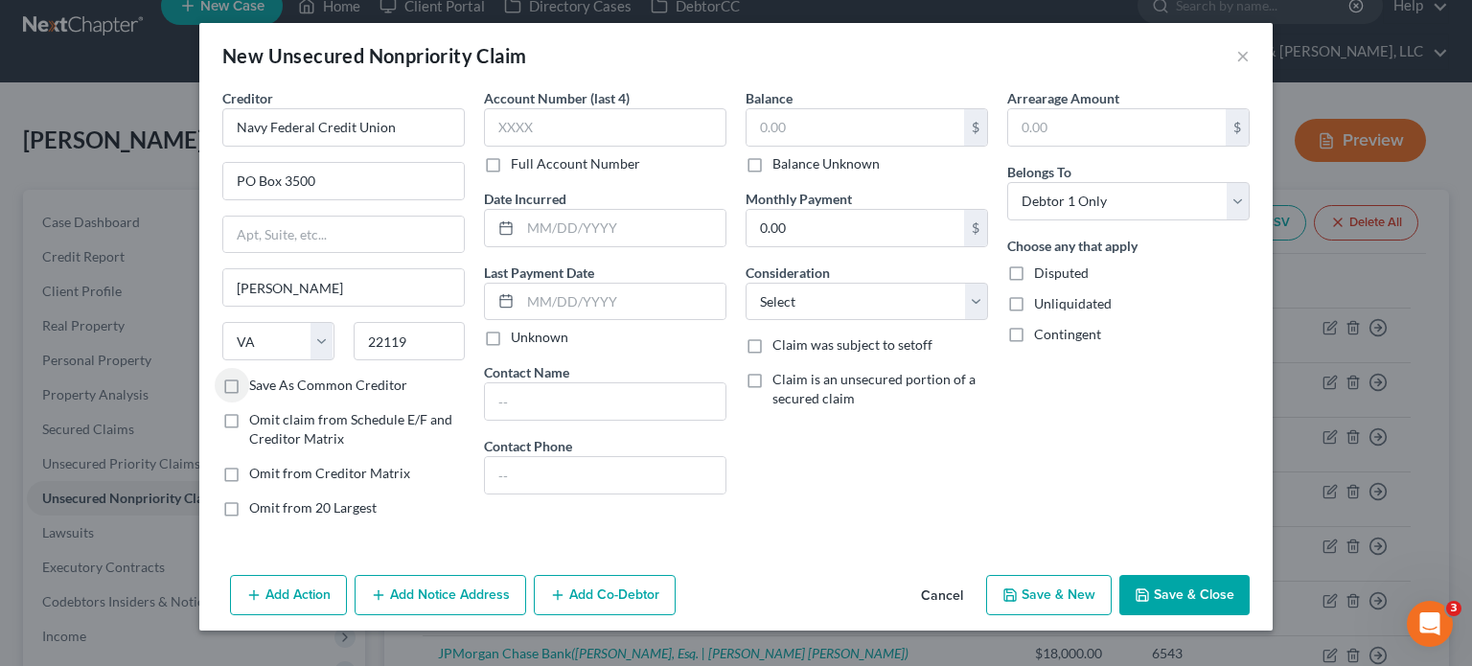
click at [249, 384] on label "Save As Common Creditor" at bounding box center [328, 385] width 158 height 19
click at [257, 384] on input "Save As Common Creditor" at bounding box center [263, 382] width 12 height 12
click at [591, 126] on input "text" at bounding box center [605, 127] width 242 height 38
click at [883, 133] on input "text" at bounding box center [855, 127] width 218 height 36
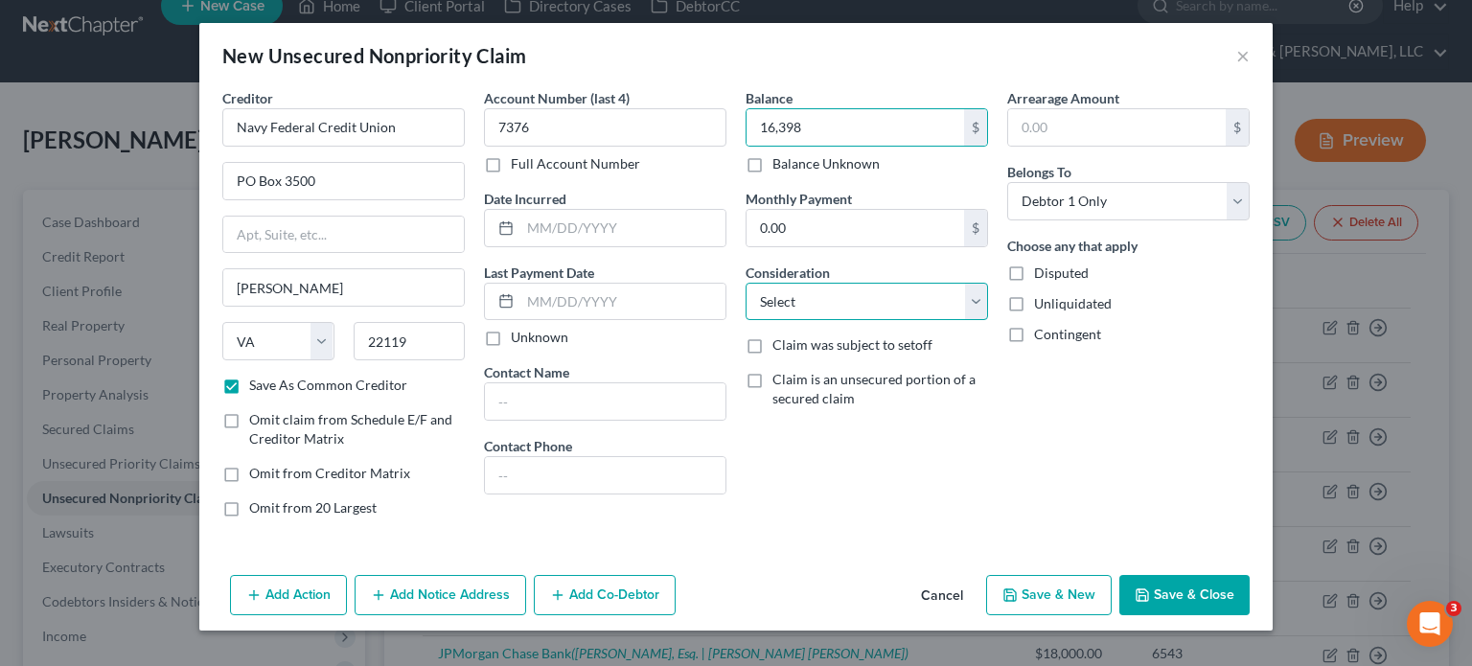
click at [839, 294] on select "Select Cable / Satellite Services Collection Agency Credit Card Debt Debt Couns…" at bounding box center [867, 302] width 242 height 38
click at [746, 283] on select "Select Cable / Satellite Services Collection Agency Credit Card Debt Debt Couns…" at bounding box center [867, 302] width 242 height 38
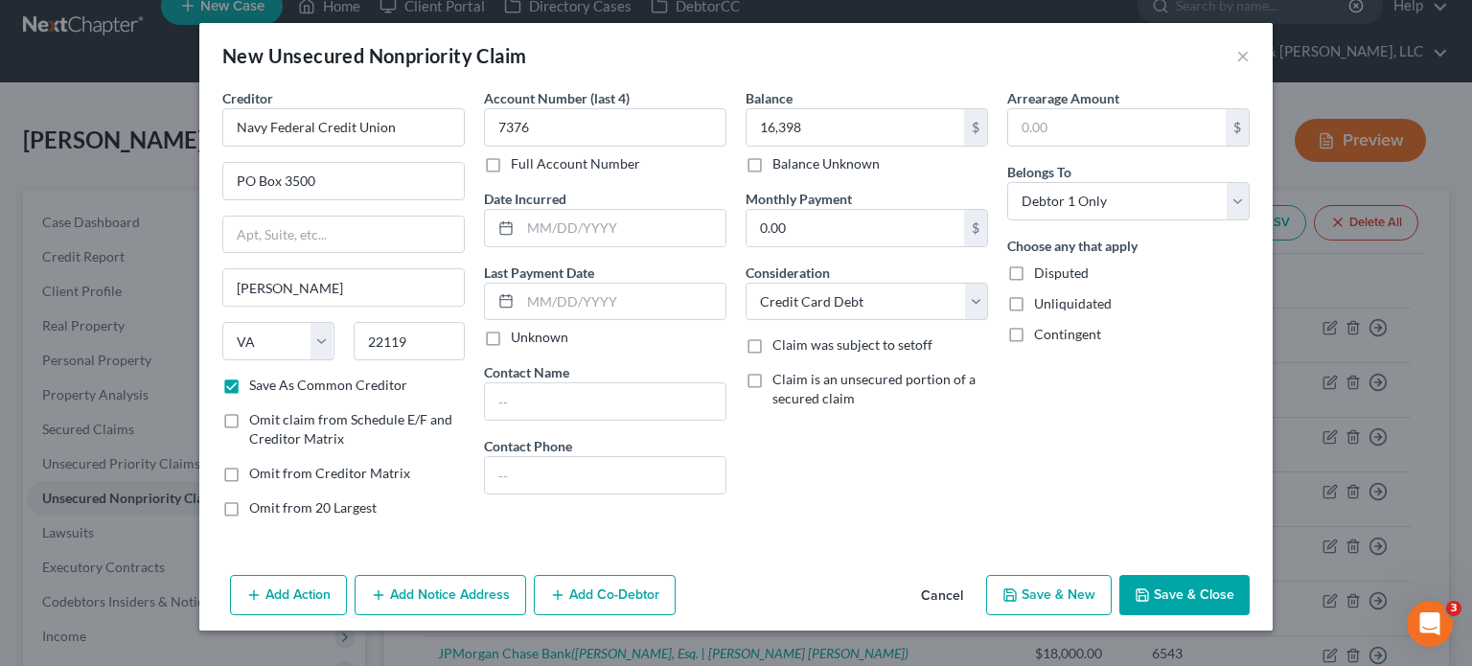
click at [1182, 577] on button "Save & Close" at bounding box center [1184, 595] width 130 height 40
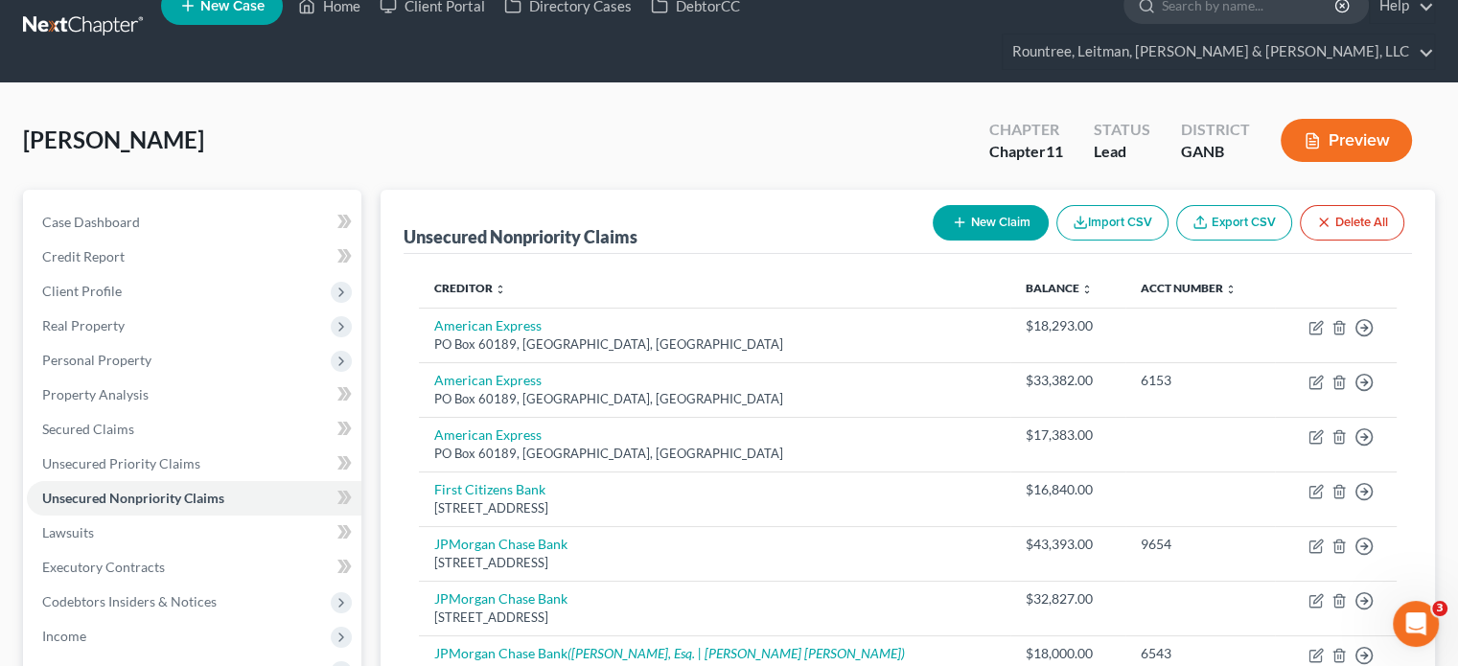
click at [999, 205] on button "New Claim" at bounding box center [990, 222] width 116 height 35
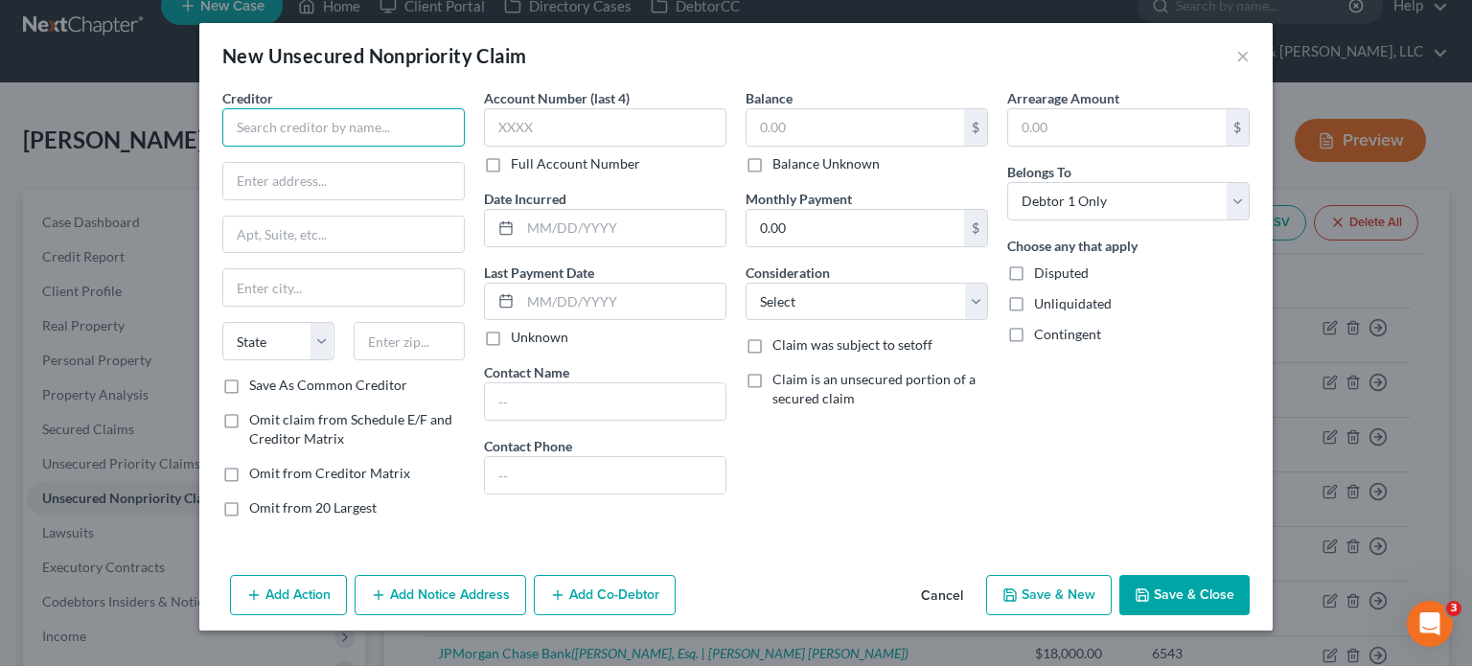
click at [342, 130] on input "text" at bounding box center [343, 127] width 242 height 38
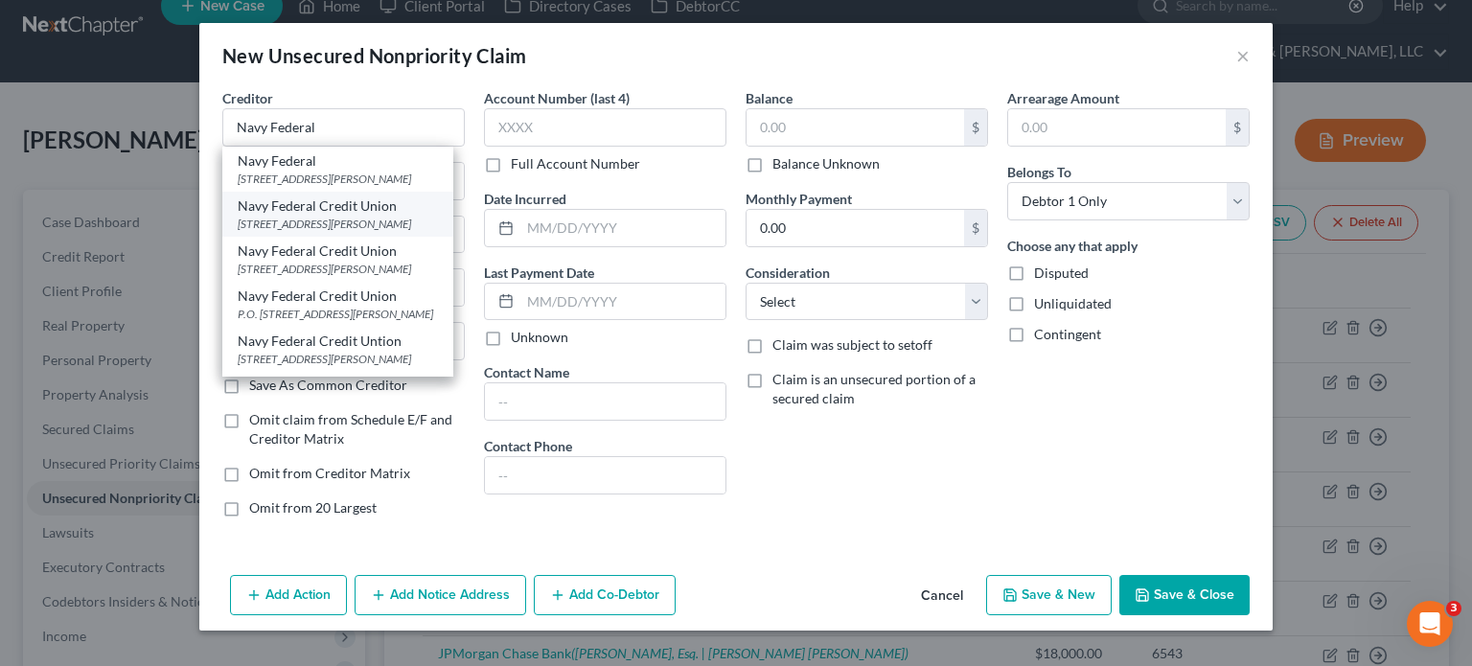
click at [354, 224] on div "[STREET_ADDRESS][PERSON_NAME]" at bounding box center [338, 224] width 200 height 16
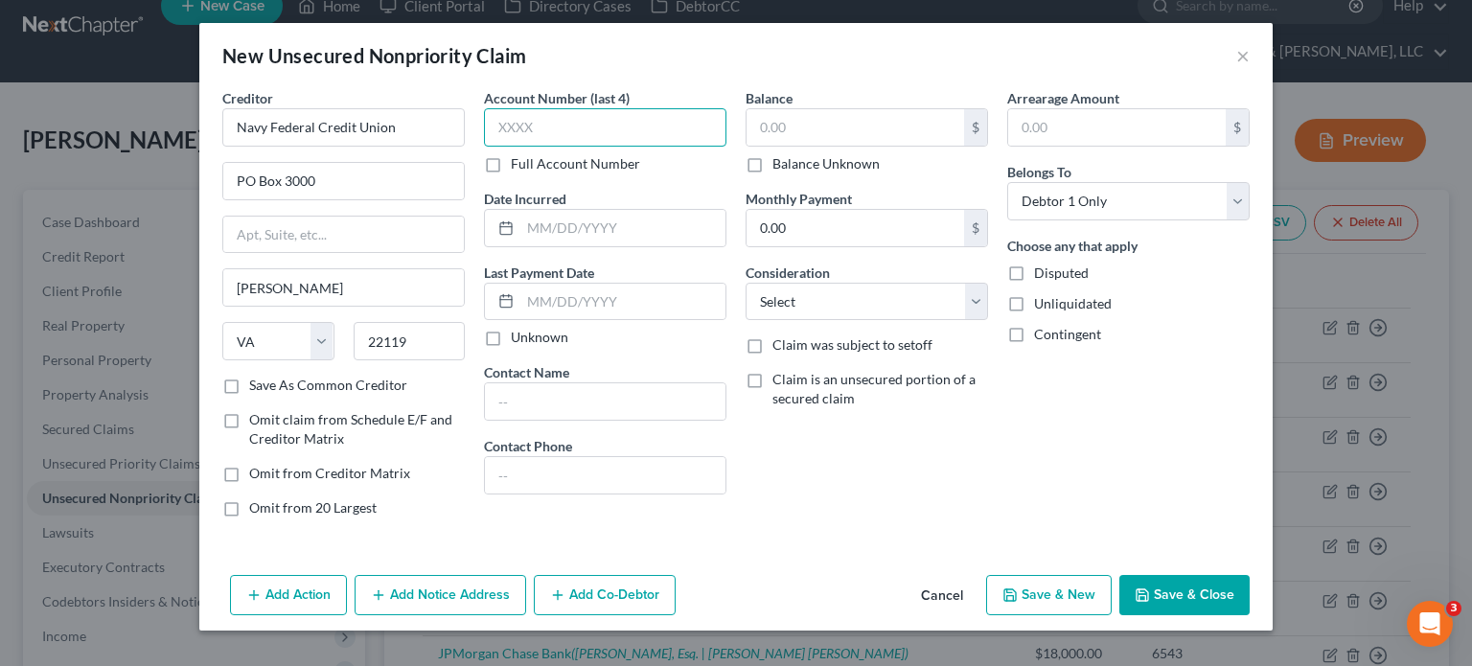
click at [601, 126] on input "text" at bounding box center [605, 127] width 242 height 38
click at [805, 134] on input "text" at bounding box center [855, 127] width 218 height 36
click at [859, 292] on select "Select Cable / Satellite Services Collection Agency Credit Card Debt Debt Couns…" at bounding box center [867, 302] width 242 height 38
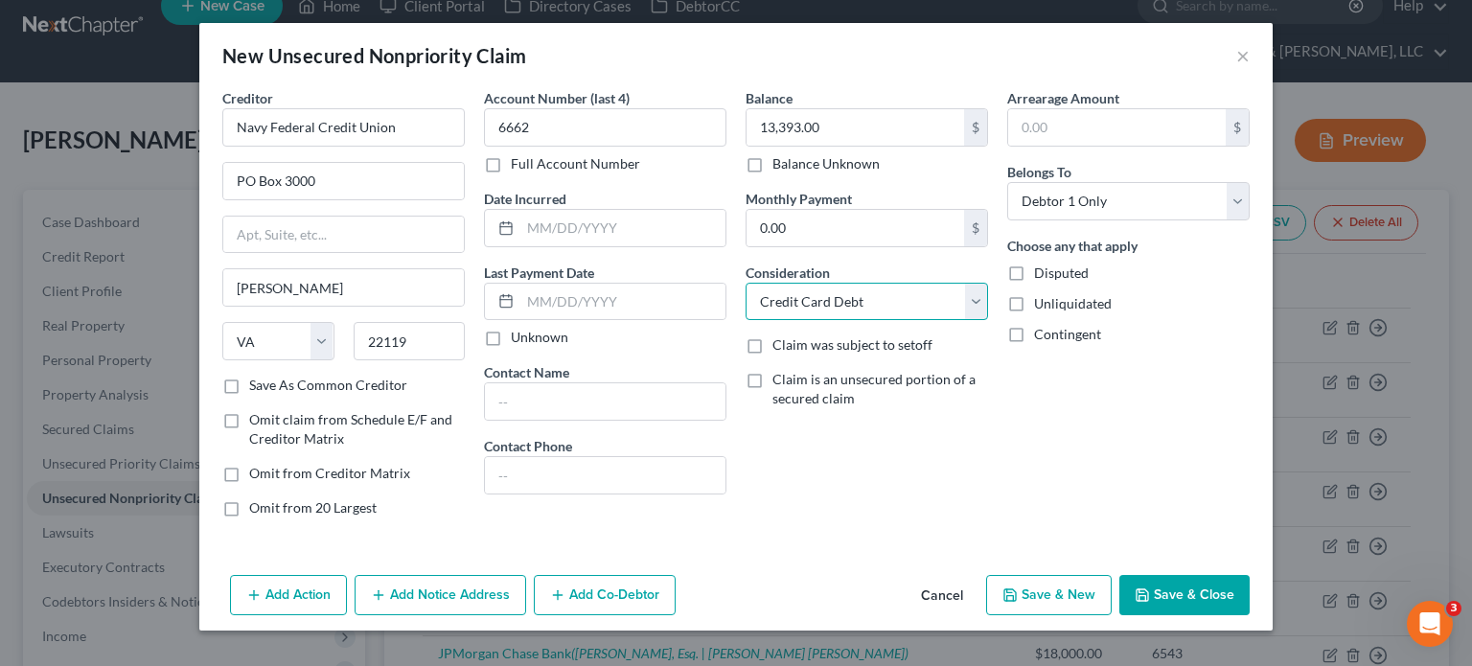
click at [746, 283] on select "Select Cable / Satellite Services Collection Agency Credit Card Debt Debt Couns…" at bounding box center [867, 302] width 242 height 38
click at [1222, 588] on button "Save & Close" at bounding box center [1184, 595] width 130 height 40
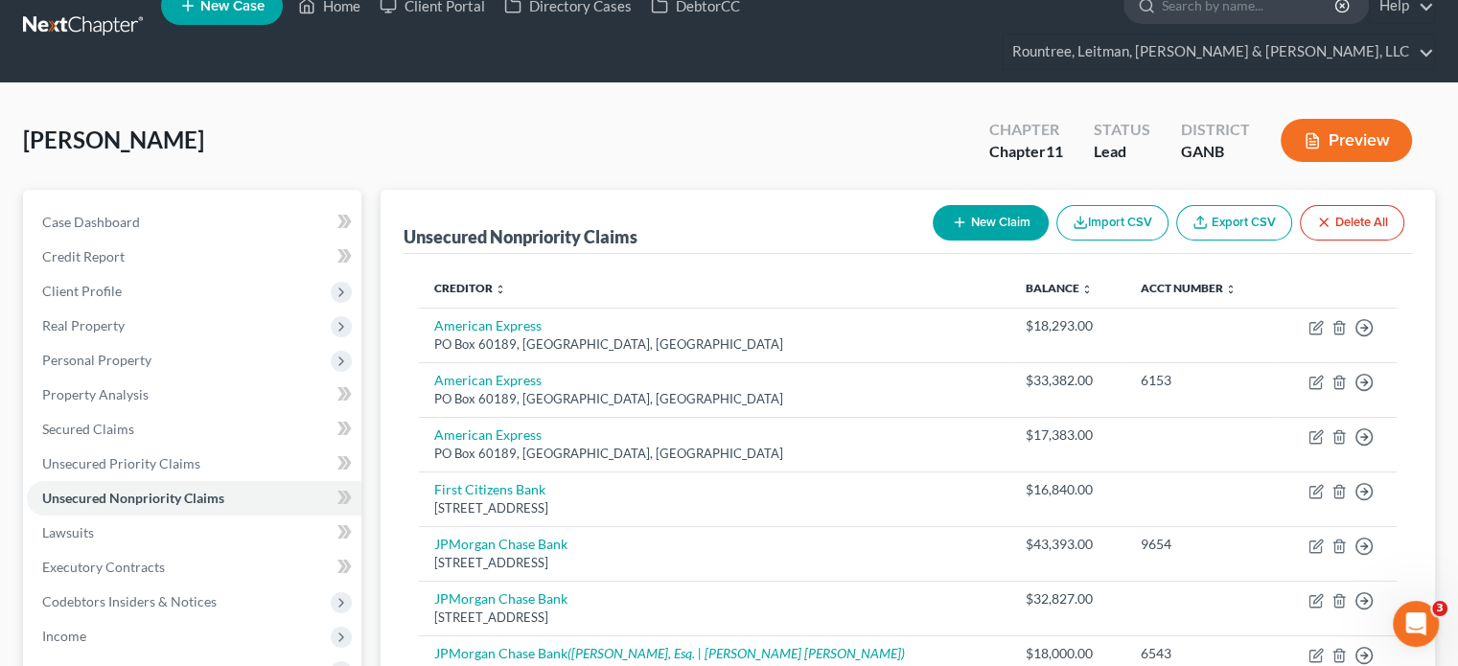
click at [976, 205] on button "New Claim" at bounding box center [990, 222] width 116 height 35
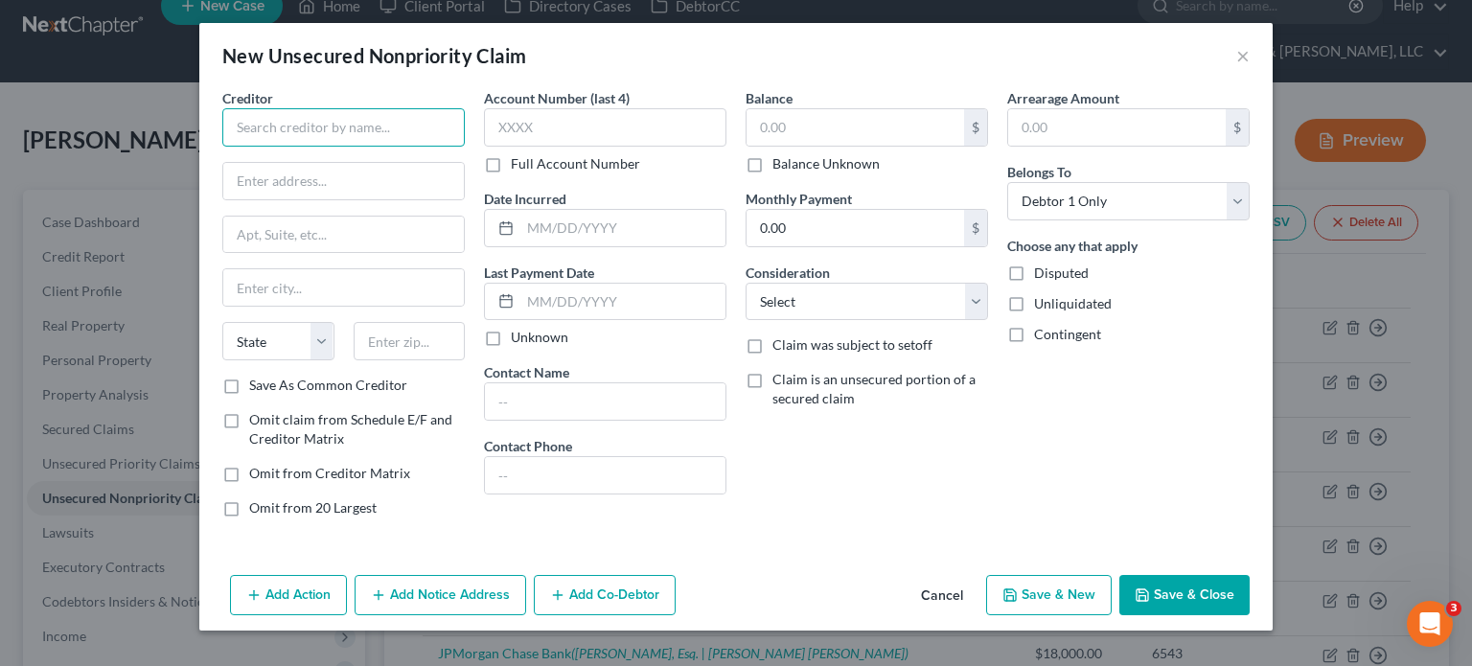
click at [372, 140] on input "text" at bounding box center [343, 127] width 242 height 38
click at [249, 383] on label "Save As Common Creditor" at bounding box center [328, 385] width 158 height 19
click at [257, 383] on input "Save As Common Creditor" at bounding box center [263, 382] width 12 height 12
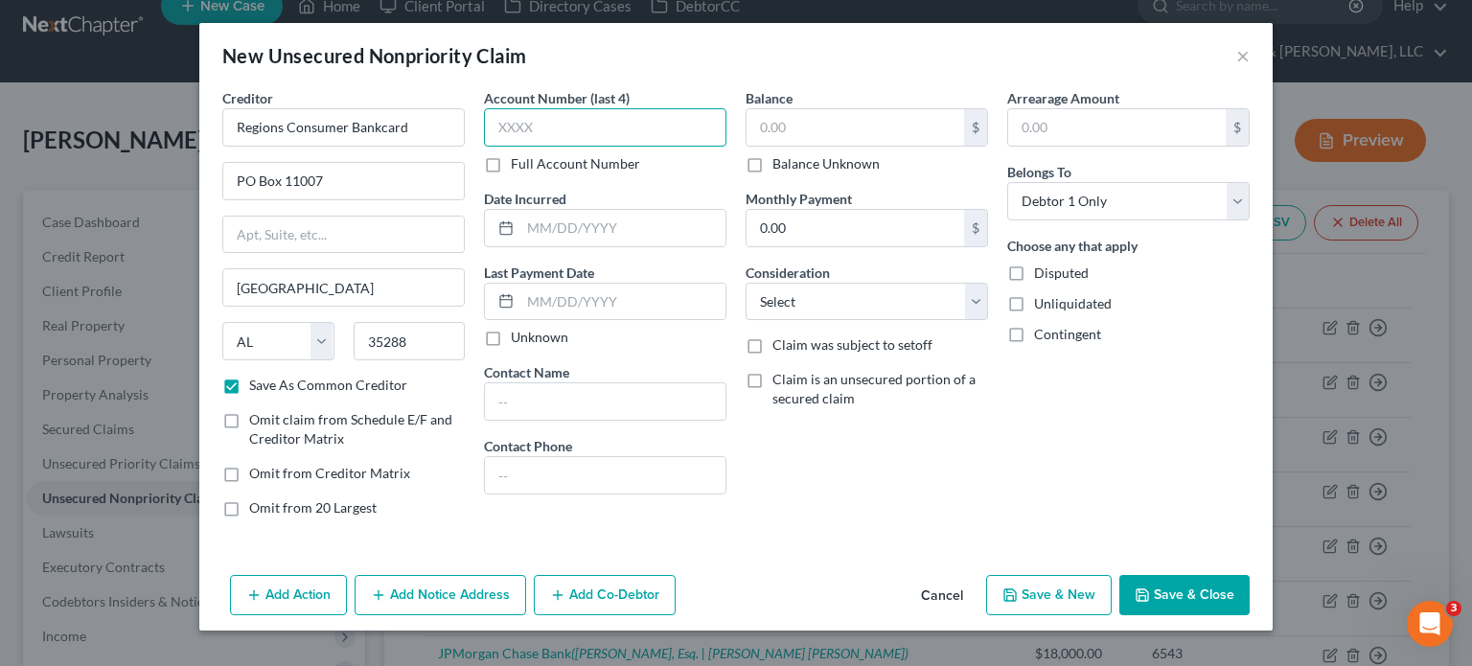
click at [665, 139] on input "text" at bounding box center [605, 127] width 242 height 38
click at [801, 124] on input "text" at bounding box center [855, 127] width 218 height 36
click at [823, 293] on select "Select Cable / Satellite Services Collection Agency Credit Card Debt Debt Couns…" at bounding box center [867, 302] width 242 height 38
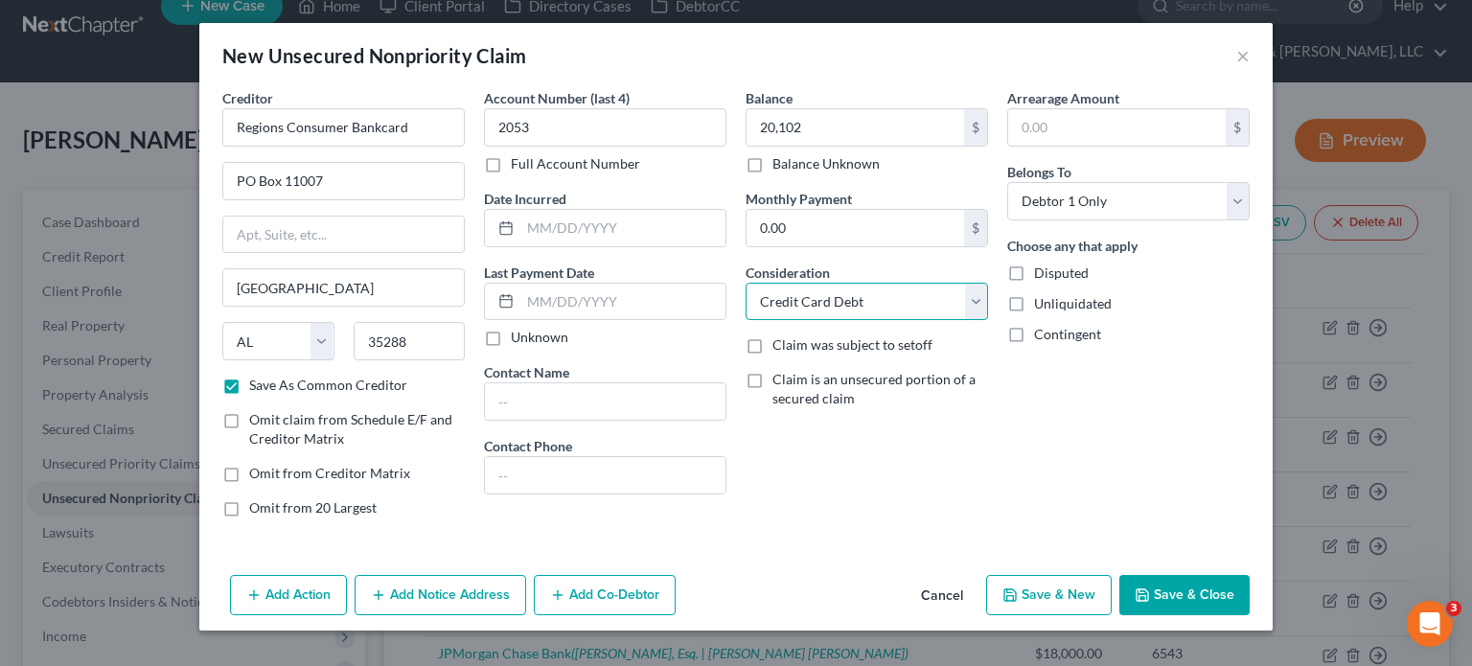
click at [746, 283] on select "Select Cable / Satellite Services Collection Agency Credit Card Debt Debt Couns…" at bounding box center [867, 302] width 242 height 38
click at [1212, 591] on button "Save & Close" at bounding box center [1184, 595] width 130 height 40
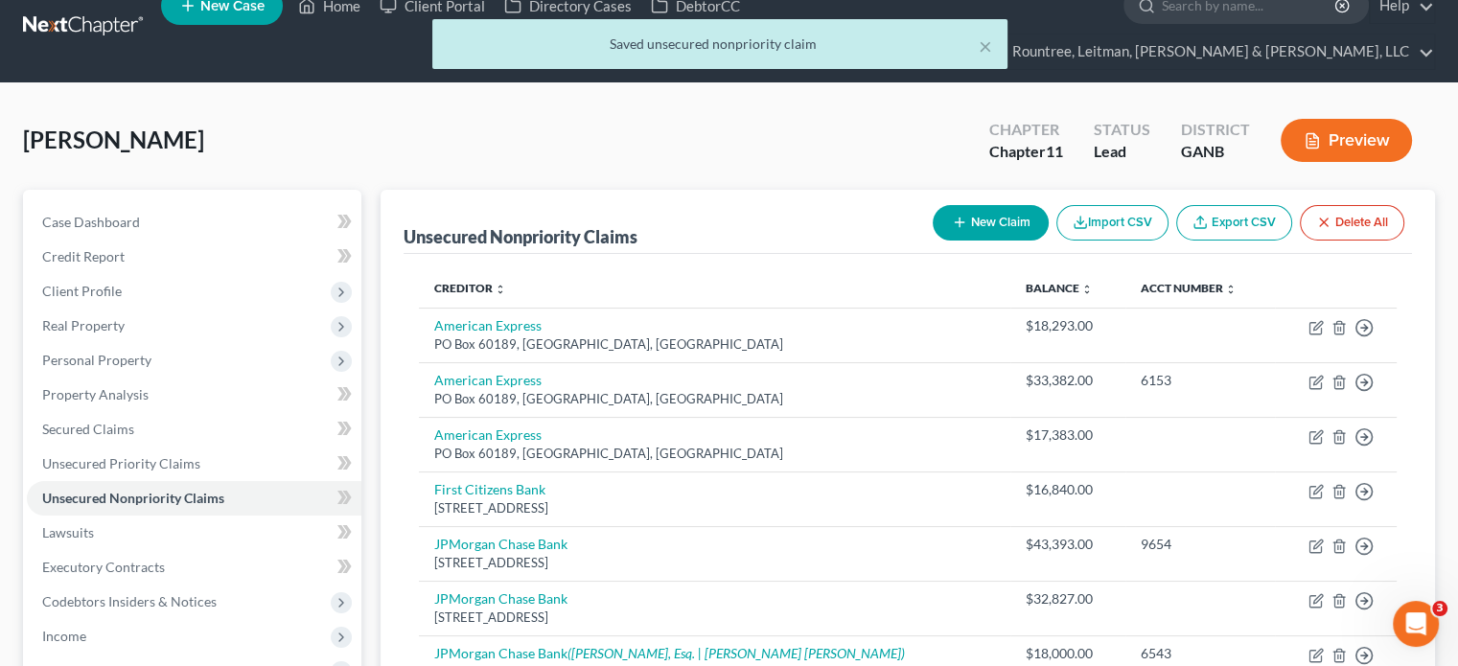
click at [976, 205] on button "New Claim" at bounding box center [990, 222] width 116 height 35
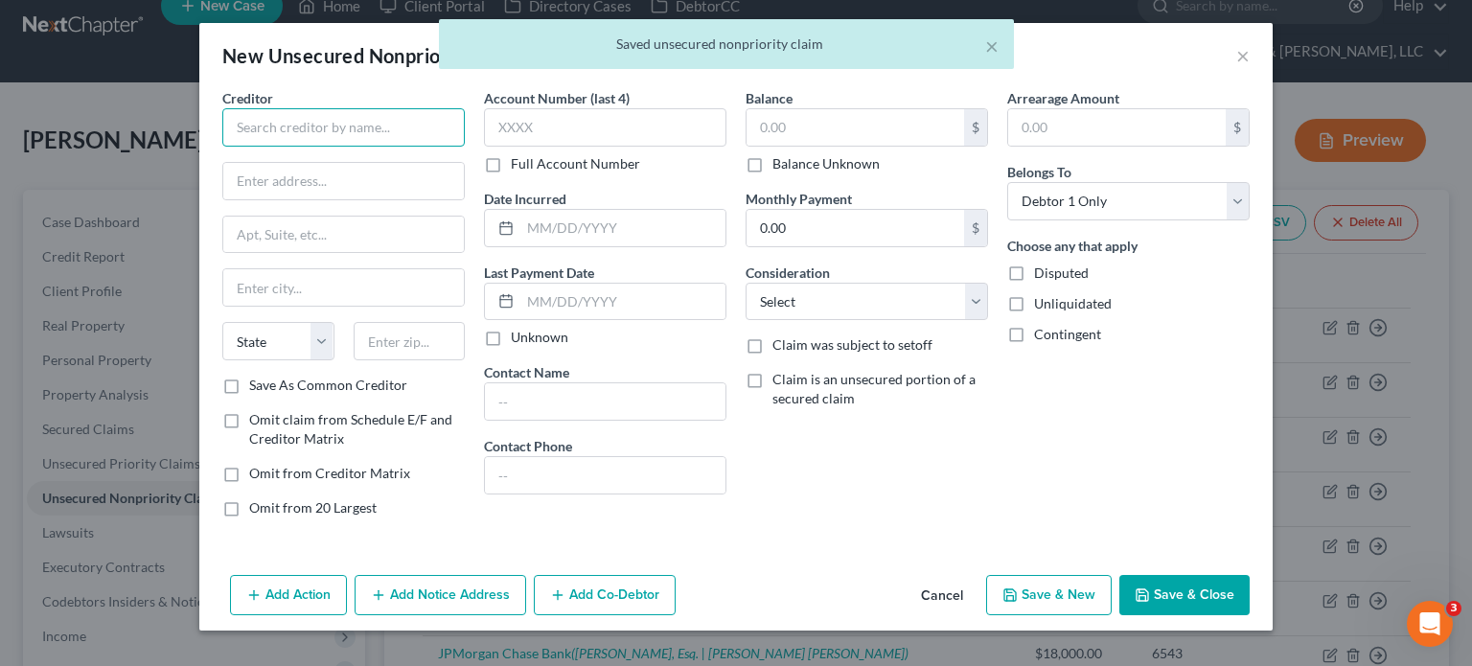
click at [346, 129] on input "text" at bounding box center [343, 127] width 242 height 38
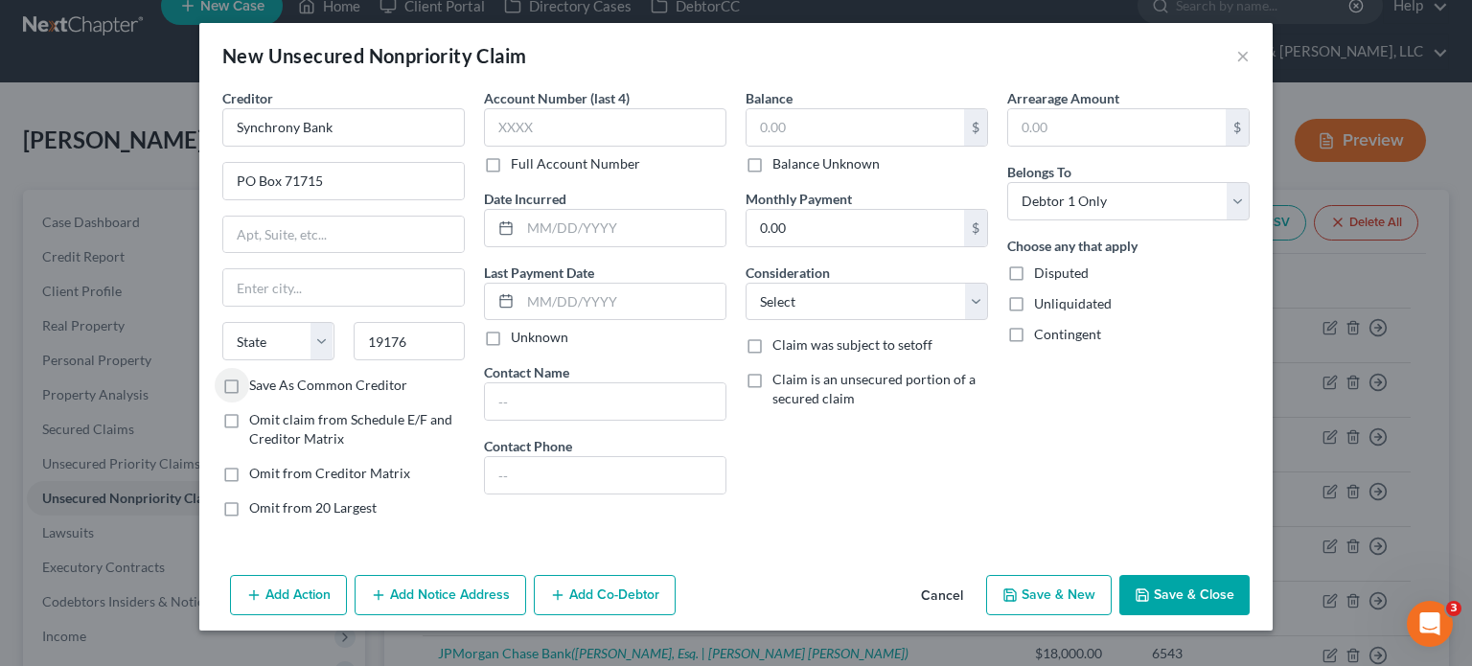
click at [249, 382] on label "Save As Common Creditor" at bounding box center [328, 385] width 158 height 19
click at [257, 382] on input "Save As Common Creditor" at bounding box center [263, 382] width 12 height 12
click at [688, 122] on input "text" at bounding box center [605, 127] width 242 height 38
click at [843, 116] on input "text" at bounding box center [855, 127] width 218 height 36
click at [918, 302] on select "Select Cable / Satellite Services Collection Agency Credit Card Debt Debt Couns…" at bounding box center [867, 302] width 242 height 38
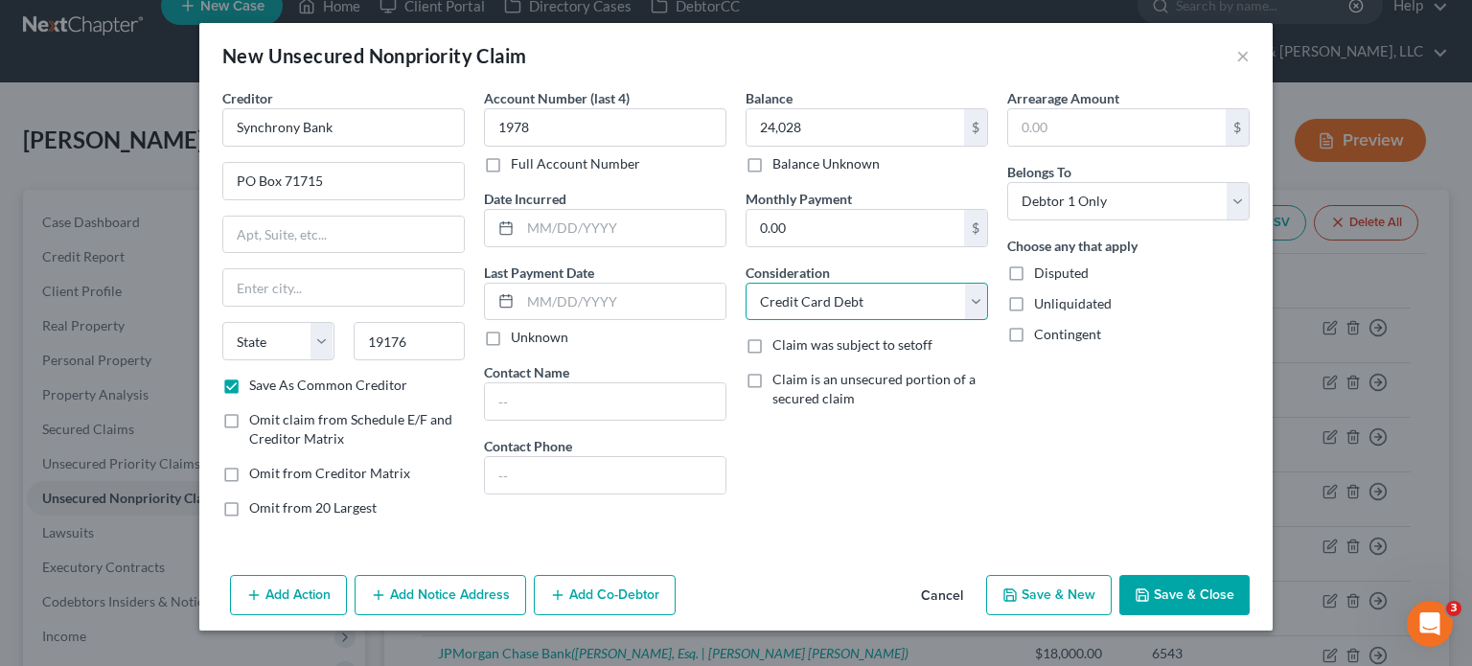
click at [746, 283] on select "Select Cable / Satellite Services Collection Agency Credit Card Debt Debt Couns…" at bounding box center [867, 302] width 242 height 38
click at [1197, 589] on button "Save & Close" at bounding box center [1184, 595] width 130 height 40
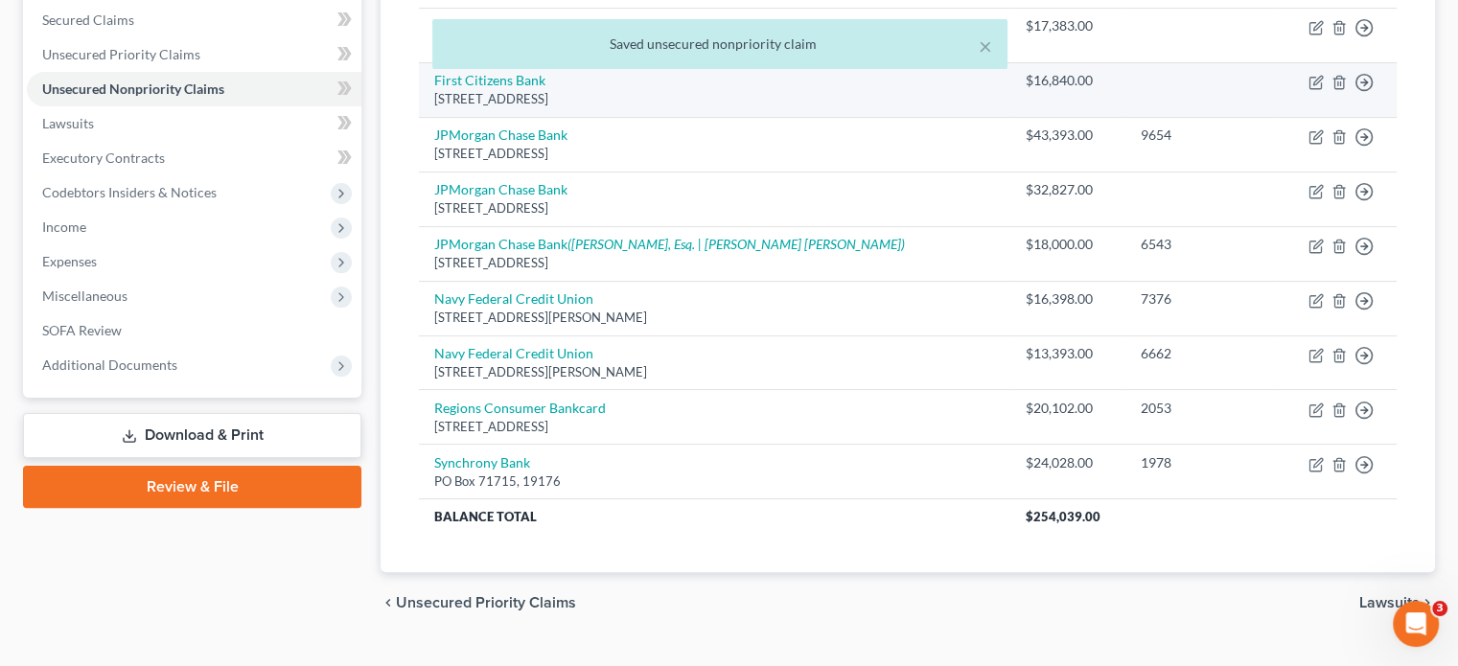
scroll to position [441, 0]
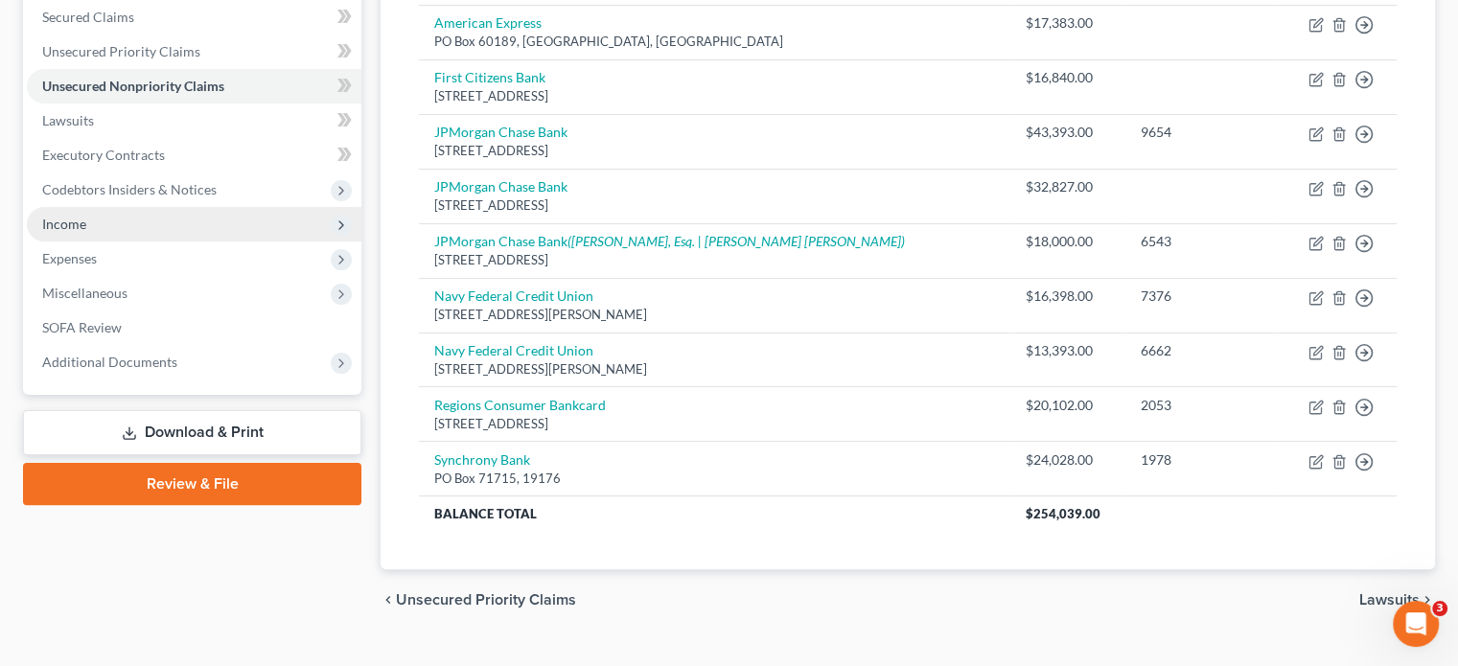
click at [46, 216] on span "Income" at bounding box center [64, 224] width 44 height 16
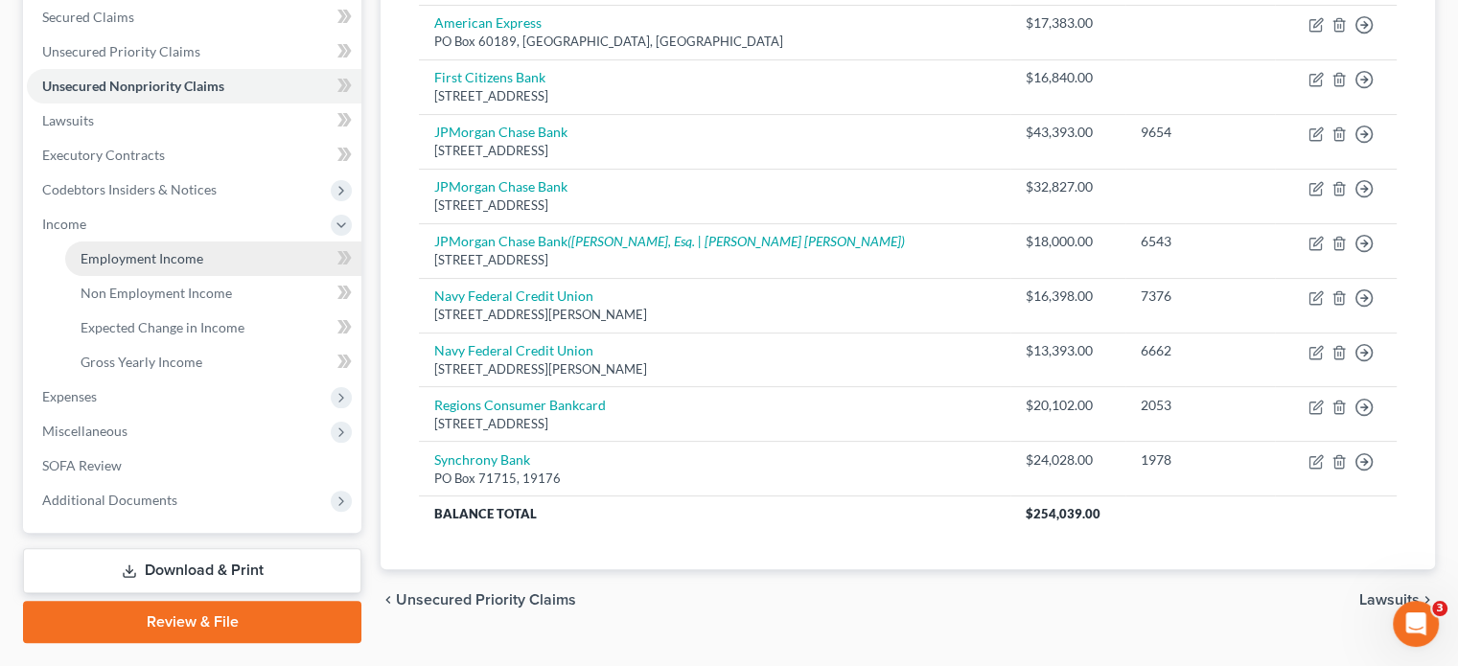
click at [173, 250] on span "Employment Income" at bounding box center [141, 258] width 123 height 16
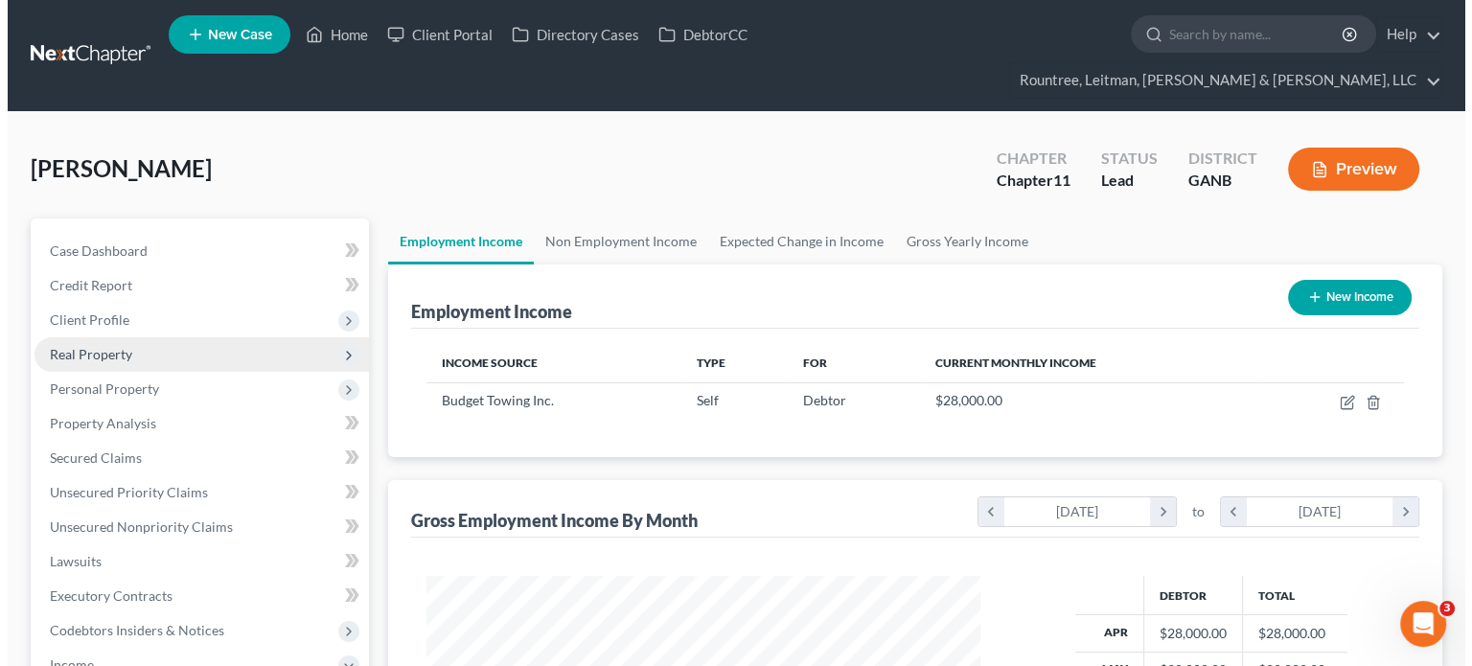
scroll to position [341, 591]
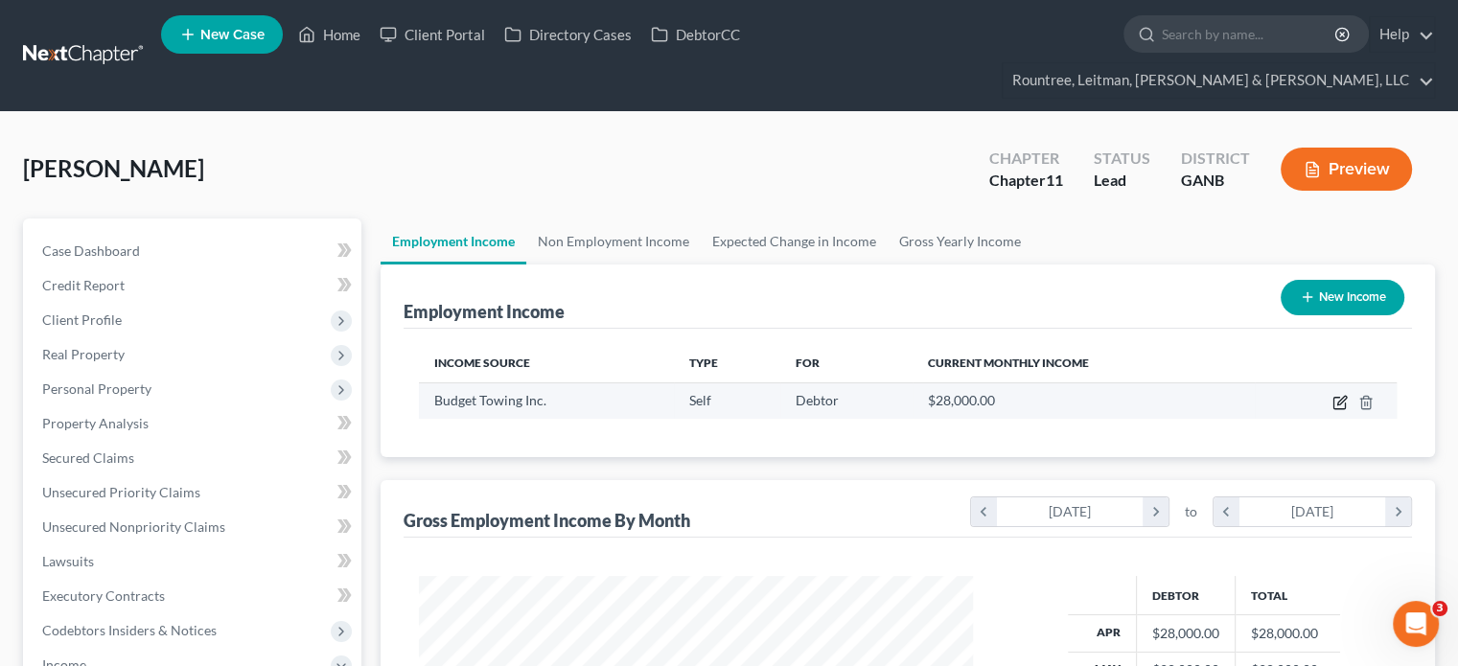
click at [1340, 395] on icon "button" at bounding box center [1339, 402] width 15 height 15
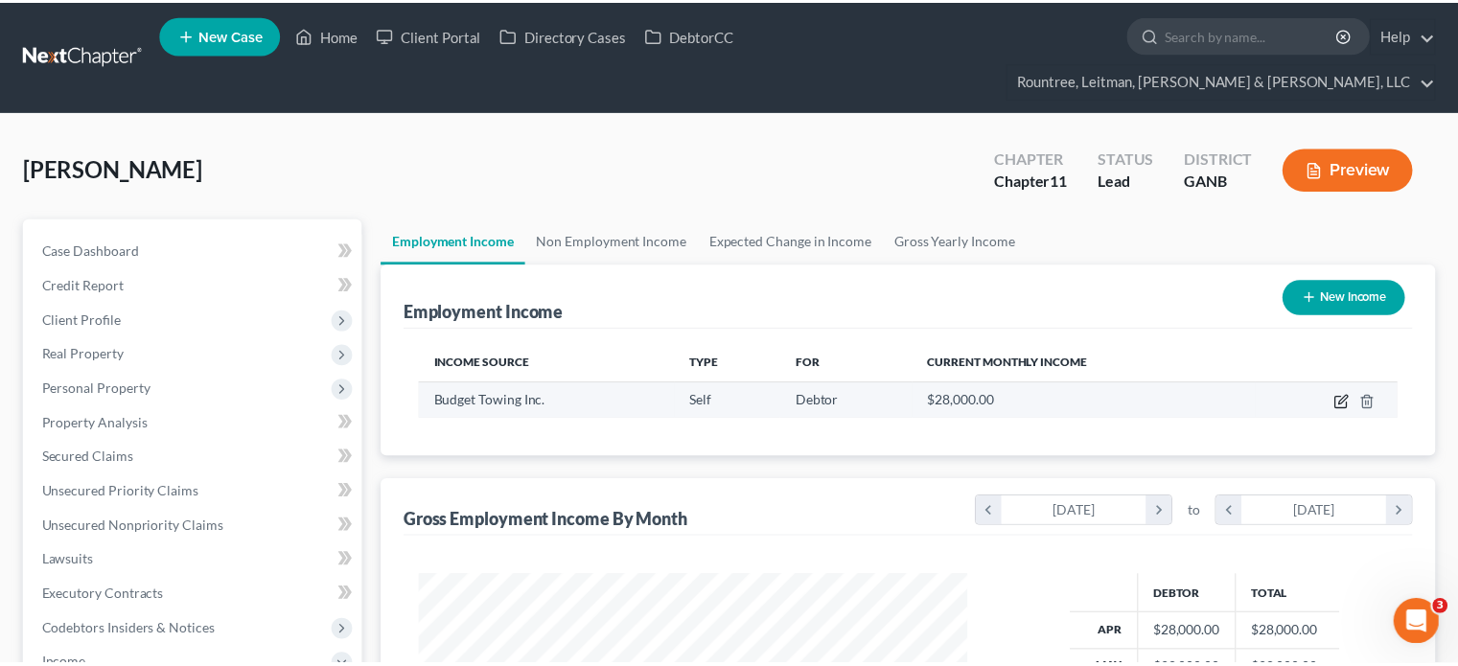
scroll to position [341, 598]
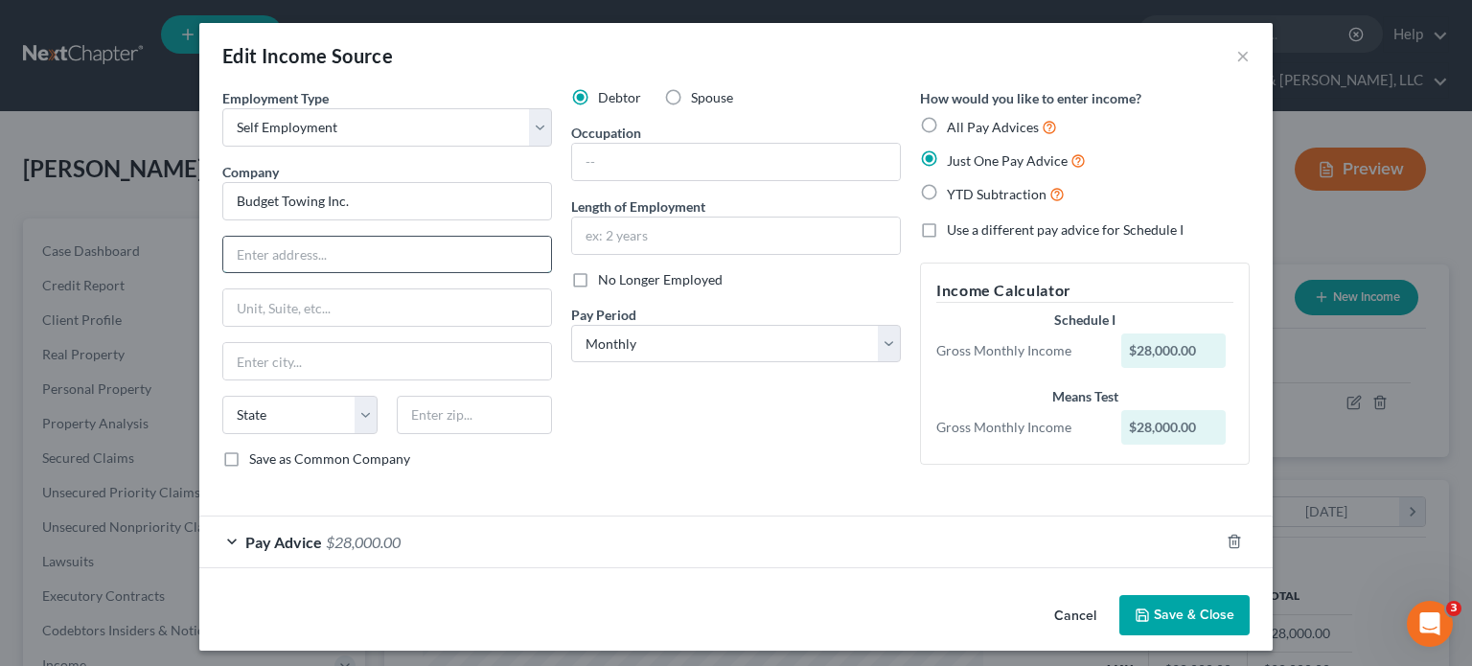
click at [479, 254] on input "text" at bounding box center [387, 255] width 328 height 36
click at [498, 409] on input "text" at bounding box center [474, 415] width 155 height 38
click at [691, 145] on input "text" at bounding box center [736, 162] width 328 height 36
click at [702, 237] on input "text" at bounding box center [736, 236] width 328 height 36
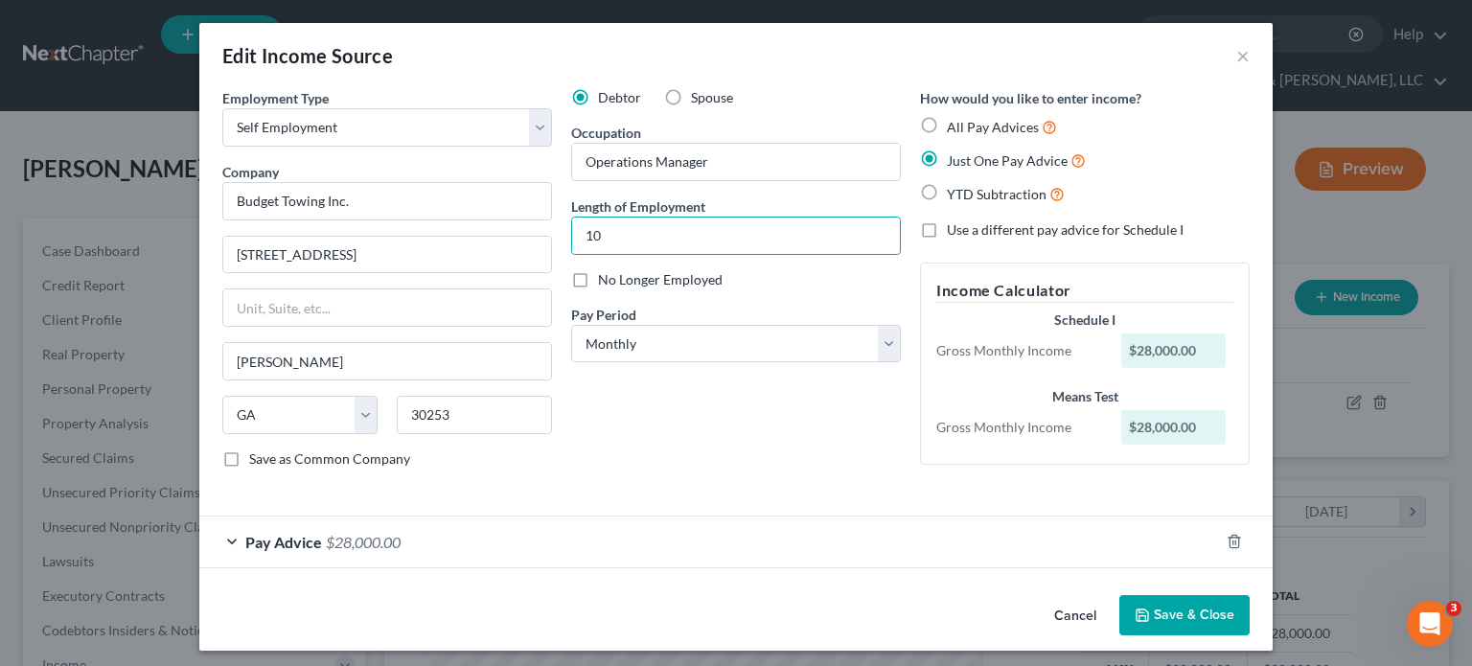
click at [754, 454] on div "Debtor Spouse Occupation Operations Manager Length of Employment 10 No Longer E…" at bounding box center [736, 286] width 349 height 396
click at [1188, 611] on button "Save & Close" at bounding box center [1184, 615] width 130 height 40
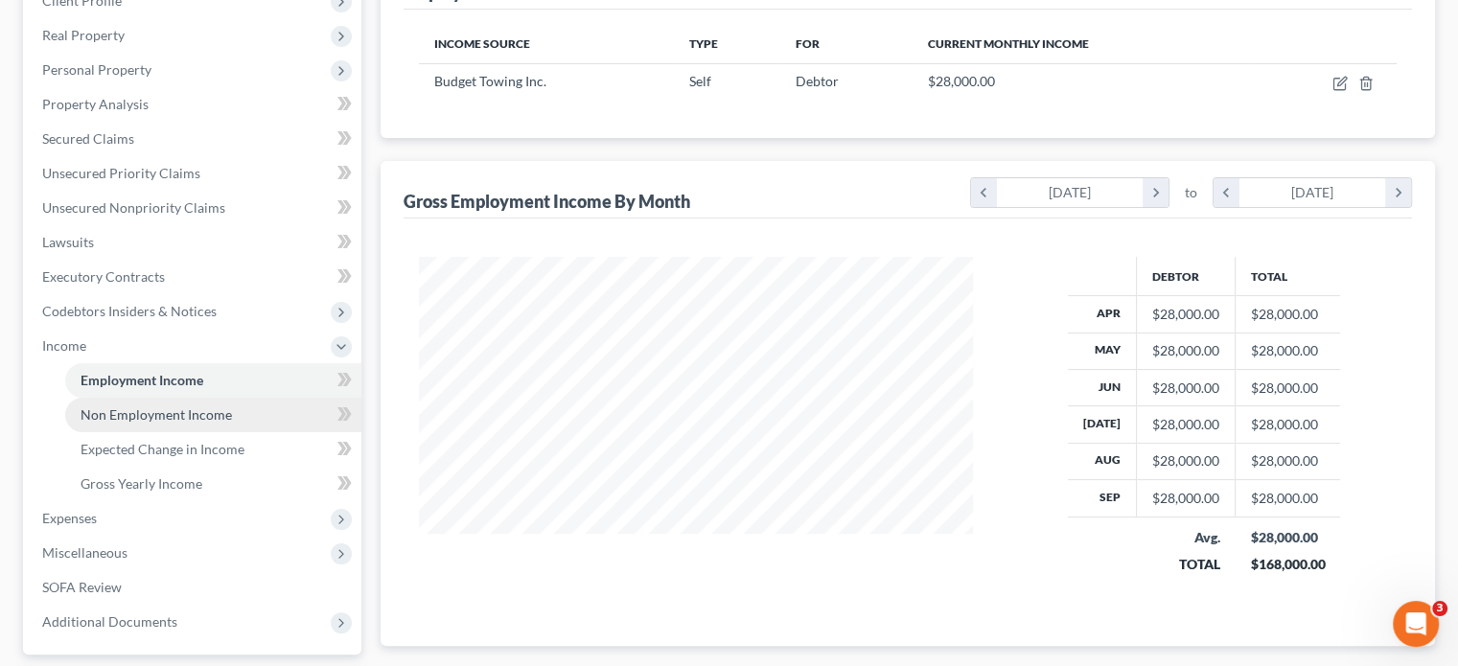
scroll to position [287, 0]
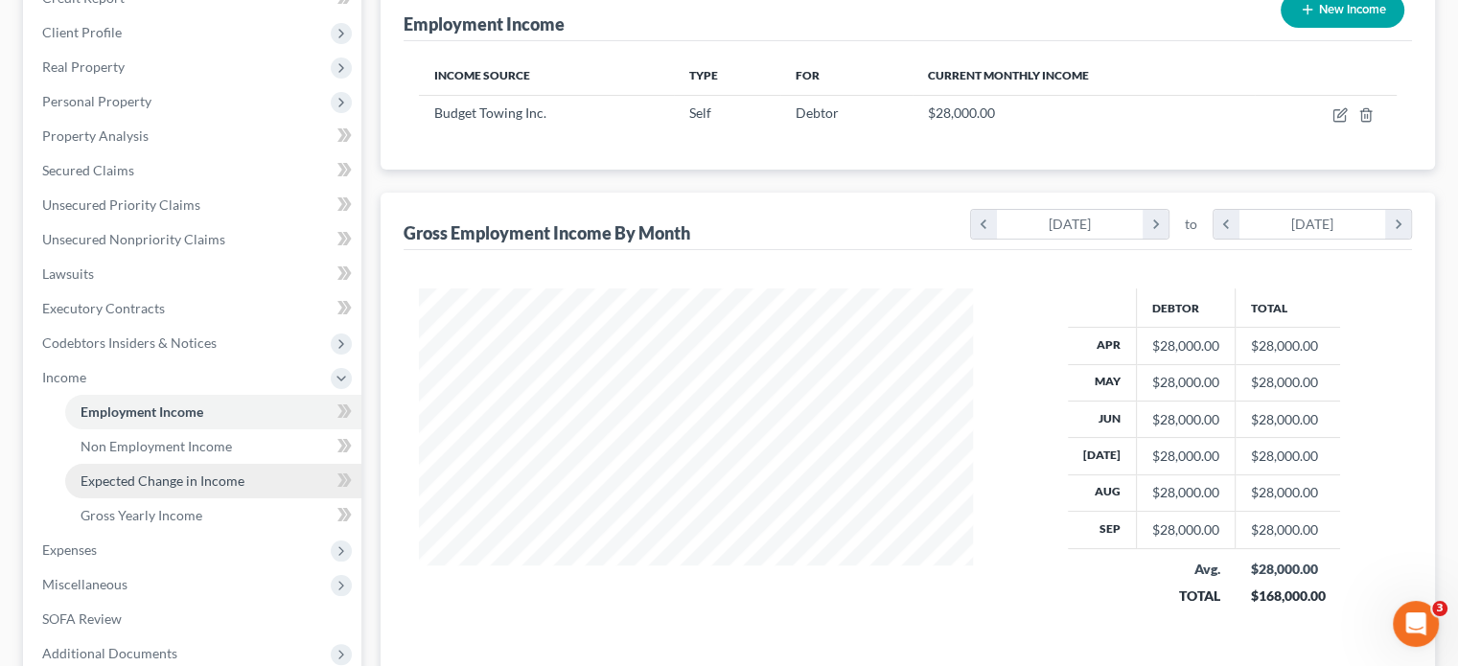
click at [165, 472] on span "Expected Change in Income" at bounding box center [162, 480] width 164 height 16
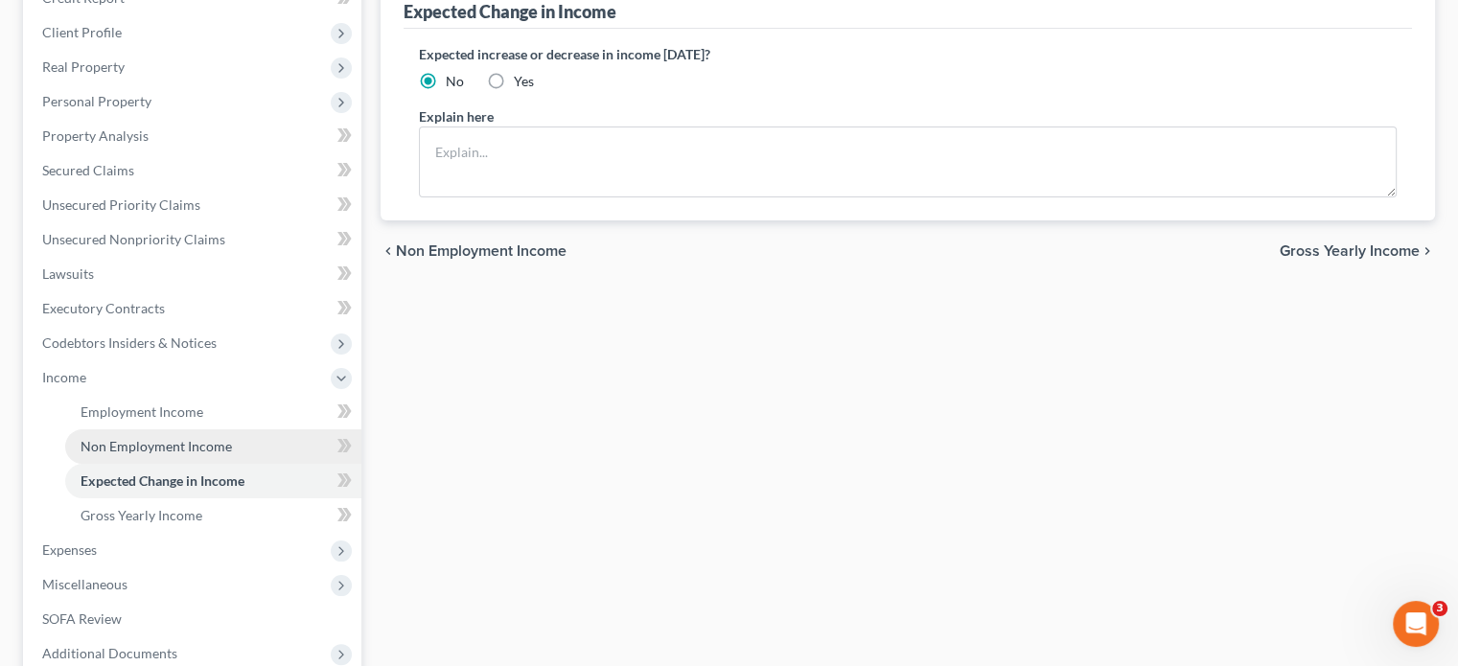
click at [192, 438] on span "Non Employment Income" at bounding box center [155, 446] width 151 height 16
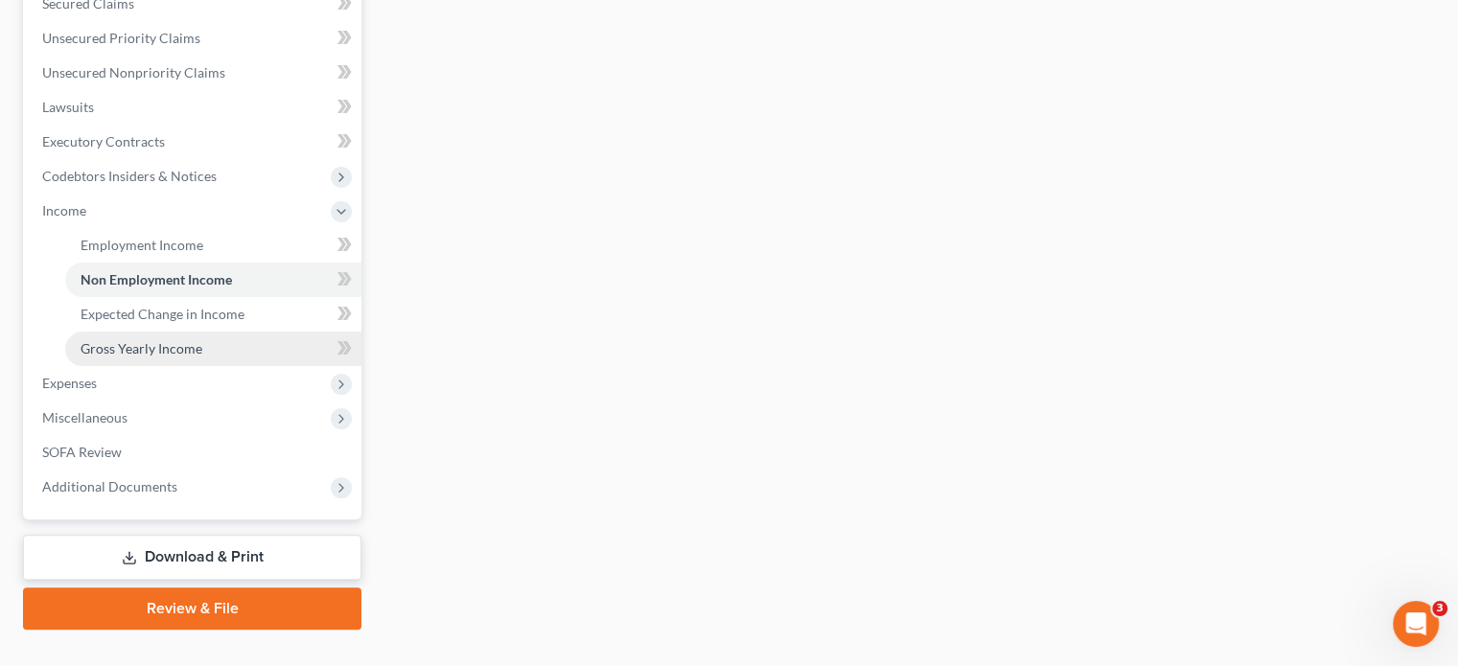
click at [164, 340] on span "Gross Yearly Income" at bounding box center [141, 348] width 122 height 16
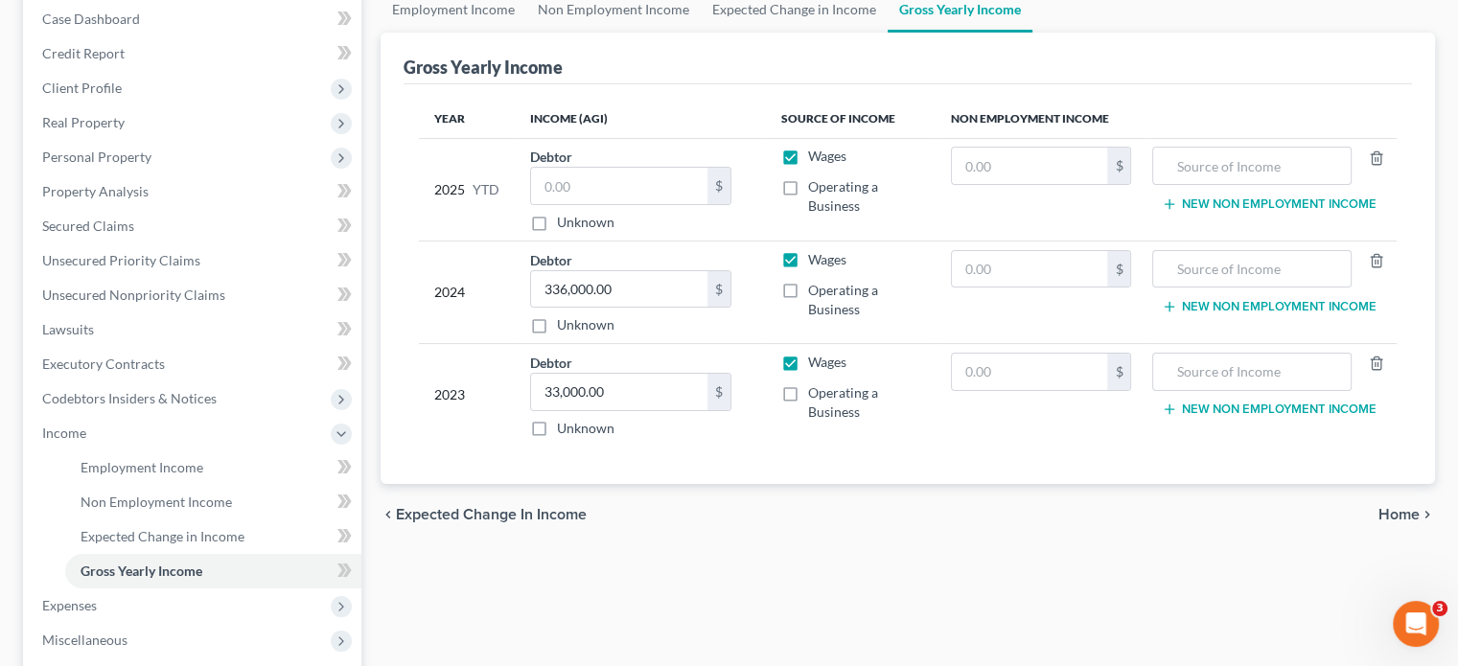
scroll to position [287, 0]
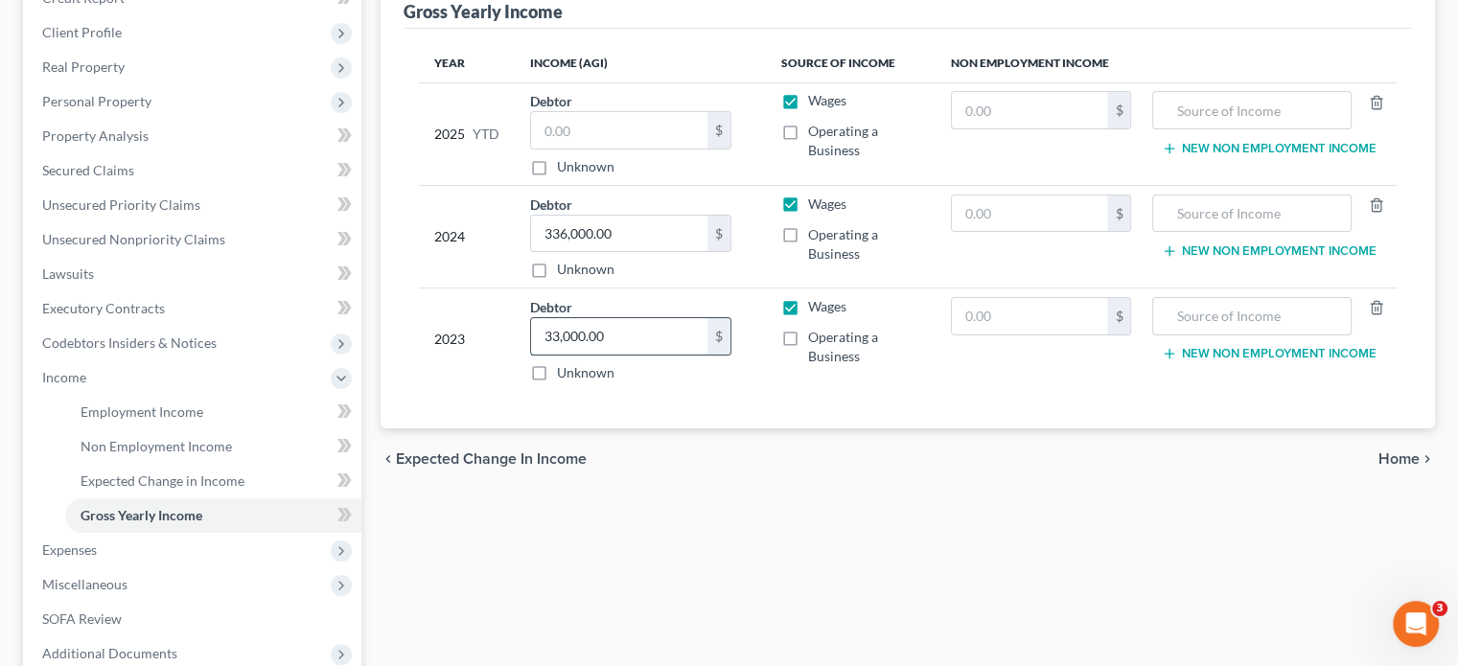
click at [629, 318] on input "33,000.00" at bounding box center [619, 336] width 176 height 36
drag, startPoint x: 731, startPoint y: 489, endPoint x: 718, endPoint y: 494, distance: 14.2
click at [731, 489] on div "Employment Income Non Employment Income Expected Change in Income Gross Yearly …" at bounding box center [907, 363] width 1073 height 865
click at [103, 533] on span "Expenses" at bounding box center [194, 550] width 334 height 34
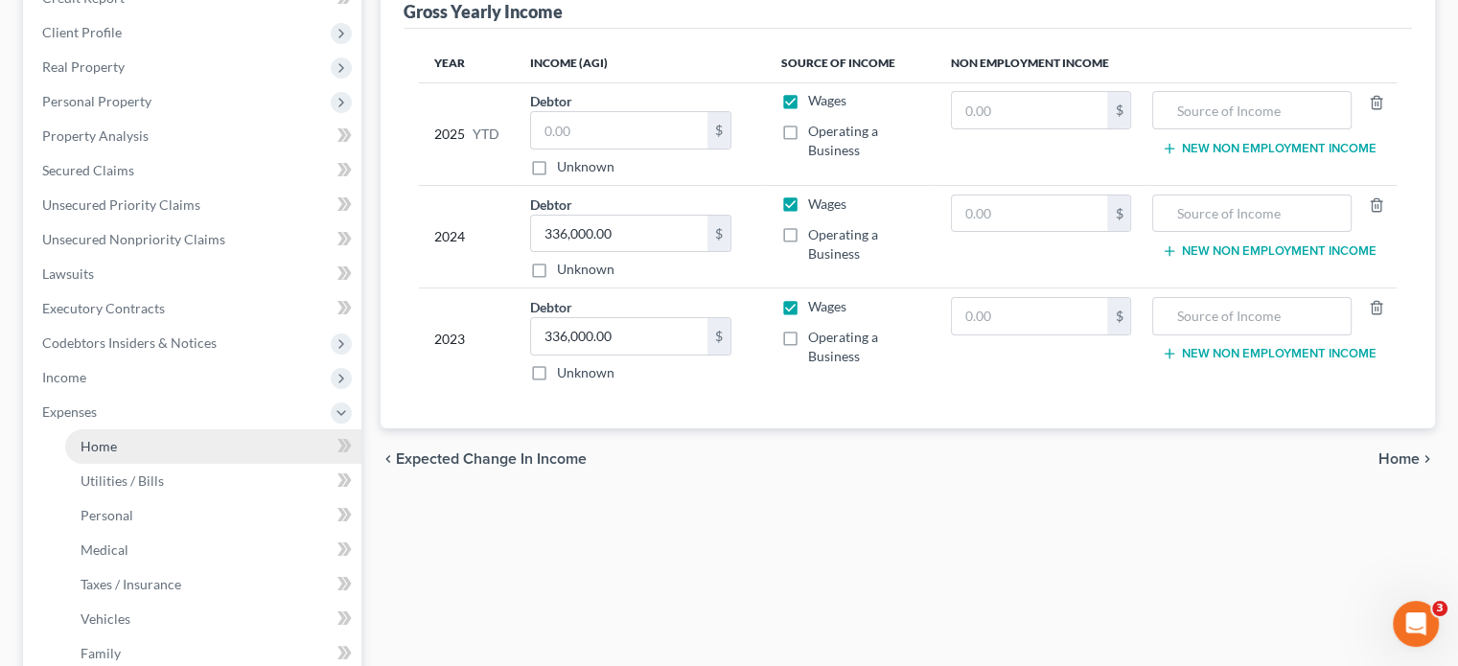
click at [117, 429] on link "Home" at bounding box center [213, 446] width 296 height 34
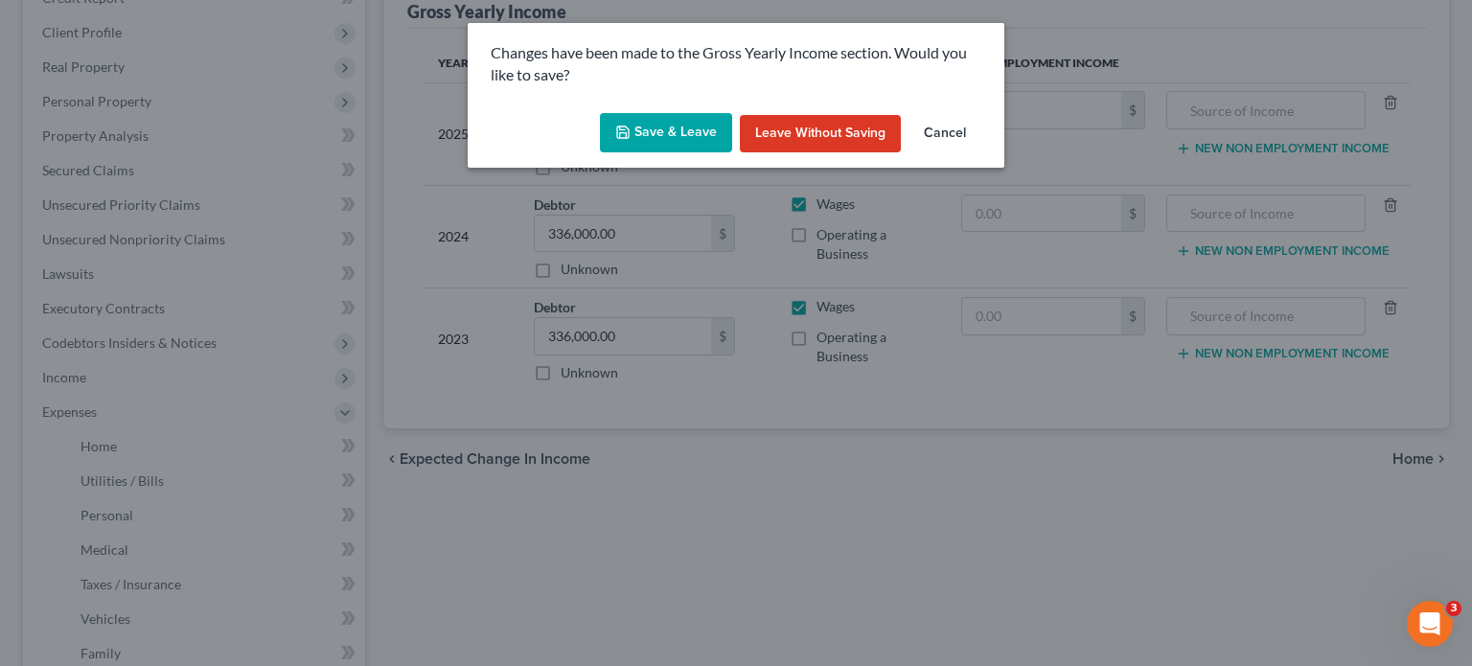
click at [675, 132] on button "Save & Leave" at bounding box center [666, 133] width 132 height 40
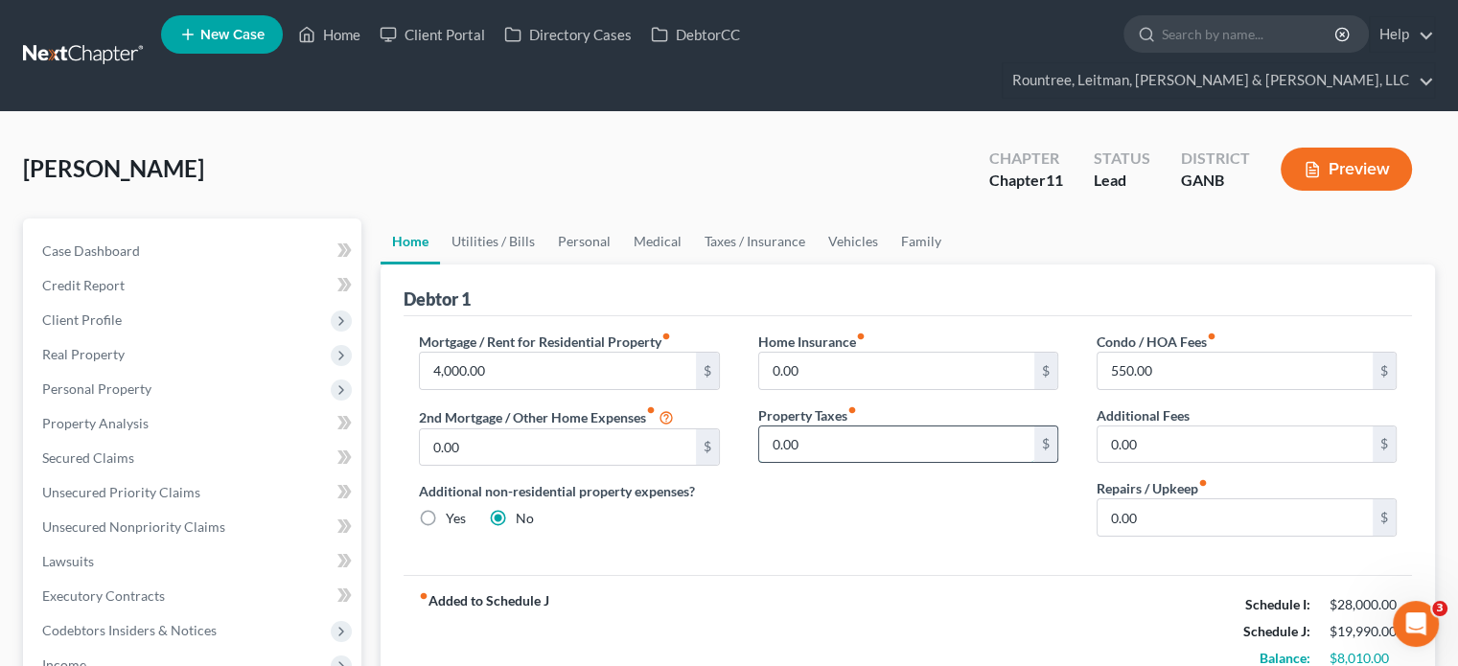
click at [824, 426] on input "0.00" at bounding box center [896, 444] width 275 height 36
click at [910, 353] on input "0.00" at bounding box center [896, 371] width 275 height 36
click at [1250, 499] on input "0.00" at bounding box center [1234, 517] width 275 height 36
click at [1224, 353] on input "text" at bounding box center [1234, 371] width 275 height 36
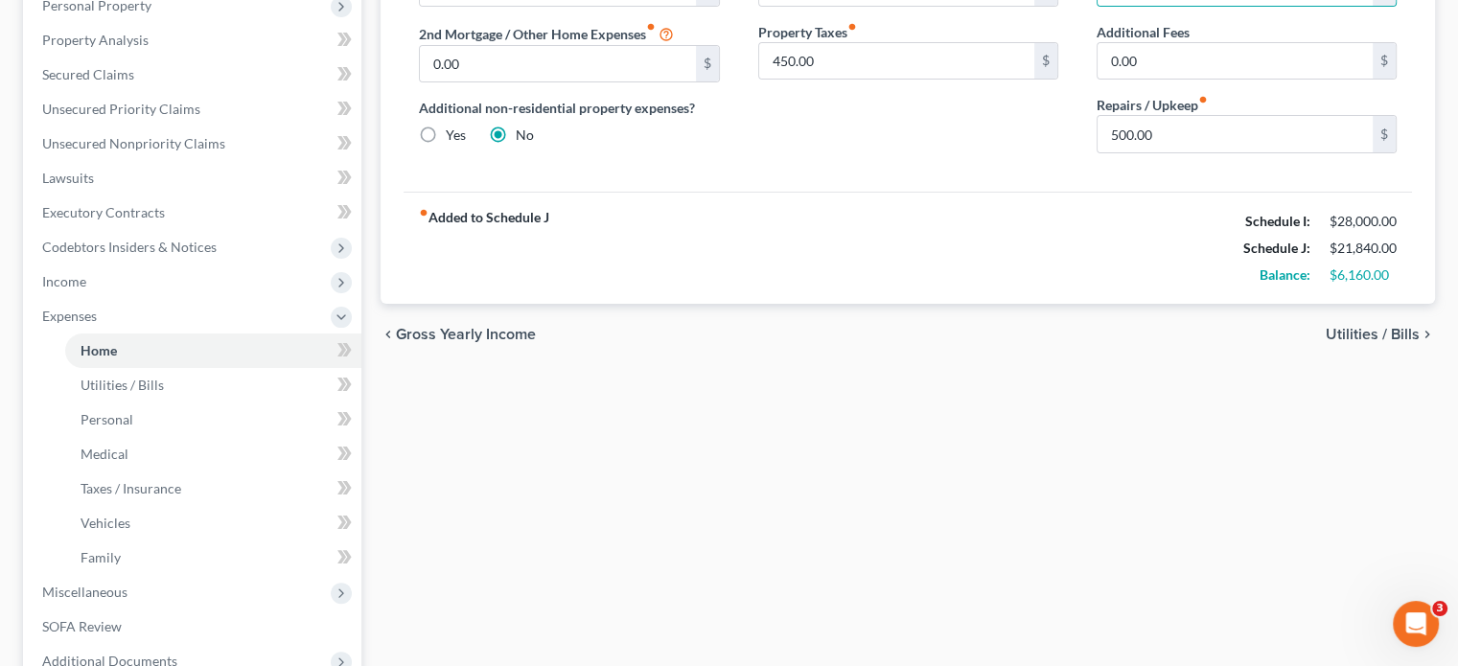
click at [1372, 327] on span "Utilities / Bills" at bounding box center [1372, 334] width 94 height 15
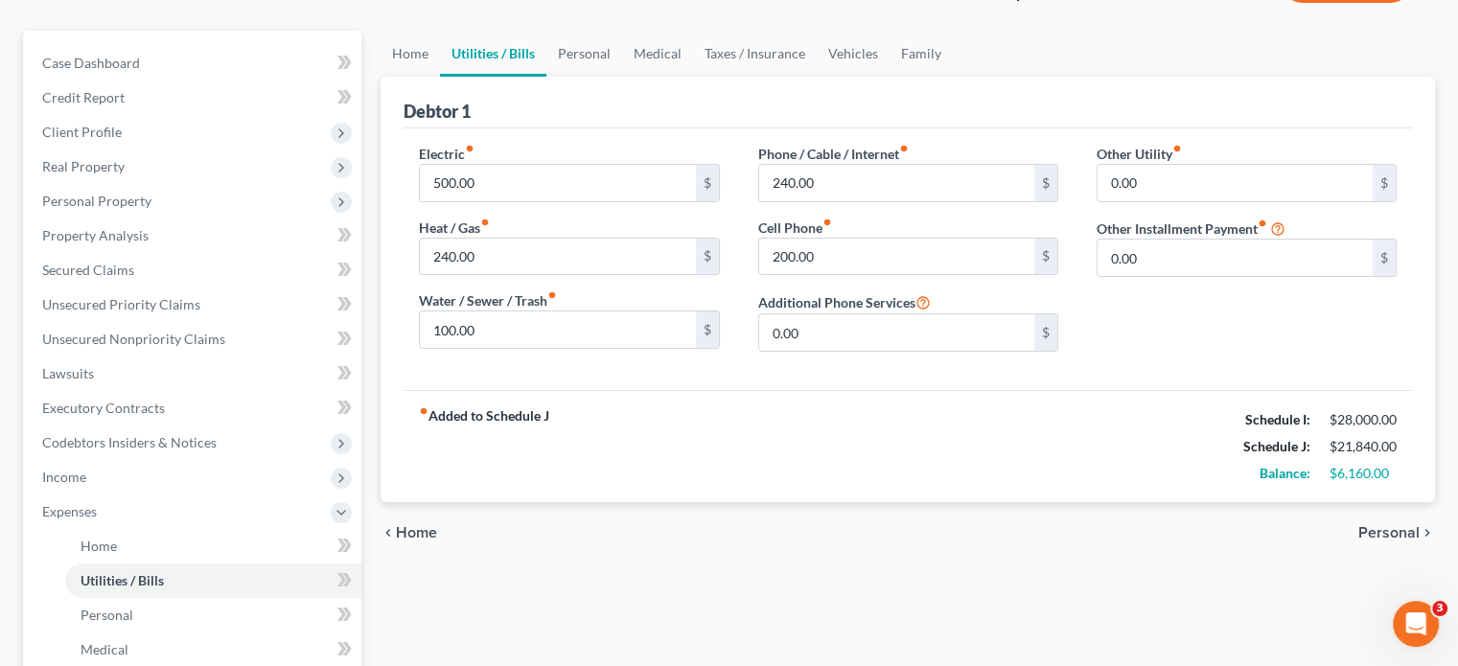
scroll to position [192, 0]
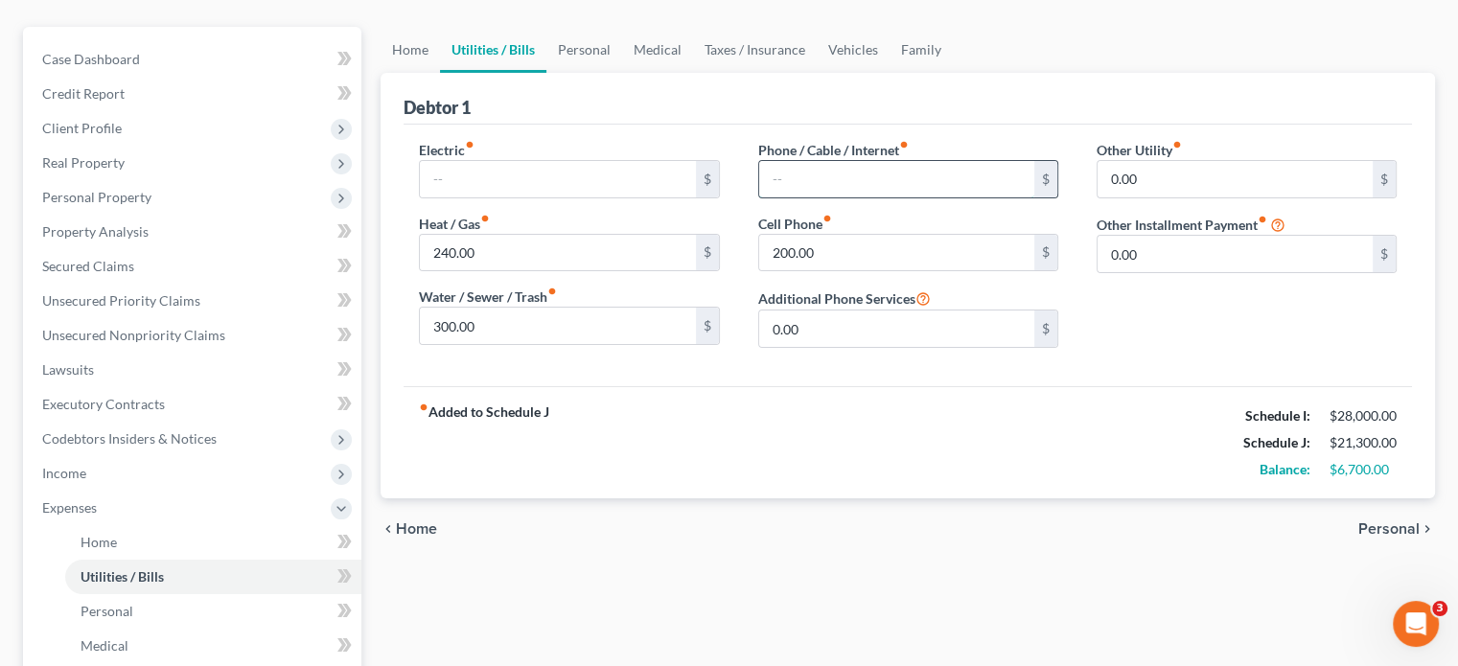
click at [809, 161] on input "text" at bounding box center [896, 179] width 275 height 36
click at [510, 161] on input "text" at bounding box center [557, 179] width 275 height 36
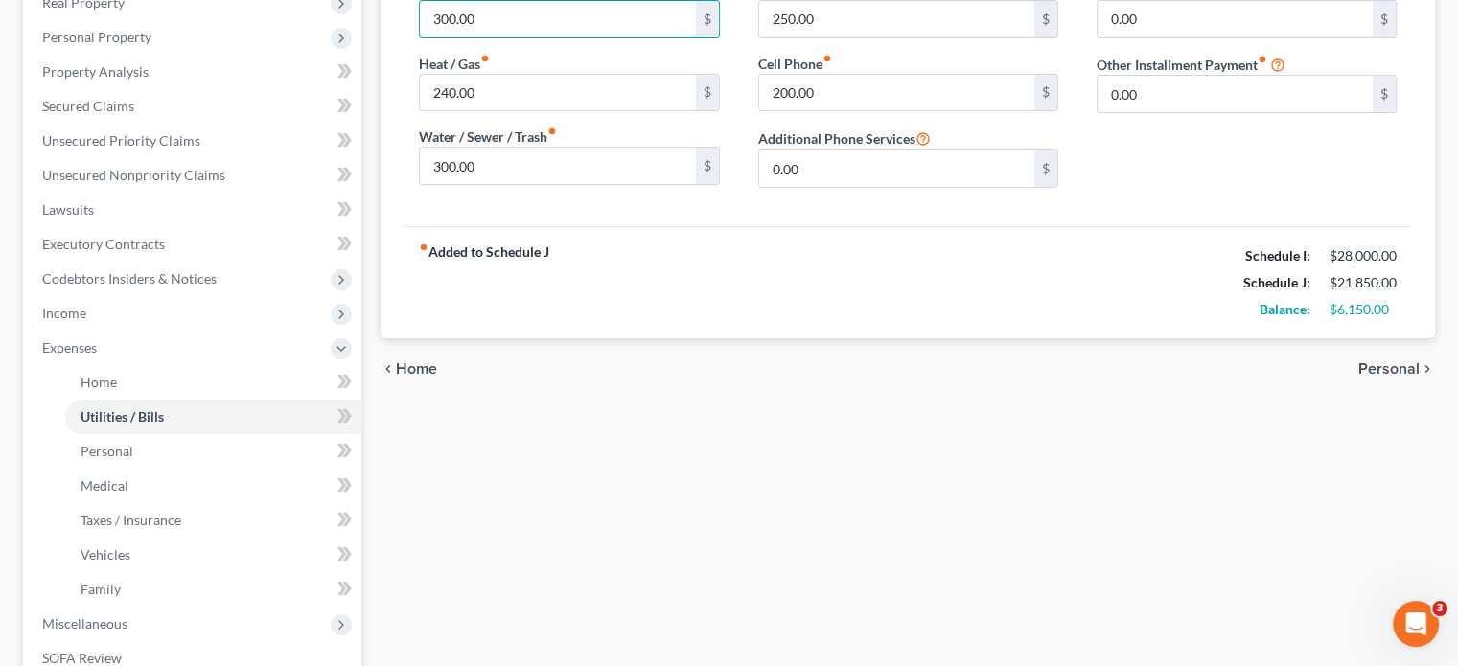
scroll to position [383, 0]
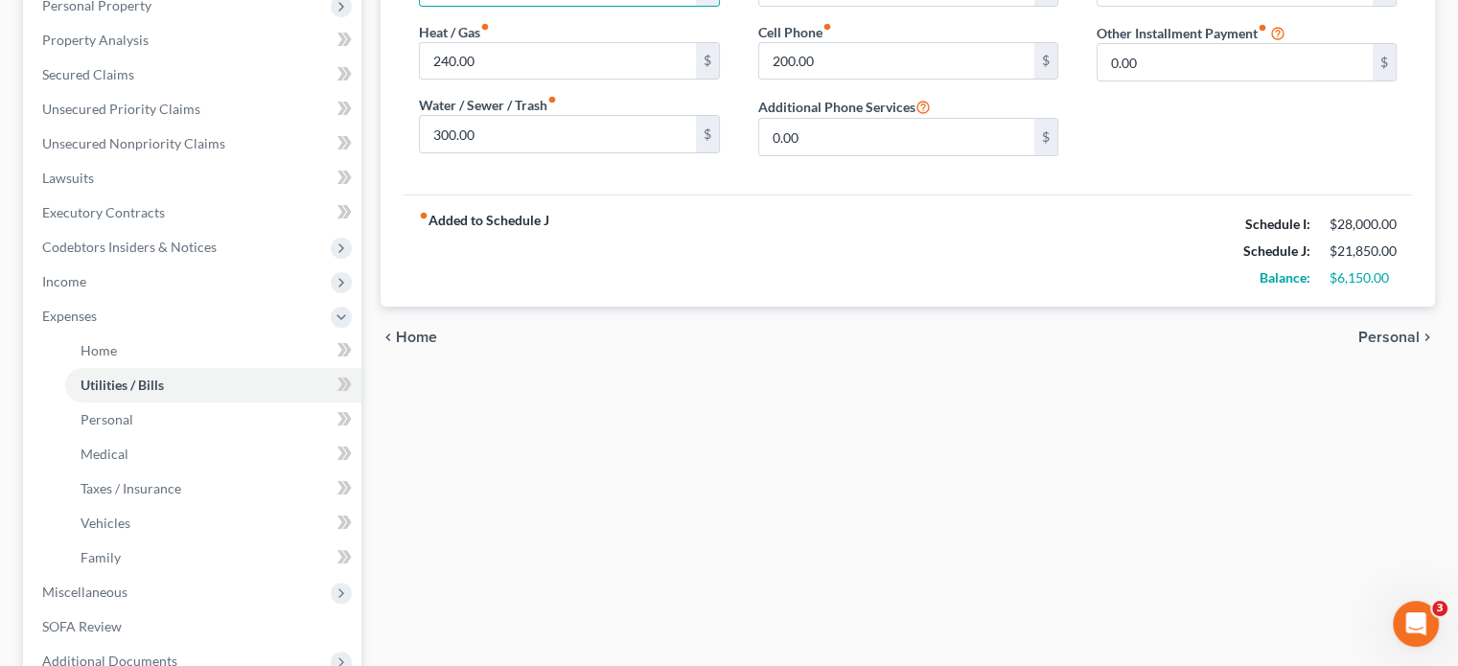
click at [1383, 330] on span "Personal" at bounding box center [1388, 337] width 61 height 15
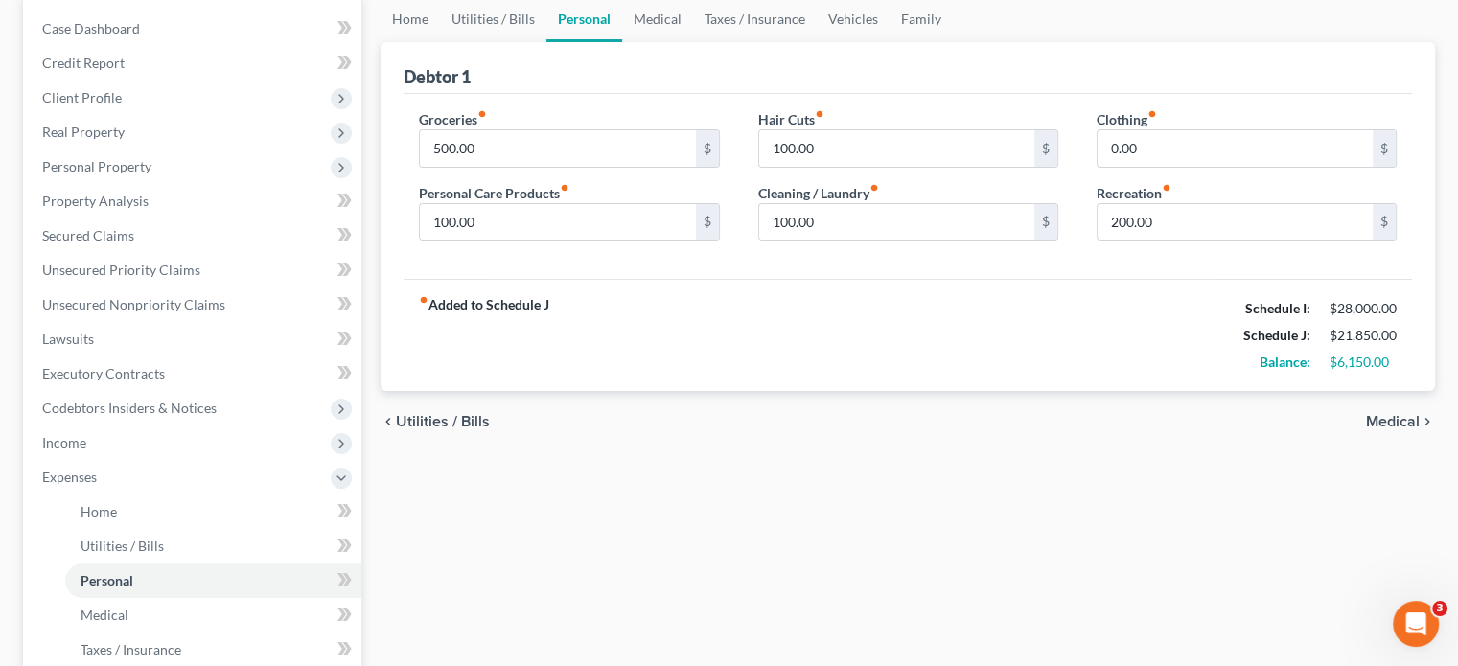
scroll to position [287, 0]
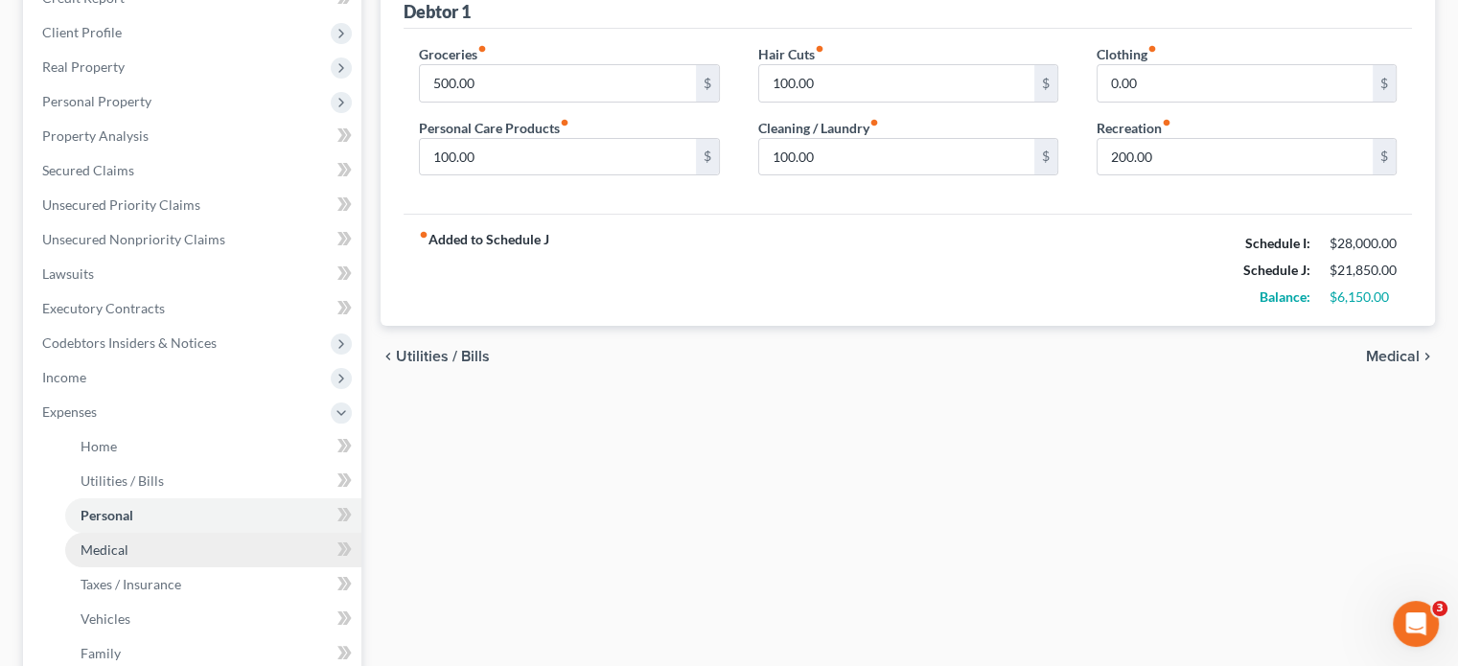
click at [127, 533] on link "Medical" at bounding box center [213, 550] width 296 height 34
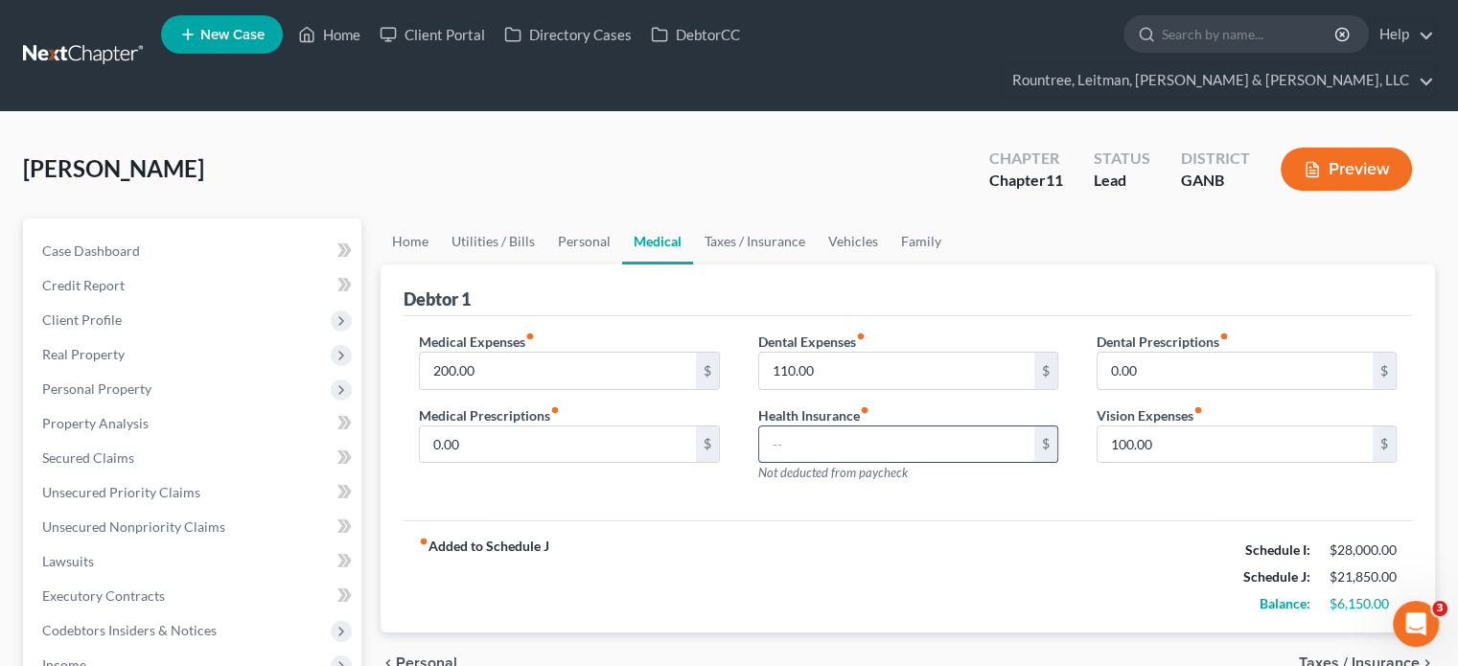
click at [905, 426] on input "text" at bounding box center [896, 444] width 275 height 36
click at [755, 218] on link "Taxes / Insurance" at bounding box center [755, 241] width 124 height 46
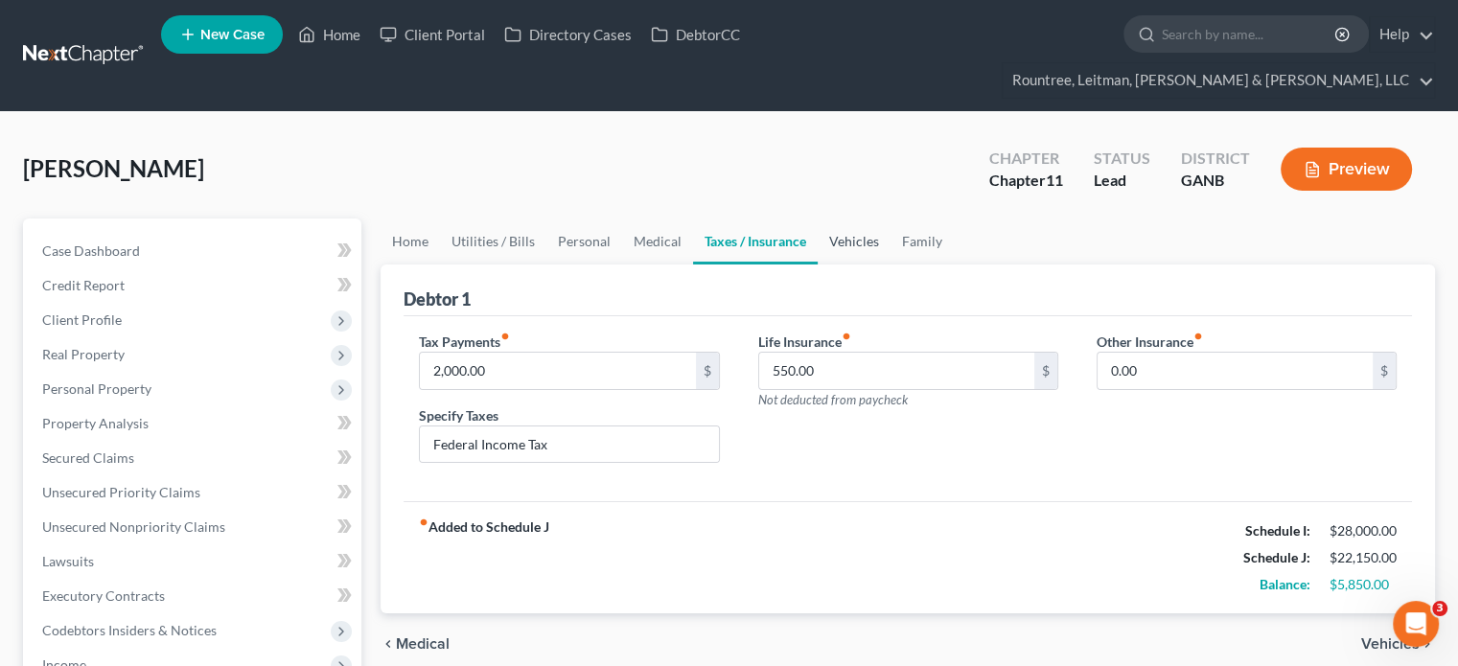
click at [862, 218] on link "Vehicles" at bounding box center [853, 241] width 73 height 46
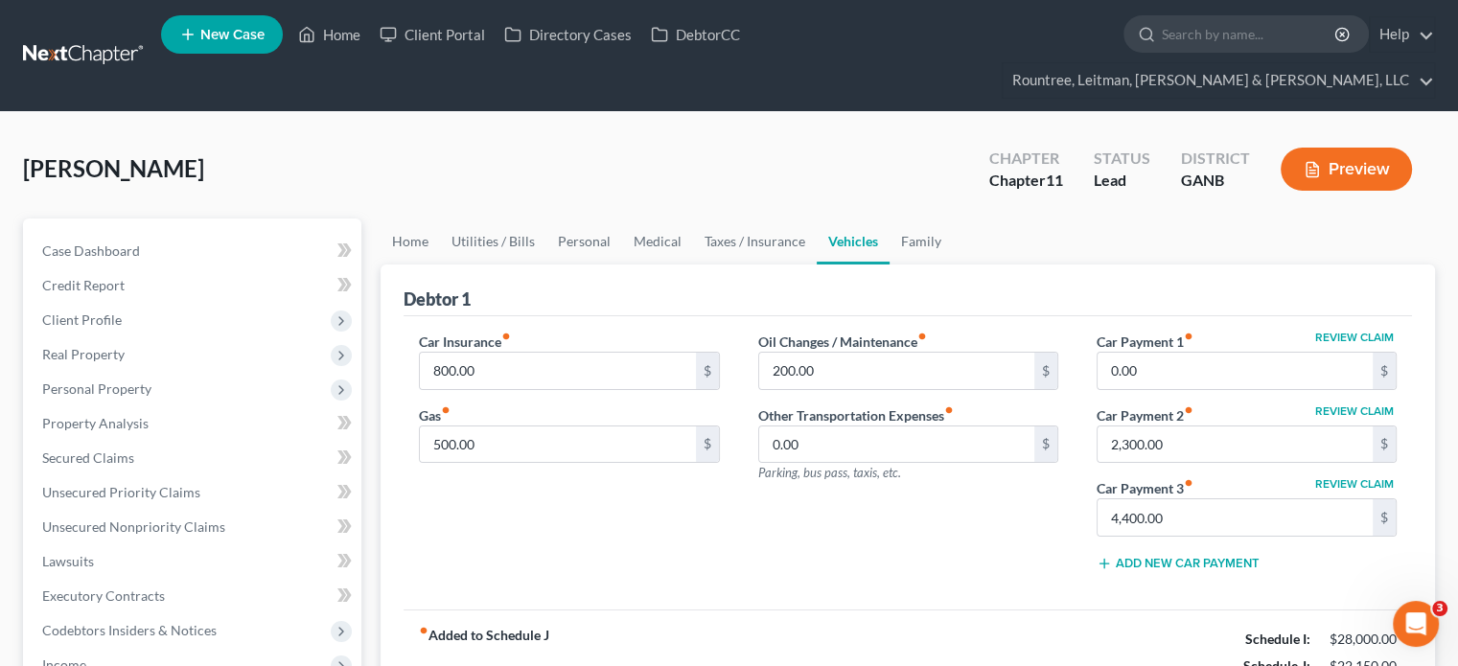
click at [1063, 540] on div "Oil Changes / Maintenance fiber_manual_record 200.00 $ Other Transportation Exp…" at bounding box center [908, 459] width 338 height 255
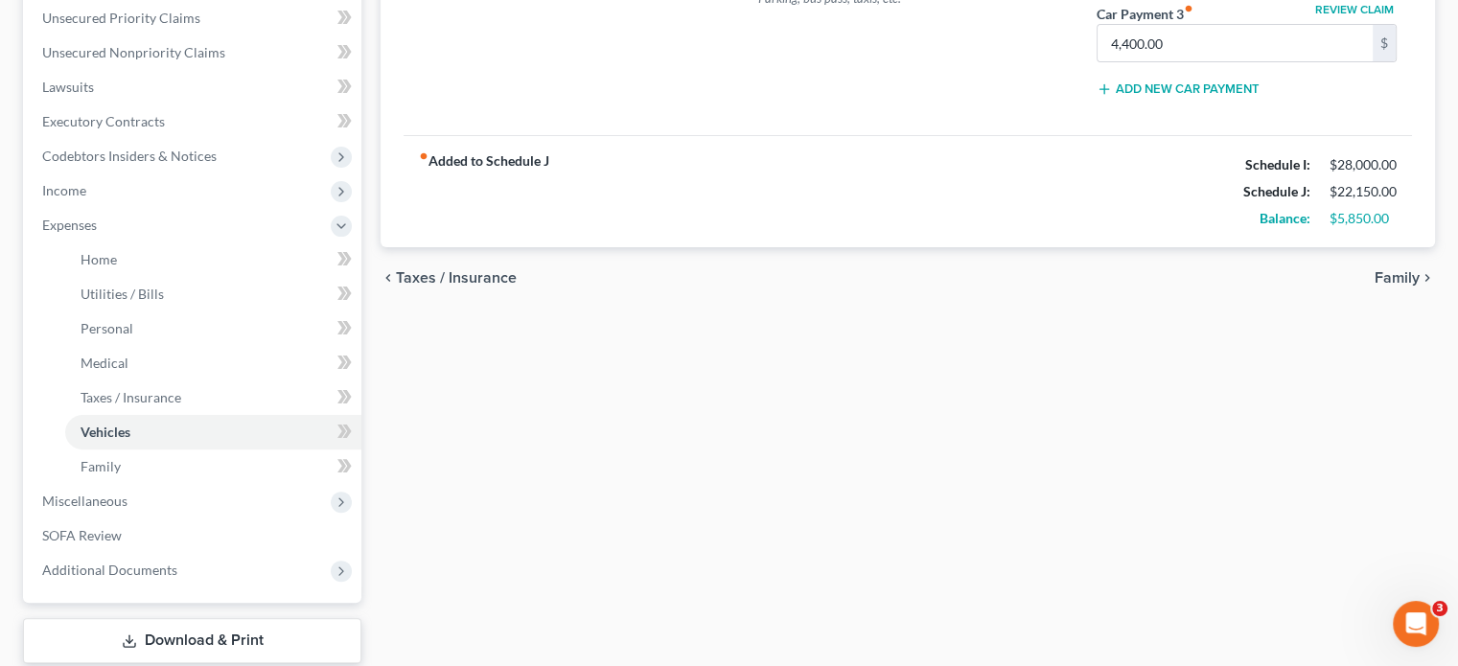
scroll to position [558, 0]
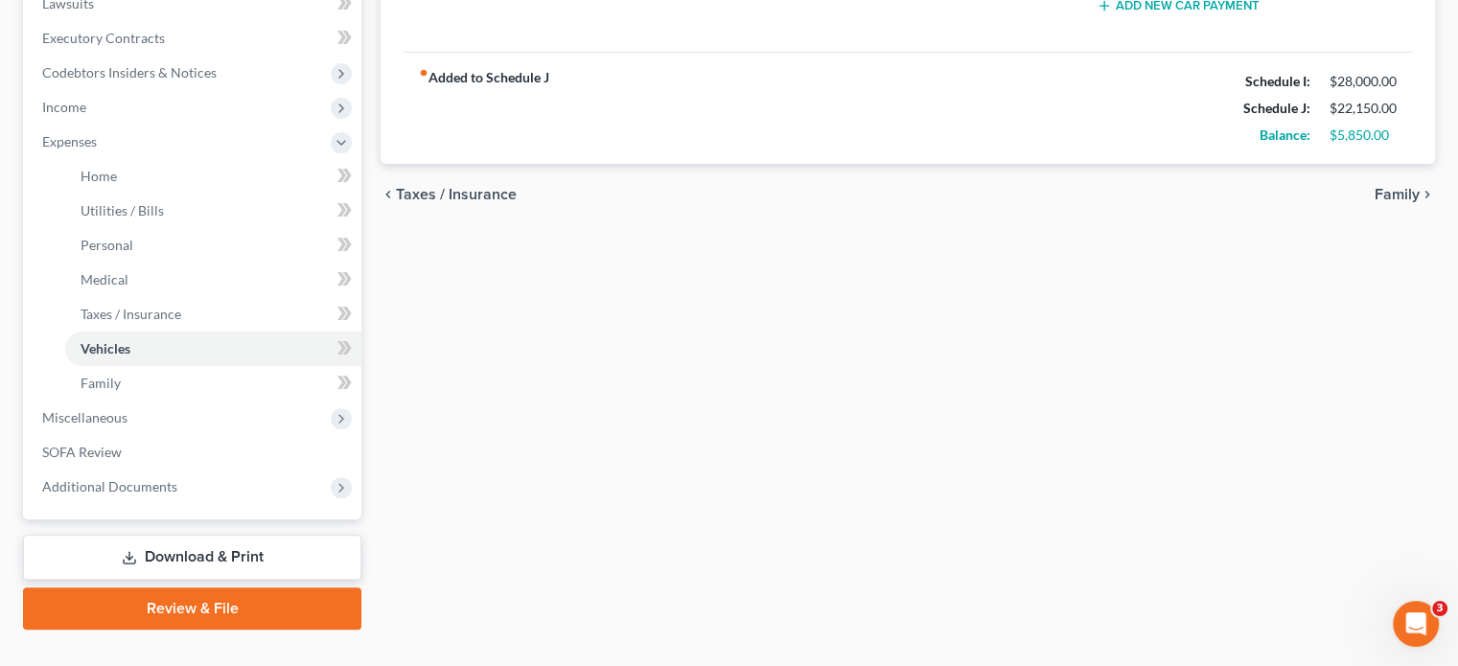
click at [198, 535] on link "Download & Print" at bounding box center [192, 557] width 338 height 45
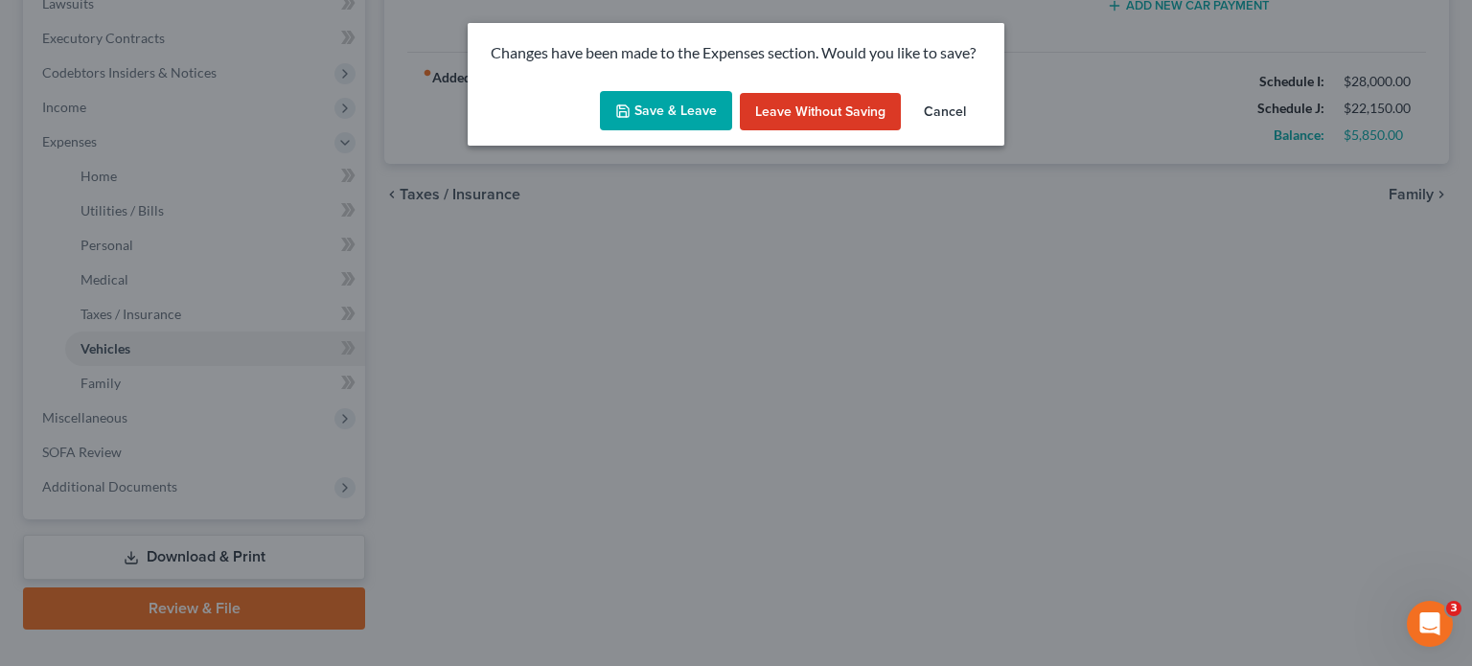
click at [682, 84] on div "Save & Leave Leave without Saving Cancel" at bounding box center [736, 114] width 537 height 63
click at [682, 118] on button "Save & Leave" at bounding box center [666, 111] width 132 height 40
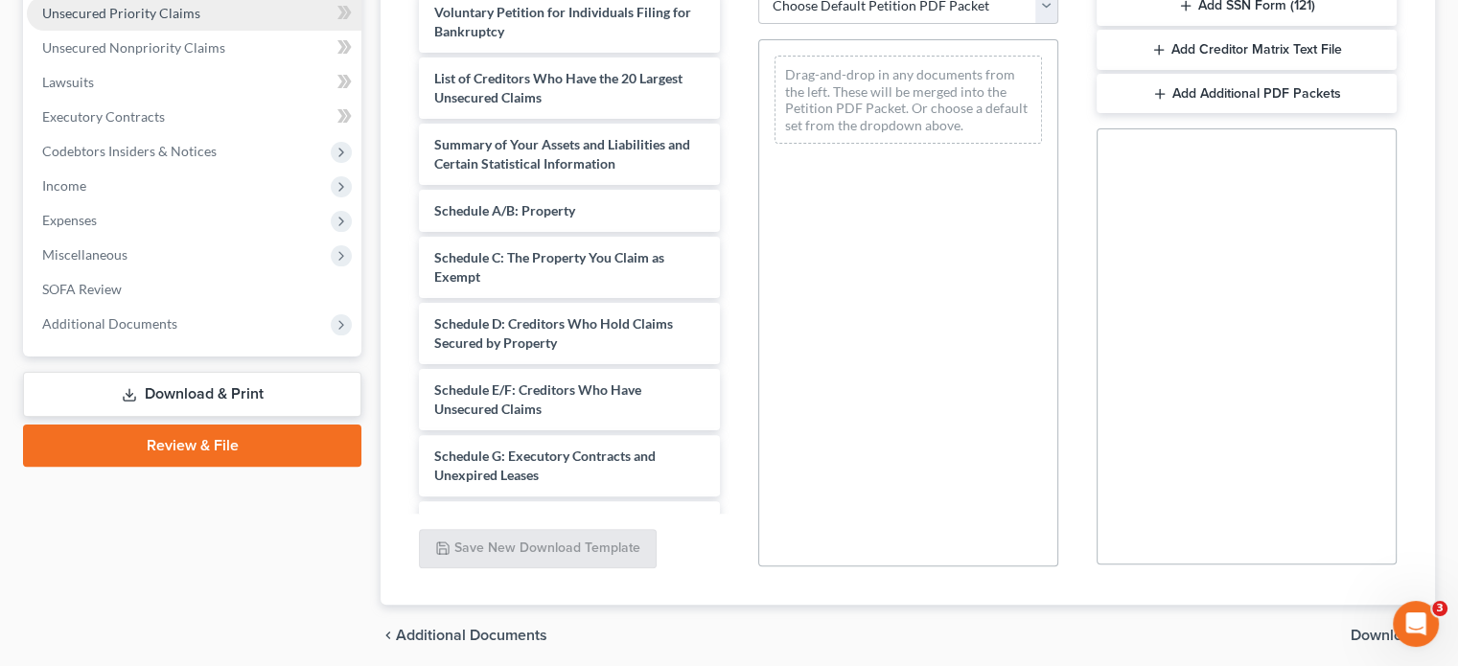
scroll to position [516, 0]
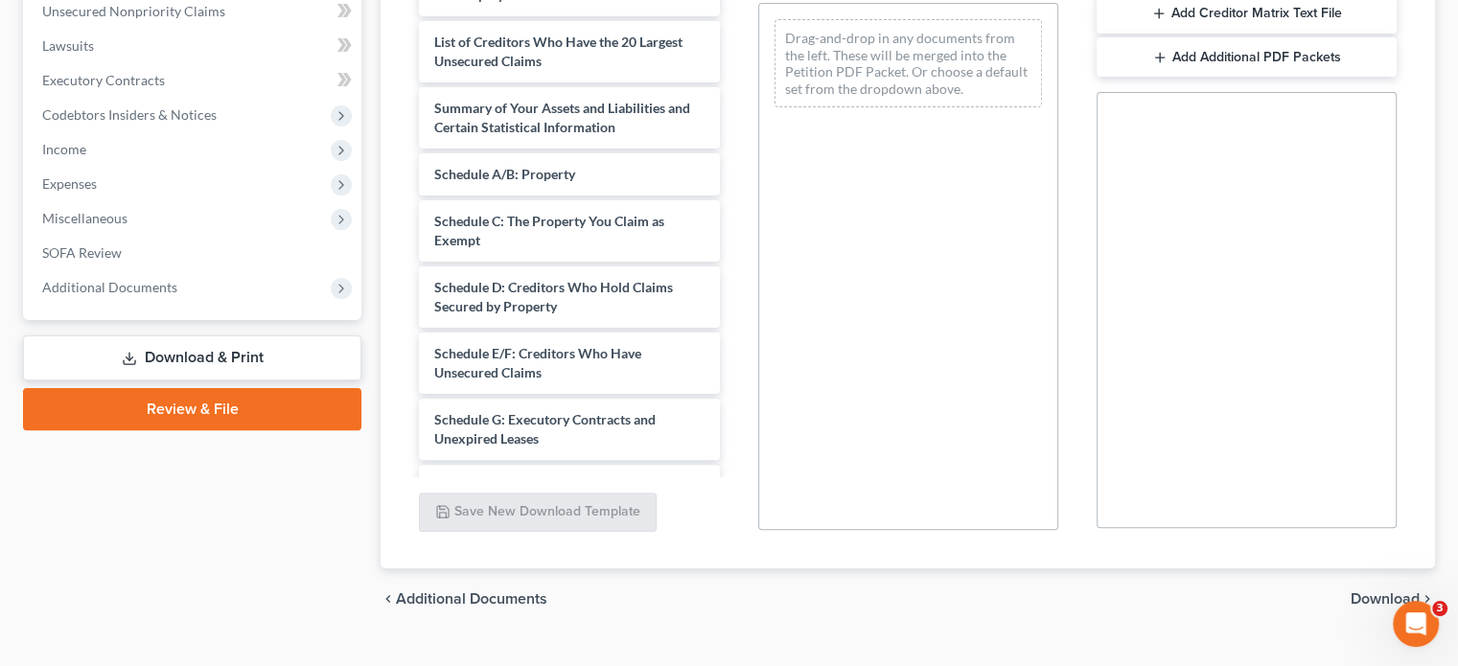
click at [193, 335] on link "Download & Print" at bounding box center [192, 357] width 338 height 45
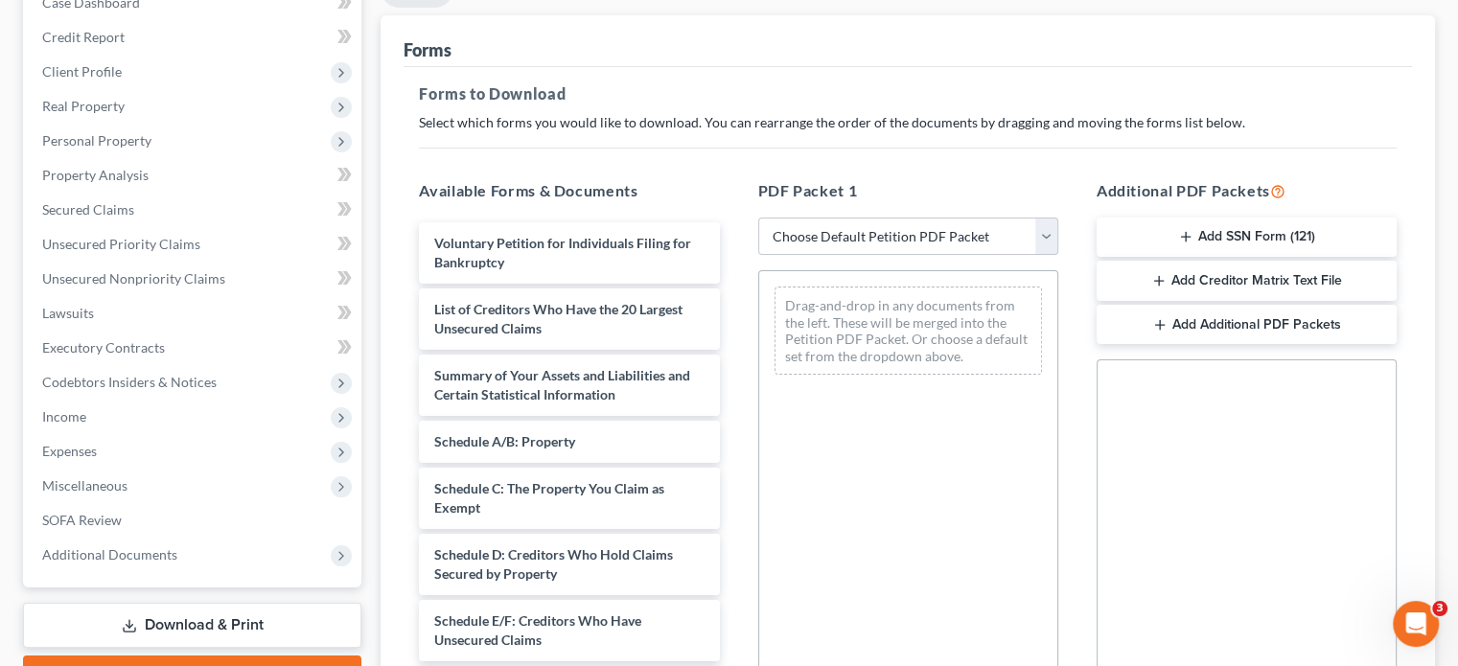
scroll to position [228, 0]
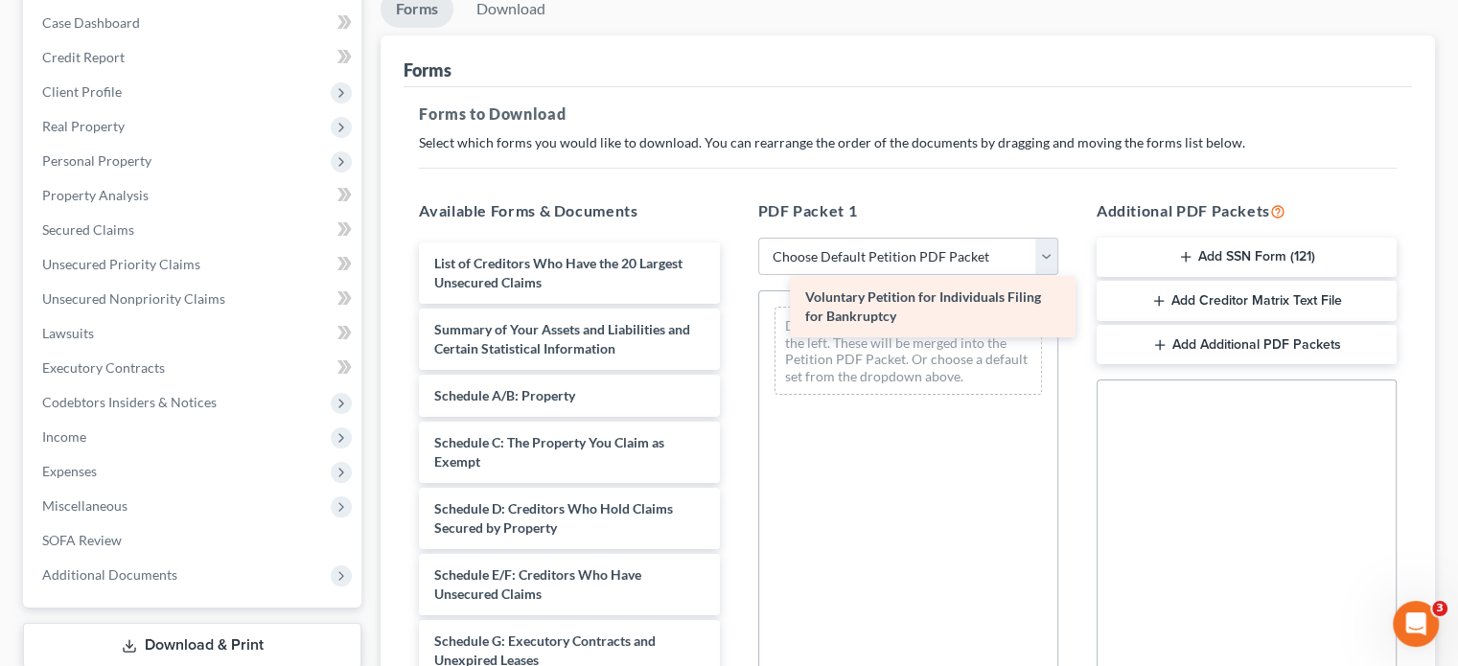
drag, startPoint x: 533, startPoint y: 239, endPoint x: 900, endPoint y: 307, distance: 373.3
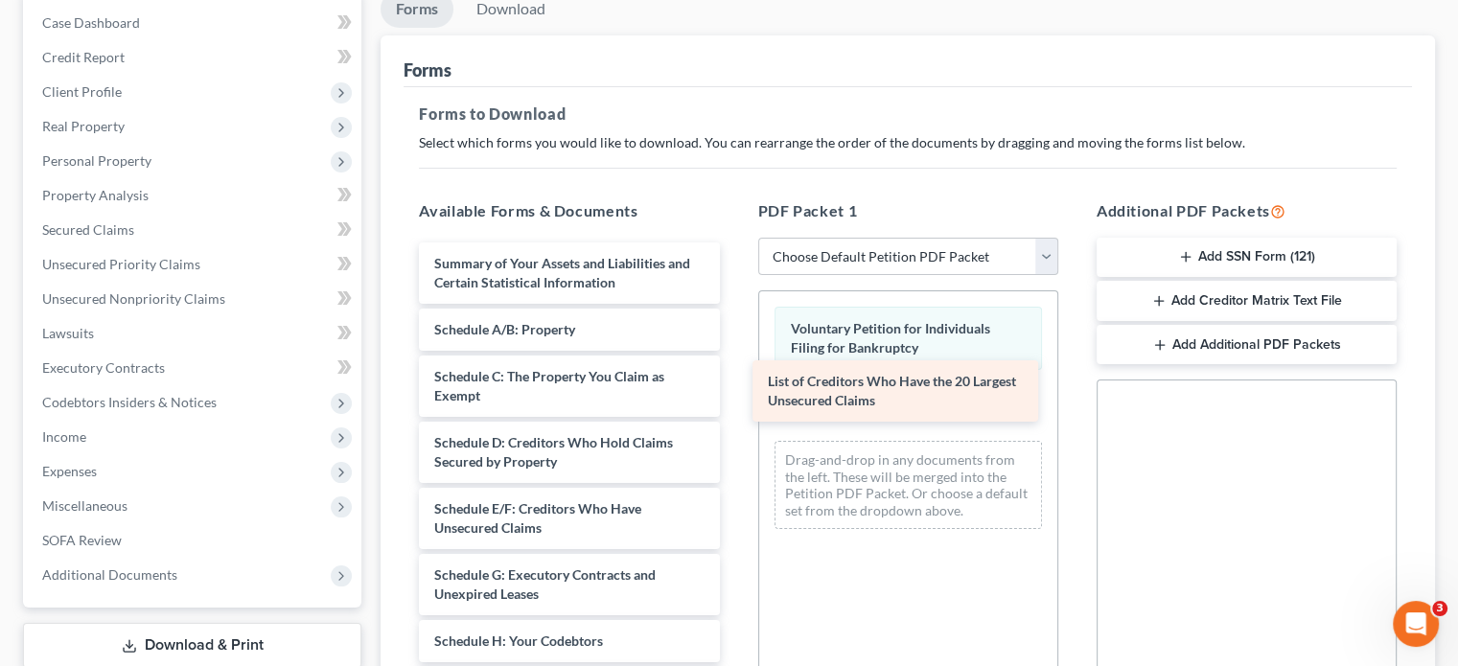
drag, startPoint x: 590, startPoint y: 225, endPoint x: 935, endPoint y: 356, distance: 368.8
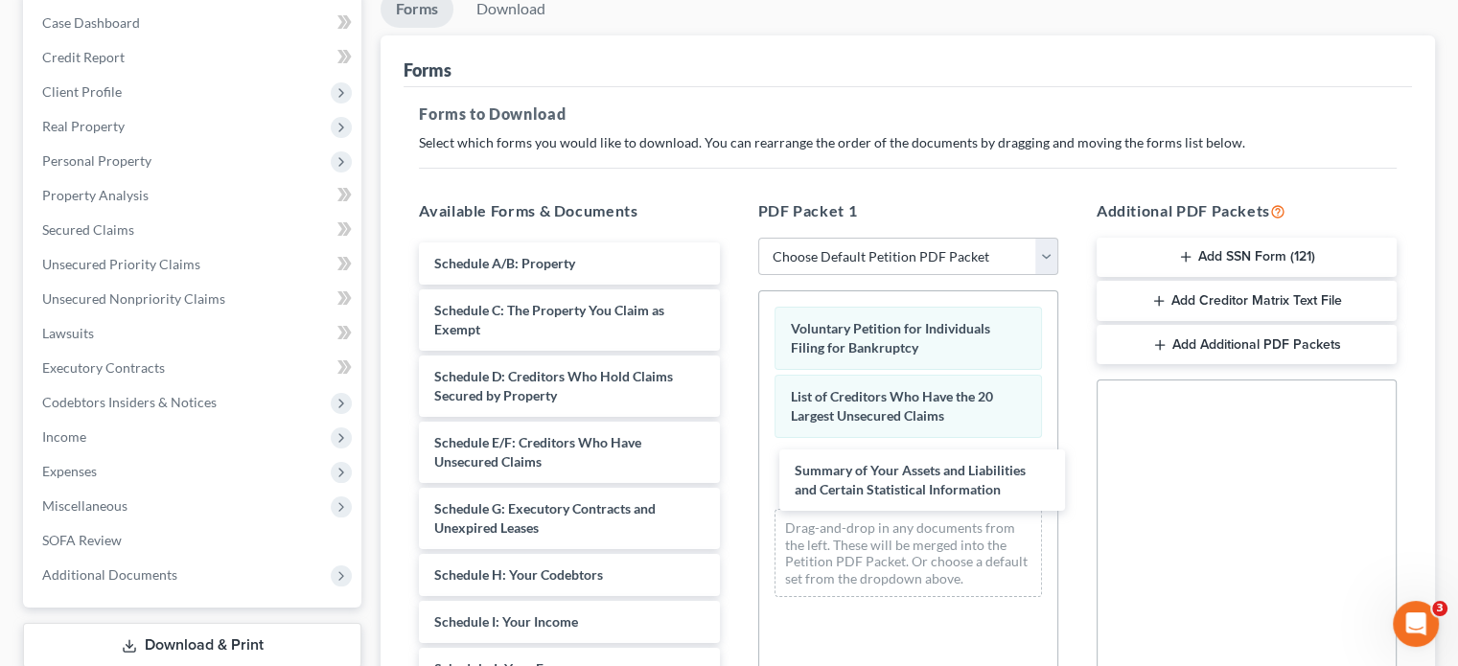
drag, startPoint x: 585, startPoint y: 239, endPoint x: 910, endPoint y: 421, distance: 373.2
click at [734, 454] on div "Summary of Your Assets and Liabilities and Certain Statistical Information Summ…" at bounding box center [568, 668] width 331 height 853
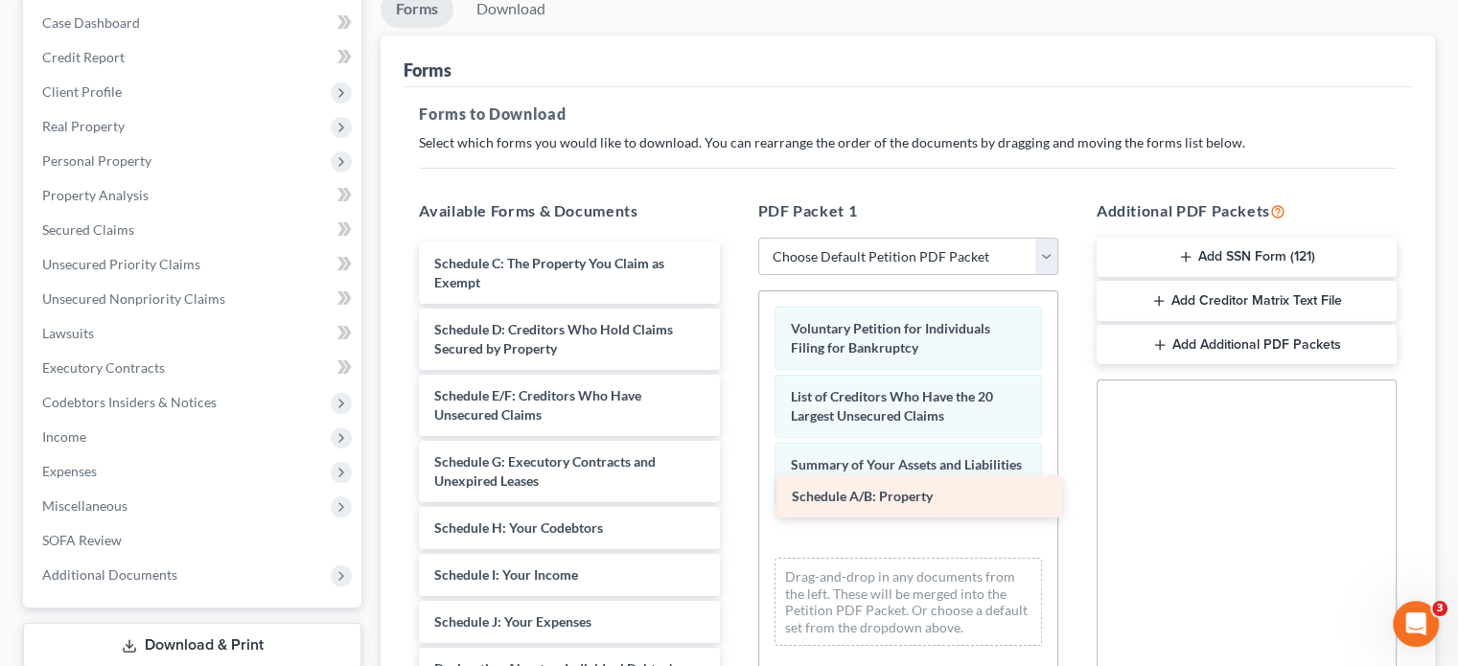
drag, startPoint x: 586, startPoint y: 233, endPoint x: 943, endPoint y: 502, distance: 446.7
click at [734, 502] on div "Schedule A/B: Property Schedule A/B: Property Schedule C: The Property You Clai…" at bounding box center [568, 645] width 331 height 806
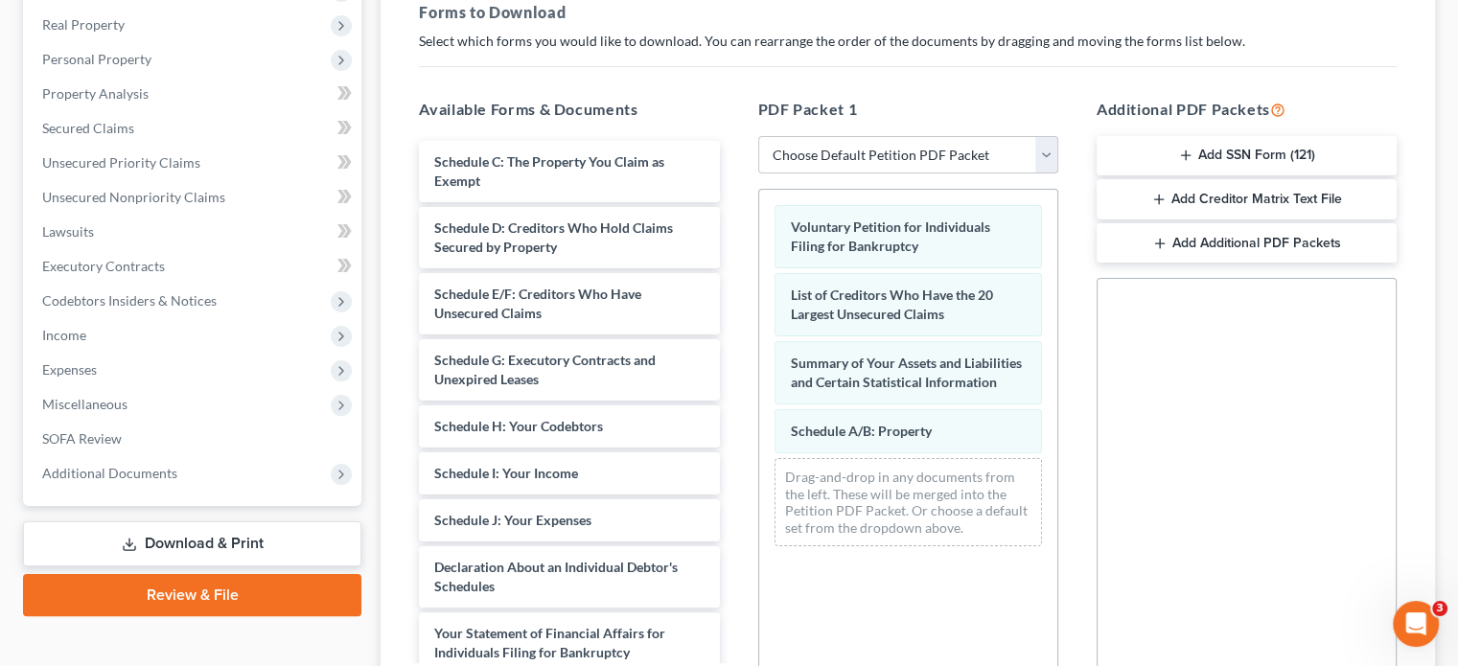
scroll to position [324, 0]
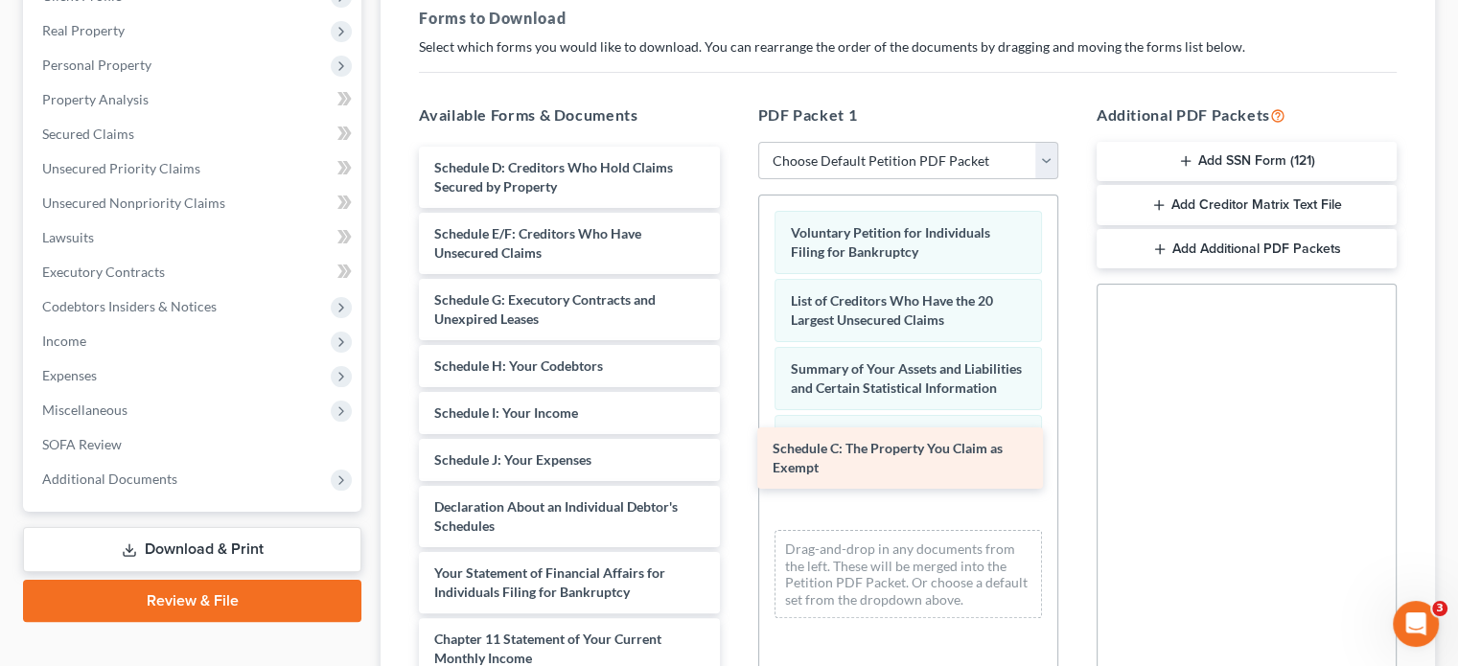
drag, startPoint x: 555, startPoint y: 145, endPoint x: 843, endPoint y: 438, distance: 411.3
click at [734, 460] on div "Schedule C: The Property You Claim as Exempt Schedule C: The Property You Claim…" at bounding box center [568, 517] width 331 height 740
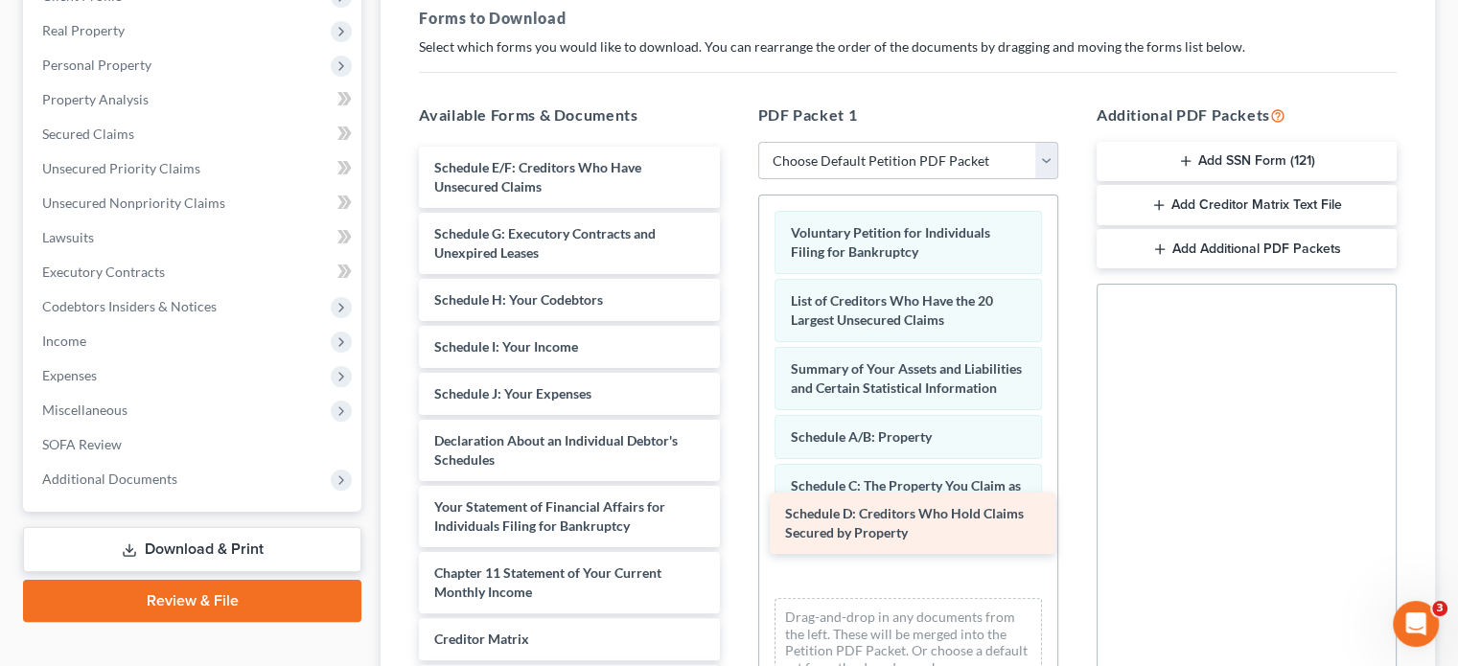
drag, startPoint x: 484, startPoint y: 146, endPoint x: 836, endPoint y: 526, distance: 518.1
click at [734, 527] on div "Schedule D: Creditors Who Hold Claims Secured by Property Schedule D: Creditors…" at bounding box center [568, 484] width 331 height 674
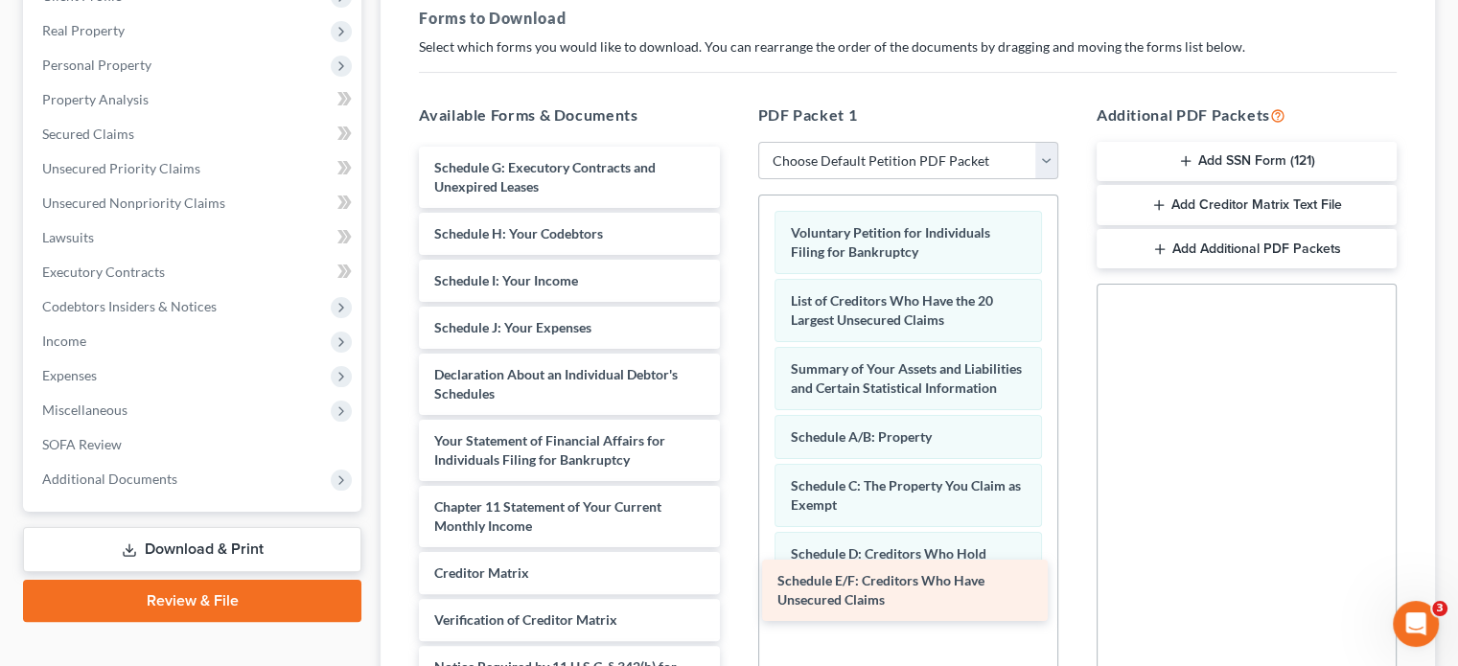
drag, startPoint x: 540, startPoint y: 124, endPoint x: 884, endPoint y: 572, distance: 565.2
click at [734, 572] on div "Schedule E/F: Creditors Who Have Unsecured Claims Schedule E/F: Creditors Who H…" at bounding box center [568, 451] width 331 height 608
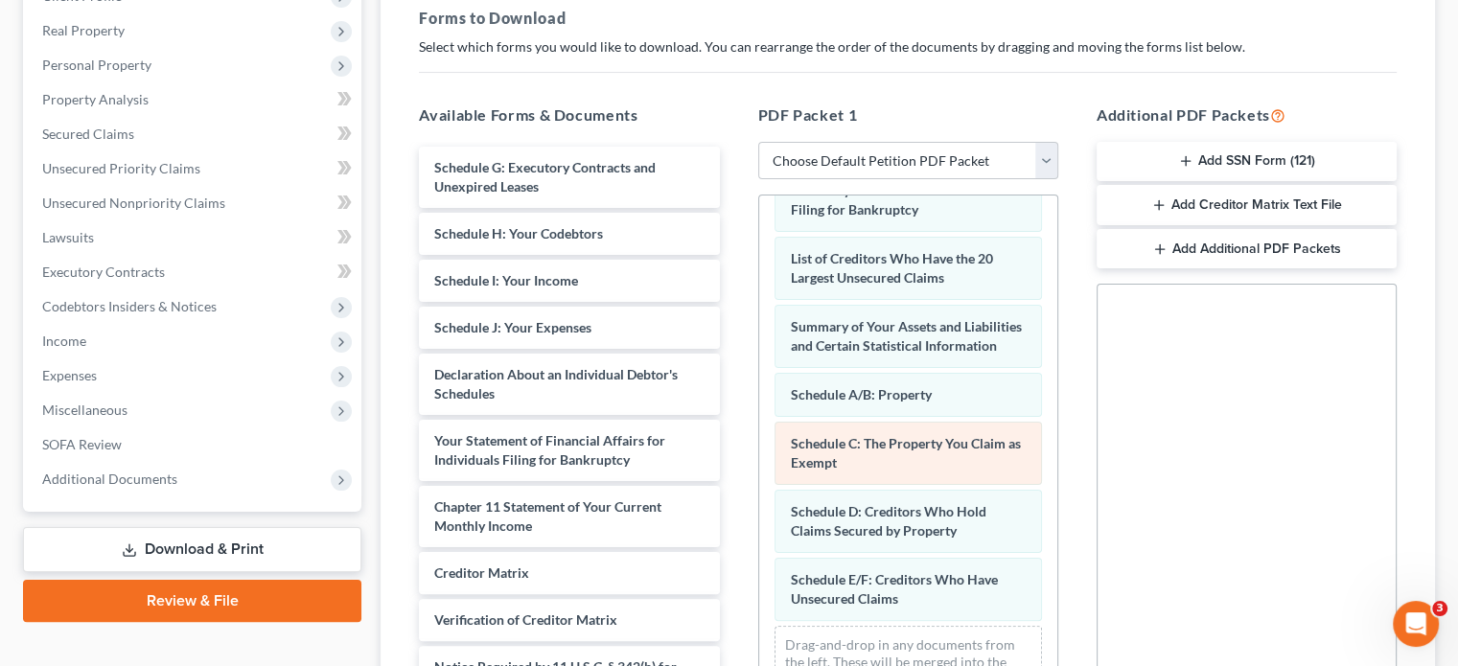
scroll to position [65, 0]
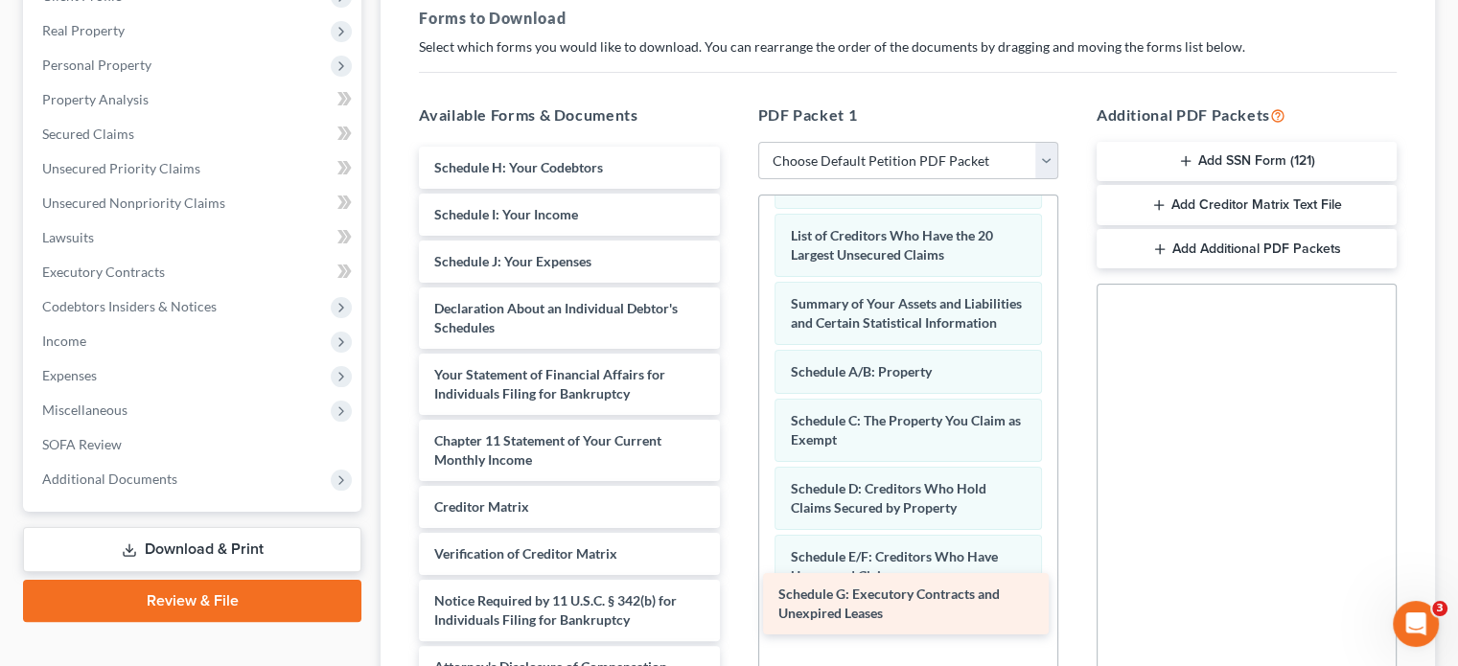
drag, startPoint x: 518, startPoint y: 145, endPoint x: 862, endPoint y: 608, distance: 576.7
click at [734, 608] on div "Schedule G: Executory Contracts and Unexpired Leases Schedule G: Executory Cont…" at bounding box center [568, 417] width 331 height 541
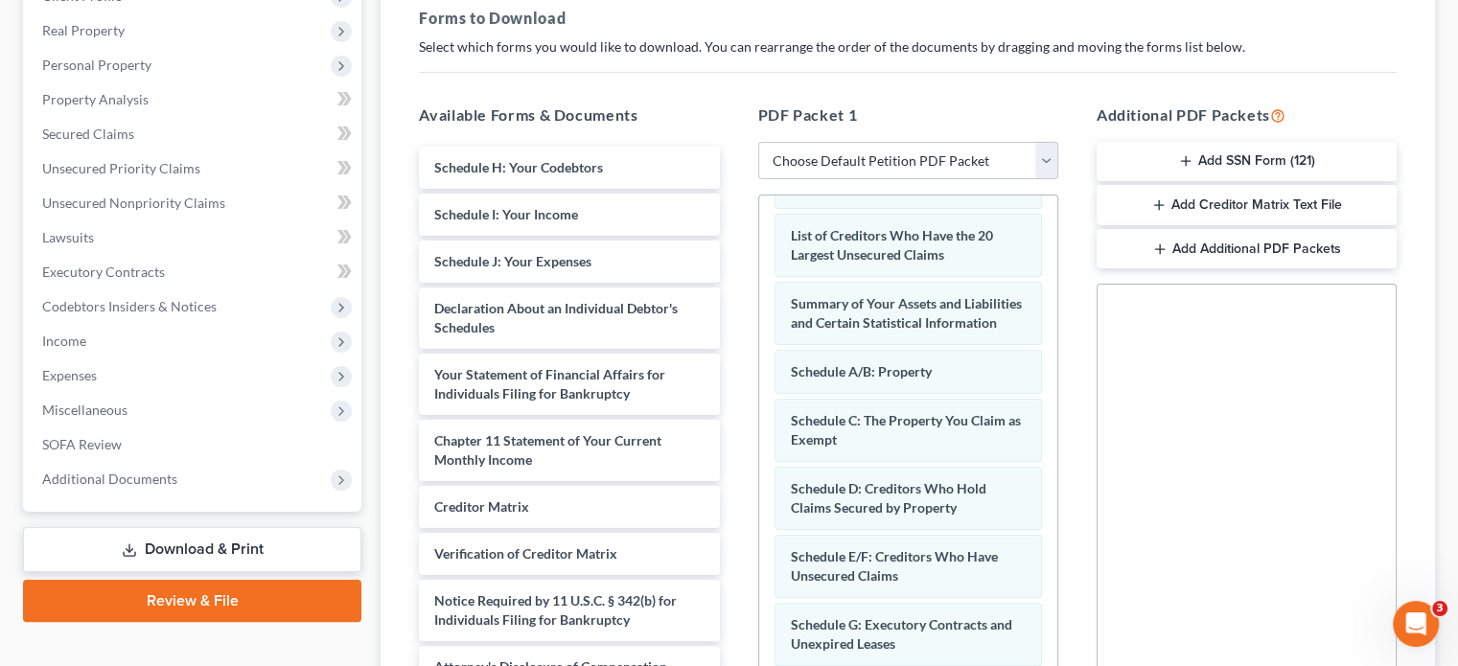
scroll to position [134, 0]
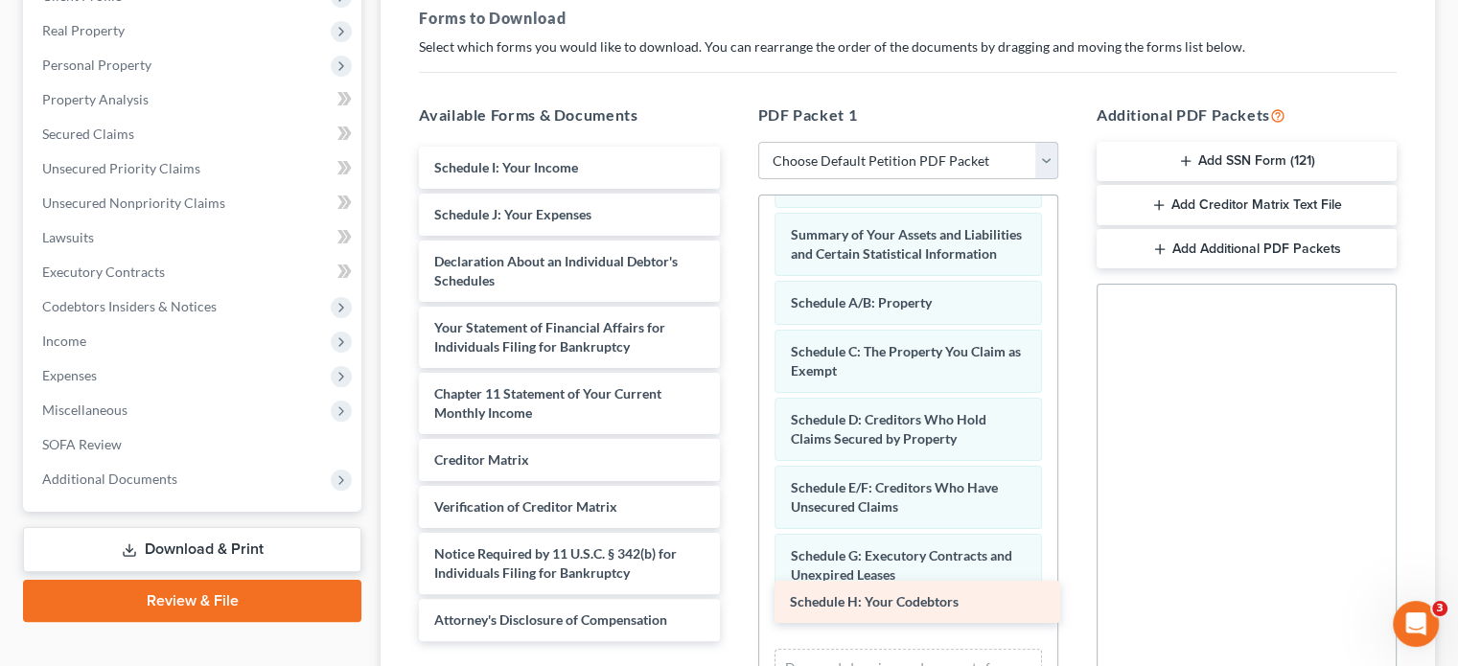
drag, startPoint x: 534, startPoint y: 128, endPoint x: 889, endPoint y: 599, distance: 589.7
click at [734, 599] on div "Schedule H: Your Codebtors Schedule H: Your Codebtors Schedule I: Your Income S…" at bounding box center [568, 394] width 331 height 494
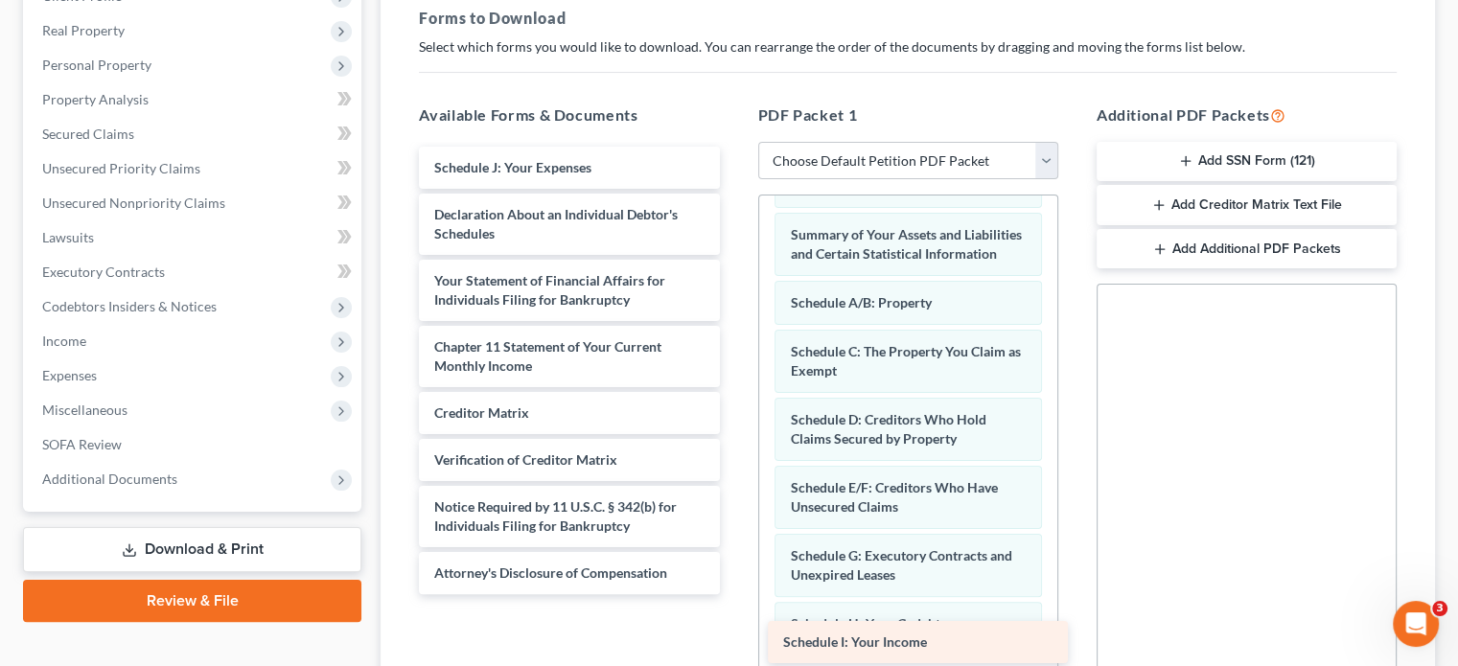
drag, startPoint x: 571, startPoint y: 131, endPoint x: 920, endPoint y: 640, distance: 616.9
click at [734, 594] on div "Schedule I: Your Income Schedule I: Your Income Schedule J: Your Expenses Decla…" at bounding box center [568, 371] width 331 height 448
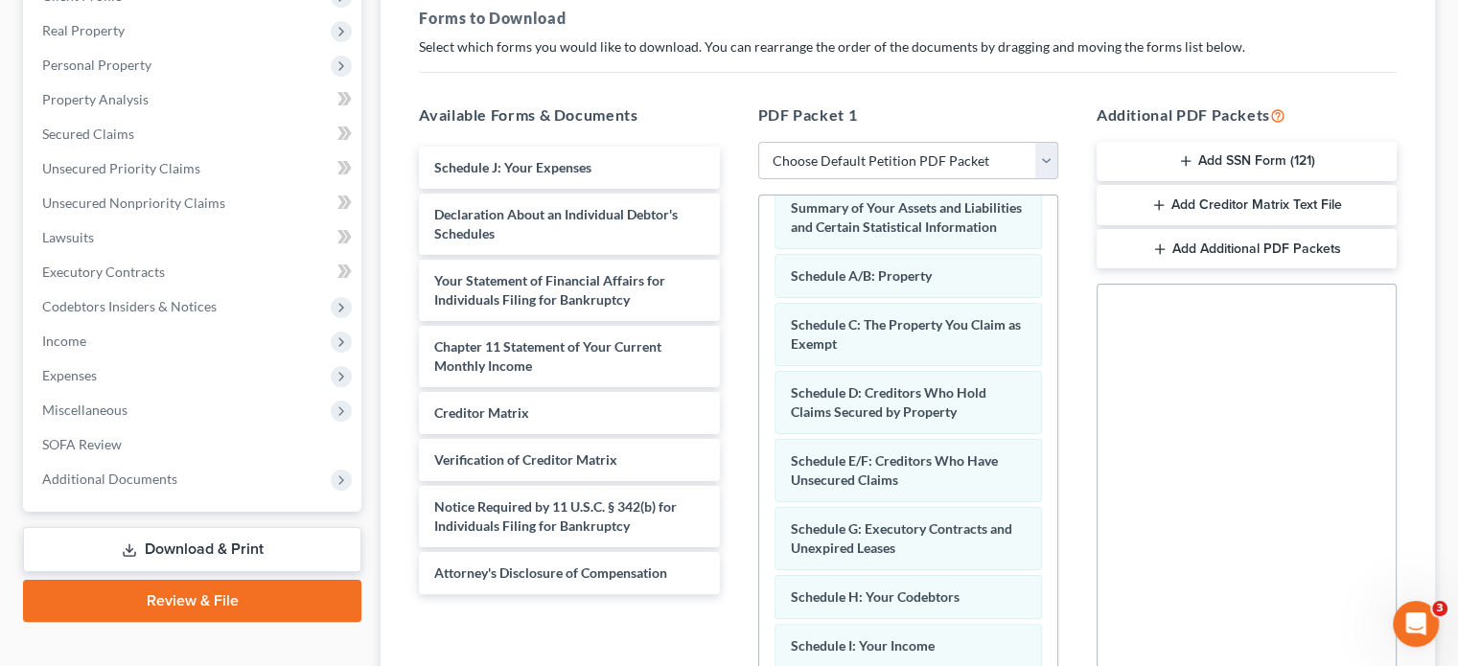
scroll to position [230, 0]
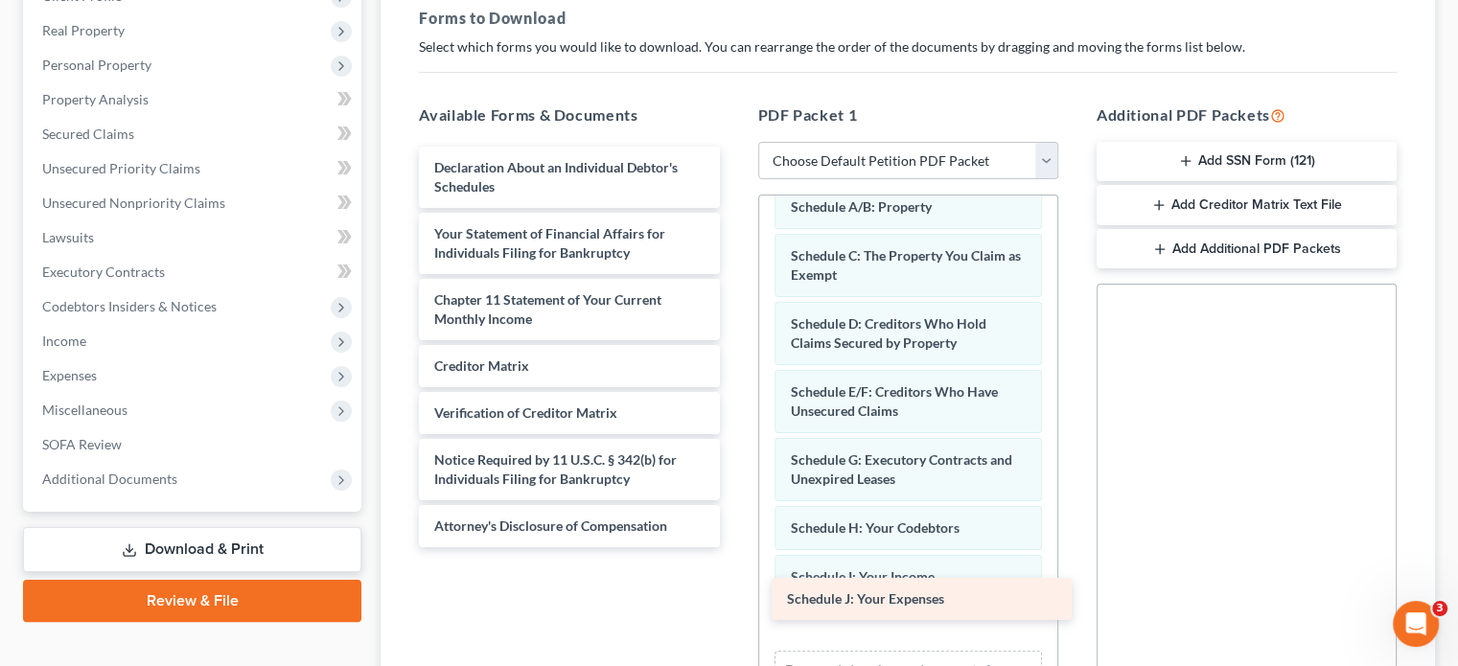
drag, startPoint x: 606, startPoint y: 131, endPoint x: 958, endPoint y: 598, distance: 584.9
click at [734, 547] on div "Schedule J: Your Expenses Schedule J: Your Expenses Declaration About an Indivi…" at bounding box center [568, 347] width 331 height 401
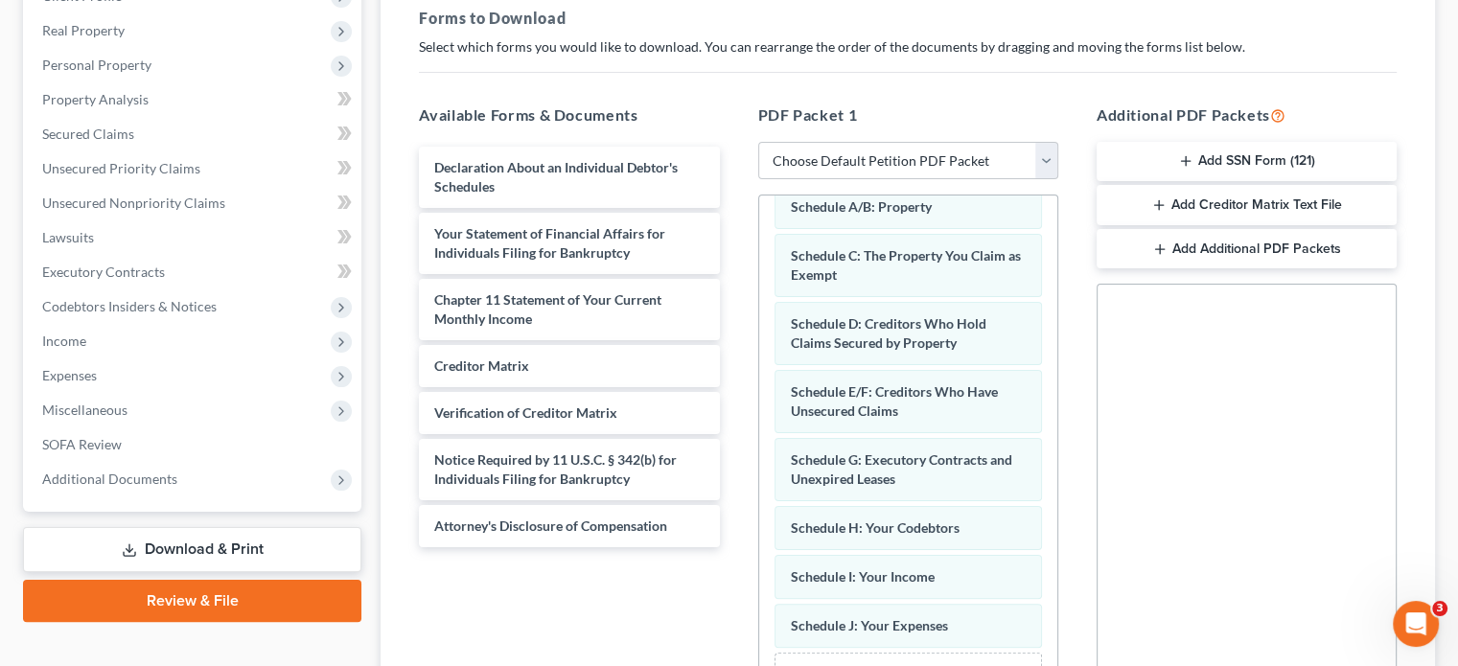
scroll to position [279, 0]
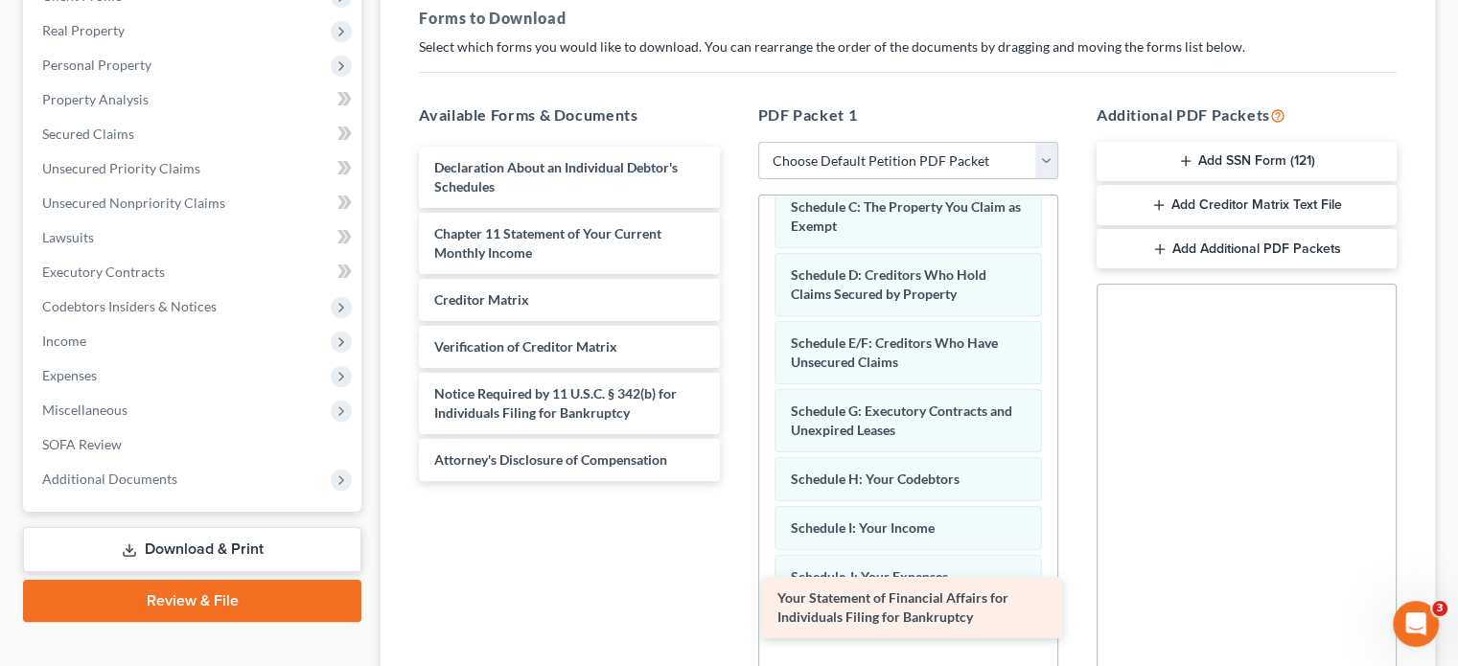
drag, startPoint x: 566, startPoint y: 204, endPoint x: 915, endPoint y: 608, distance: 533.3
click at [734, 481] on div "Your Statement of Financial Affairs for Individuals Filing for Bankruptcy Decla…" at bounding box center [568, 314] width 331 height 334
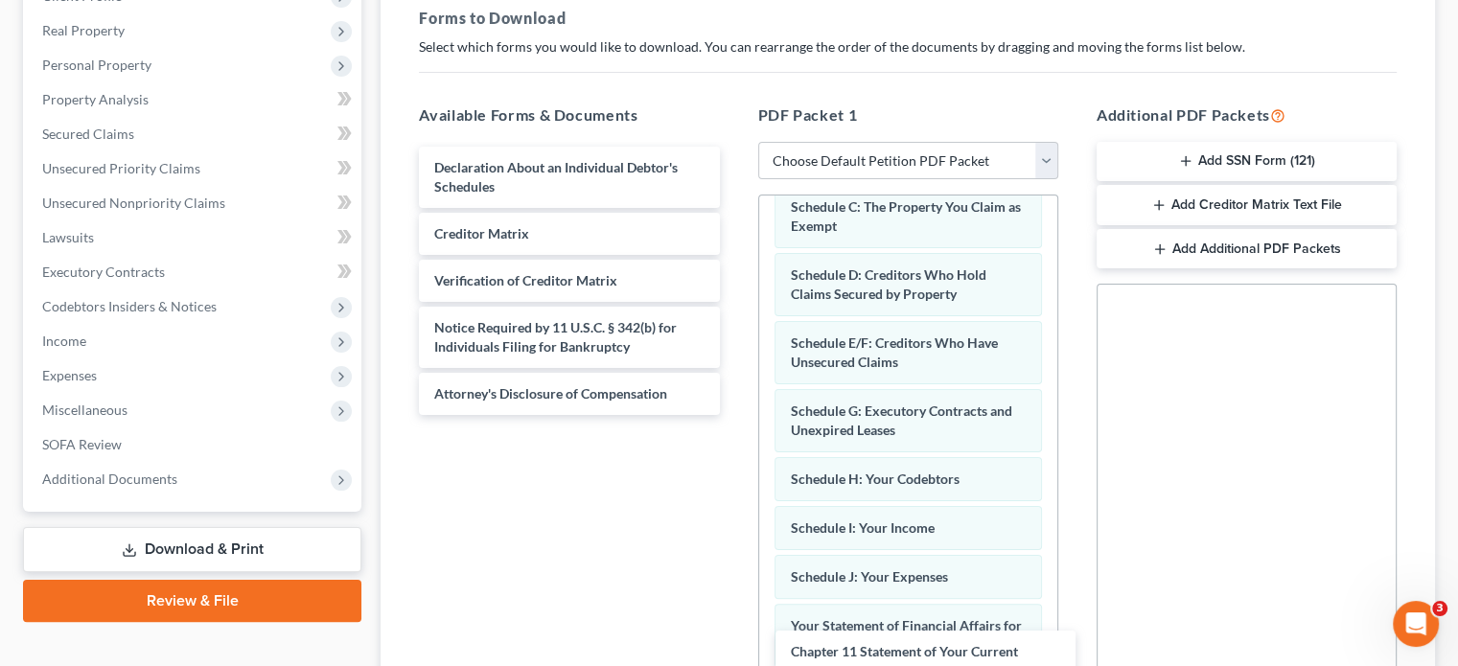
drag, startPoint x: 537, startPoint y: 217, endPoint x: 895, endPoint y: 668, distance: 576.3
click at [895, 668] on html "Home New Case Client Portal Directory Cases DebtorCC Rountree, [PERSON_NAME], […" at bounding box center [729, 285] width 1458 height 1218
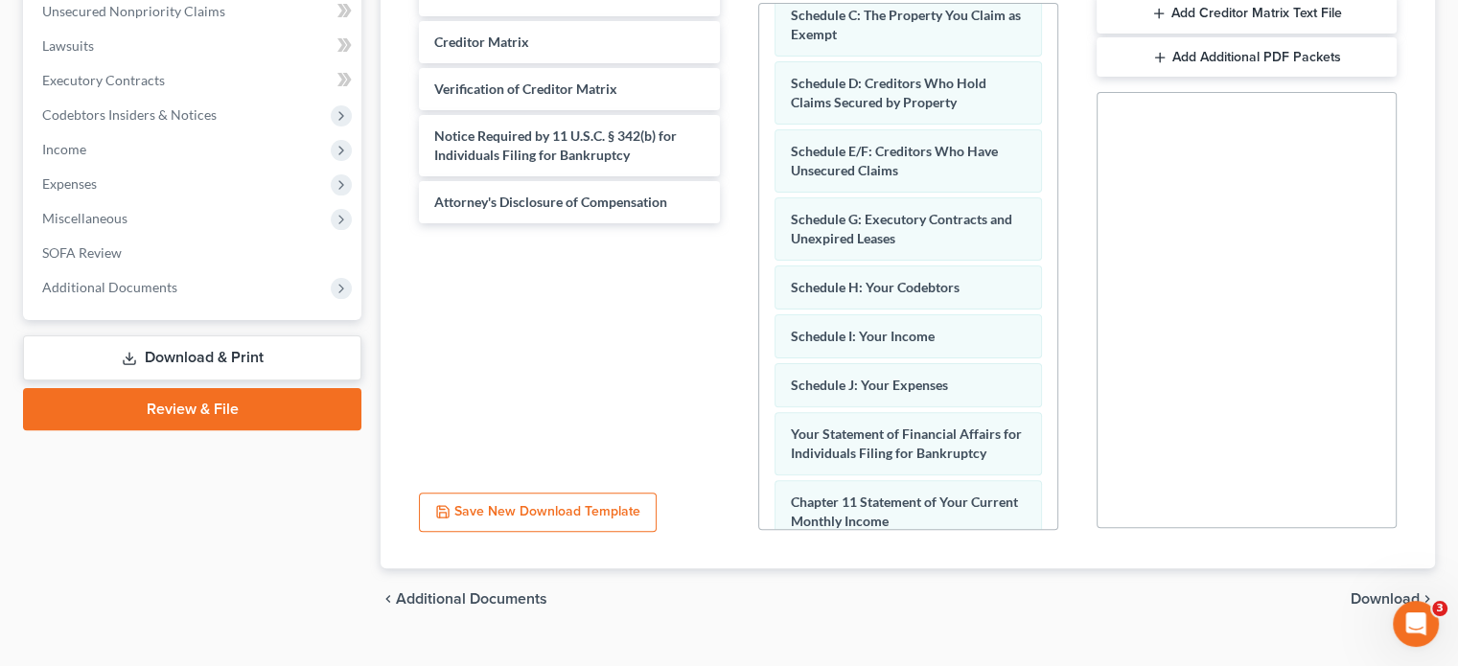
click at [1380, 591] on span "Download" at bounding box center [1384, 598] width 69 height 15
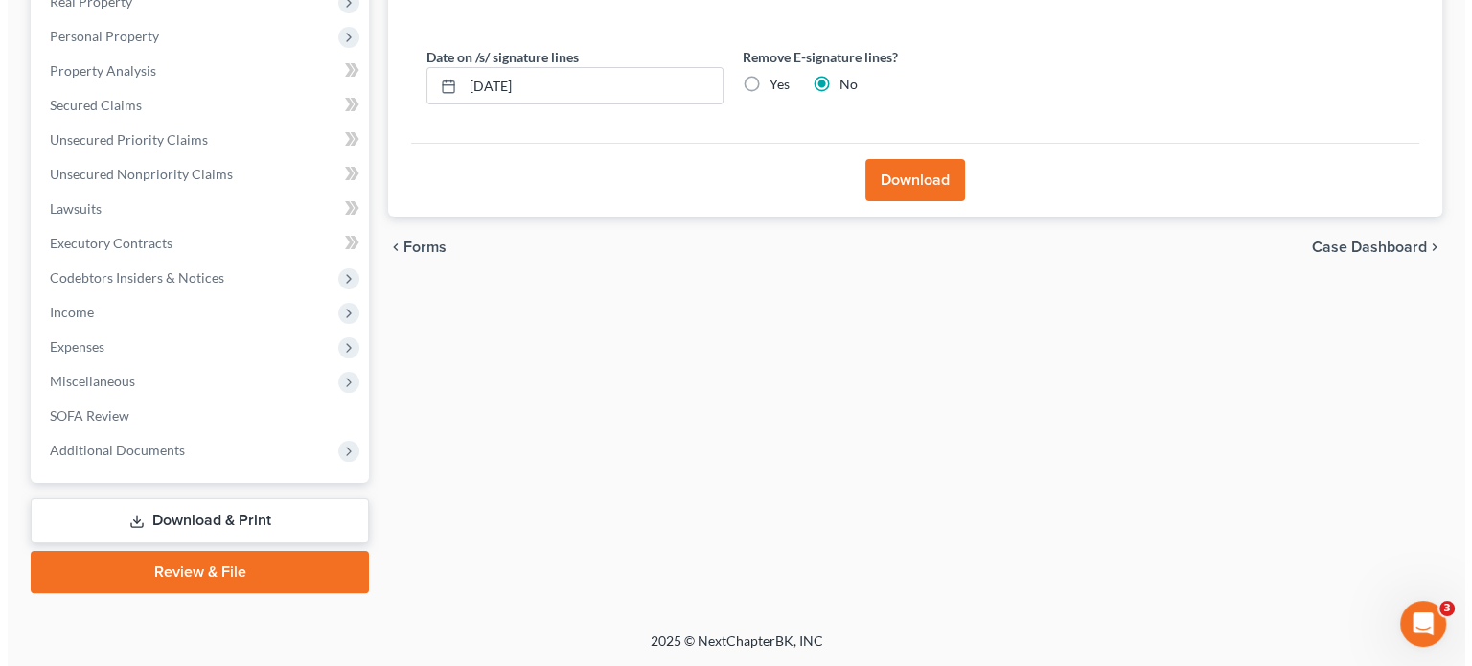
scroll to position [316, 0]
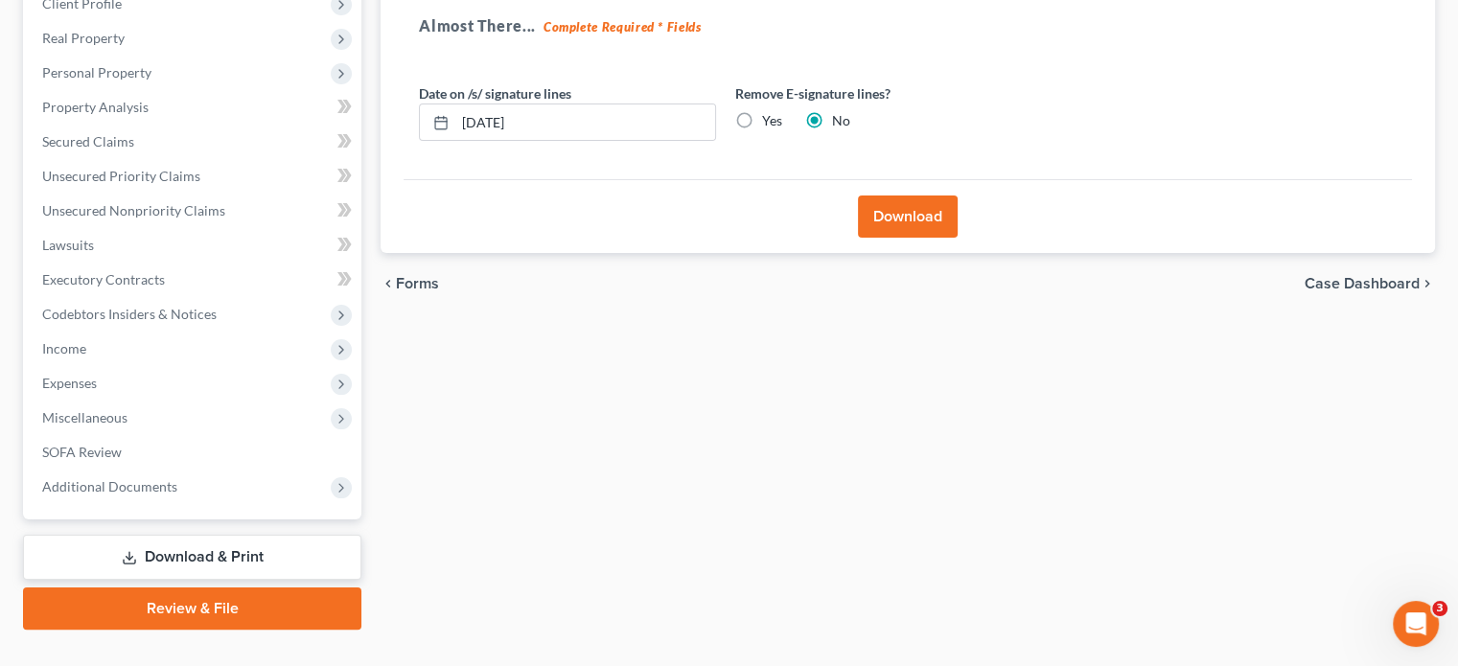
click at [896, 195] on button "Download" at bounding box center [908, 216] width 100 height 42
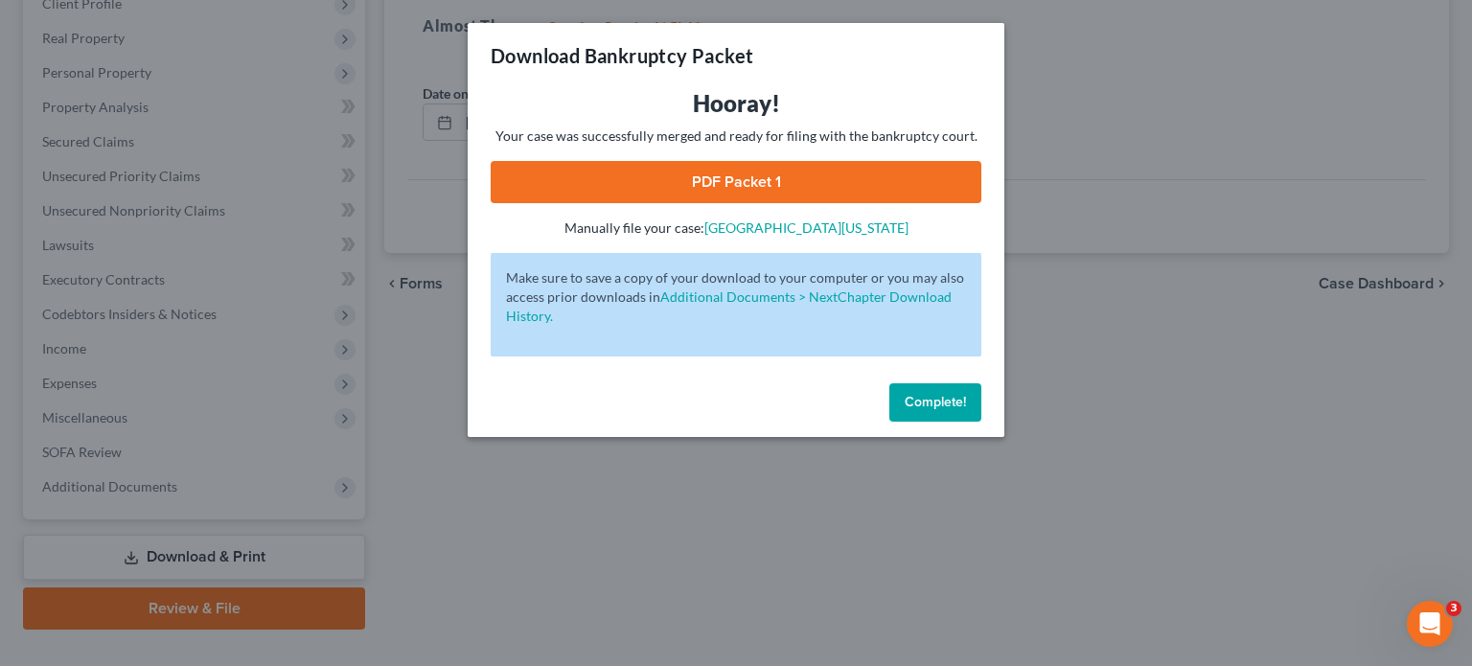
click at [736, 178] on link "PDF Packet 1" at bounding box center [736, 182] width 491 height 42
